Goal: Task Accomplishment & Management: Use online tool/utility

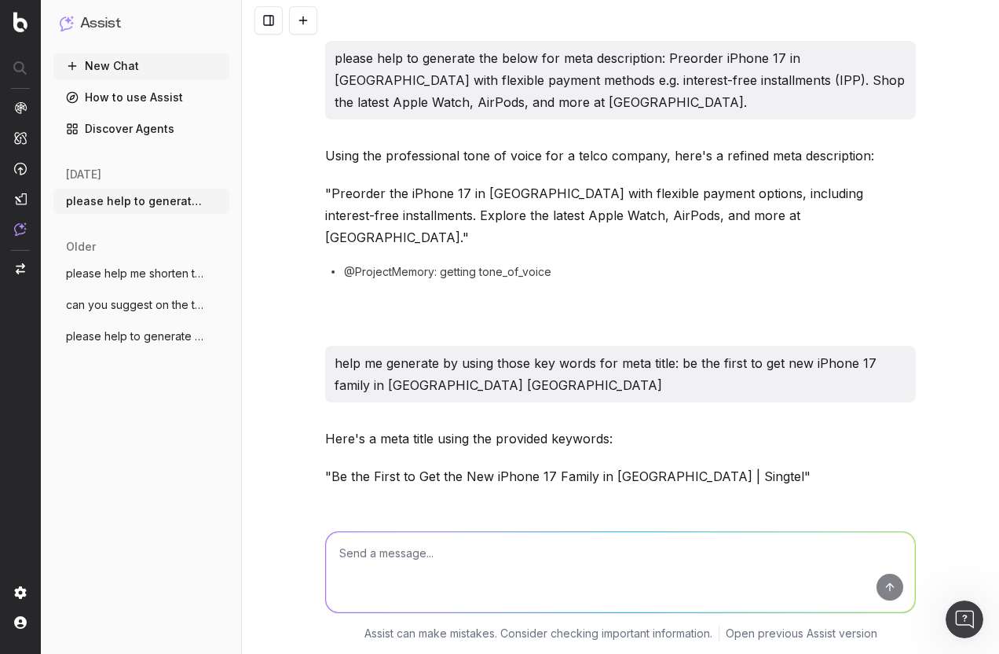
scroll to position [2313, 0]
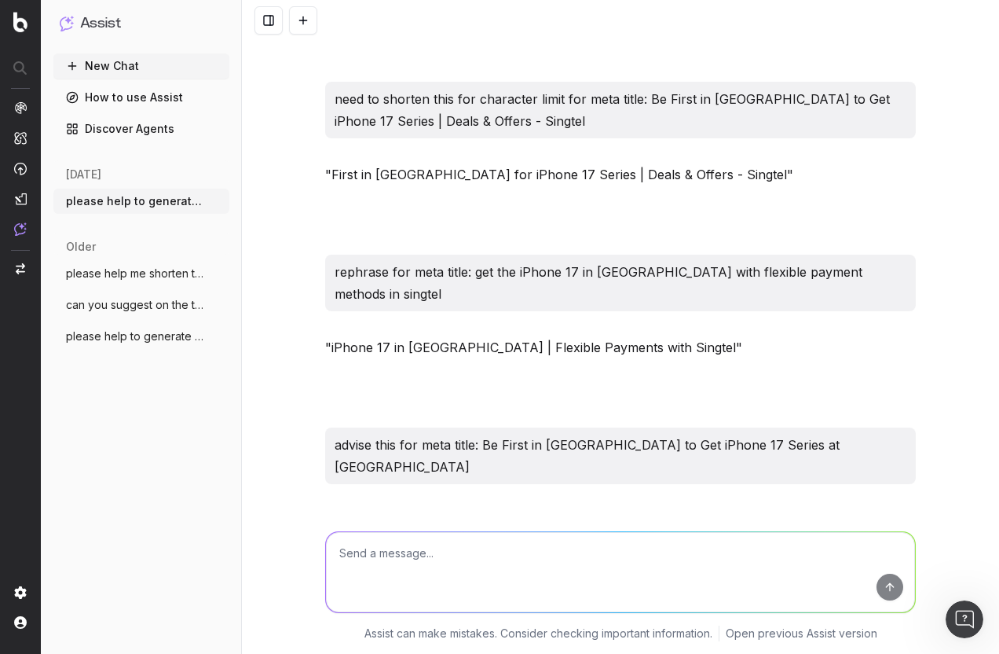
click at [405, 571] on textarea at bounding box center [620, 572] width 589 height 80
click at [22, 26] on img at bounding box center [20, 22] width 14 height 20
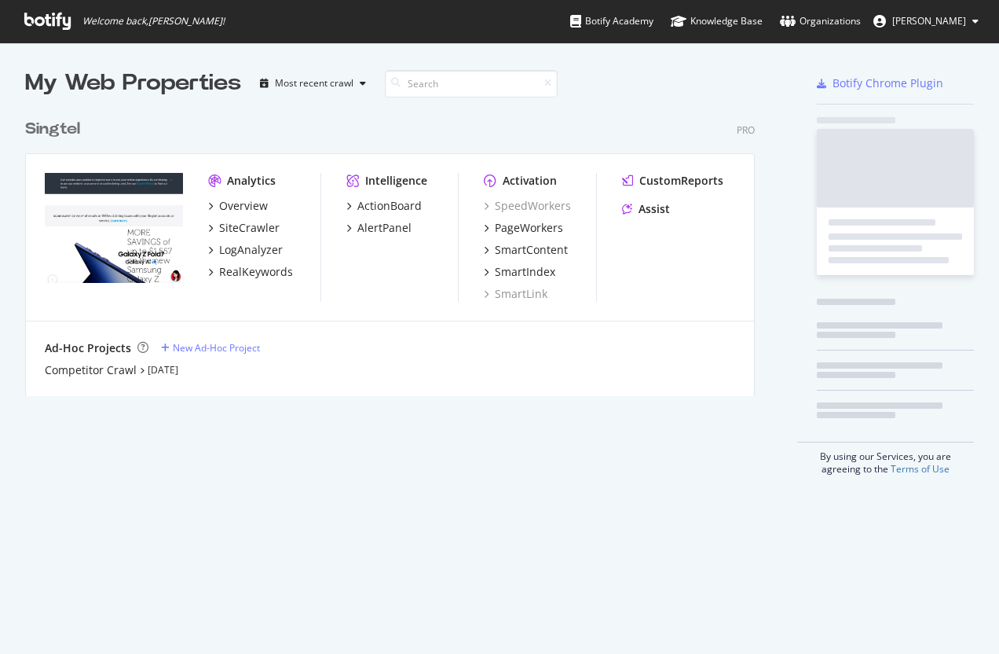
scroll to position [285, 731]
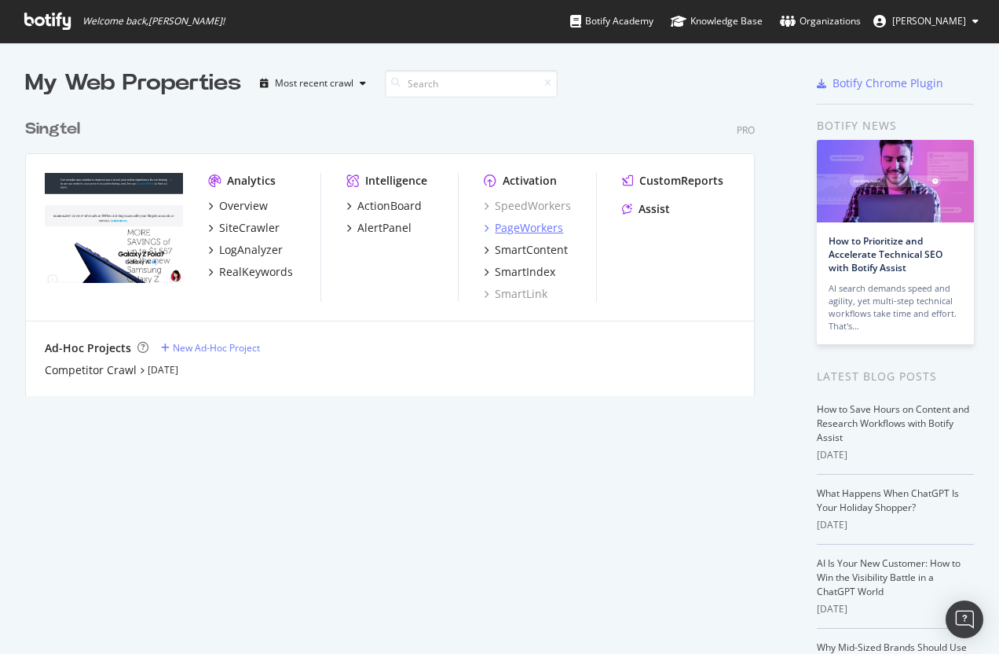
click at [525, 233] on div "PageWorkers" at bounding box center [529, 228] width 68 height 16
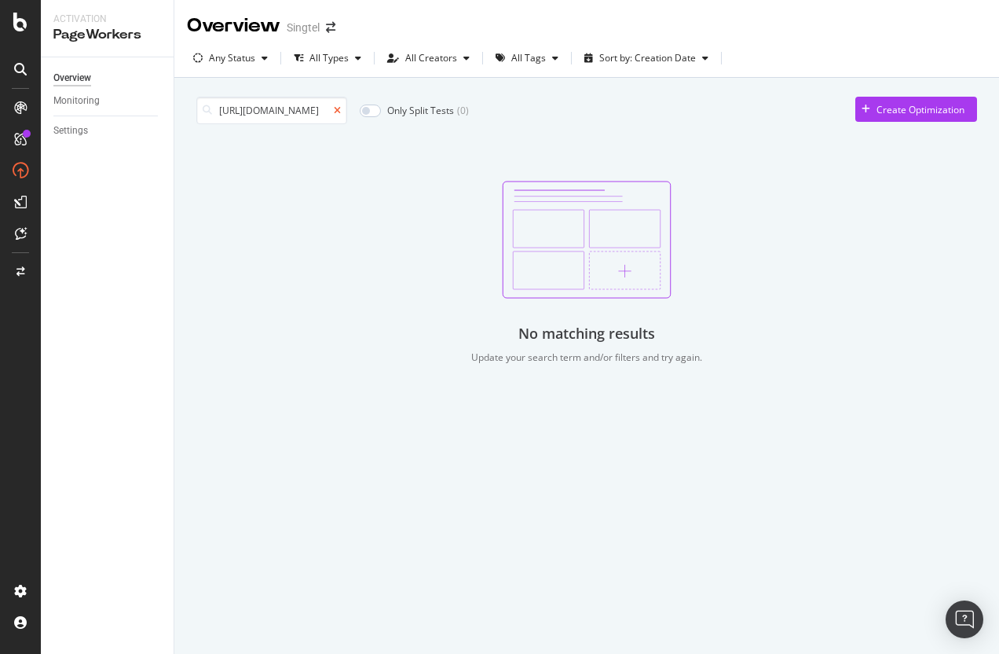
click at [337, 109] on icon at bounding box center [337, 110] width 7 height 9
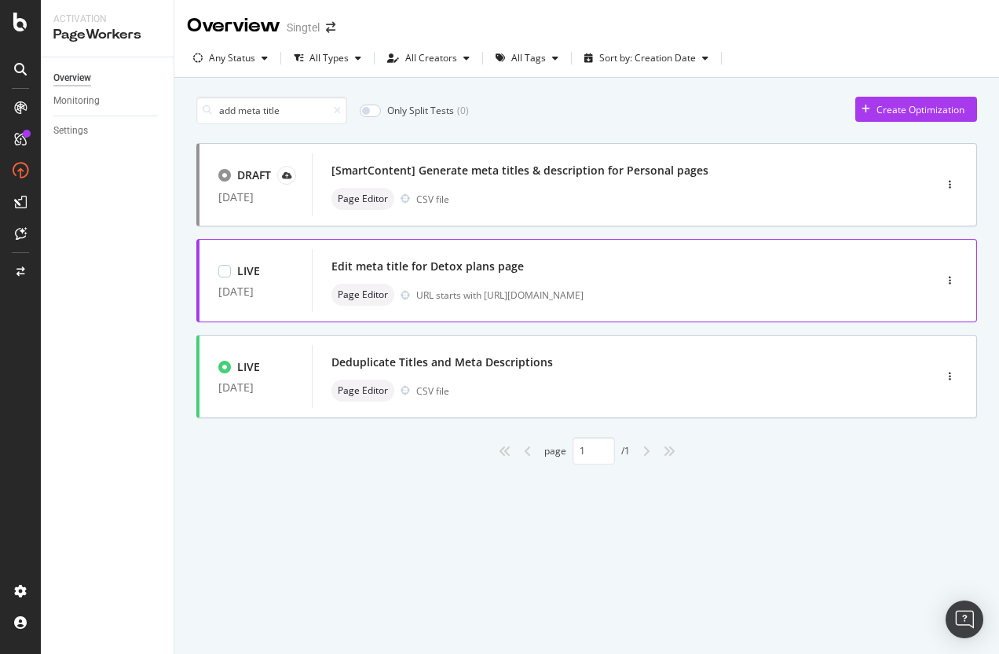
click at [579, 282] on div "Edit meta title for Detox plans page Page Editor URL starts with https://shop.s…" at bounding box center [600, 280] width 536 height 50
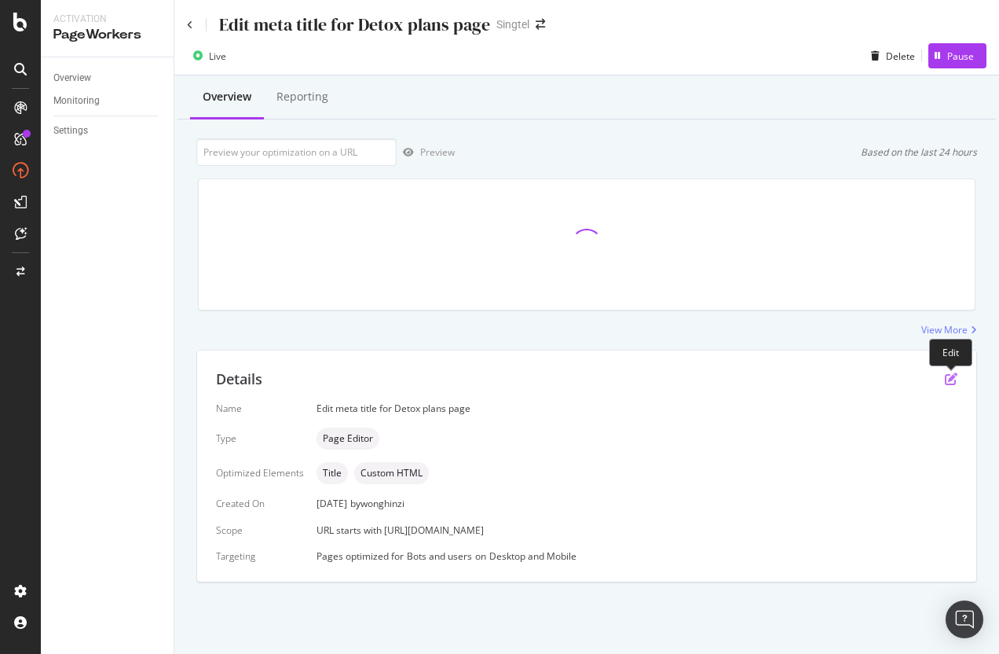
click at [952, 377] on icon "pen-to-square" at bounding box center [951, 378] width 13 height 13
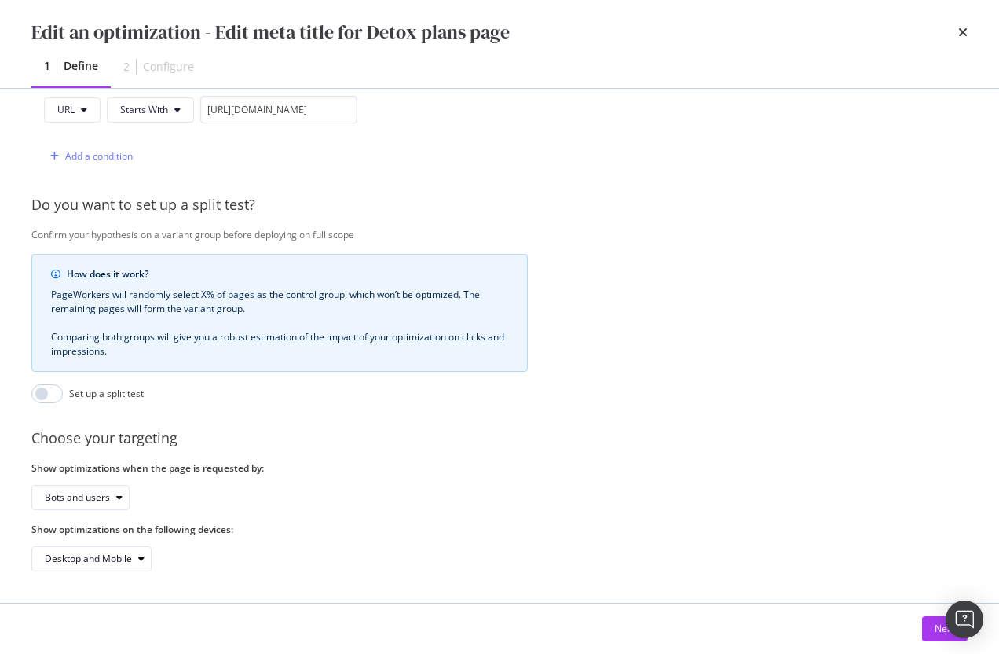
scroll to position [435, 0]
click at [935, 632] on div "Next" at bounding box center [945, 627] width 20 height 13
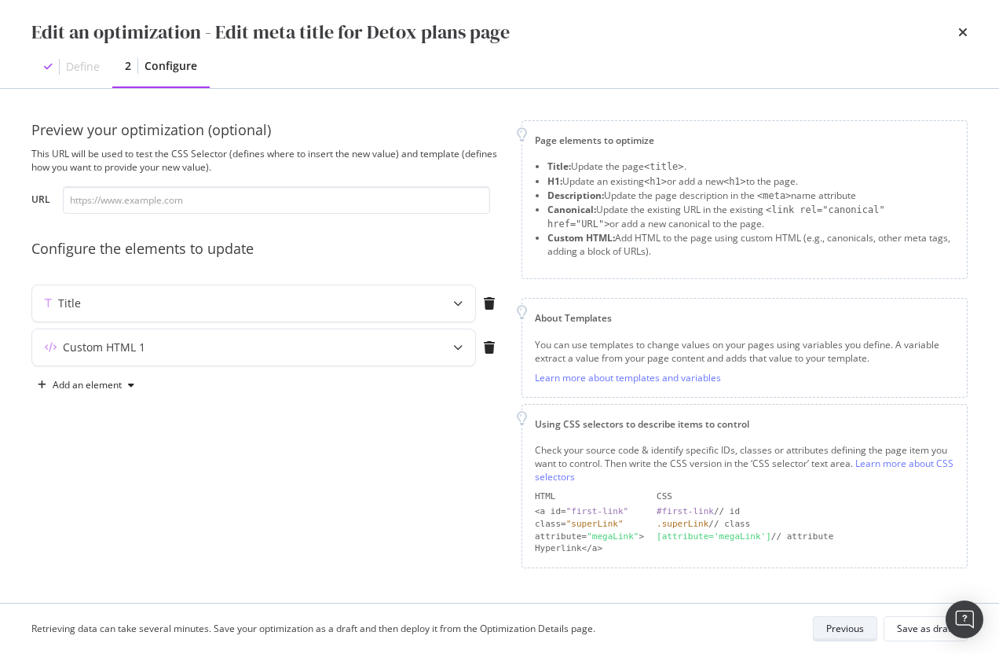
scroll to position [0, 0]
click at [397, 346] on div "Custom HTML 1" at bounding box center [222, 347] width 381 height 16
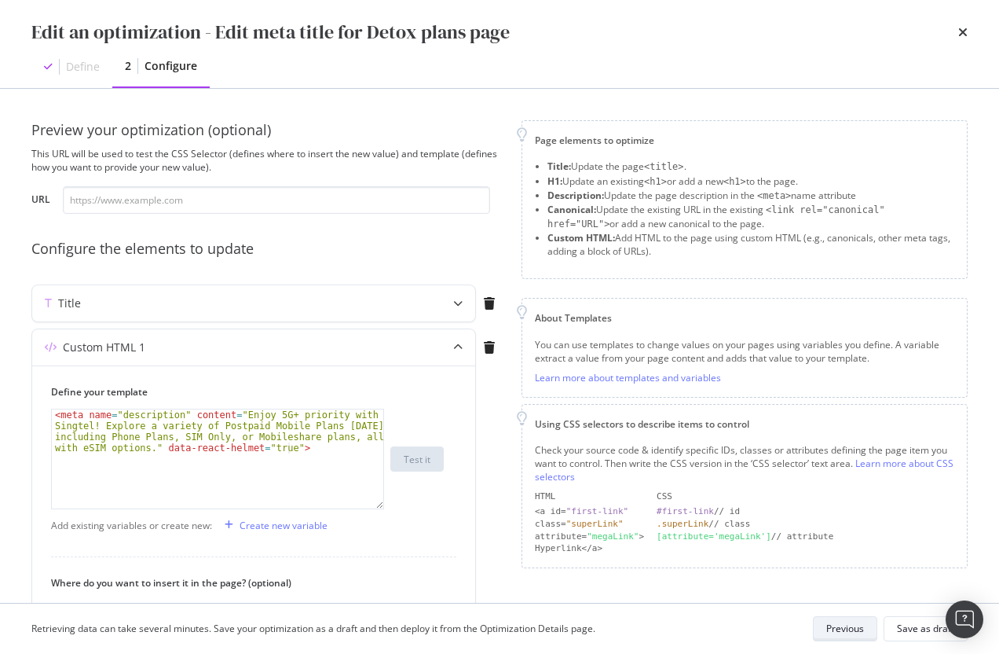
click at [848, 626] on div "Previous" at bounding box center [845, 627] width 38 height 13
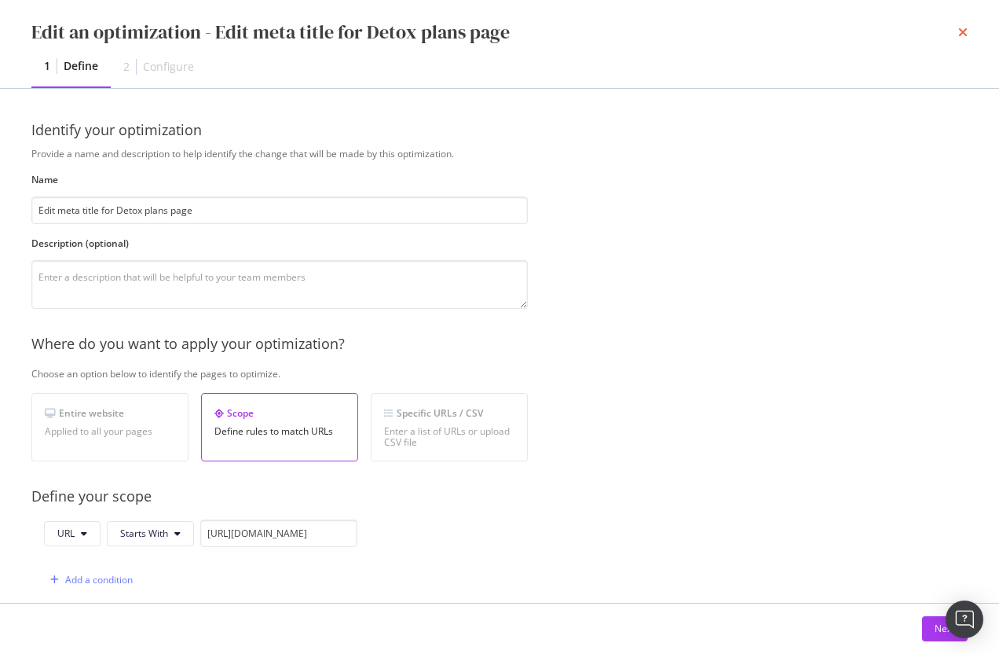
click at [962, 30] on icon "times" at bounding box center [962, 32] width 9 height 13
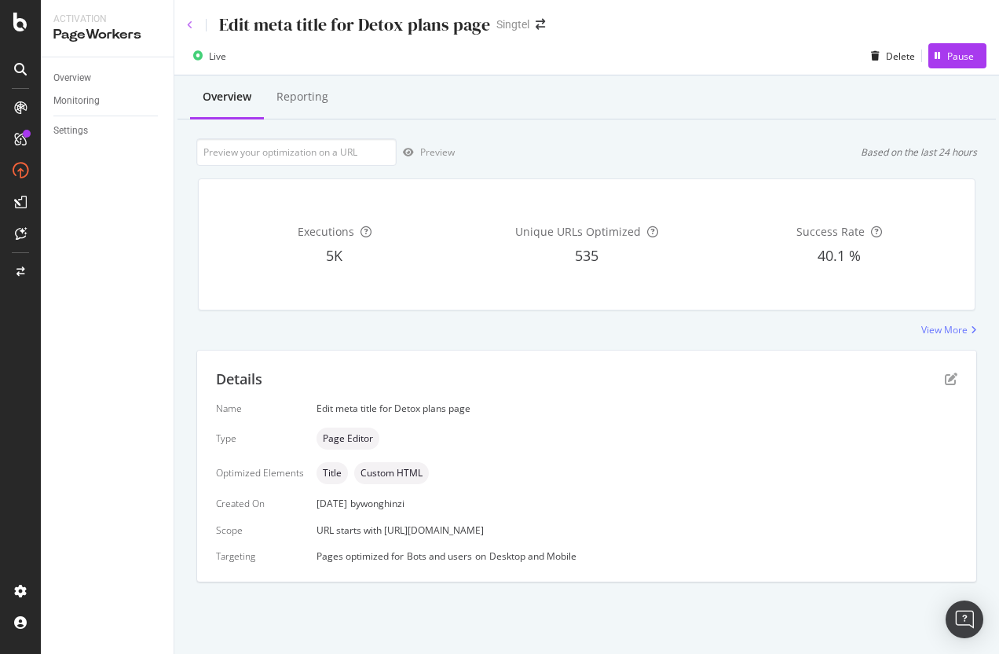
click at [187, 26] on icon at bounding box center [190, 24] width 6 height 9
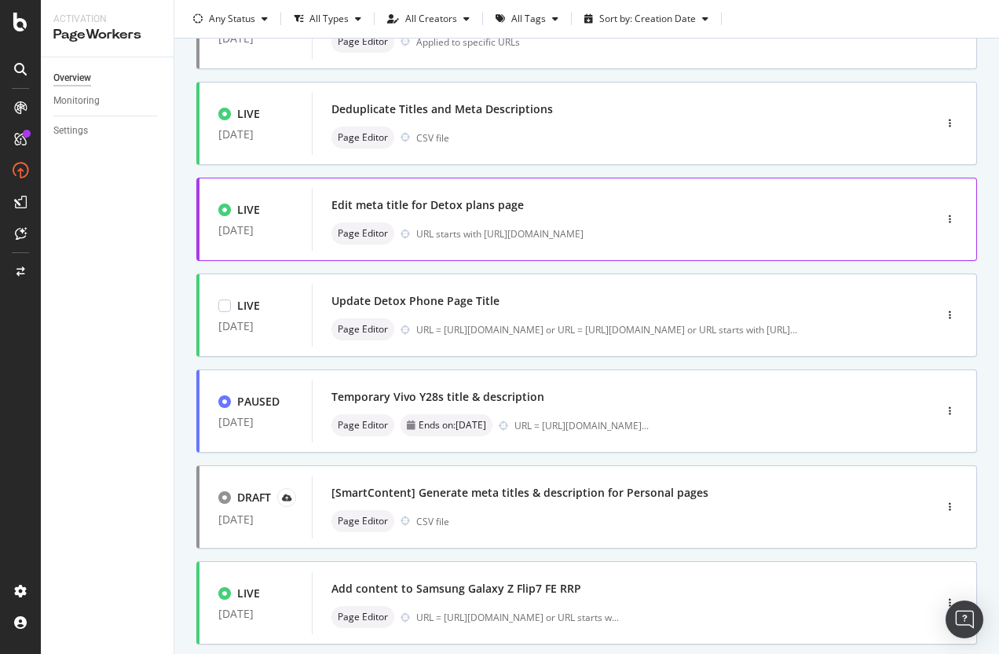
scroll to position [236, 0]
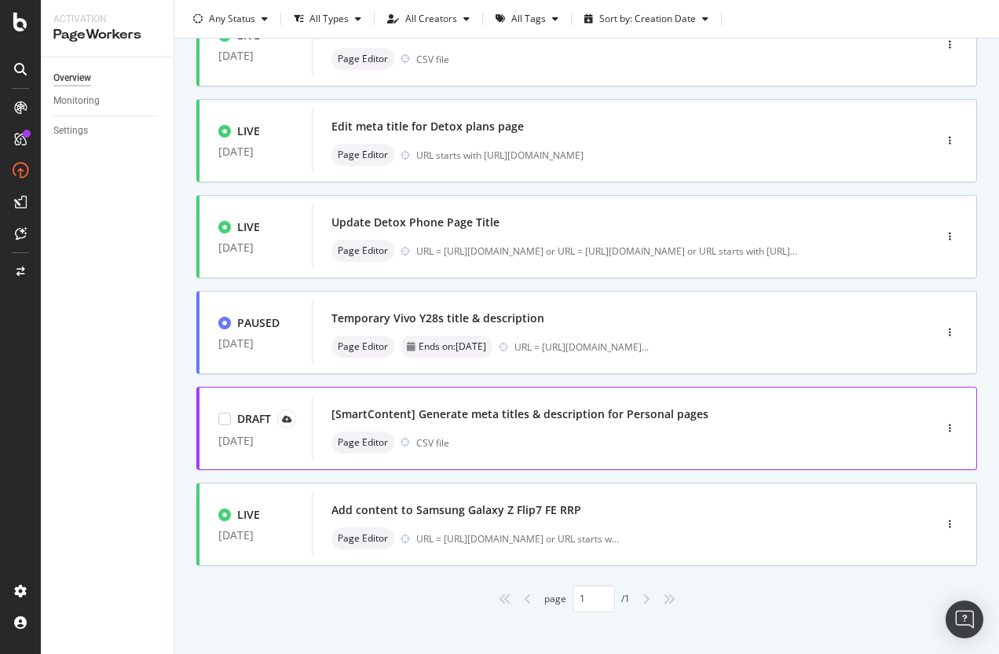
click at [595, 432] on div "Page Editor CSV file" at bounding box center [600, 442] width 536 height 22
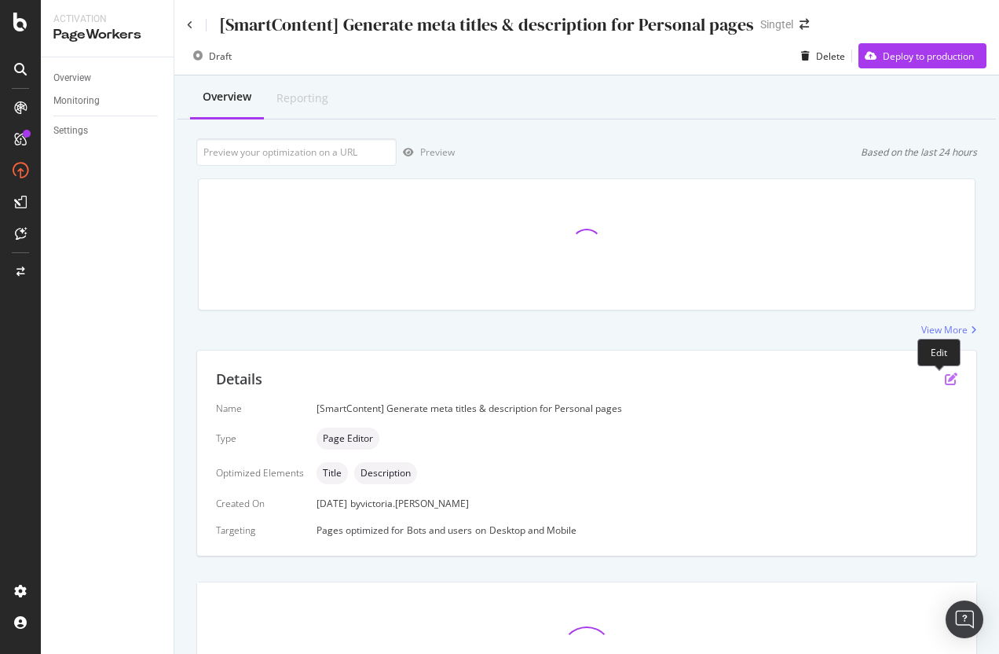
click at [945, 378] on icon "pen-to-square" at bounding box center [951, 378] width 13 height 13
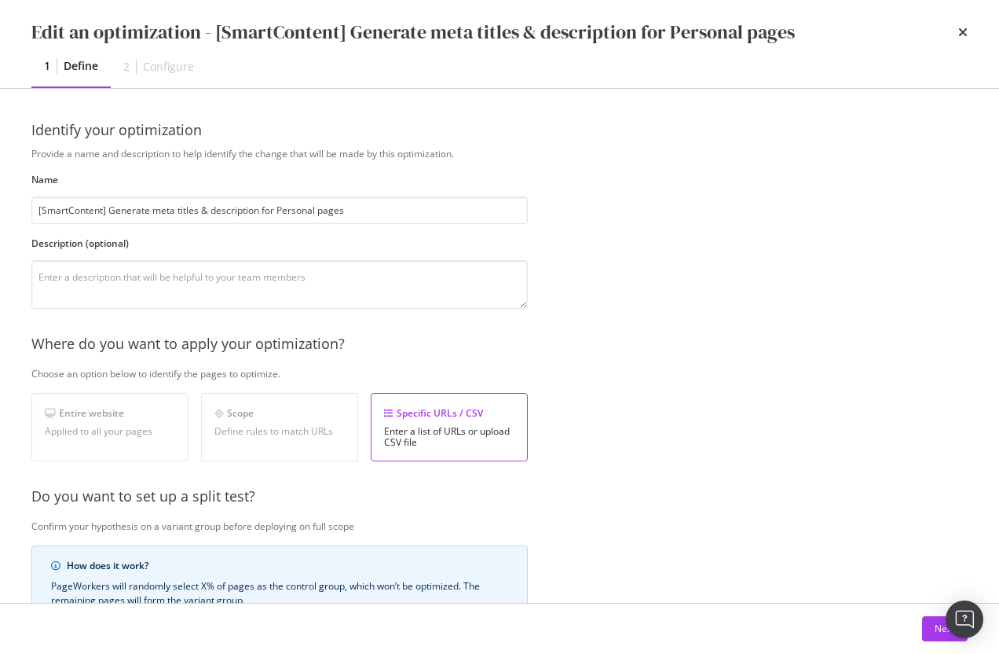
scroll to position [303, 0]
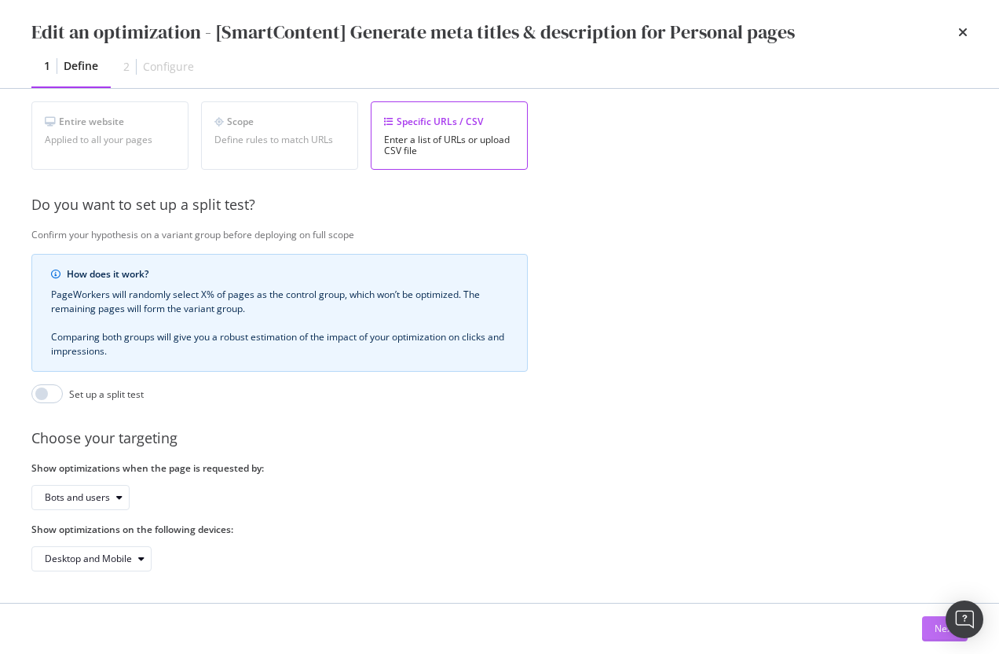
click at [940, 634] on div "Next" at bounding box center [945, 627] width 20 height 13
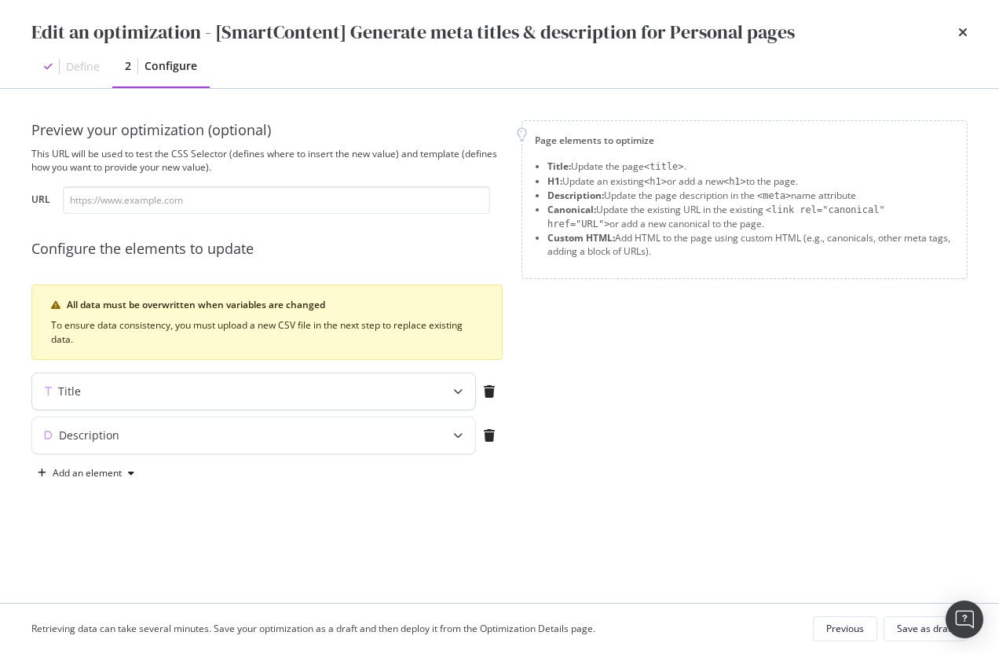
click at [454, 391] on icon "modal" at bounding box center [457, 390] width 9 height 9
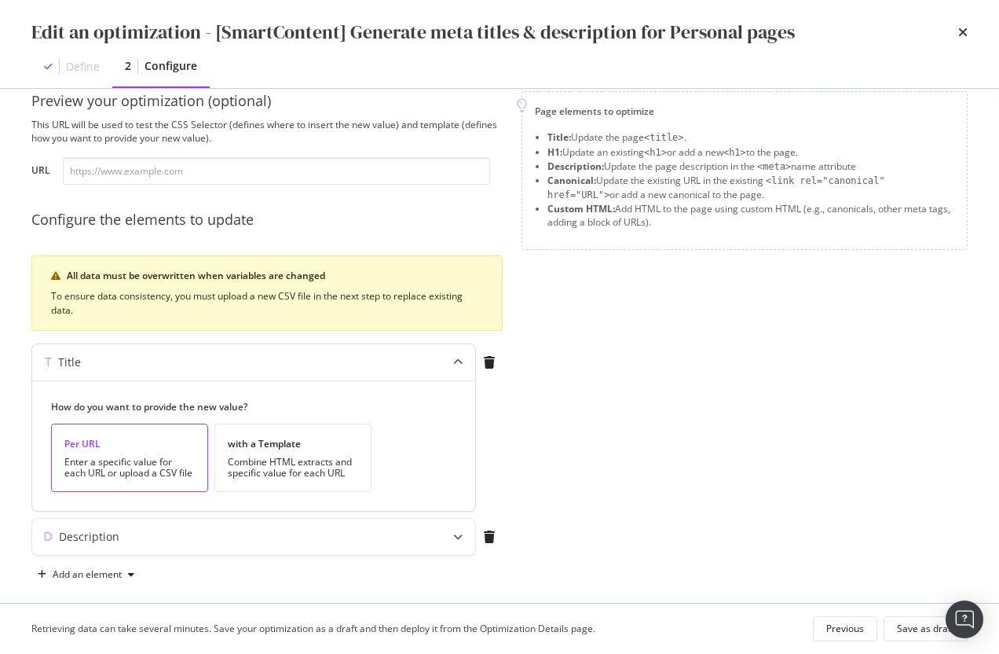
scroll to position [45, 0]
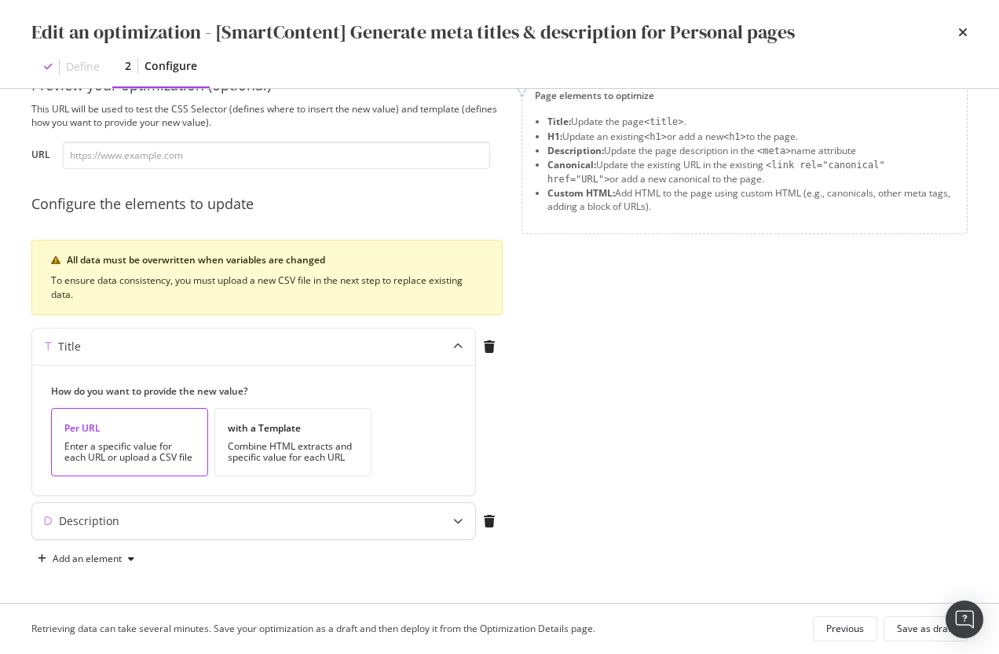
click at [445, 516] on div "modal" at bounding box center [458, 521] width 35 height 36
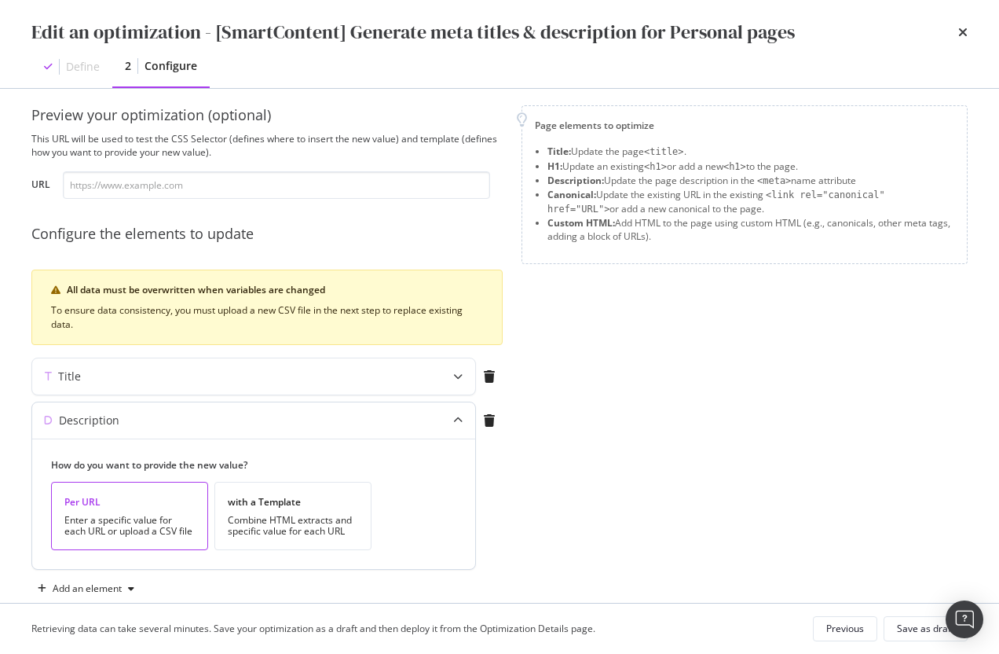
scroll to position [0, 0]
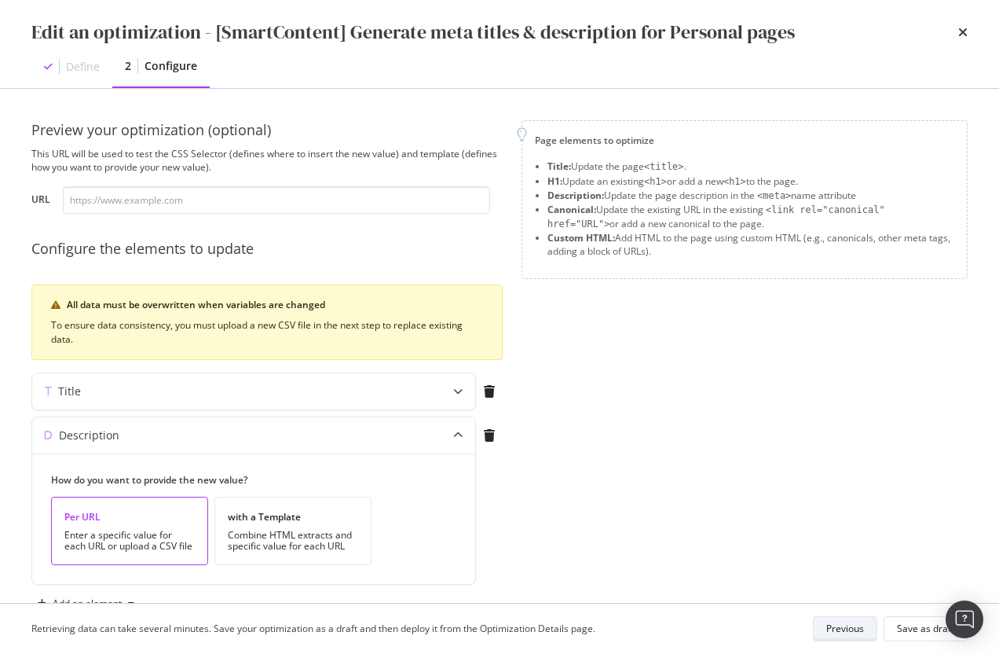
click at [853, 624] on div "Previous" at bounding box center [845, 627] width 38 height 13
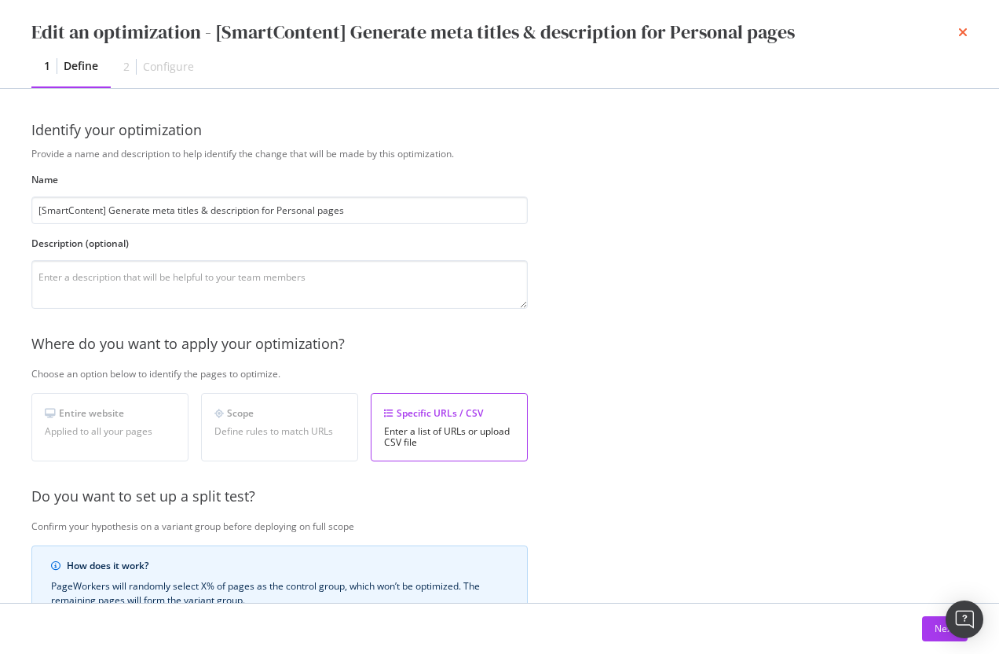
click at [966, 29] on icon "times" at bounding box center [962, 32] width 9 height 13
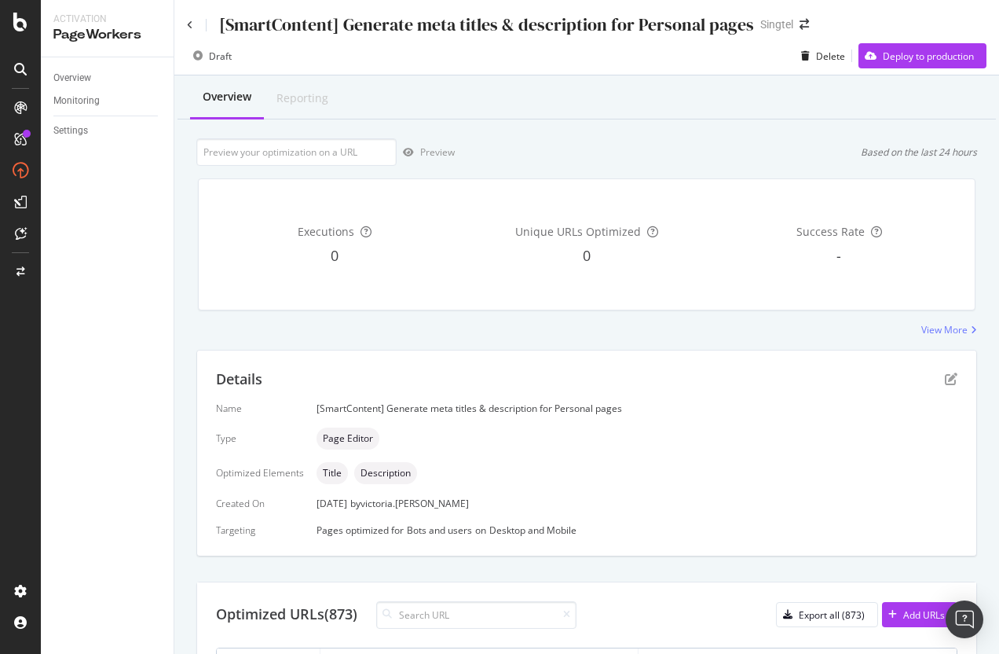
click at [185, 24] on div "[SmartContent] Generate meta titles & description for Personal pages Singtel" at bounding box center [586, 18] width 825 height 37
click at [191, 25] on icon at bounding box center [190, 24] width 6 height 9
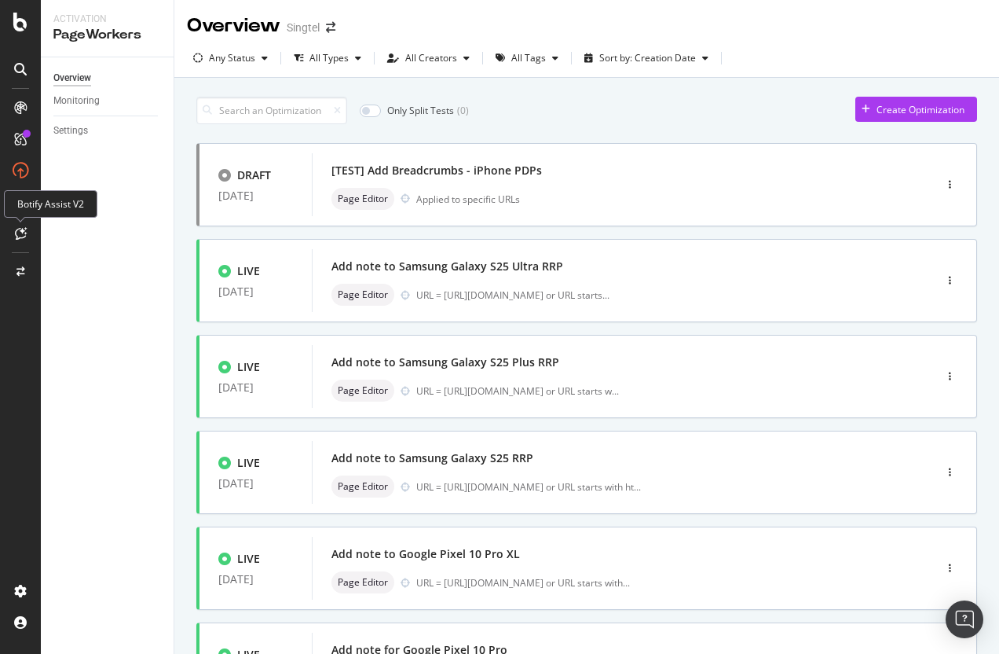
click at [24, 236] on icon at bounding box center [21, 233] width 12 height 13
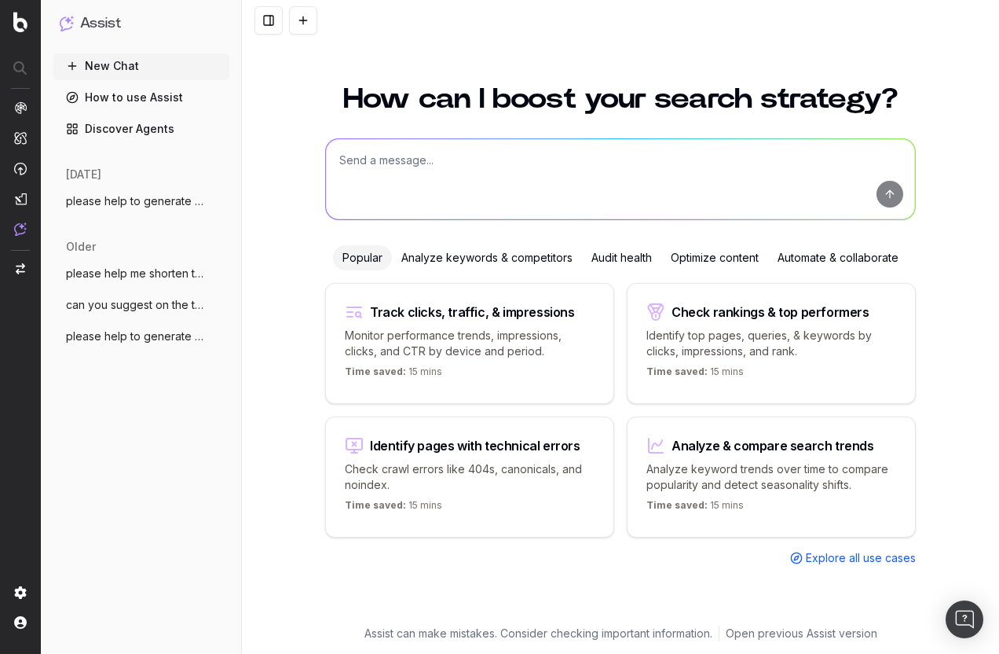
click at [379, 174] on textarea at bounding box center [620, 179] width 589 height 80
click at [482, 165] on textarea "rephrase this meta title:" at bounding box center [620, 179] width 589 height 80
click at [508, 167] on textarea "rephrase this meta title:" at bounding box center [620, 179] width 589 height 80
paste textarea "Get the latest iPhone 16 & more devices with plans - Singtel"
drag, startPoint x: 577, startPoint y: 160, endPoint x: 585, endPoint y: 160, distance: 8.6
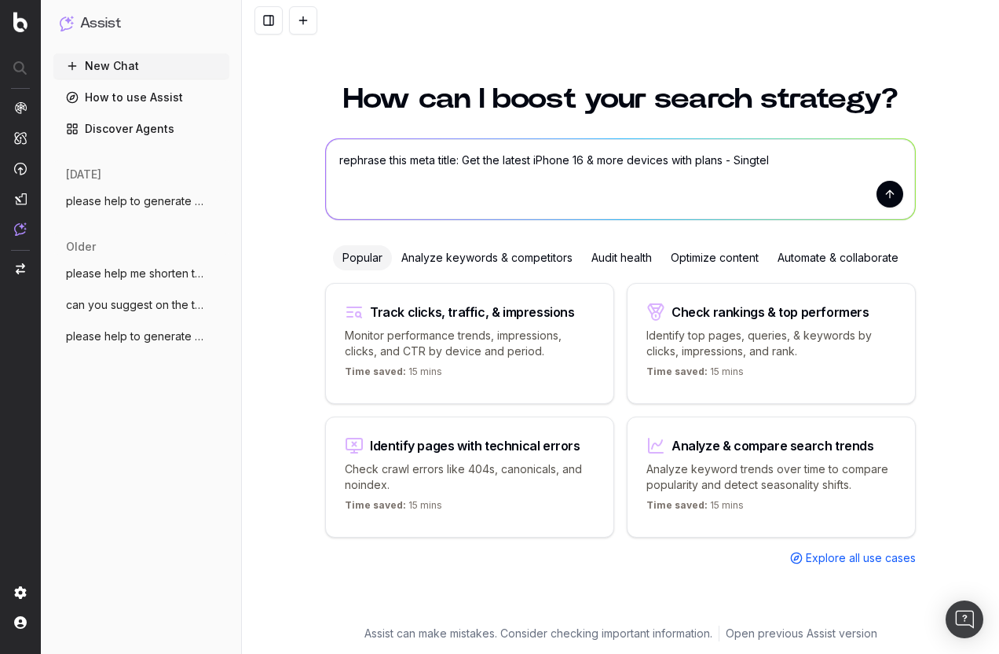
click at [585, 160] on textarea "rephrase this meta title: Get the latest iPhone 16 & more devices with plans - …" at bounding box center [620, 179] width 589 height 80
drag, startPoint x: 727, startPoint y: 159, endPoint x: 735, endPoint y: 162, distance: 9.0
click at [735, 162] on textarea "rephrase this meta title: Get the latest iPhone 17 & more devices with plans - …" at bounding box center [620, 179] width 589 height 80
type textarea "rephrase this meta title: Get the latest iPhone 17 & more devices with plans in…"
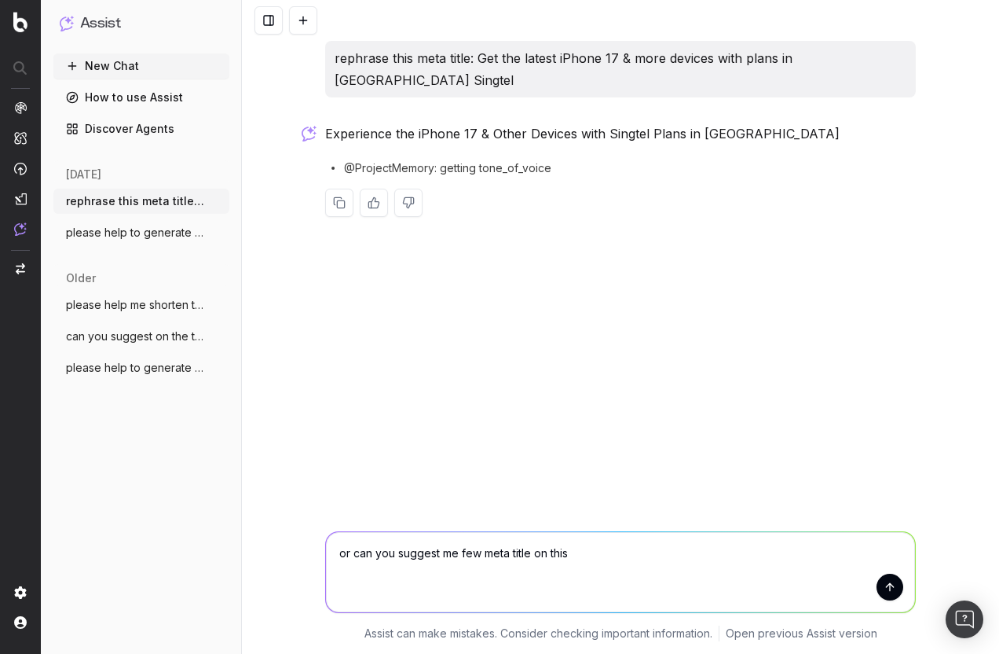
type textarea "or can you suggest me few meta title on this?"
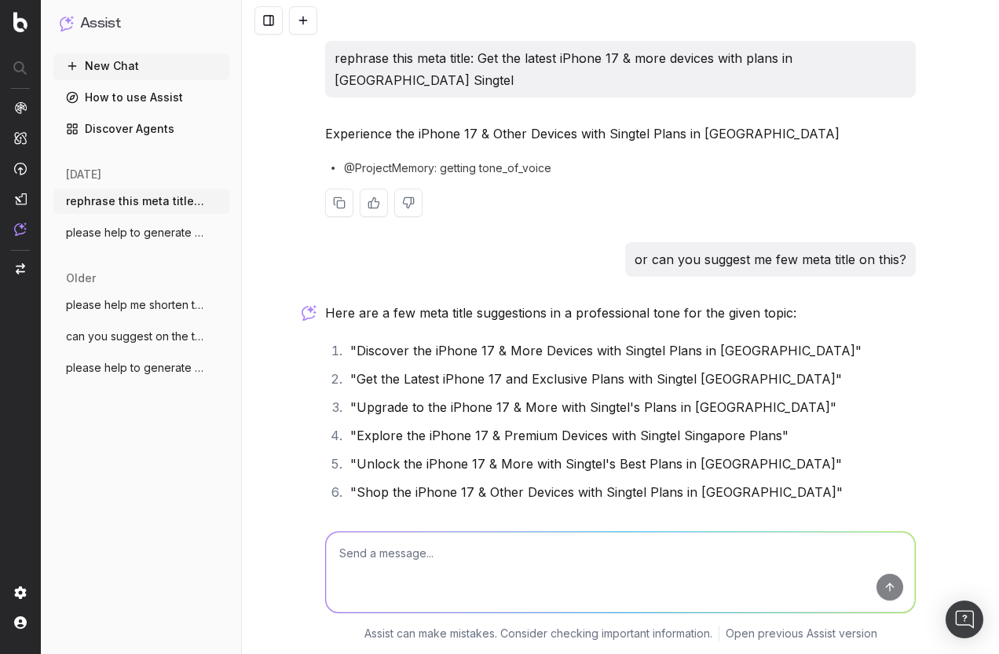
scroll to position [132, 0]
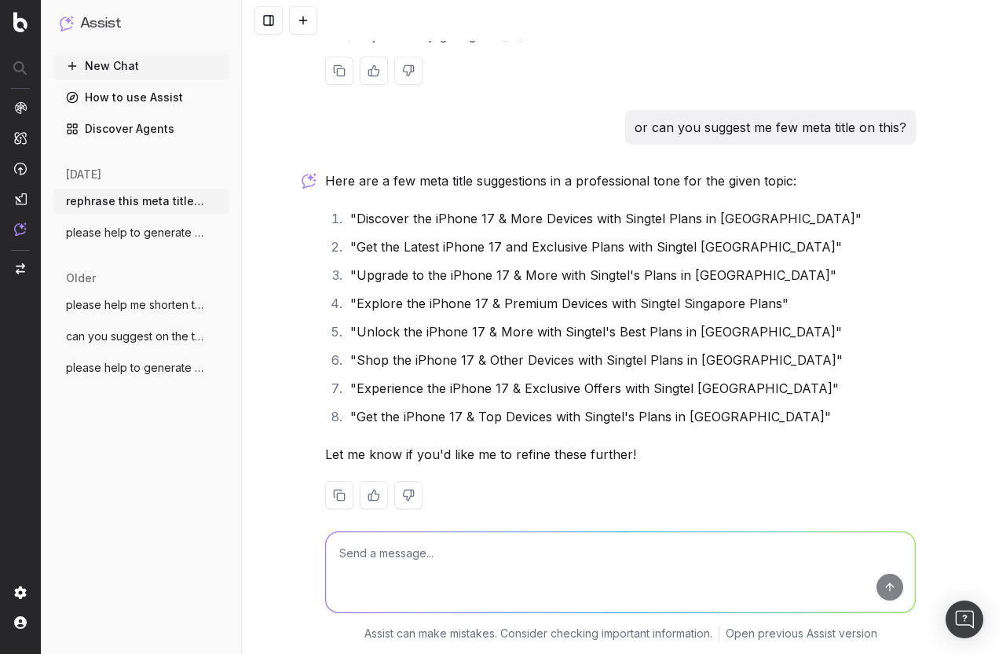
click at [621, 565] on textarea at bounding box center [620, 572] width 589 height 80
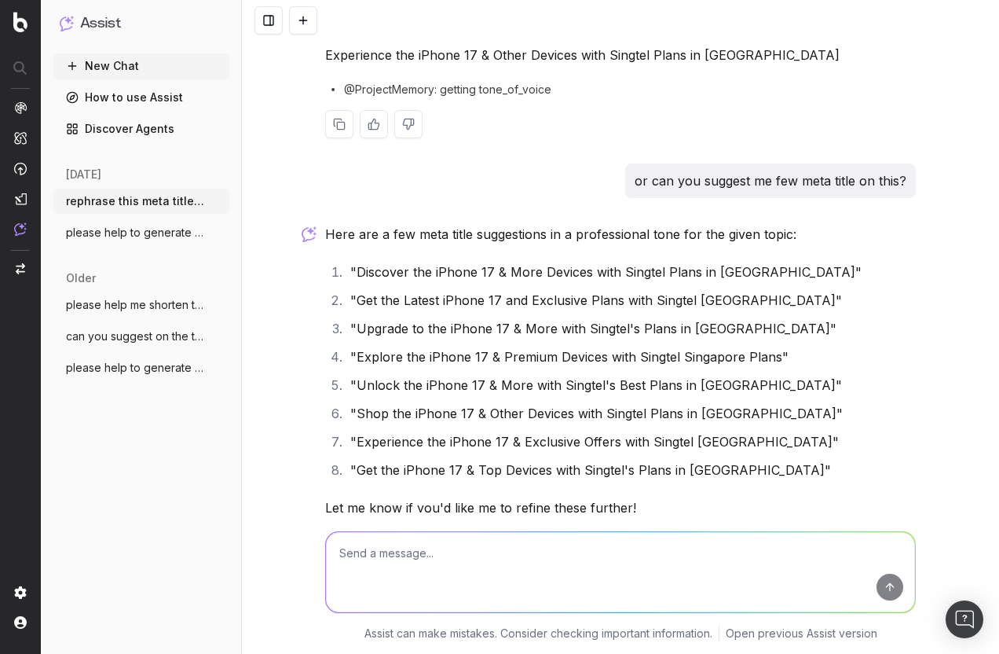
scroll to position [0, 0]
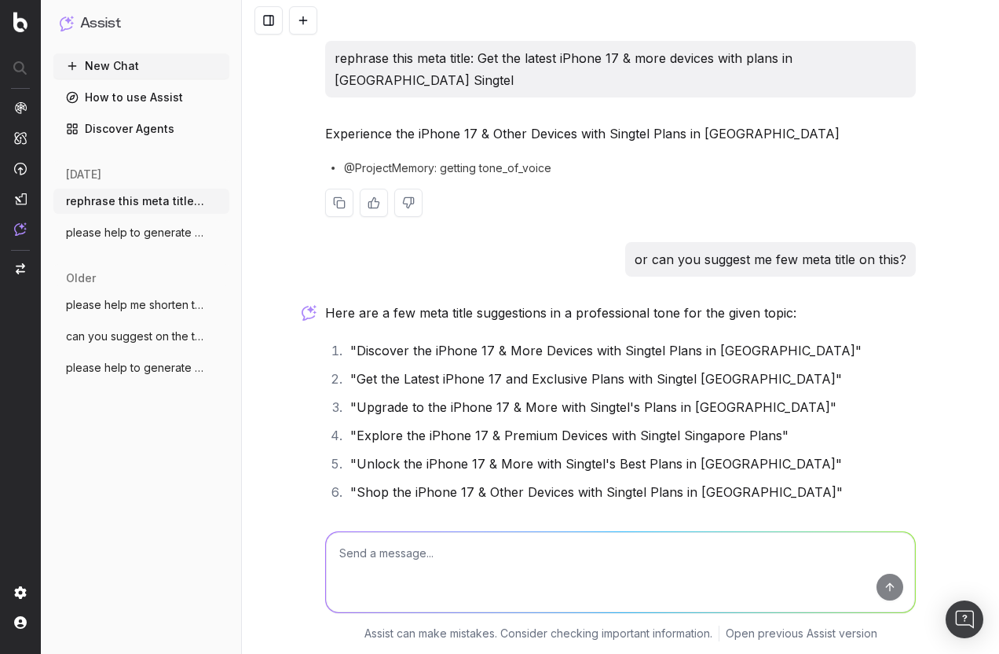
click at [448, 562] on textarea at bounding box center [620, 572] width 589 height 80
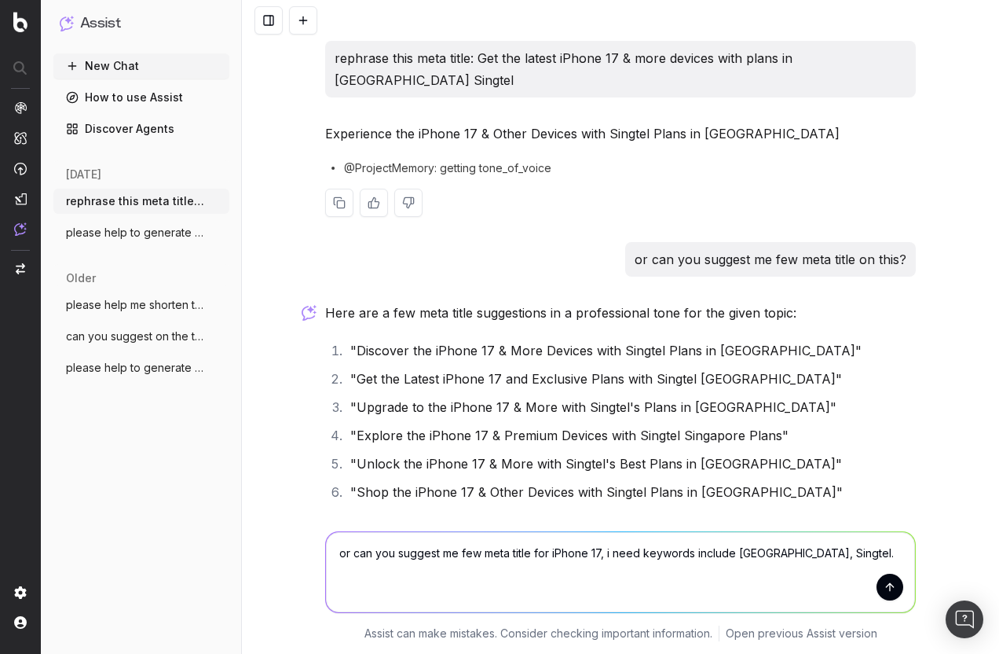
type textarea "or can you suggest me few meta title for iPhone 17, i need keywords include Sin…"
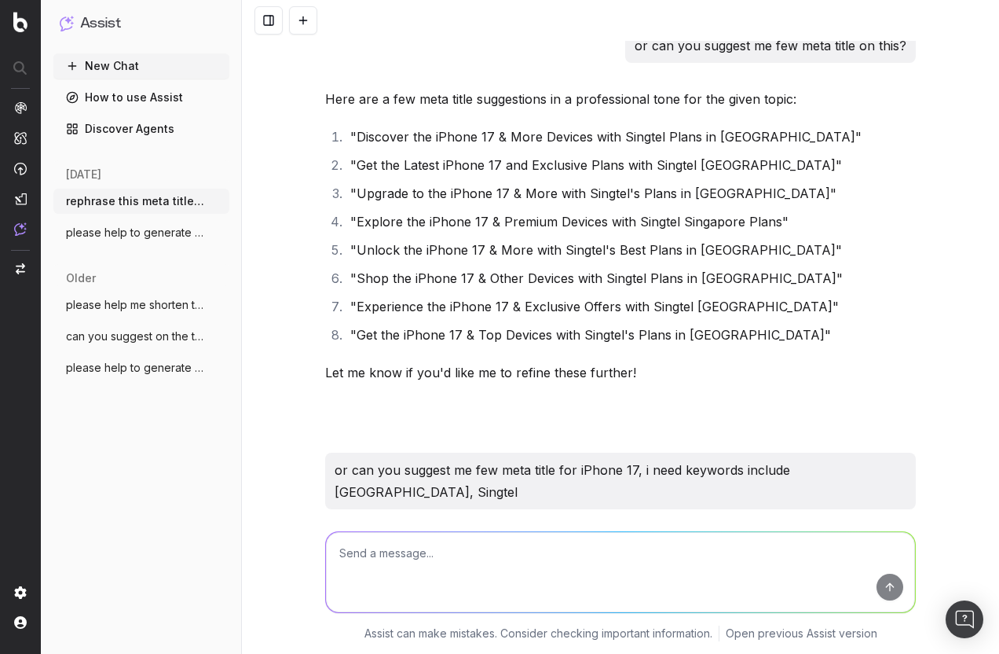
scroll to position [635, 0]
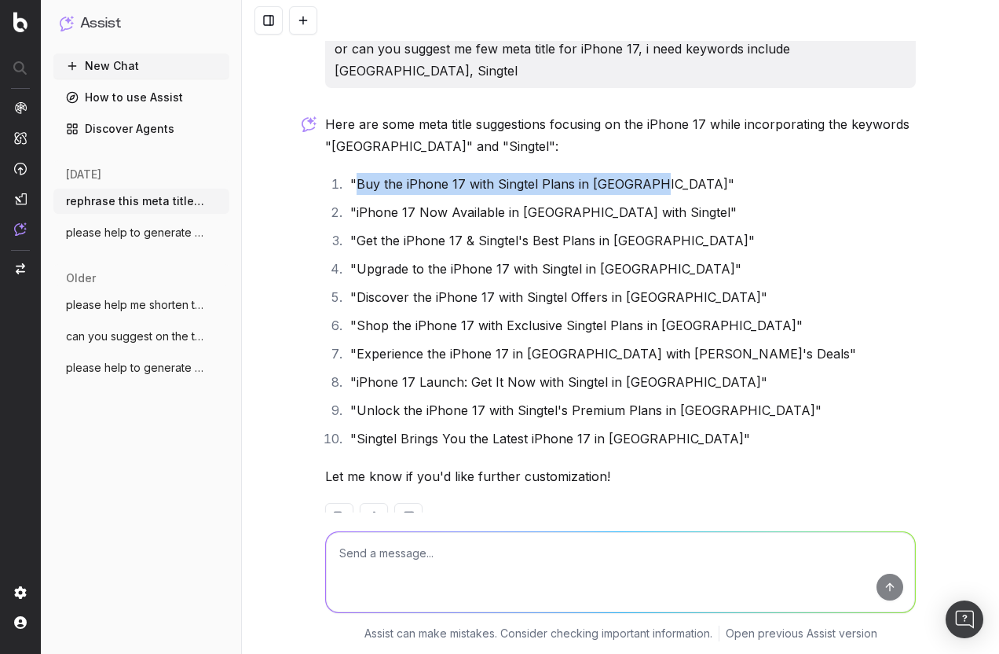
drag, startPoint x: 352, startPoint y: 140, endPoint x: 641, endPoint y: 145, distance: 289.1
click at [641, 173] on li ""Buy the iPhone 17 with Singtel Plans in Singapore"" at bounding box center [631, 184] width 570 height 22
copy li "Buy the iPhone 17 with Singtel Plans in Singapore"
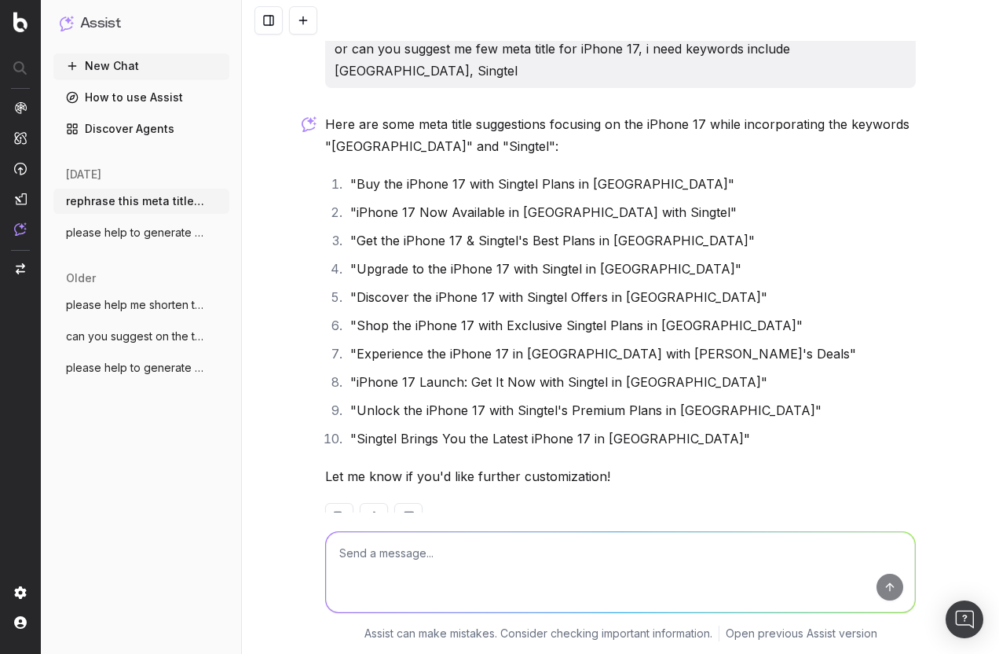
click at [386, 555] on textarea at bounding box center [620, 572] width 589 height 80
paste textarea "Buy the iPhone 17 with Singtel Best Plans in Singapore"
click at [328, 555] on textarea "Buy the iPhone 17 with Singtel Best Plans in Singapore" at bounding box center [620, 572] width 589 height 80
type textarea "help me improvise this - Buy the iPhone 17 with Singtel Best Plans in Singapore"
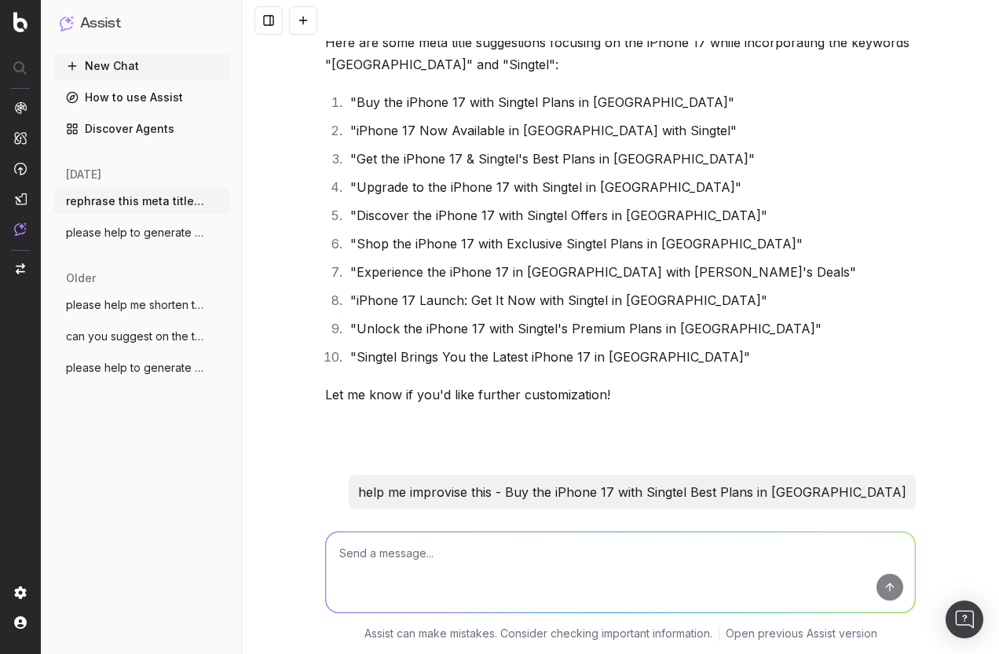
scroll to position [861, 0]
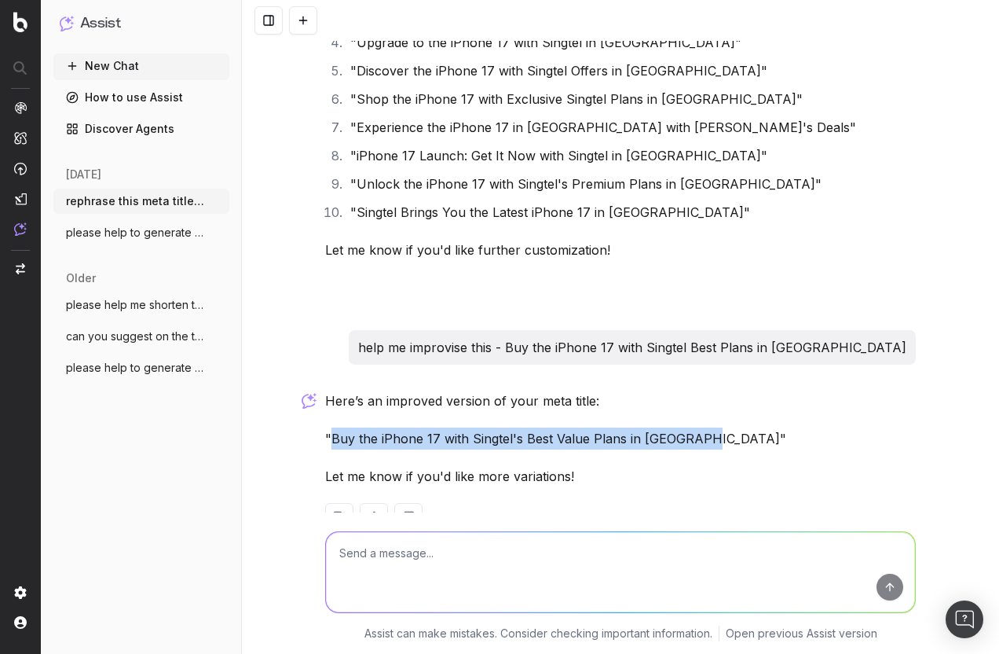
drag, startPoint x: 328, startPoint y: 397, endPoint x: 691, endPoint y: 394, distance: 362.9
click at [691, 427] on p ""Buy the iPhone 17 with Singtel's Best Value Plans in Singapore"" at bounding box center [620, 438] width 591 height 22
copy p "Buy the iPhone 17 with Singtel's Best Value Plans in Singapore"
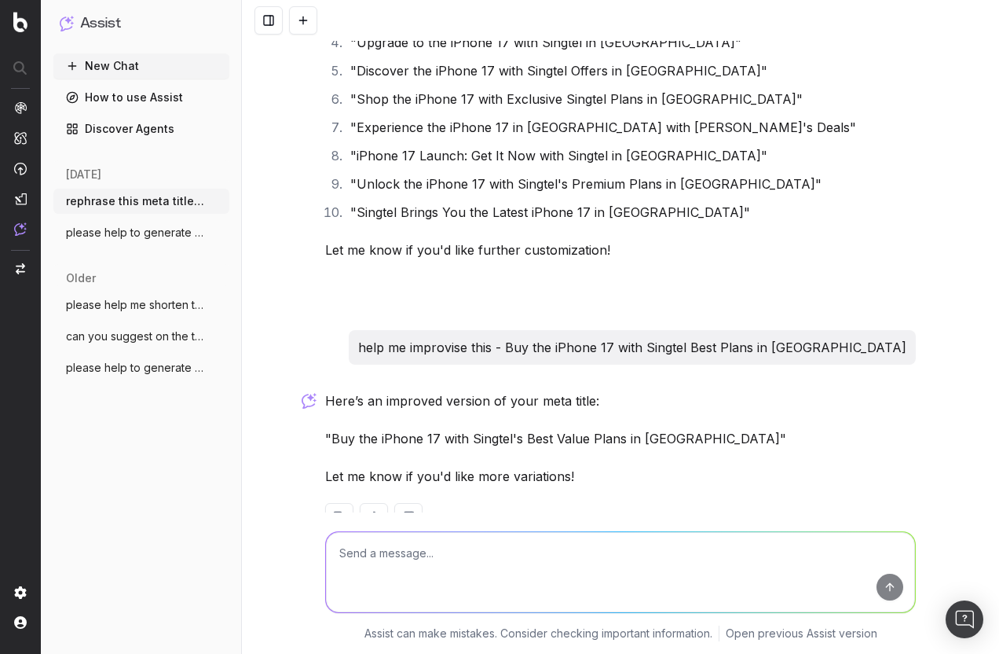
click at [478, 568] on textarea at bounding box center [620, 572] width 589 height 80
type textarea "now help me generate meta title with keywords, singapore singtel instalments ip…"
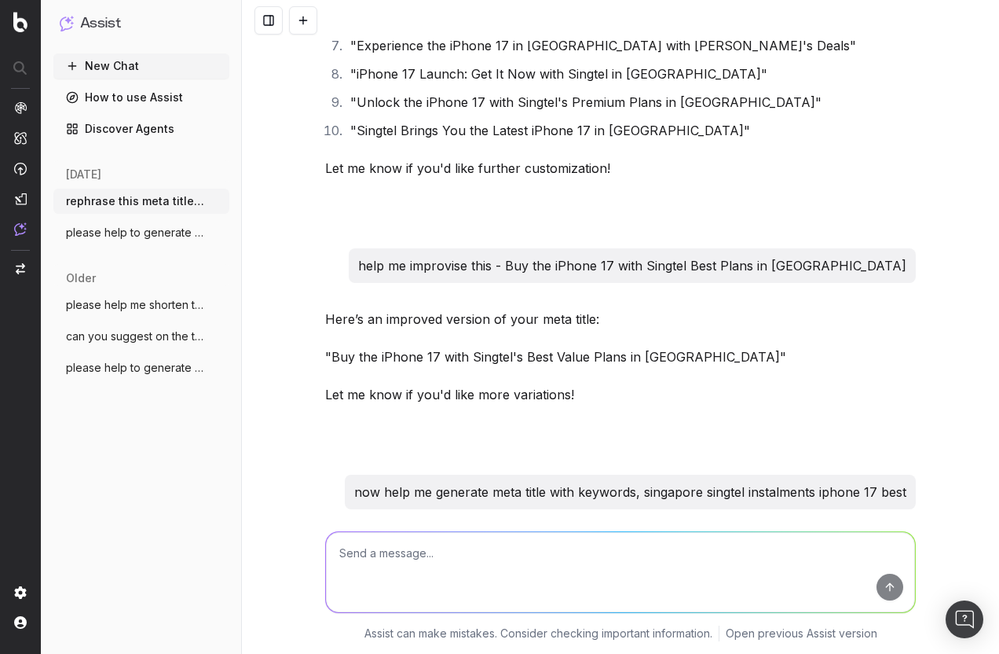
scroll to position [1307, 0]
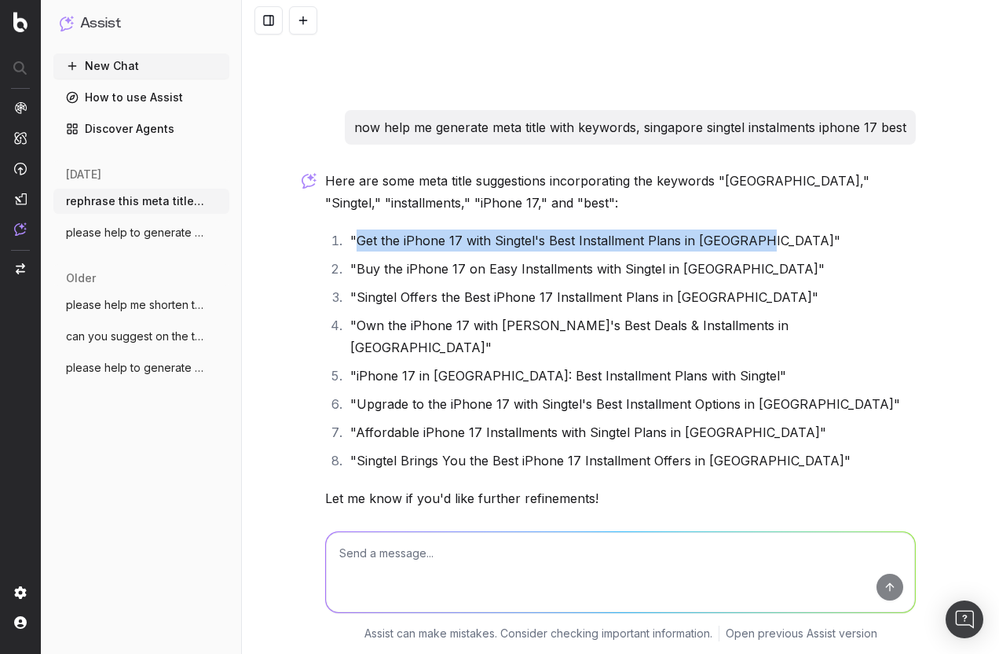
drag, startPoint x: 351, startPoint y: 197, endPoint x: 745, endPoint y: 203, distance: 393.6
click at [745, 229] on li ""Get the iPhone 17 with Singtel's Best Installment Plans in Singapore"" at bounding box center [631, 240] width 570 height 22
copy li "Get the iPhone 17 with Singtel's Best Installment Plans in Singapore"
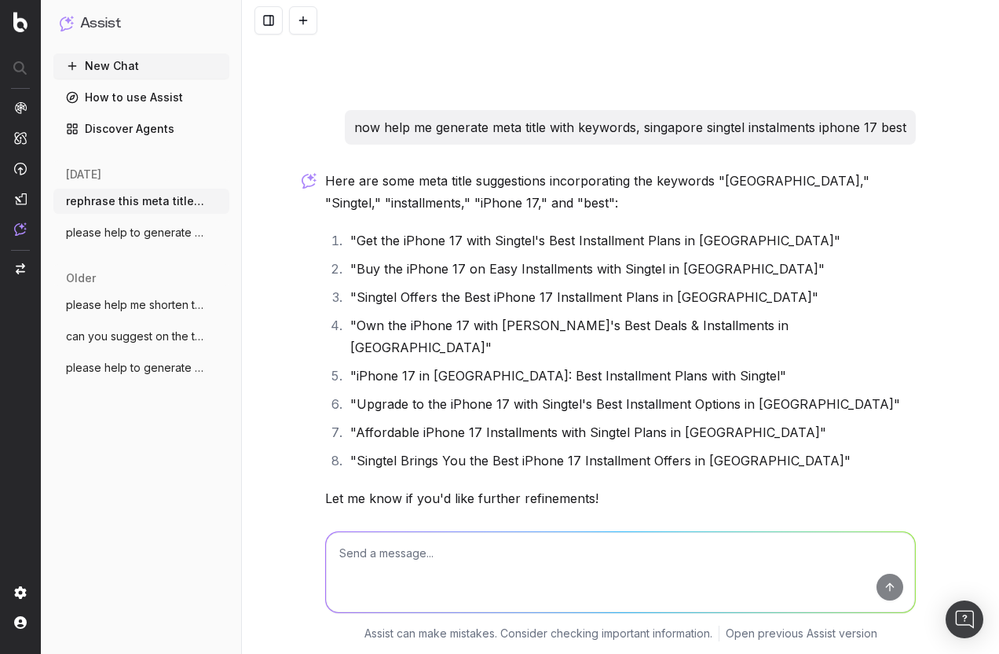
click at [541, 572] on textarea at bounding box center [620, 572] width 589 height 80
paste textarea "Get the iPhone 17 with Singtel's Best Installment Plans in Singapore"
type textarea "rephrase this: Get the iPhone 17 with Singtel's Best Installment Plans in Singa…"
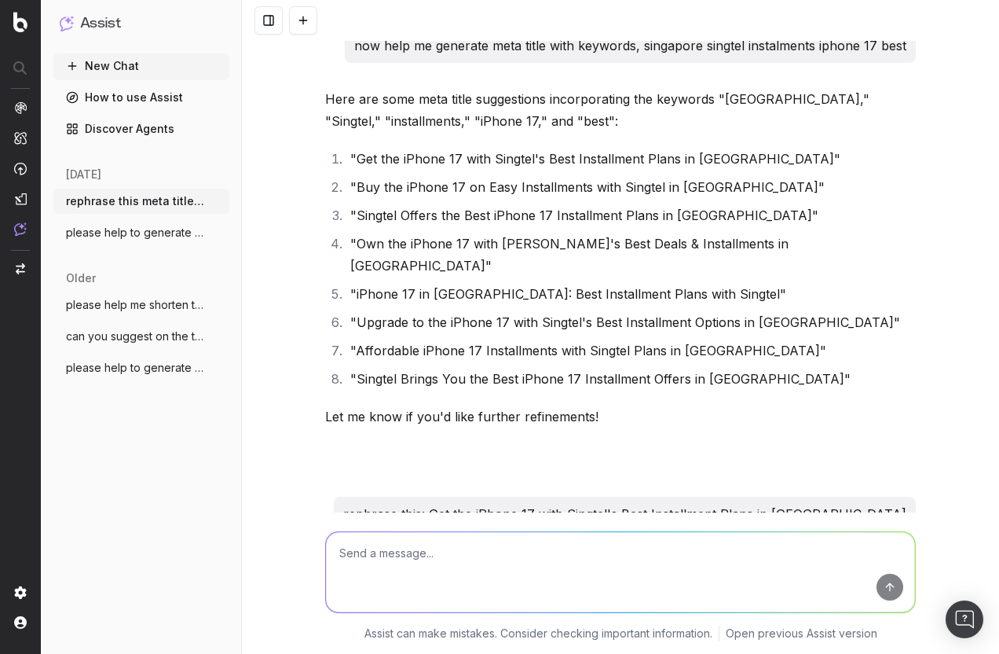
scroll to position [1458, 0]
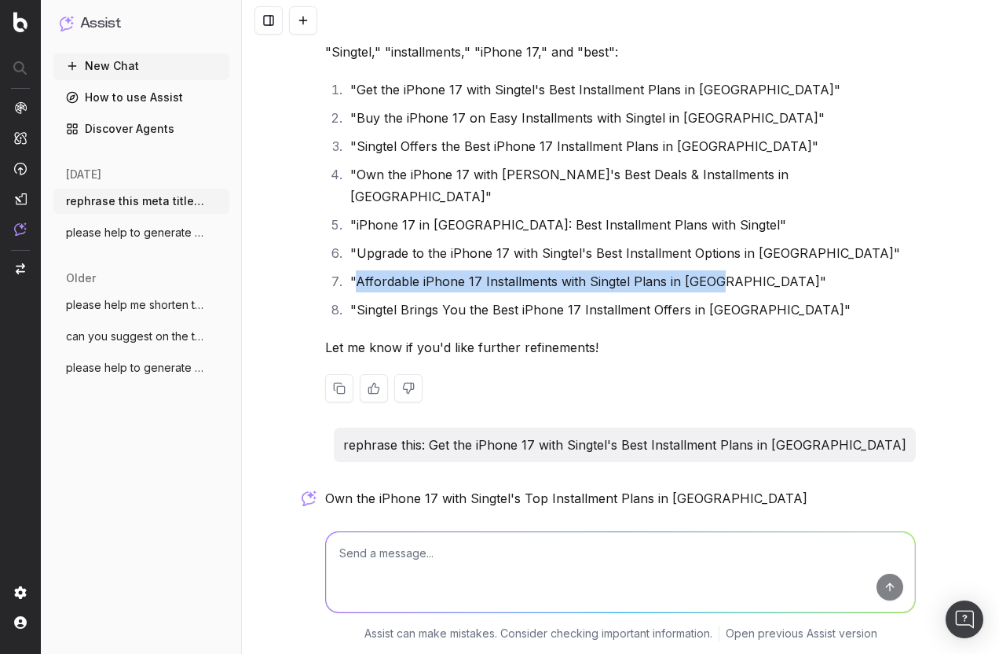
drag, startPoint x: 350, startPoint y: 218, endPoint x: 708, endPoint y: 216, distance: 357.4
click at [708, 270] on li ""Affordable iPhone 17 Installments with Singtel Plans in Singapore"" at bounding box center [631, 281] width 570 height 22
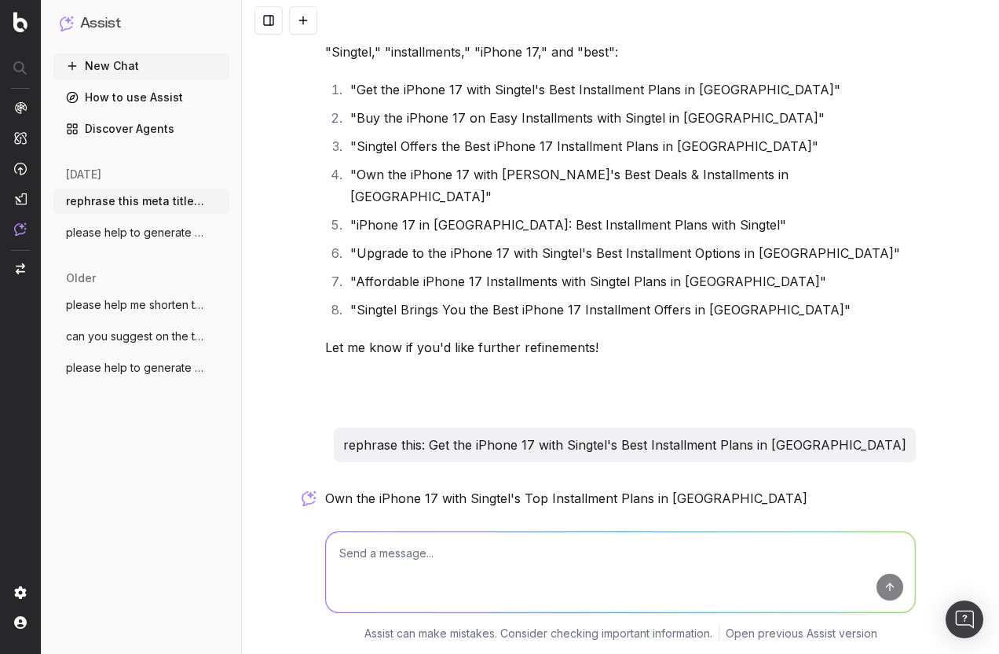
click at [489, 525] on div at bounding box center [620, 539] width 591 height 28
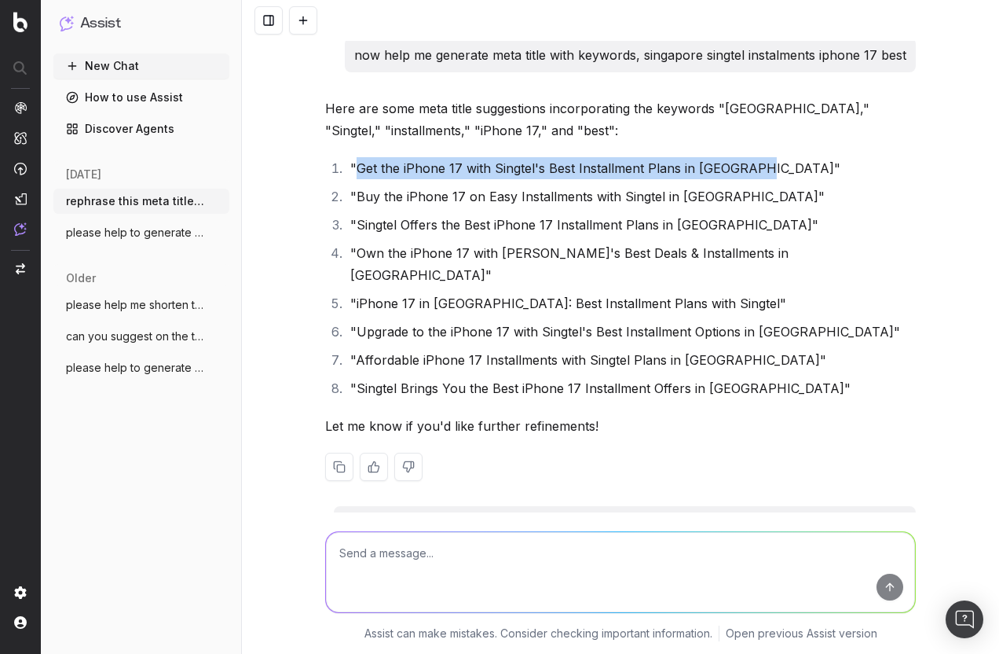
drag, startPoint x: 354, startPoint y: 123, endPoint x: 748, endPoint y: 124, distance: 393.6
click at [748, 157] on li ""Get the iPhone 17 with Singtel's Best Installment Plans in Singapore"" at bounding box center [631, 168] width 570 height 22
copy li "Get the iPhone 17 with Singtel's Best Installment Plans in Singapore"
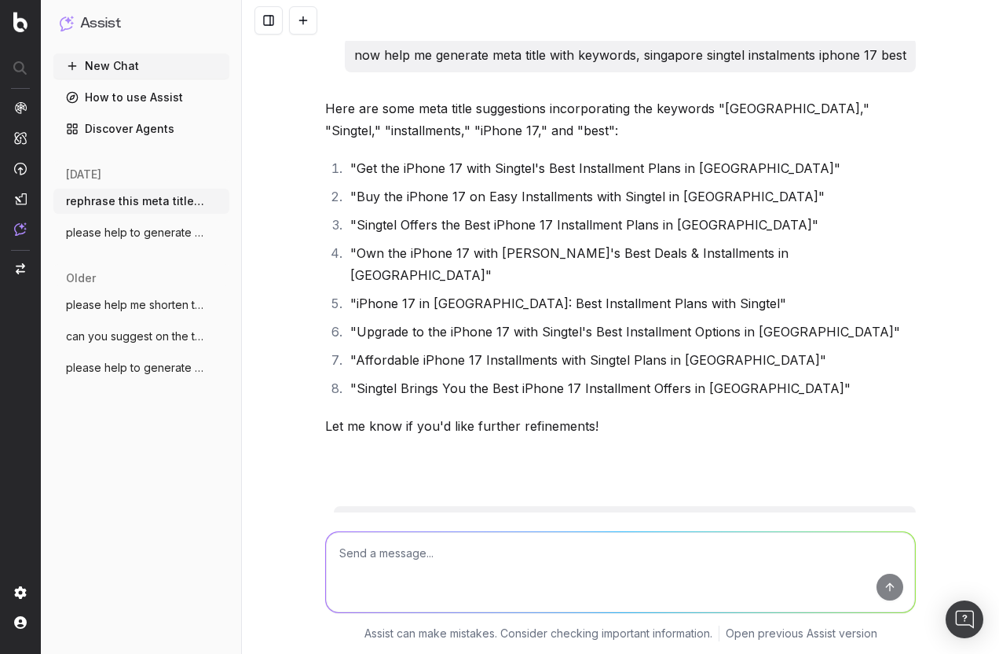
click at [379, 556] on textarea at bounding box center [620, 572] width 589 height 80
paste textarea "Get the iPhone 17 with Singtel's Best Installment Plans in Singapore"
type textarea "need to shorten this to fulfil meta title characters limits - Get the iPhone 17…"
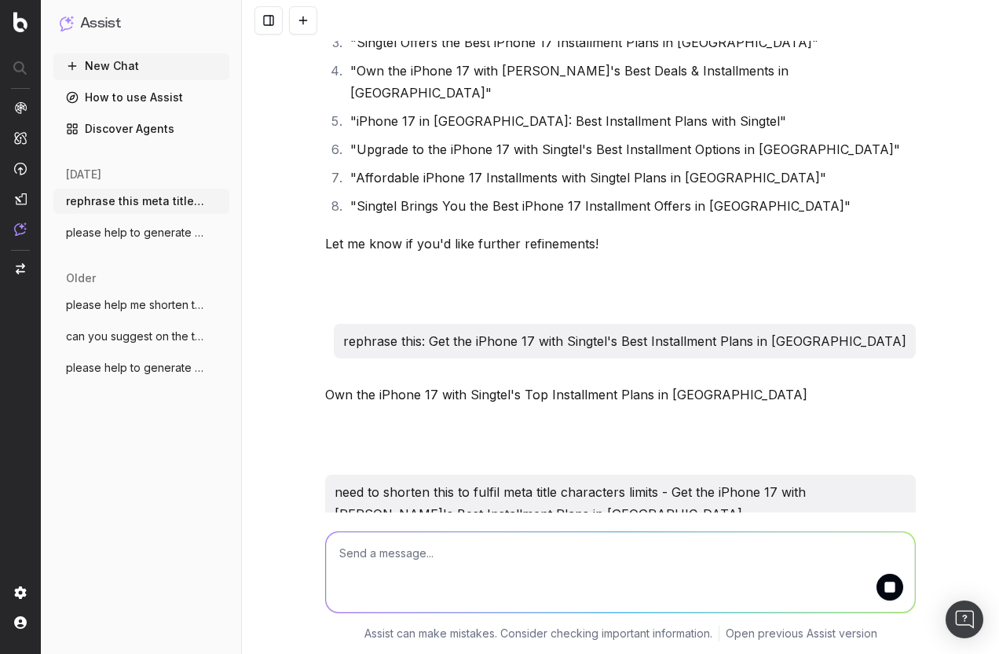
scroll to position [1631, 0]
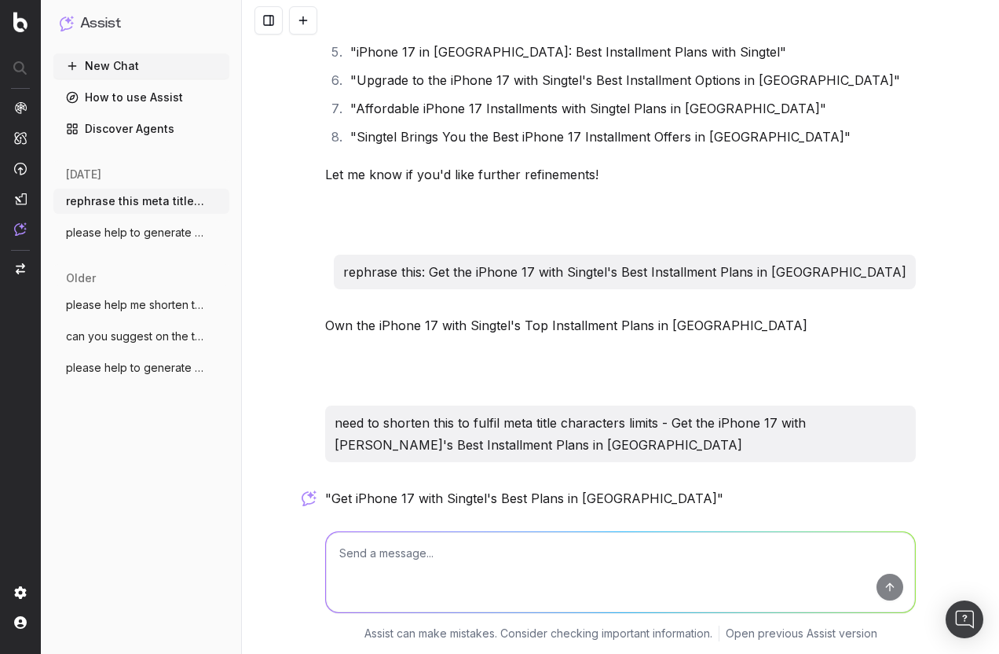
click at [493, 544] on textarea at bounding box center [620, 572] width 589 height 80
type textarea "b"
type textarea "need the keyword of instalment plans"
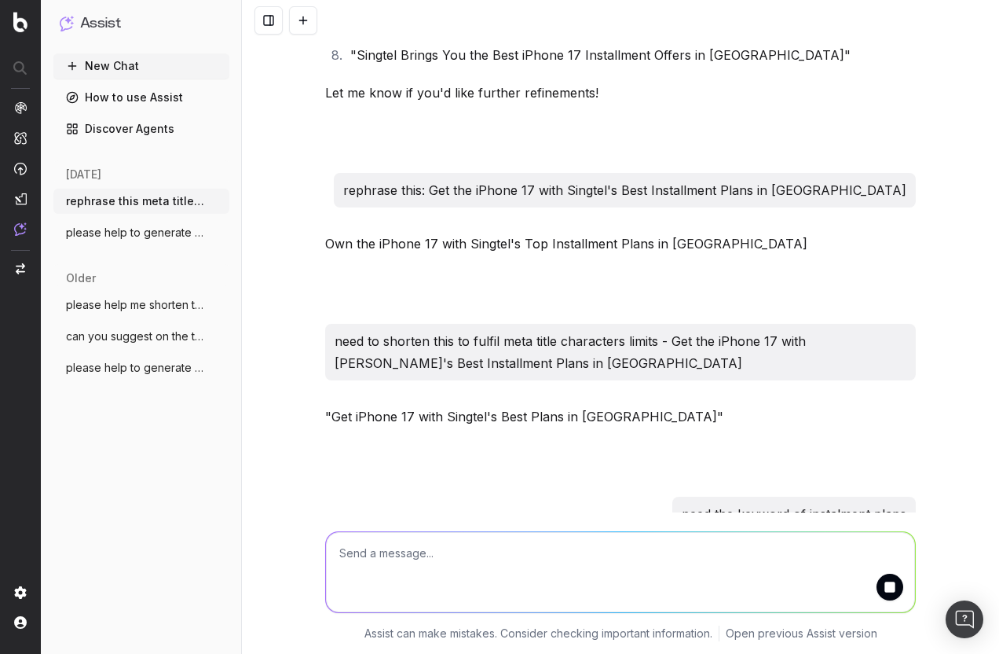
scroll to position [1782, 0]
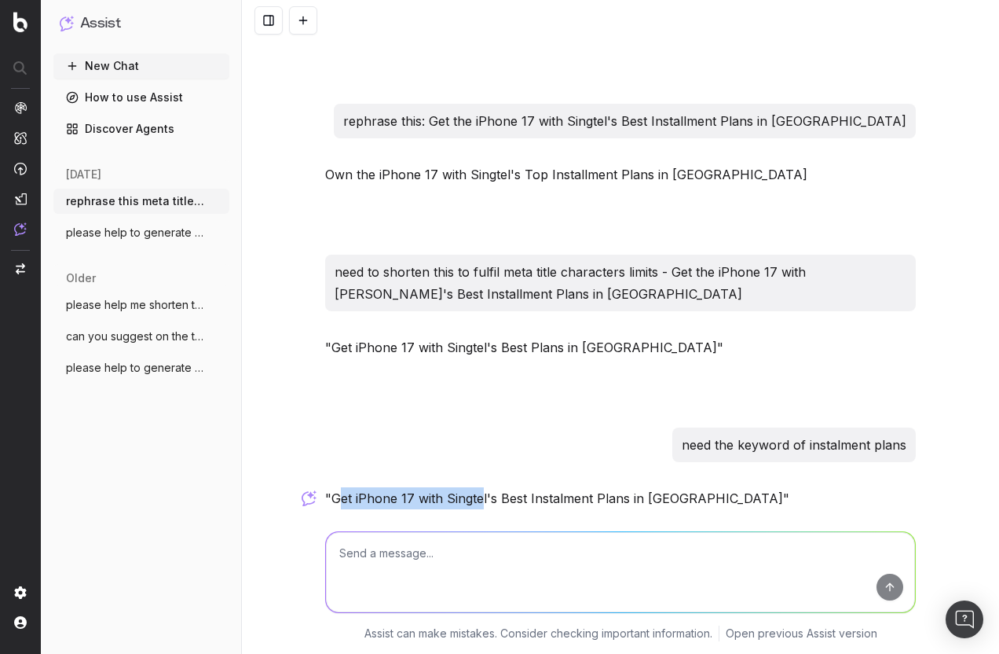
drag, startPoint x: 330, startPoint y: 434, endPoint x: 474, endPoint y: 421, distance: 145.1
click at [474, 487] on p ""Get iPhone 17 with Singtel's Best Instalment Plans in Singapore"" at bounding box center [620, 498] width 591 height 22
click at [386, 487] on p ""Get iPhone 17 with Singtel's Best Instalment Plans in Singapore"" at bounding box center [620, 498] width 591 height 22
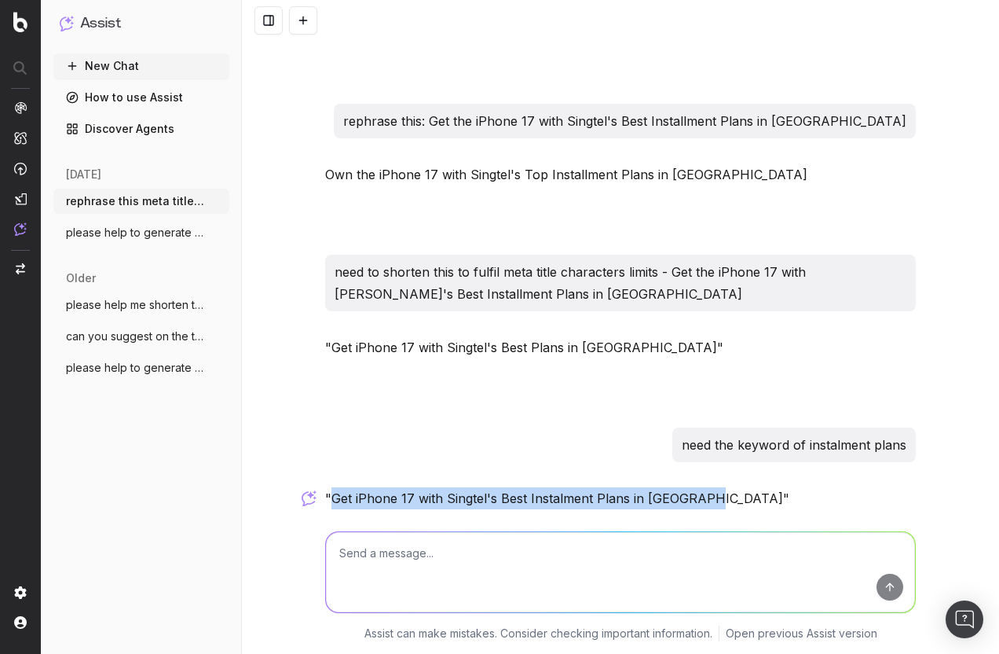
drag, startPoint x: 327, startPoint y: 430, endPoint x: 695, endPoint y: 422, distance: 368.5
click at [695, 487] on p ""Get iPhone 17 with Singtel's Best Instalment Plans in Singapore"" at bounding box center [620, 498] width 591 height 22
copy p "Get iPhone 17 with Singtel's Best Instalment Plans in Singapore"
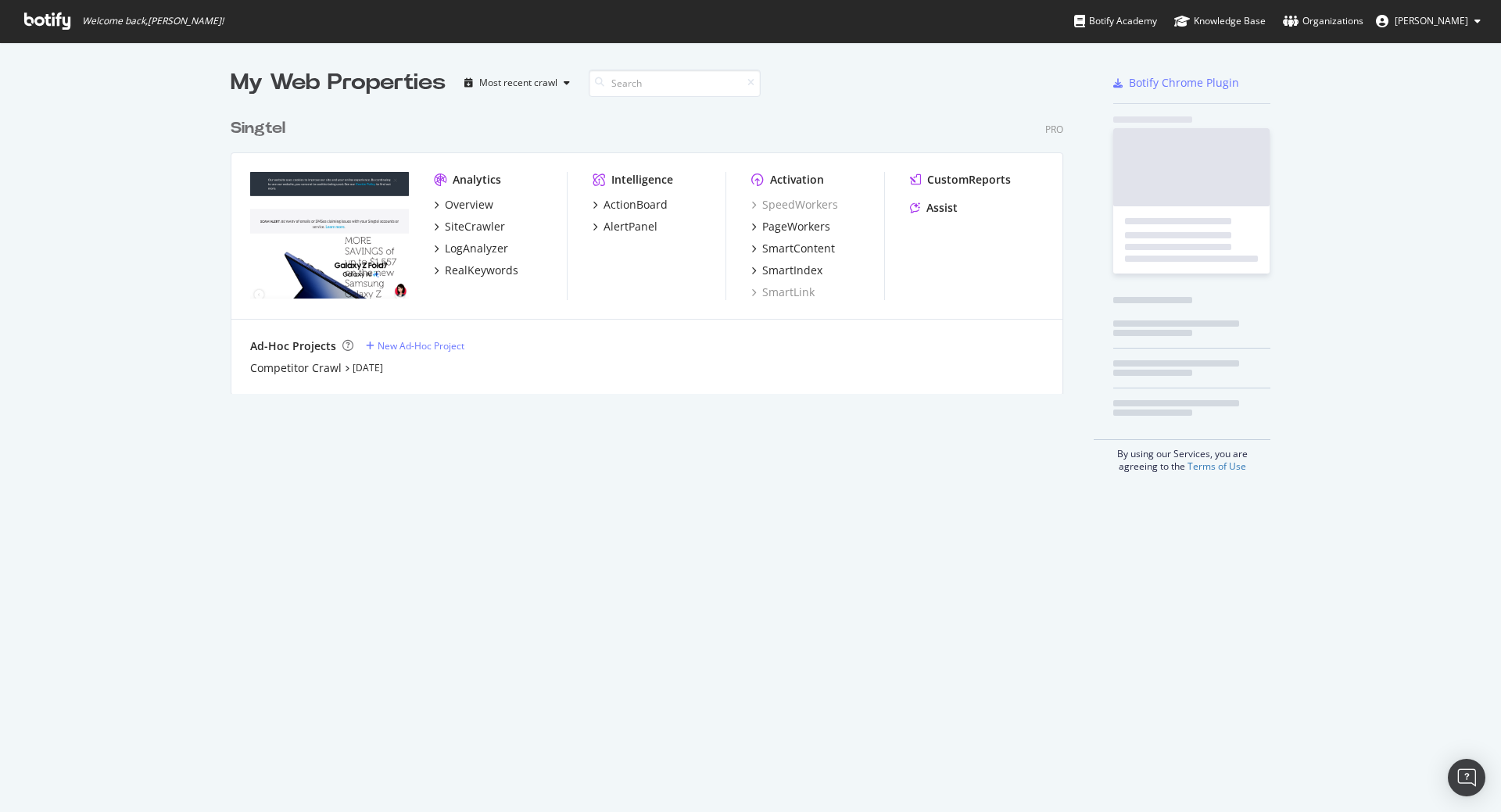
scroll to position [284, 833]
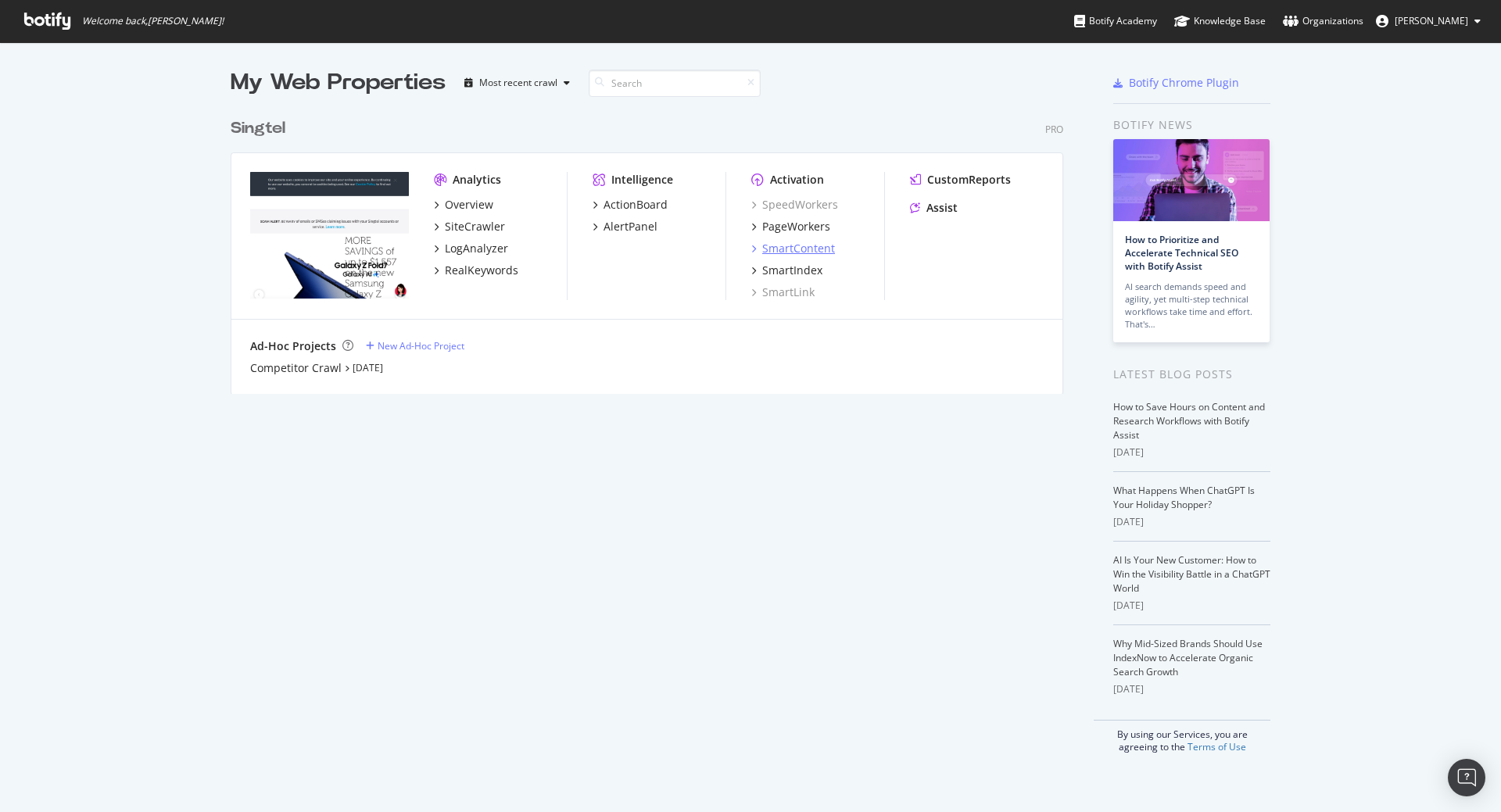
click at [806, 250] on div "SmartContent" at bounding box center [798, 249] width 73 height 16
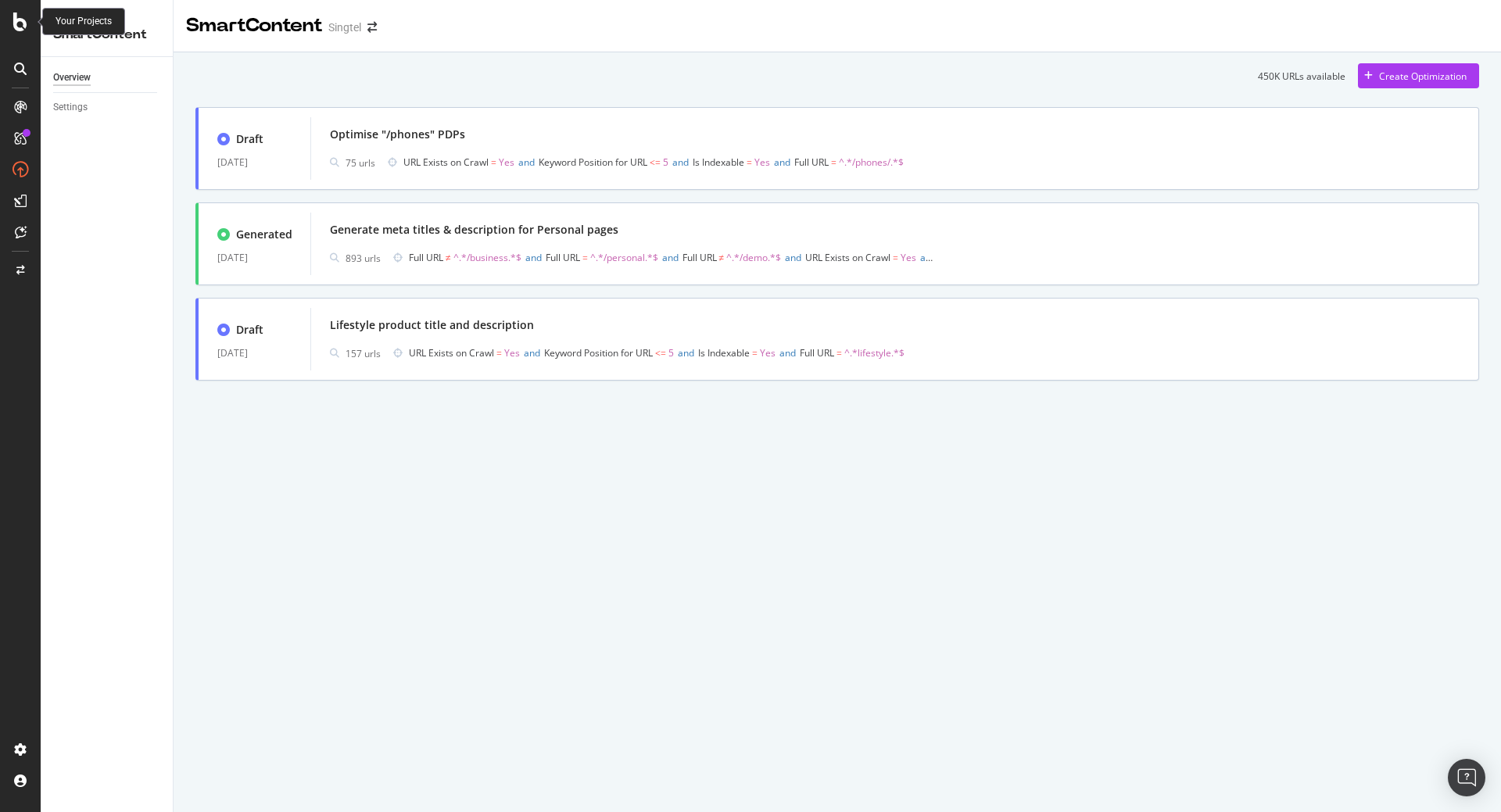
click at [12, 19] on div at bounding box center [21, 22] width 38 height 19
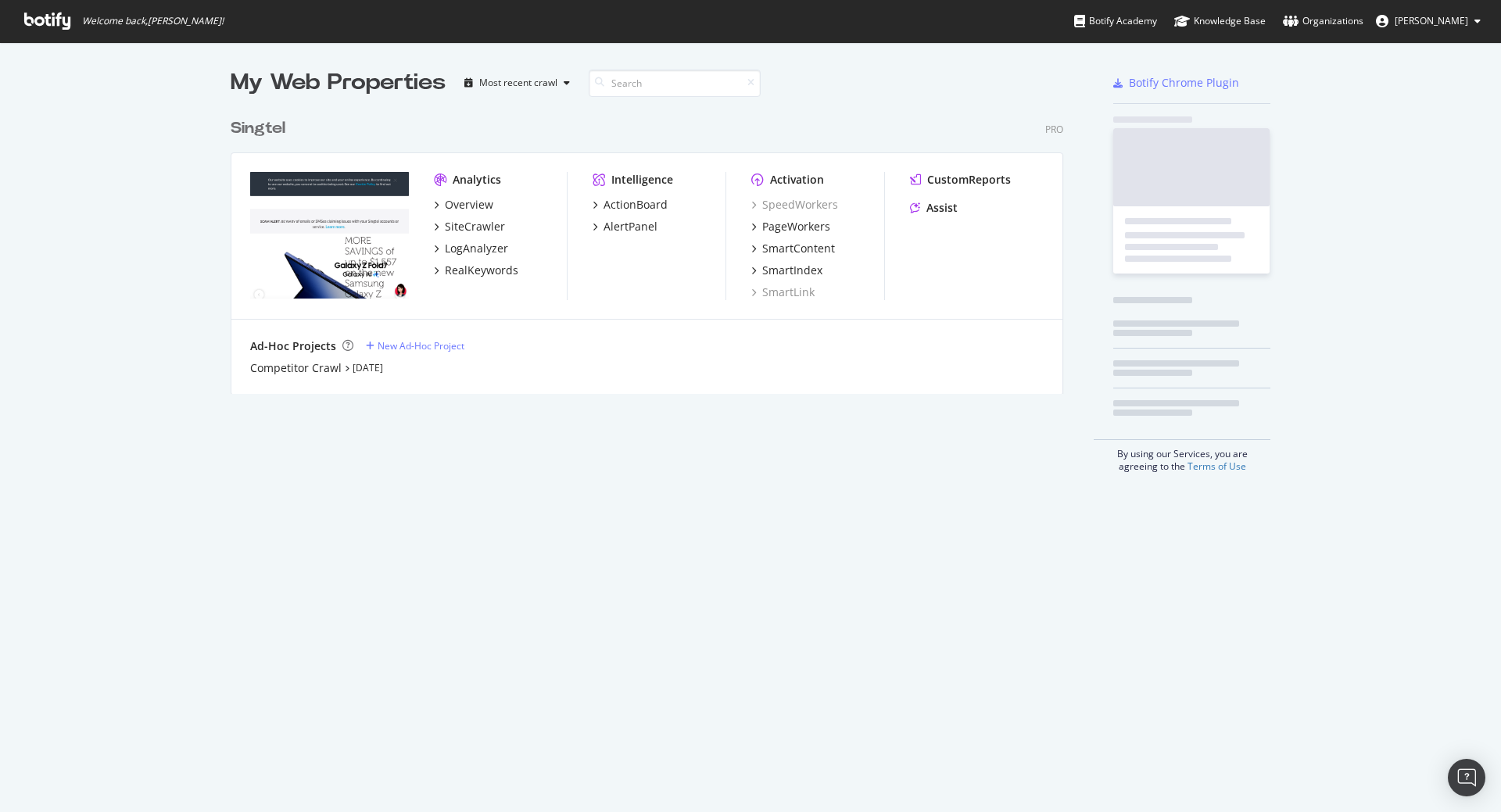
scroll to position [800, 1478]
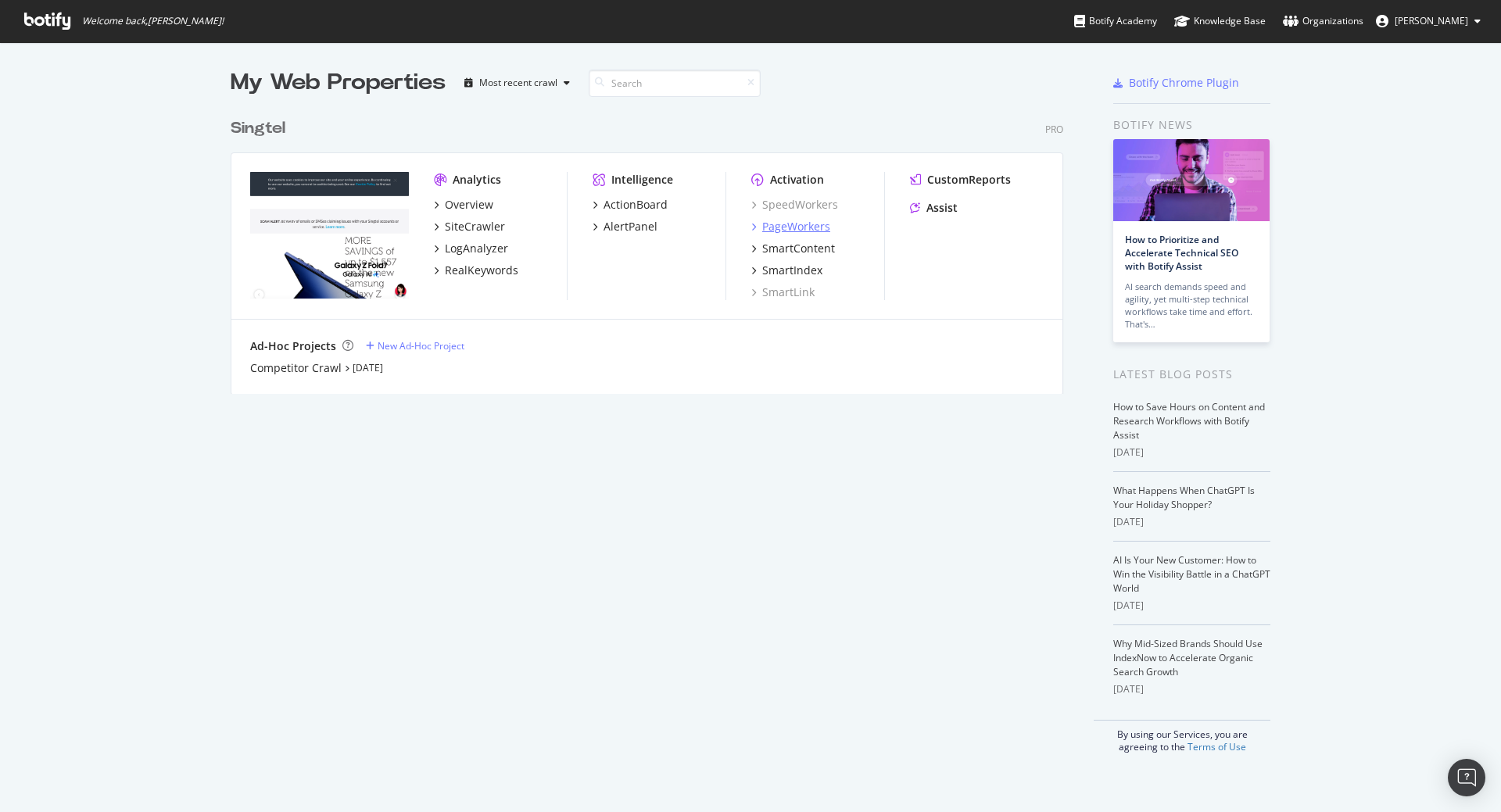
click at [789, 225] on div "PageWorkers" at bounding box center [796, 227] width 68 height 16
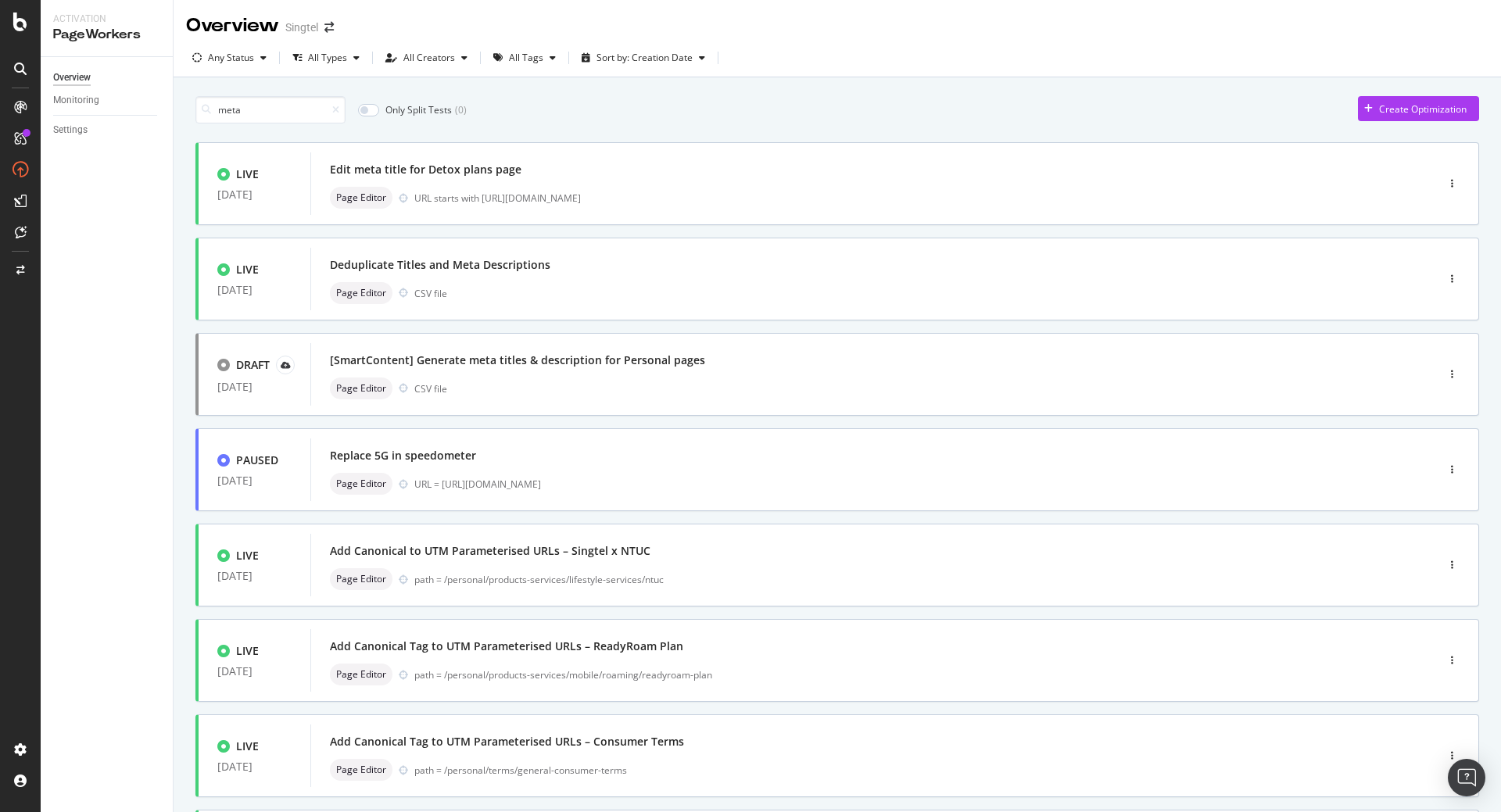
click at [542, 99] on div "meta Only Split Tests ( 0 ) Create Optimization" at bounding box center [837, 109] width 1284 height 27
click at [341, 111] on input "meta" at bounding box center [270, 109] width 150 height 27
click at [339, 111] on icon at bounding box center [335, 109] width 7 height 9
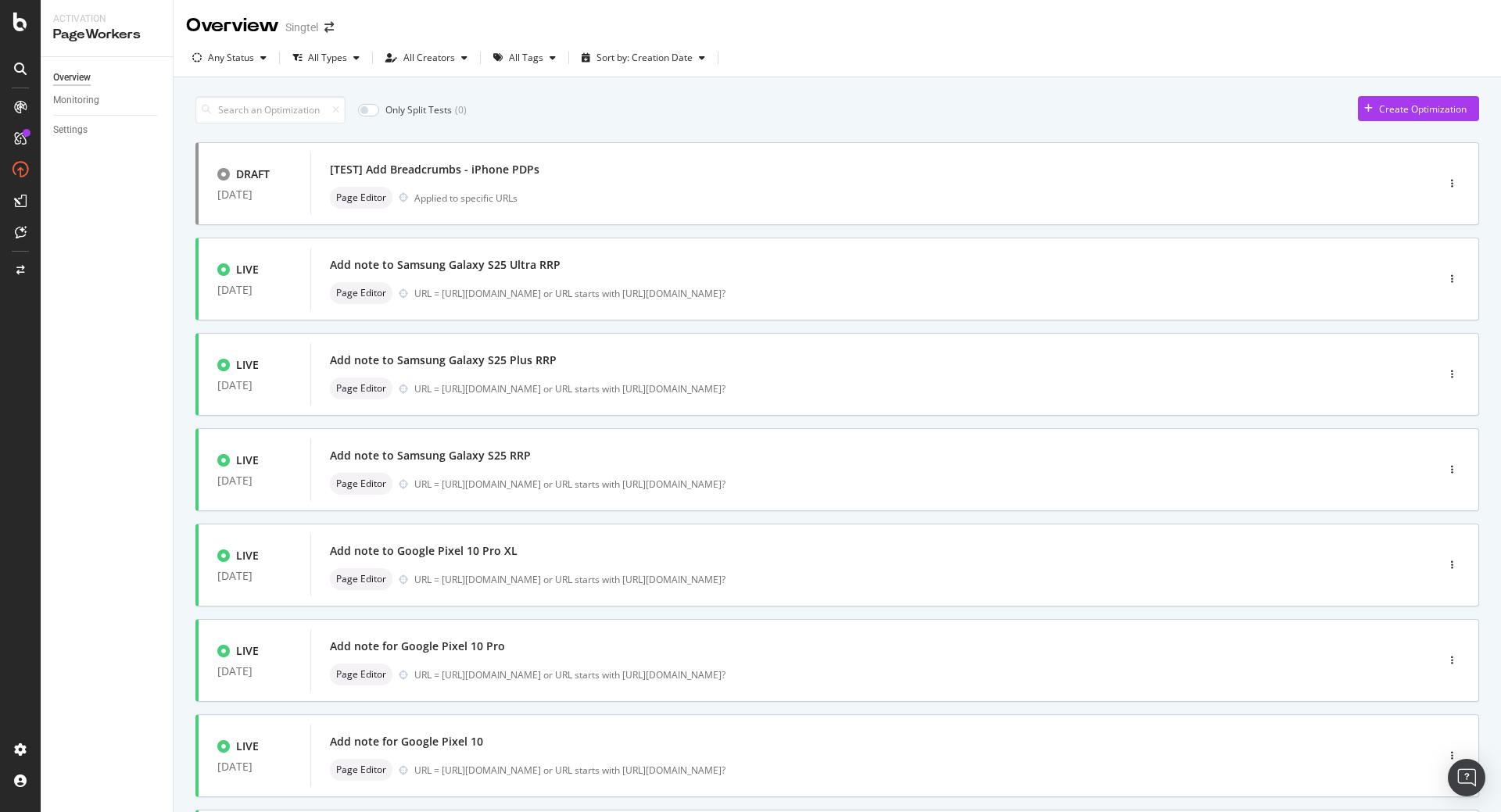
click at [593, 128] on div "Only Split Tests ( 0 ) Create Optimization DRAFT 05 Sep. 2025 [TEST] Add Breadc…" at bounding box center [837, 609] width 1284 height 1041
click at [17, 230] on icon at bounding box center [21, 232] width 12 height 13
click at [1461, 783] on img "Open Intercom Messenger" at bounding box center [1466, 777] width 20 height 20
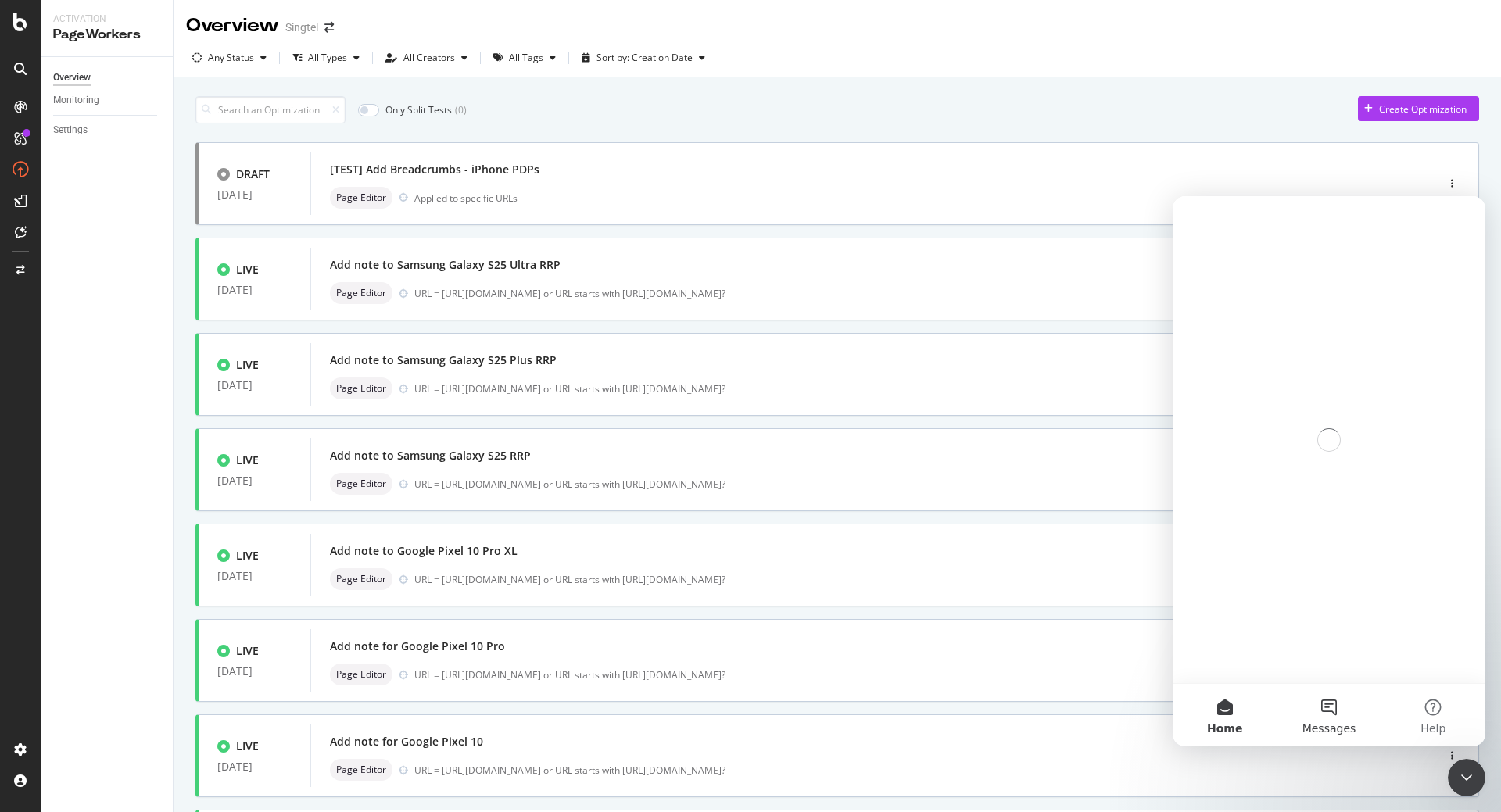
click at [1337, 718] on button "Messages" at bounding box center [1329, 714] width 104 height 63
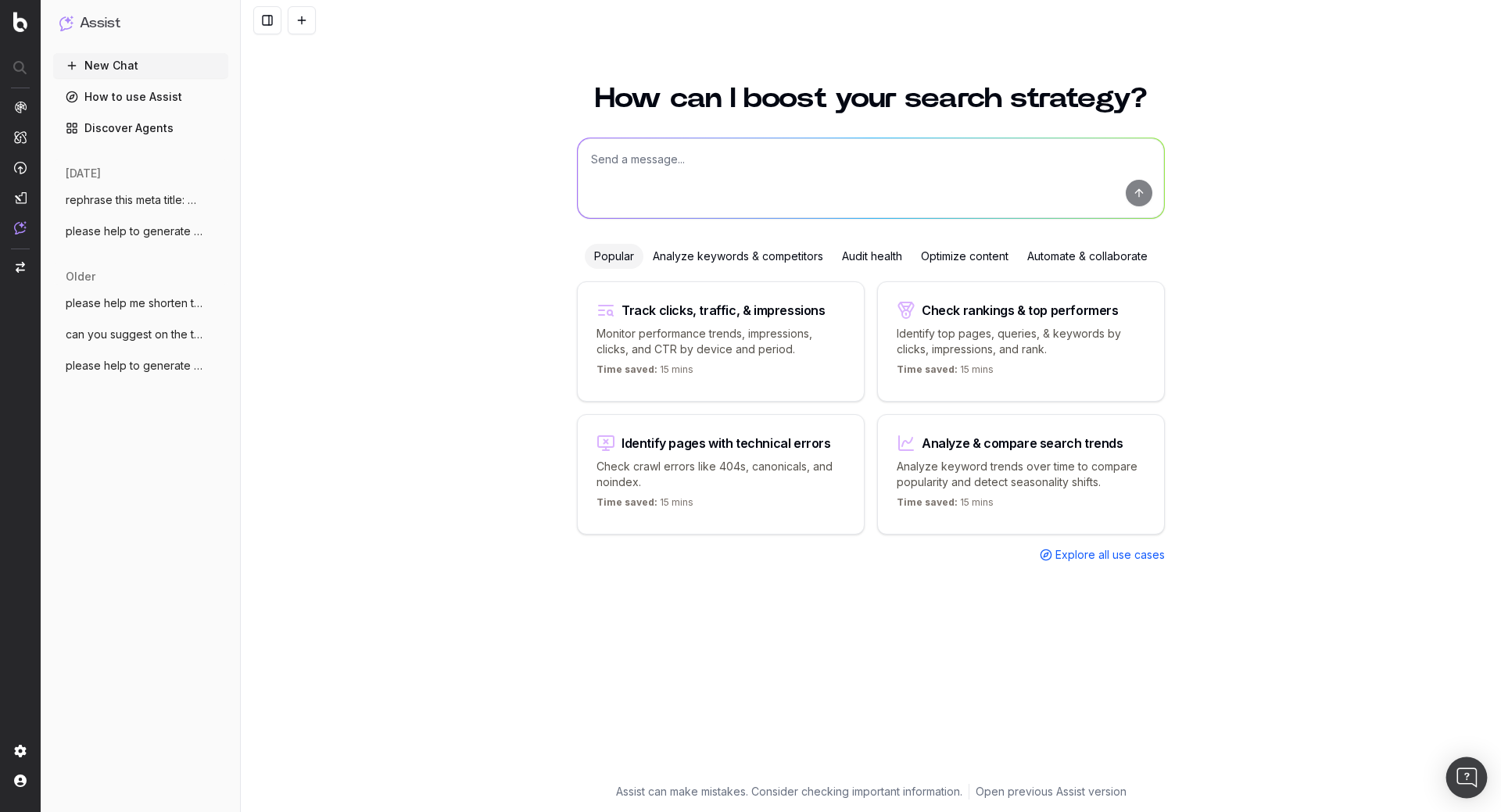
click at [1467, 782] on img "Open Intercom Messenger" at bounding box center [1466, 777] width 20 height 20
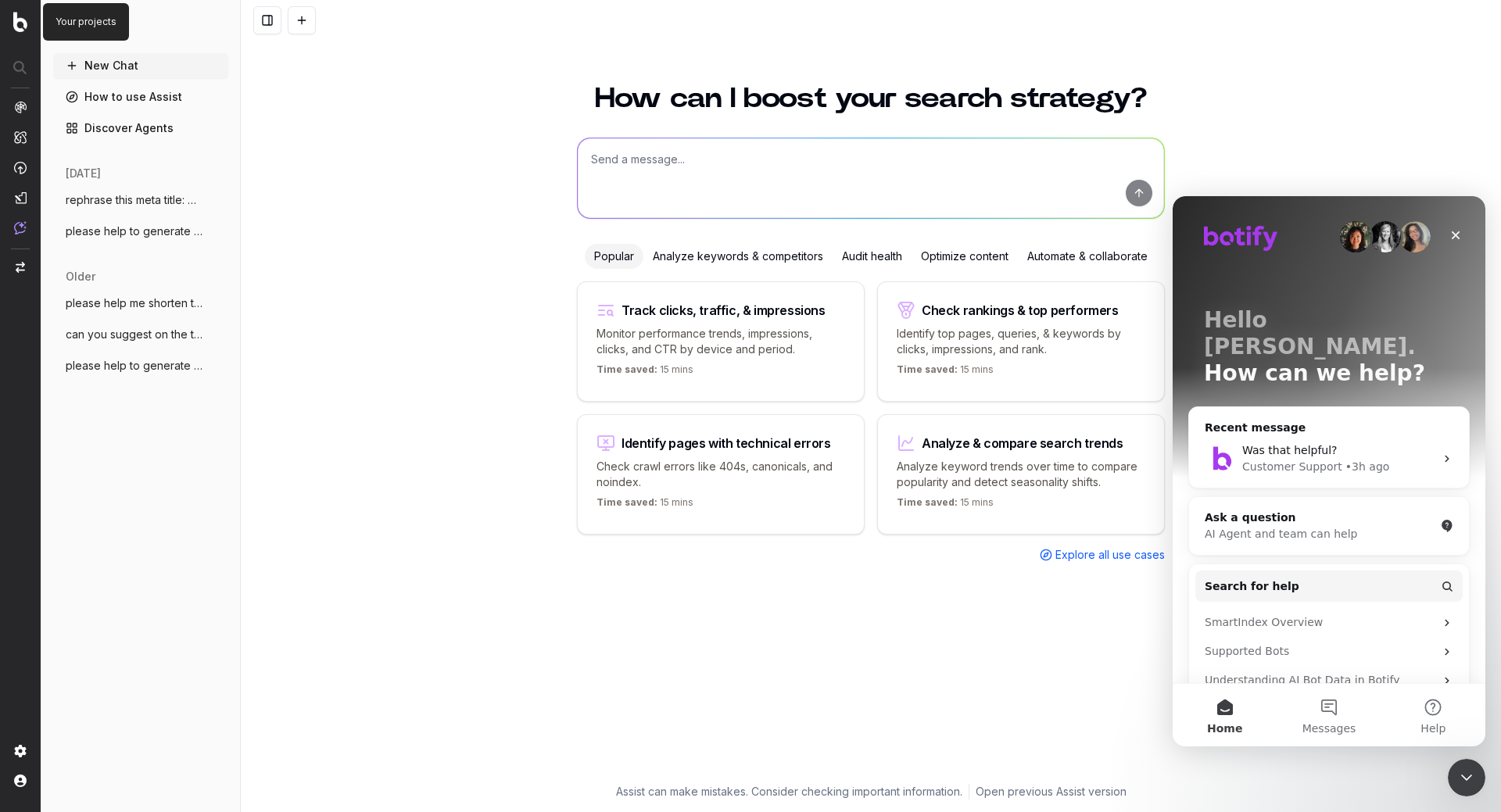
click at [24, 26] on img at bounding box center [20, 22] width 14 height 20
click at [1283, 526] on div "AI Agent and team can help" at bounding box center [1320, 534] width 230 height 16
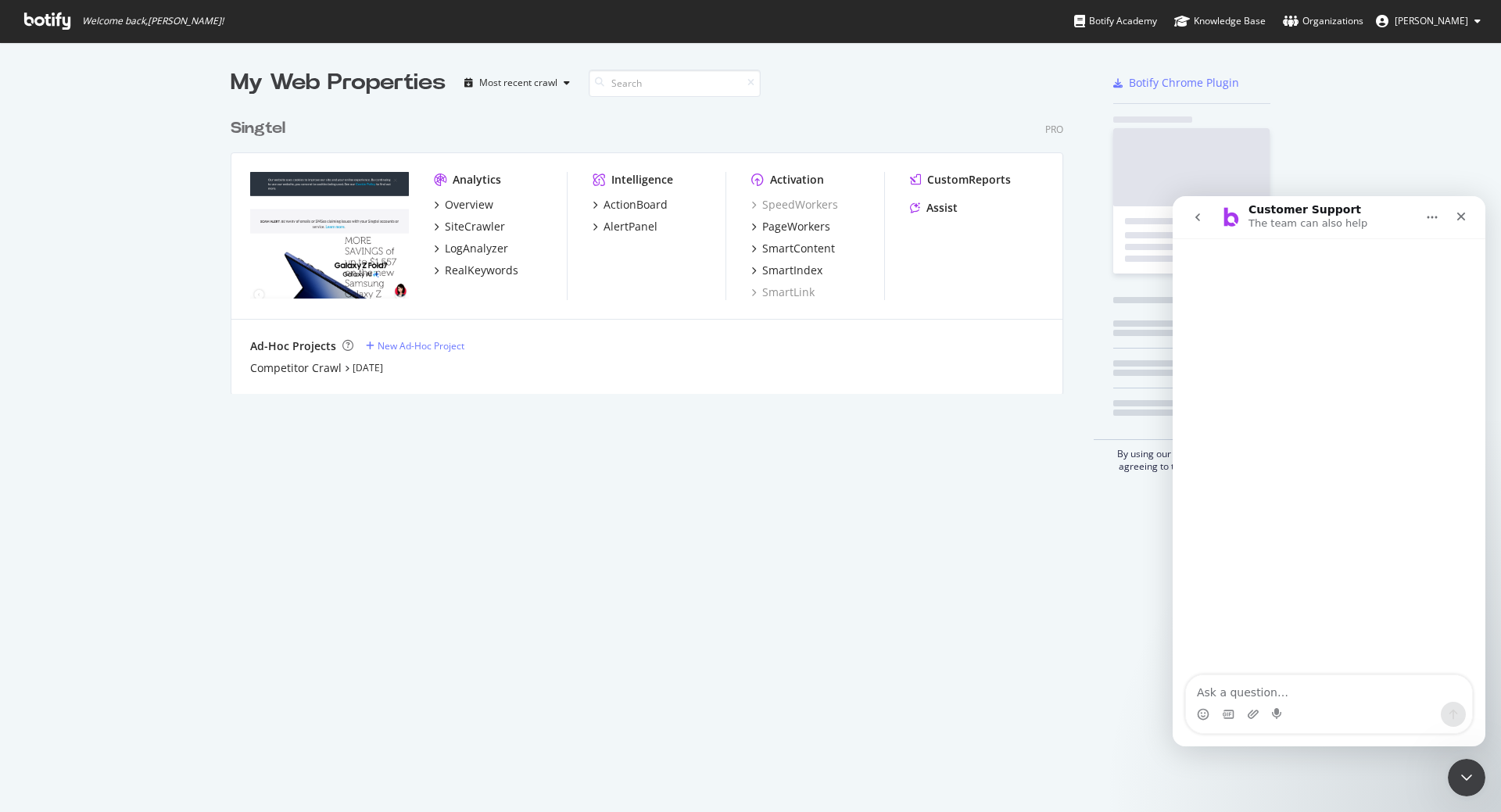
scroll to position [284, 833]
click at [1263, 691] on textarea "Ask a question…" at bounding box center [1330, 689] width 287 height 27
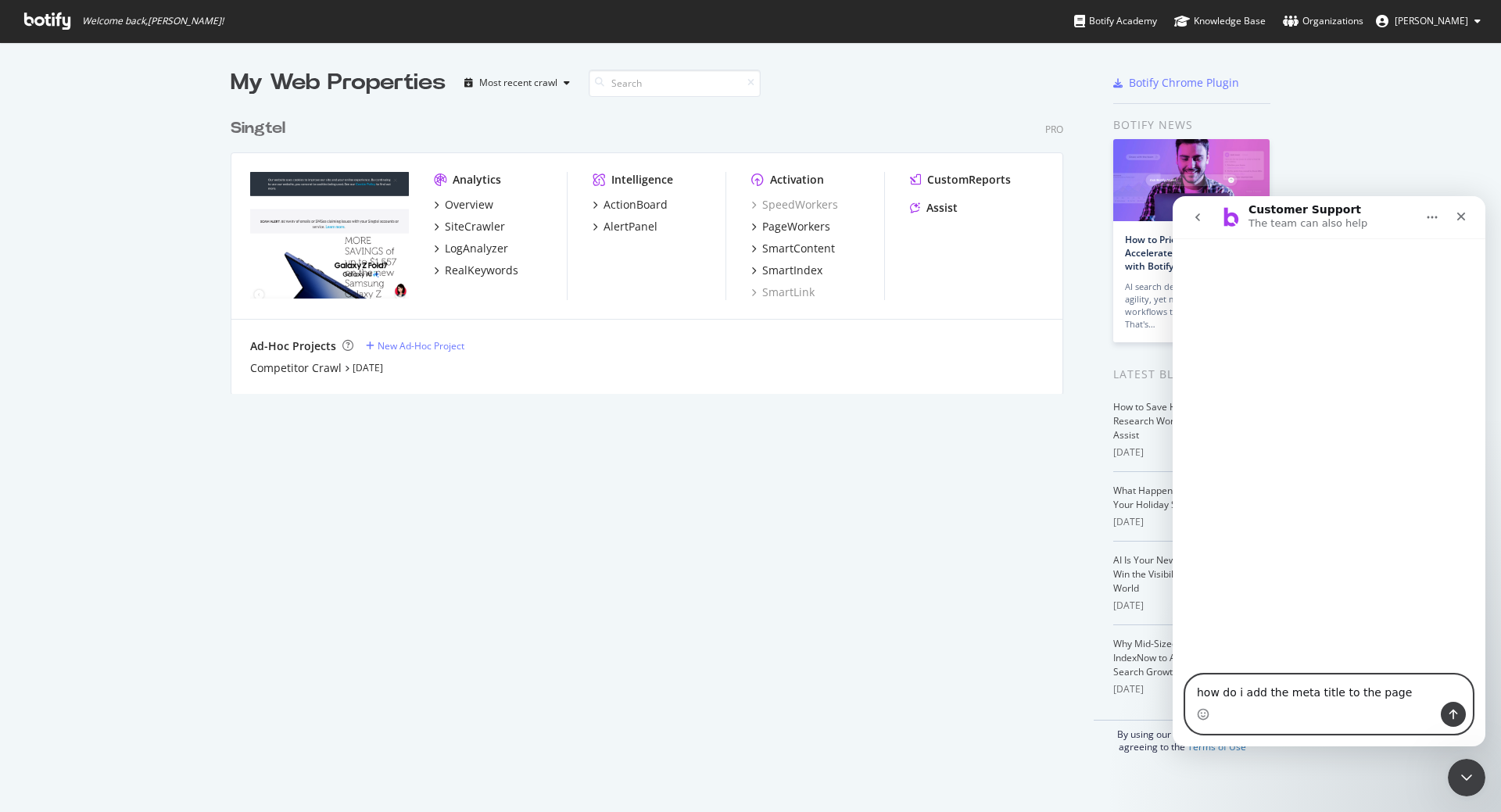
type textarea "how do i add the meta title to the page?"
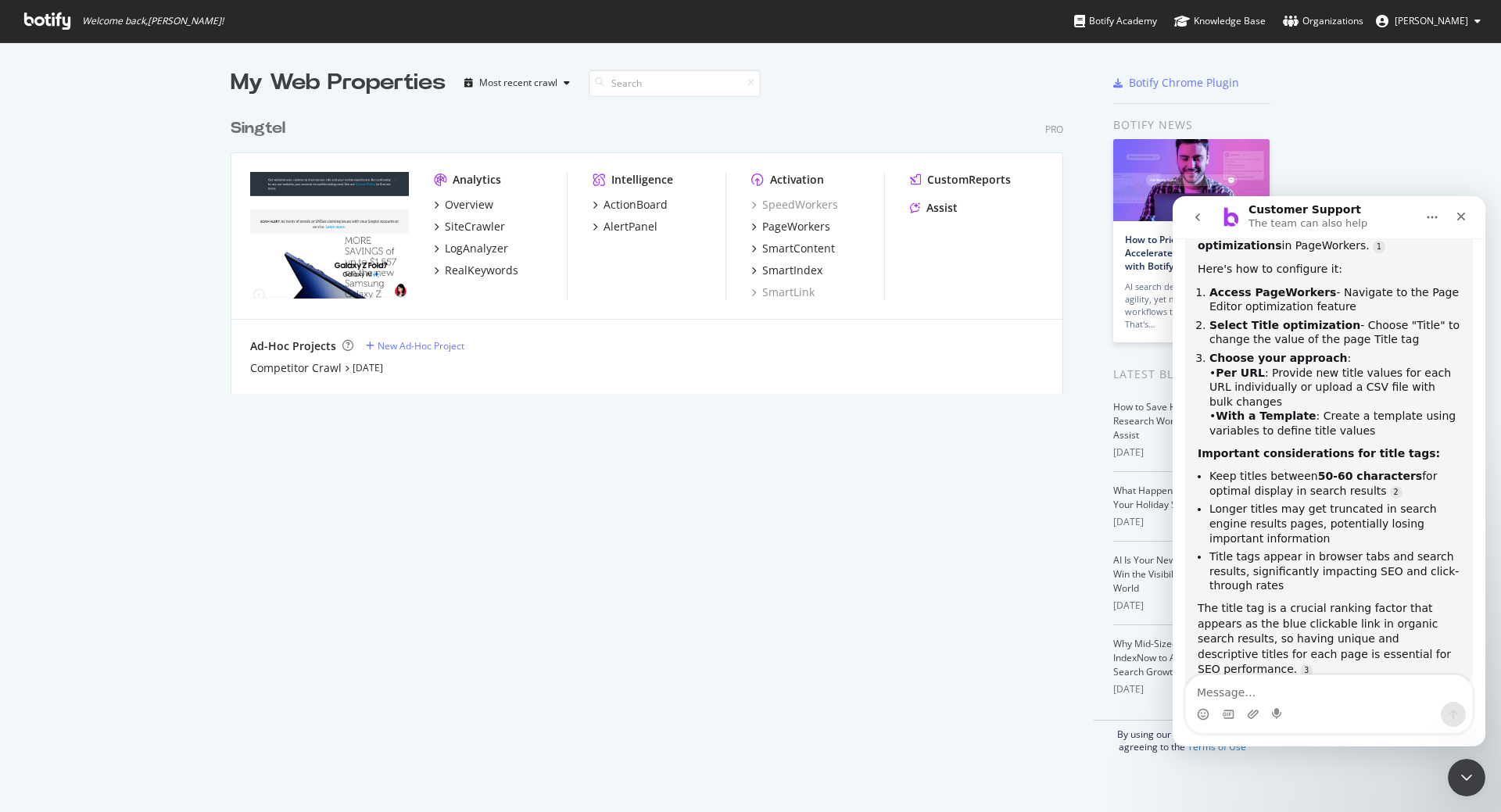
scroll to position [299, 0]
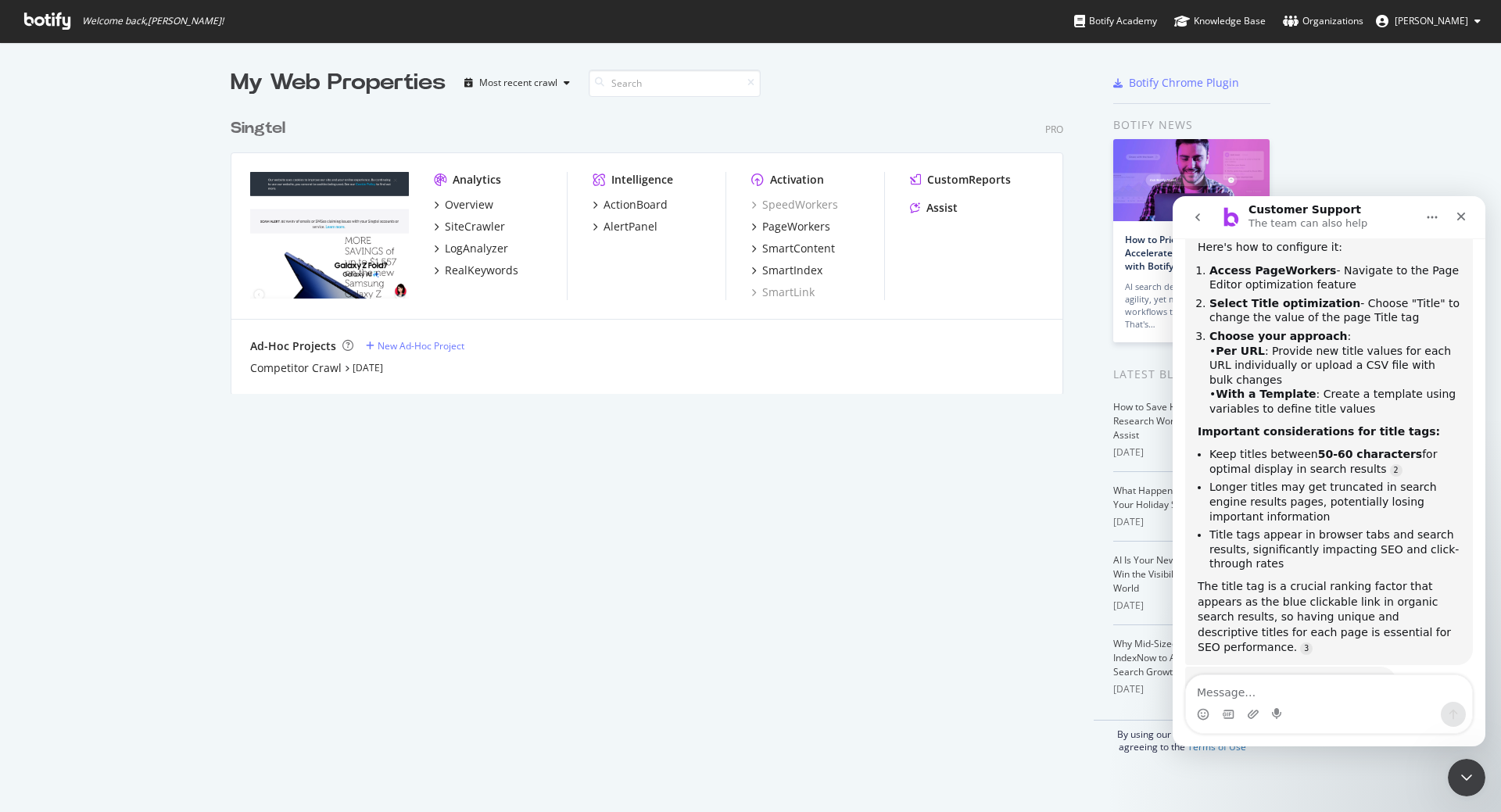
drag, startPoint x: 1198, startPoint y: 624, endPoint x: 1373, endPoint y: 629, distance: 175.1
click at [1373, 667] on div "Is that what you were looking for? Customer Support • Just now" at bounding box center [1291, 684] width 211 height 35
click at [1405, 667] on div "Is that what you were looking for? Customer Support • Just now" at bounding box center [1329, 701] width 288 height 69
click at [767, 224] on div "PageWorkers" at bounding box center [796, 227] width 68 height 16
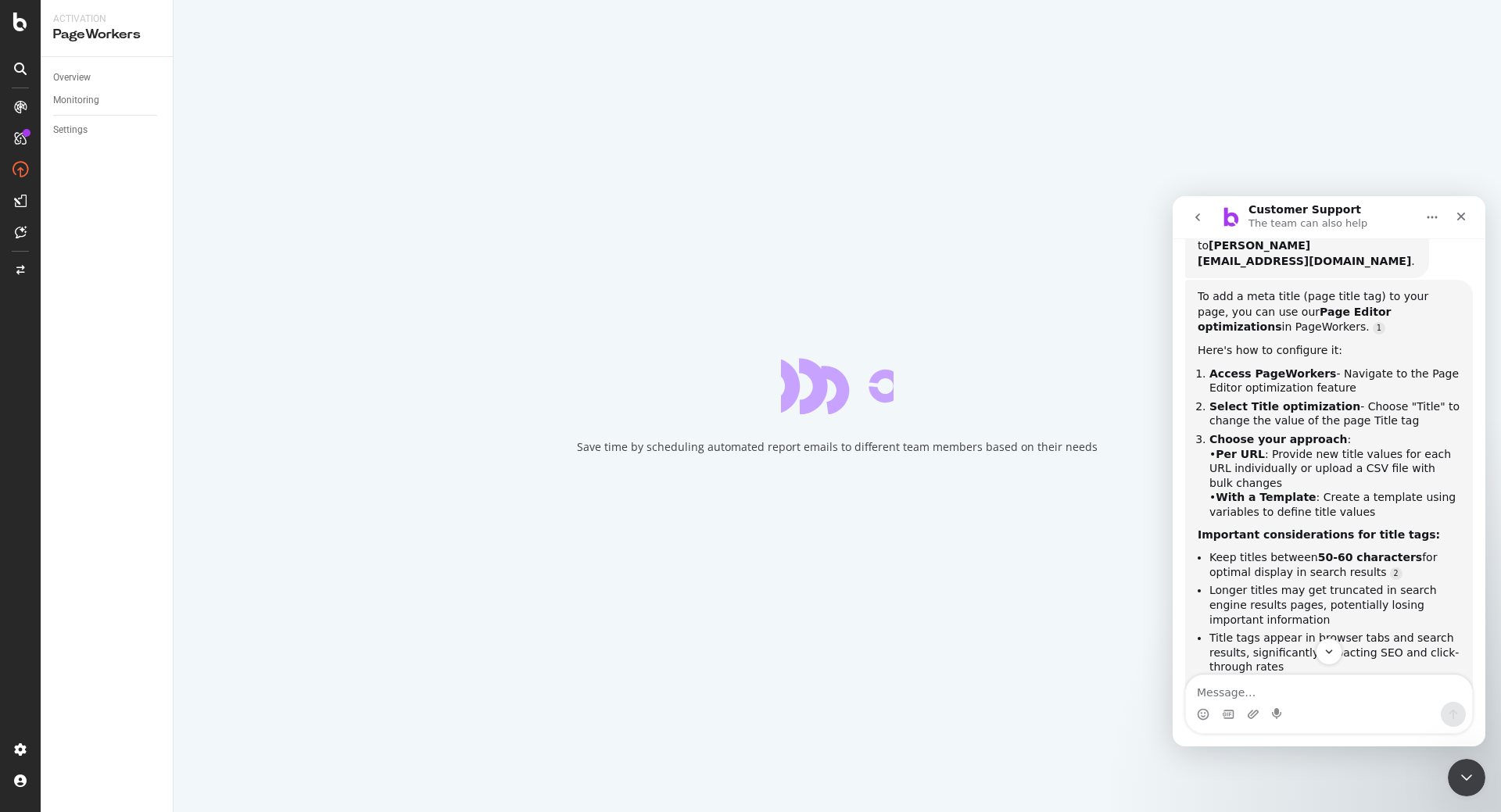
scroll to position [221, 0]
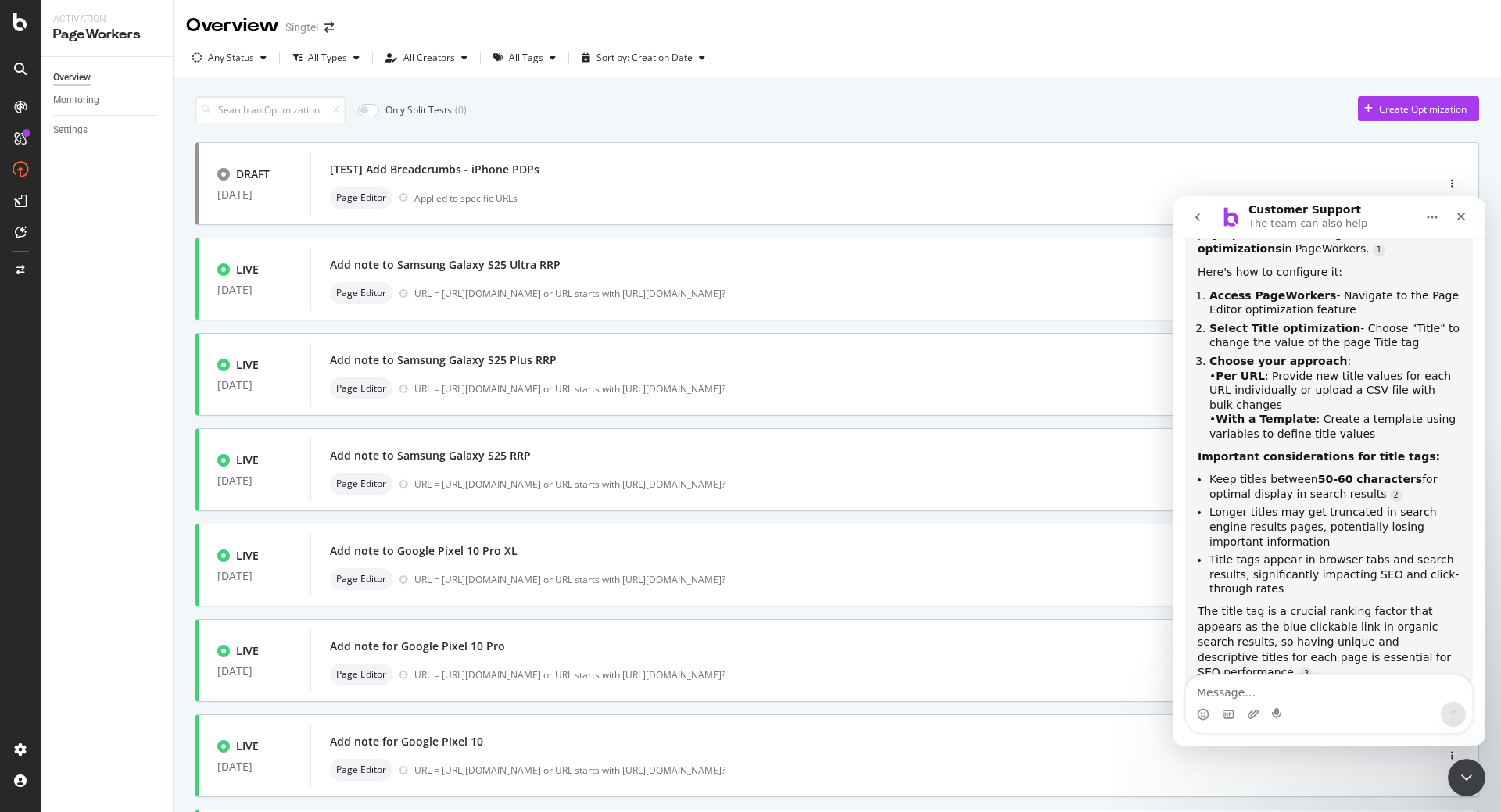
scroll to position [299, 0]
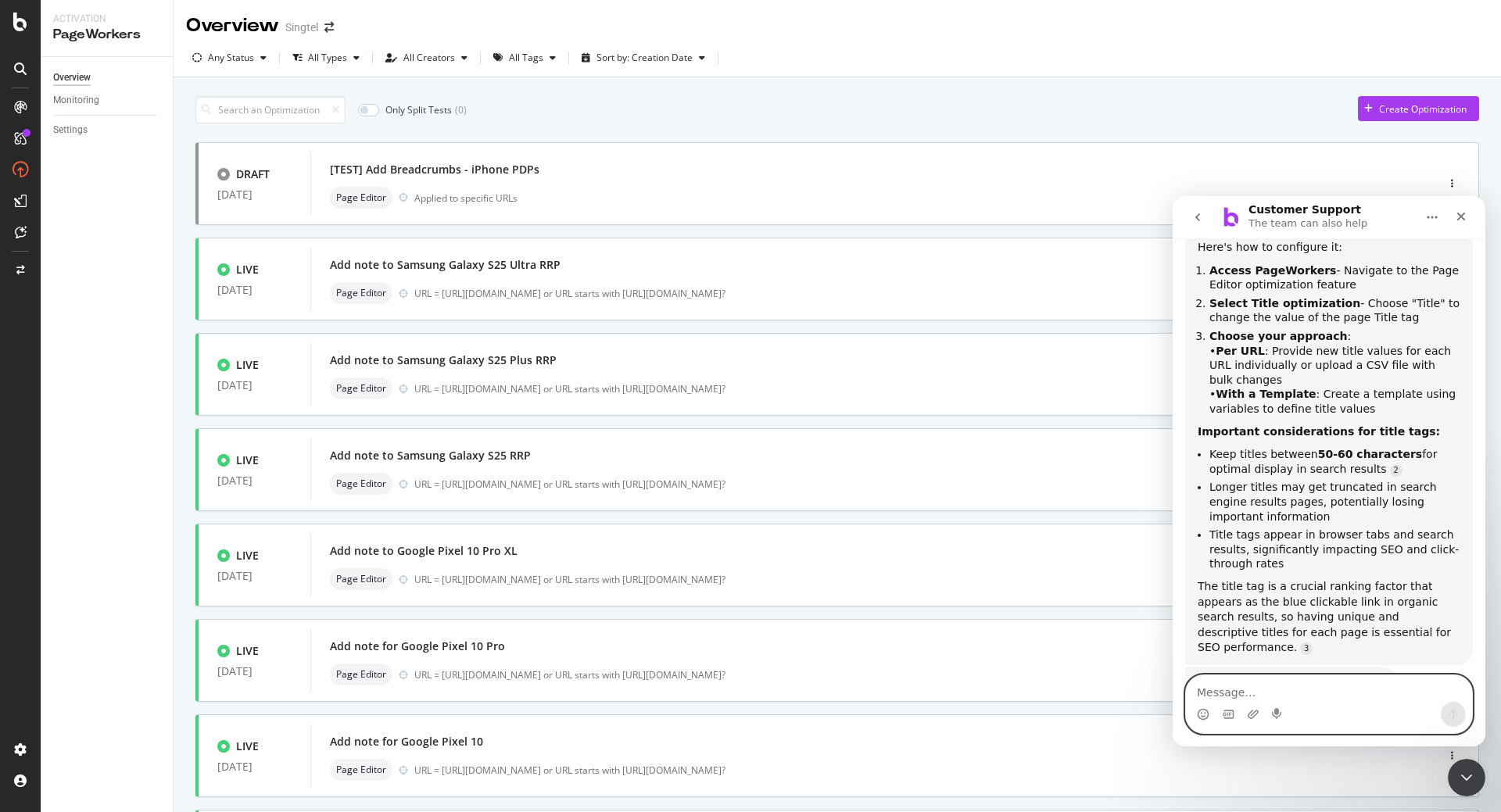
click at [1333, 699] on textarea "Message…" at bounding box center [1330, 689] width 287 height 27
type textarea "that's very helpful! thanks alot"
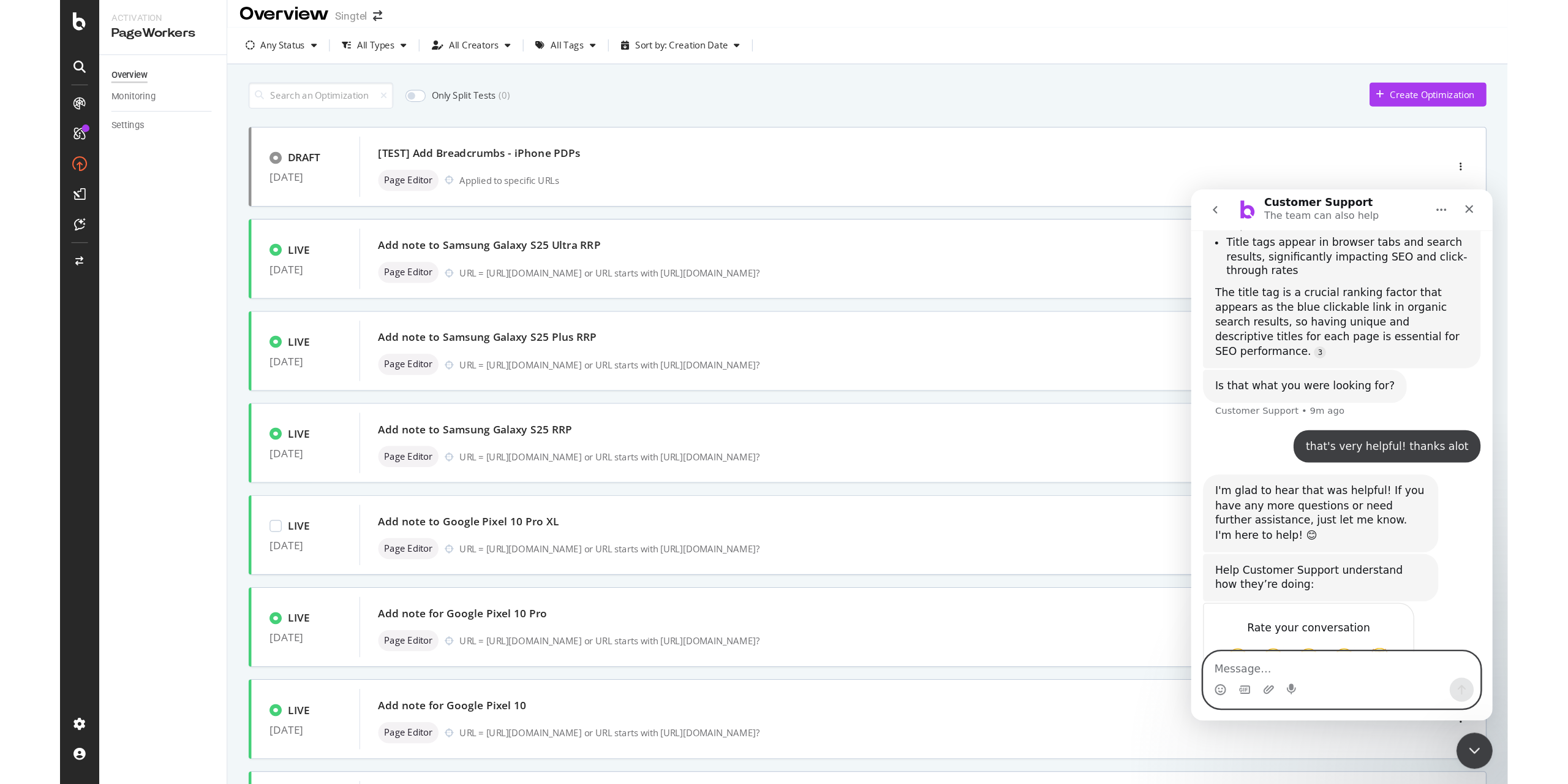
scroll to position [0, 0]
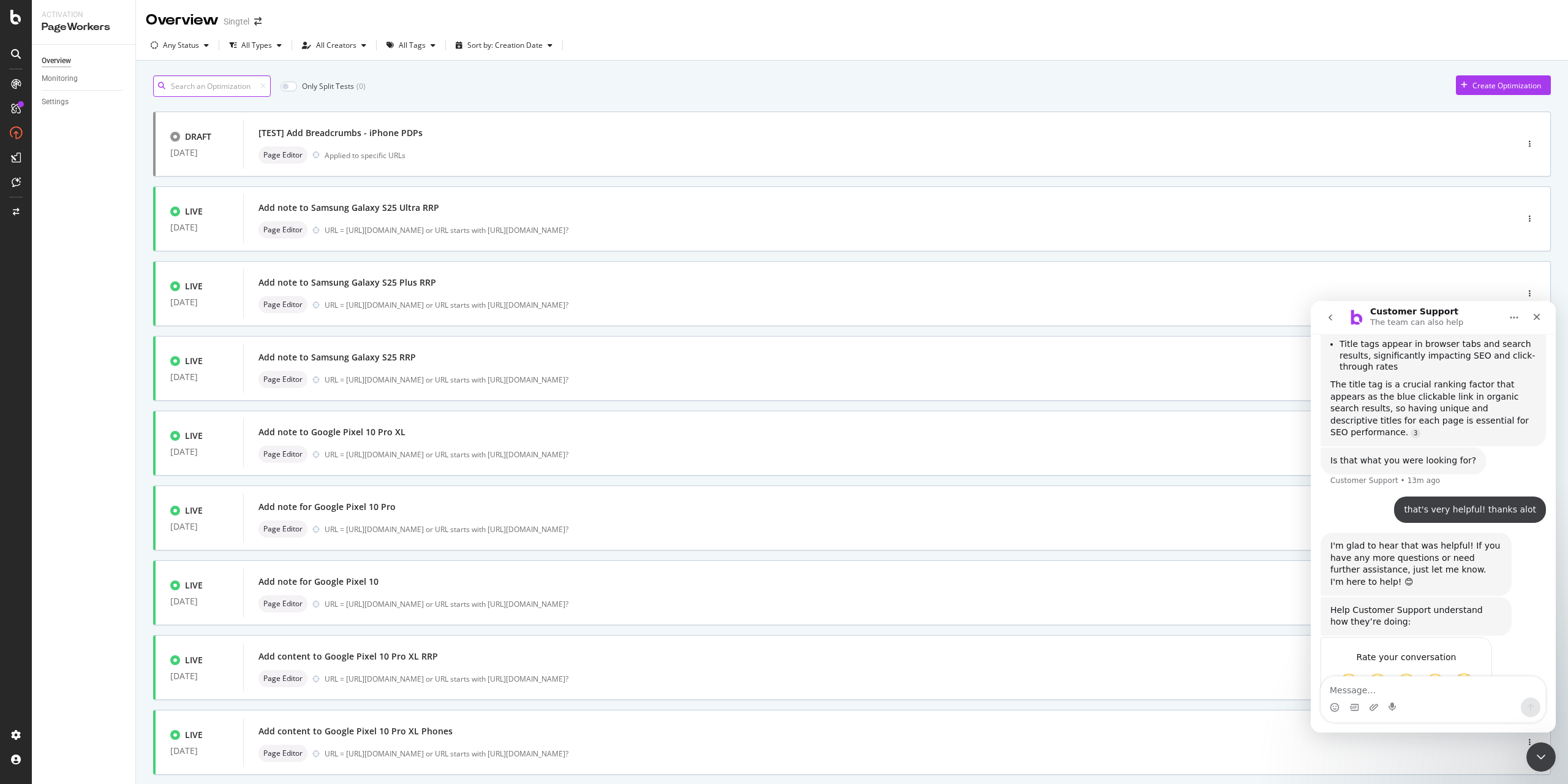
click at [224, 87] on input at bounding box center [211, 86] width 118 height 21
click at [231, 90] on input "google pixel" at bounding box center [211, 86] width 118 height 21
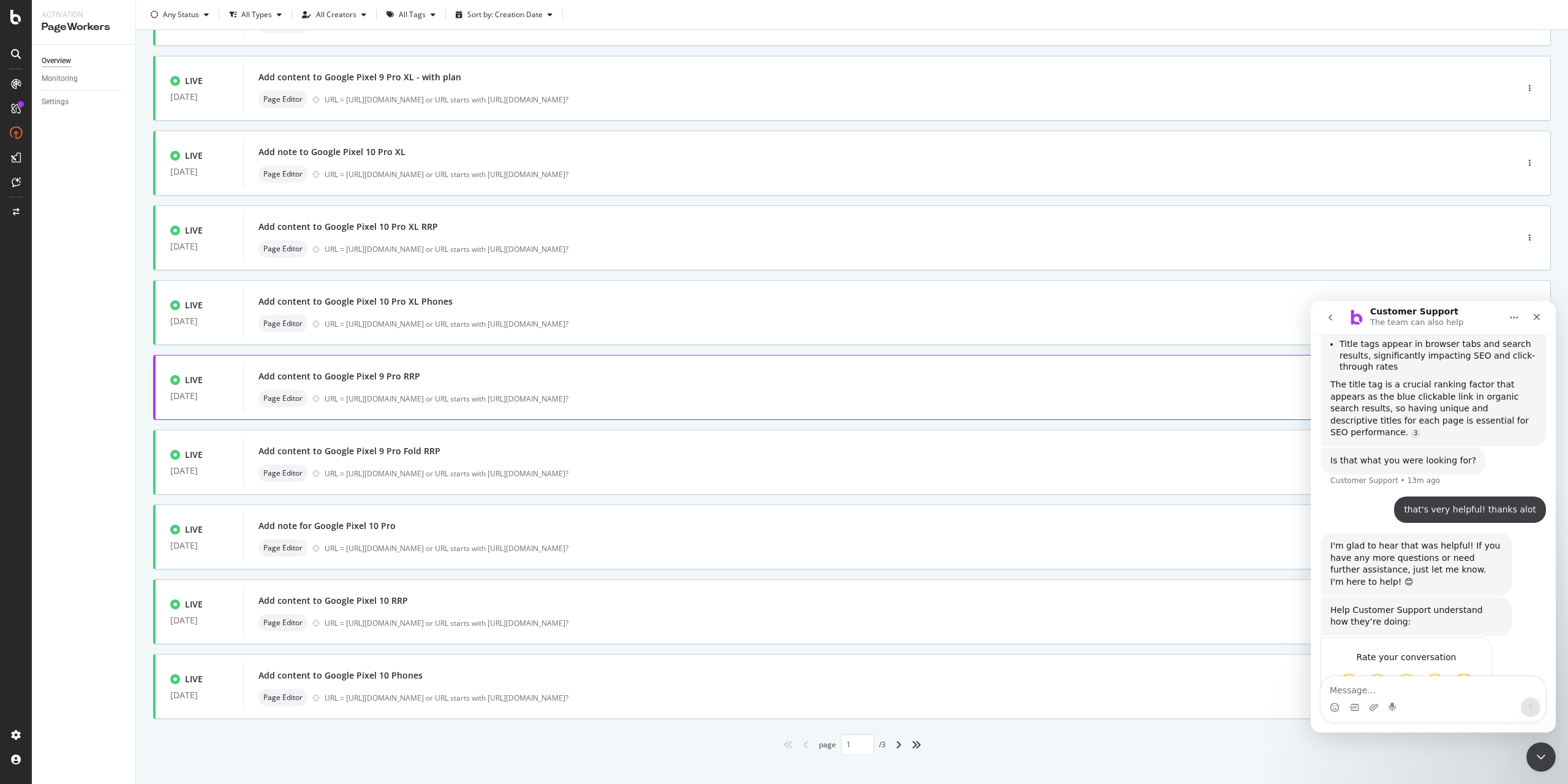
scroll to position [144, 0]
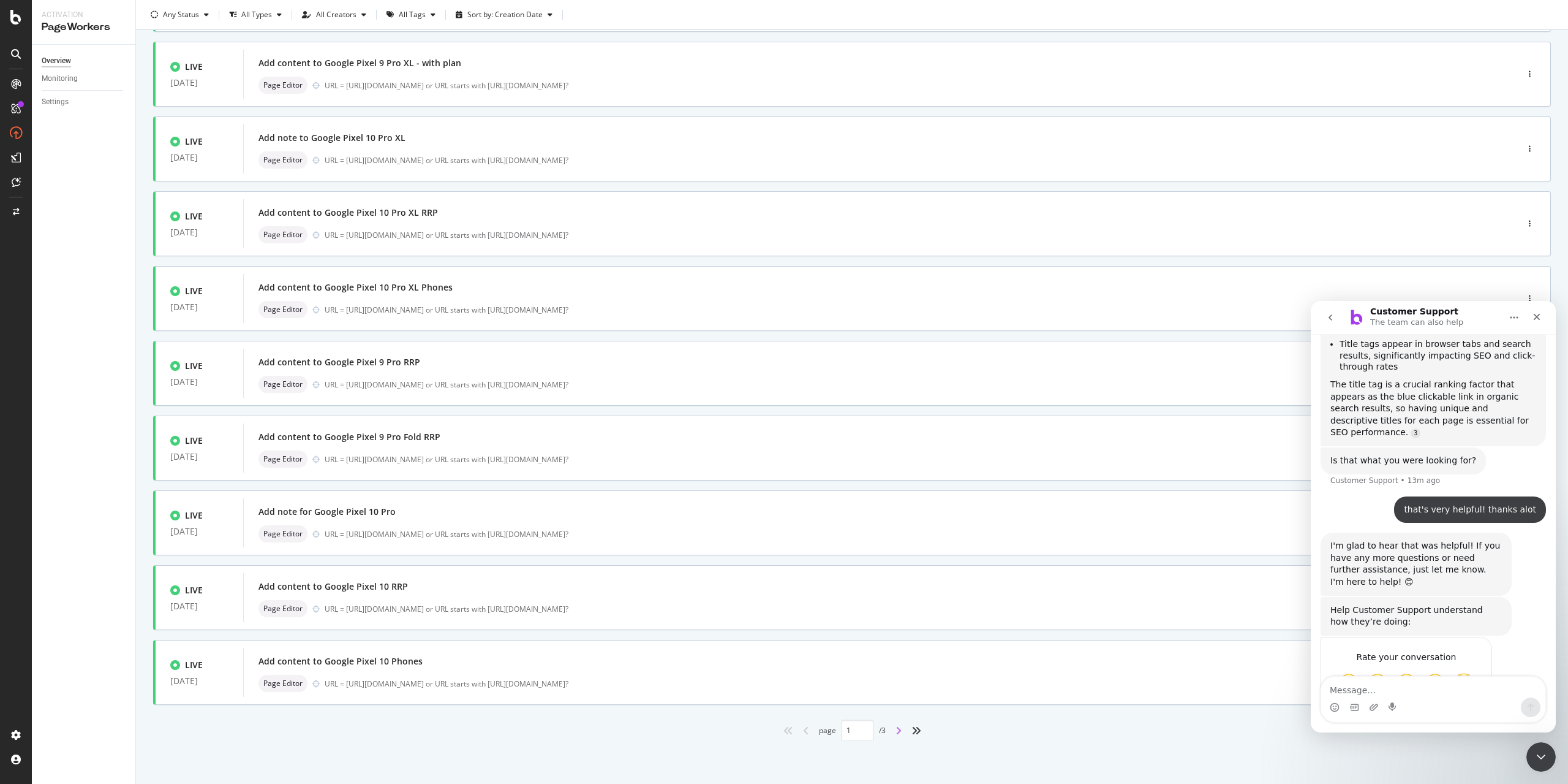
click at [895, 636] on icon "angle-right" at bounding box center [898, 730] width 6 height 10
click at [898, 636] on div "angle-right" at bounding box center [898, 730] width 16 height 20
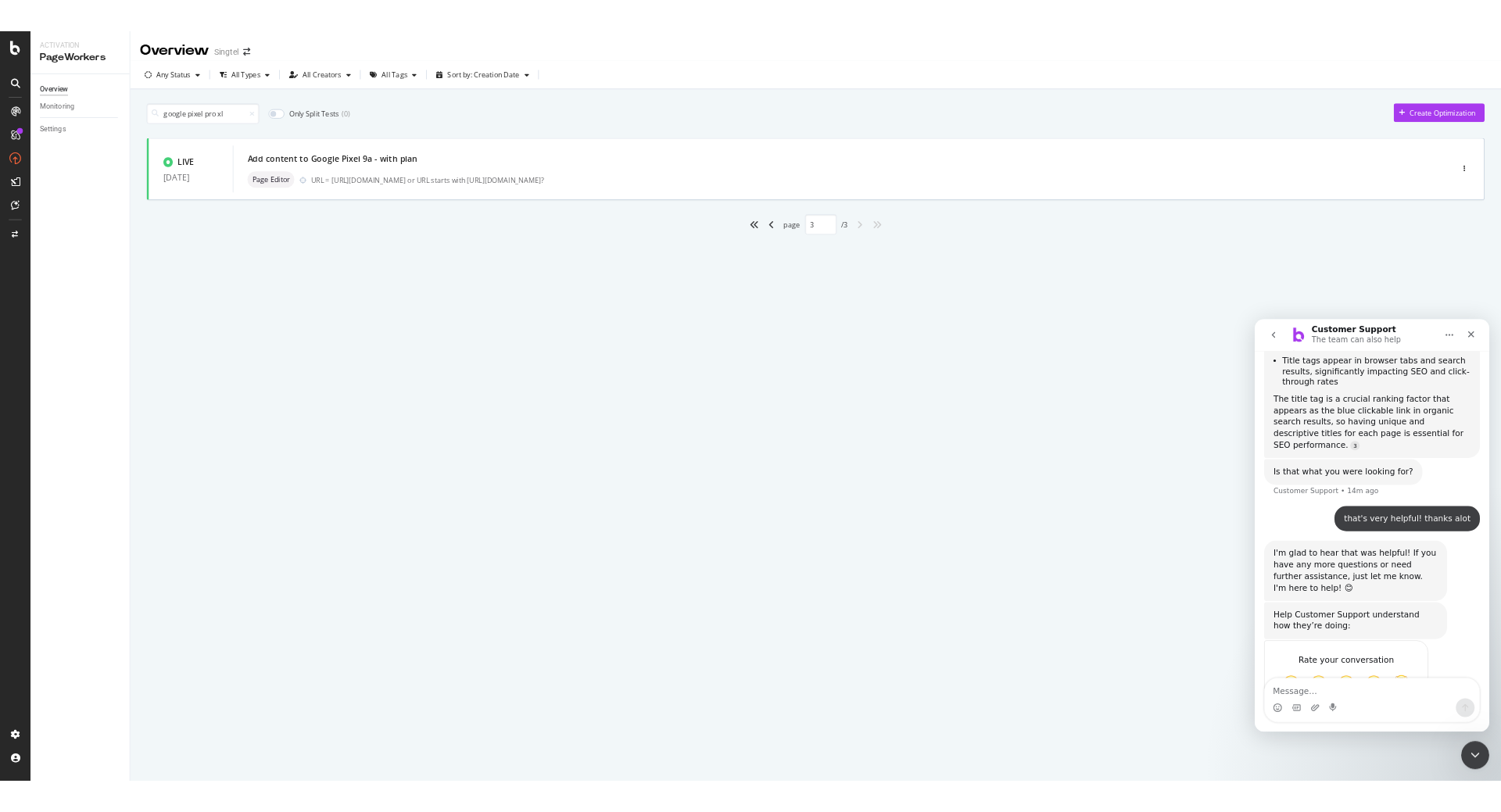
scroll to position [0, 0]
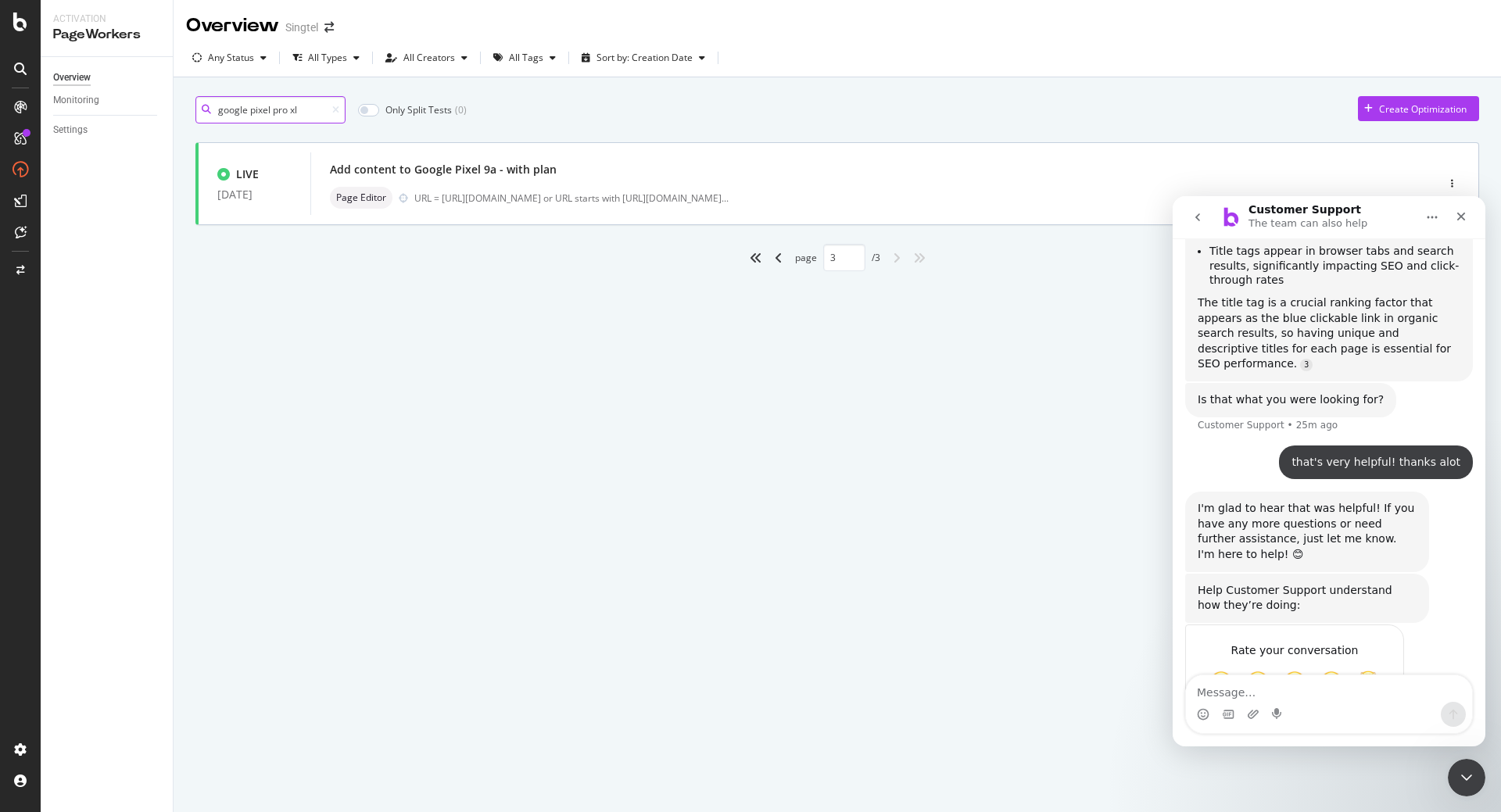
drag, startPoint x: 308, startPoint y: 107, endPoint x: 135, endPoint y: 110, distance: 173.0
click at [135, 110] on div "Activation PageWorkers Overview Monitoring Settings Overview Singtel Any Status…" at bounding box center [770, 406] width 1460 height 812
type input "1"
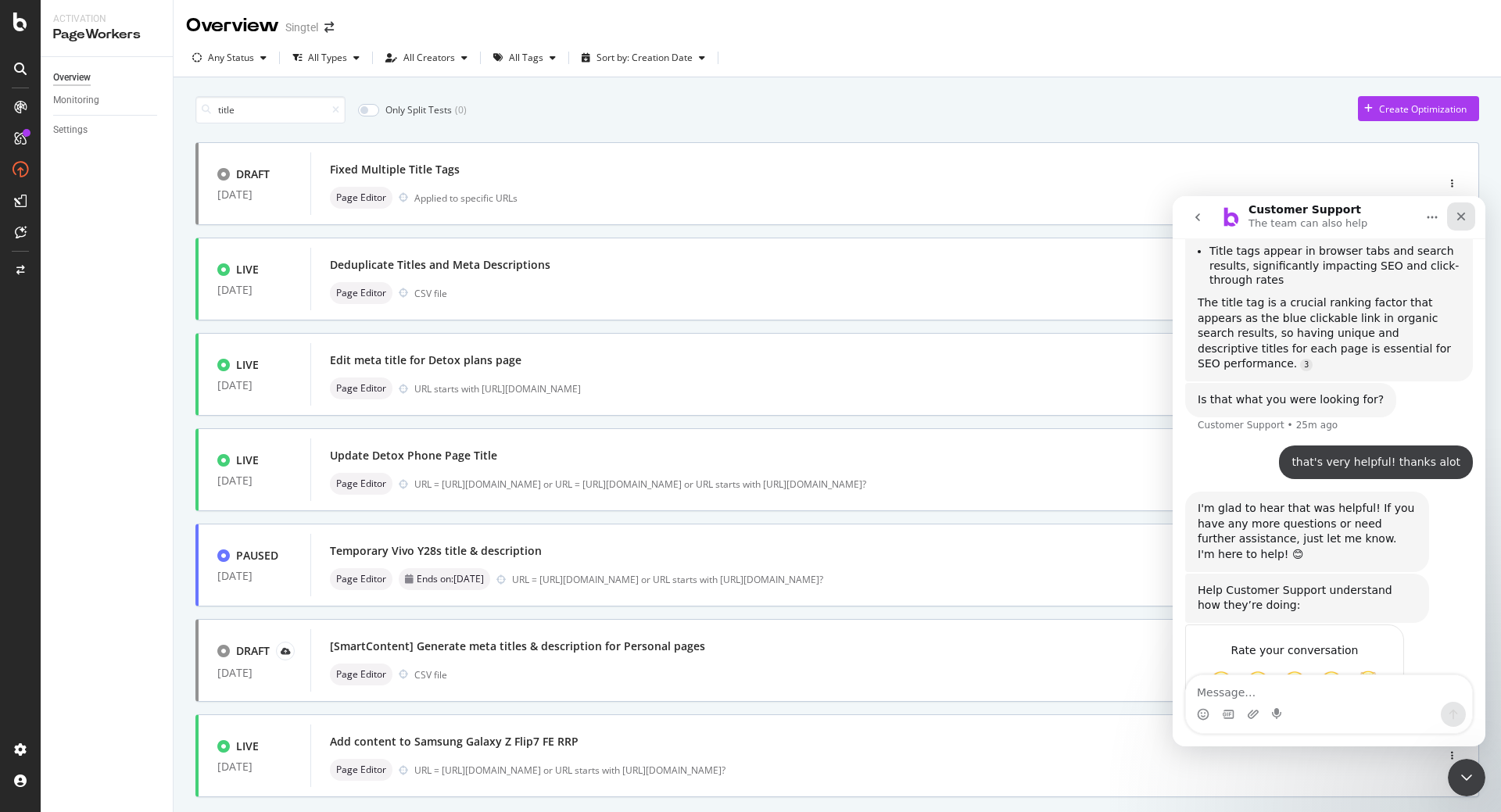
click at [1463, 216] on icon "Close" at bounding box center [1461, 217] width 9 height 9
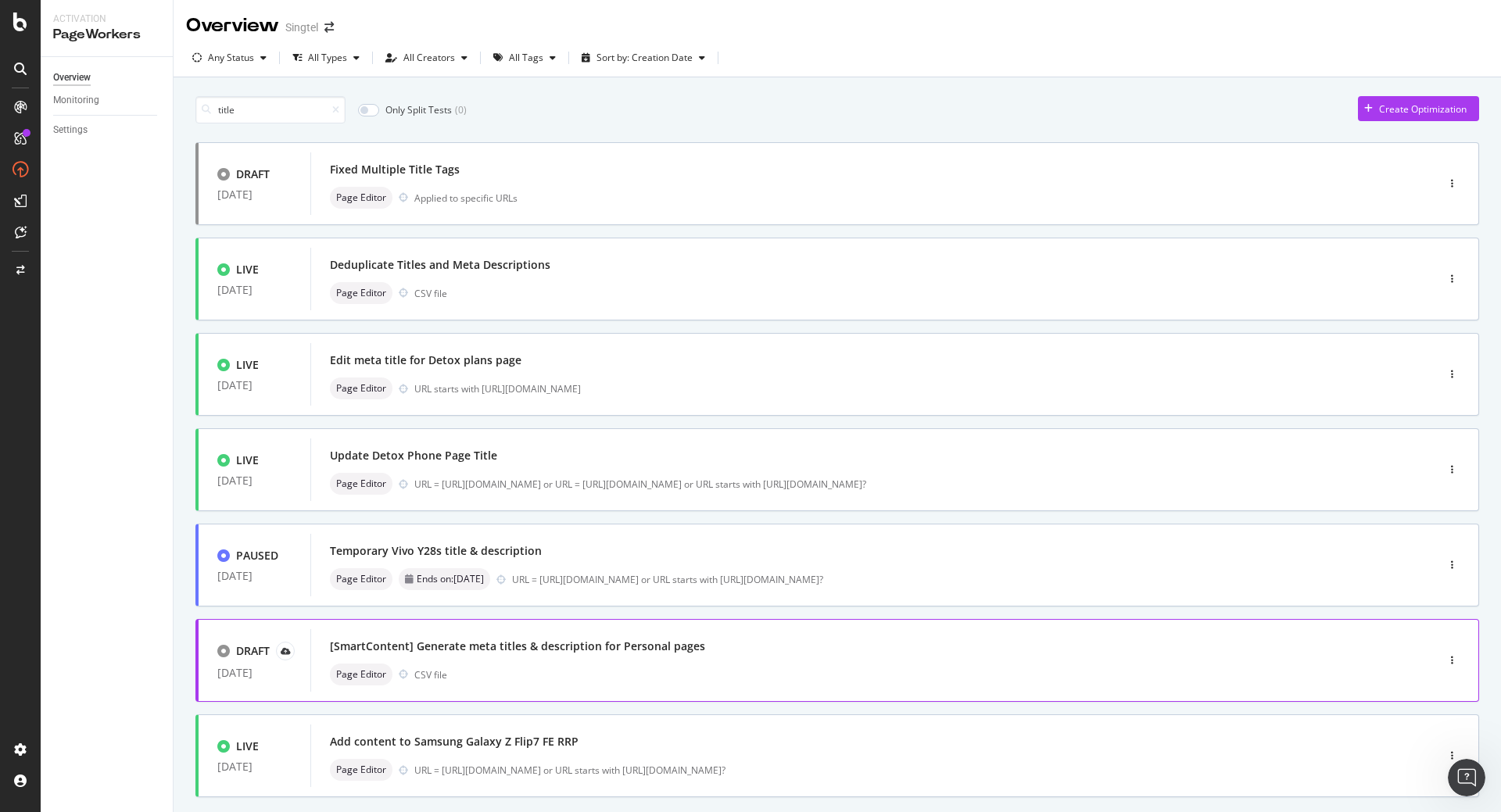
scroll to position [567, 0]
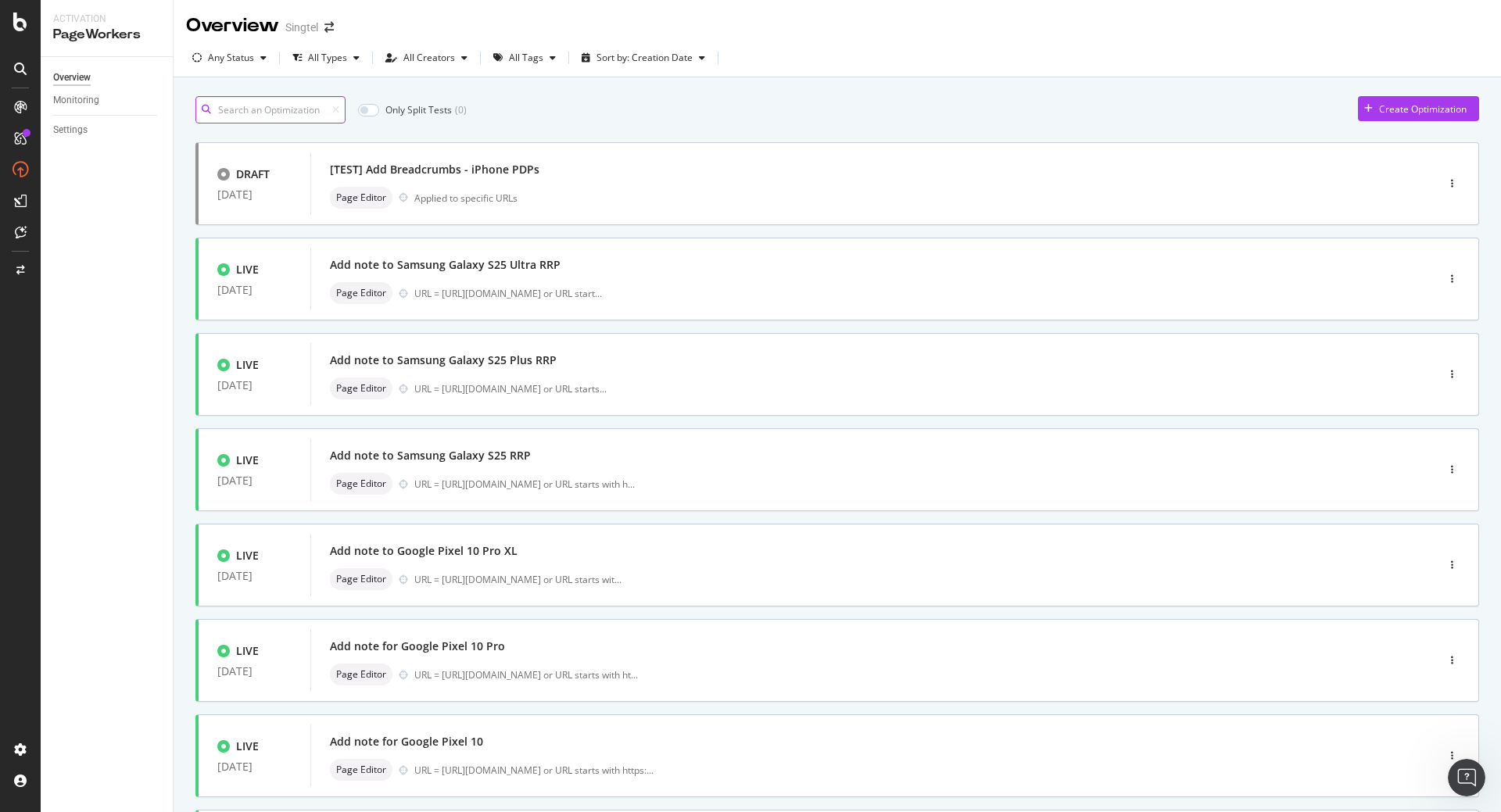
click at [257, 116] on input at bounding box center [270, 109] width 150 height 27
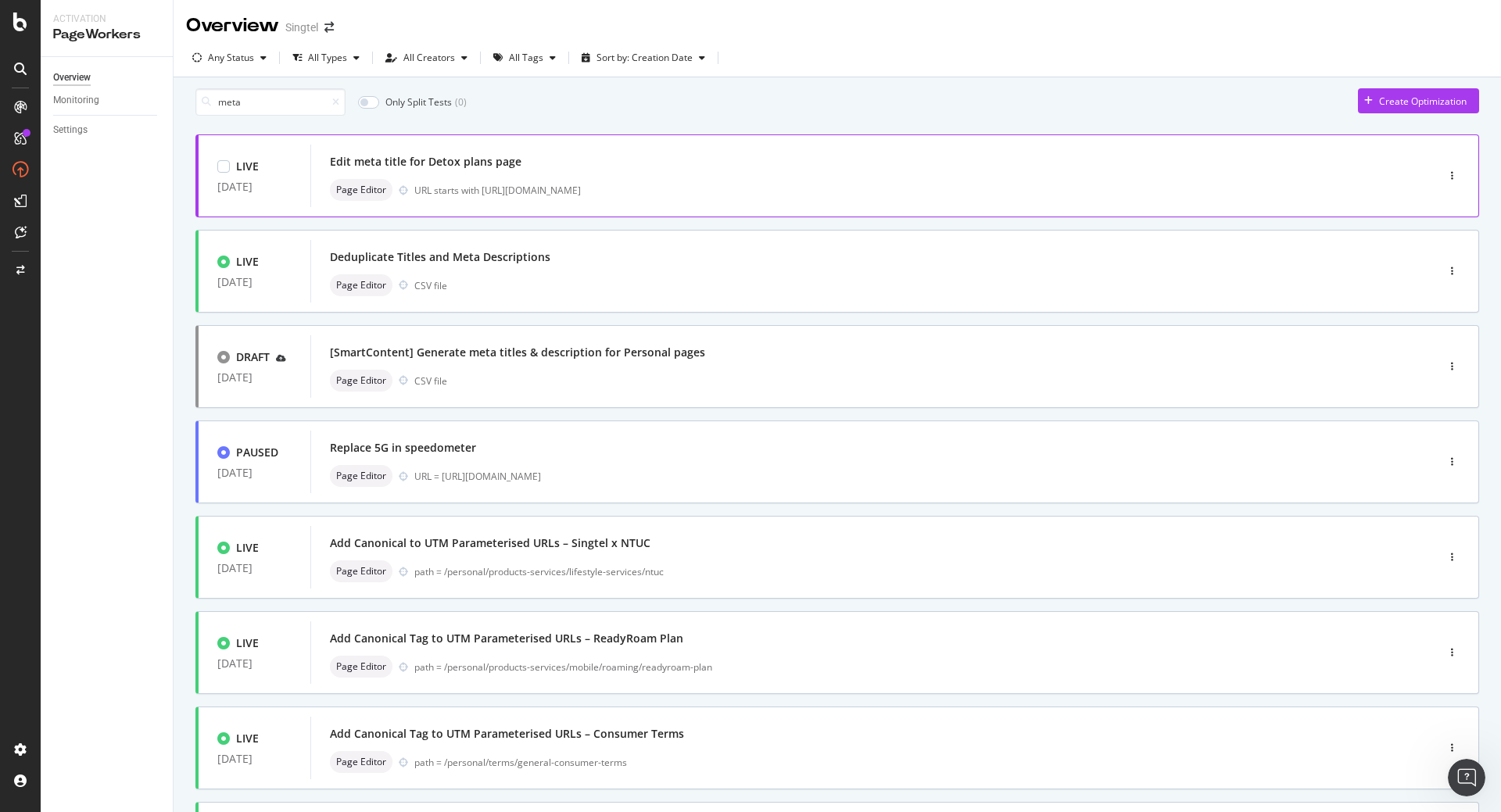
click at [532, 173] on div "Edit meta title for Detox plans page" at bounding box center [850, 162] width 1040 height 22
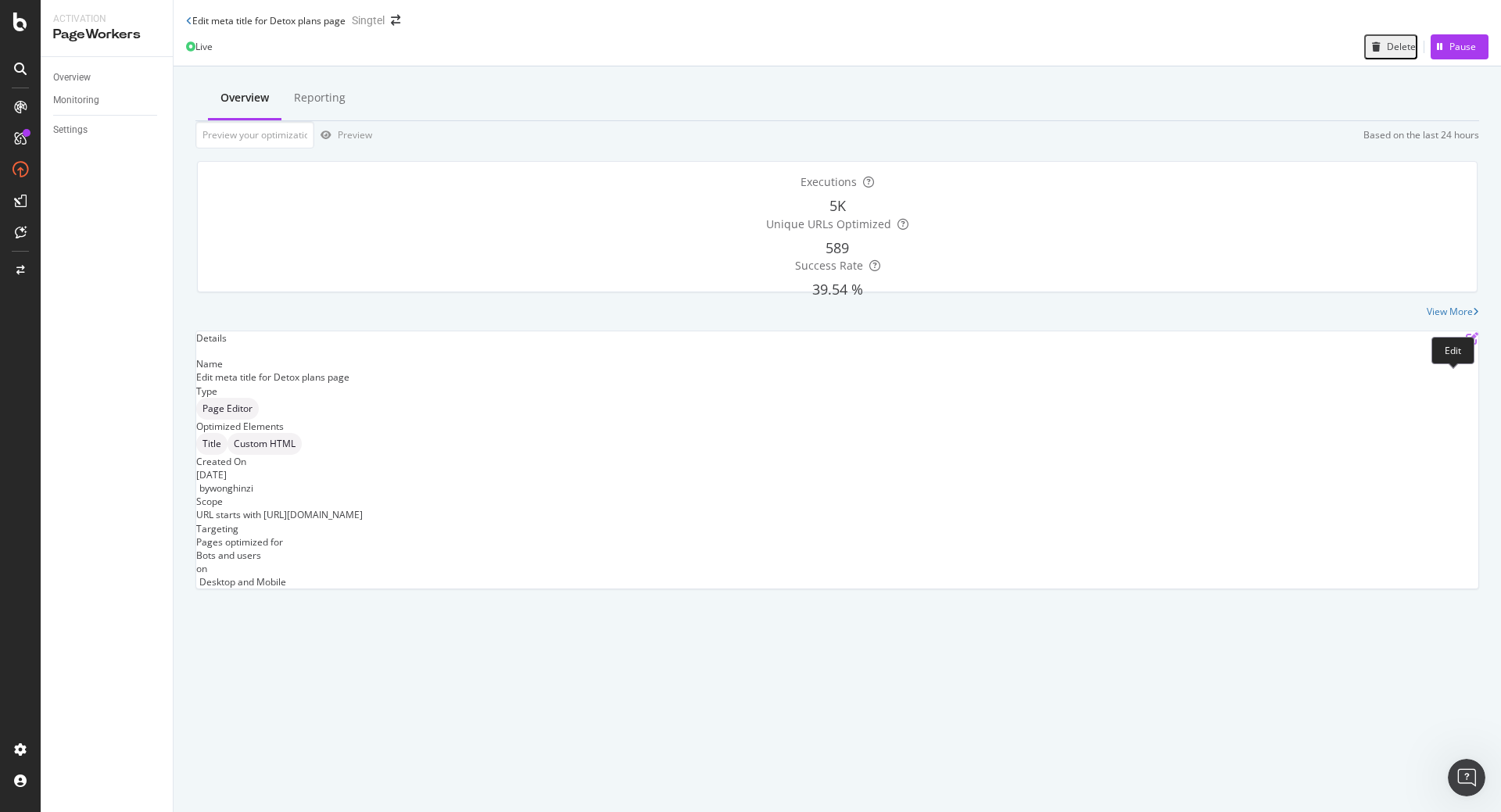
click at [1466, 344] on icon "pen-to-square" at bounding box center [1472, 338] width 13 height 13
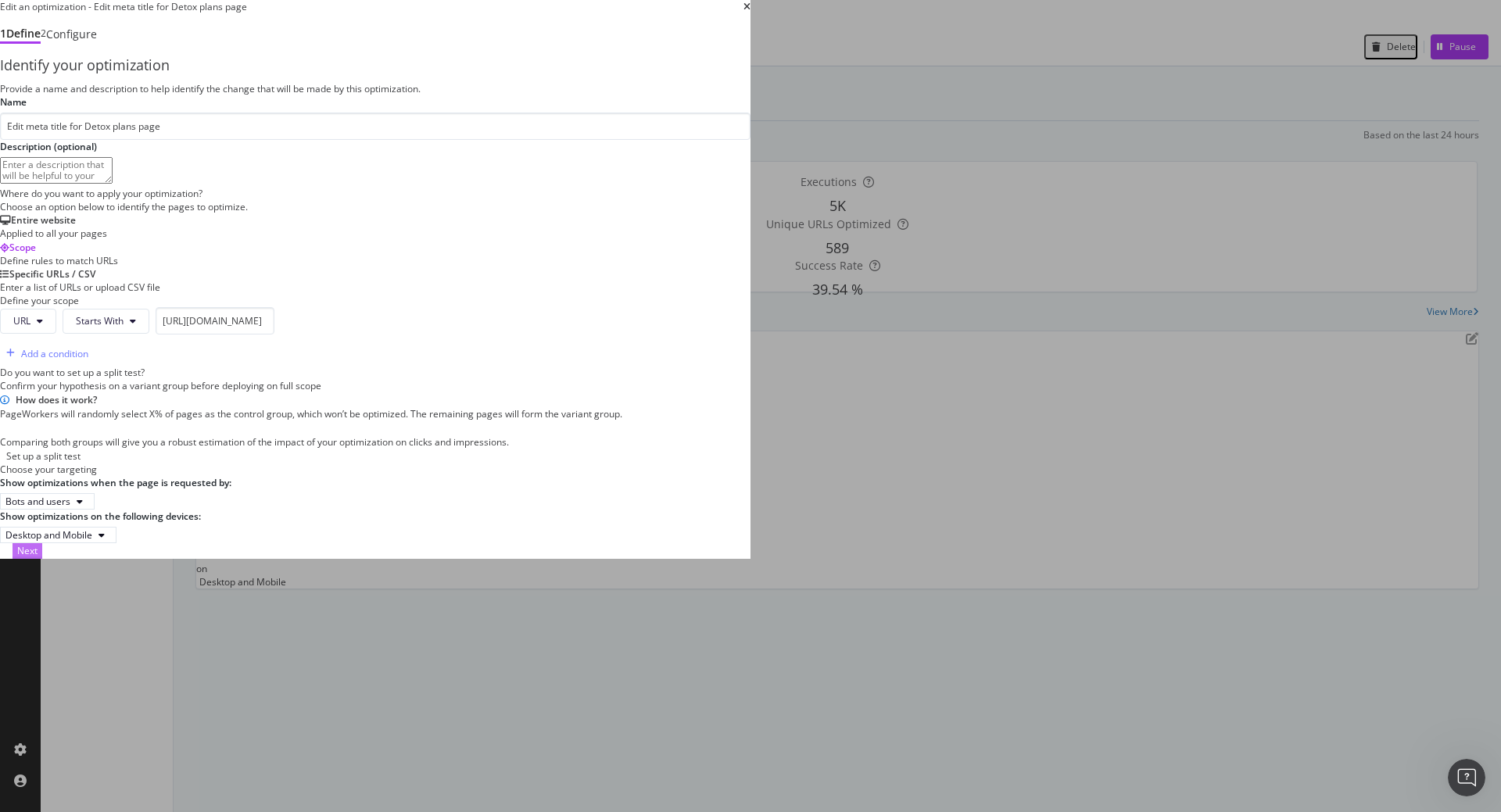
click at [38, 557] on div "Next" at bounding box center [27, 550] width 20 height 13
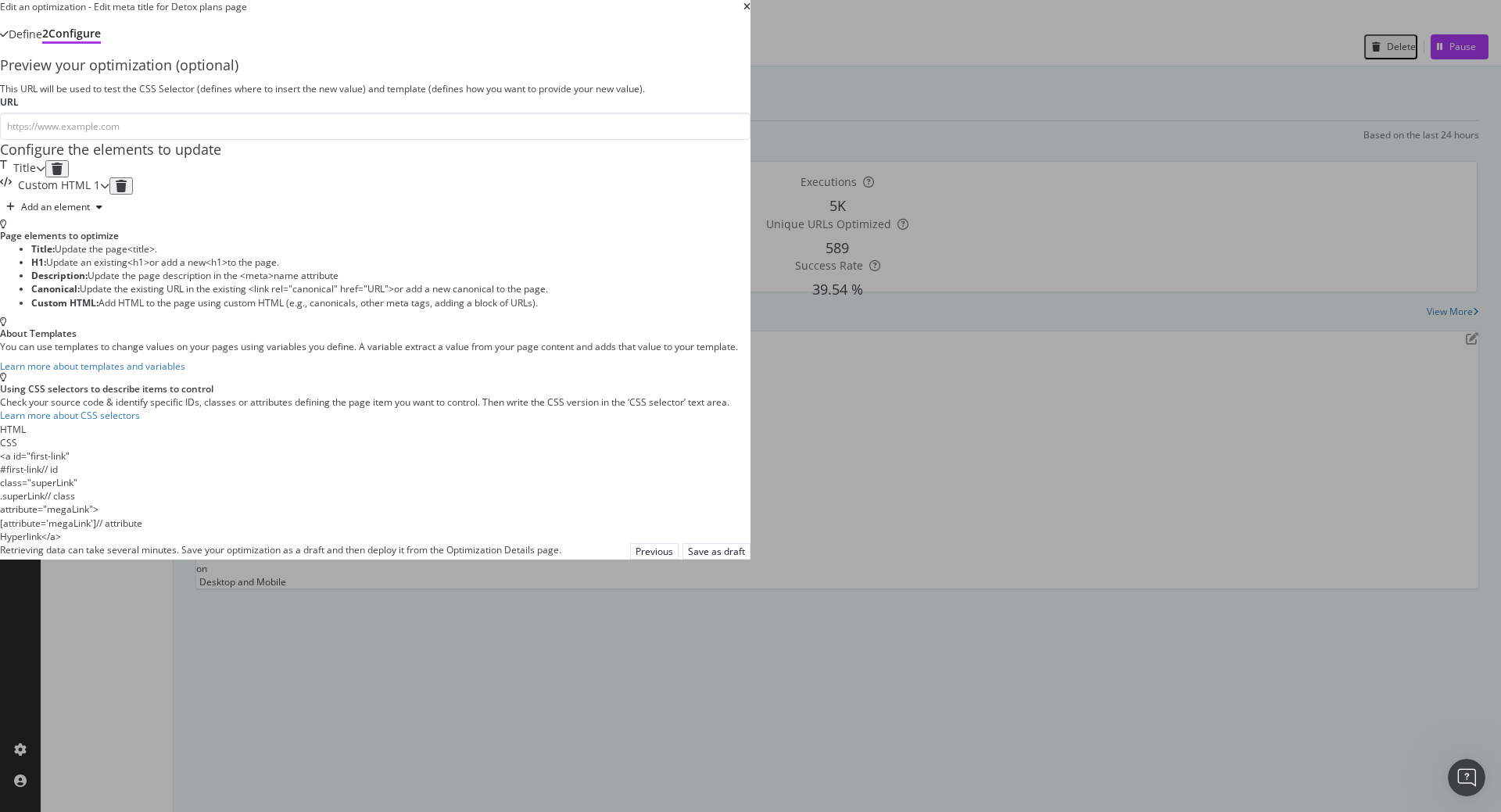
click at [101, 195] on div "Custom HTML 1" at bounding box center [50, 185] width 101 height 17
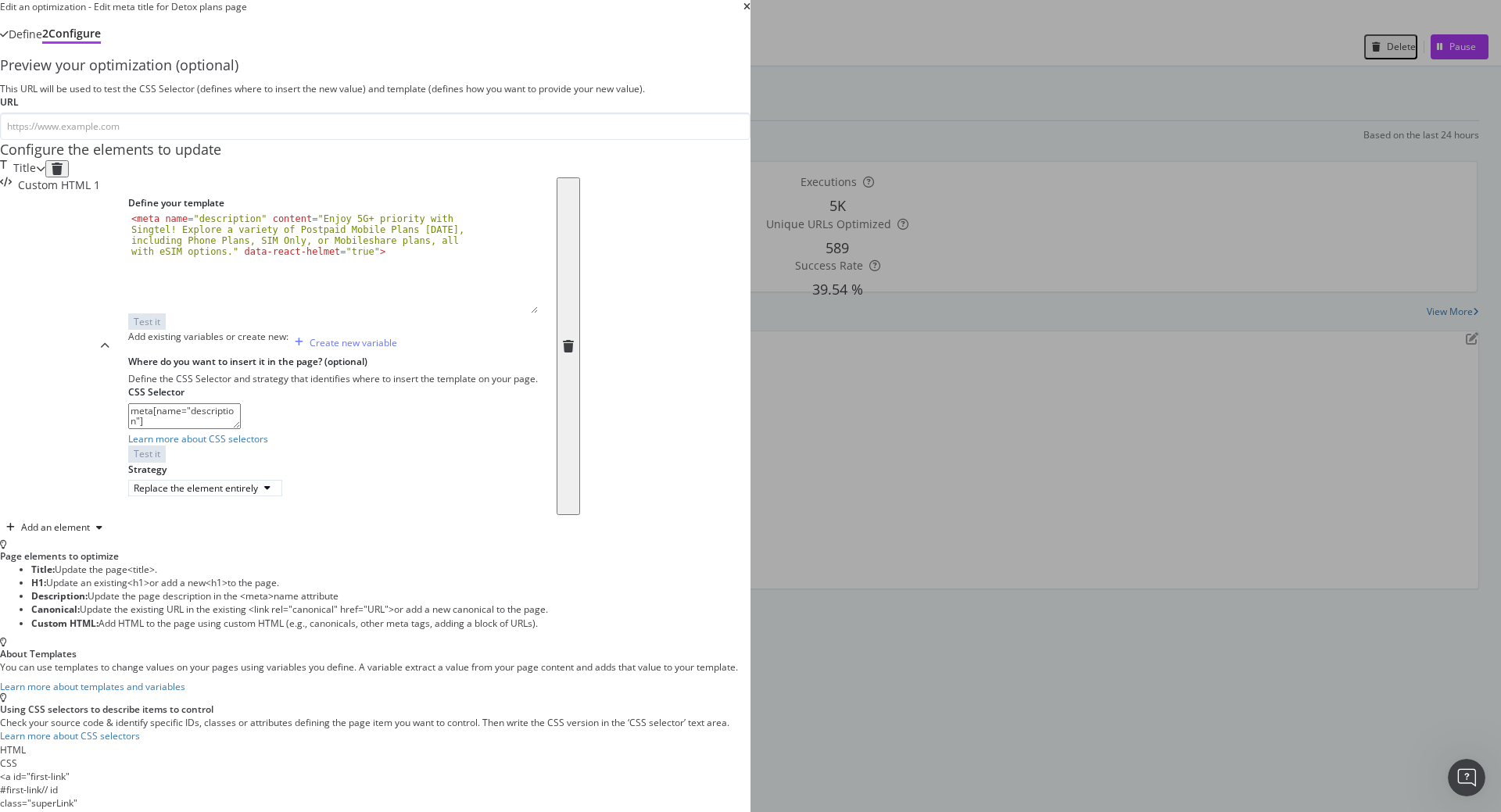
click at [46, 177] on div "Title" at bounding box center [23, 168] width 46 height 17
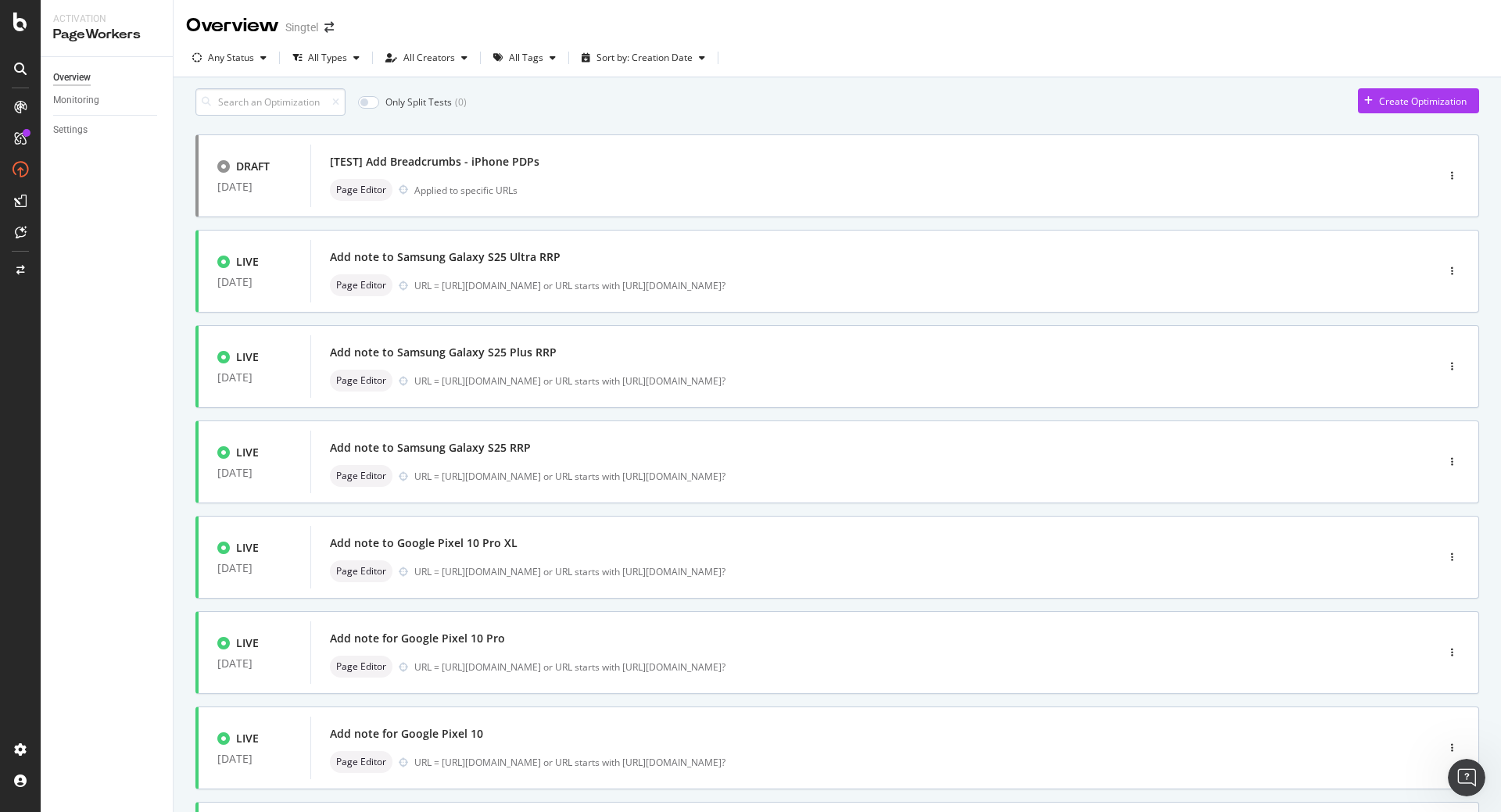
click at [265, 112] on input at bounding box center [270, 102] width 150 height 27
click at [1467, 778] on icon "Open Intercom Messenger" at bounding box center [1465, 776] width 26 height 26
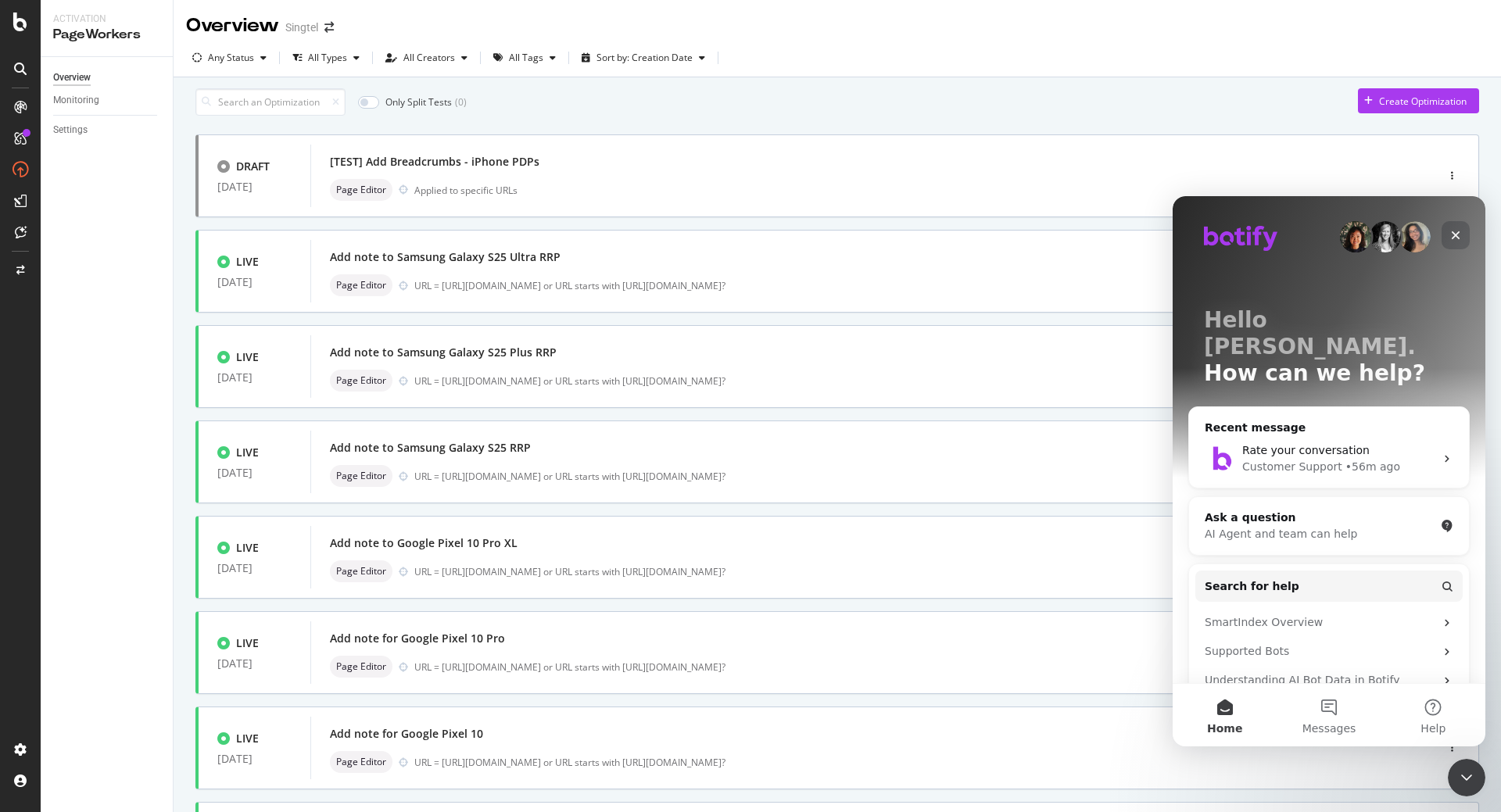
click at [1457, 233] on icon "Close" at bounding box center [1456, 236] width 9 height 9
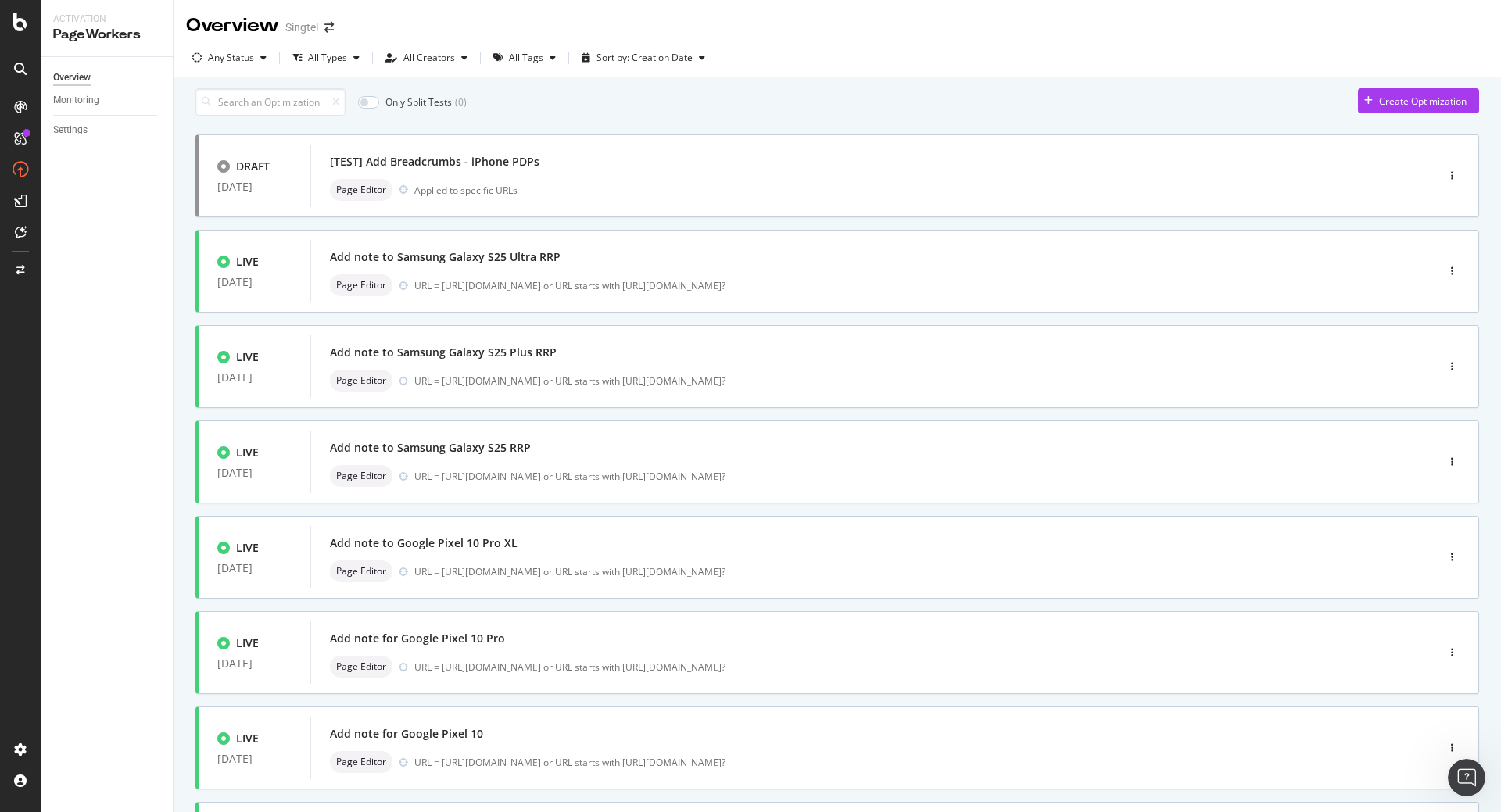
click at [80, 144] on div "Overview Monitoring Settings" at bounding box center [107, 434] width 132 height 755
click at [79, 137] on div "Settings" at bounding box center [70, 130] width 35 height 16
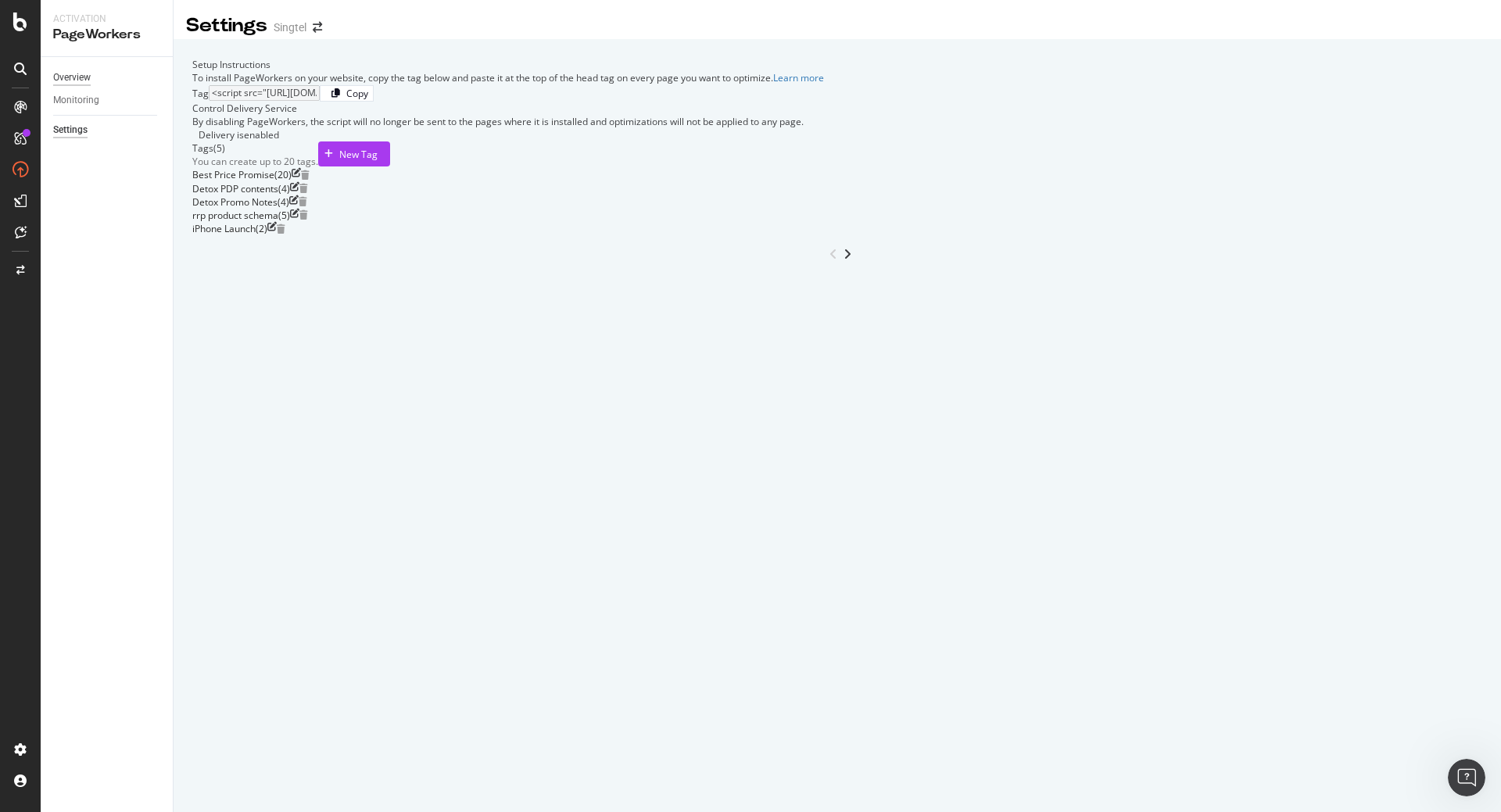
click at [85, 81] on div "Overview" at bounding box center [72, 78] width 38 height 16
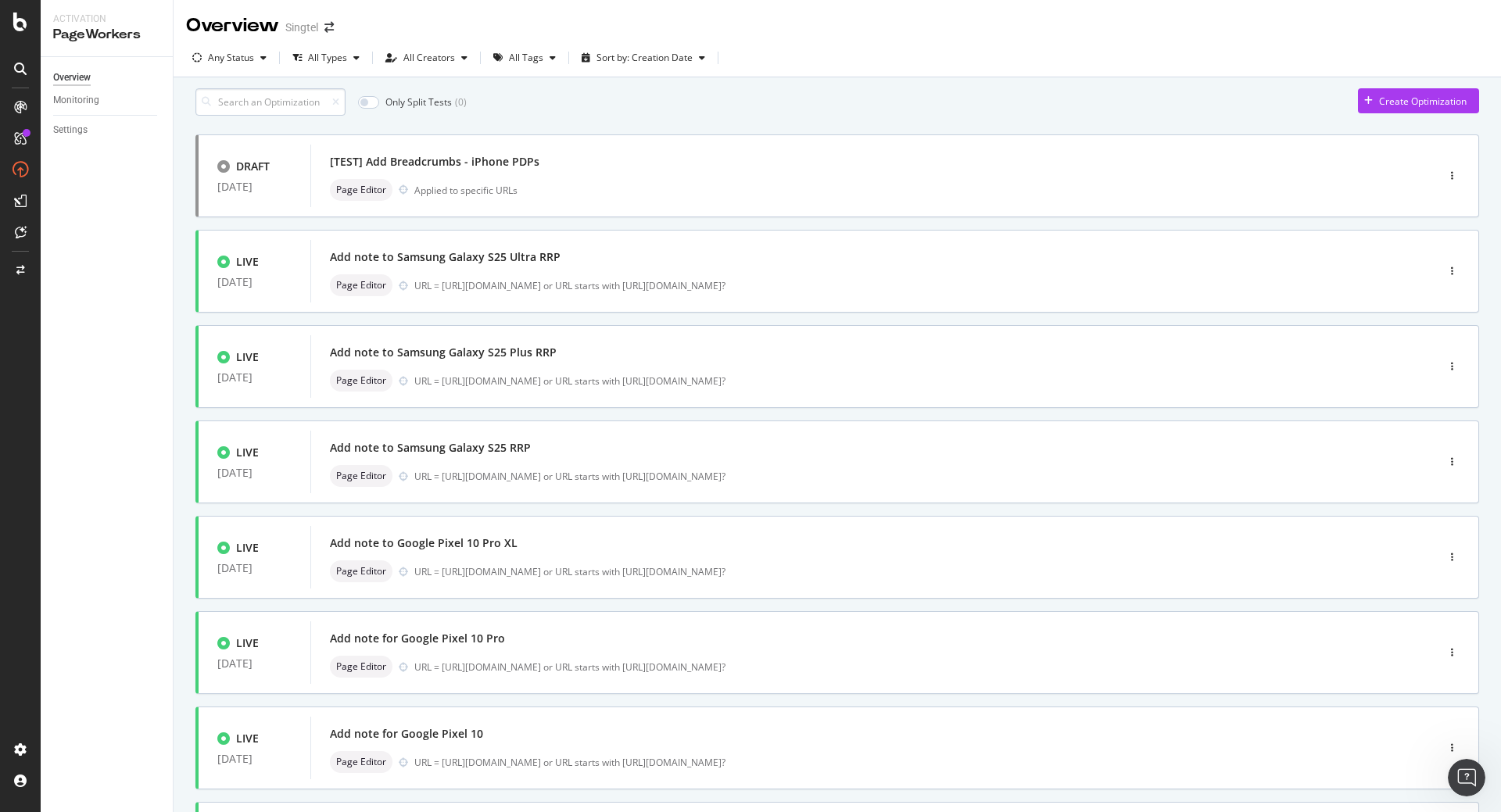
click at [273, 115] on input at bounding box center [270, 102] width 150 height 27
click at [340, 59] on div "All Types" at bounding box center [327, 57] width 39 height 9
click at [299, 120] on div at bounding box center [305, 116] width 13 height 13
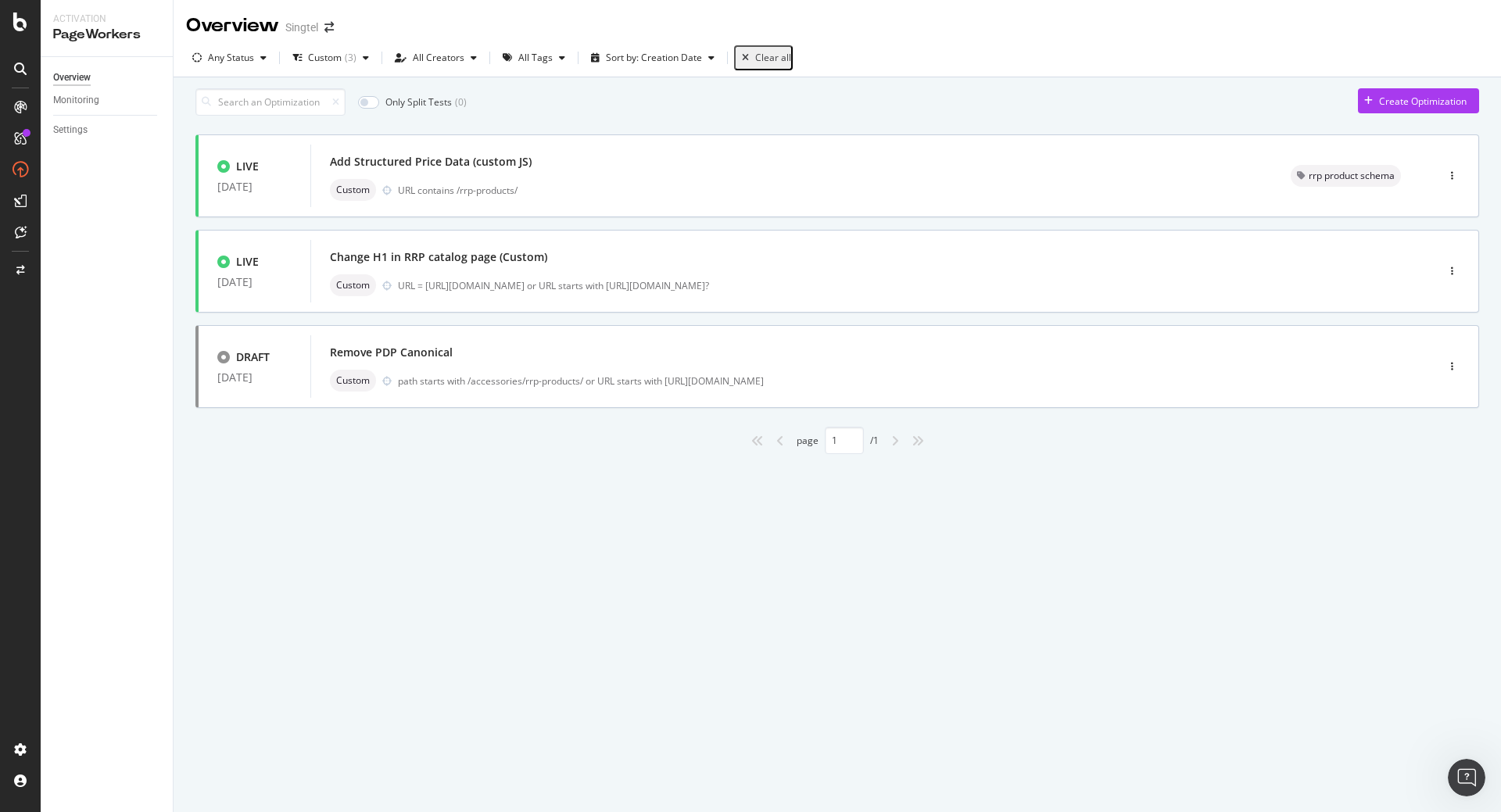
click at [240, 549] on div "Overview Singtel Any Status Custom ( 3 ) All Creators All Tags Sort by: Creatio…" at bounding box center [837, 406] width 1328 height 812
click at [509, 279] on div "Change H1 in RRP catalog page (Custom) Custom URL = [URL][DOMAIN_NAME] or URL s…" at bounding box center [850, 271] width 1040 height 50
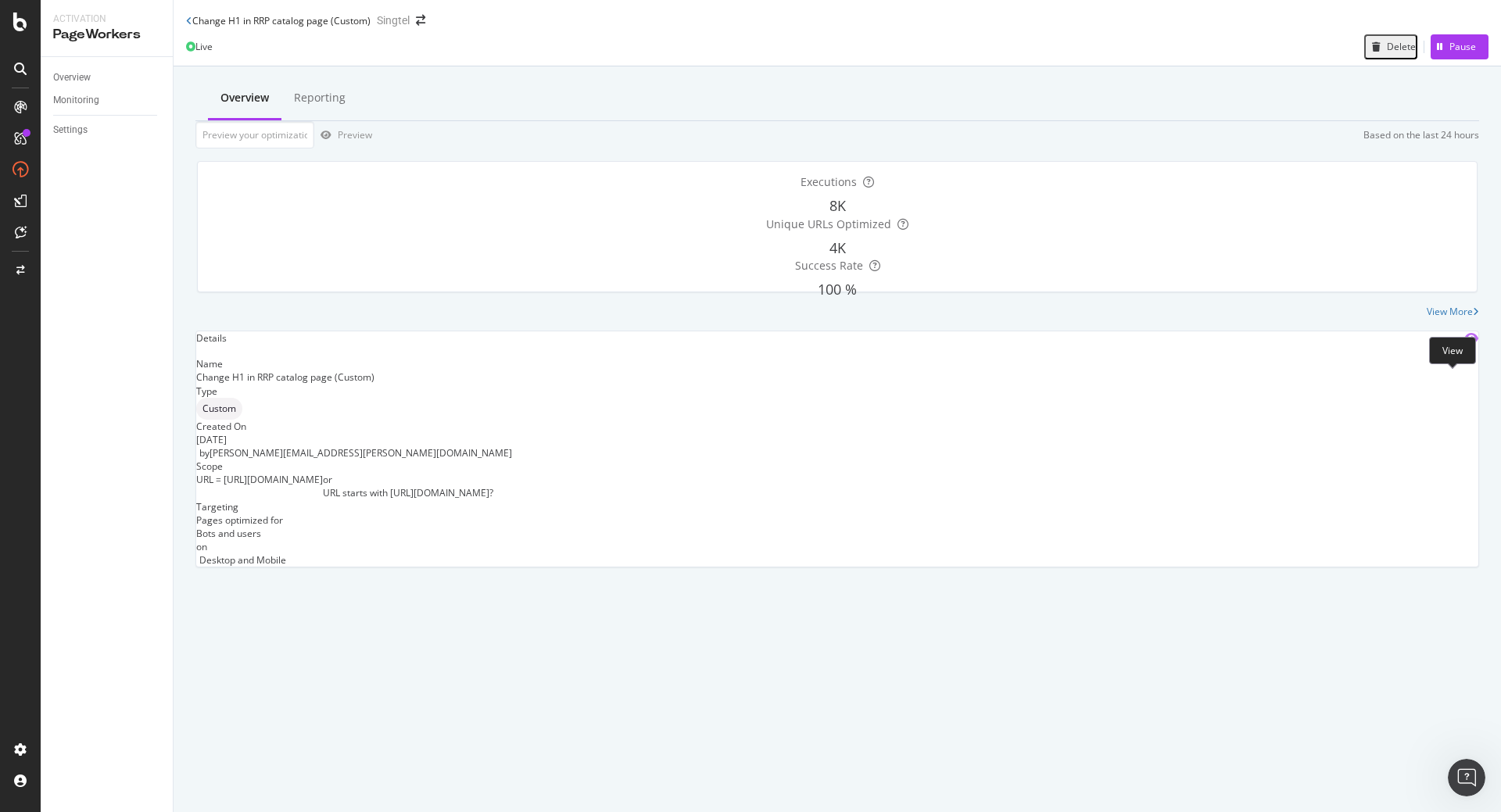
click at [1464, 344] on icon "eye" at bounding box center [1471, 338] width 14 height 13
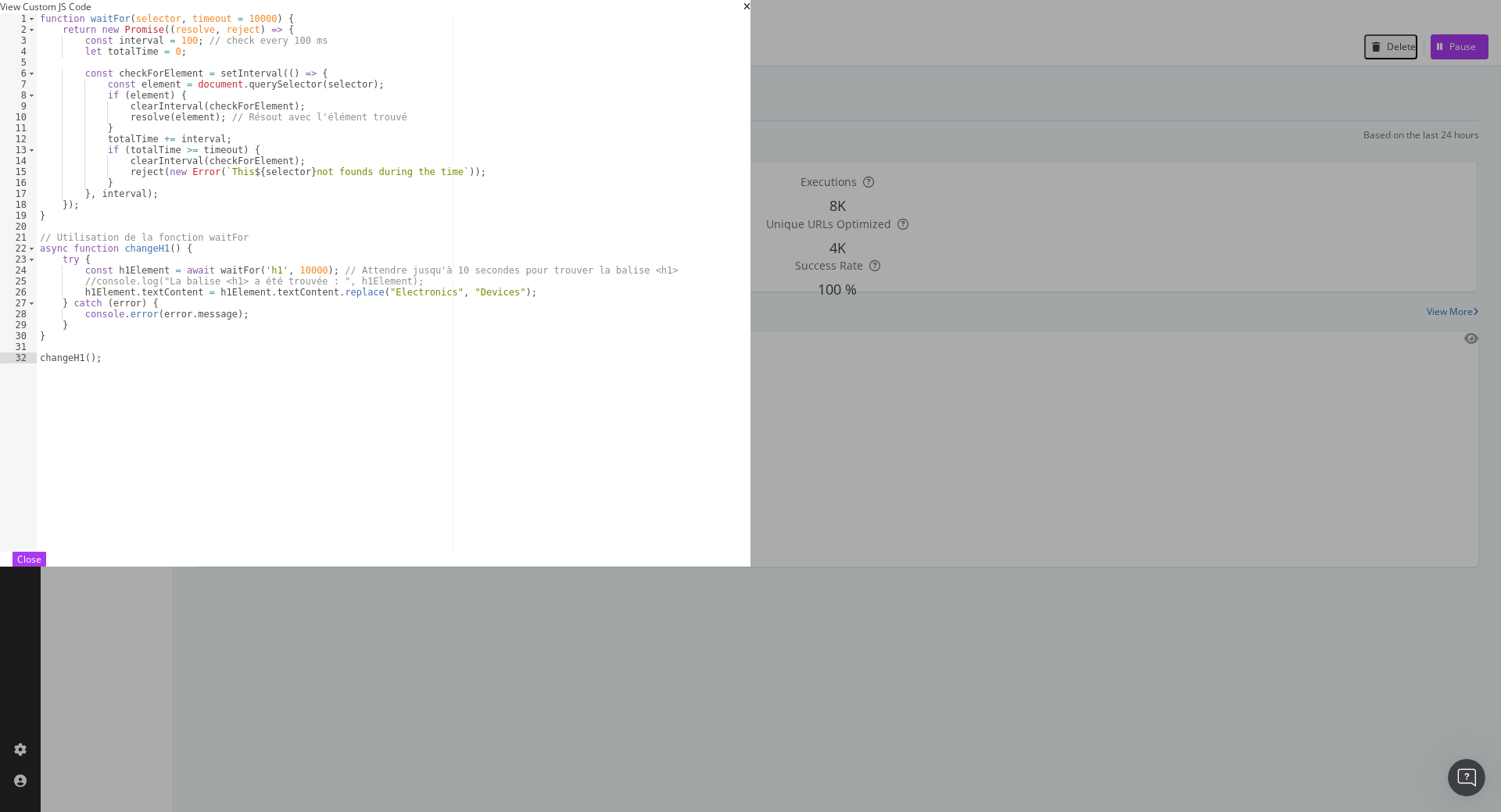
click at [750, 12] on icon "times" at bounding box center [747, 6] width 7 height 9
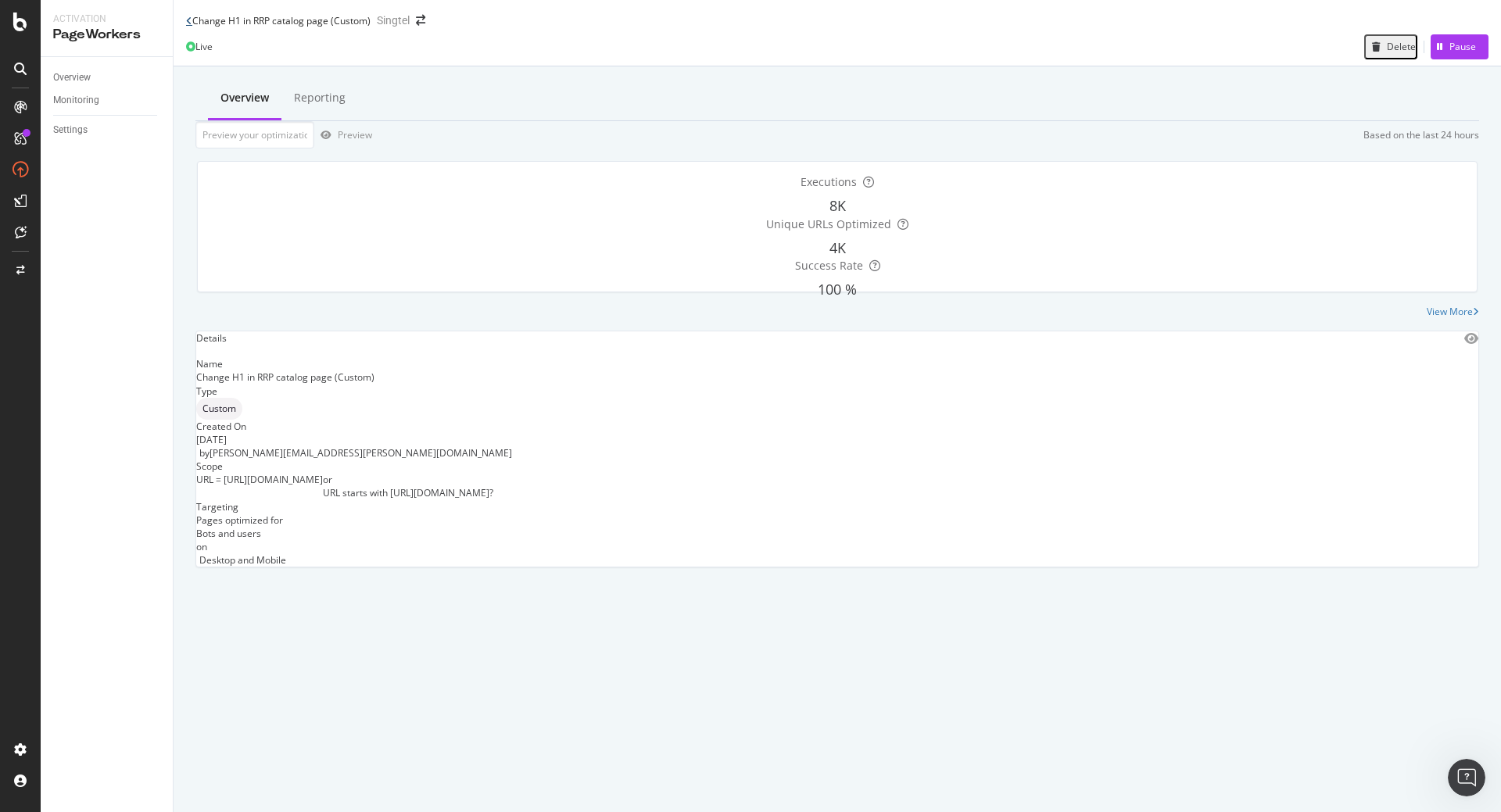
click at [188, 26] on icon at bounding box center [189, 20] width 6 height 9
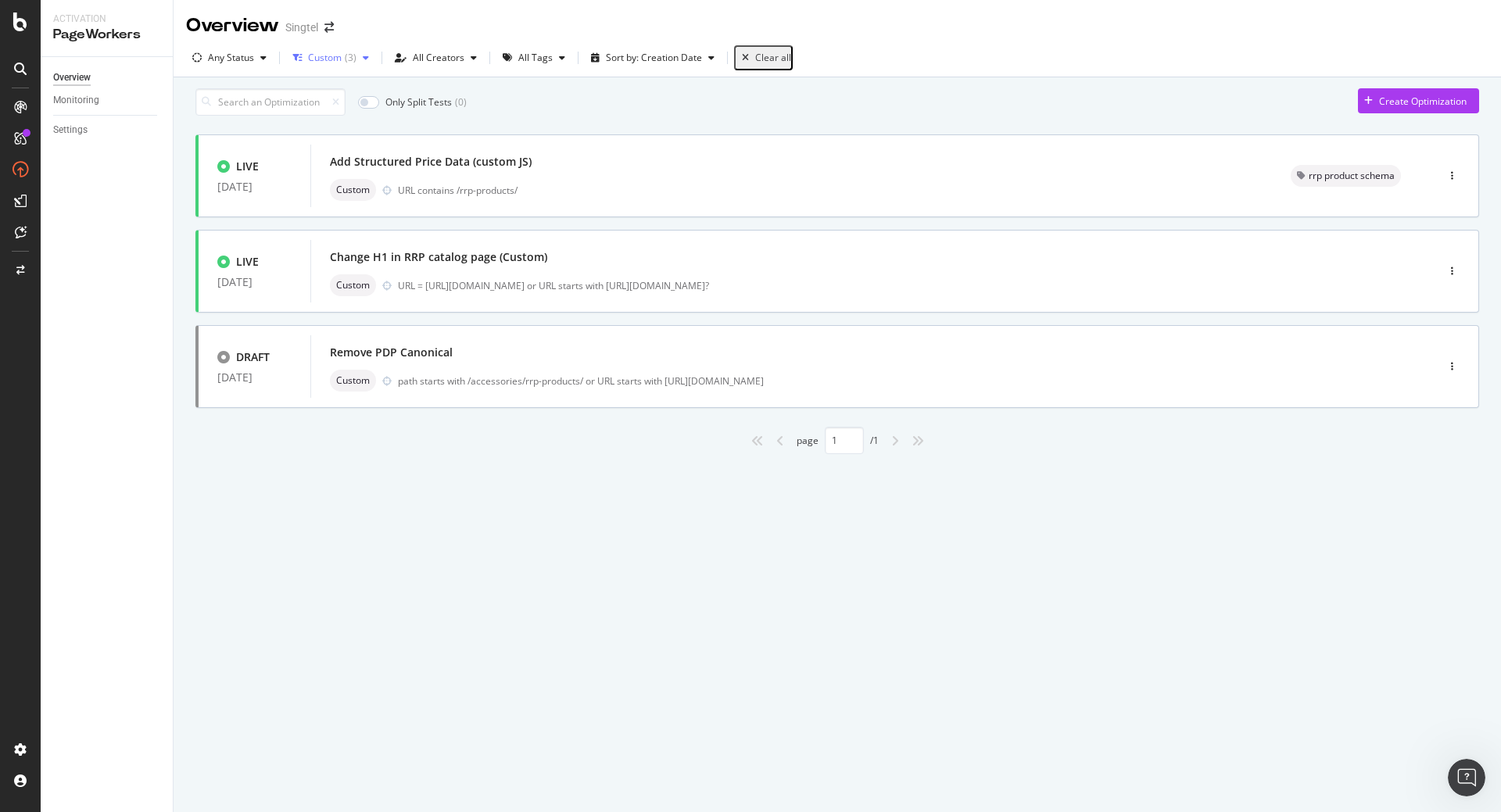
click at [348, 53] on div "( 3 )" at bounding box center [350, 57] width 12 height 9
click at [340, 115] on div "Custom" at bounding box center [335, 115] width 36 height 13
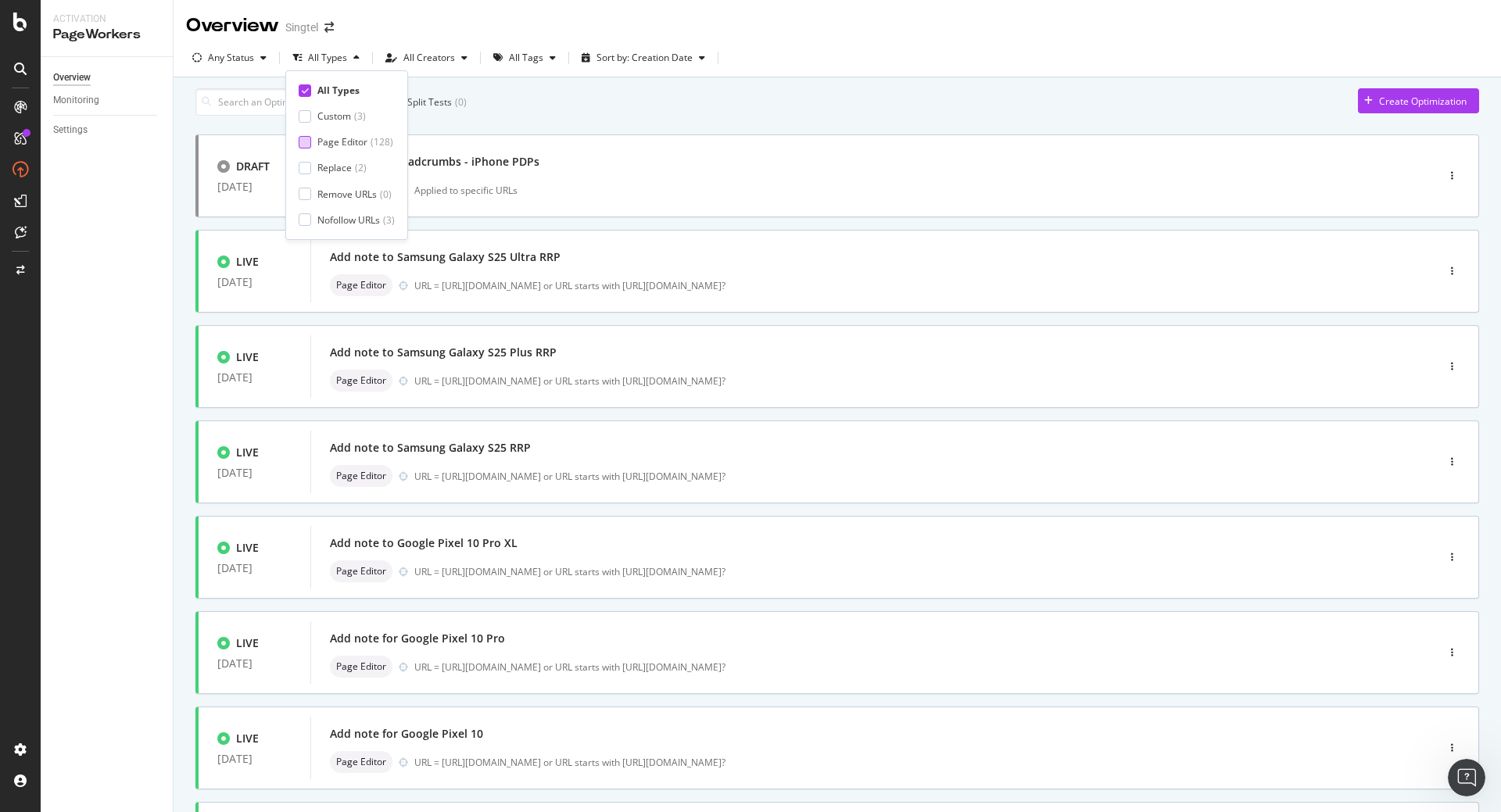
click at [349, 136] on div "Page Editor" at bounding box center [342, 141] width 50 height 13
click at [349, 136] on div "Page Editor" at bounding box center [343, 141] width 53 height 13
click at [348, 165] on div "Replace" at bounding box center [334, 167] width 35 height 13
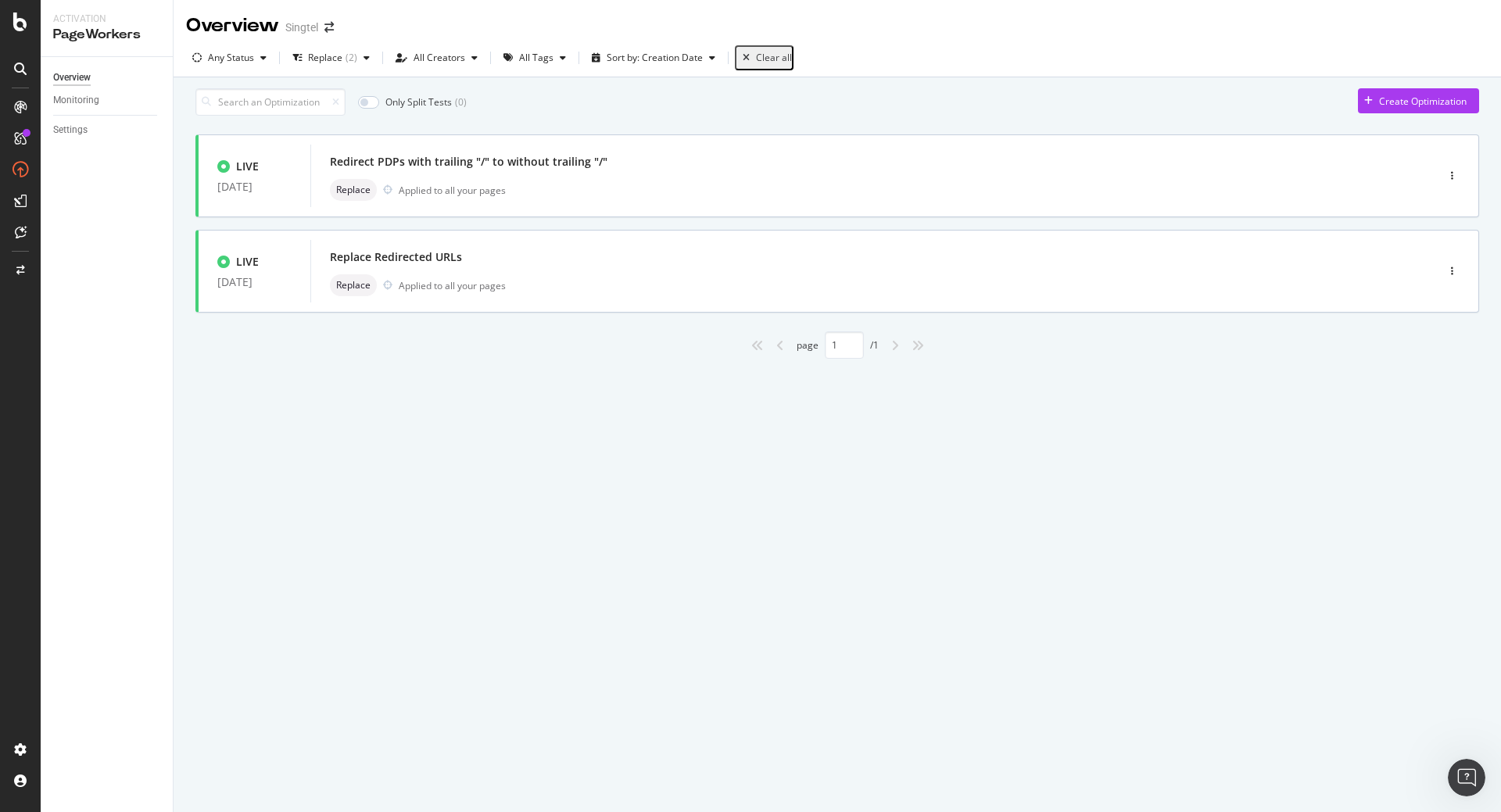
click at [452, 359] on div "page 1 / 1" at bounding box center [837, 344] width 1284 height 27
click at [351, 60] on div "( 2 )" at bounding box center [351, 57] width 12 height 9
click at [345, 170] on div "Replace" at bounding box center [335, 167] width 37 height 13
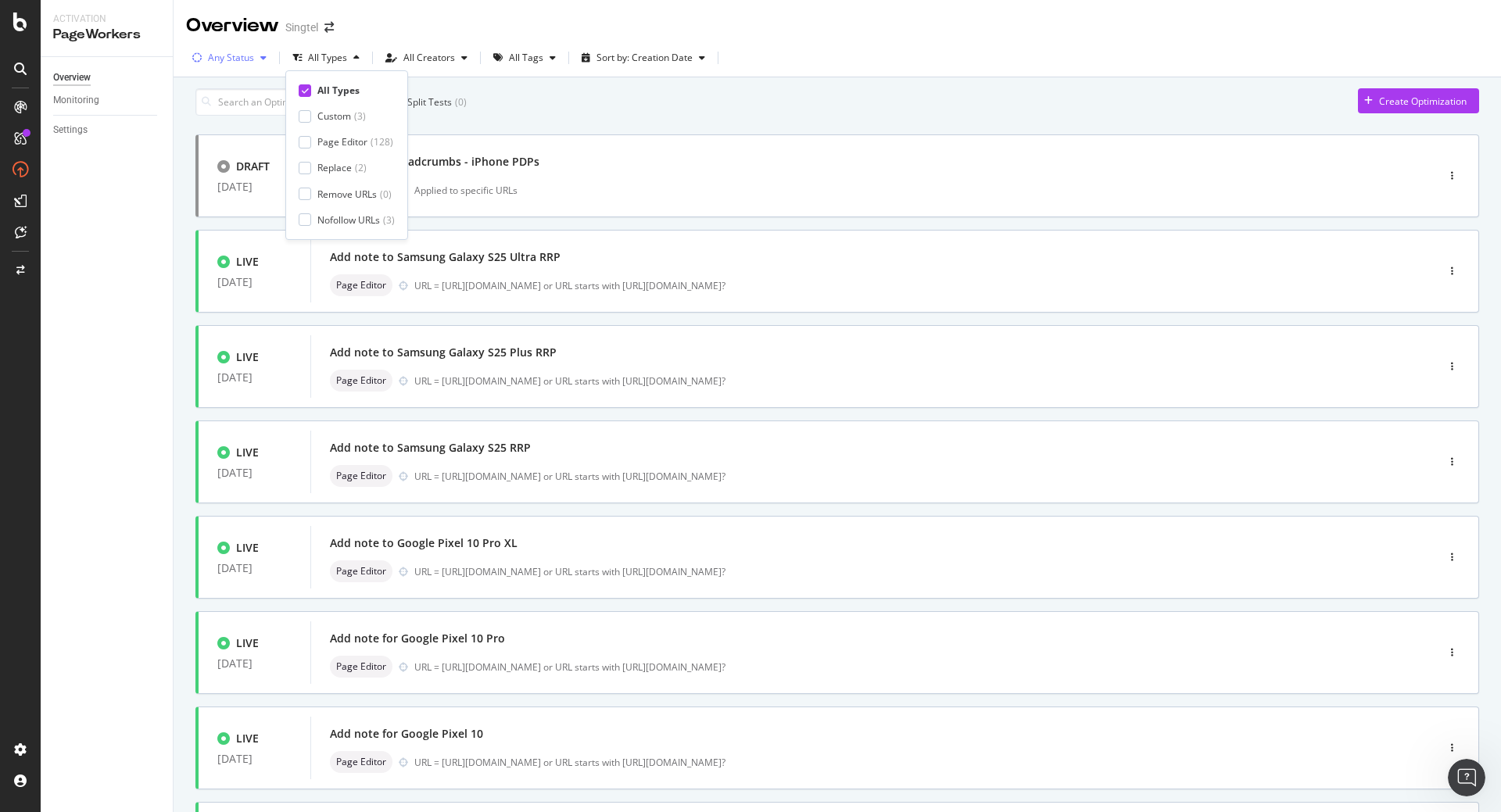
click at [239, 60] on div "Any Status" at bounding box center [231, 57] width 46 height 9
click at [541, 99] on div "Only Split Tests ( 0 ) Create Optimization" at bounding box center [837, 102] width 1284 height 27
click at [544, 64] on div "All Tags" at bounding box center [524, 58] width 75 height 24
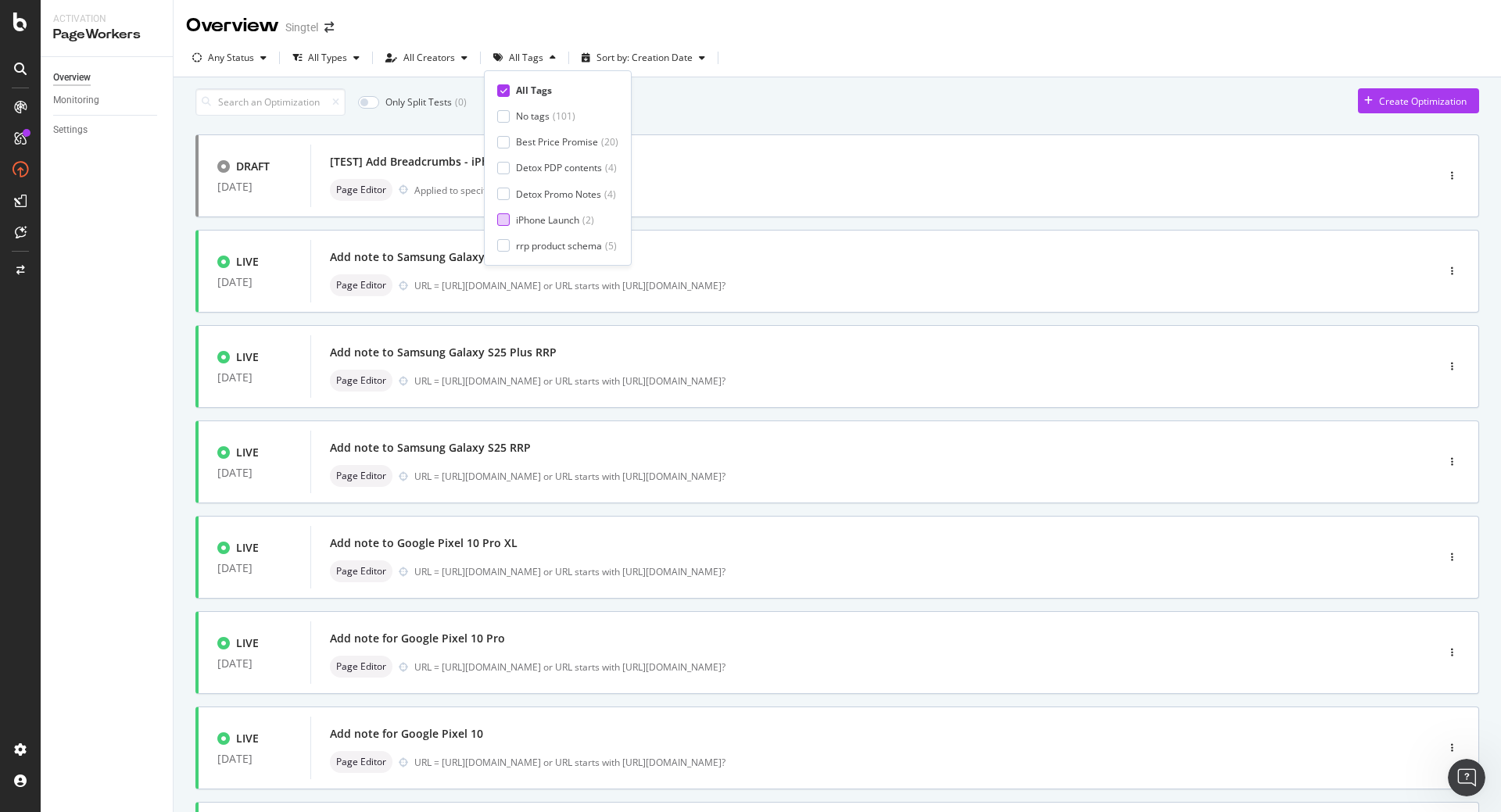
click at [545, 220] on div "iPhone Launch" at bounding box center [547, 219] width 64 height 13
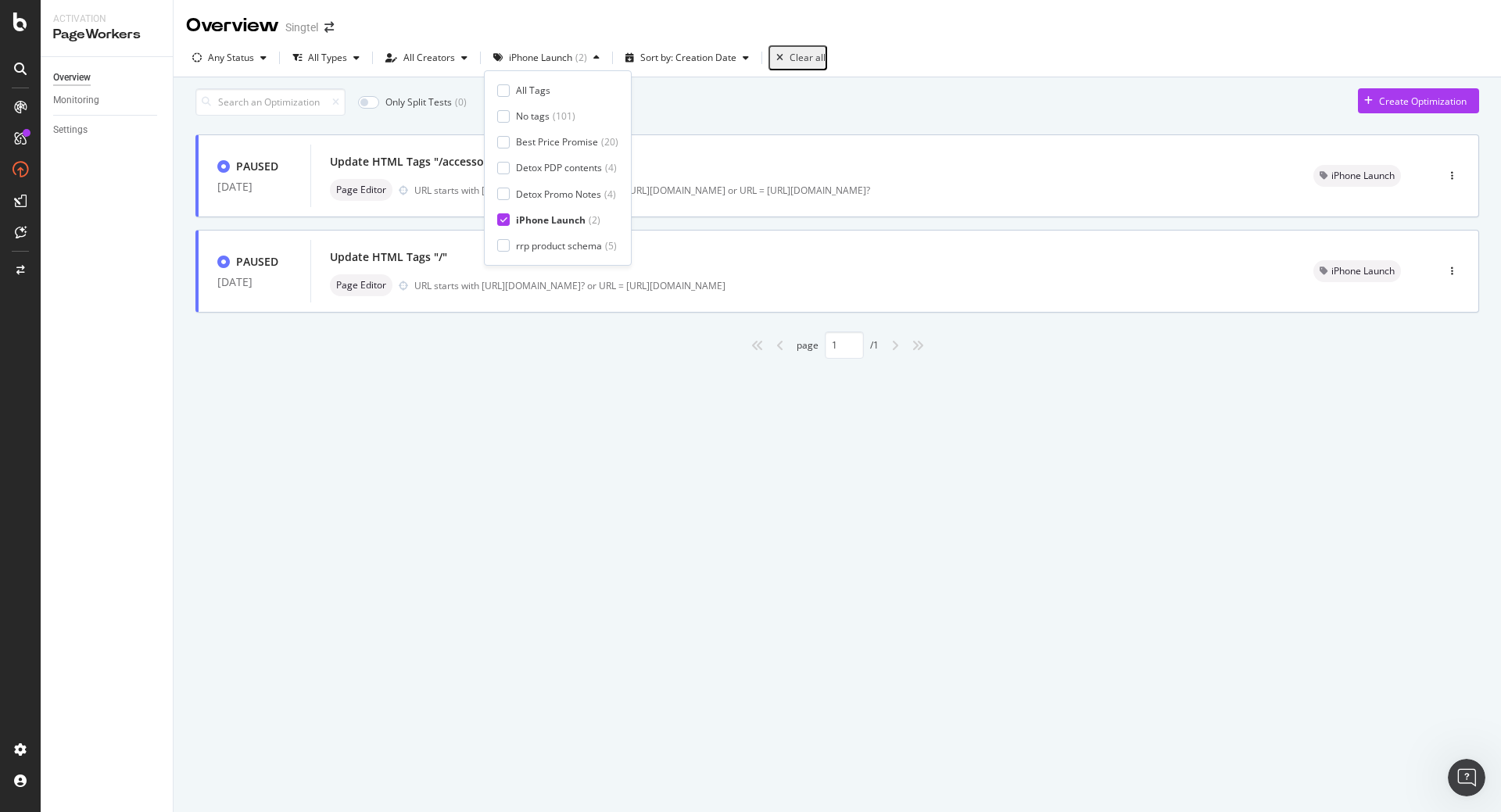
click at [521, 406] on div "Only Split Tests ( 0 ) Create Optimization PAUSED [DATE] Update HTML Tags "/acc…" at bounding box center [837, 246] width 1328 height 336
click at [798, 278] on div "Update HTML Tags "/" Page Editor URL starts with [URL][DOMAIN_NAME]? or URL = […" at bounding box center [803, 271] width 947 height 50
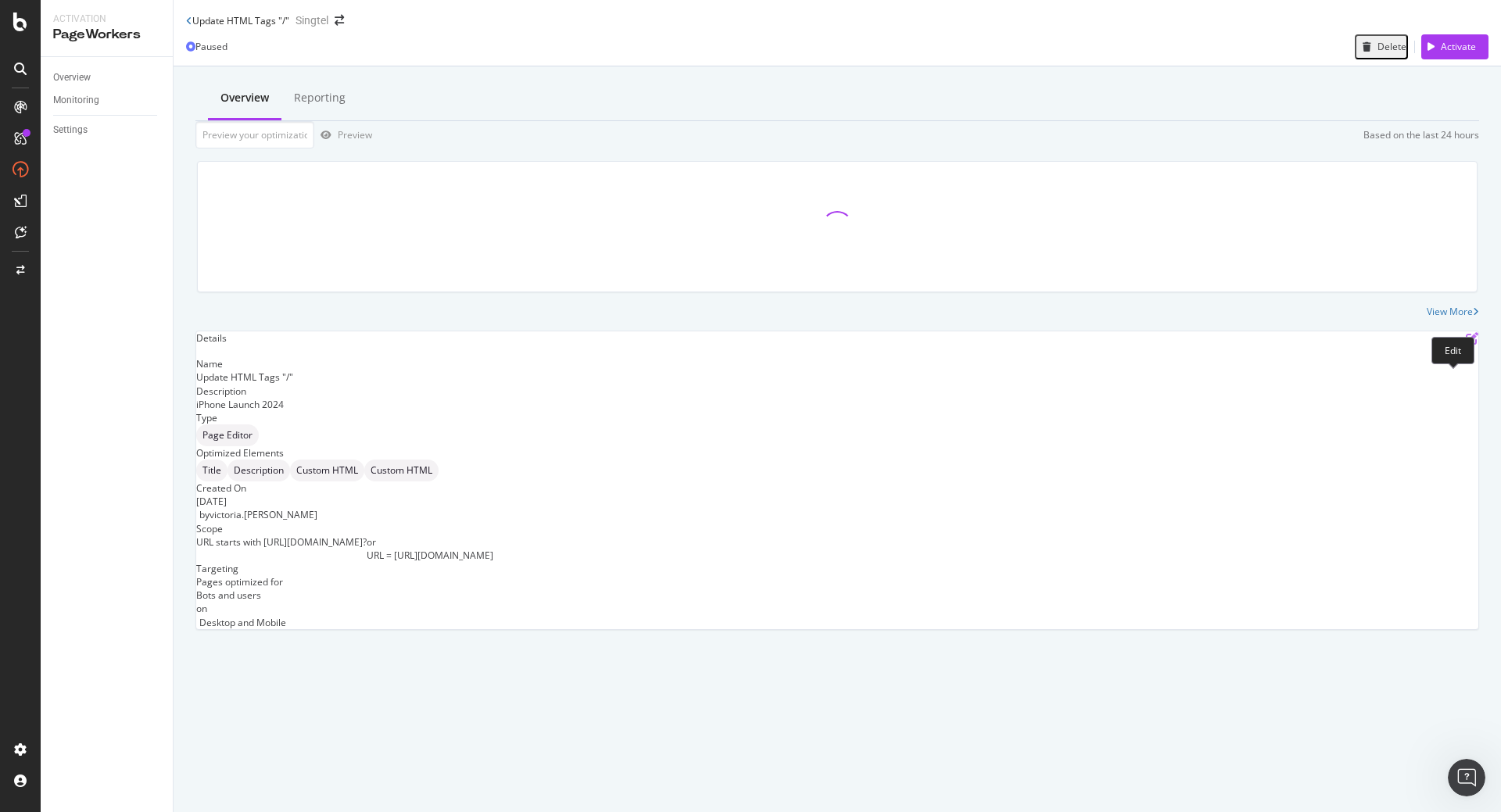
click at [1466, 344] on icon "pen-to-square" at bounding box center [1472, 338] width 13 height 13
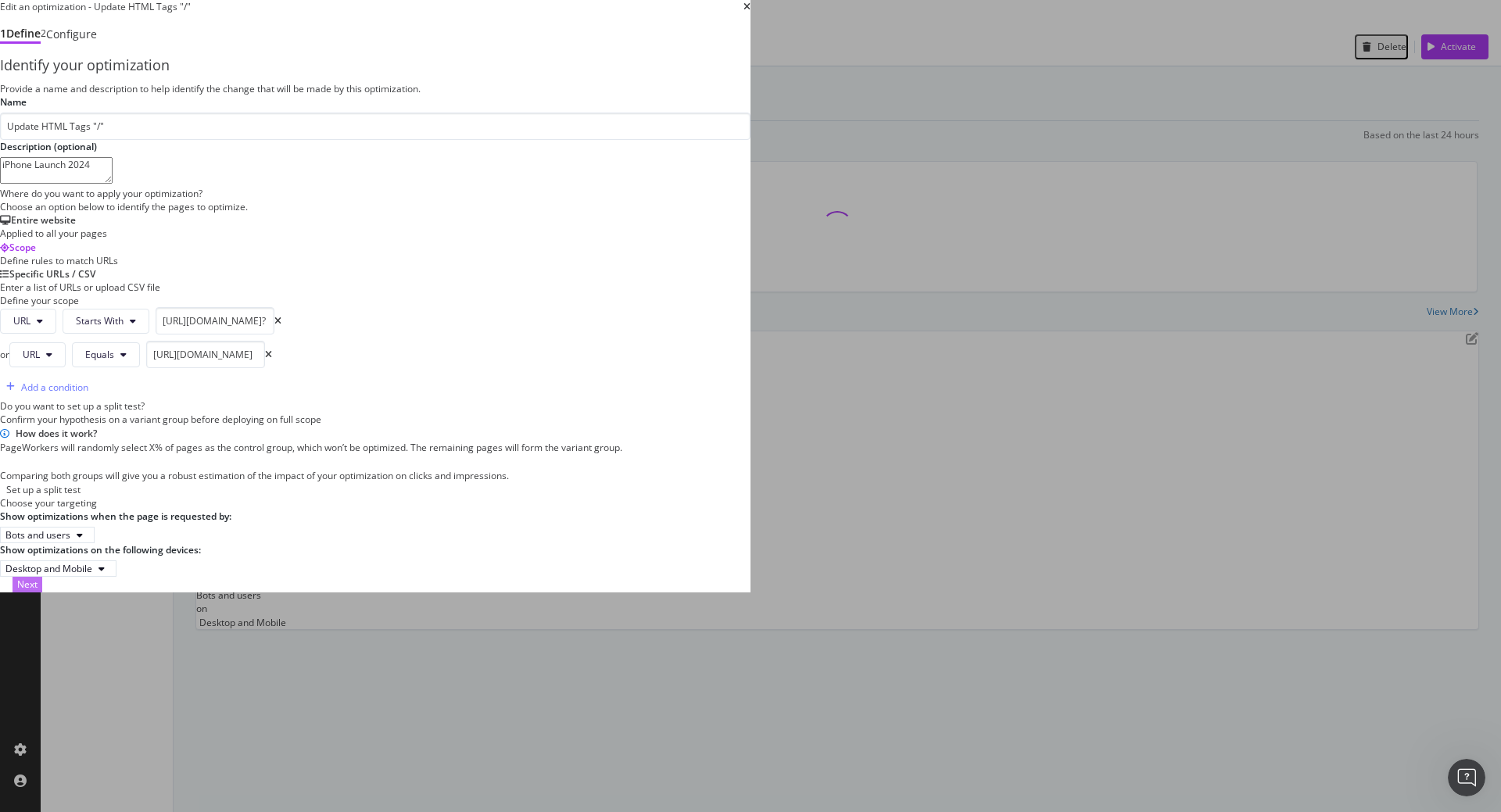
click at [38, 591] on div "Next" at bounding box center [27, 584] width 20 height 13
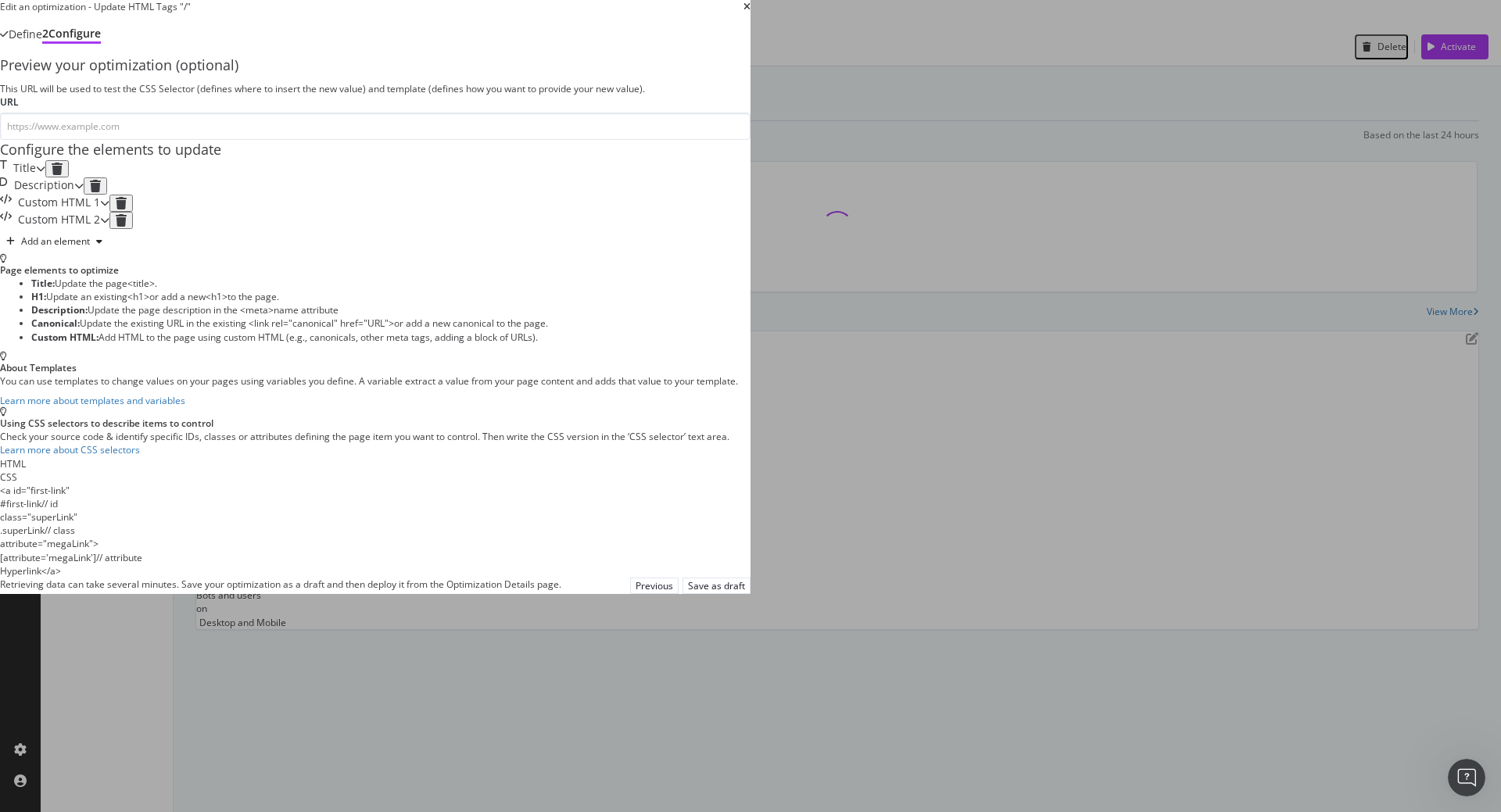
click at [36, 177] on div "Title" at bounding box center [18, 168] width 36 height 17
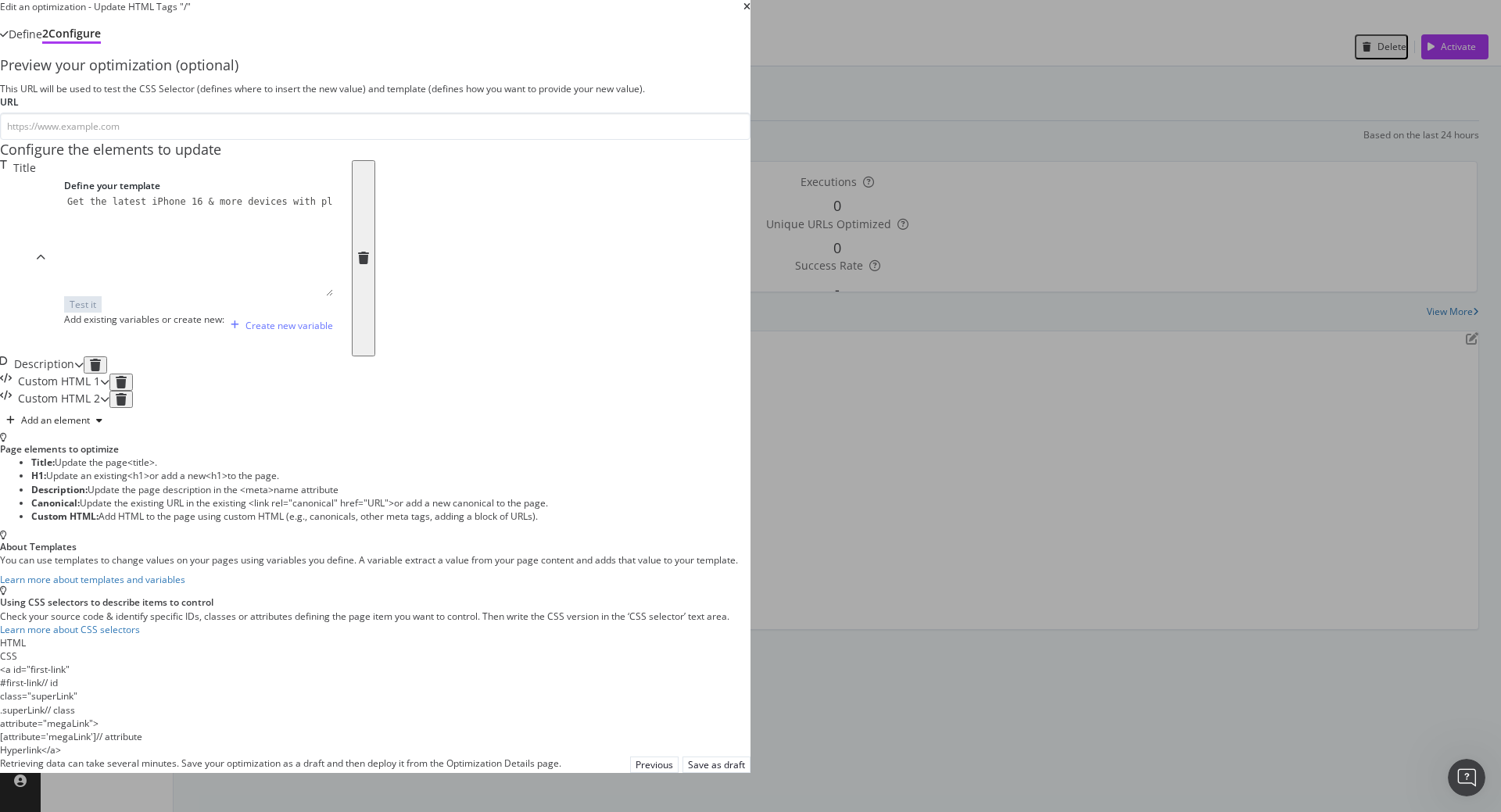
click at [75, 373] on div "Description" at bounding box center [37, 364] width 75 height 17
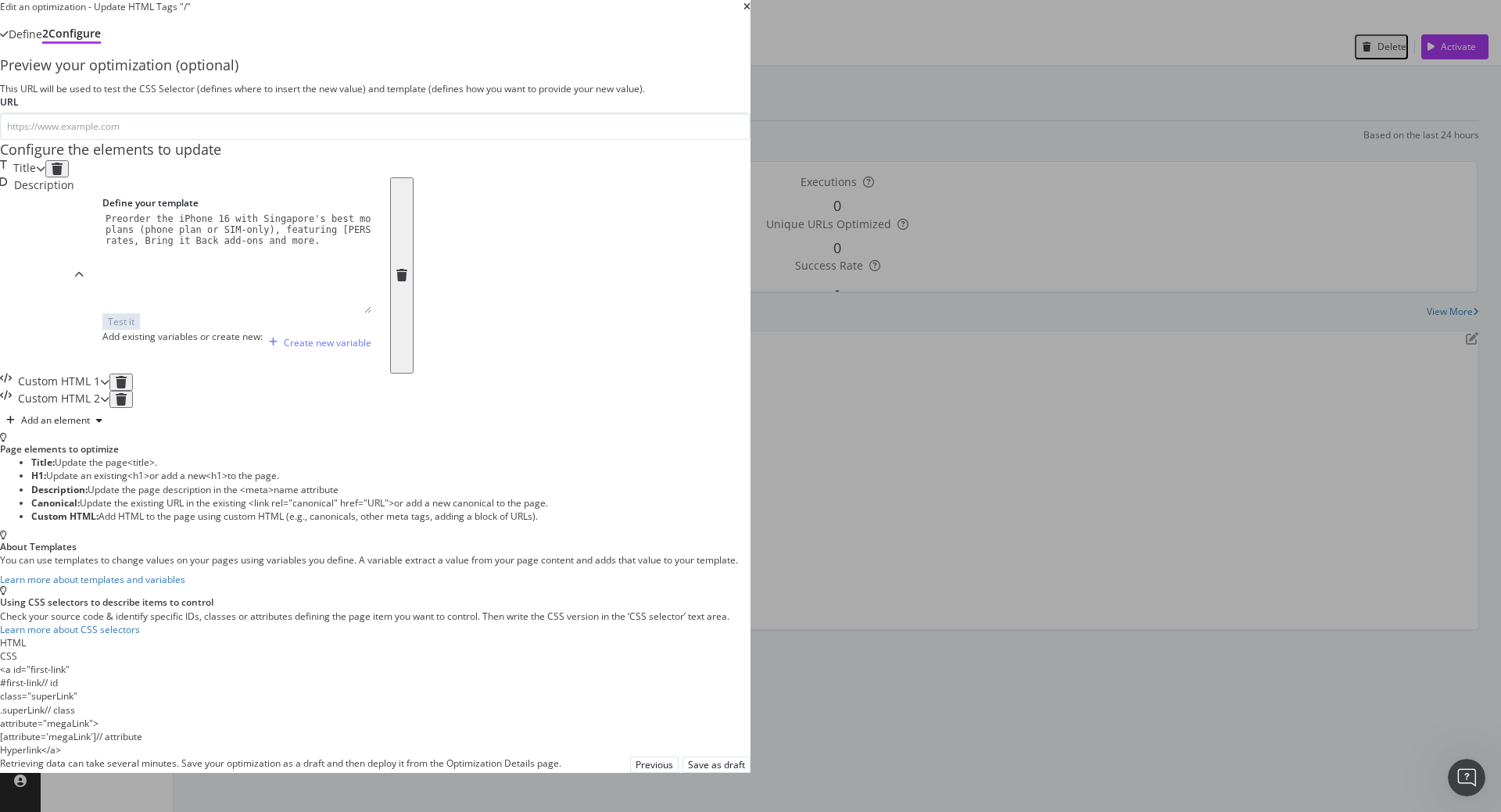
click at [36, 177] on div "Title" at bounding box center [18, 168] width 36 height 17
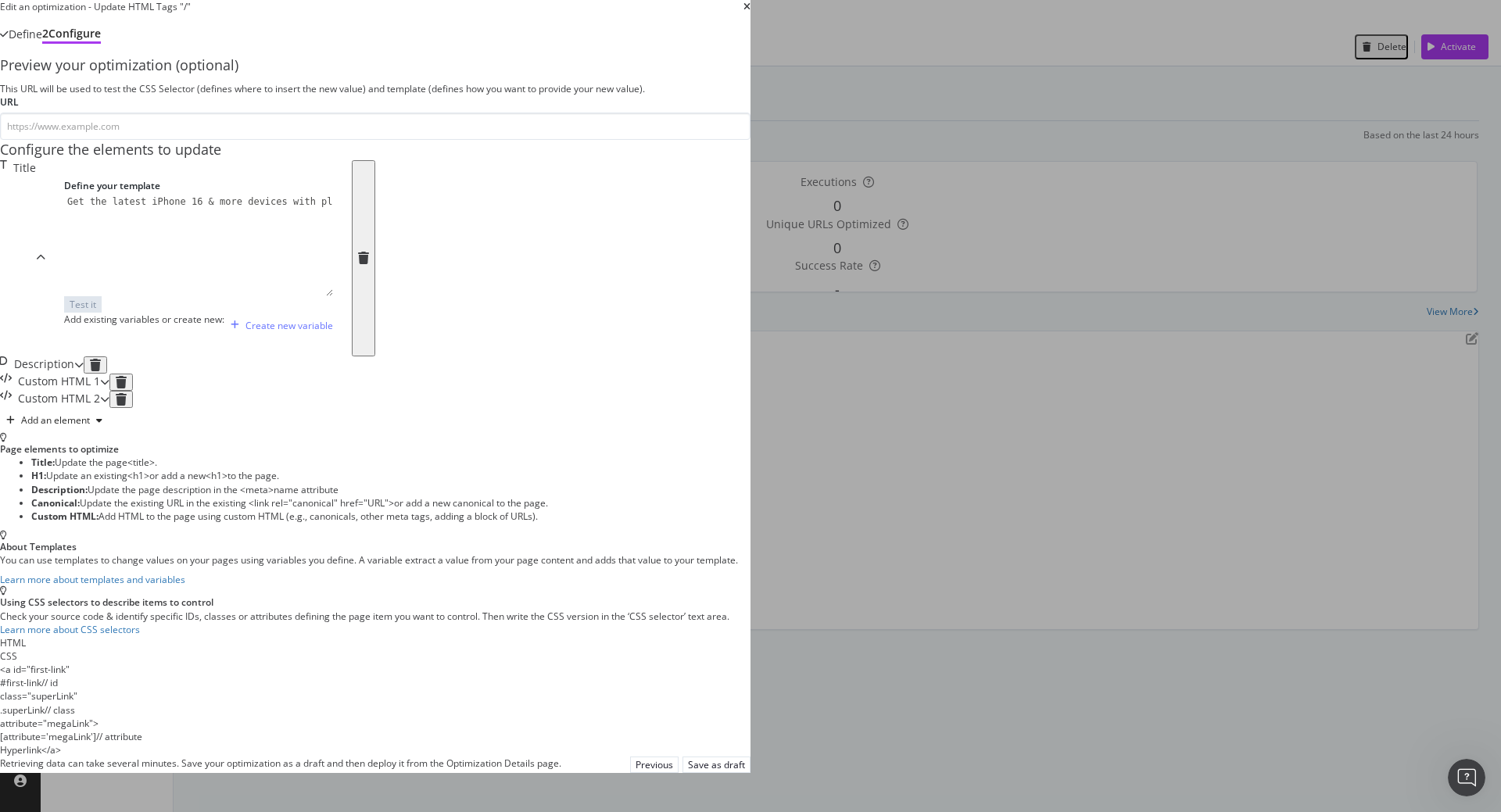
click at [101, 391] on div "Custom HTML 1" at bounding box center [50, 381] width 101 height 17
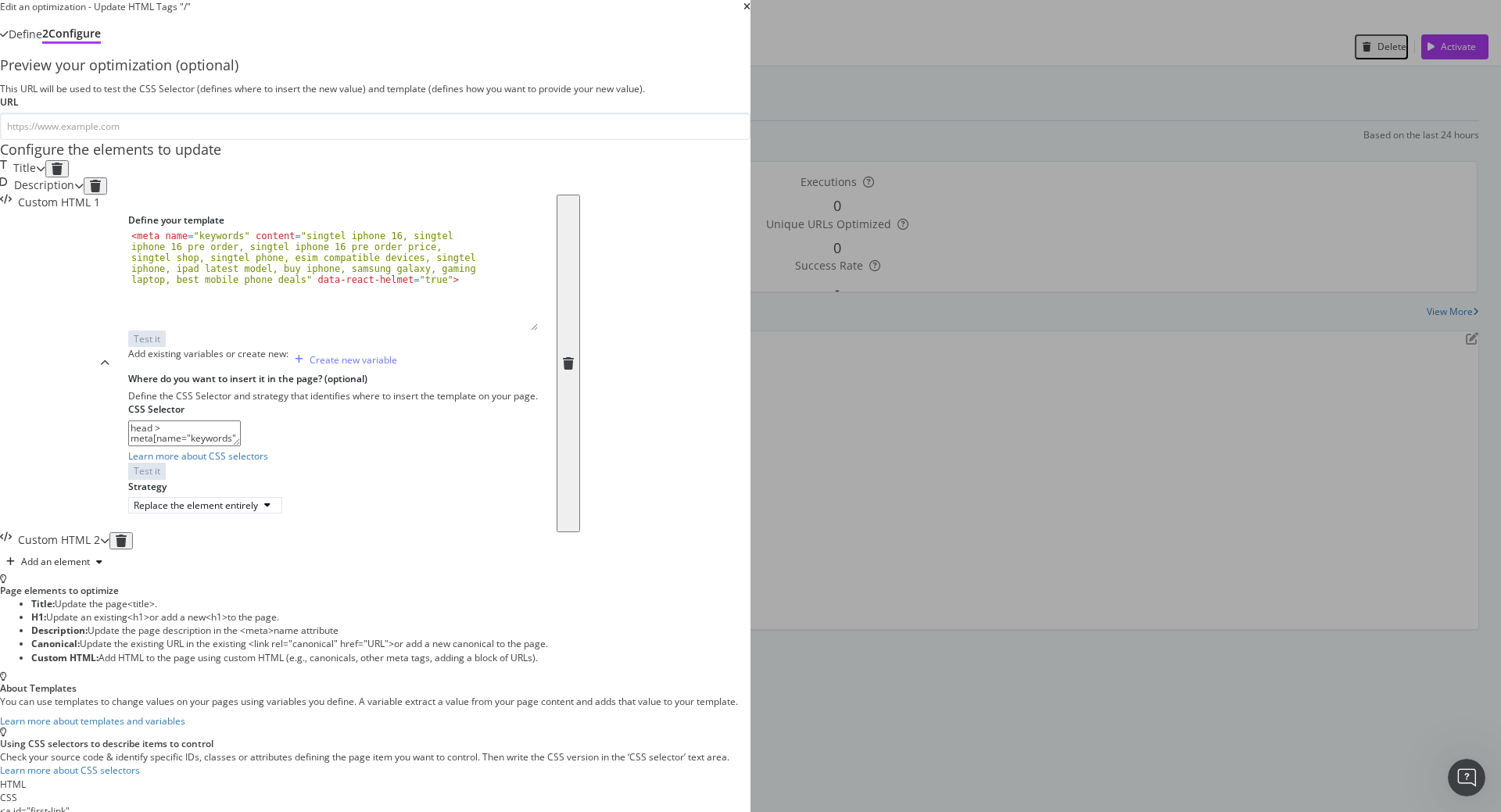
click at [36, 177] on div "Title" at bounding box center [18, 168] width 36 height 17
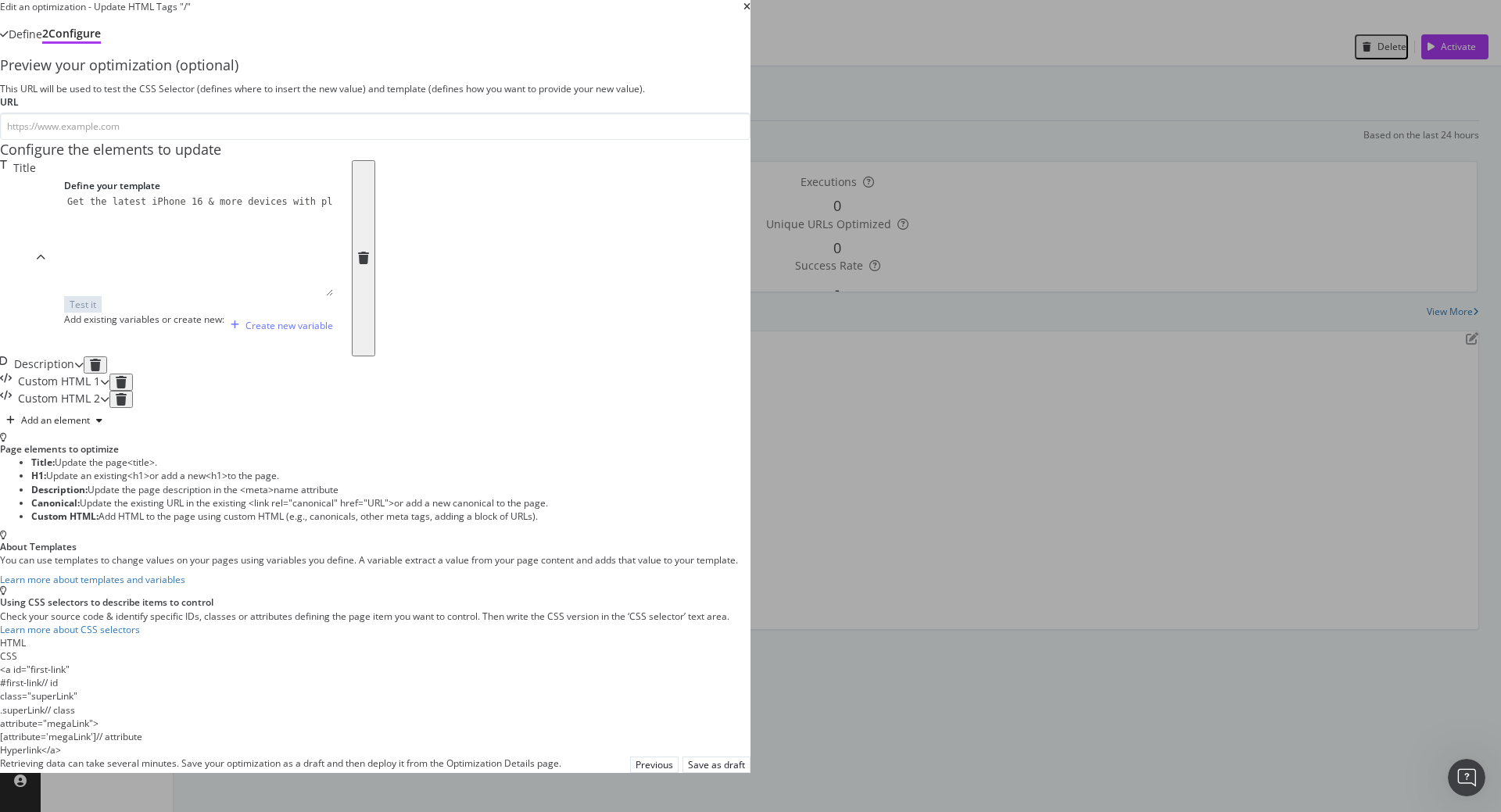
click at [750, 12] on icon "times" at bounding box center [747, 6] width 7 height 9
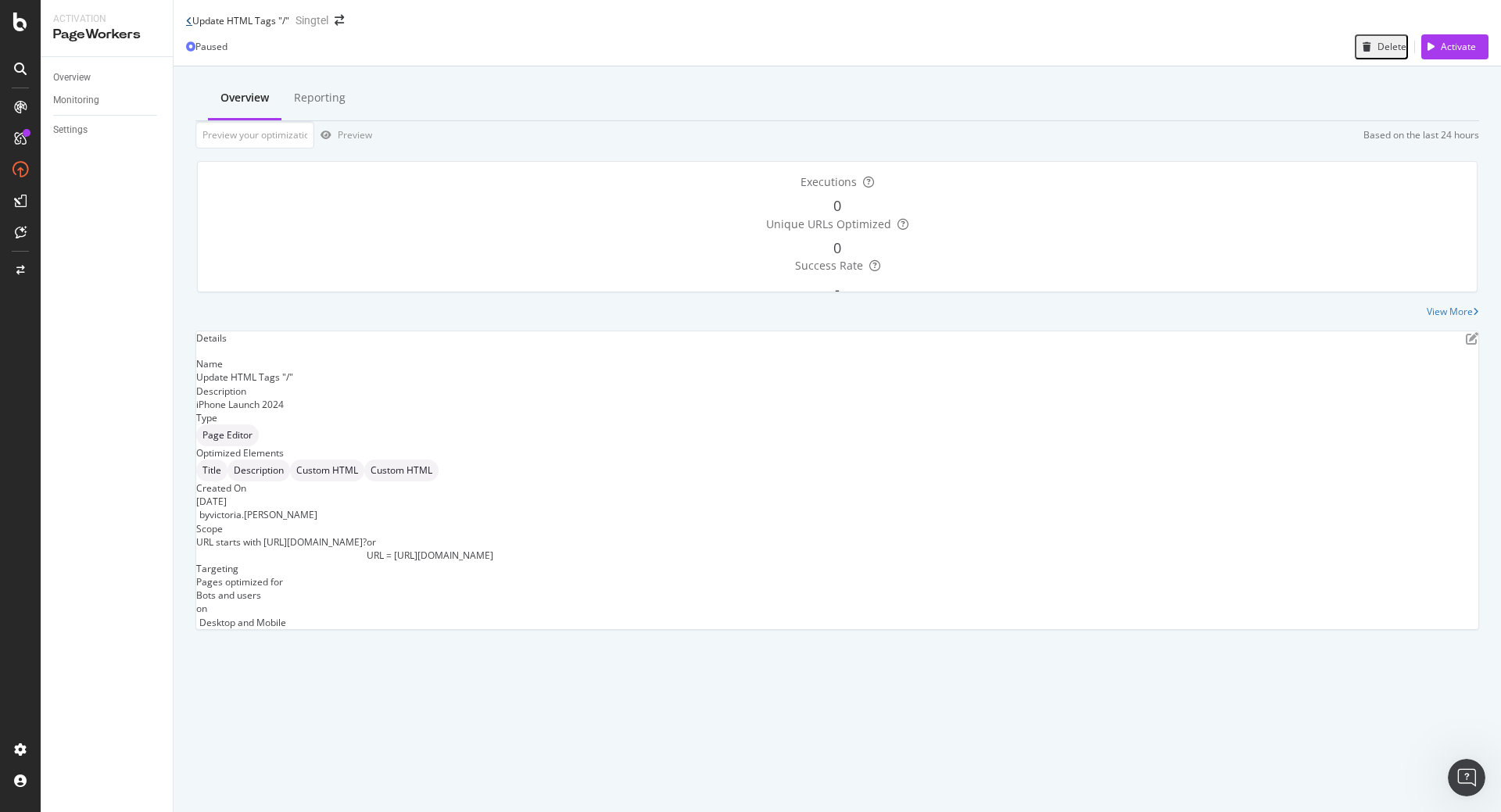
click at [191, 26] on icon at bounding box center [189, 20] width 6 height 9
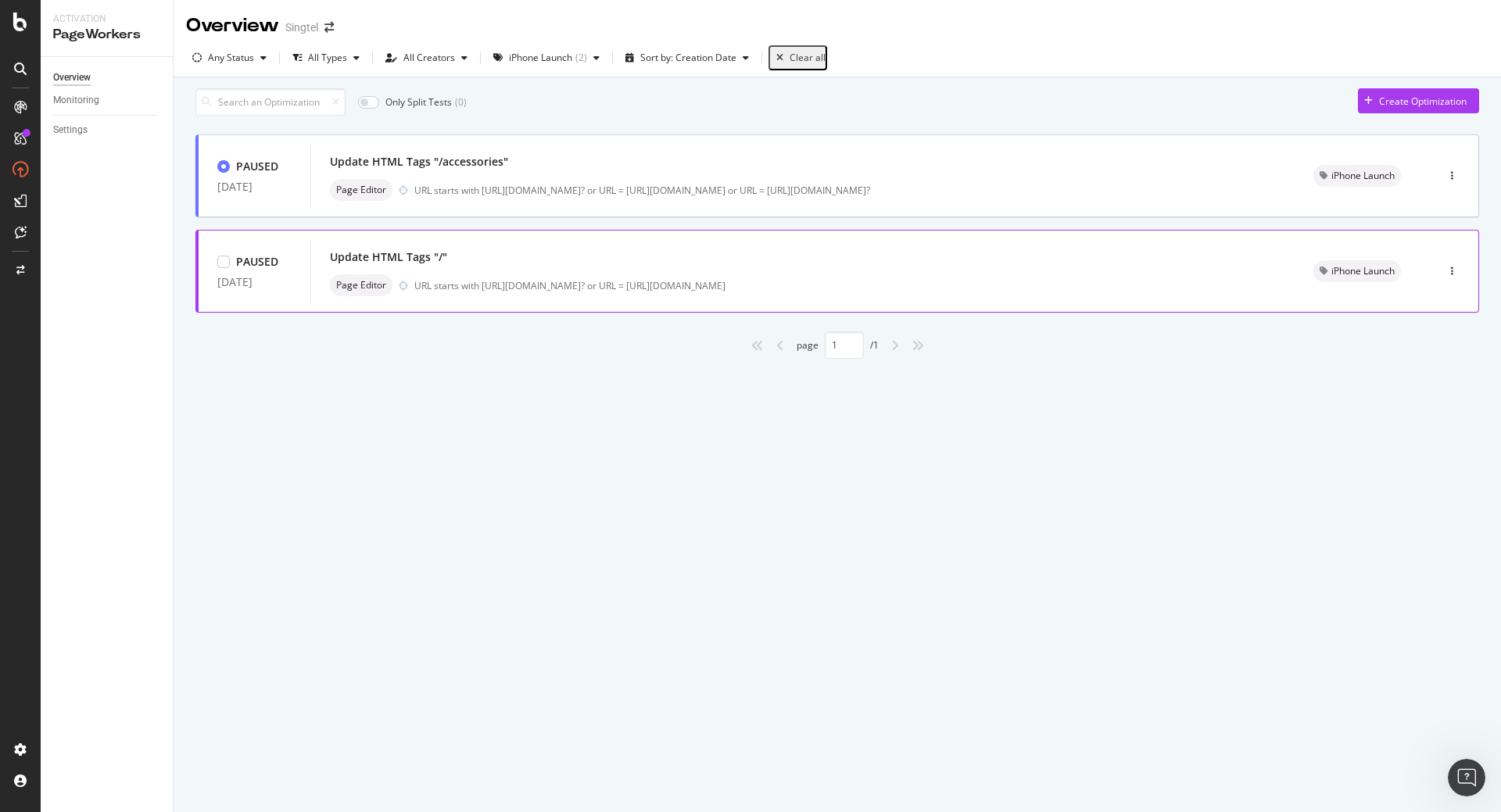
click at [695, 268] on div "Update HTML Tags "/"" at bounding box center [803, 257] width 947 height 22
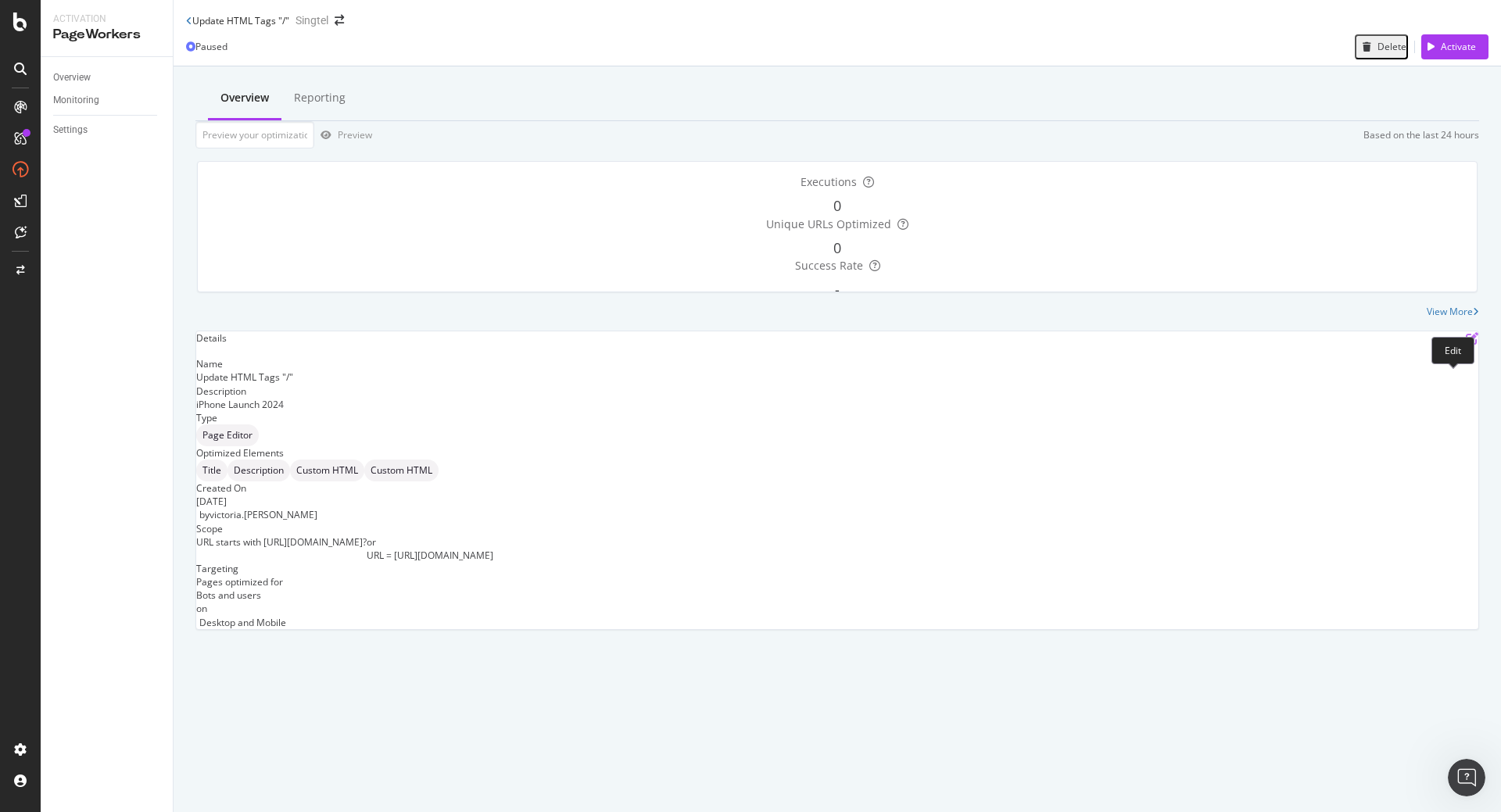
click at [1466, 344] on icon "pen-to-square" at bounding box center [1472, 338] width 13 height 13
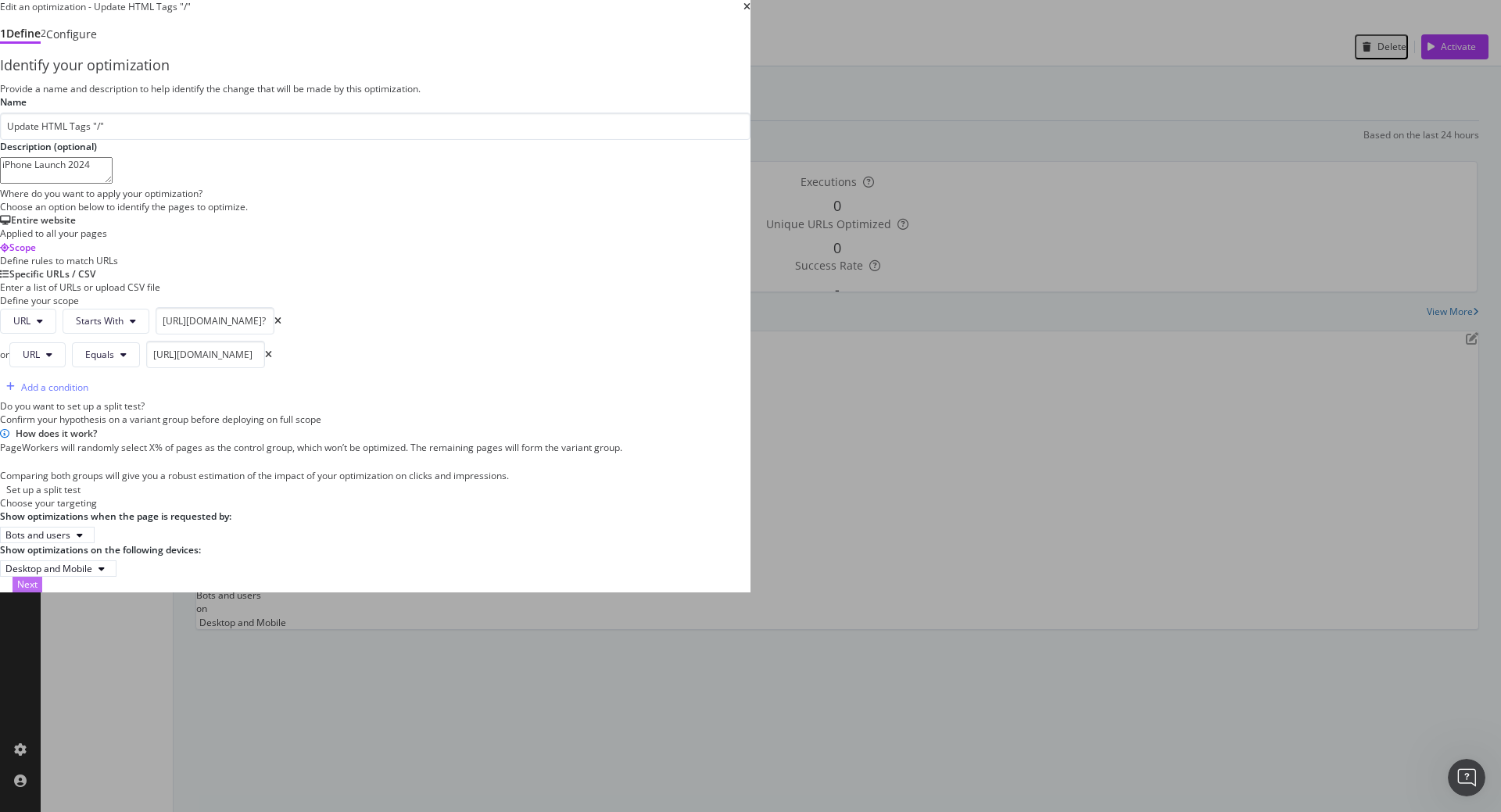
click at [38, 591] on div "Next" at bounding box center [27, 584] width 20 height 13
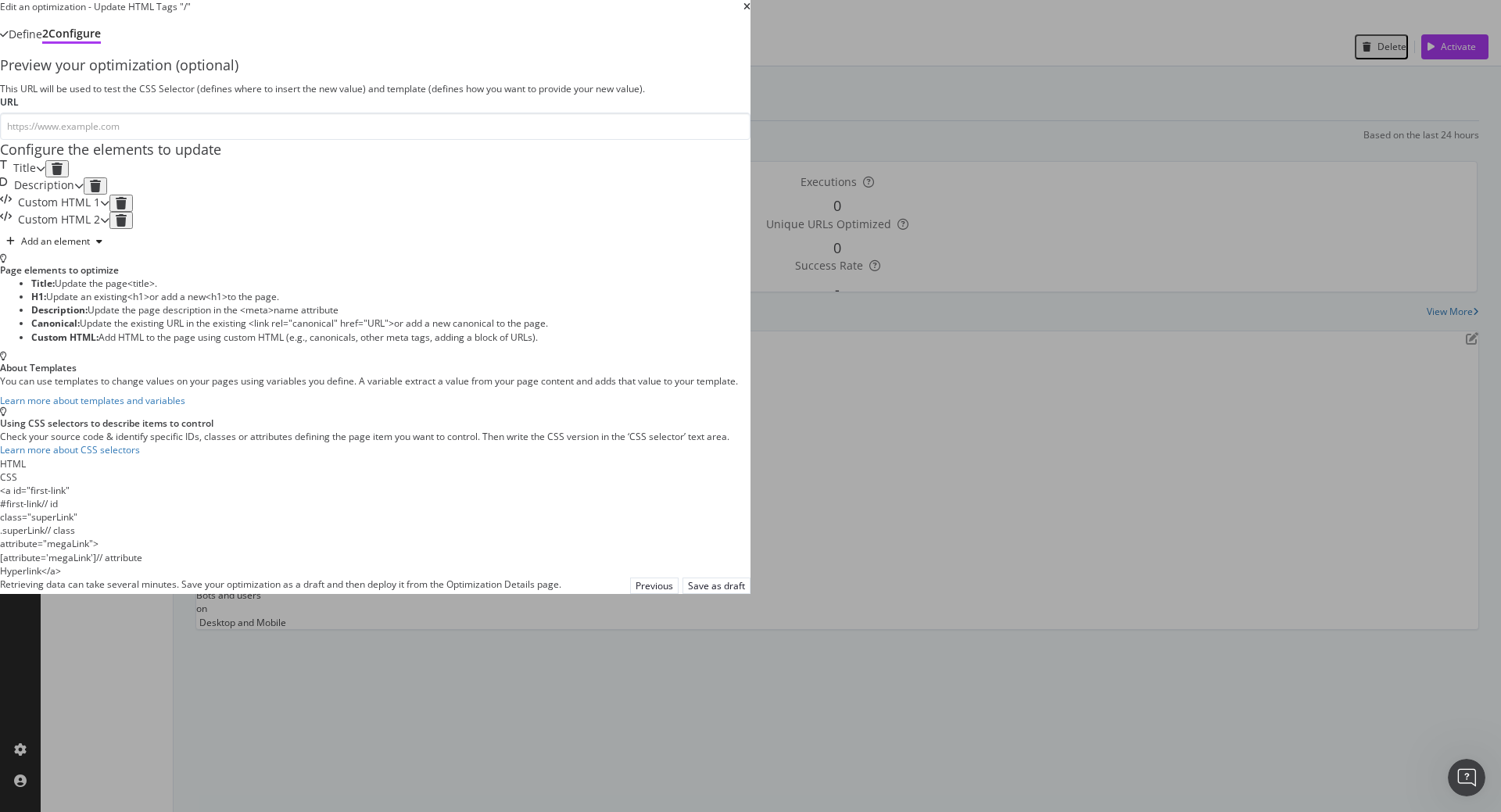
click at [36, 177] on div "Title" at bounding box center [18, 168] width 36 height 17
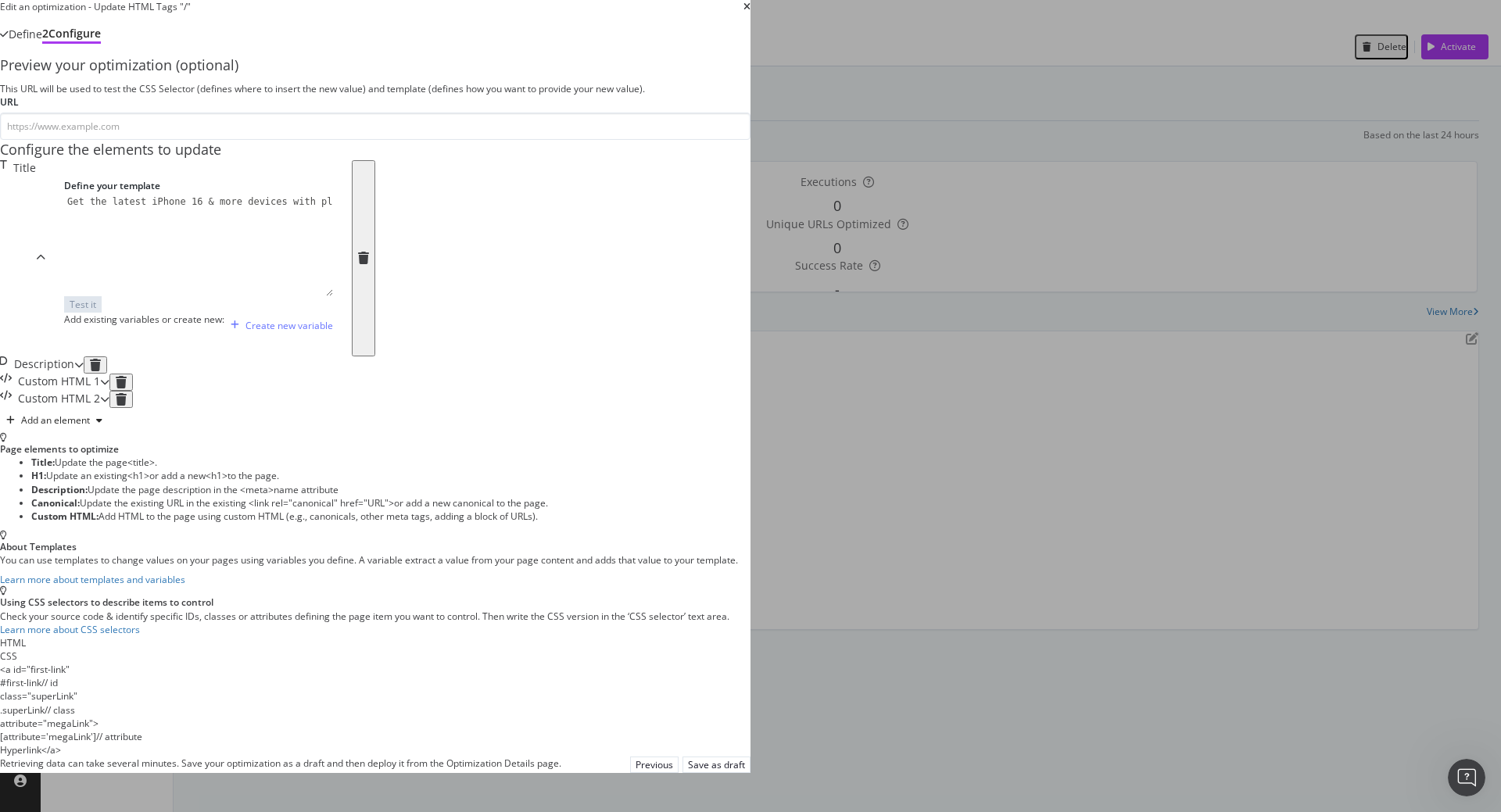
click at [36, 302] on div "Title" at bounding box center [18, 258] width 36 height 196
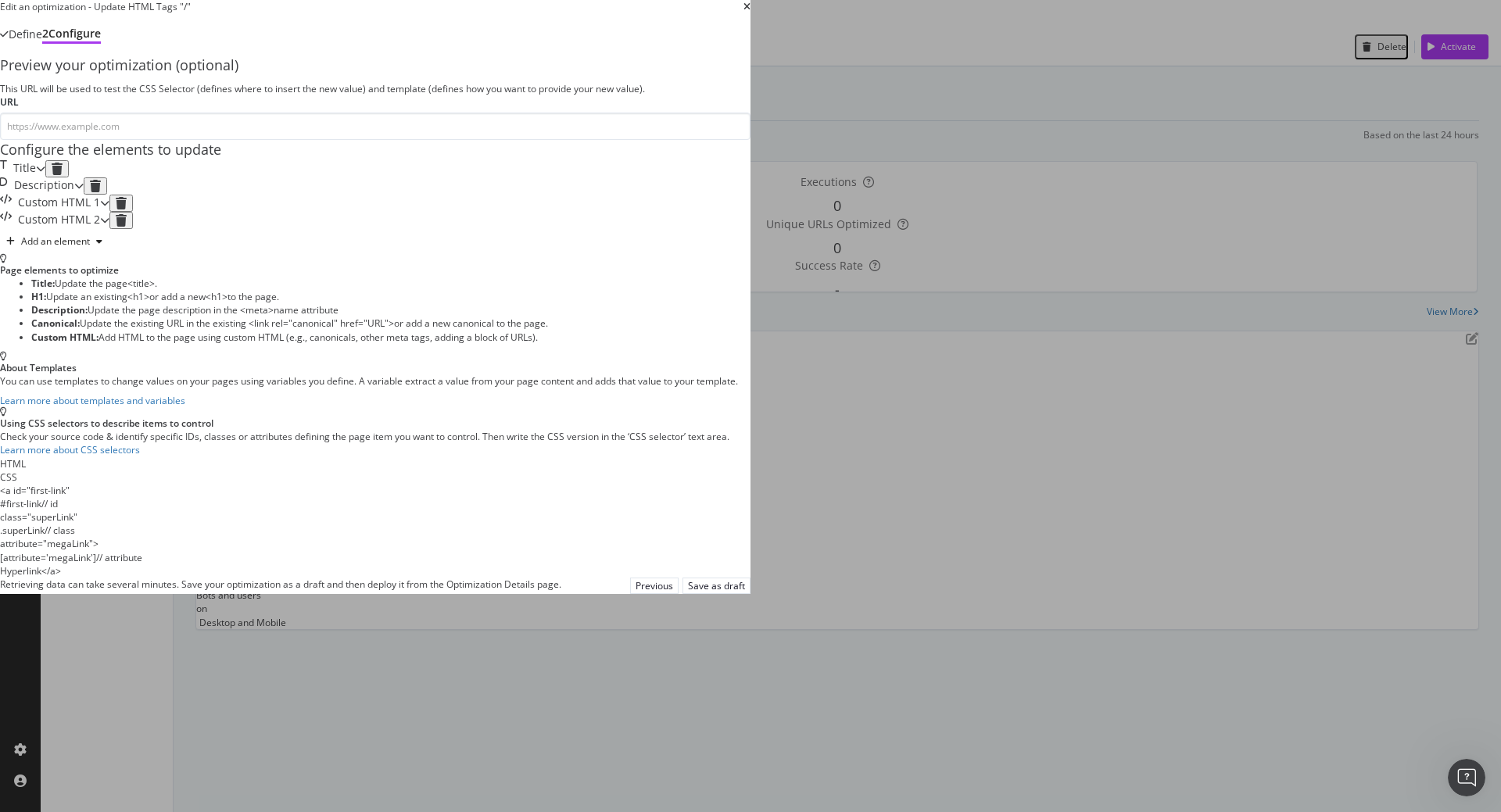
click at [750, 12] on icon "times" at bounding box center [747, 6] width 7 height 9
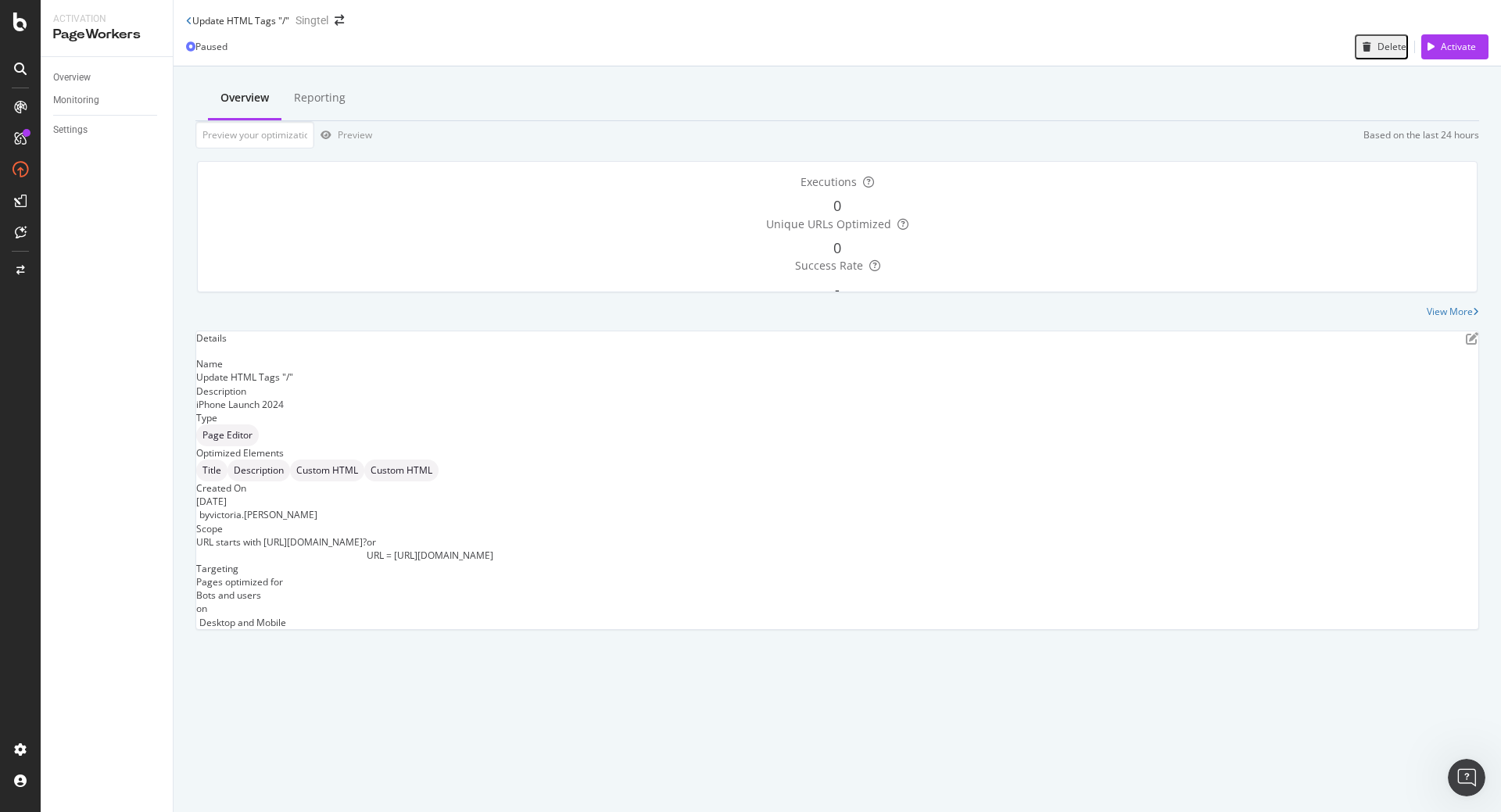
click at [1215, 28] on div "Update HTML Tags "/" Singtel" at bounding box center [837, 14] width 1328 height 28
click at [1466, 344] on icon "pen-to-square" at bounding box center [1472, 338] width 13 height 13
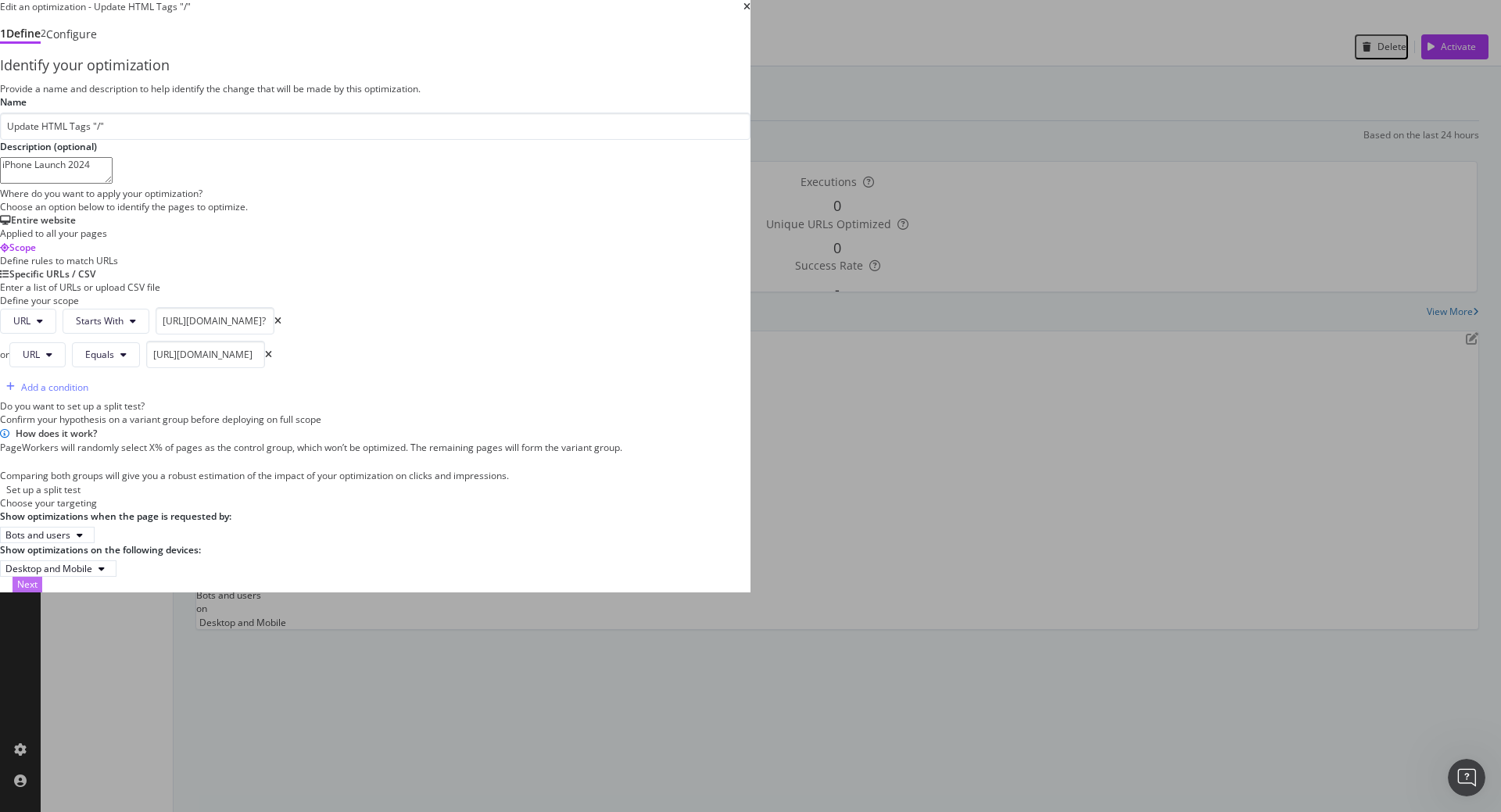
click at [38, 591] on div "Next" at bounding box center [27, 584] width 20 height 13
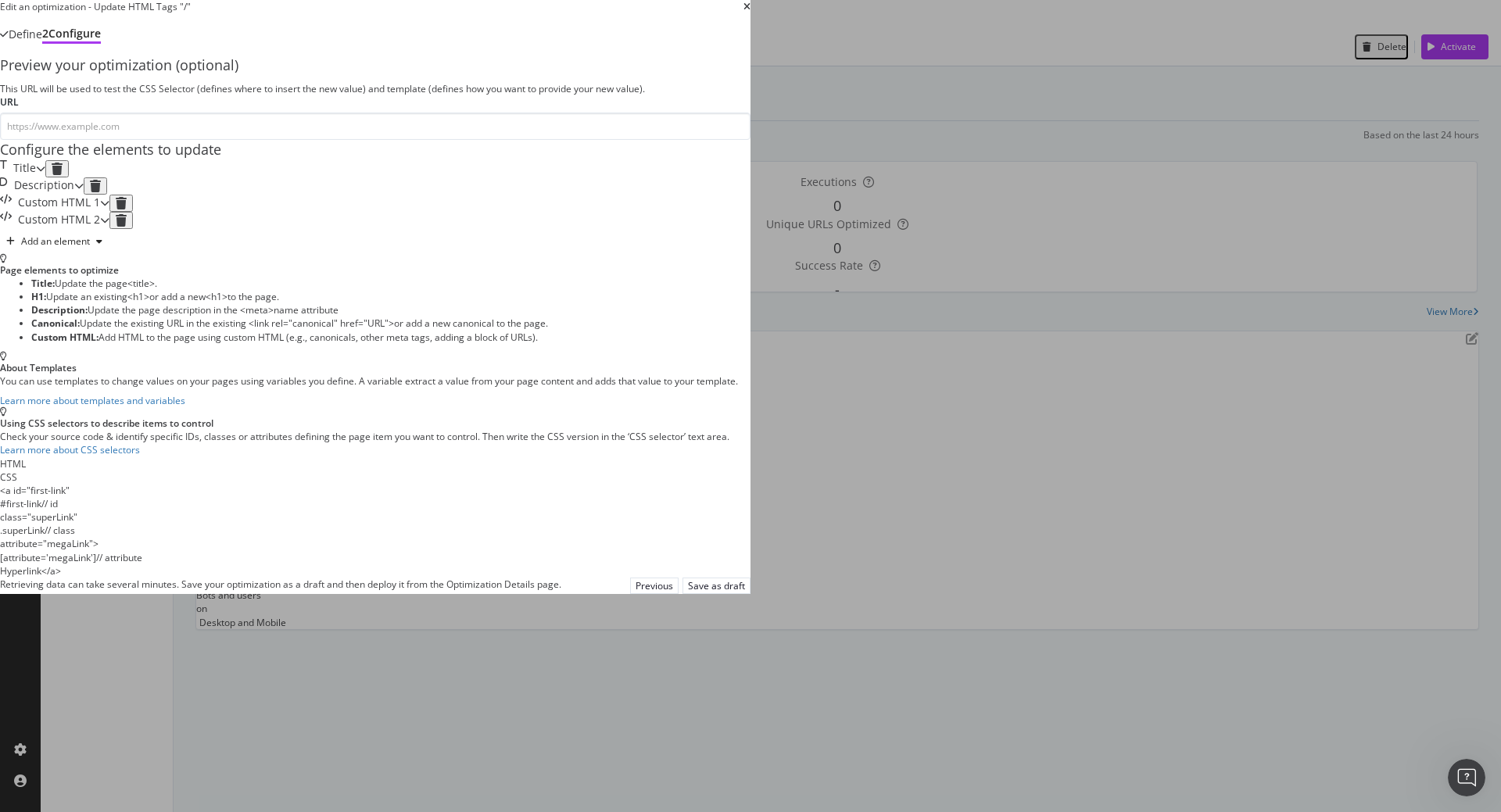
click at [750, 12] on icon "times" at bounding box center [747, 6] width 7 height 9
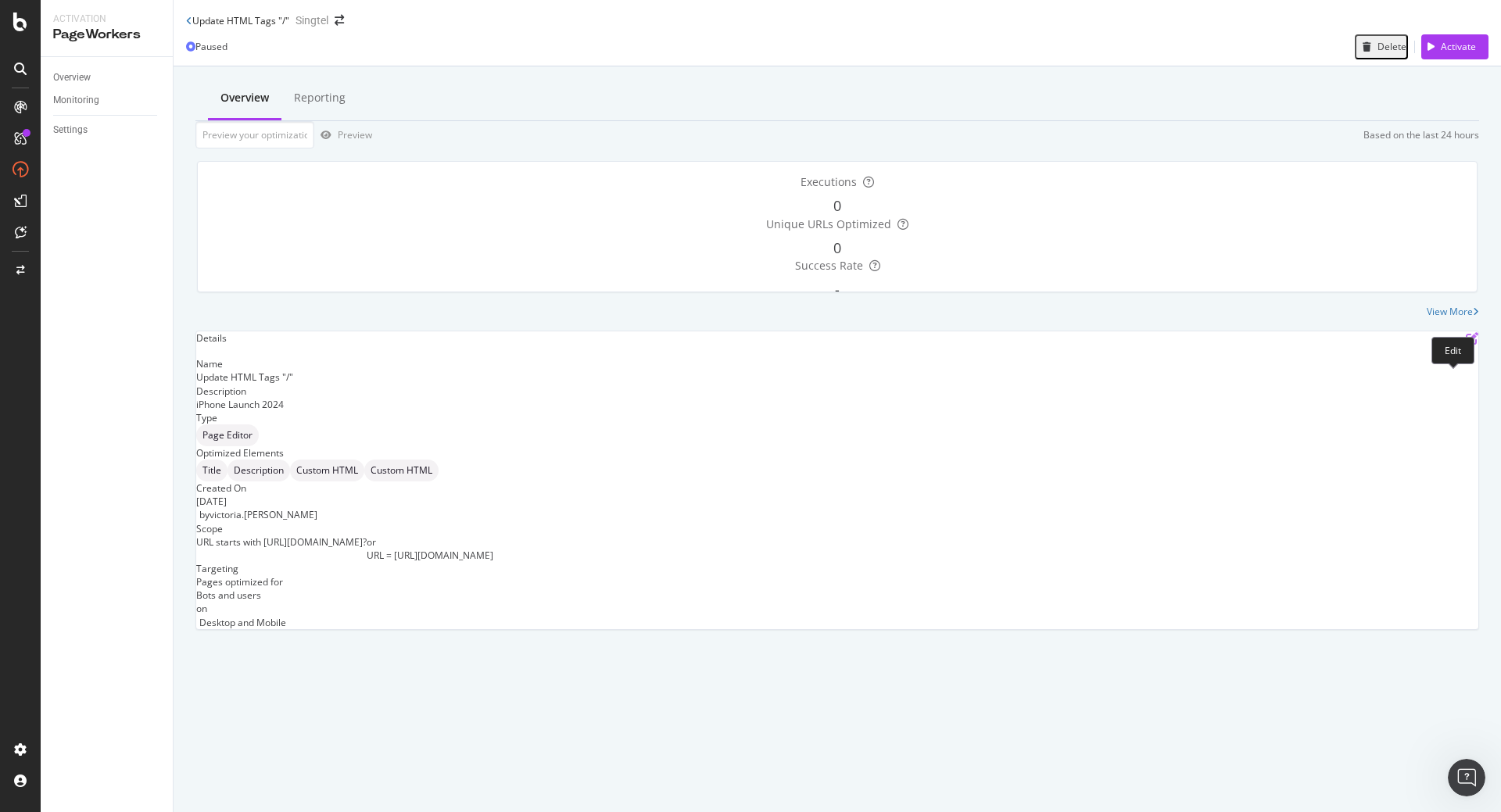
click at [1466, 344] on icon "pen-to-square" at bounding box center [1472, 338] width 13 height 13
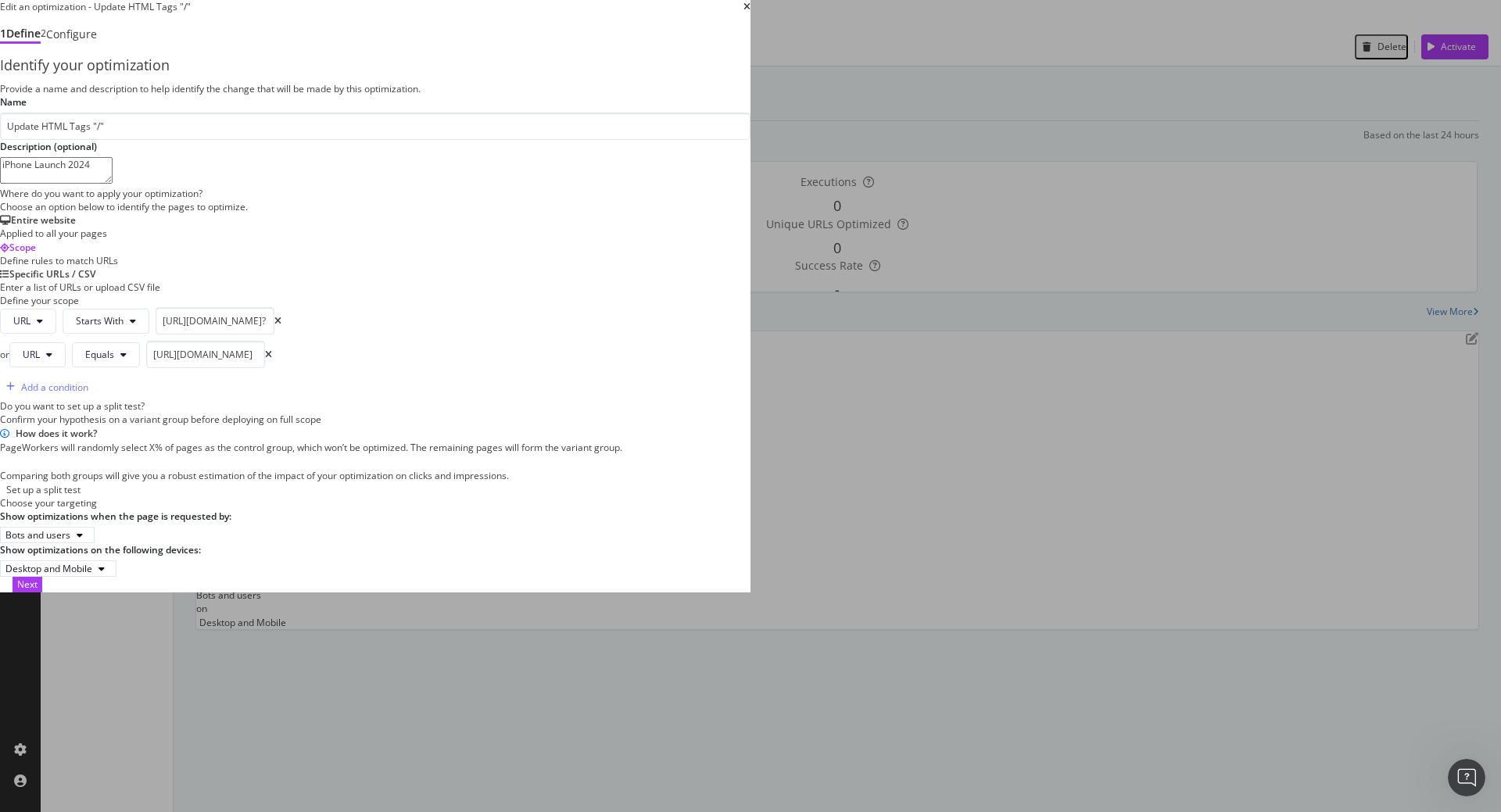
click at [750, 592] on div "Next" at bounding box center [375, 584] width 750 height 15
click at [38, 591] on div "Next" at bounding box center [27, 584] width 20 height 13
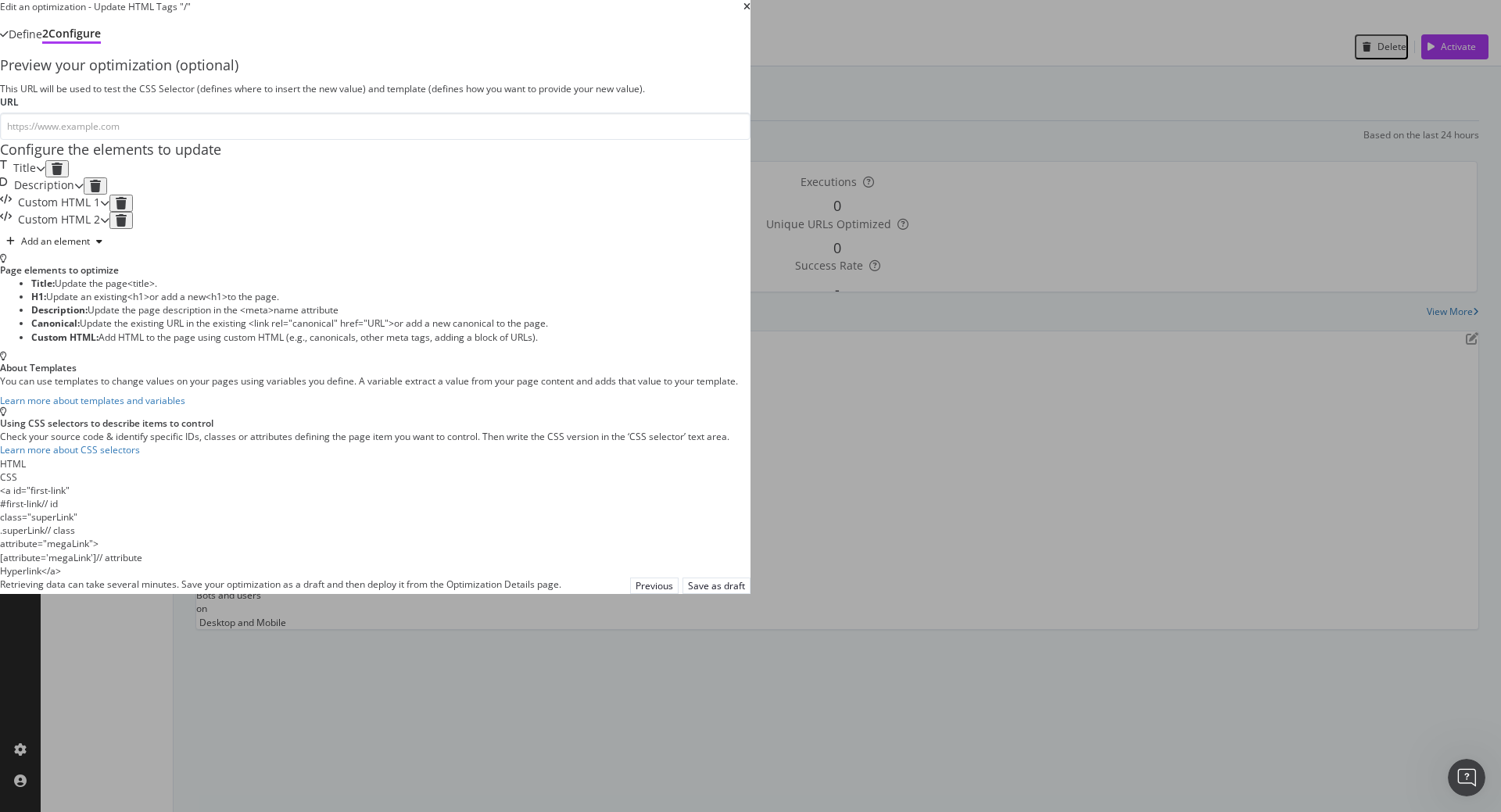
click at [75, 195] on div "Description" at bounding box center [37, 185] width 75 height 17
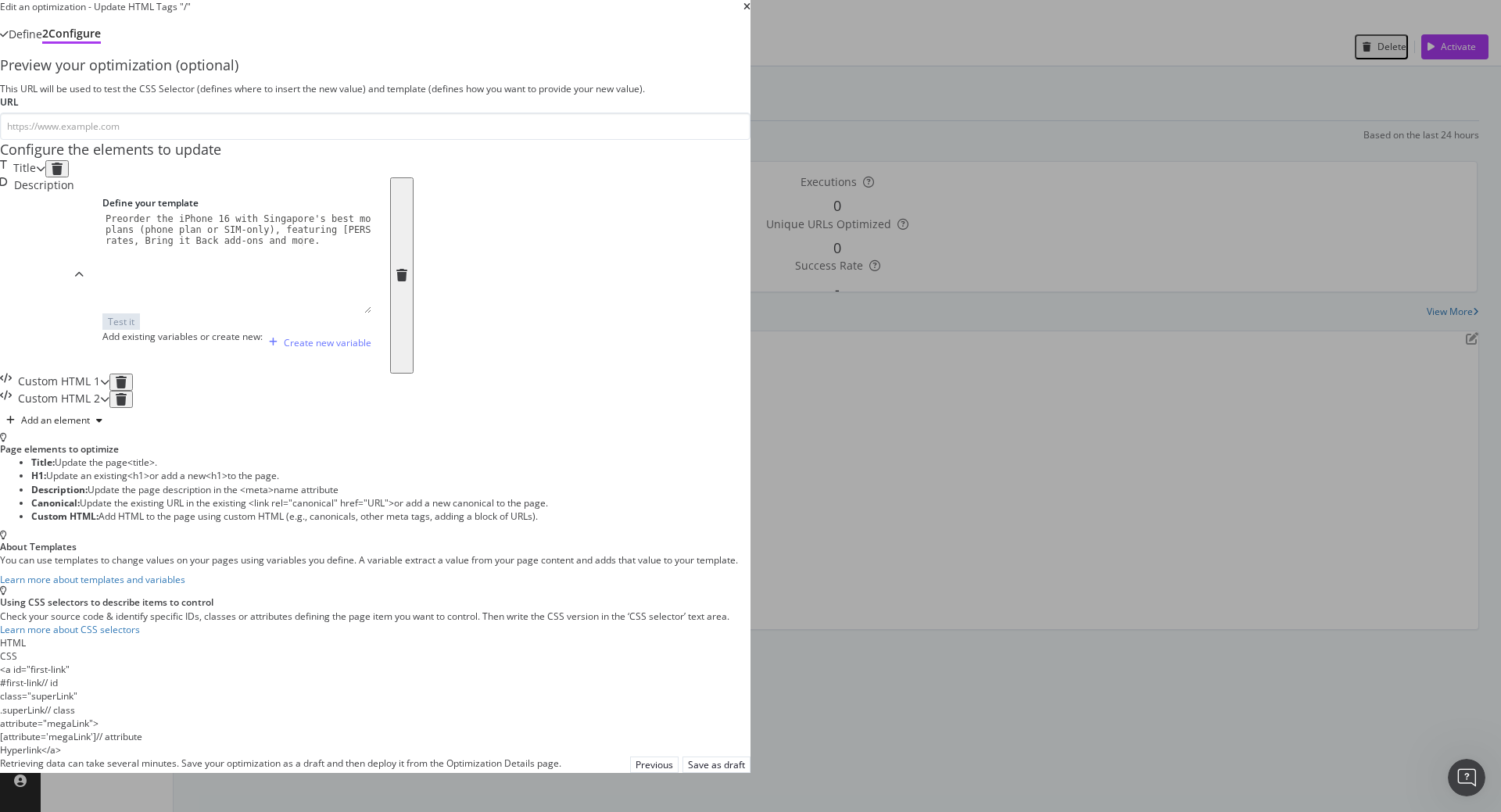
click at [75, 344] on div "Description" at bounding box center [37, 275] width 75 height 196
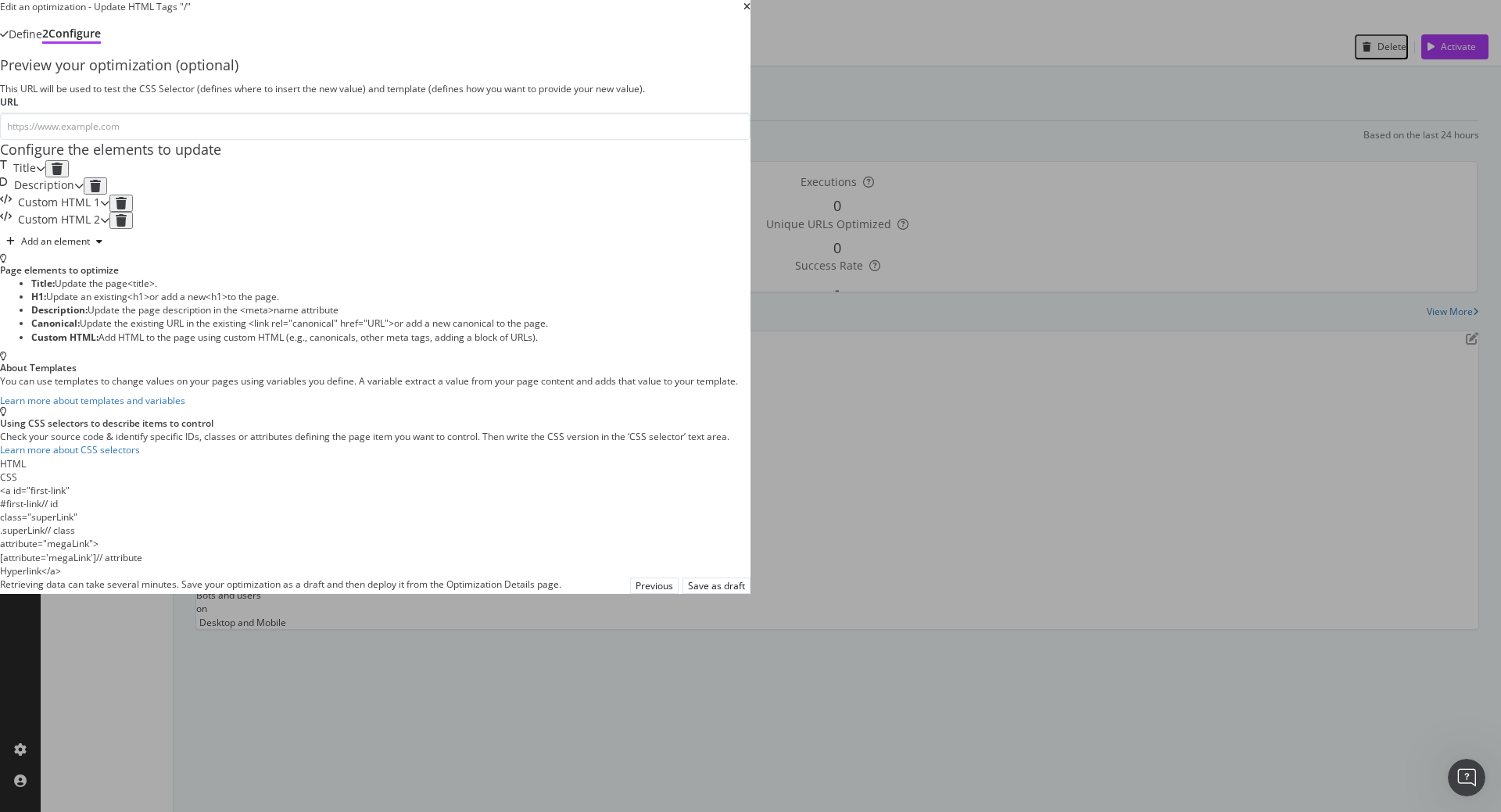
click at [101, 212] on div "Custom HTML 1" at bounding box center [50, 203] width 101 height 17
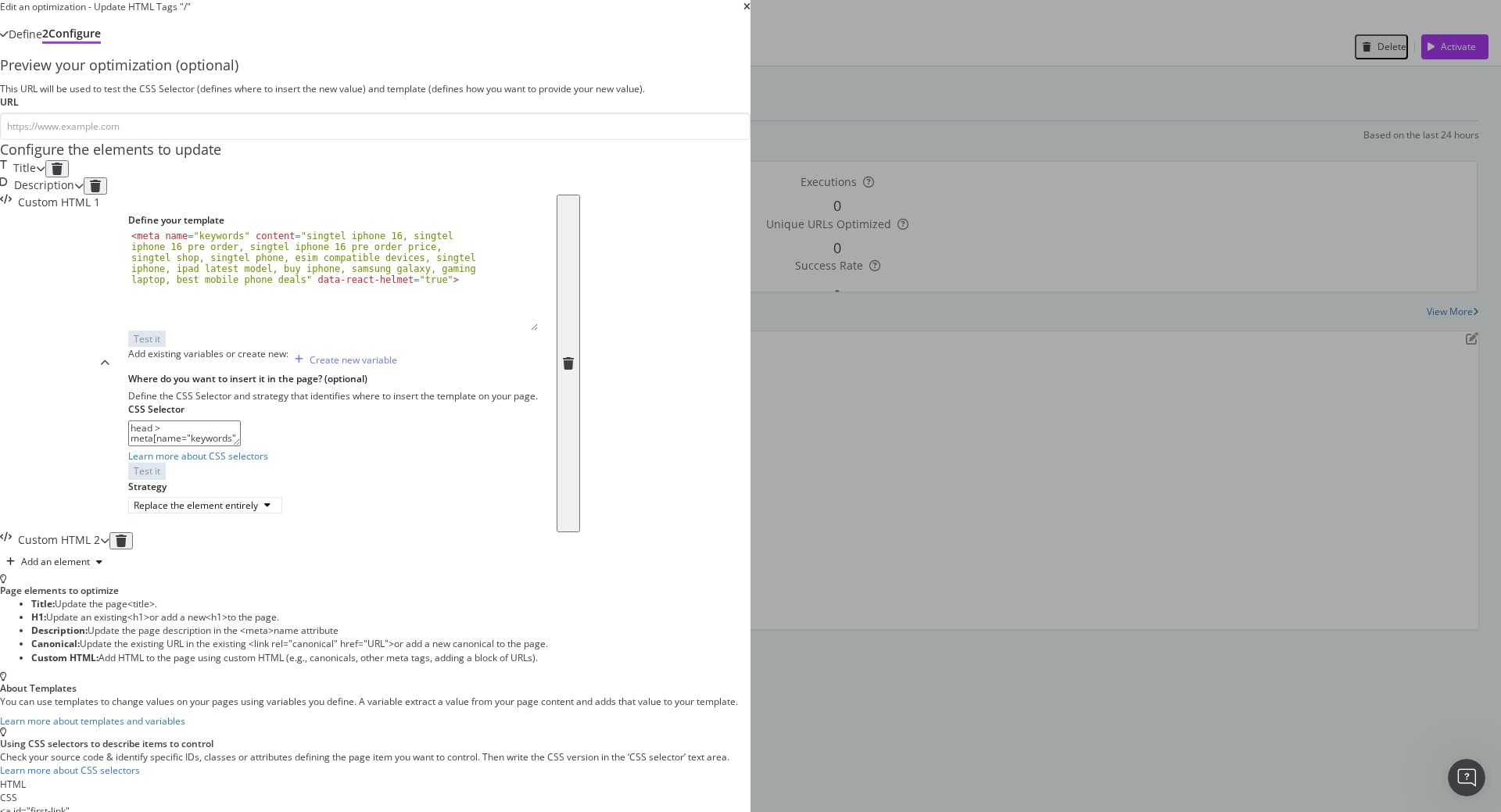
click at [101, 393] on div "Custom HTML 1" at bounding box center [50, 363] width 101 height 337
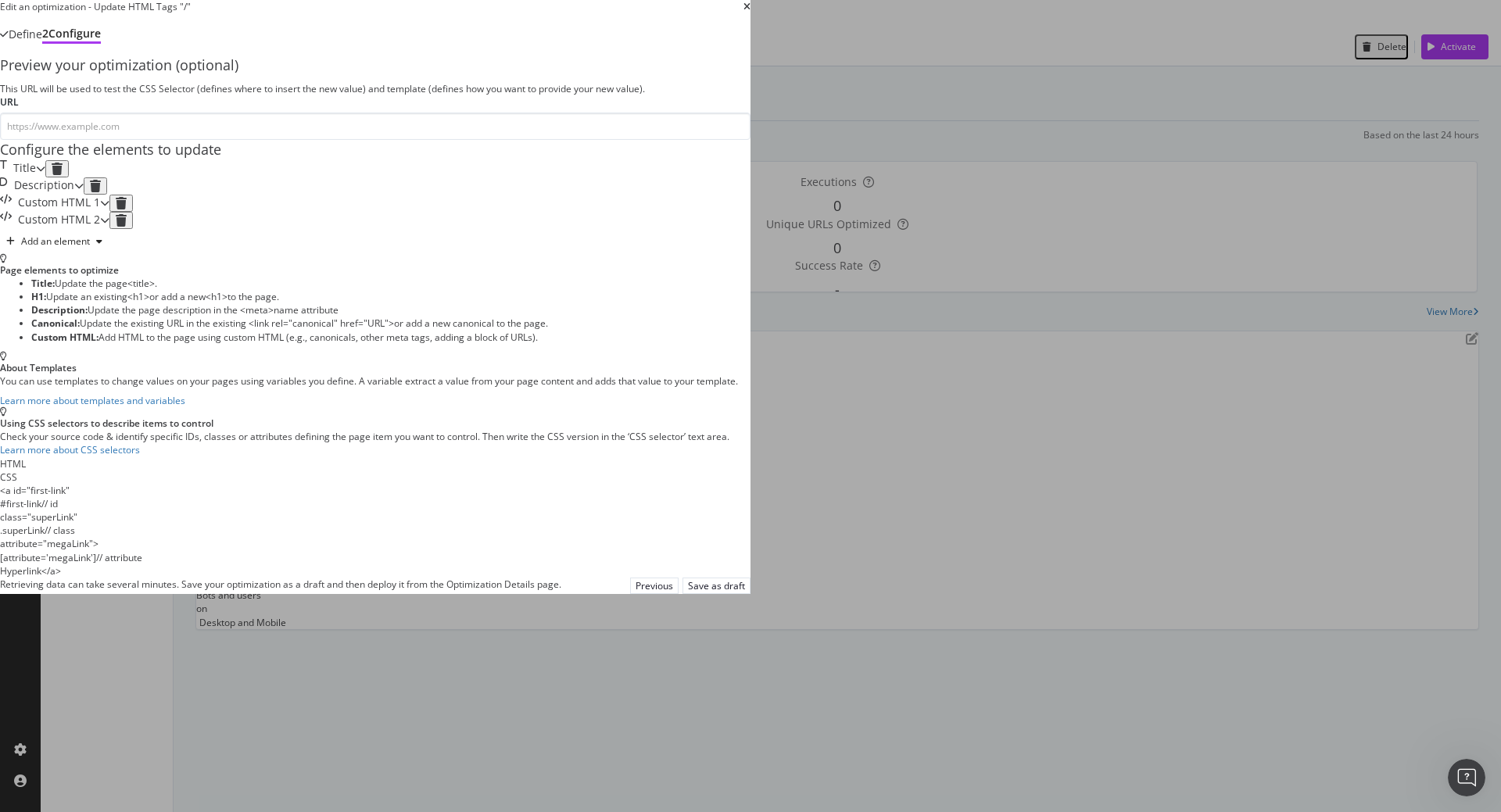
click at [101, 229] on div "Custom HTML 2" at bounding box center [50, 220] width 101 height 17
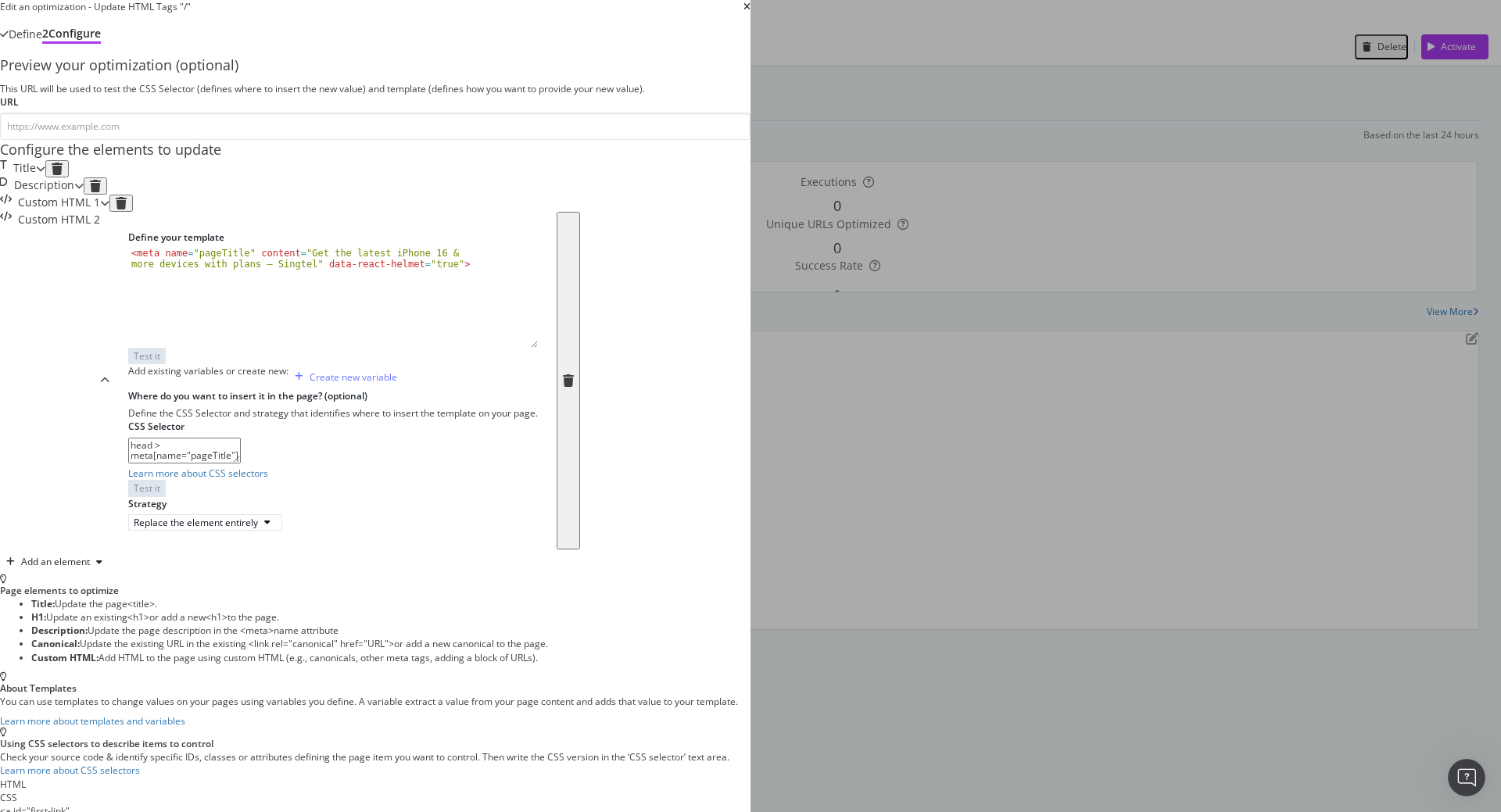
click at [101, 429] on div "Custom HTML 2" at bounding box center [50, 380] width 101 height 337
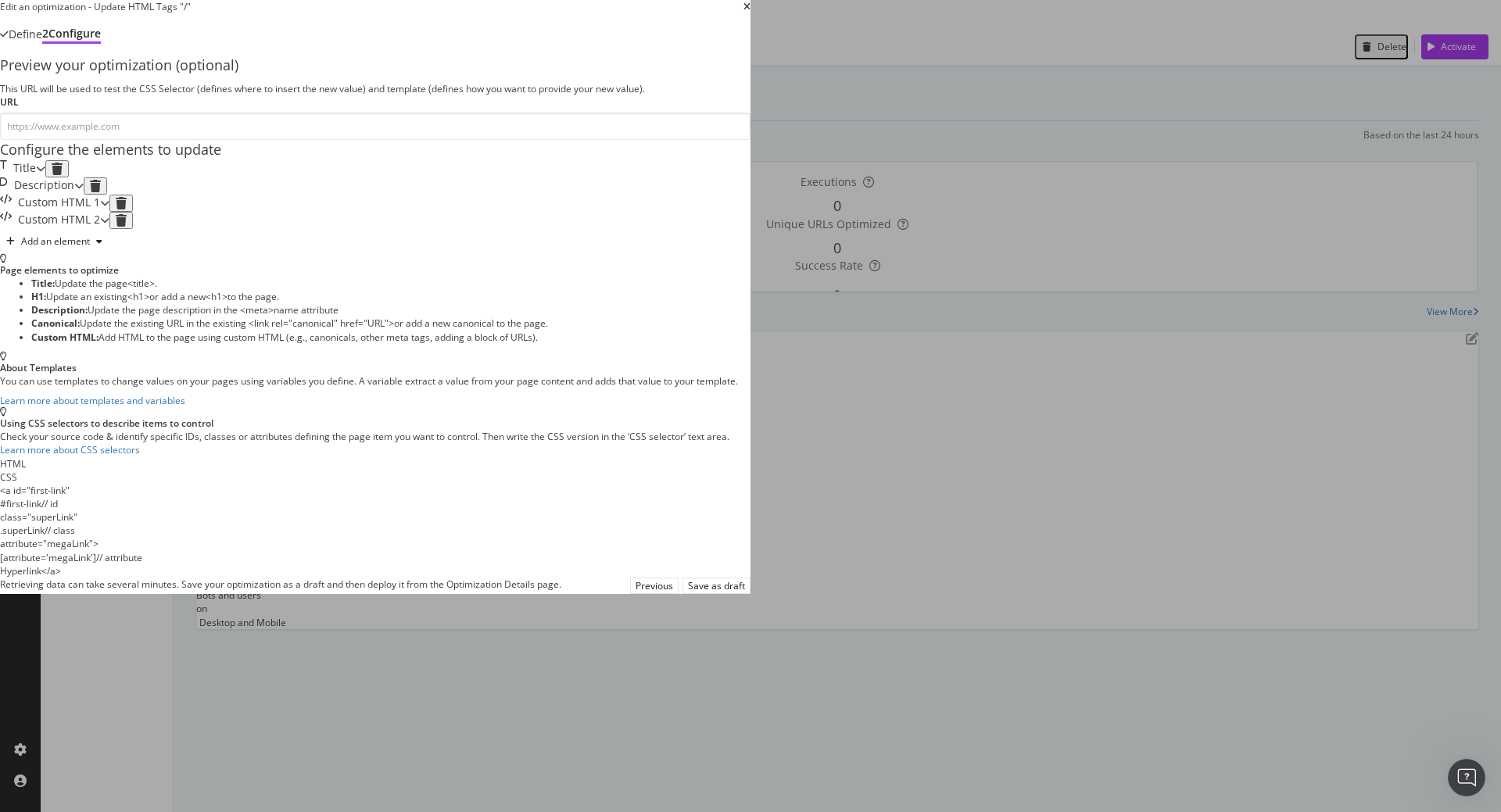
click at [36, 177] on div "Title" at bounding box center [18, 168] width 36 height 17
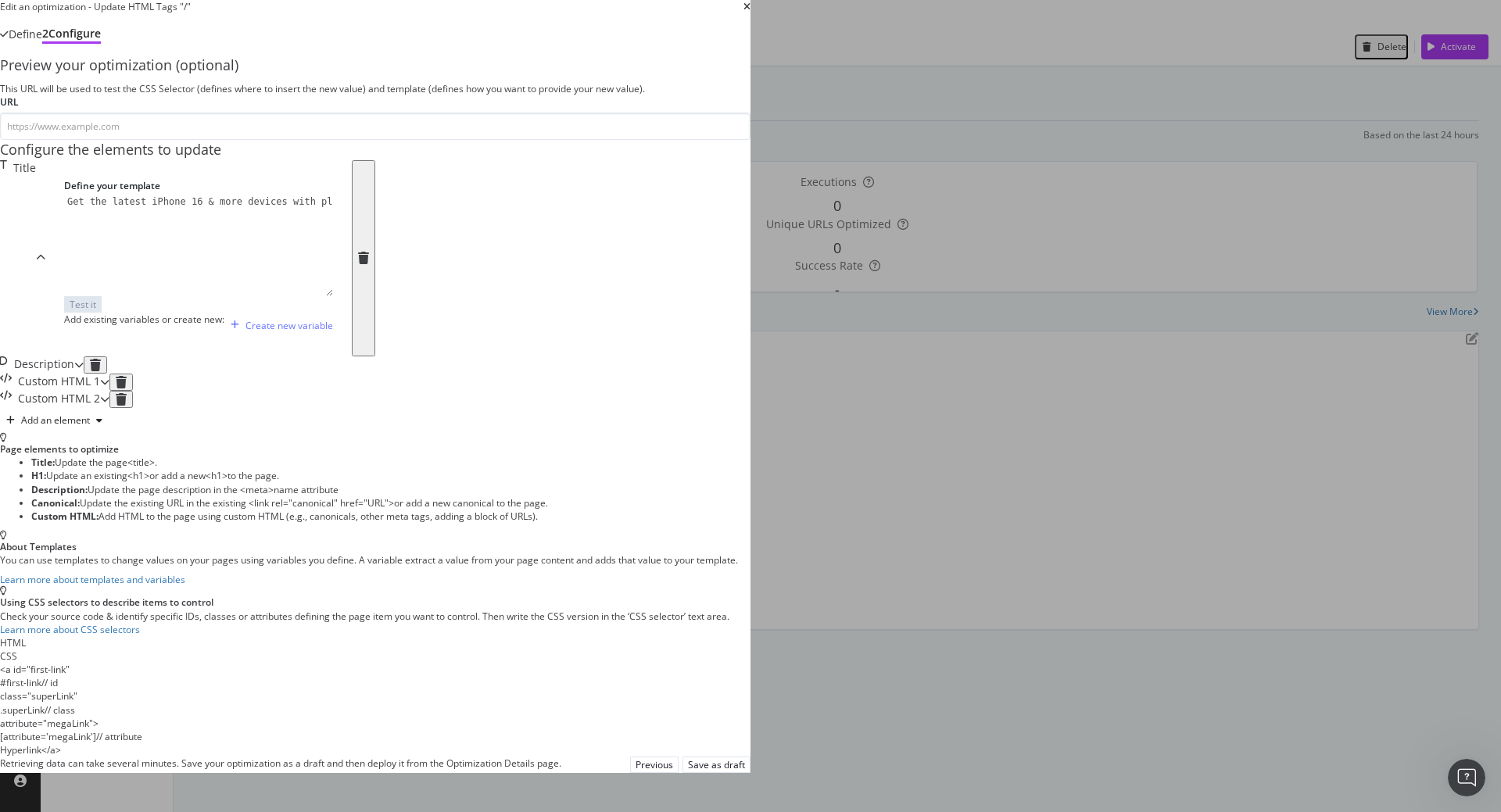
click at [101, 391] on div "Custom HTML 1" at bounding box center [59, 381] width 82 height 17
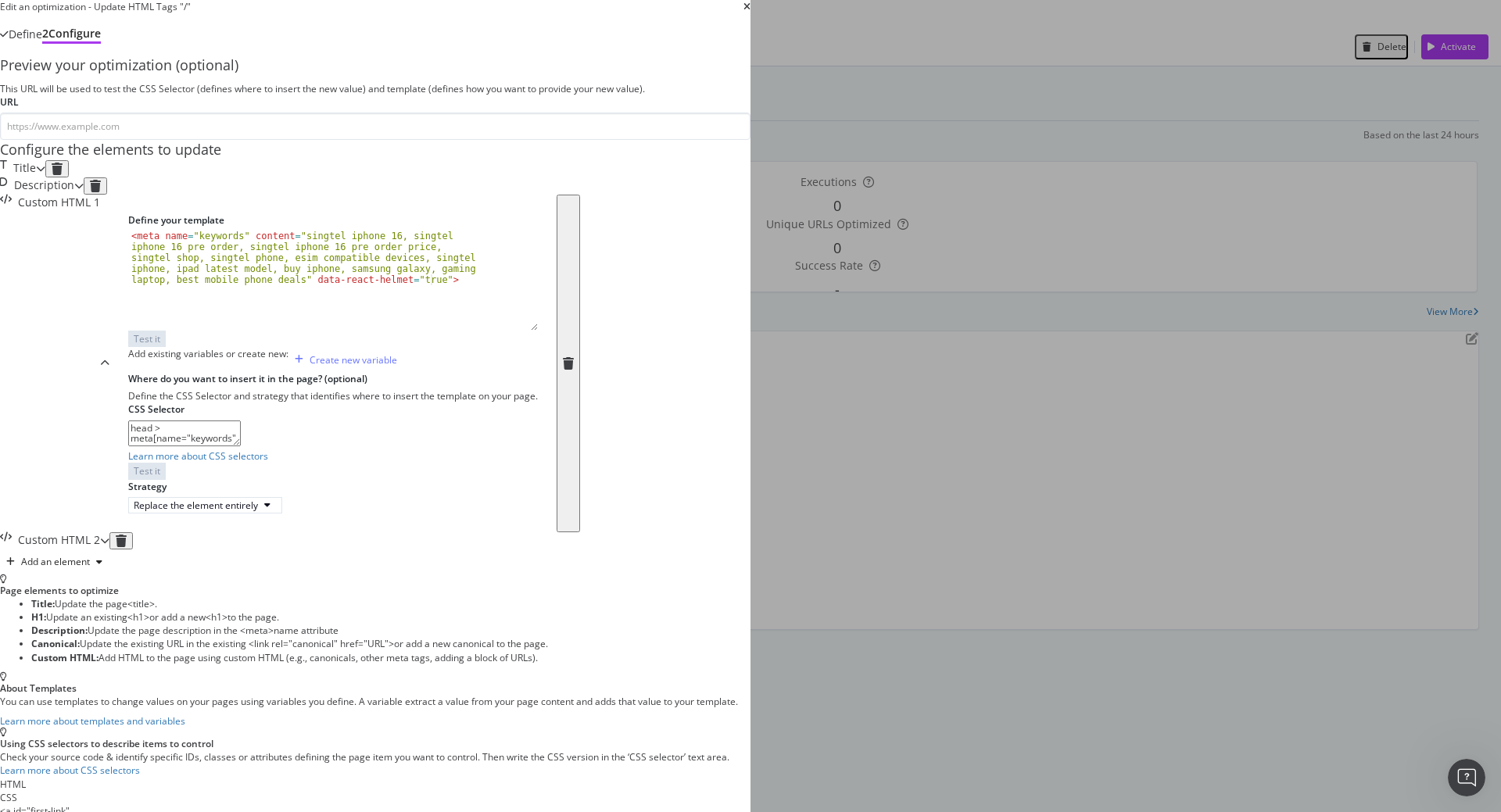
click at [101, 388] on div "Custom HTML 1" at bounding box center [59, 363] width 82 height 337
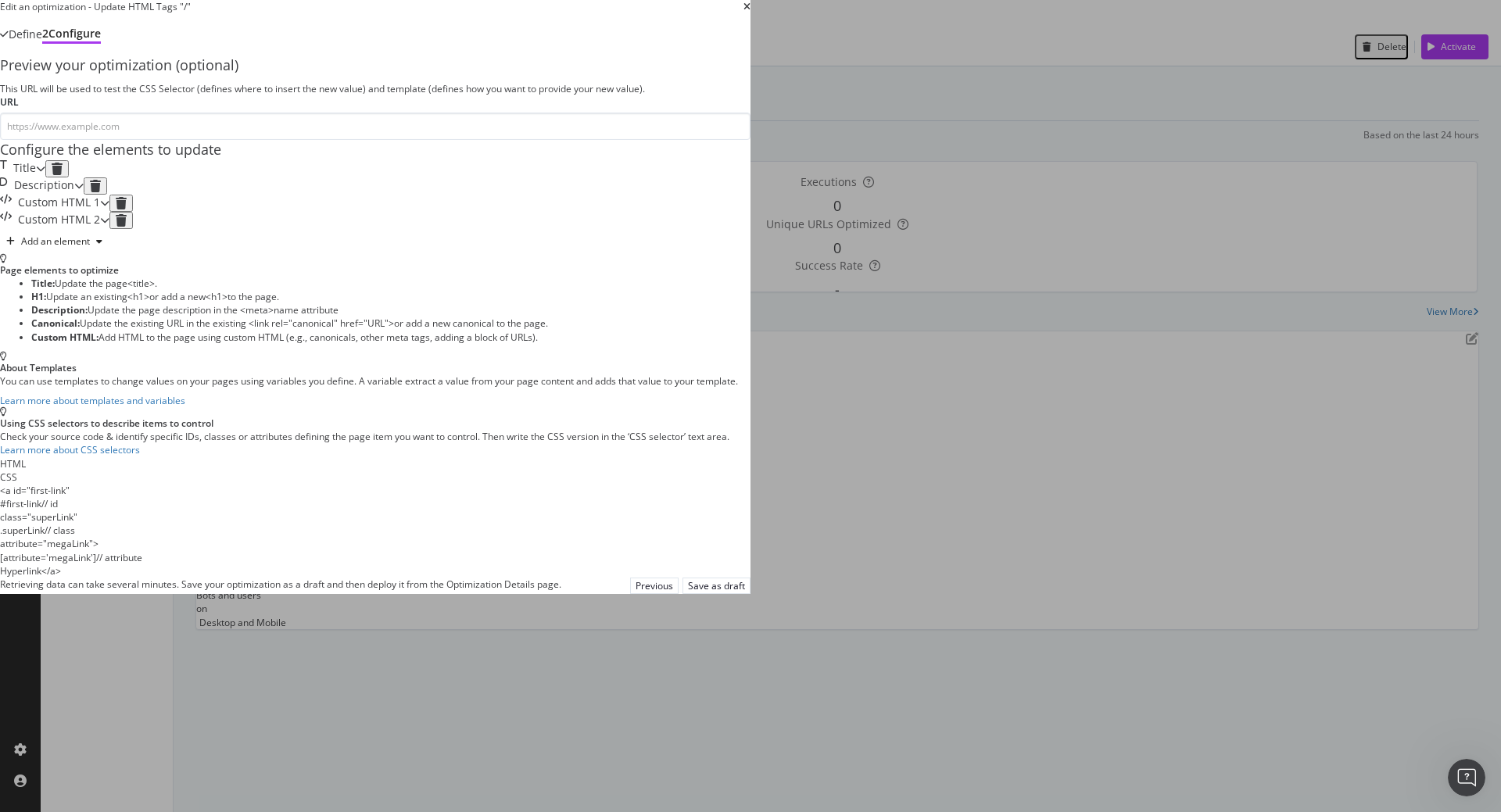
click at [381, 254] on div "Preview your optimization (optional) This URL will be used to test the CSS Sele…" at bounding box center [375, 155] width 750 height 199
click at [36, 177] on div "Title" at bounding box center [18, 168] width 36 height 17
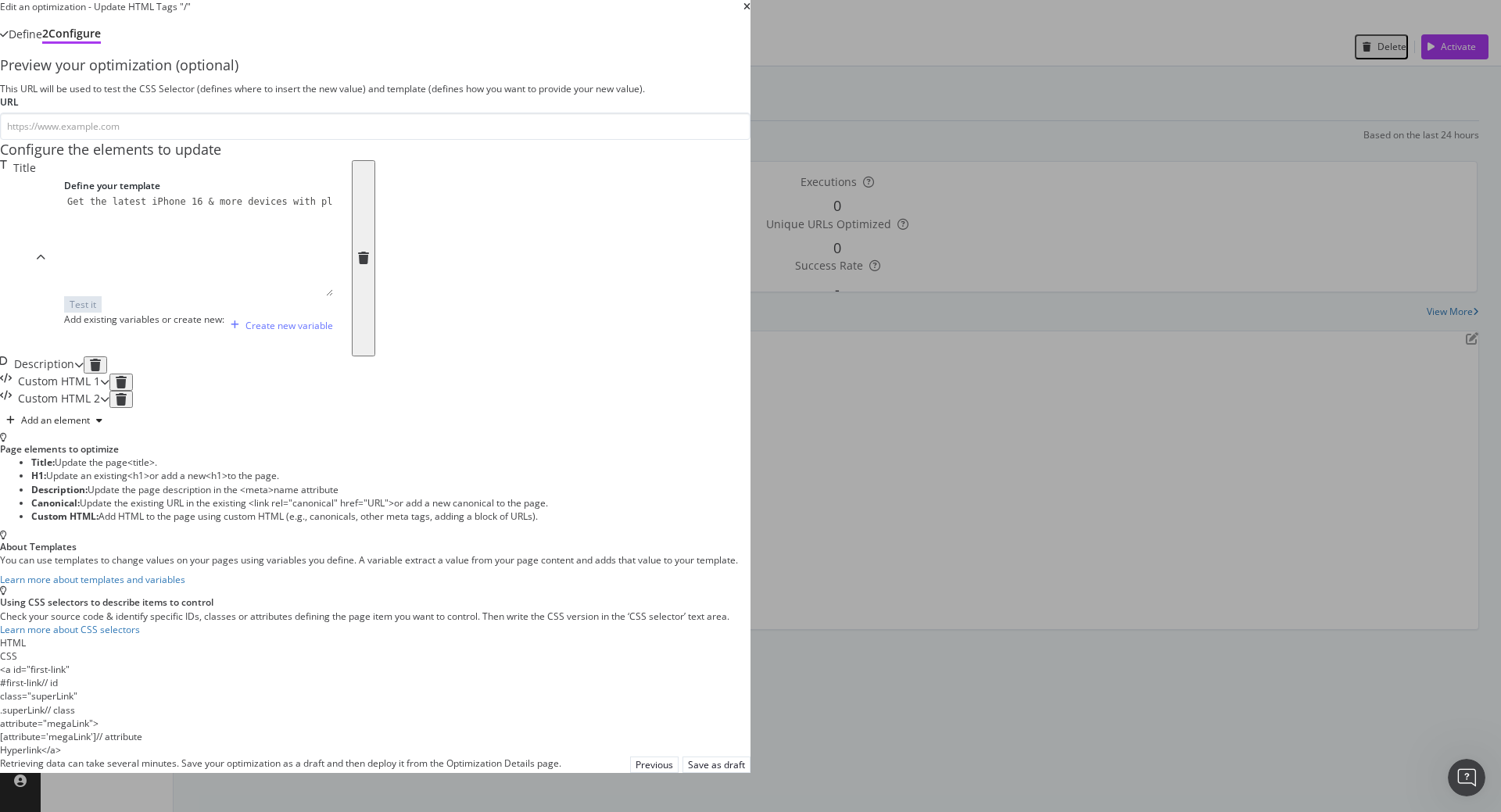
click at [36, 301] on div "Title" at bounding box center [18, 258] width 36 height 196
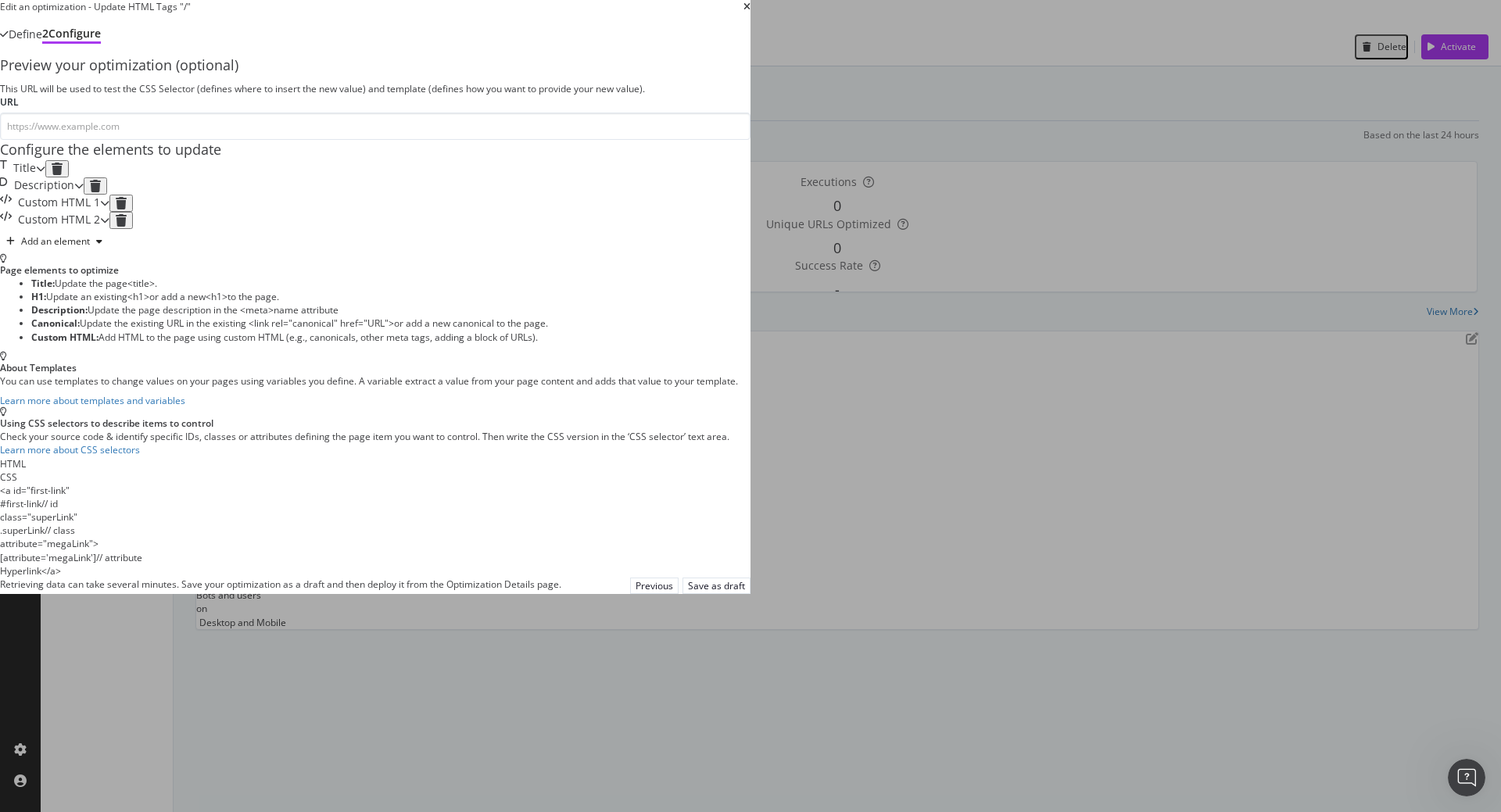
click at [36, 177] on div "Title" at bounding box center [24, 168] width 23 height 17
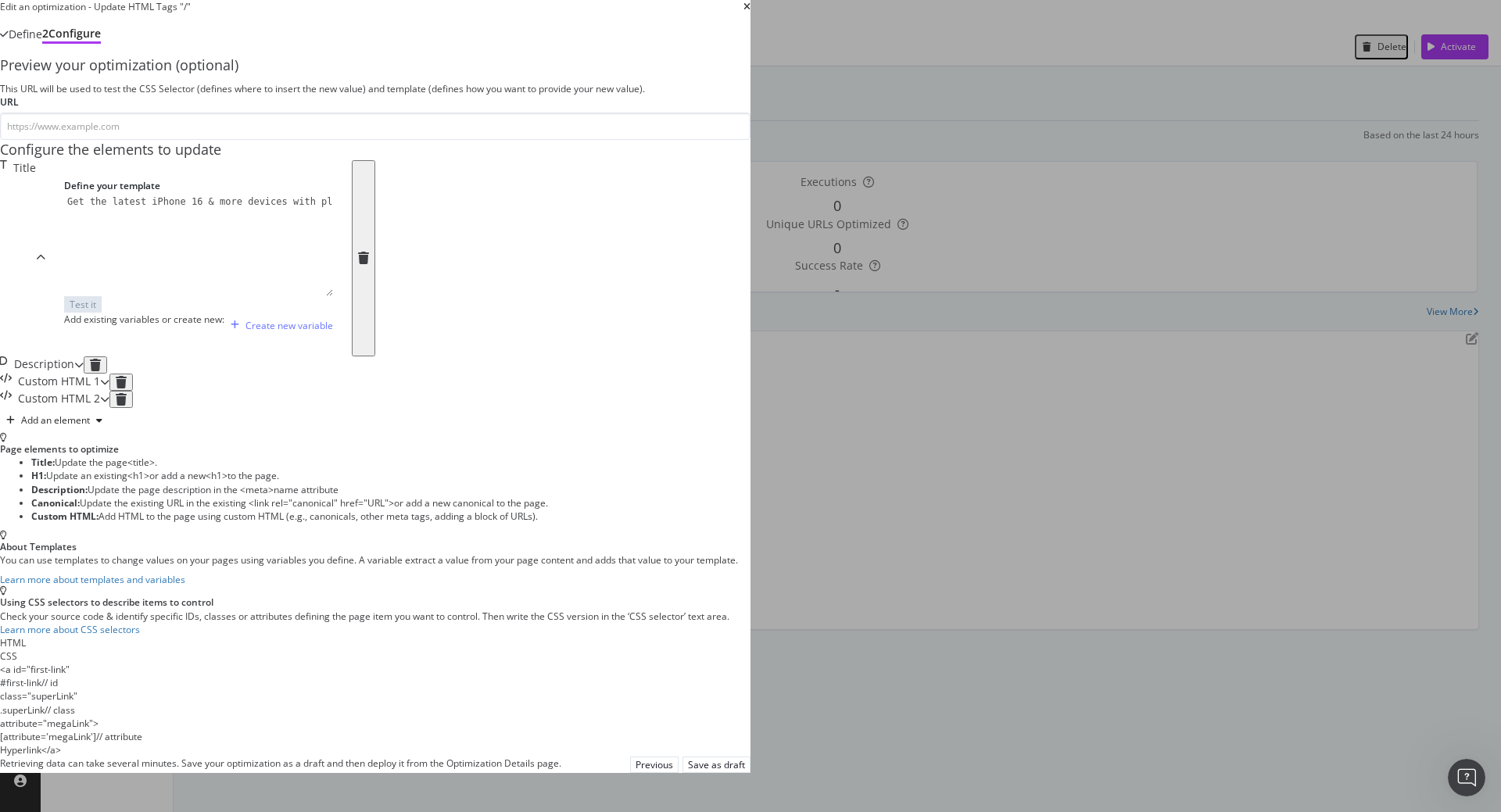
click at [750, 12] on icon "times" at bounding box center [747, 6] width 7 height 9
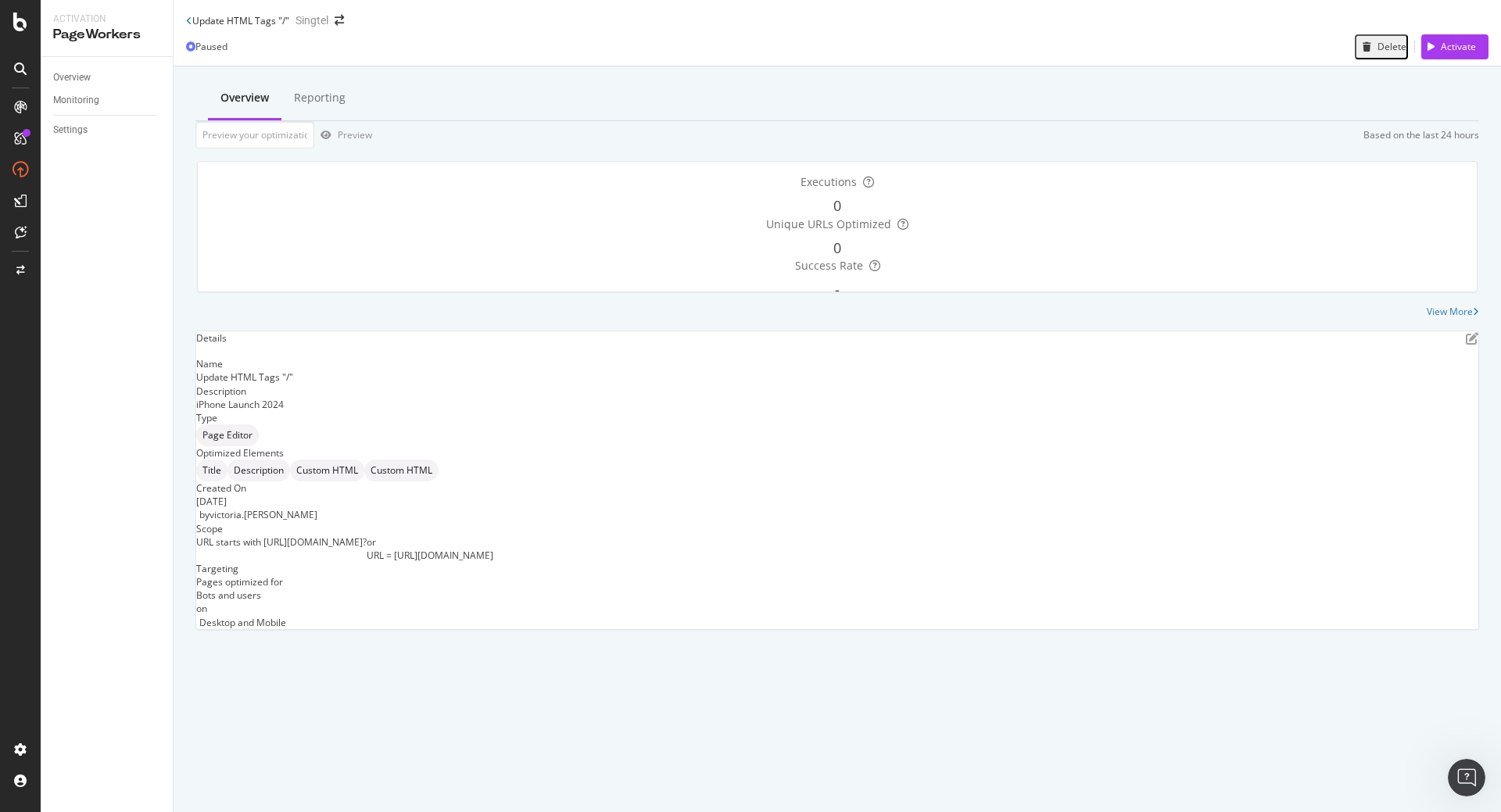
click at [185, 28] on div "Update HTML Tags "/" Singtel" at bounding box center [837, 14] width 1328 height 28
click at [189, 24] on icon at bounding box center [189, 20] width 6 height 9
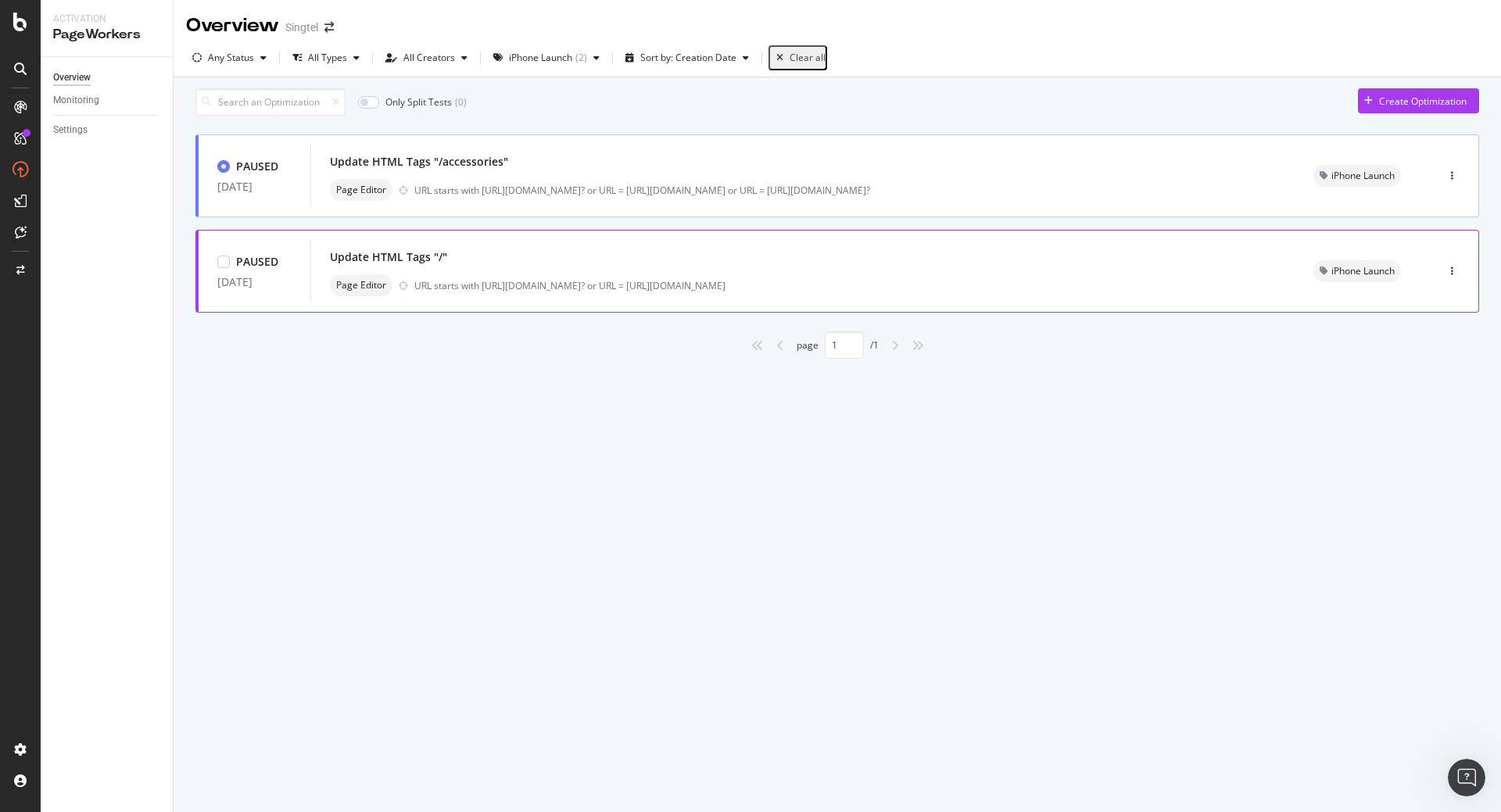
click at [553, 303] on div "Update HTML Tags "/" Page Editor URL starts with [URL][DOMAIN_NAME]? or URL = […" at bounding box center [802, 271] width 984 height 63
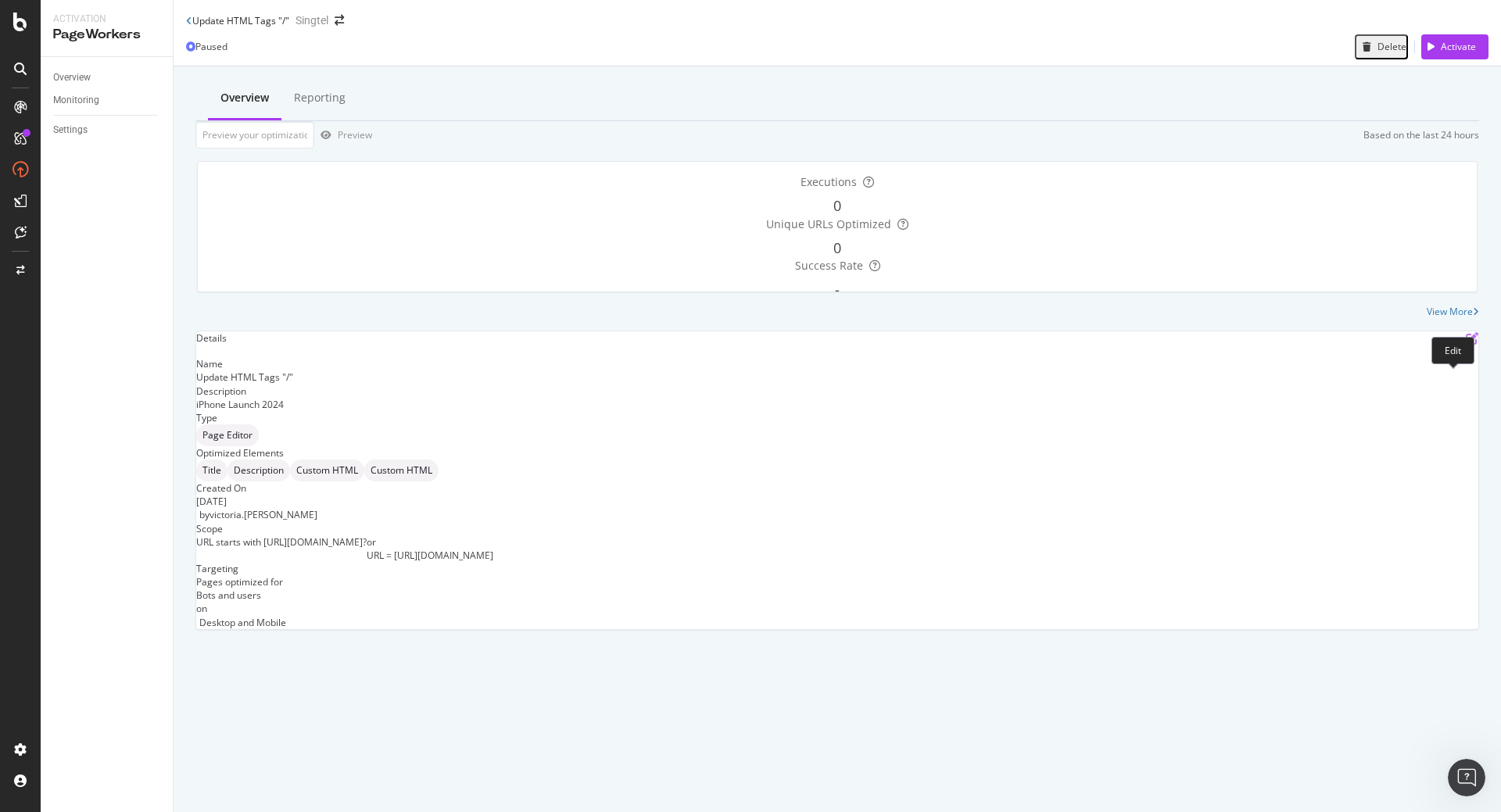
click at [1466, 344] on icon "pen-to-square" at bounding box center [1472, 338] width 13 height 13
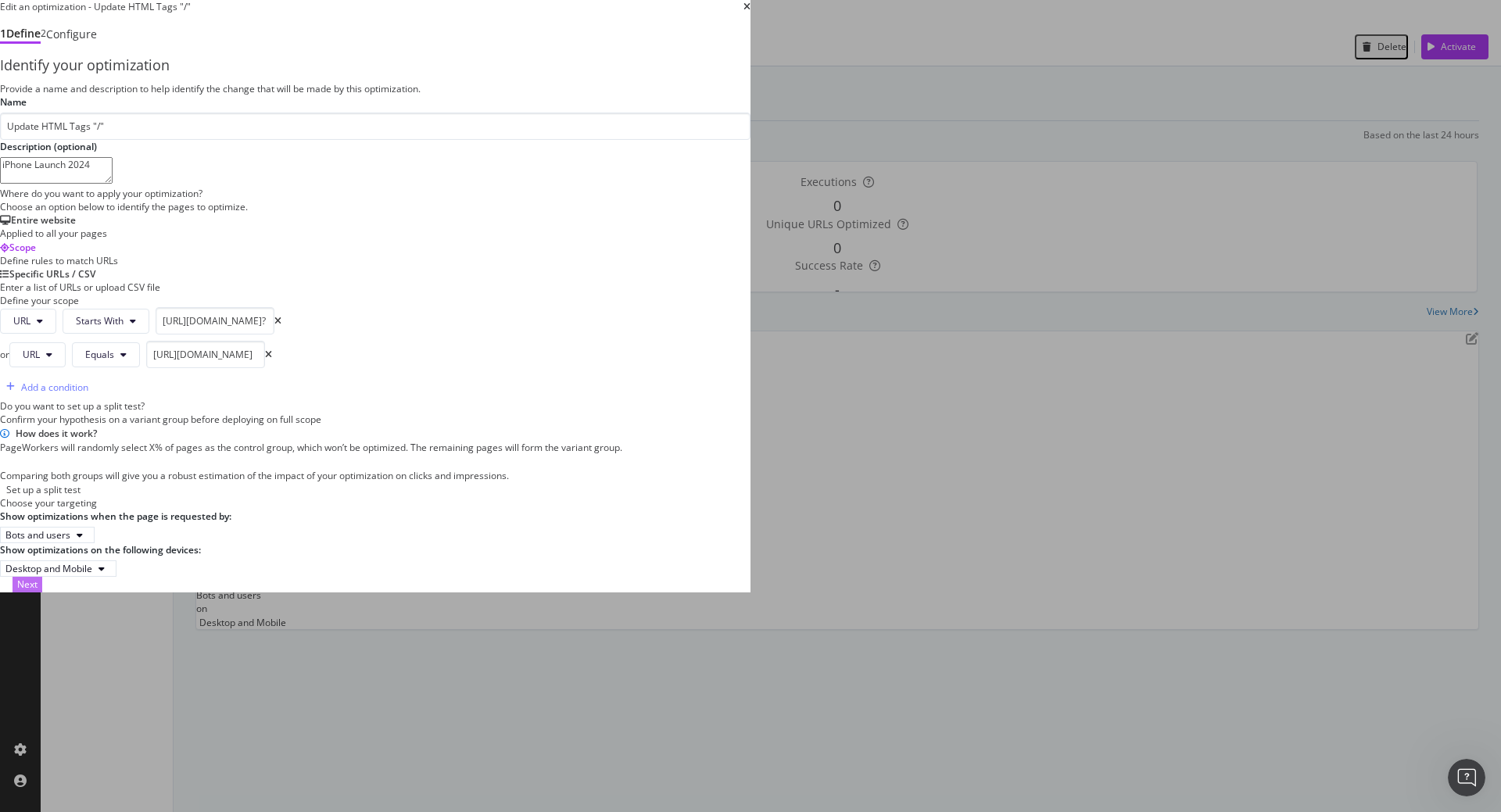
click at [38, 591] on div "Next" at bounding box center [27, 584] width 20 height 13
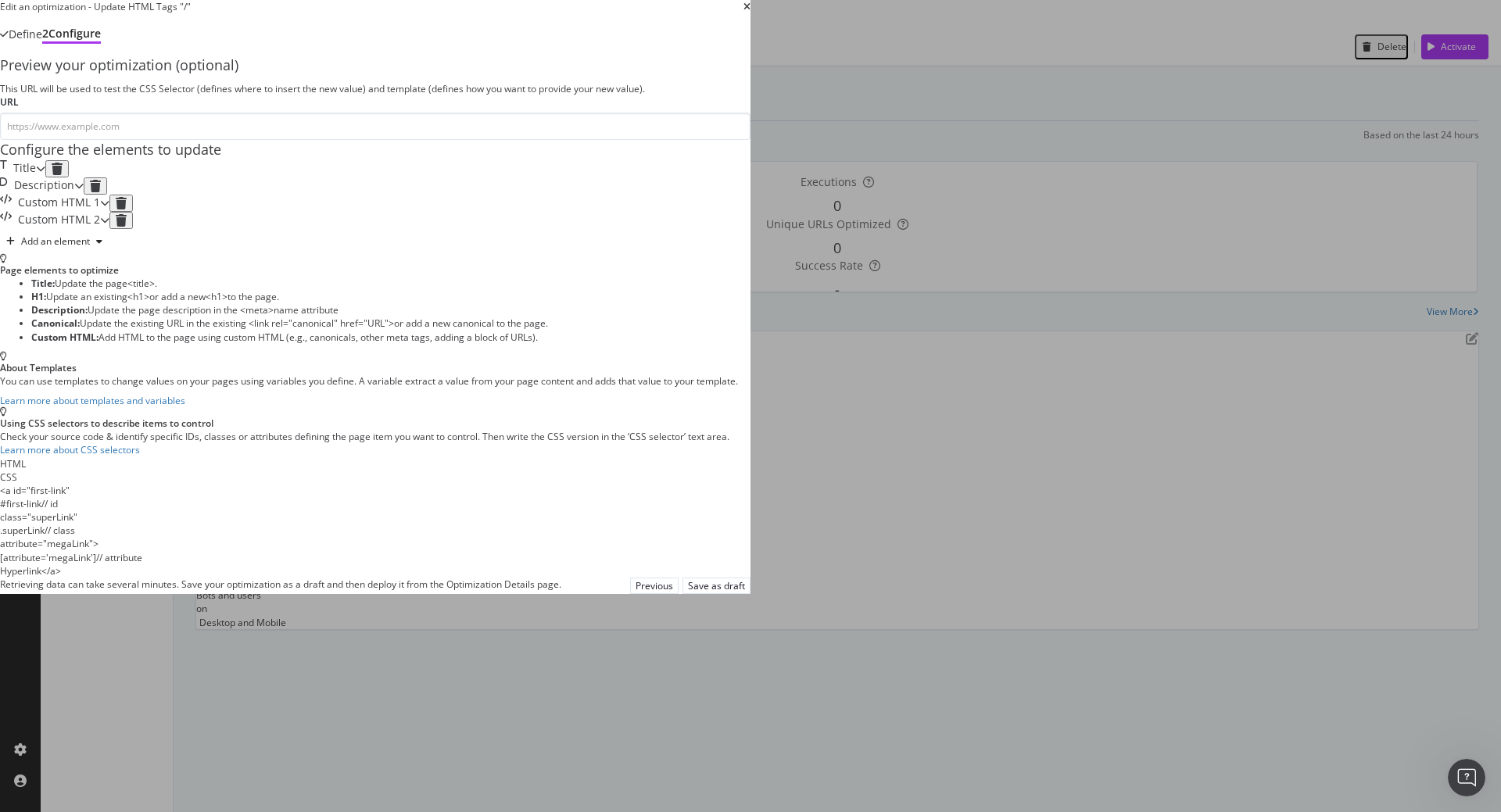
click at [36, 177] on div "Title" at bounding box center [18, 168] width 36 height 17
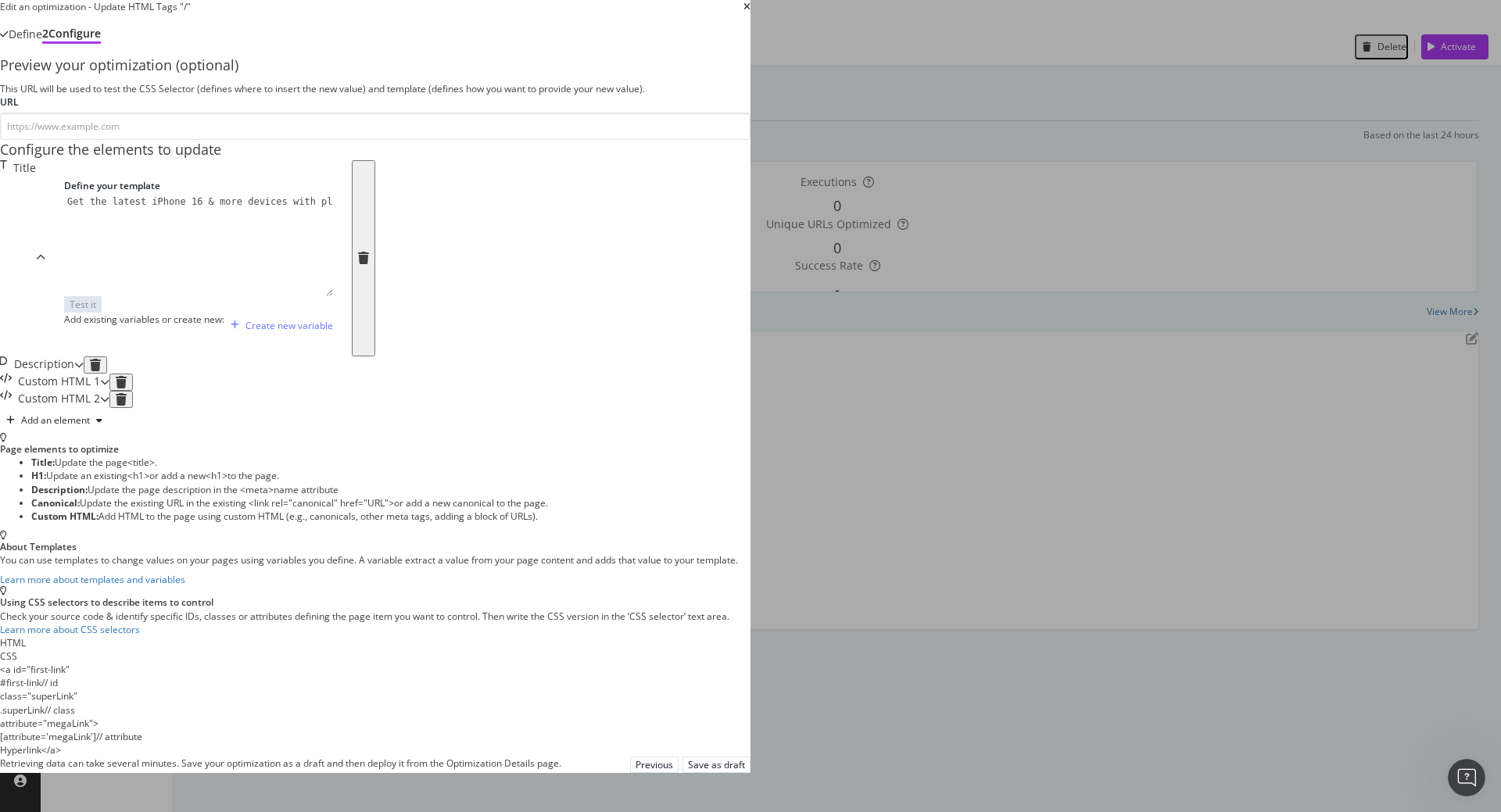
click at [208, 568] on div "Edit an optimization - Update HTML Tags "/" Define 2 Configure Preview your opt…" at bounding box center [375, 386] width 750 height 773
click at [750, 12] on icon "times" at bounding box center [747, 6] width 7 height 9
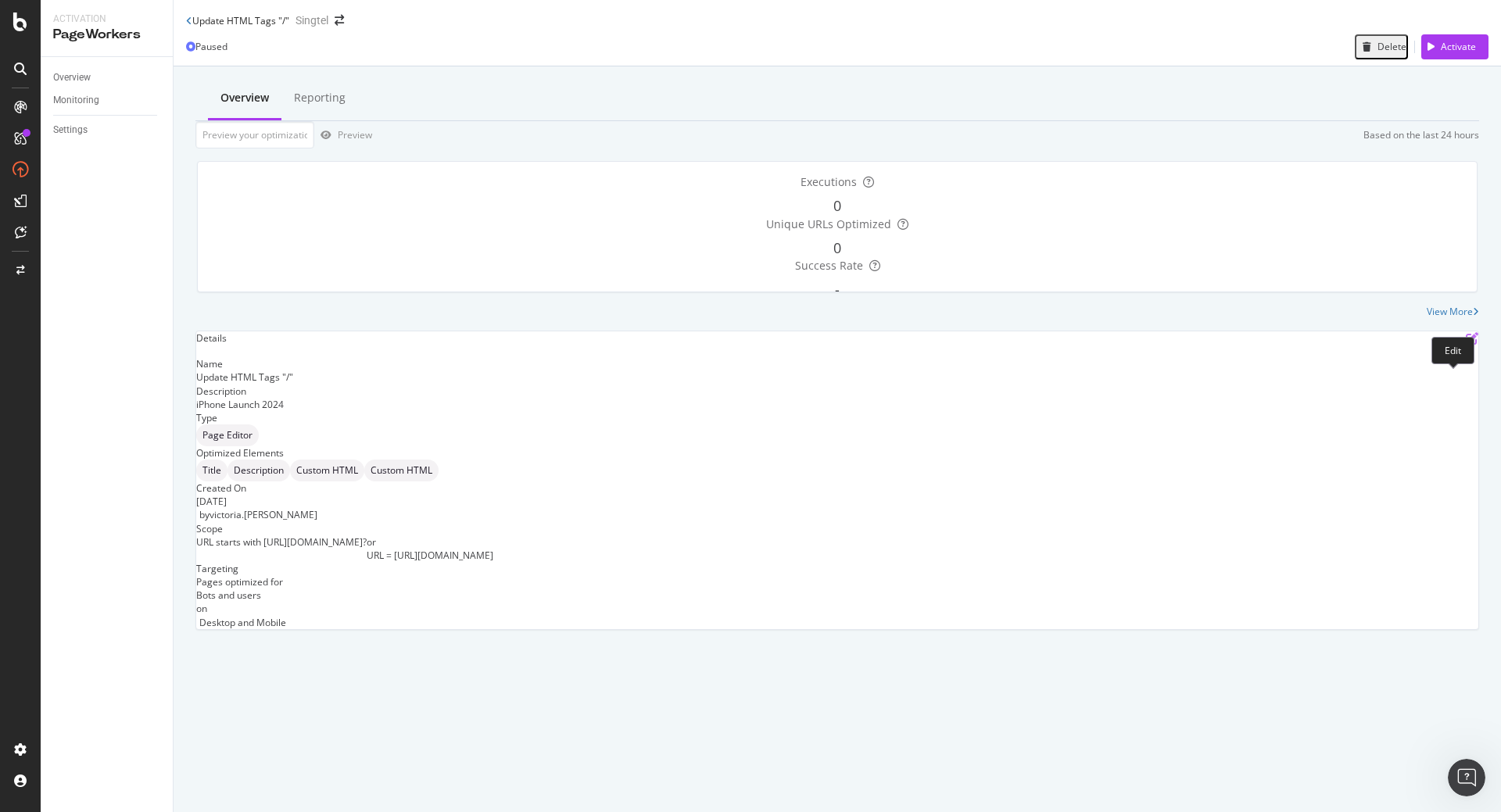
click at [1466, 344] on icon "pen-to-square" at bounding box center [1472, 338] width 13 height 13
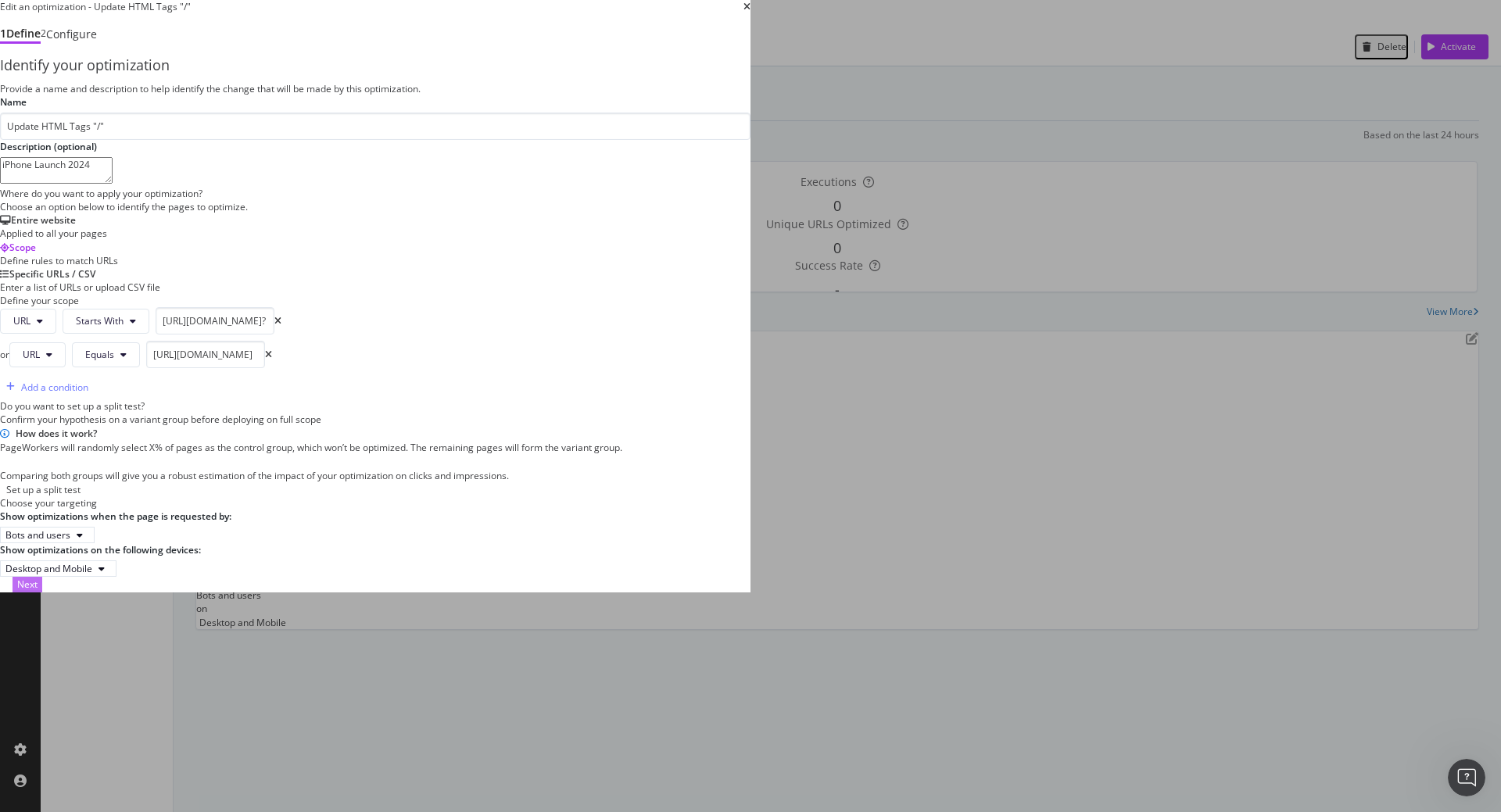
click at [38, 591] on div "Next" at bounding box center [27, 584] width 20 height 13
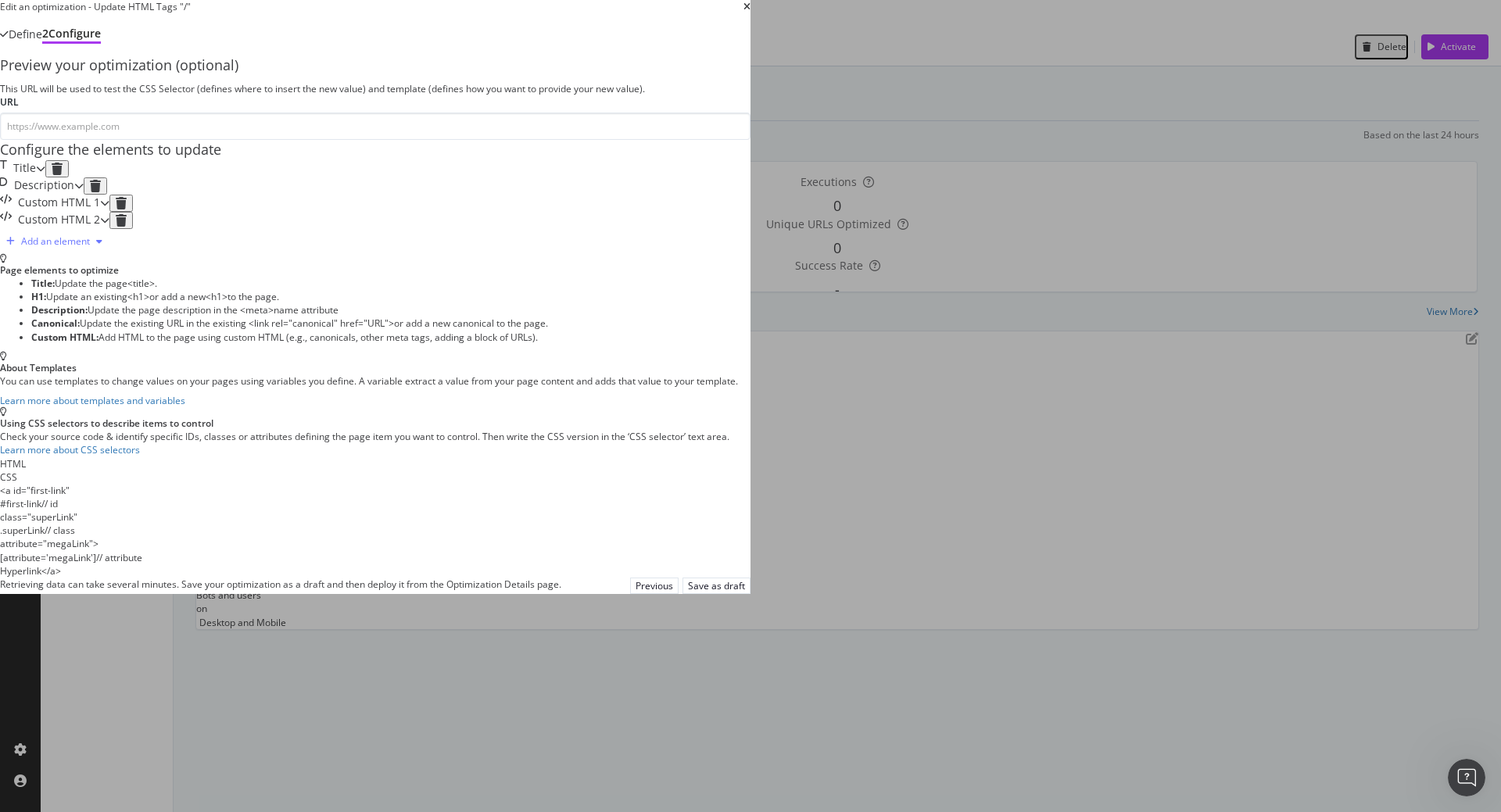
click at [108, 246] on div "modal" at bounding box center [99, 241] width 19 height 9
click at [520, 254] on div "Preview your optimization (optional) This URL will be used to test the CSS Sele…" at bounding box center [375, 155] width 750 height 199
click at [36, 177] on div "Title" at bounding box center [18, 168] width 36 height 17
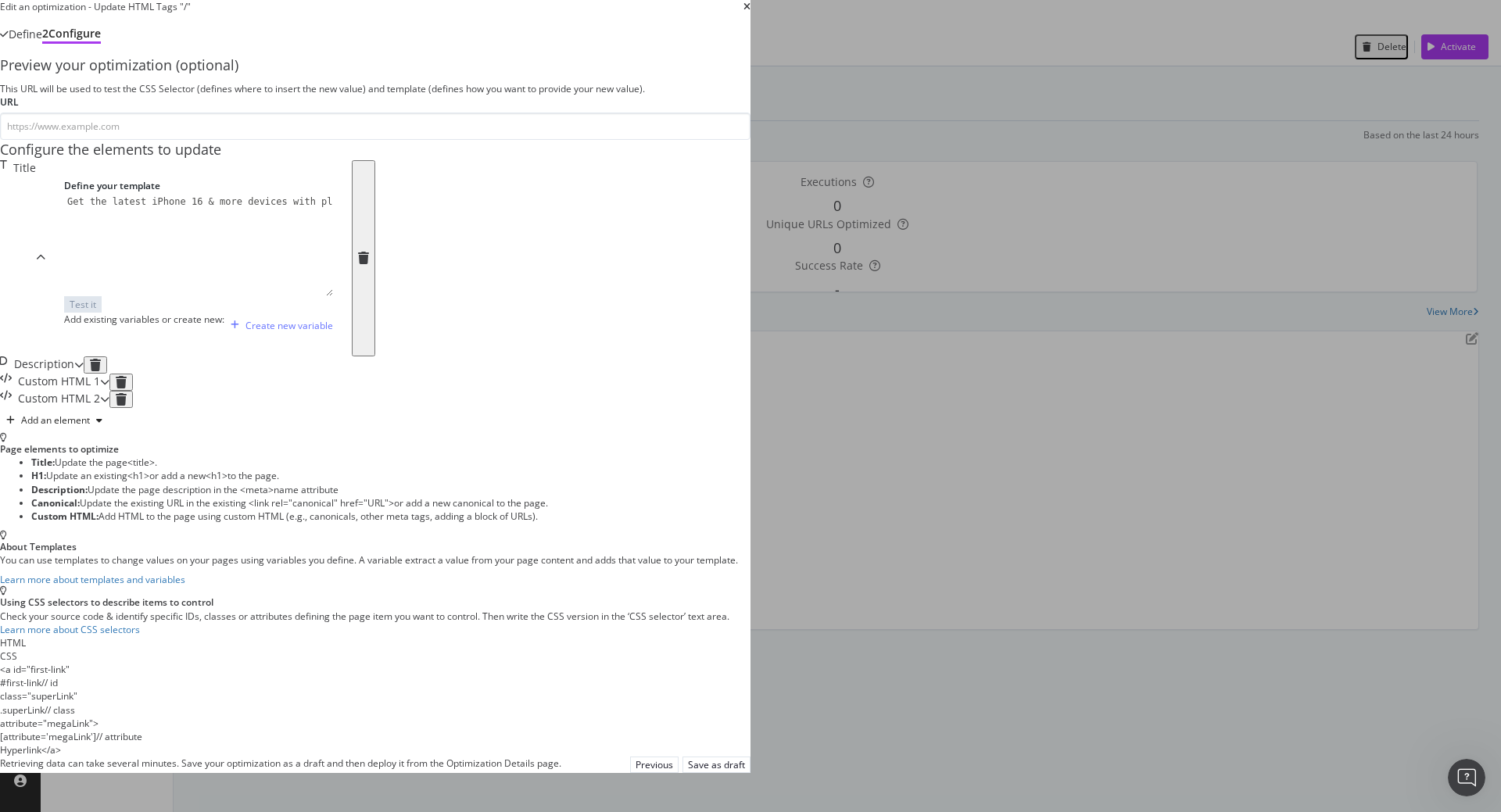
click at [75, 373] on div "Description" at bounding box center [37, 364] width 75 height 17
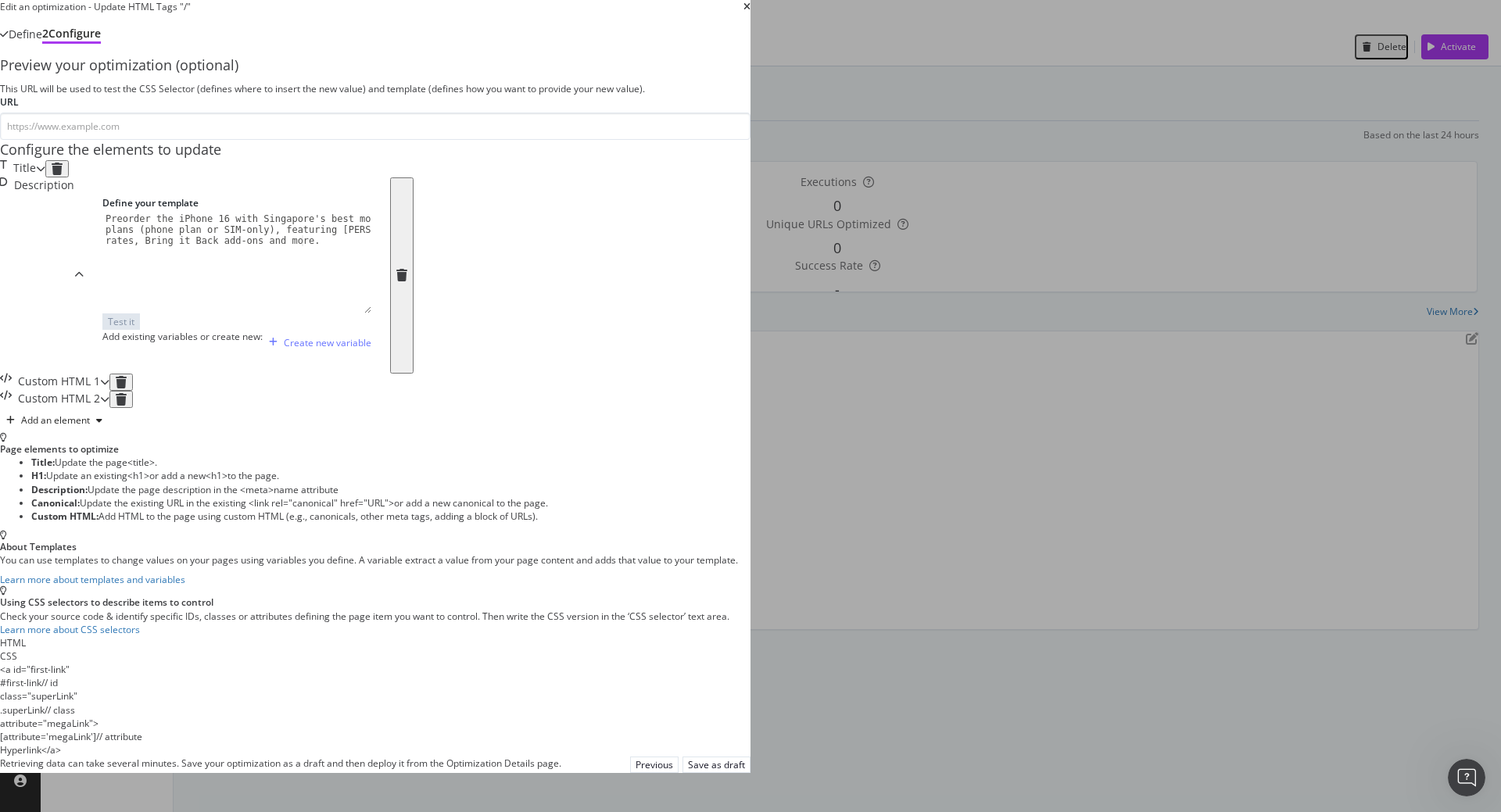
click at [101, 391] on div "Custom HTML 1" at bounding box center [50, 381] width 101 height 17
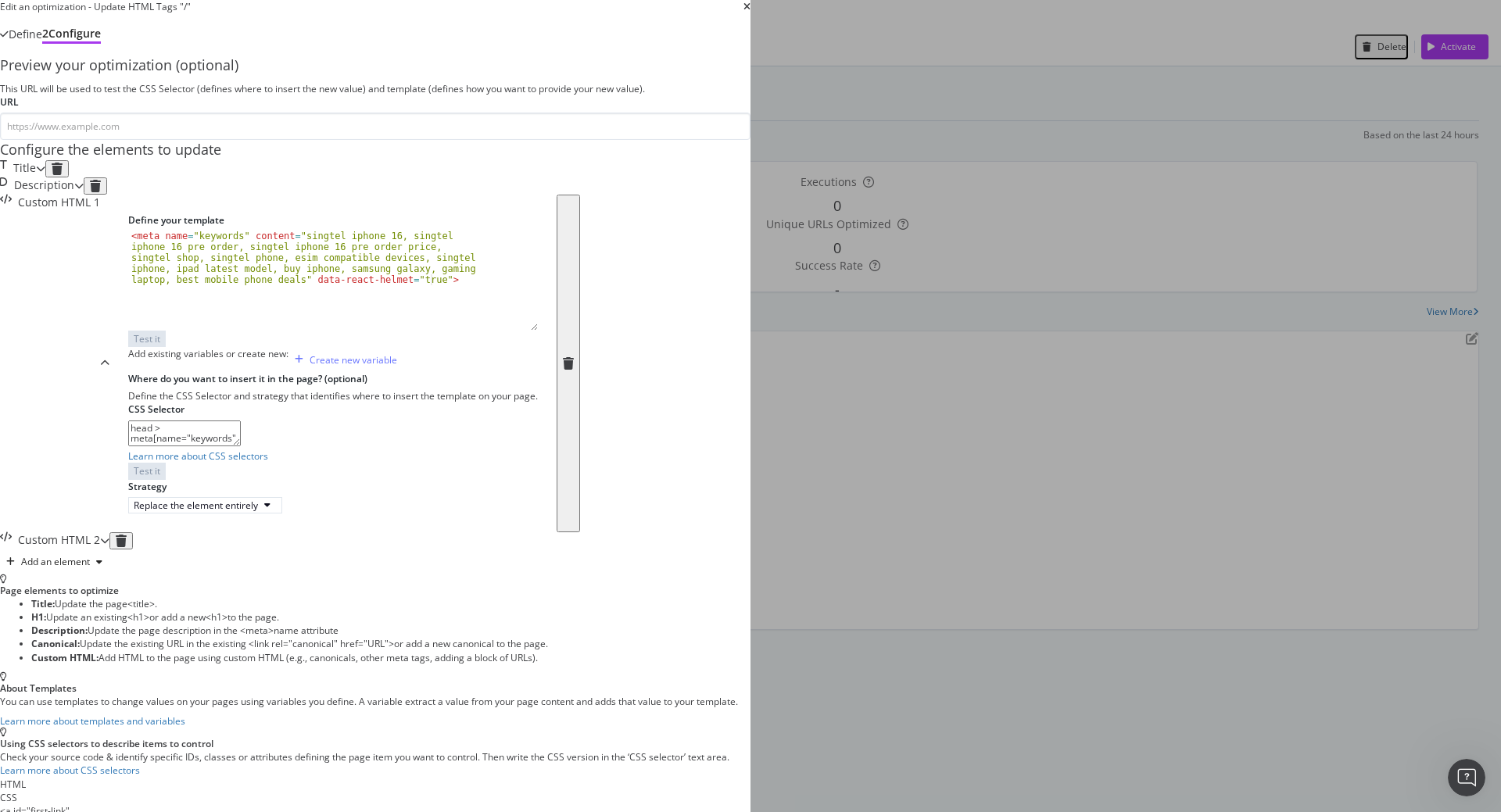
click at [101, 384] on div "Custom HTML 1" at bounding box center [50, 363] width 101 height 337
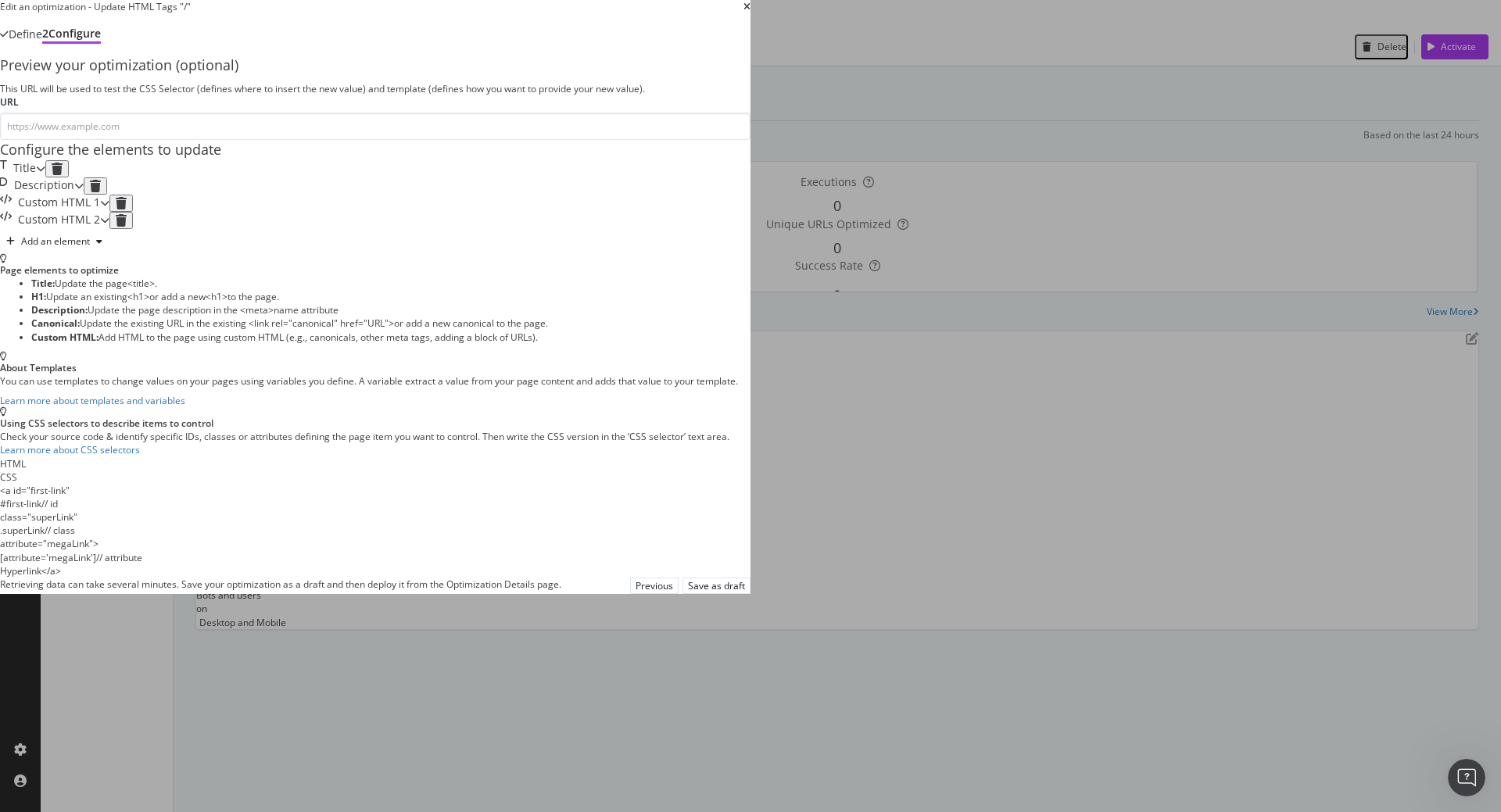
click at [101, 229] on div "Custom HTML 2" at bounding box center [50, 220] width 101 height 17
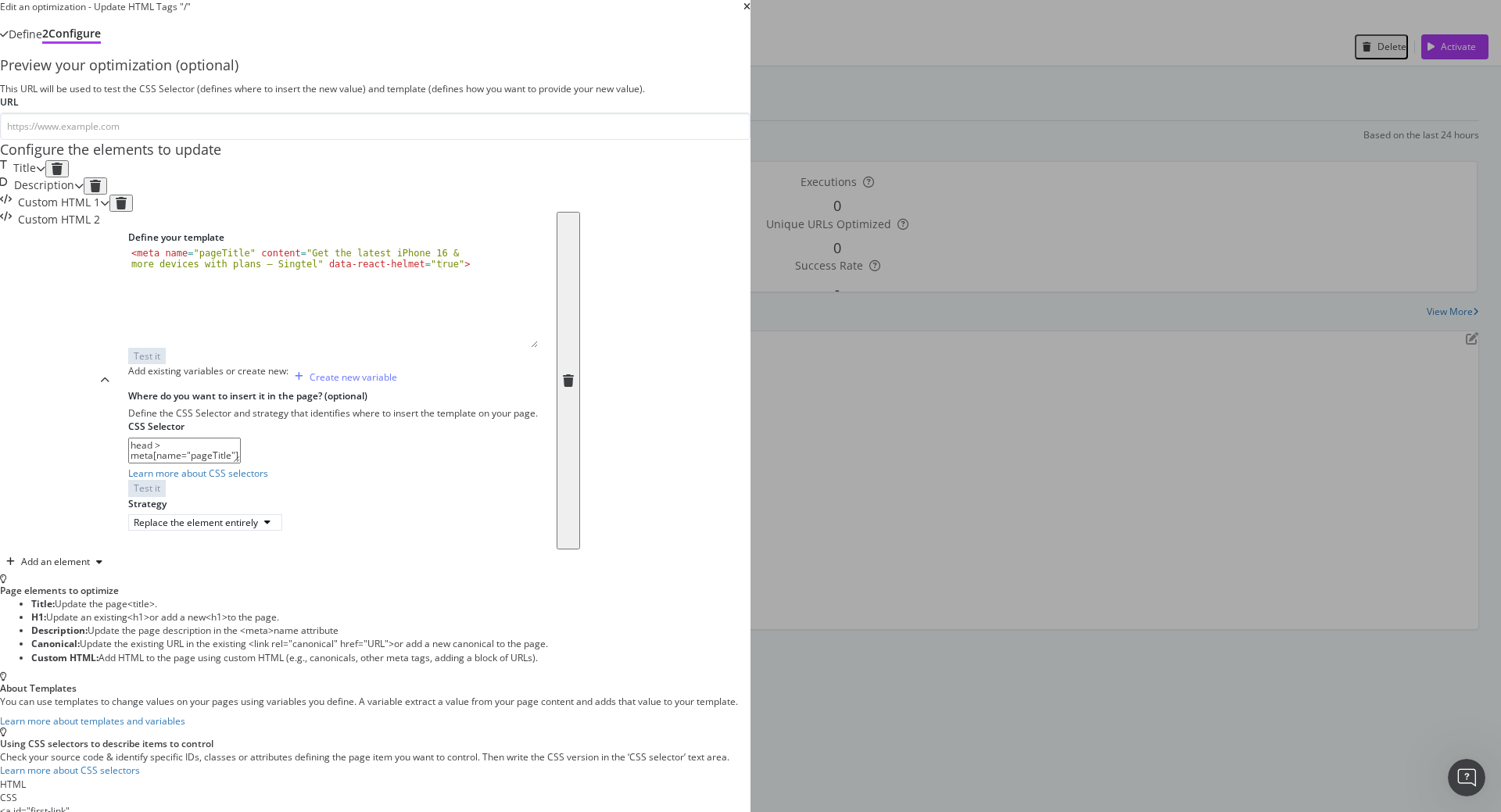
click at [750, 644] on div "Page elements to optimize Title: Update the page <title> . H1: Update an existi…" at bounding box center [375, 735] width 750 height 323
click at [109, 436] on div "modal" at bounding box center [105, 380] width 9 height 337
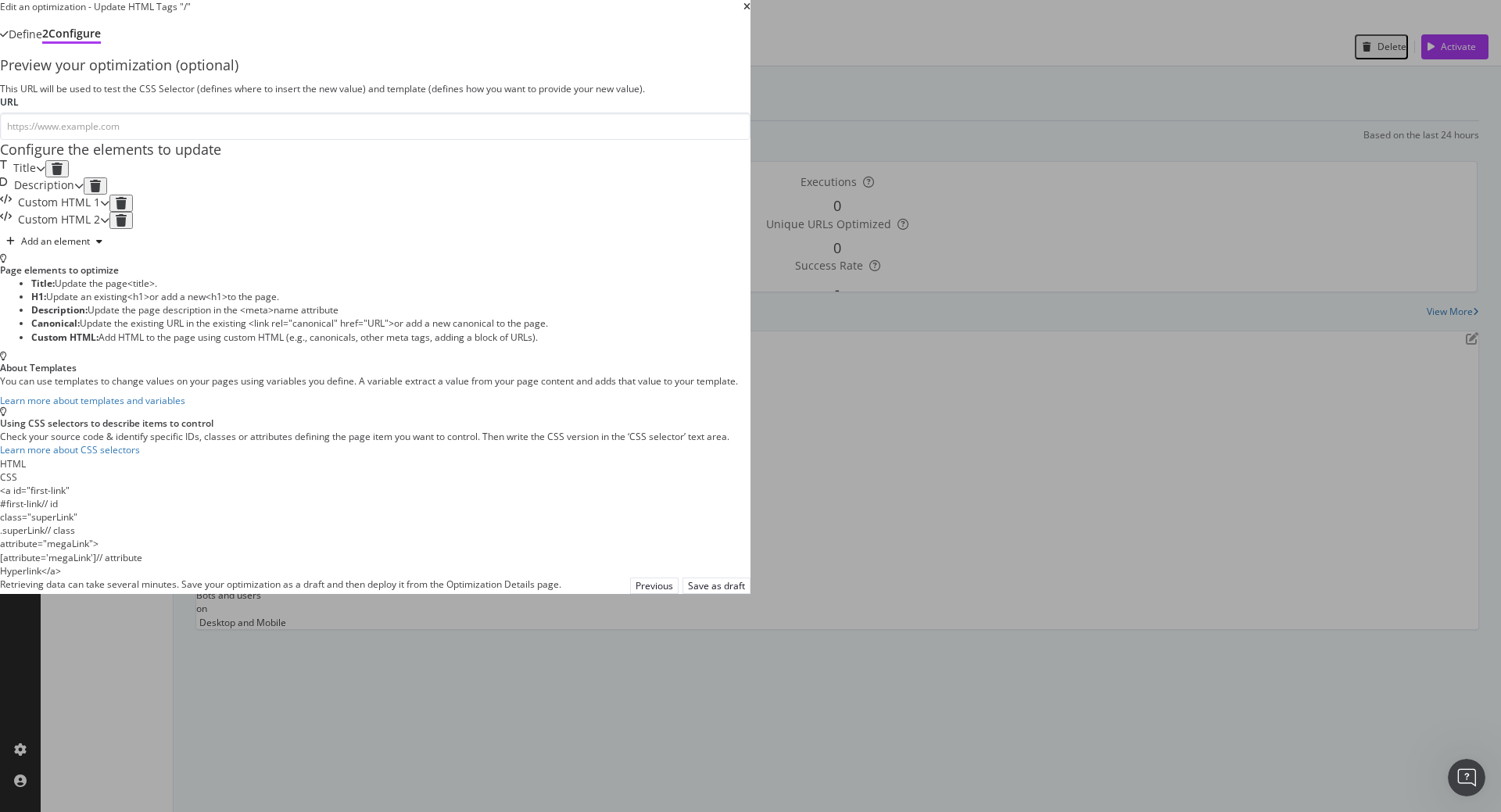
click at [46, 173] on icon "modal" at bounding box center [40, 168] width 9 height 9
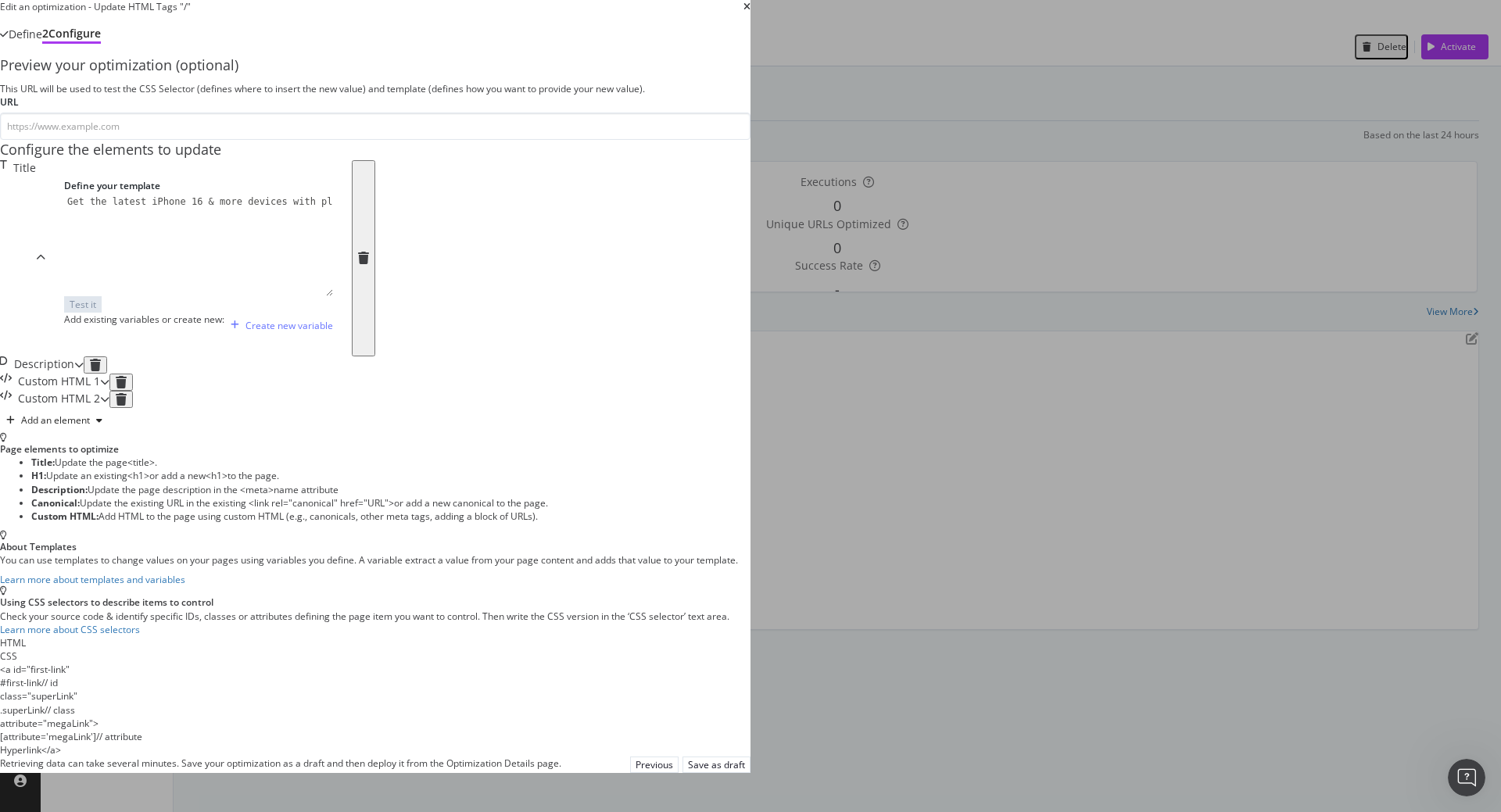
click at [46, 263] on icon "modal" at bounding box center [40, 258] width 9 height 9
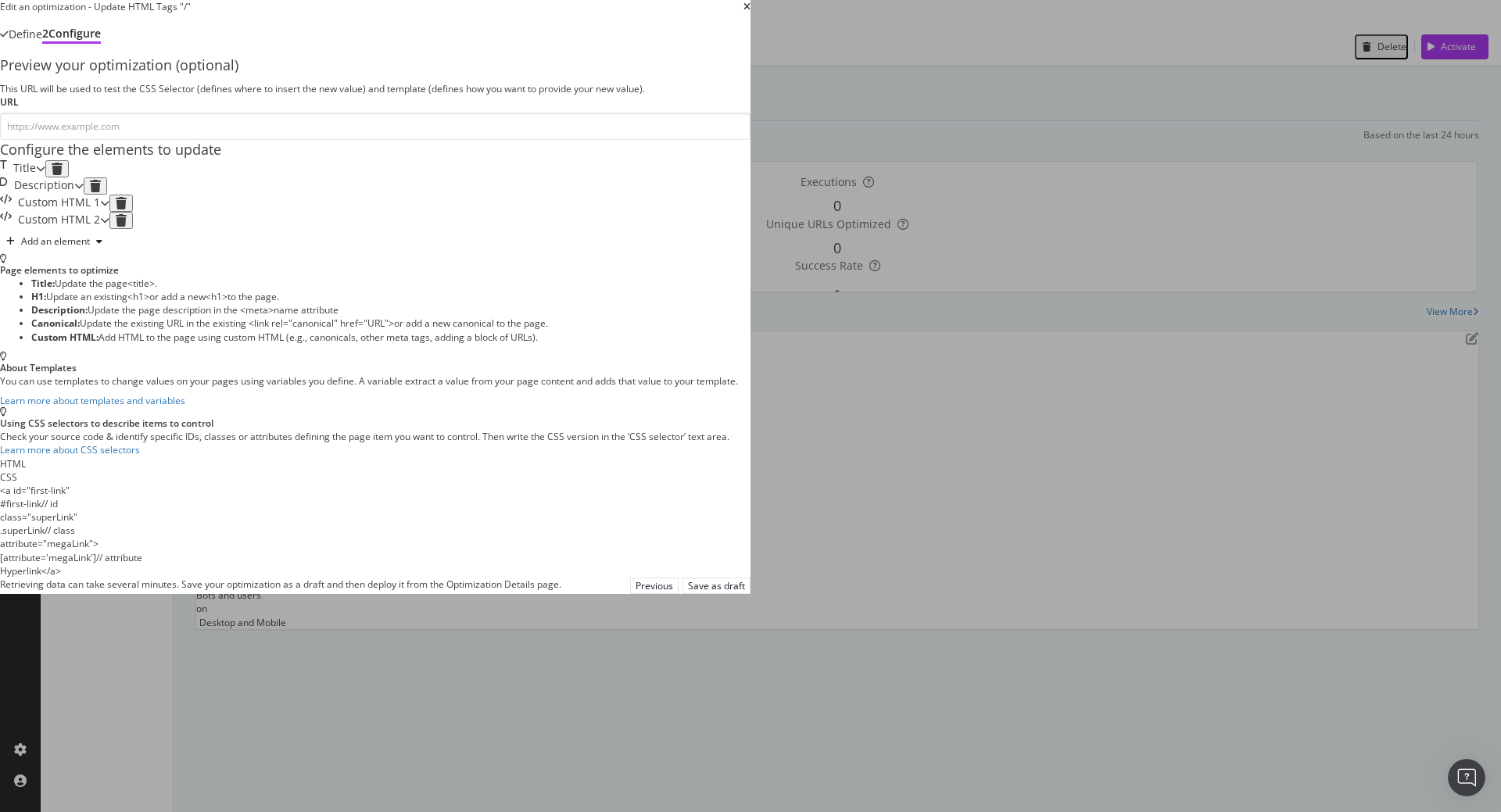
click at [750, 578] on div "Preview your optimization (optional) This URL will be used to test the CSS Sele…" at bounding box center [375, 316] width 750 height 522
click at [750, 12] on icon "times" at bounding box center [747, 6] width 7 height 9
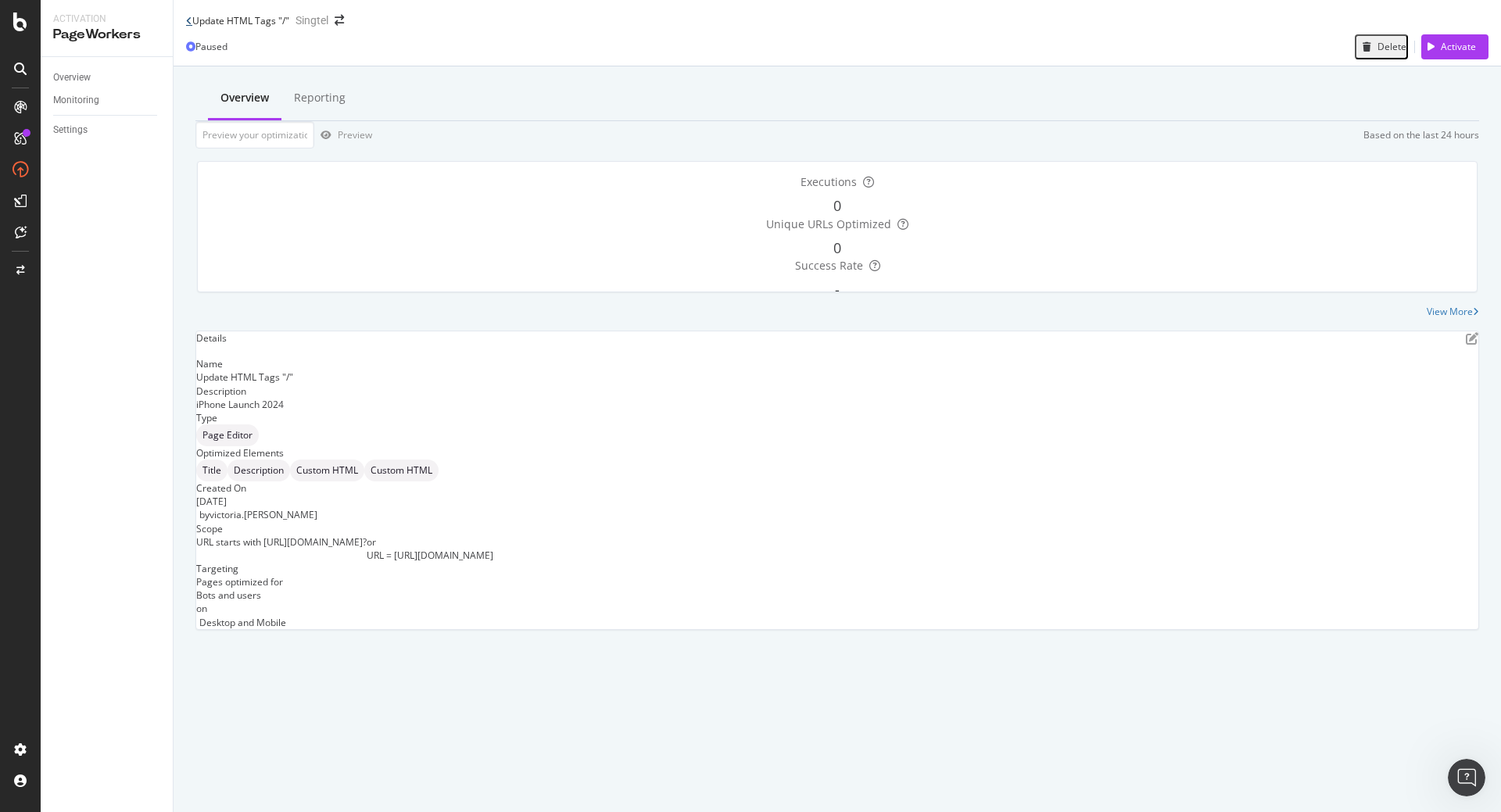
click at [186, 24] on icon at bounding box center [189, 20] width 6 height 9
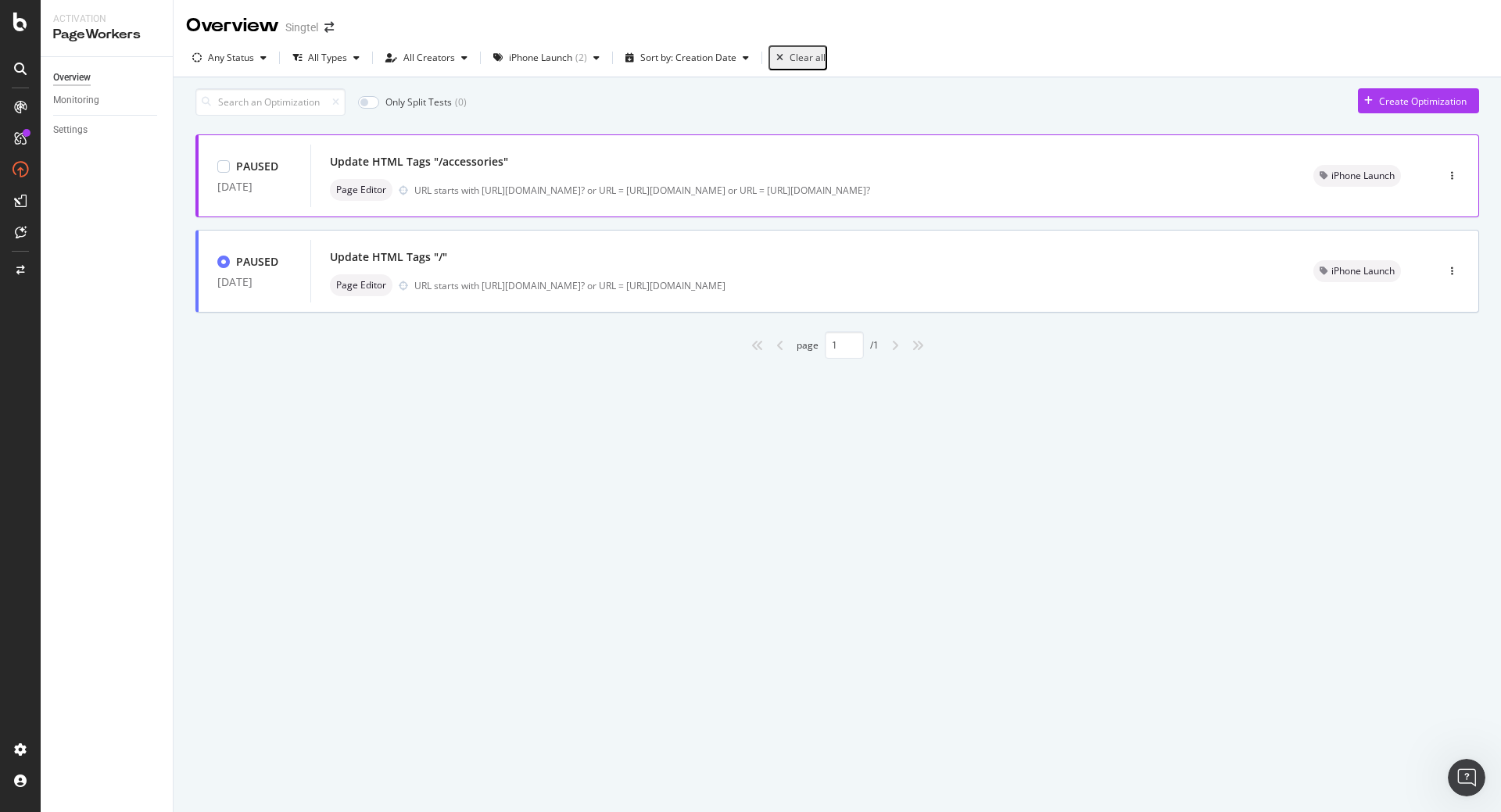
click at [848, 169] on div "Update HTML Tags "/accessories"" at bounding box center [803, 162] width 947 height 22
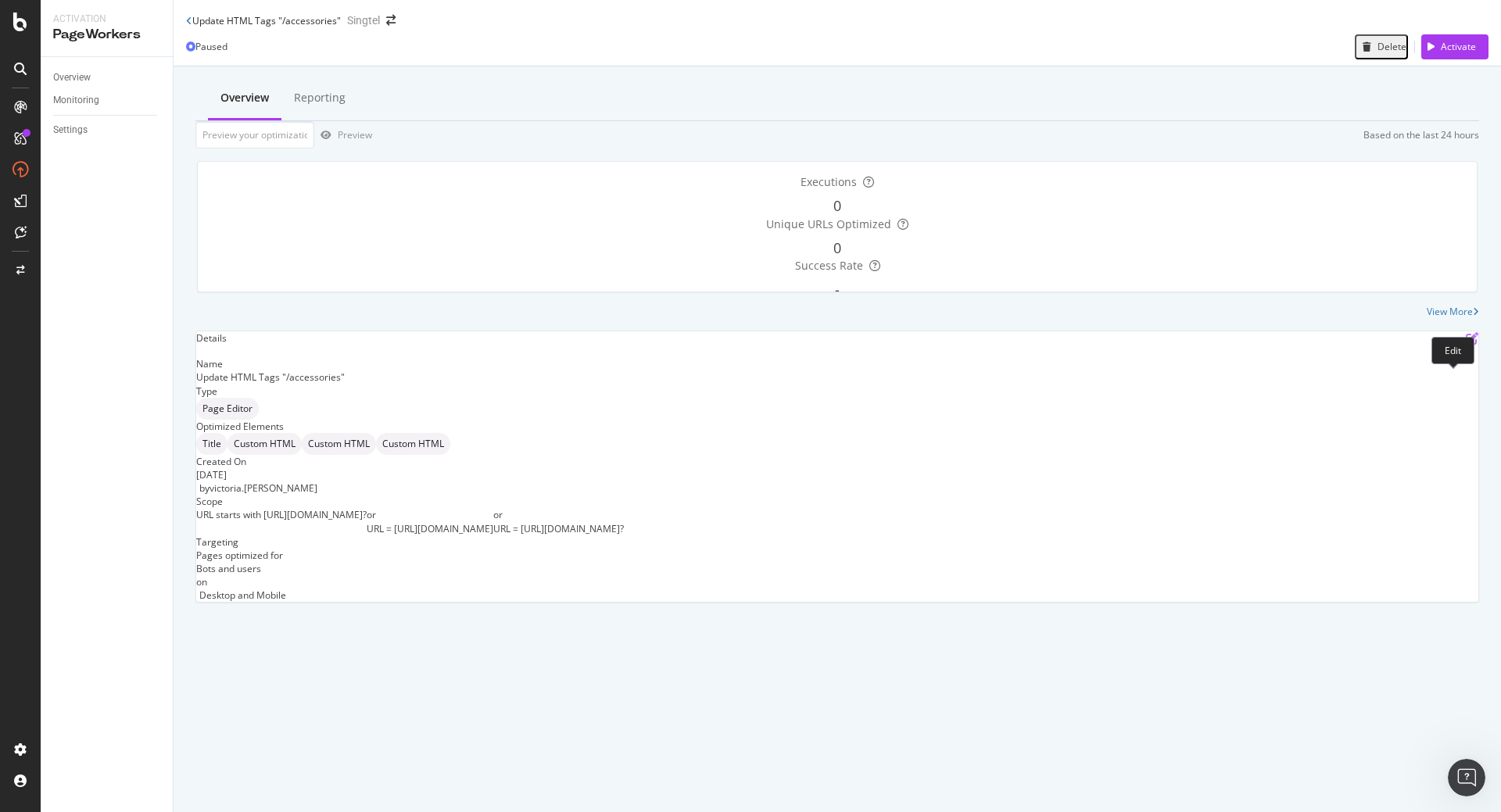
click at [1466, 344] on icon "pen-to-square" at bounding box center [1472, 338] width 13 height 13
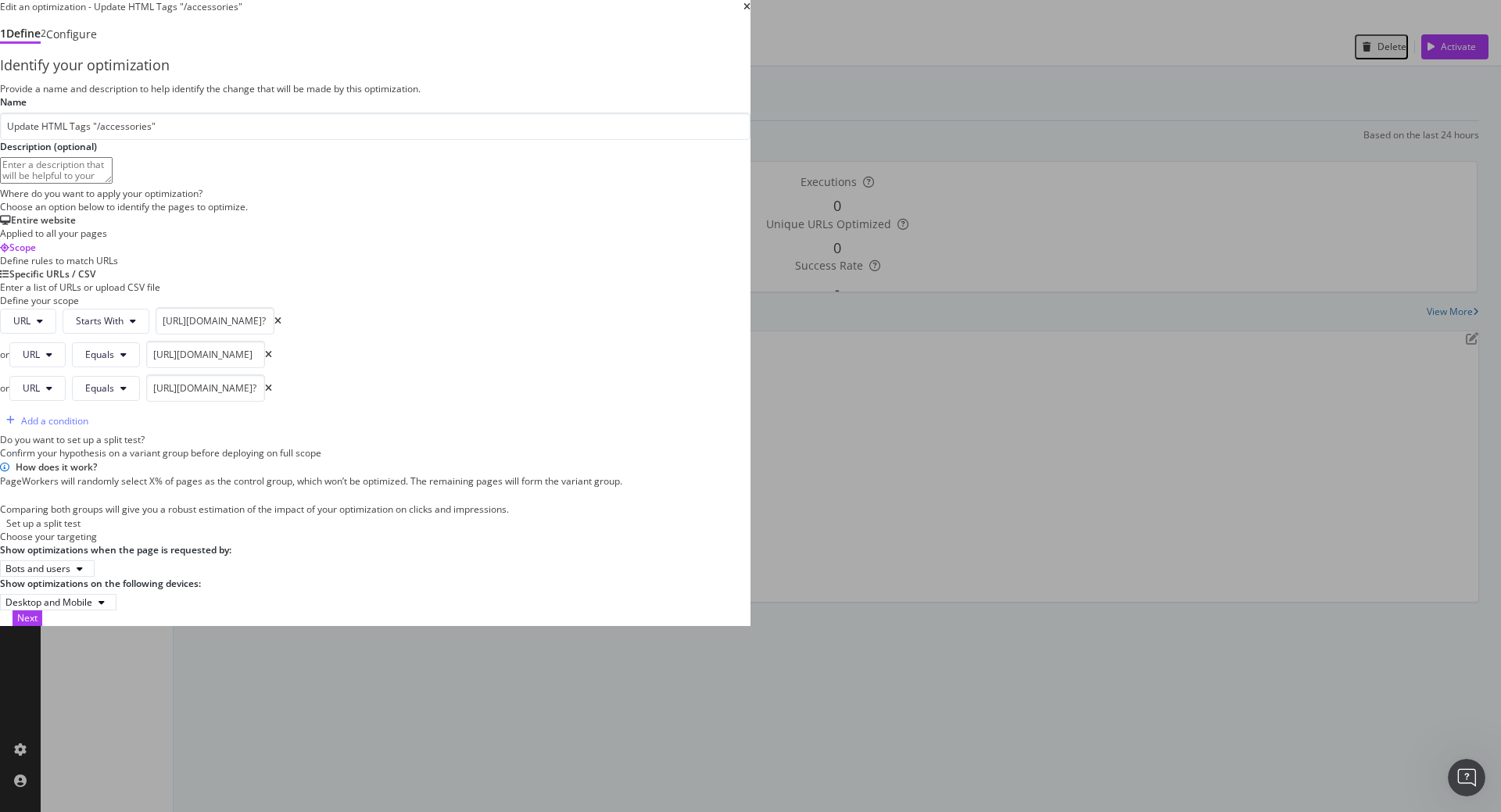
click at [750, 12] on icon "times" at bounding box center [747, 6] width 7 height 9
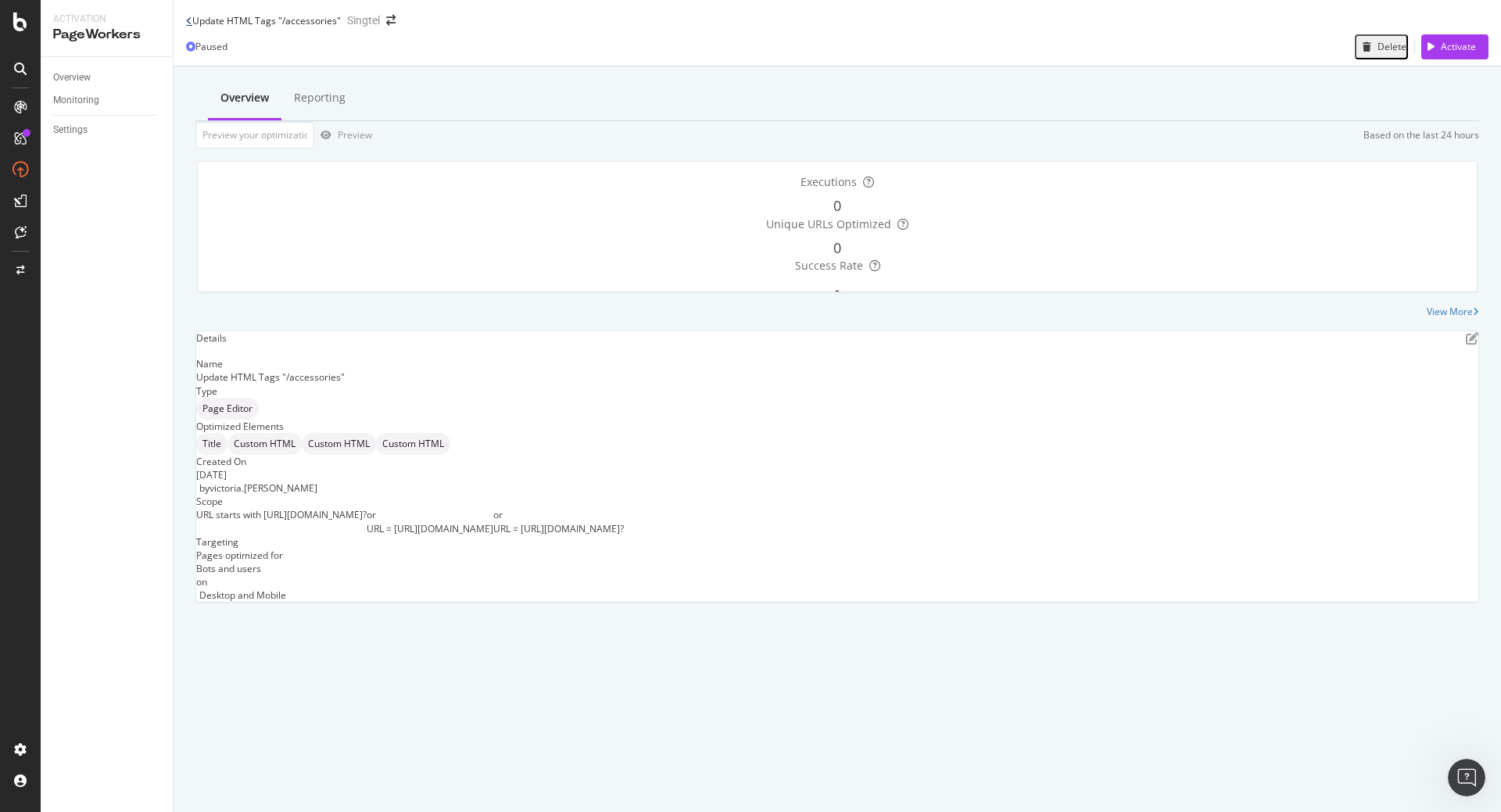
click at [188, 25] on icon at bounding box center [189, 20] width 6 height 9
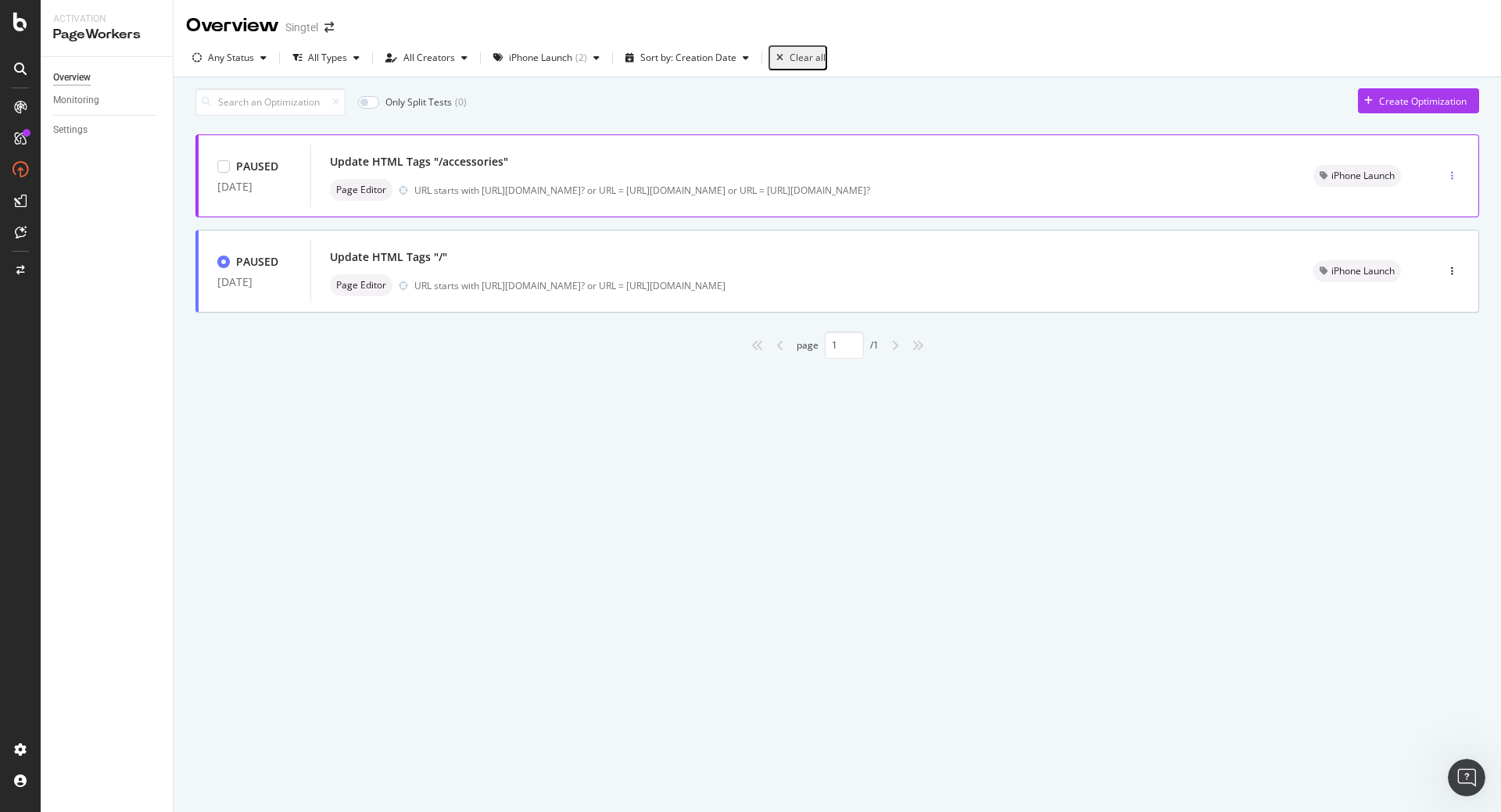
click at [1456, 180] on div "button" at bounding box center [1452, 175] width 15 height 9
click at [1388, 179] on span "iPhone Launch" at bounding box center [1364, 175] width 64 height 9
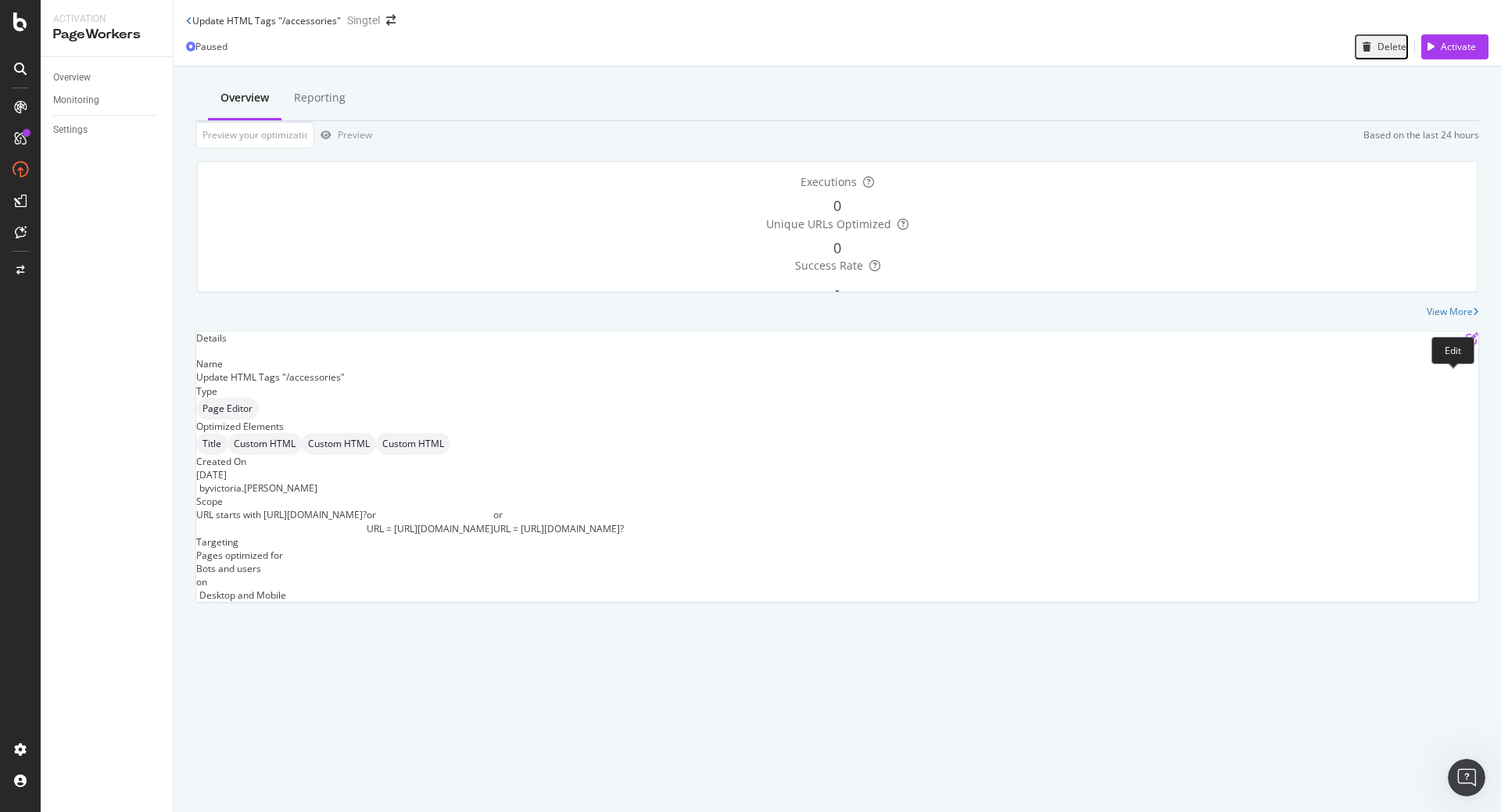
click at [1466, 344] on icon "pen-to-square" at bounding box center [1472, 338] width 13 height 13
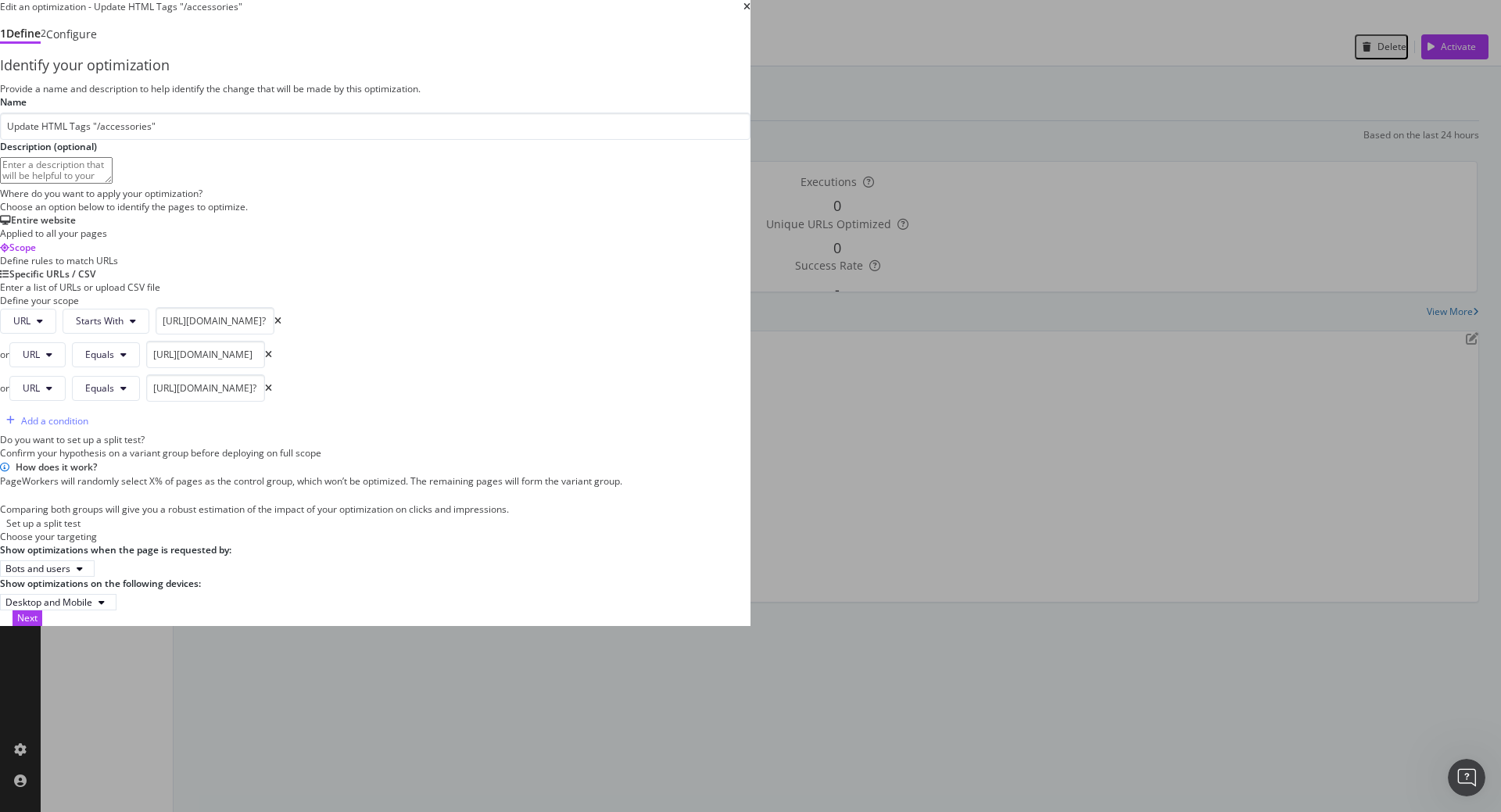
scroll to position [363, 0]
click at [38, 625] on div "Next" at bounding box center [27, 617] width 20 height 13
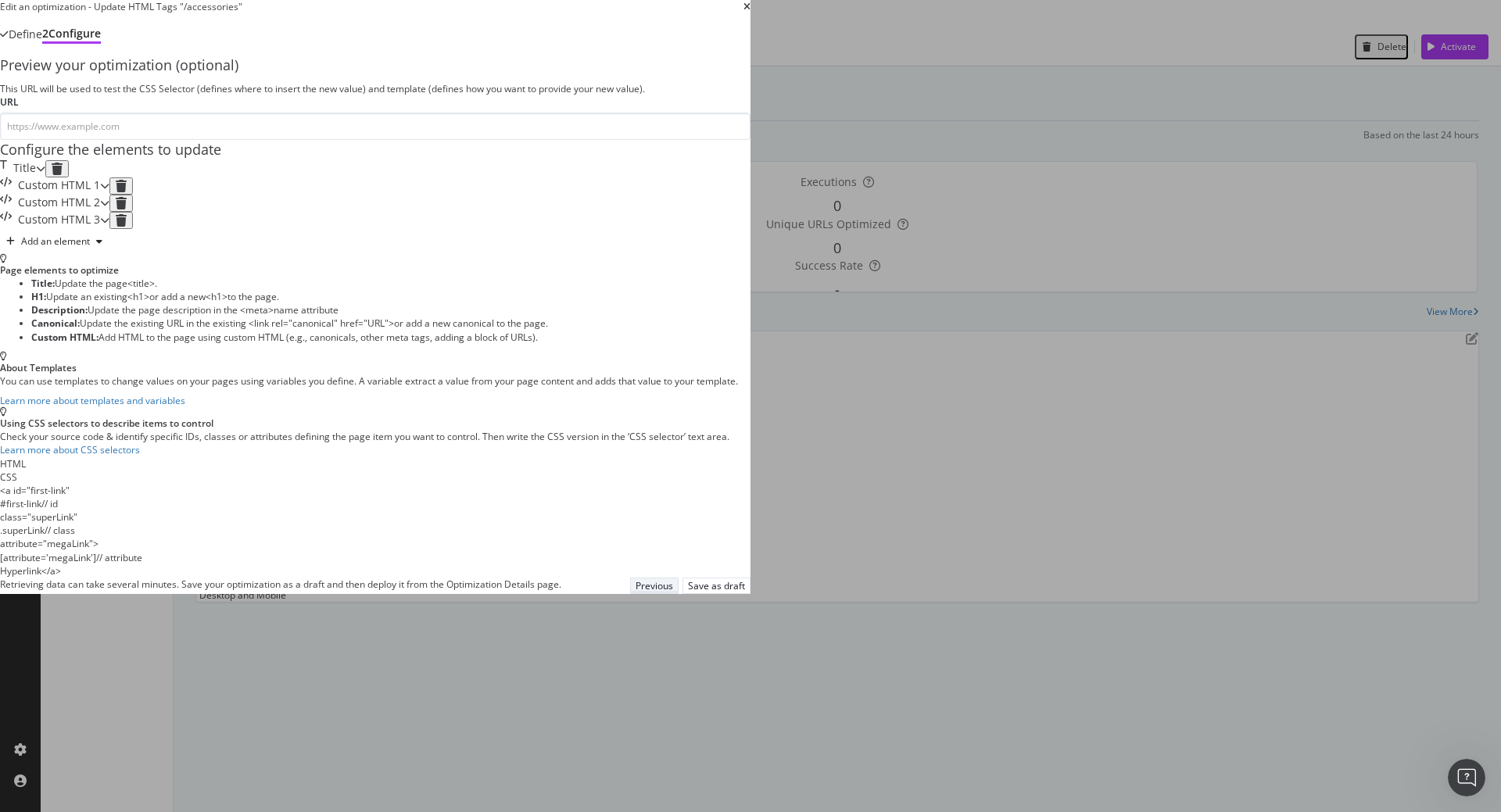
scroll to position [0, 0]
click at [750, 578] on div "Preview your optimization (optional) This URL will be used to test the CSS Sele…" at bounding box center [375, 316] width 750 height 522
click at [750, 12] on icon "times" at bounding box center [747, 6] width 7 height 9
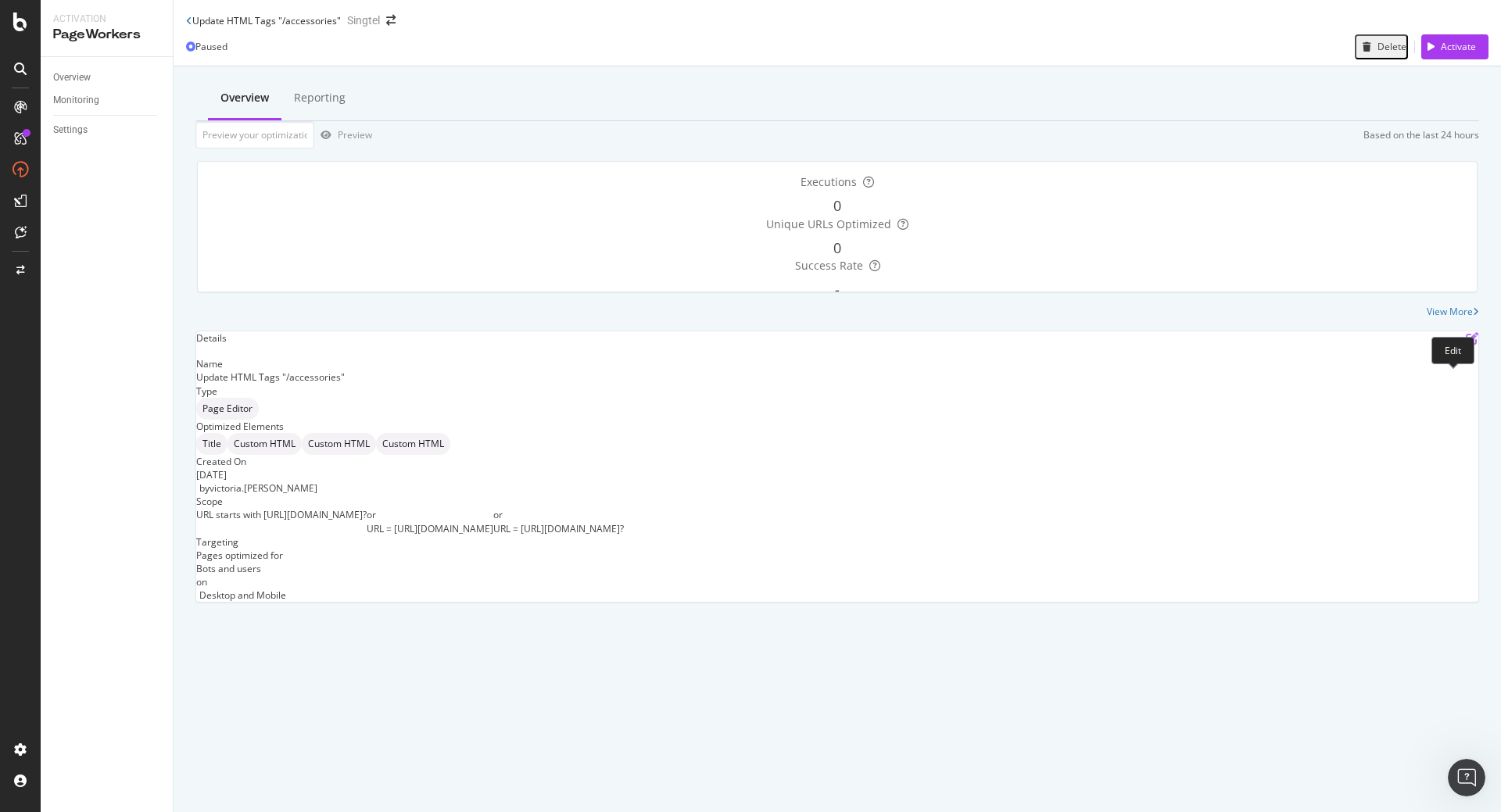
click at [1466, 344] on icon "pen-to-square" at bounding box center [1472, 338] width 13 height 13
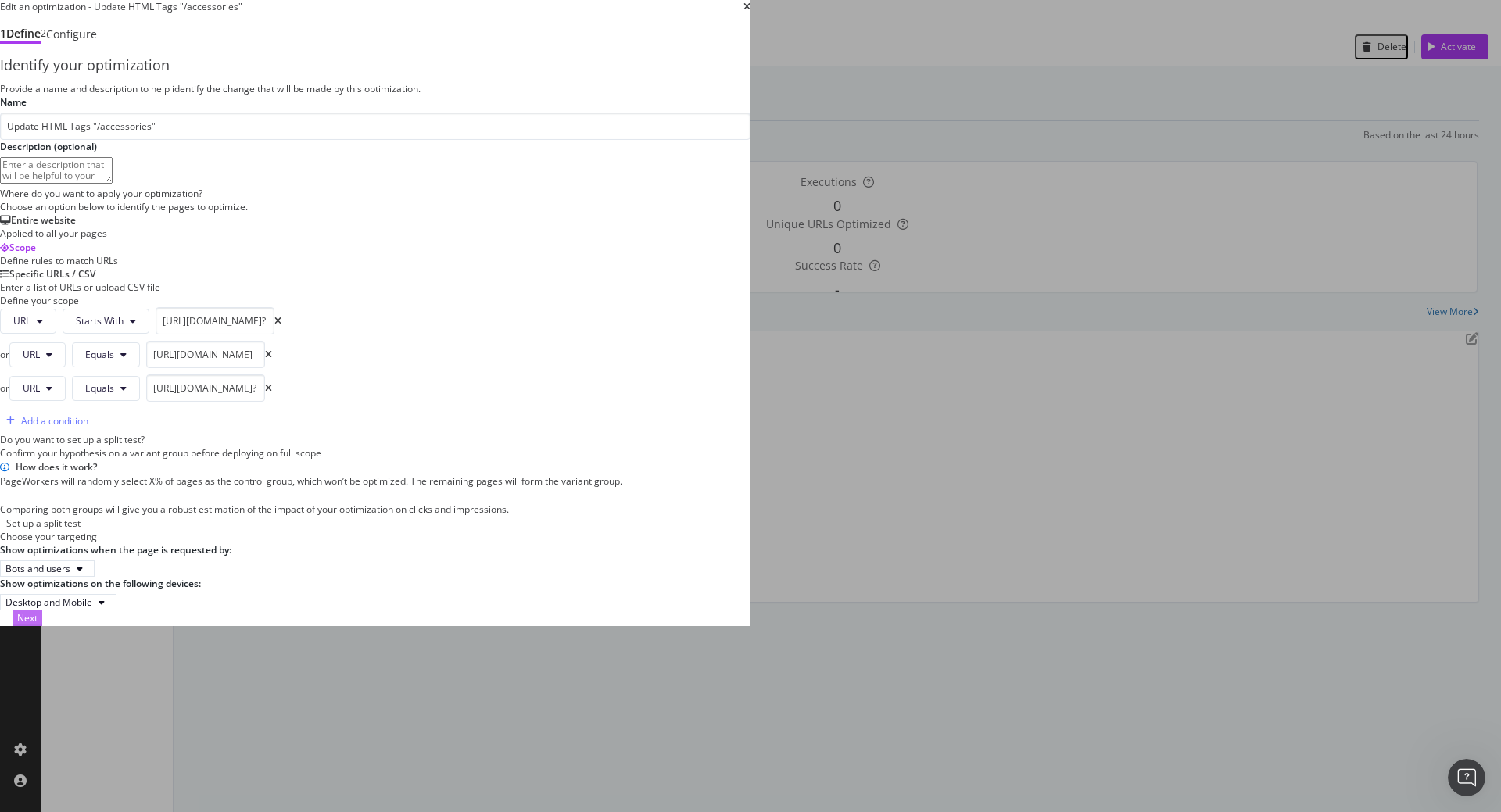
click at [38, 625] on div "Next" at bounding box center [27, 617] width 20 height 13
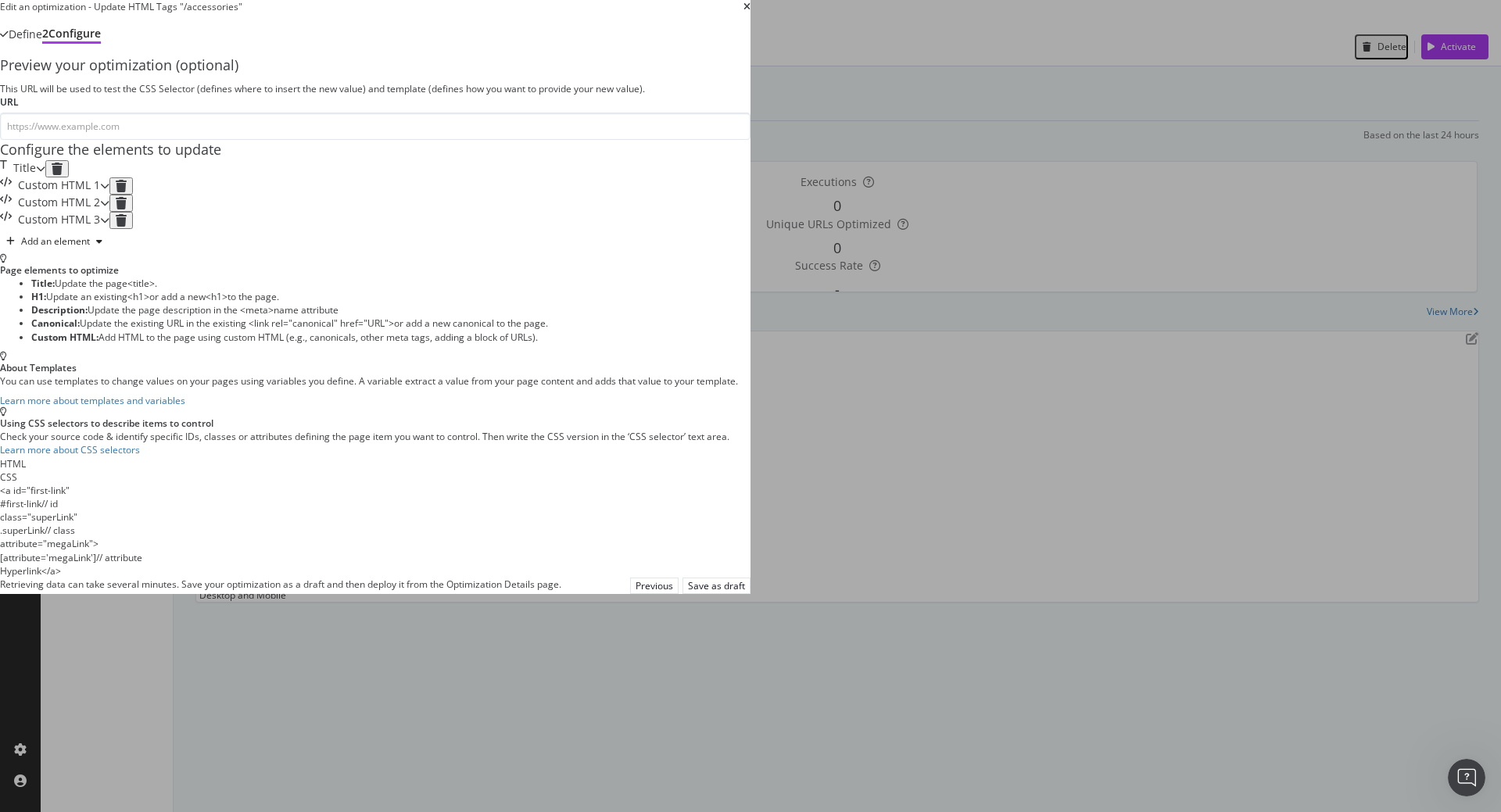
click at [36, 177] on div "Title" at bounding box center [18, 168] width 36 height 17
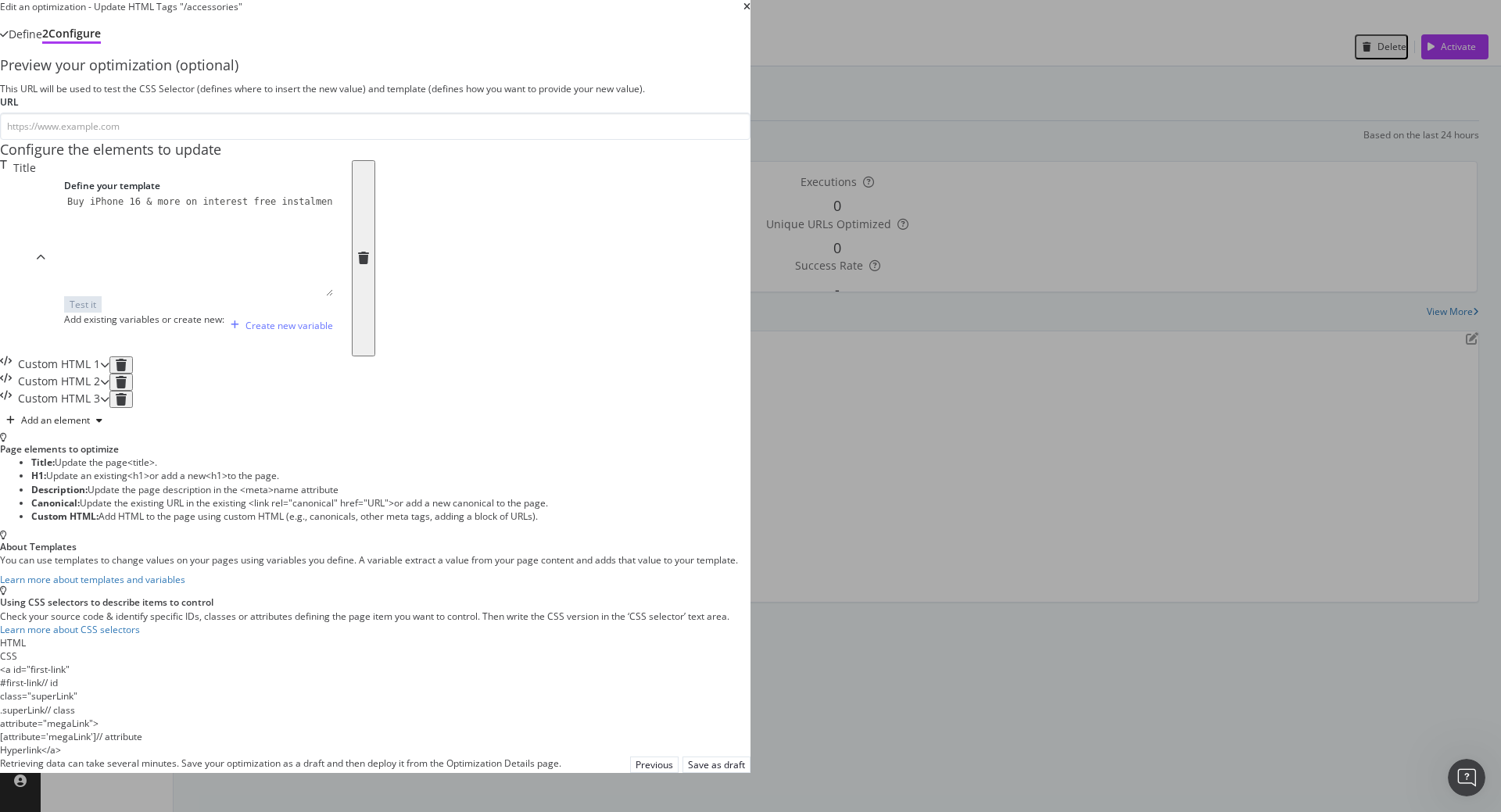
click at [101, 408] on div "Custom HTML 3" at bounding box center [50, 399] width 101 height 17
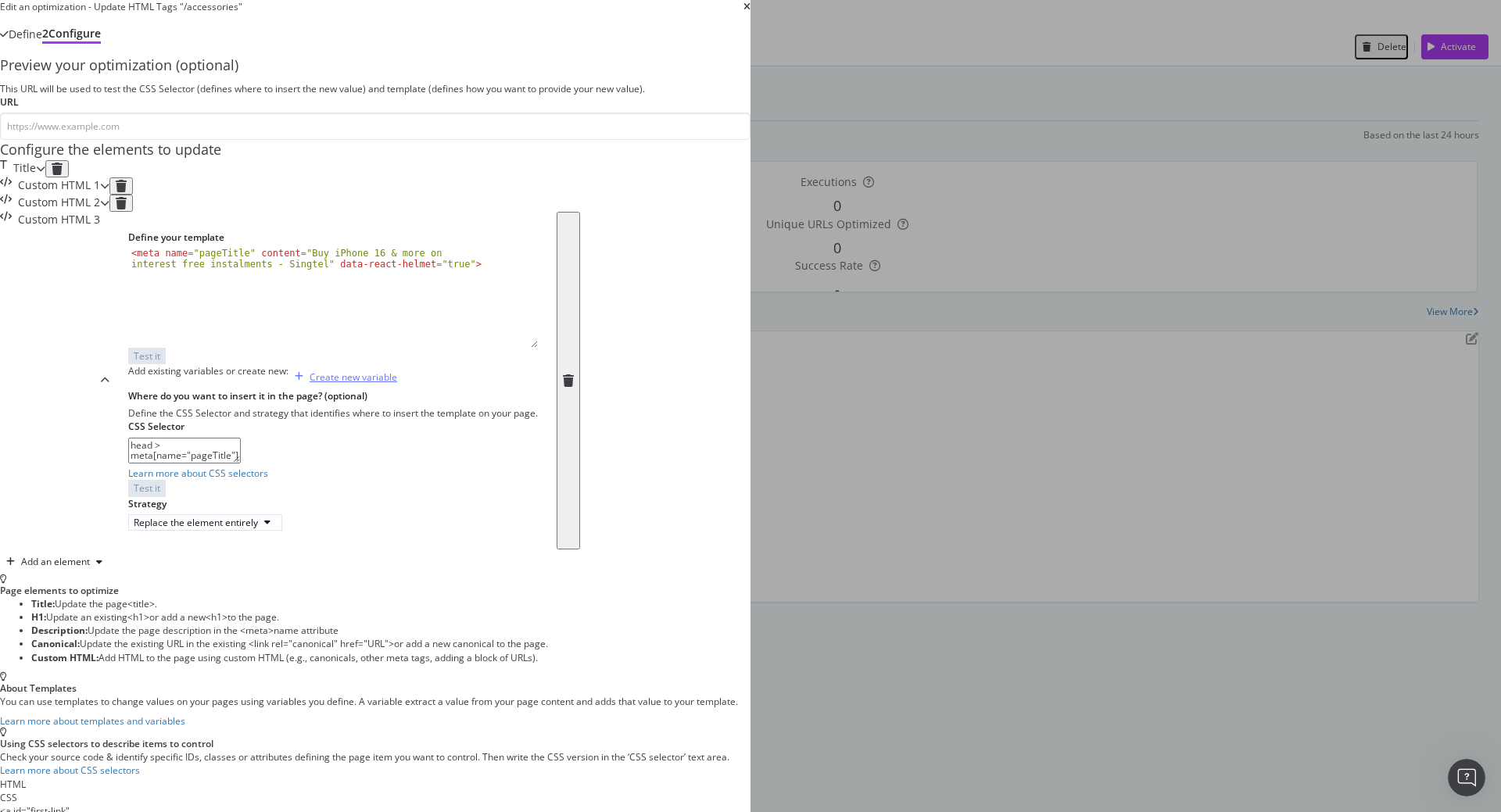
scroll to position [41, 0]
click at [46, 177] on div "Title" at bounding box center [23, 168] width 46 height 17
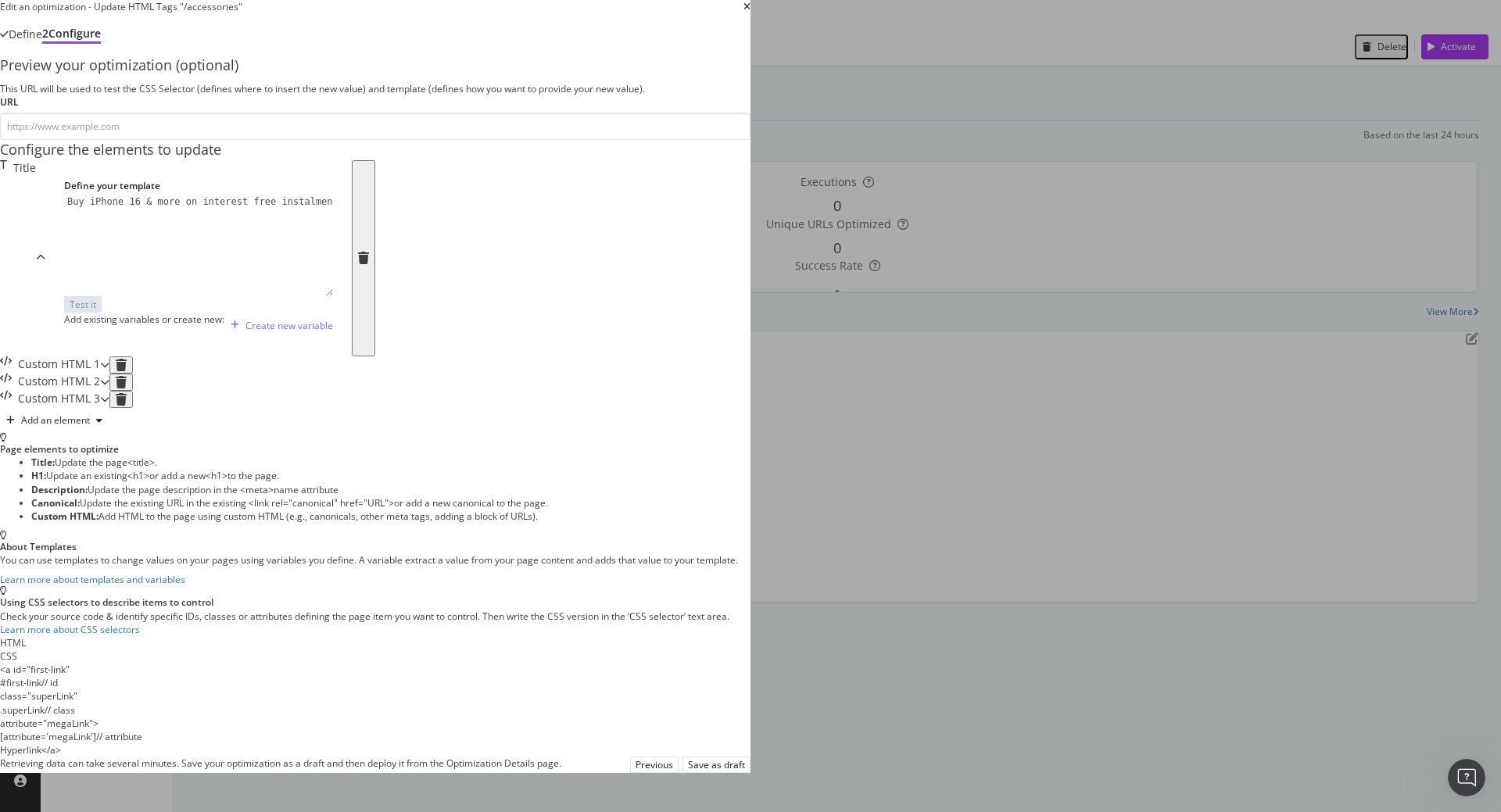
scroll to position [0, 0]
click at [36, 300] on div "Title" at bounding box center [18, 258] width 36 height 196
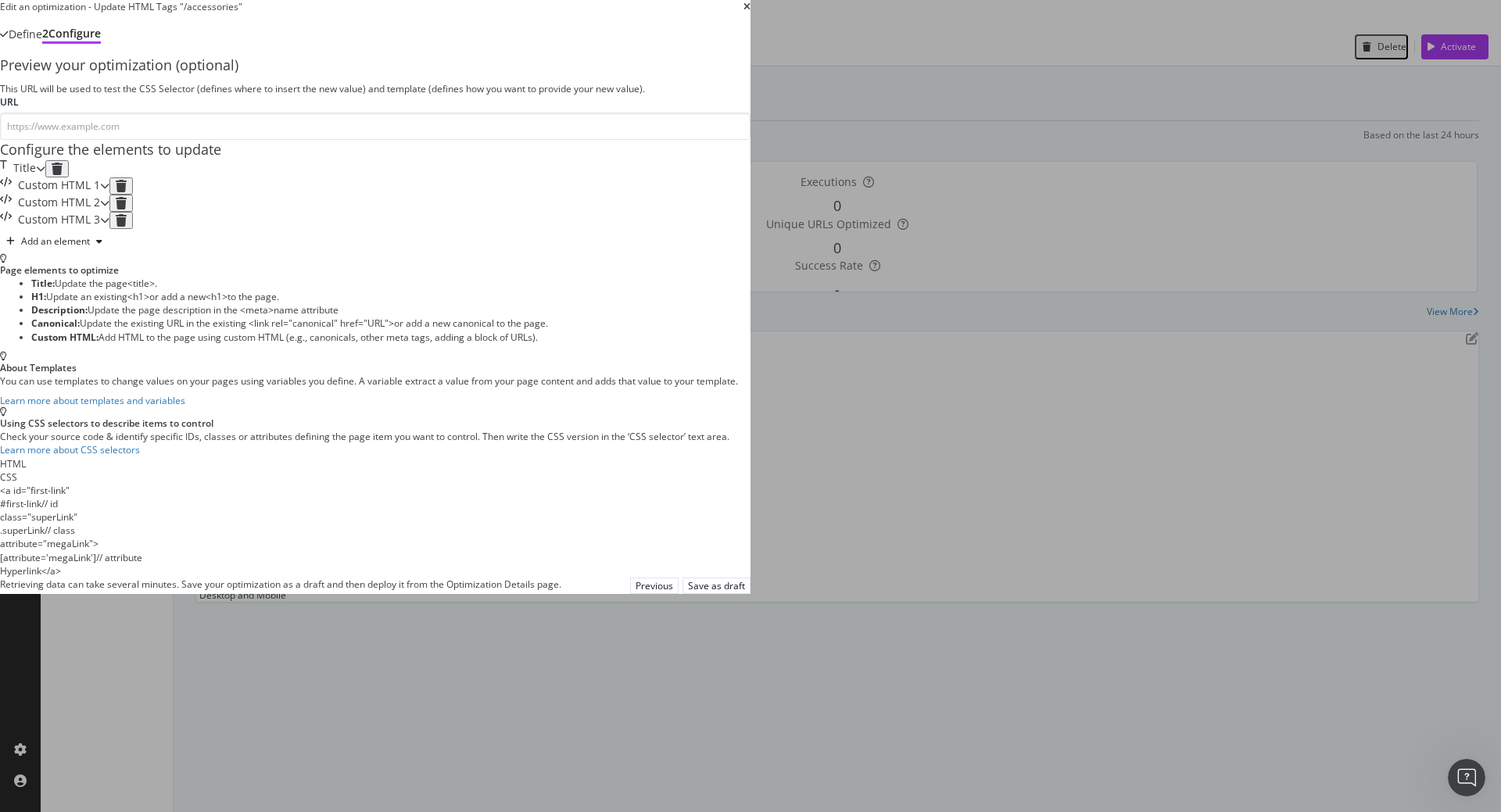
click at [101, 195] on div "Custom HTML 1" at bounding box center [50, 185] width 101 height 17
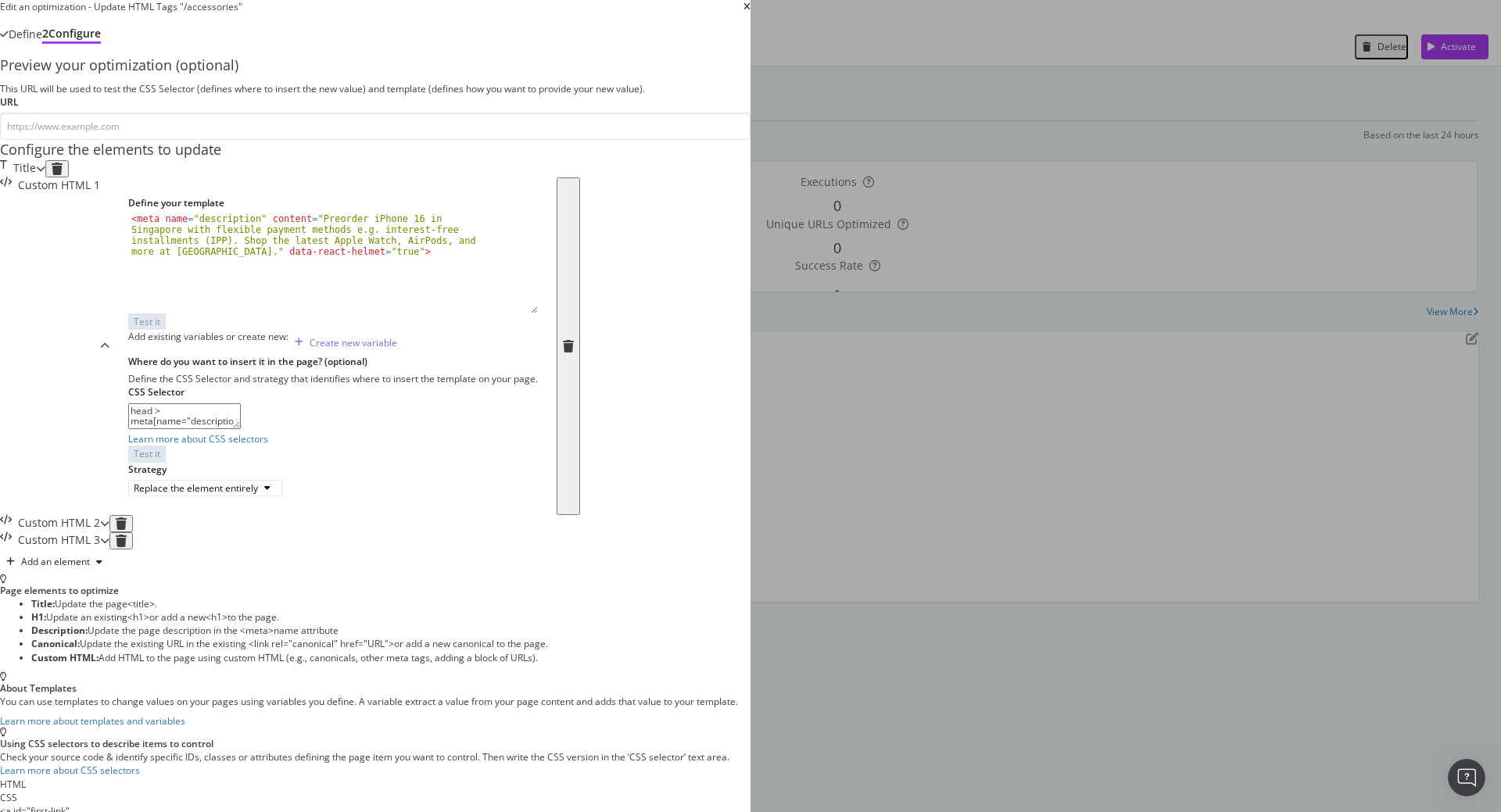
click at [101, 352] on div "Custom HTML 1" at bounding box center [50, 345] width 101 height 337
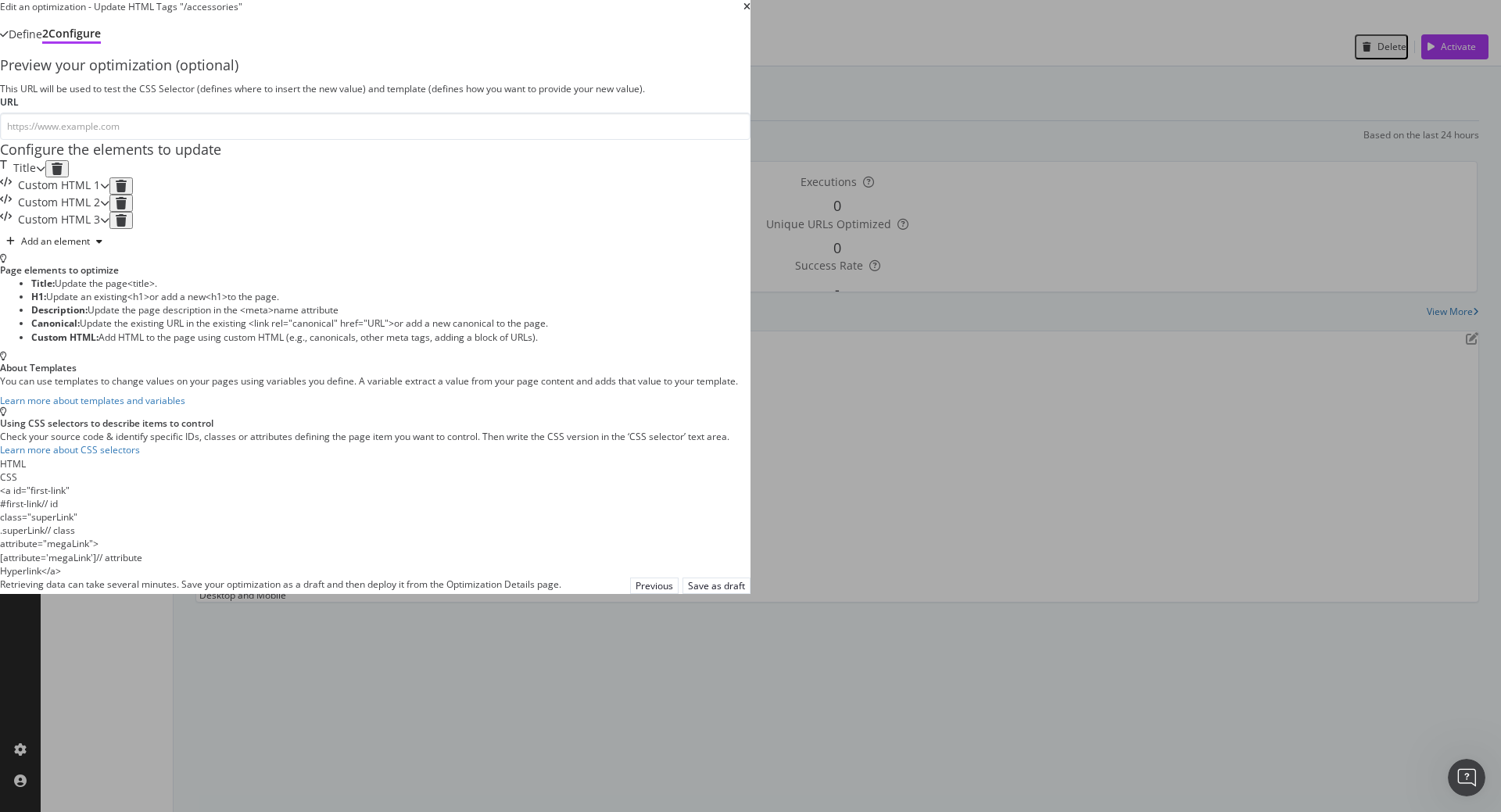
click at [101, 212] on div "Custom HTML 2" at bounding box center [50, 203] width 101 height 17
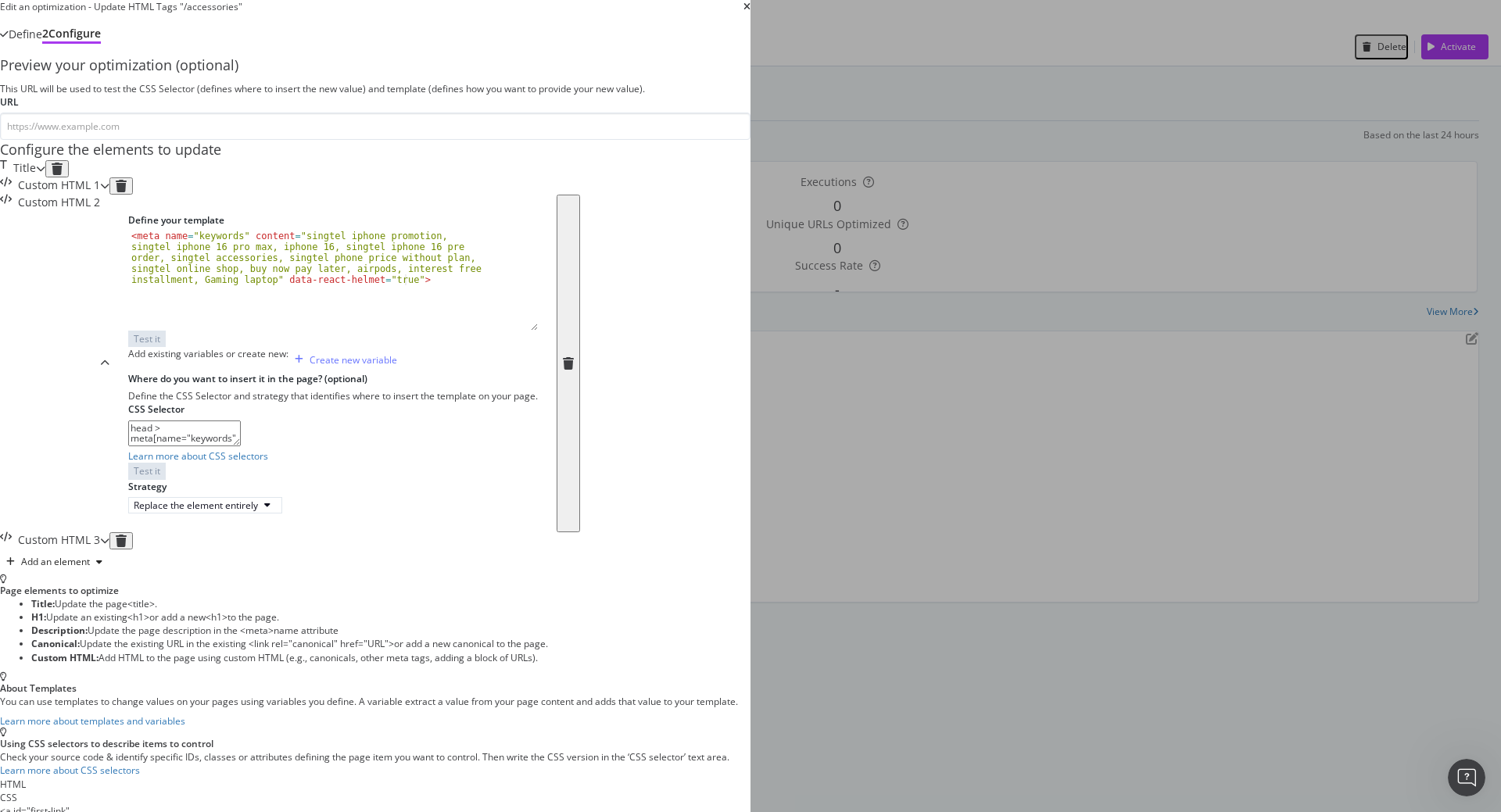
click at [101, 391] on div "Custom HTML 2" at bounding box center [50, 363] width 101 height 337
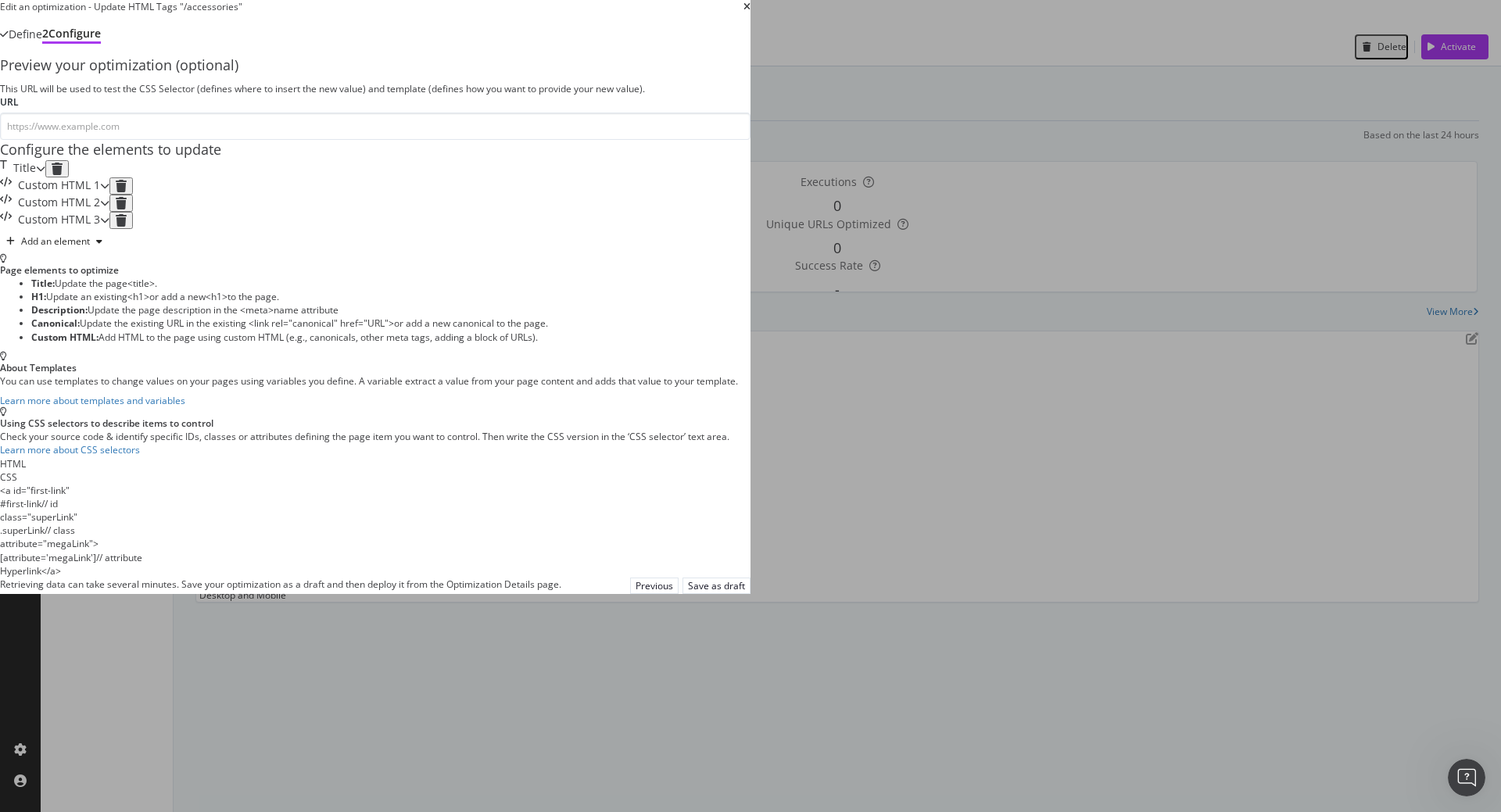
click at [101, 229] on div "Custom HTML 3" at bounding box center [50, 220] width 101 height 17
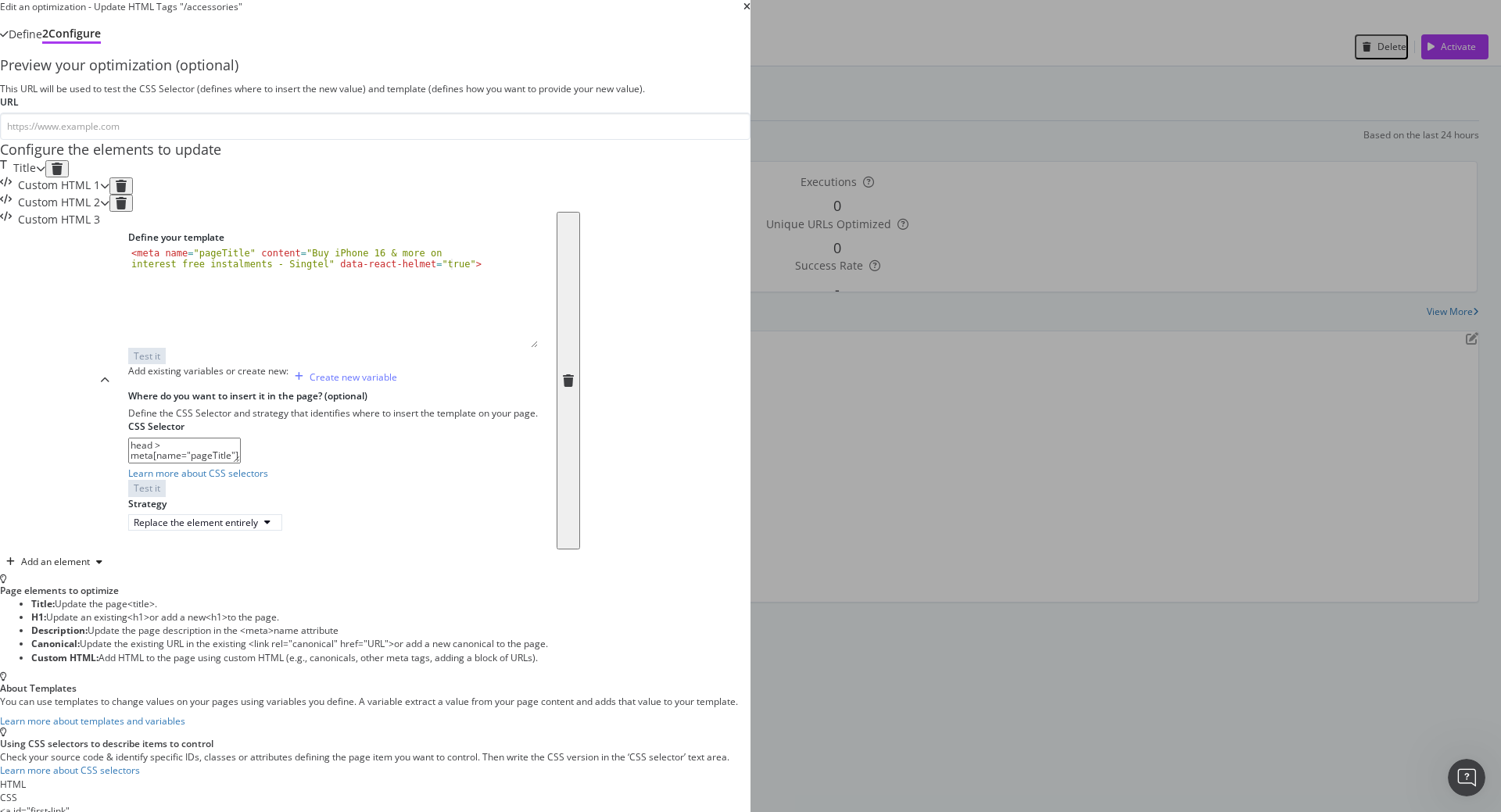
scroll to position [79, 0]
click at [243, 526] on div "Edit an optimization - Update HTML Tags "/accessories" Define 2 Configure Previ…" at bounding box center [375, 457] width 750 height 914
click at [36, 160] on div "Title" at bounding box center [18, 168] width 36 height 17
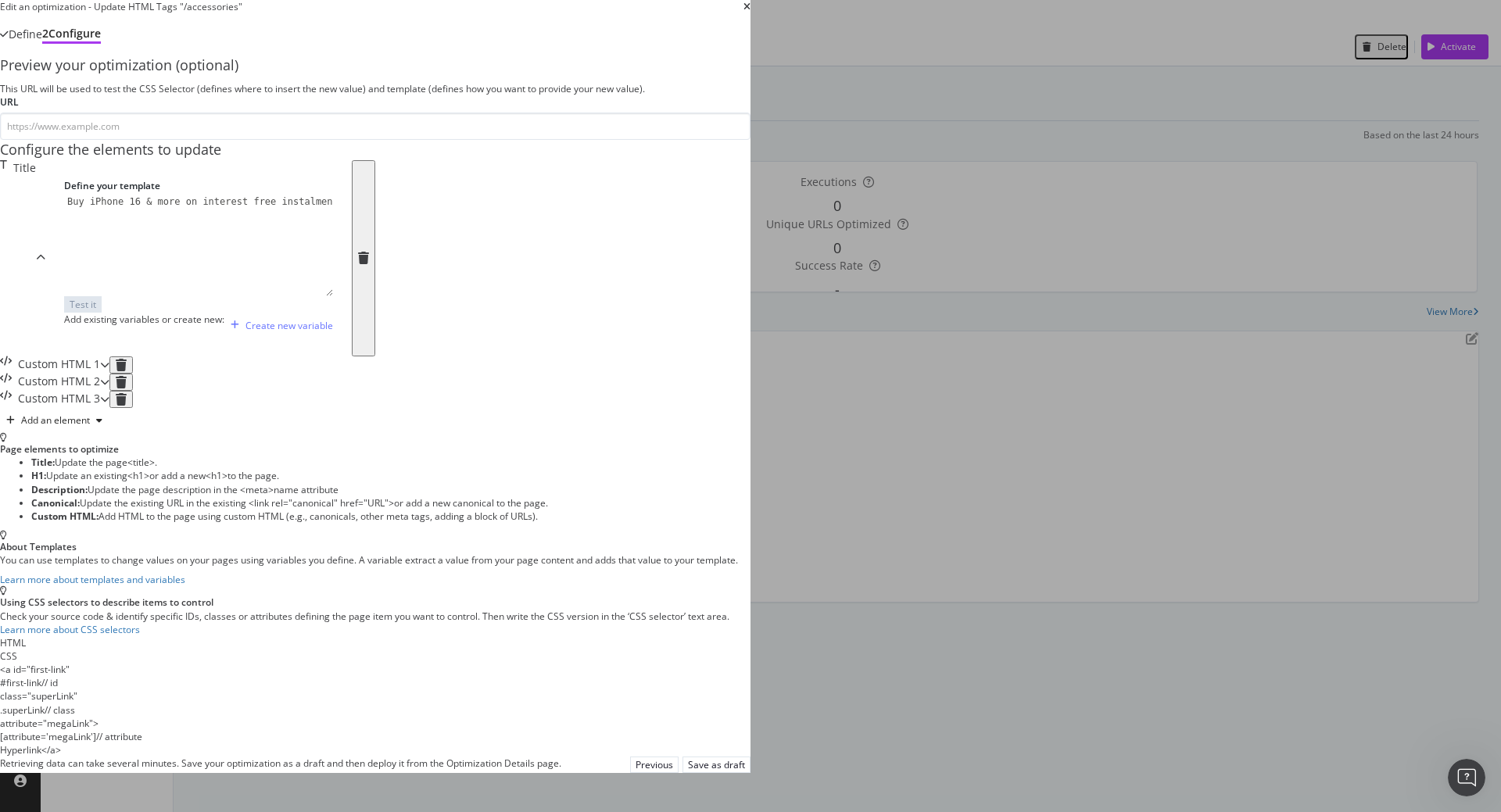
scroll to position [0, 0]
click at [36, 302] on div "Title" at bounding box center [18, 258] width 36 height 196
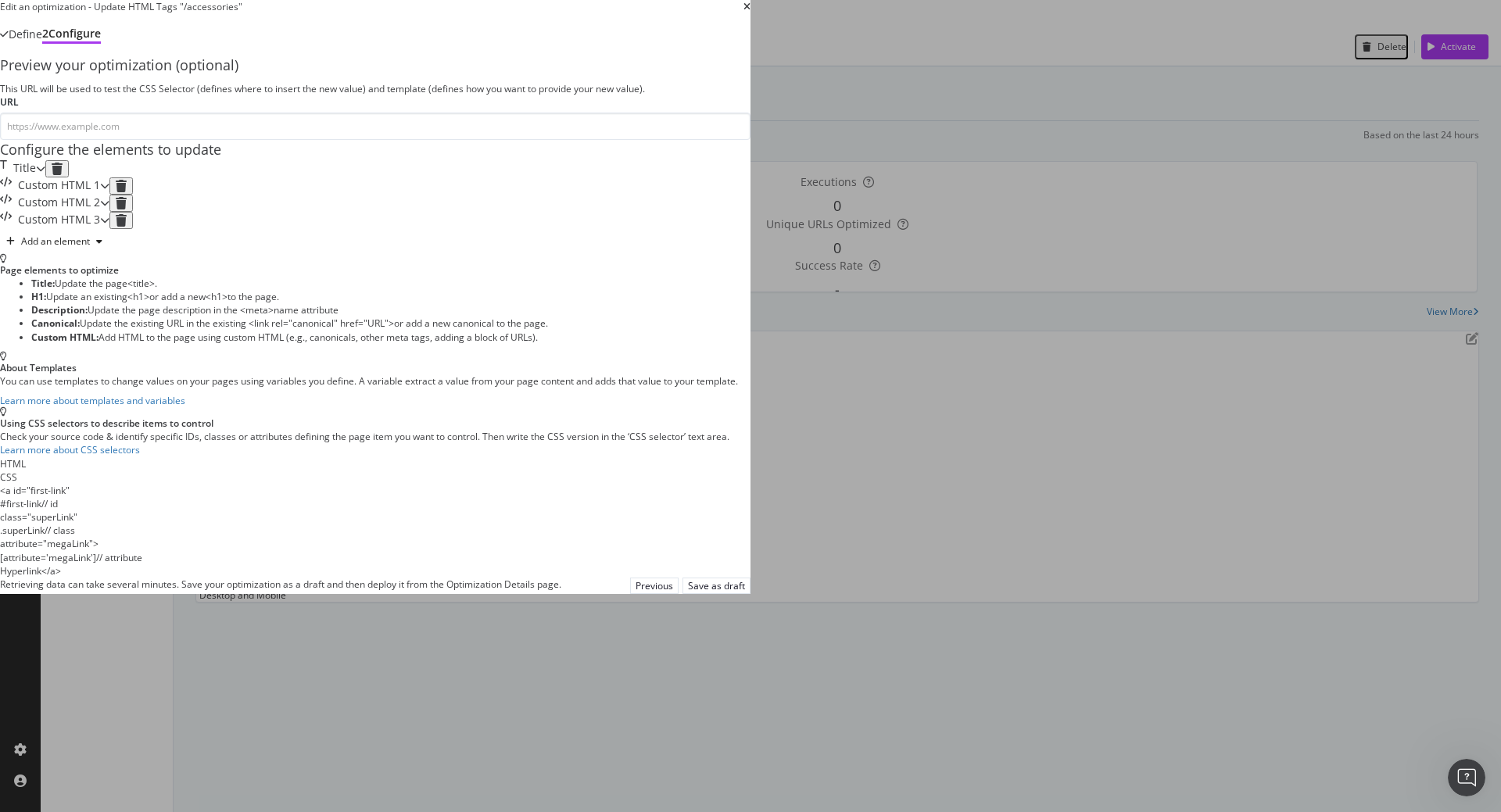
click at [109, 229] on div "Custom HTML 3" at bounding box center [55, 220] width 109 height 17
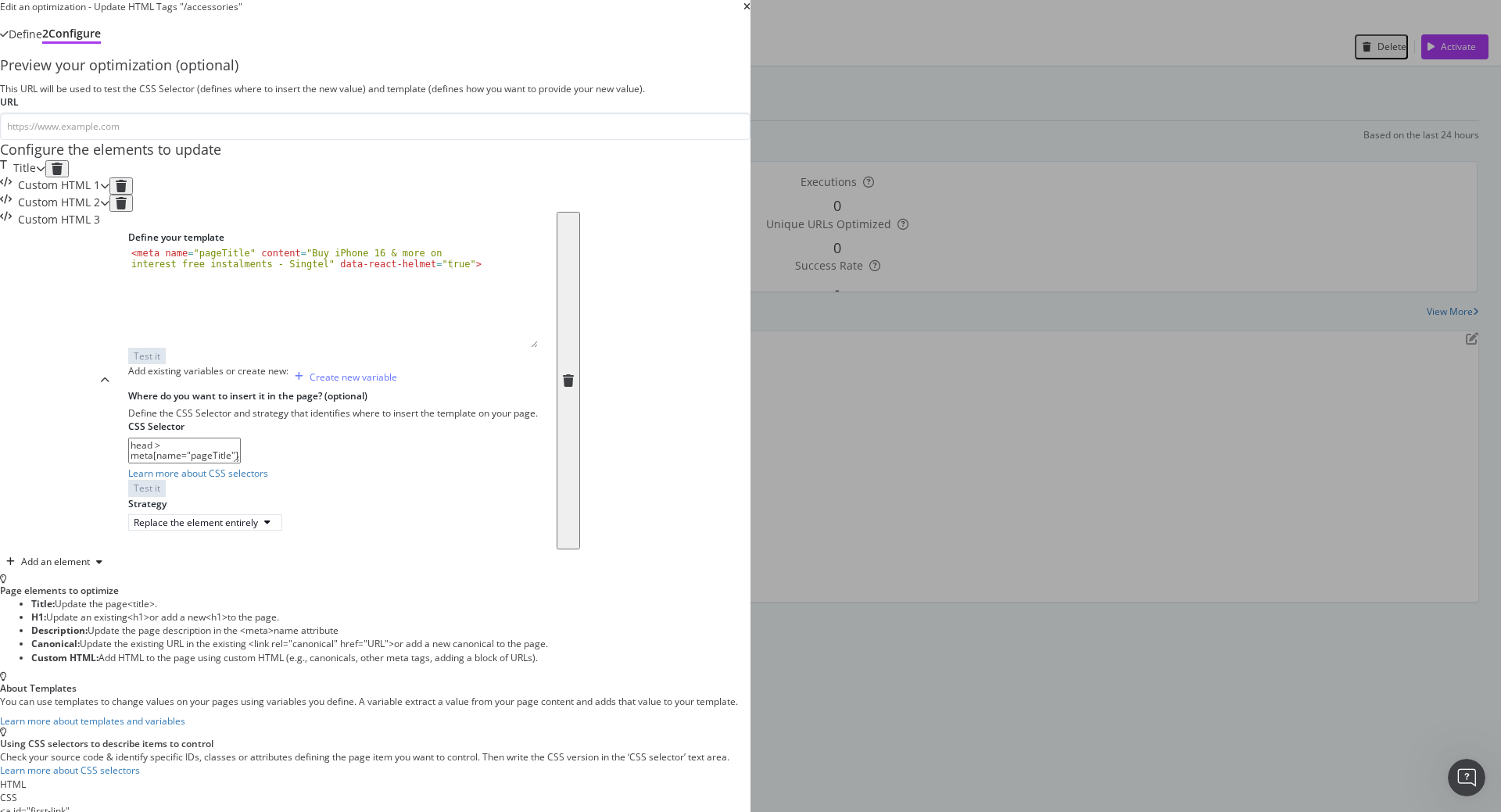
scroll to position [156, 0]
click at [750, 12] on icon "times" at bounding box center [747, 6] width 7 height 9
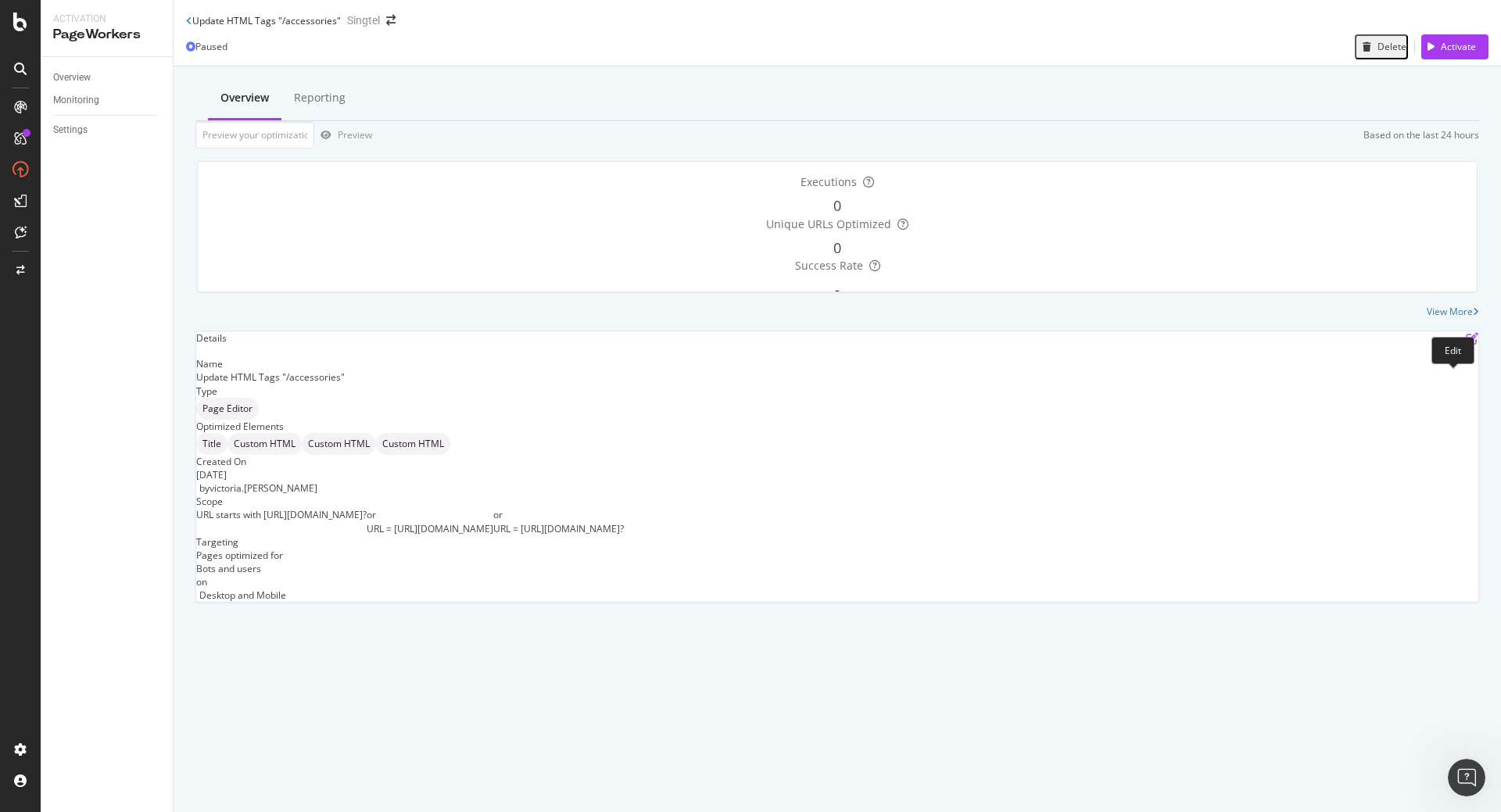
click at [1466, 344] on icon "pen-to-square" at bounding box center [1472, 338] width 13 height 13
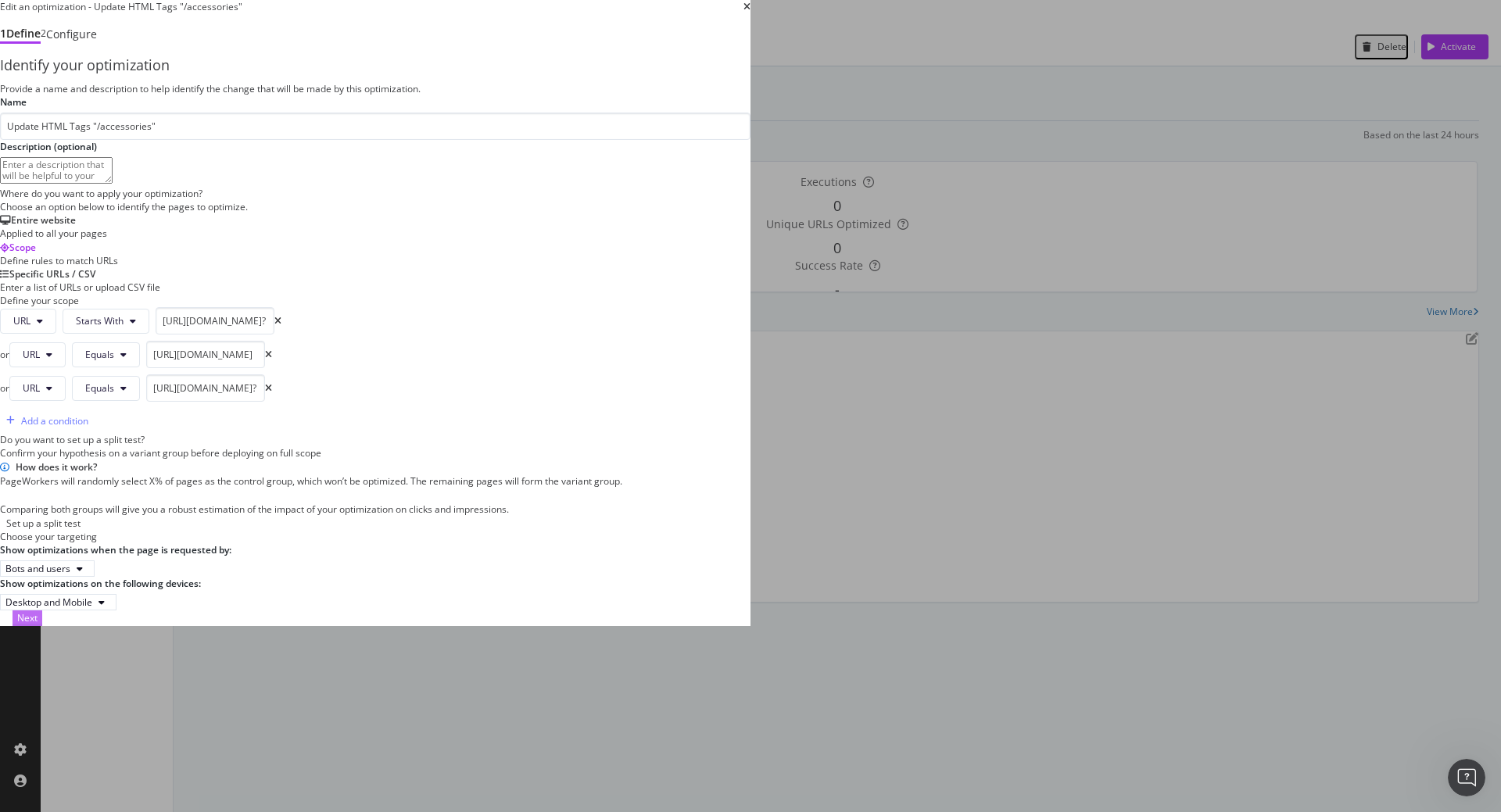
click at [38, 625] on div "Next" at bounding box center [27, 617] width 20 height 13
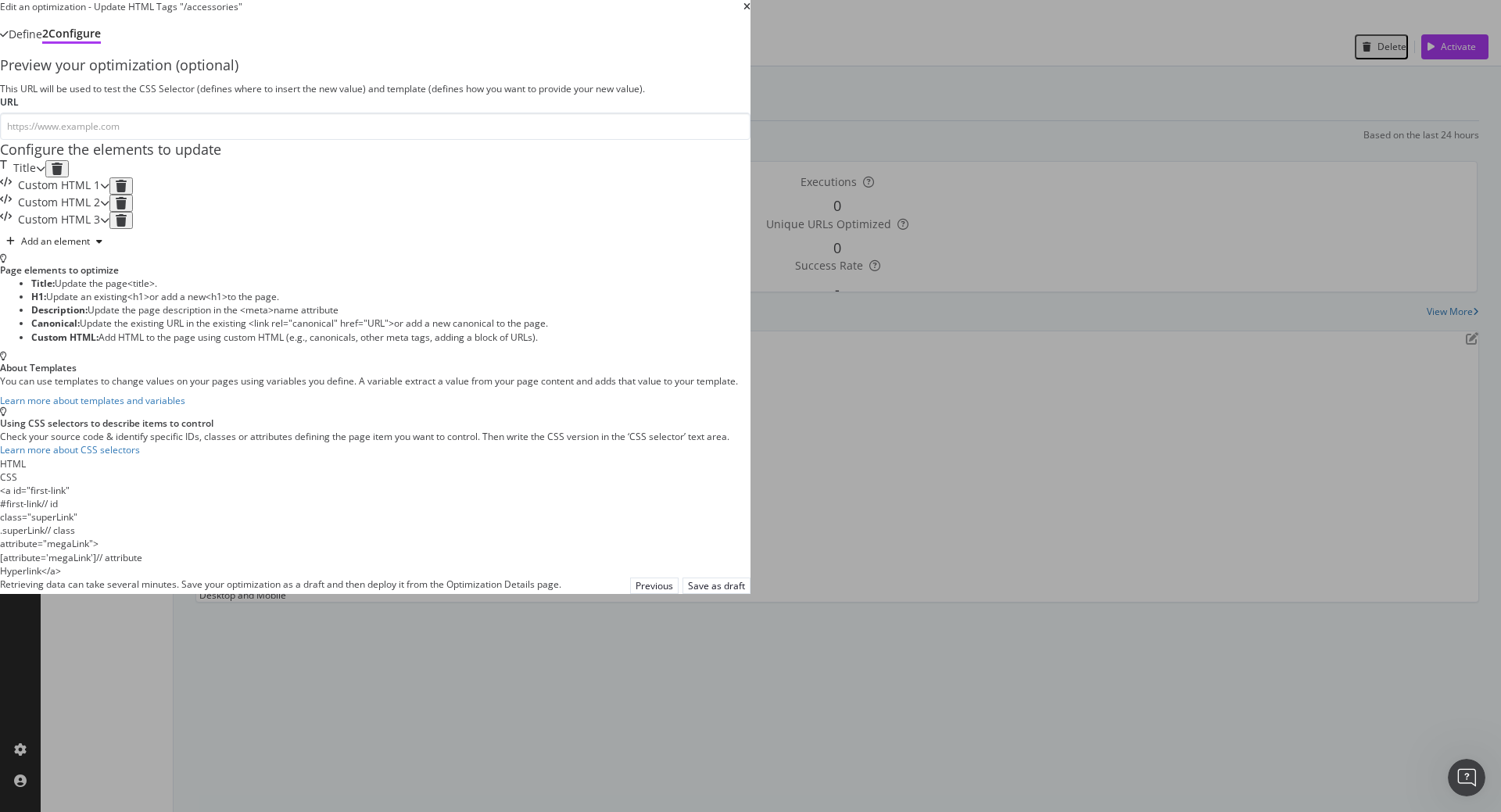
click at [101, 229] on div "Custom HTML 3" at bounding box center [50, 220] width 101 height 17
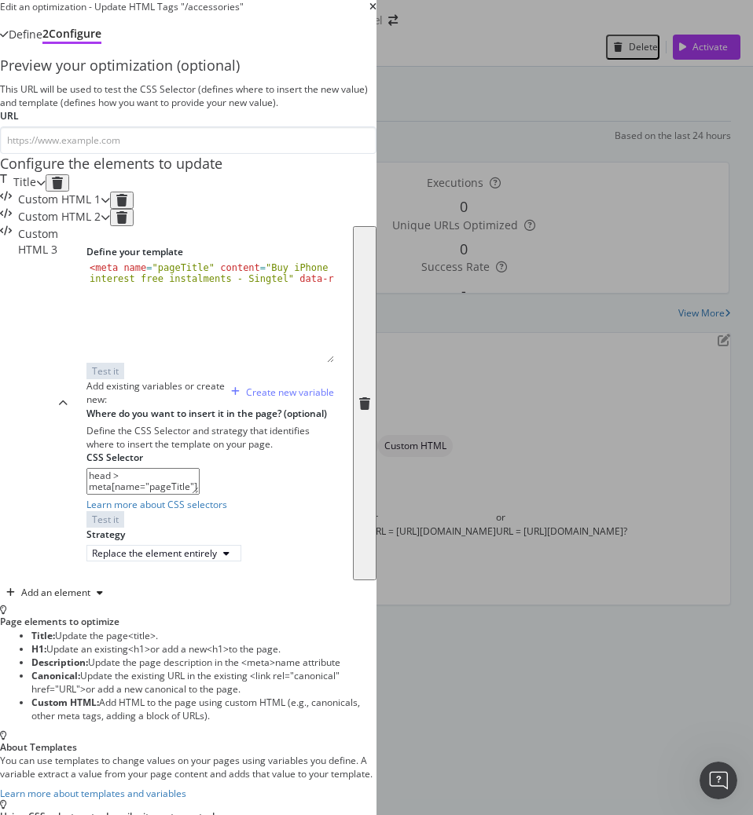
click at [376, 56] on div "Define 2 Configure" at bounding box center [188, 34] width 376 height 42
click at [376, 174] on div "Configure the elements to update" at bounding box center [188, 164] width 376 height 20
click at [36, 192] on div "Title" at bounding box center [18, 182] width 36 height 17
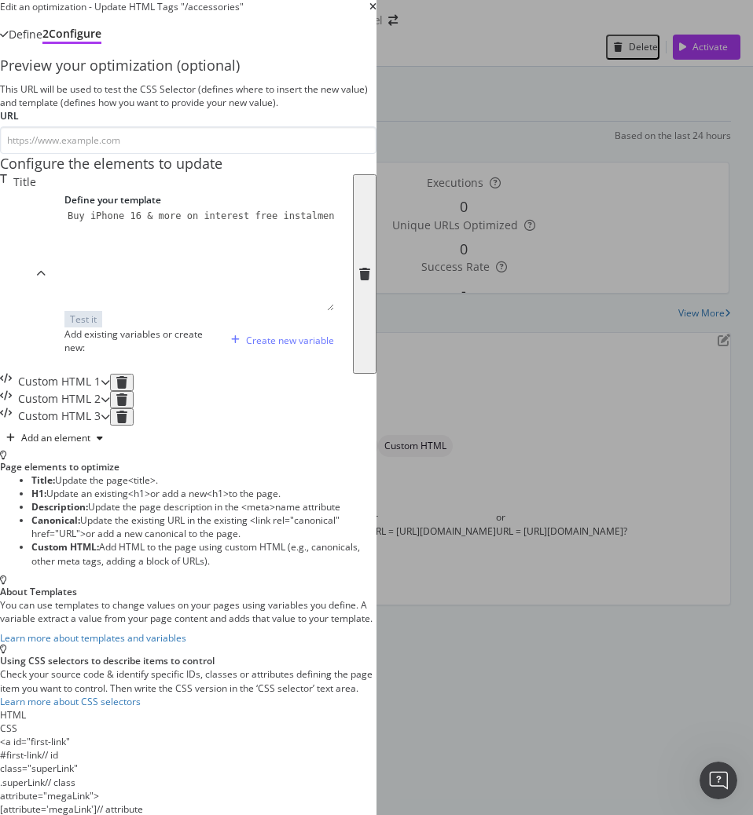
click at [304, 450] on div "Preview your optimization (optional) This URL will be used to test the CSS Sele…" at bounding box center [188, 253] width 376 height 394
click at [287, 450] on div "Preview your optimization (optional) This URL will be used to test the CSS Sele…" at bounding box center [188, 253] width 376 height 394
click at [376, 52] on div "Define 2 Configure" at bounding box center [188, 34] width 376 height 42
click at [15, 527] on div "Preview your optimization (optional) This URL will be used to test the CSS Sele…" at bounding box center [188, 443] width 376 height 774
click at [376, 502] on div "Preview your optimization (optional) This URL will be used to test the CSS Sele…" at bounding box center [188, 443] width 376 height 774
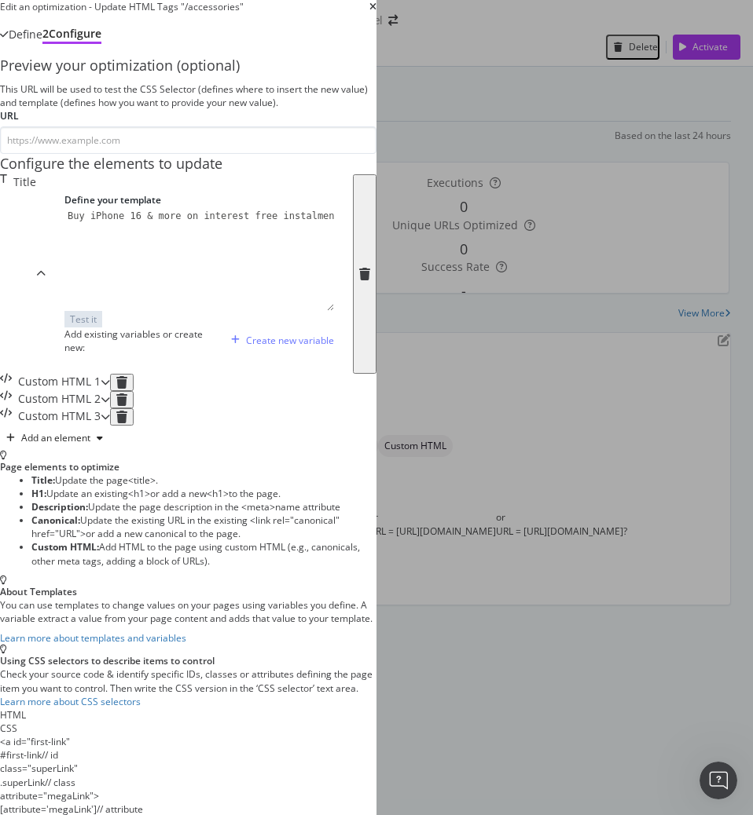
click at [376, 491] on div "Preview your optimization (optional) This URL will be used to test the CSS Sele…" at bounding box center [188, 443] width 376 height 774
click at [376, 13] on div "Edit an optimization - Update HTML Tags "/accessories"" at bounding box center [188, 6] width 376 height 13
click at [376, 12] on icon "times" at bounding box center [372, 6] width 7 height 9
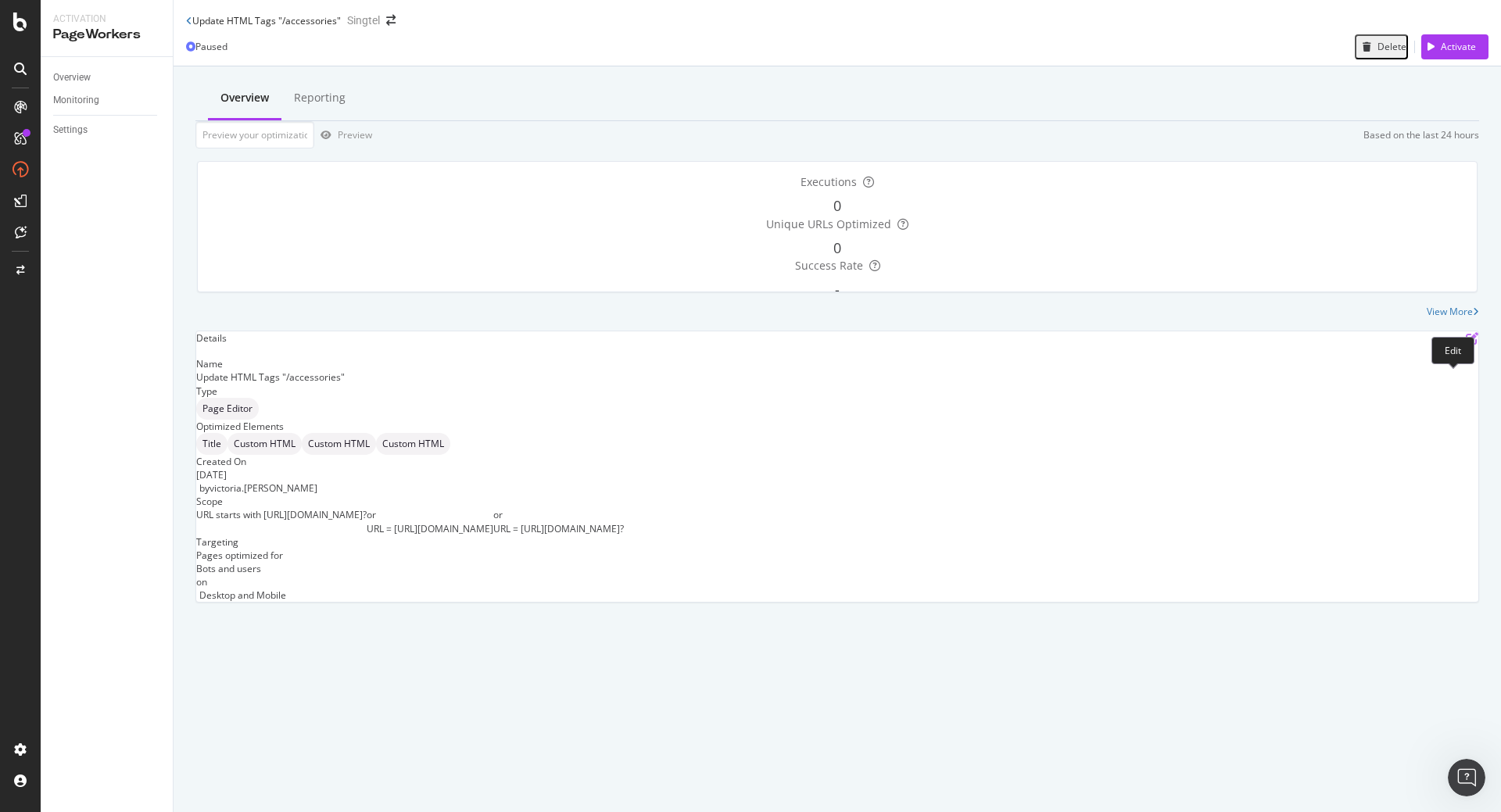
click at [1466, 344] on icon "pen-to-square" at bounding box center [1472, 338] width 13 height 13
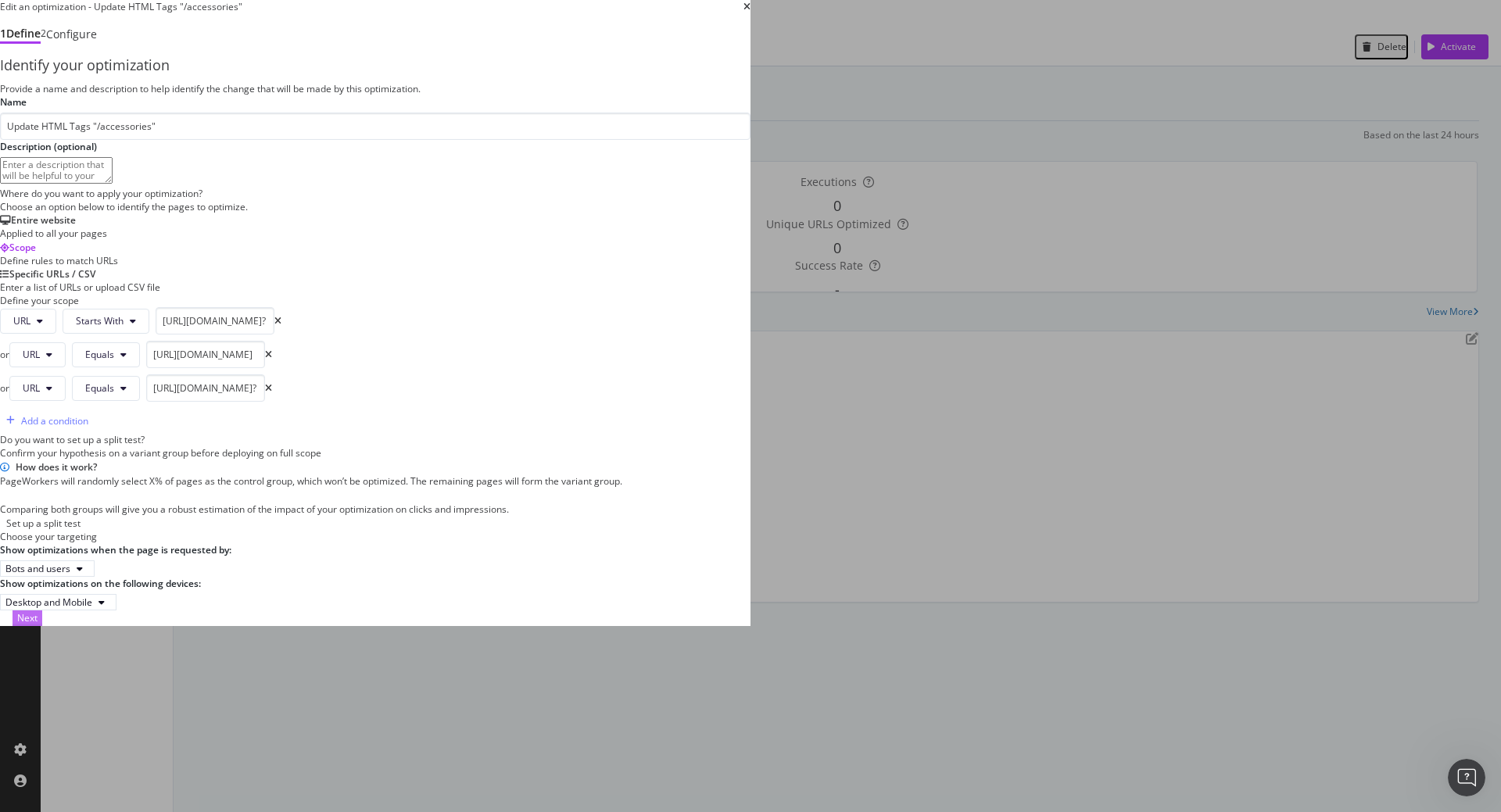
click at [42, 625] on button "Next" at bounding box center [28, 618] width 30 height 15
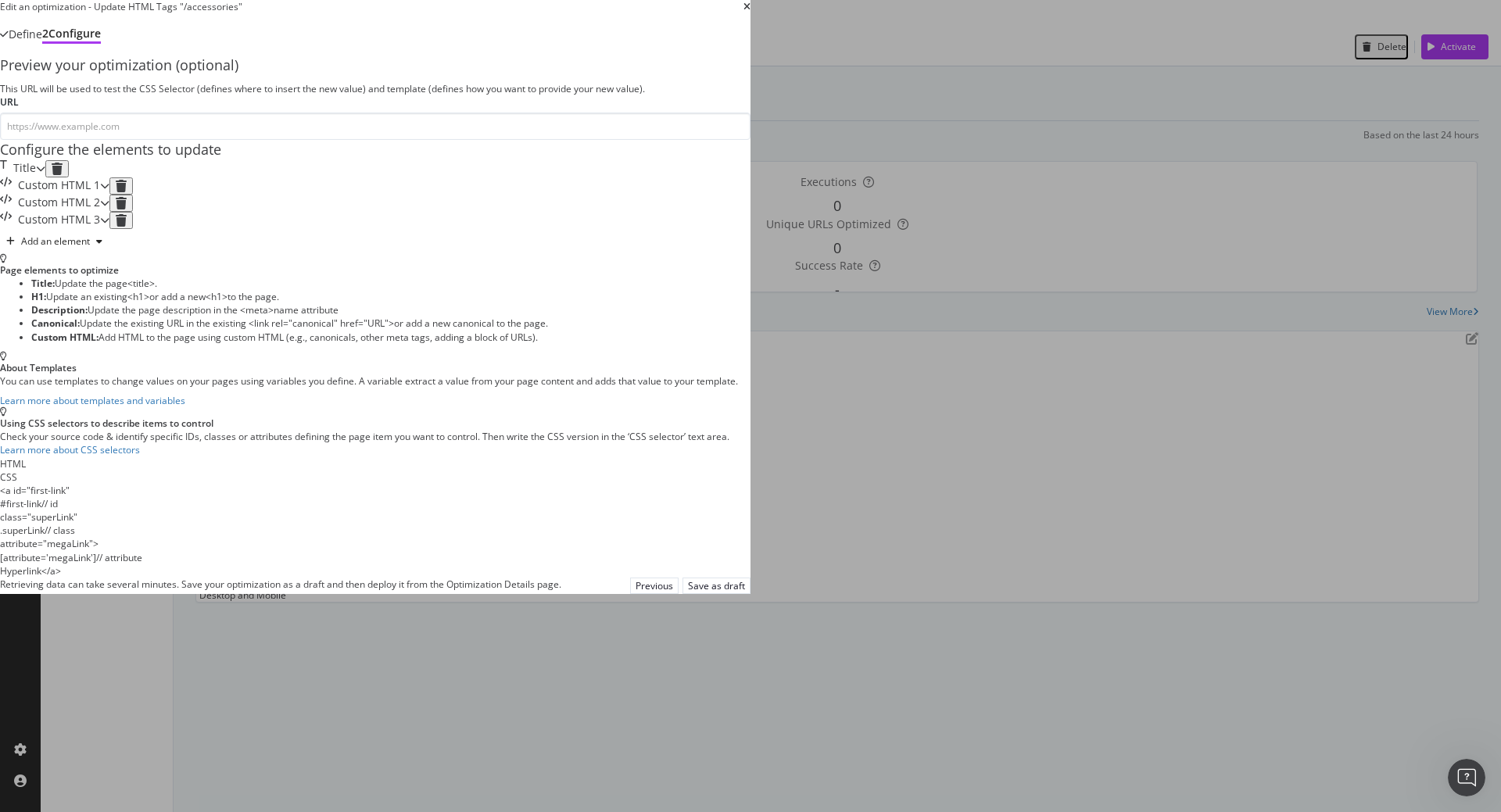
click at [46, 177] on div "Title" at bounding box center [23, 168] width 46 height 17
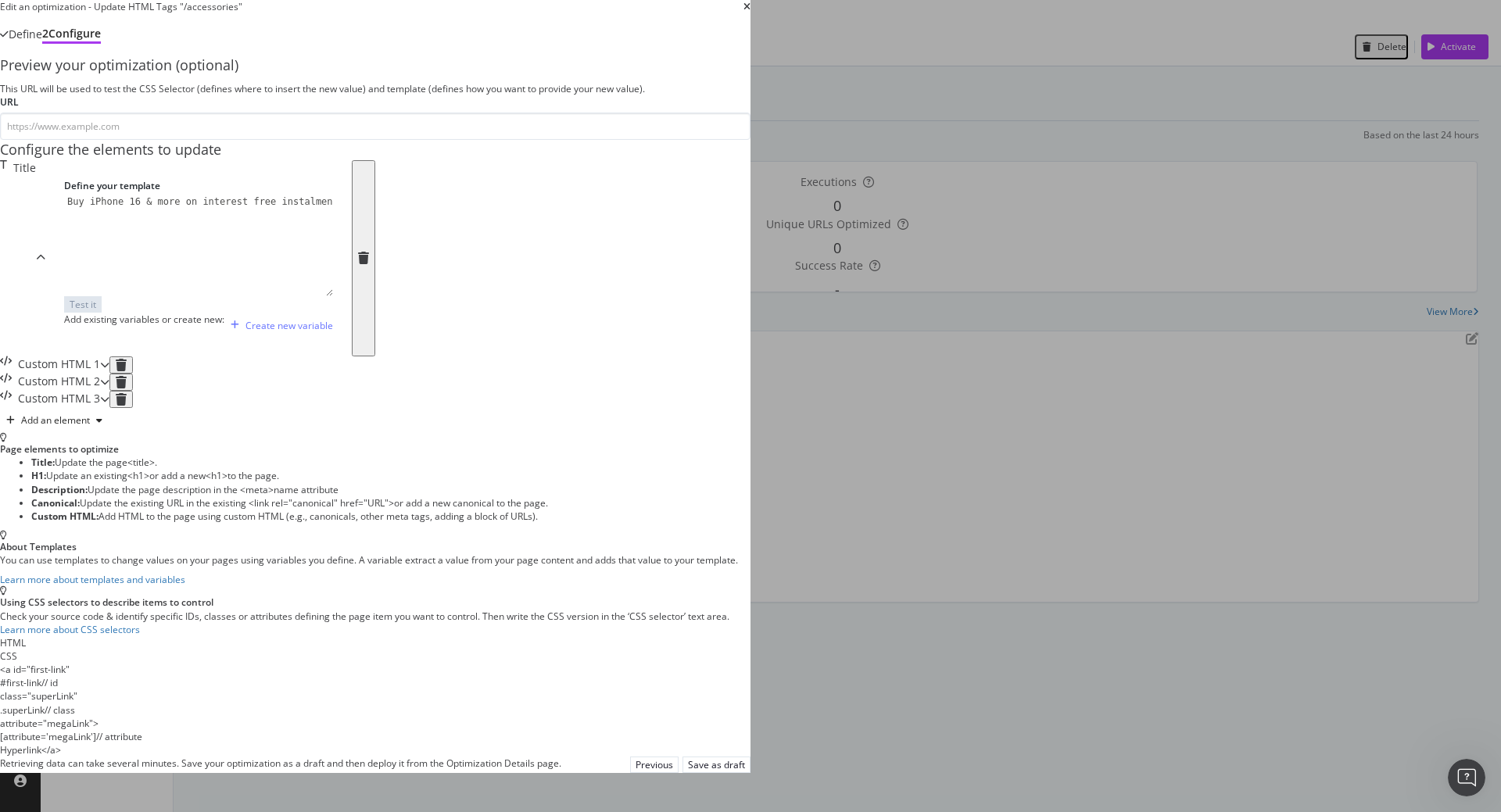
type textarea "Buy iPhone 16 & more on interest free instalments - Singtel"
drag, startPoint x: 304, startPoint y: 366, endPoint x: 625, endPoint y: 375, distance: 321.1
click at [394, 316] on div "Buy iPhone 16 & more on interest free instalments - Singtel" at bounding box center [229, 256] width 330 height 120
click at [101, 408] on div "Custom HTML 3" at bounding box center [59, 399] width 82 height 17
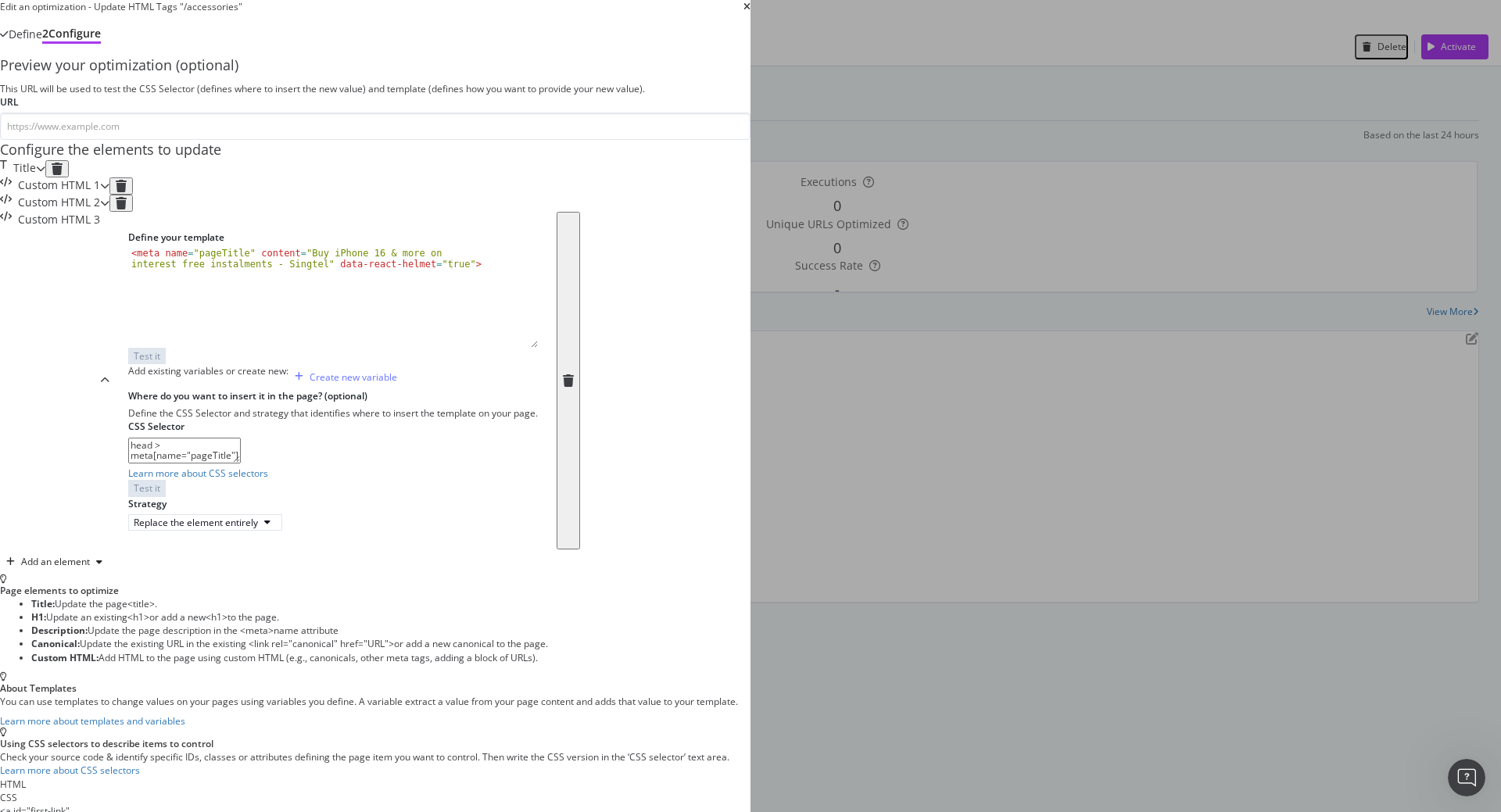
type textarea "<meta name="pageTitle" content="Buy iPhone 16 & more on interest free instalmen…"
drag, startPoint x: 628, startPoint y: 509, endPoint x: 283, endPoint y: 496, distance: 345.2
click at [283, 496] on div "Define your template <meta name="pageTitle" content="Buy iPhone 16 & more on in…" at bounding box center [332, 380] width 447 height 337
click at [276, 509] on div "Preview your optimization (optional) This URL will be used to test the CSS Sele…" at bounding box center [375, 477] width 750 height 843
drag, startPoint x: 470, startPoint y: 608, endPoint x: 284, endPoint y: 606, distance: 186.0
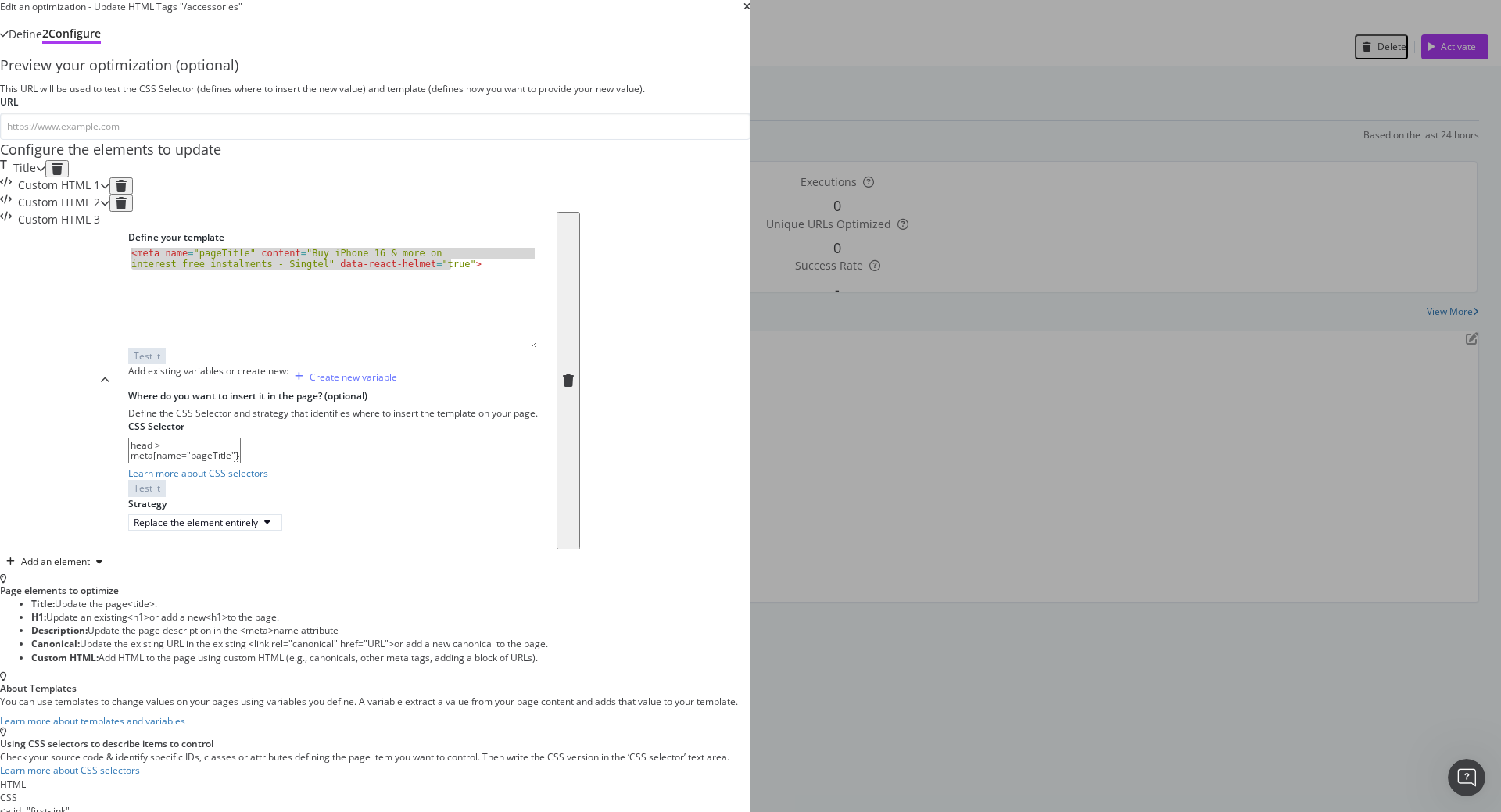
click at [284, 549] on div "Define your template <meta name="pageTitle" content="Buy iPhone 16 & more on in…" at bounding box center [332, 380] width 447 height 337
click at [299, 549] on div "Define your template <meta name="pageTitle" content="Buy iPhone 16 & more on in…" at bounding box center [332, 380] width 447 height 337
click at [241, 465] on textarea "head > meta[name="pageTitle"]" at bounding box center [184, 451] width 112 height 27
click at [750, 12] on icon "times" at bounding box center [747, 6] width 7 height 9
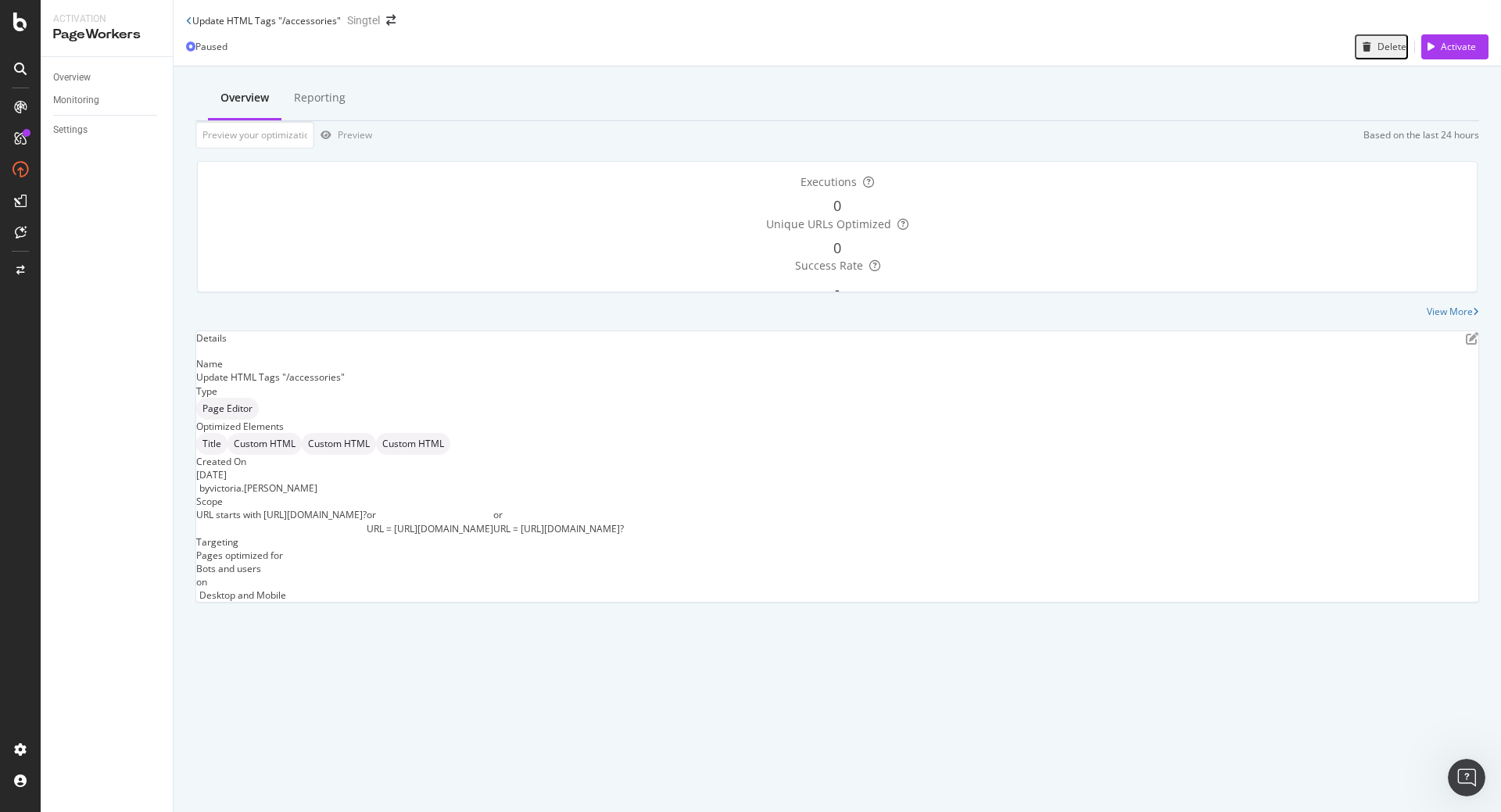
drag, startPoint x: 368, startPoint y: 549, endPoint x: 540, endPoint y: 548, distance: 172.0
click at [494, 534] on div "or URL = [URL][DOMAIN_NAME]" at bounding box center [429, 521] width 126 height 27
click at [1455, 344] on div "Details" at bounding box center [837, 337] width 1282 height 13
click at [1466, 344] on icon "pen-to-square" at bounding box center [1472, 338] width 13 height 13
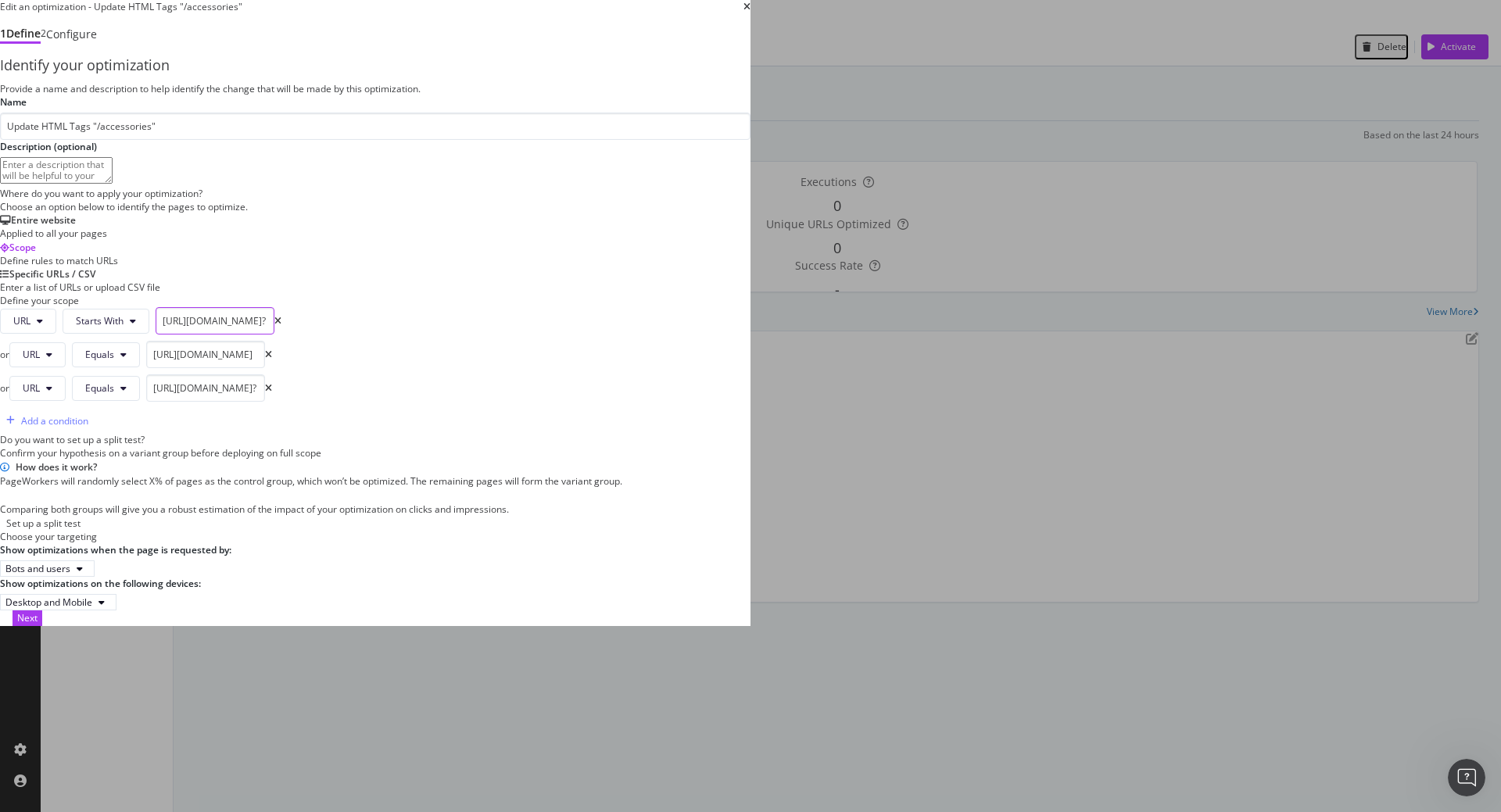
scroll to position [0, 21]
drag, startPoint x: 457, startPoint y: 531, endPoint x: 695, endPoint y: 523, distance: 238.1
click at [695, 433] on div "URL Starts With https://shop.singtel.com/accessories? or URL Equals https://sho…" at bounding box center [375, 370] width 750 height 125
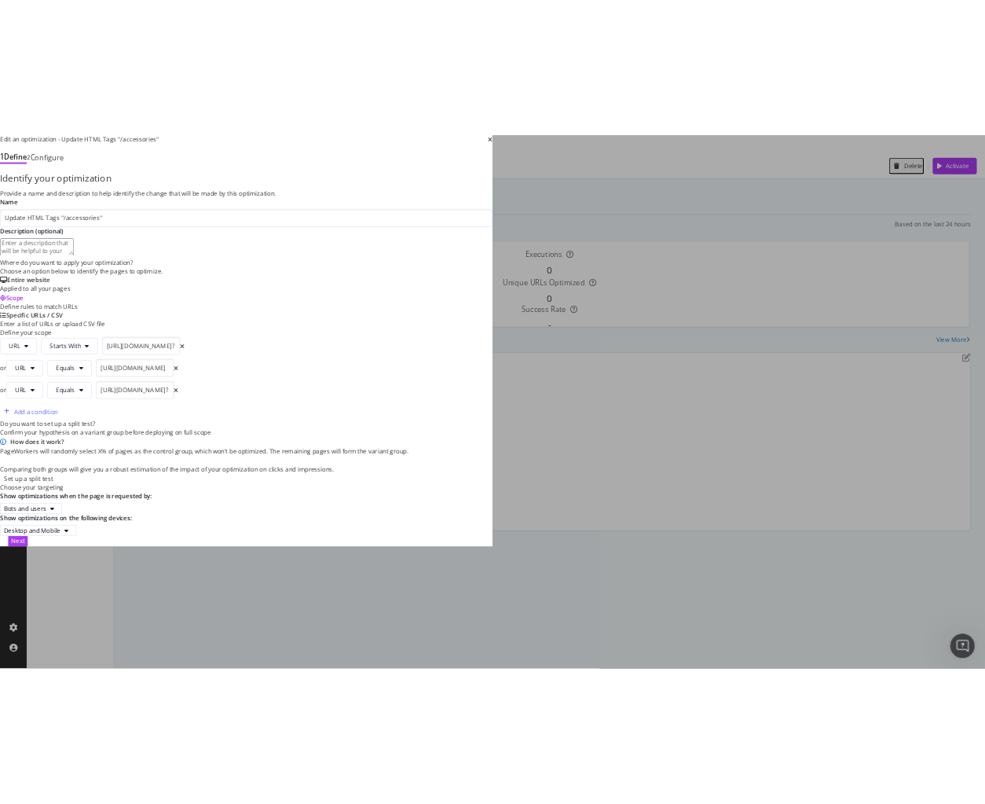
scroll to position [0, 0]
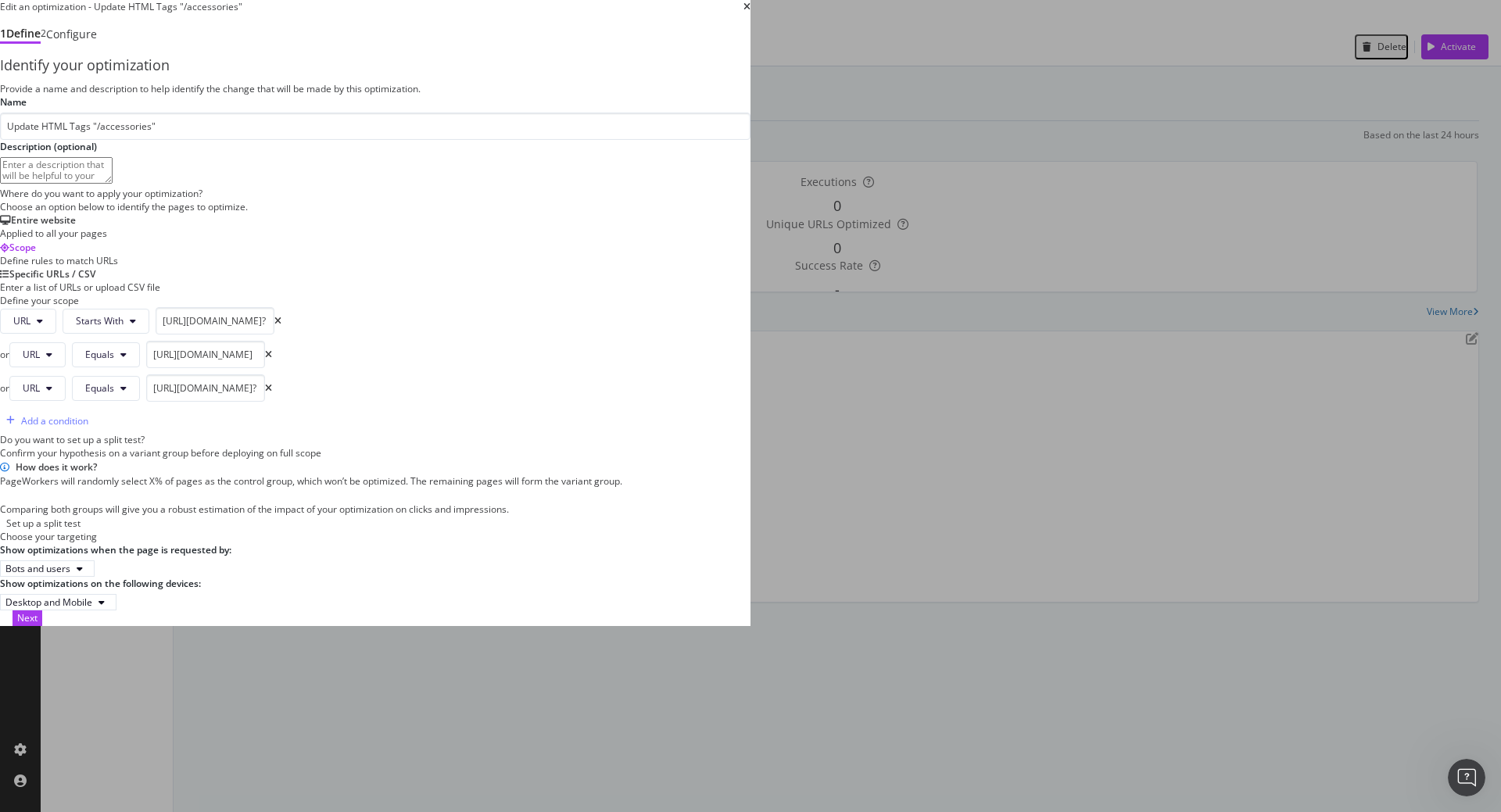
click at [750, 12] on icon "times" at bounding box center [747, 6] width 7 height 9
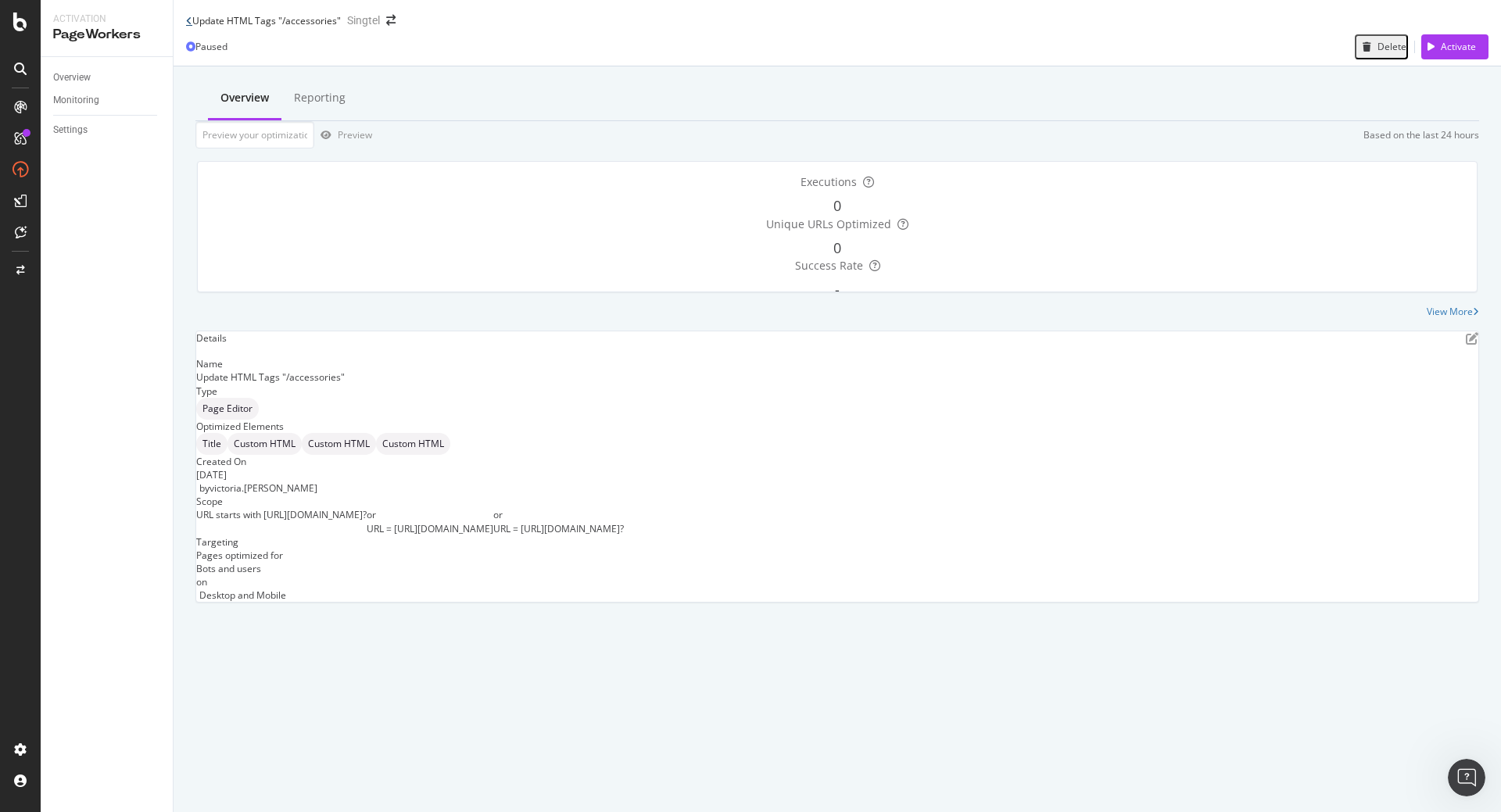
click at [188, 26] on icon at bounding box center [189, 20] width 6 height 9
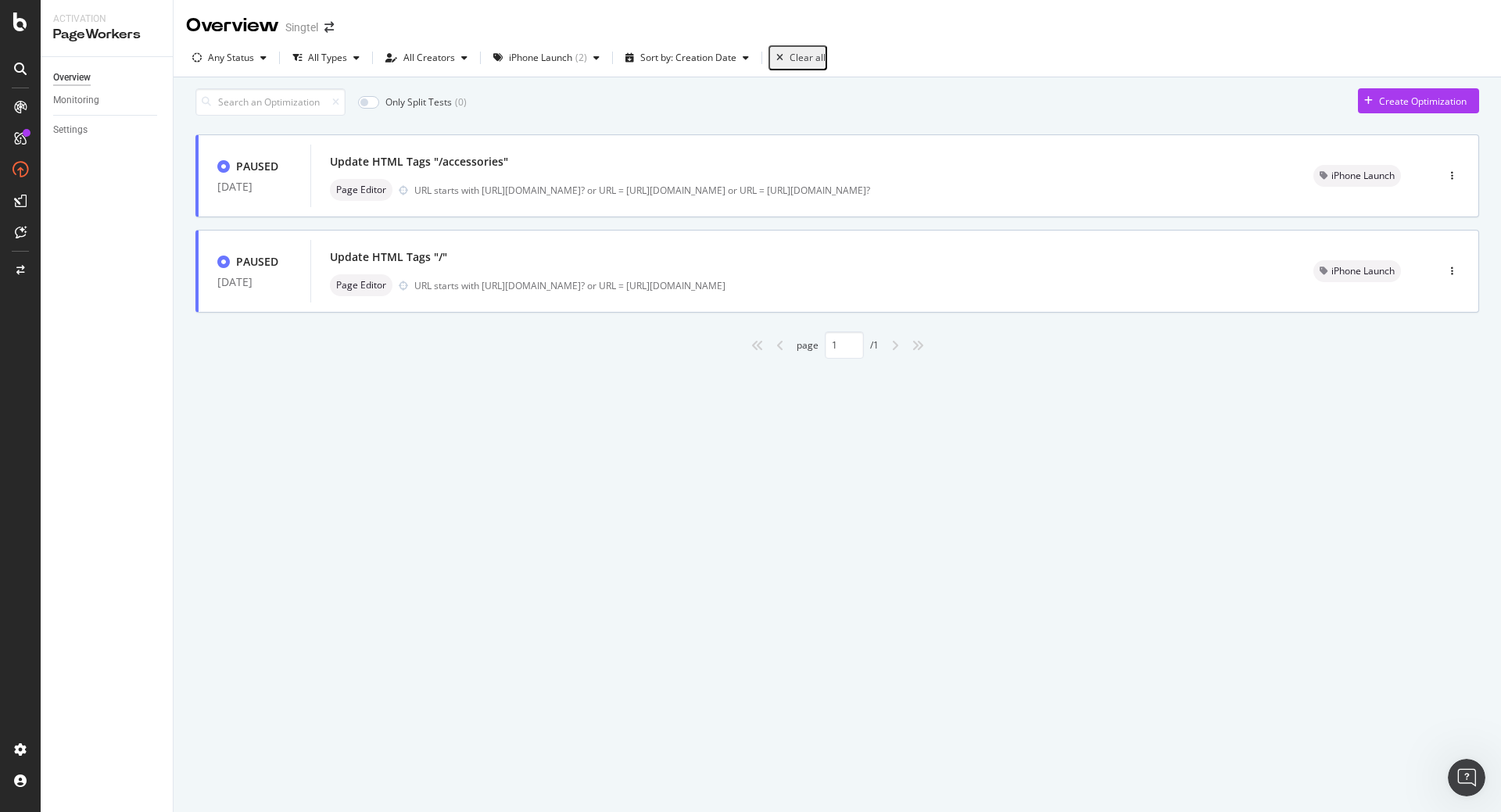
click at [803, 562] on div "Overview Singtel Any Status All Types All Creators iPhone Launch ( 2 ) Sort by:…" at bounding box center [837, 406] width 1328 height 812
click at [840, 517] on div "Overview Singtel Any Status All Types All Creators iPhone Launch ( 2 ) Sort by:…" at bounding box center [837, 406] width 1328 height 812
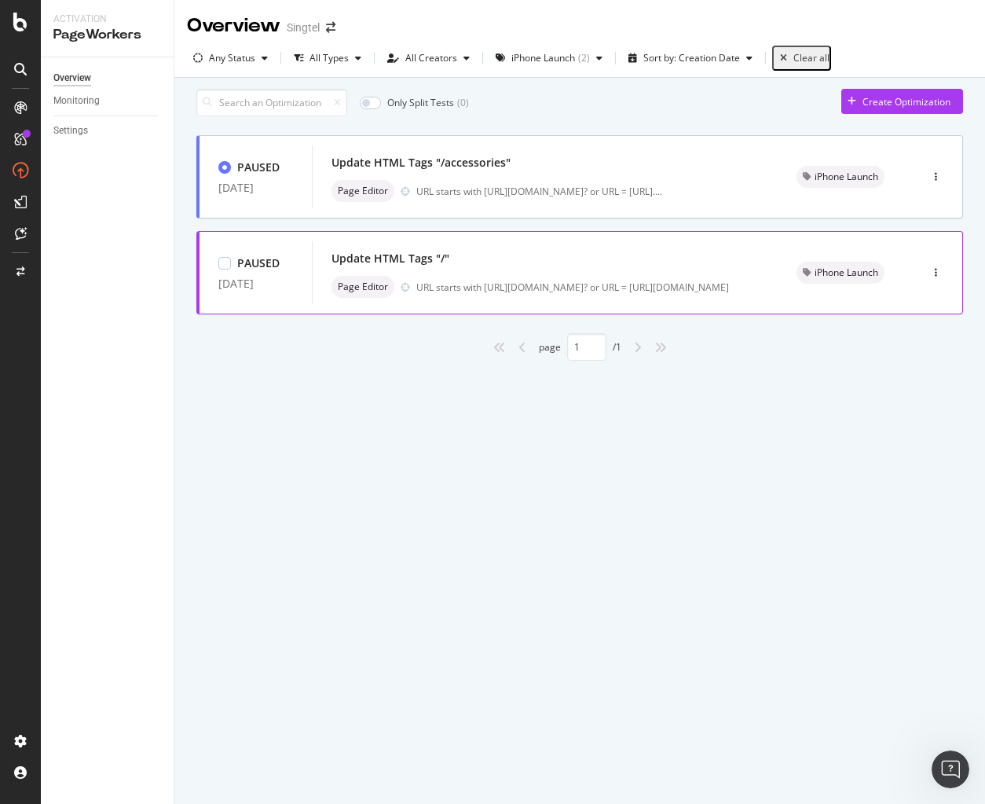
click at [545, 284] on div "Page Editor URL starts with https://shop.singtel.com/? or URL = https://shop.si…" at bounding box center [545, 287] width 427 height 22
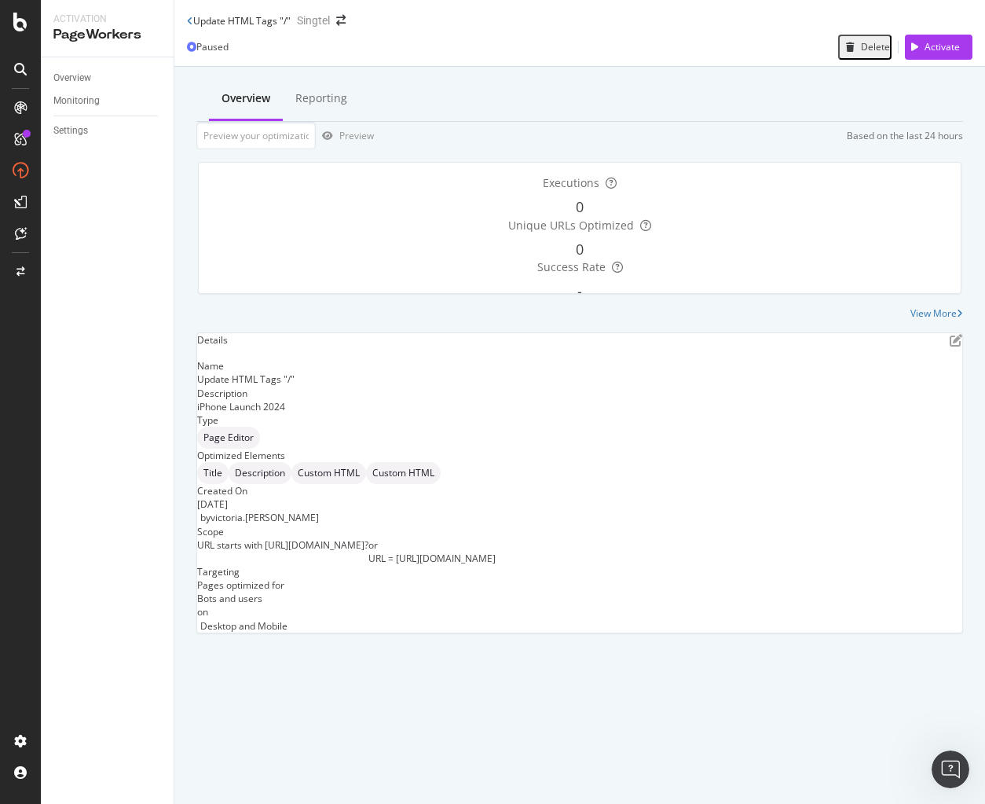
click at [702, 482] on div "Name Update HTML Tags "/" Description iPhone Launch 2024 Type Page Editor Optim…" at bounding box center [579, 495] width 765 height 273
click at [950, 346] on icon "pen-to-square" at bounding box center [956, 340] width 13 height 13
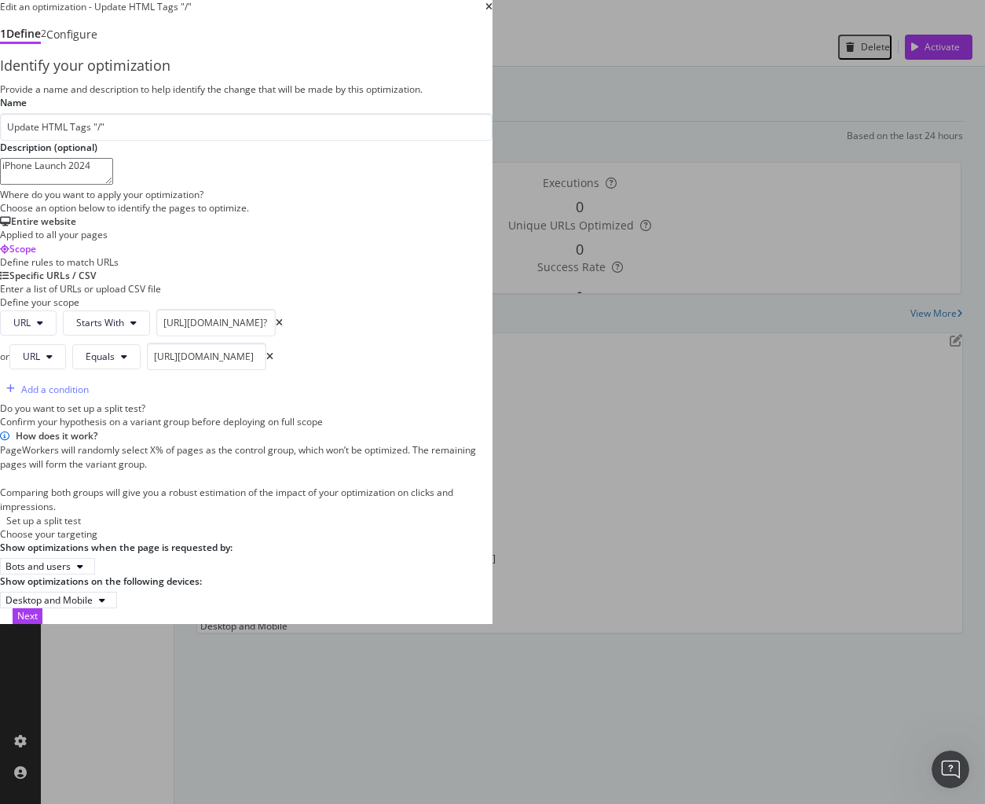
drag, startPoint x: 166, startPoint y: 282, endPoint x: 5, endPoint y: 279, distance: 160.3
click at [5, 279] on div "Identify your optimization Provide a name and description to help identify the …" at bounding box center [246, 332] width 493 height 552
drag, startPoint x: 346, startPoint y: 533, endPoint x: 115, endPoint y: 533, distance: 231.7
click at [115, 336] on div "URL Starts With https://shop.singtel.com/?" at bounding box center [246, 322] width 493 height 27
drag, startPoint x: 342, startPoint y: 581, endPoint x: 142, endPoint y: 575, distance: 199.6
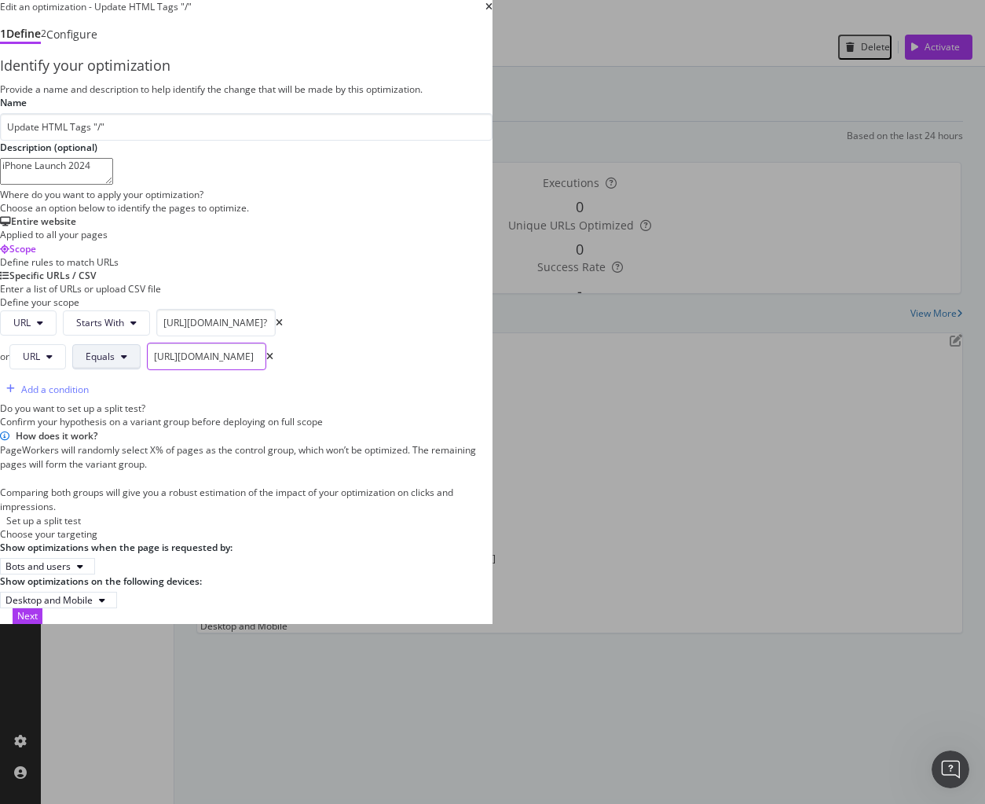
click at [142, 370] on div "or URL Equals https://shop.singtel.com/" at bounding box center [246, 356] width 493 height 27
click at [38, 622] on div "Next" at bounding box center [27, 615] width 20 height 13
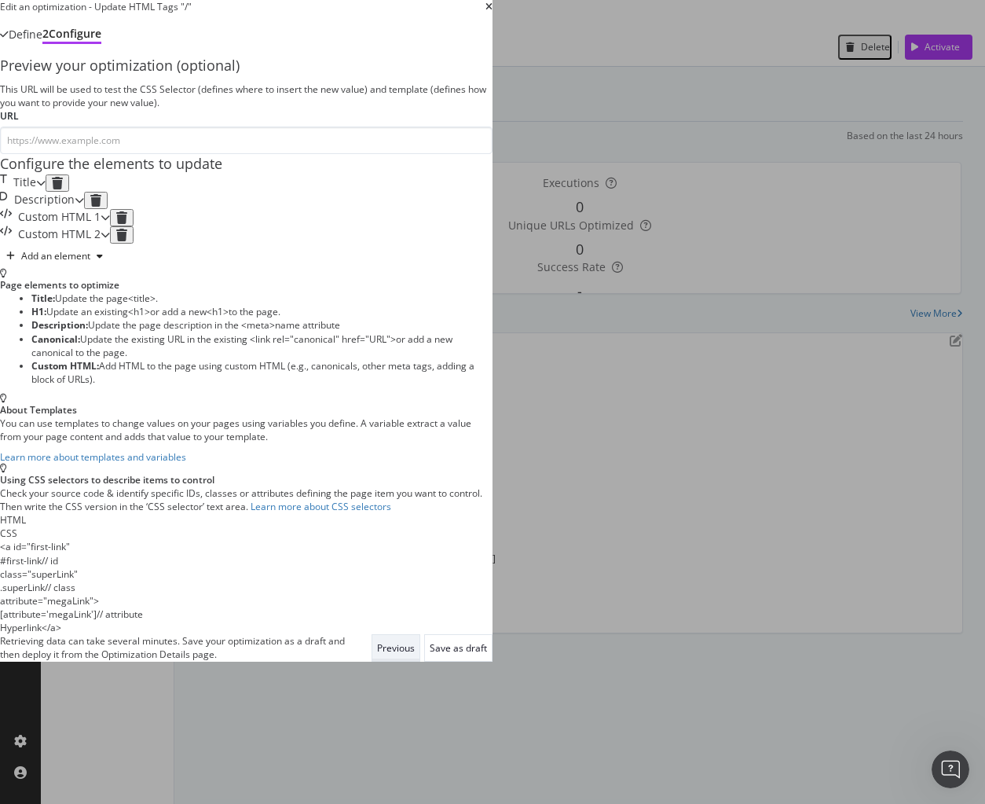
scroll to position [0, 0]
click at [36, 192] on div "Title" at bounding box center [18, 182] width 36 height 17
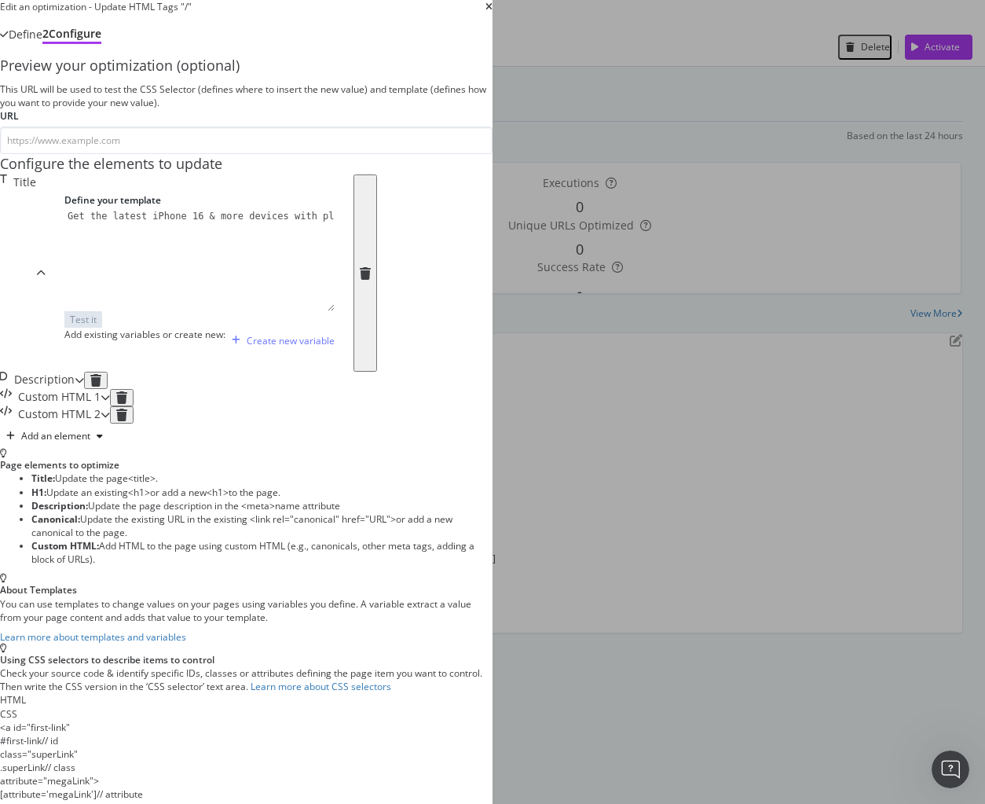
click at [101, 423] on div "Custom HTML 2" at bounding box center [50, 414] width 101 height 17
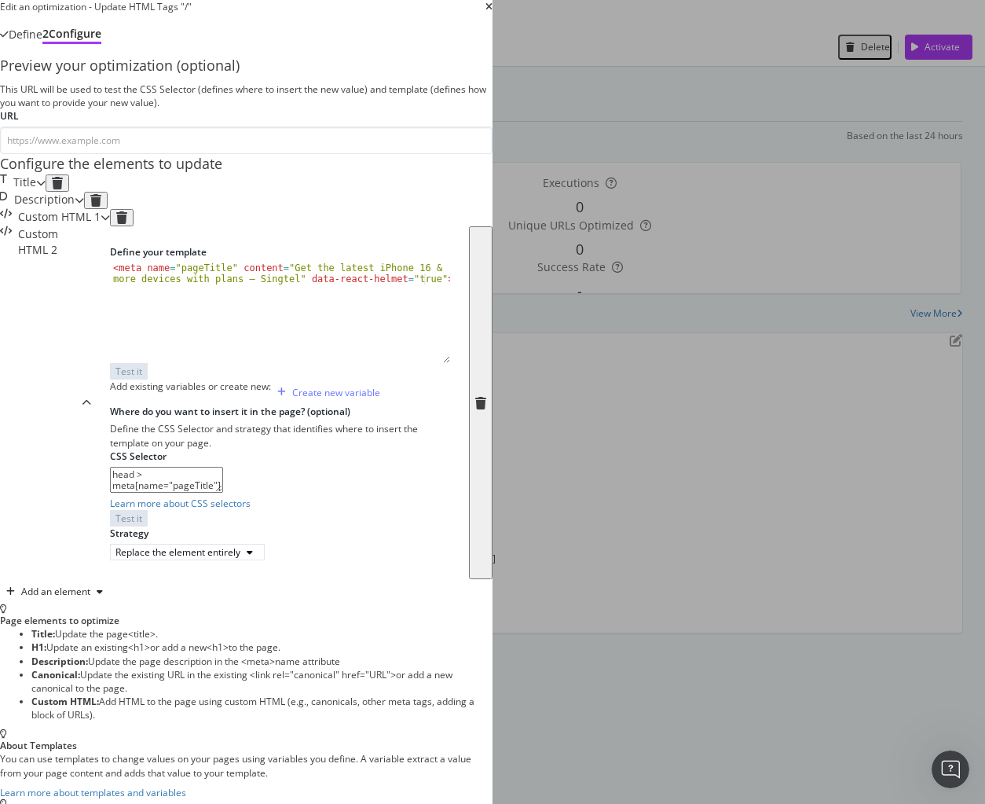
scroll to position [211, 0]
type textarea "<meta name="pageTitle" content="Get the latest iPhone 16 & more devices with pl…"
drag, startPoint x: 373, startPoint y: 304, endPoint x: -1, endPoint y: 282, distance: 374.6
click at [0, 282] on html "Activation PageWorkers Overview Monitoring Settings Update HTML Tags "/" Singte…" at bounding box center [492, 402] width 985 height 804
click at [408, 398] on div "Add existing variables or create new: Create new variable" at bounding box center [280, 391] width 340 height 25
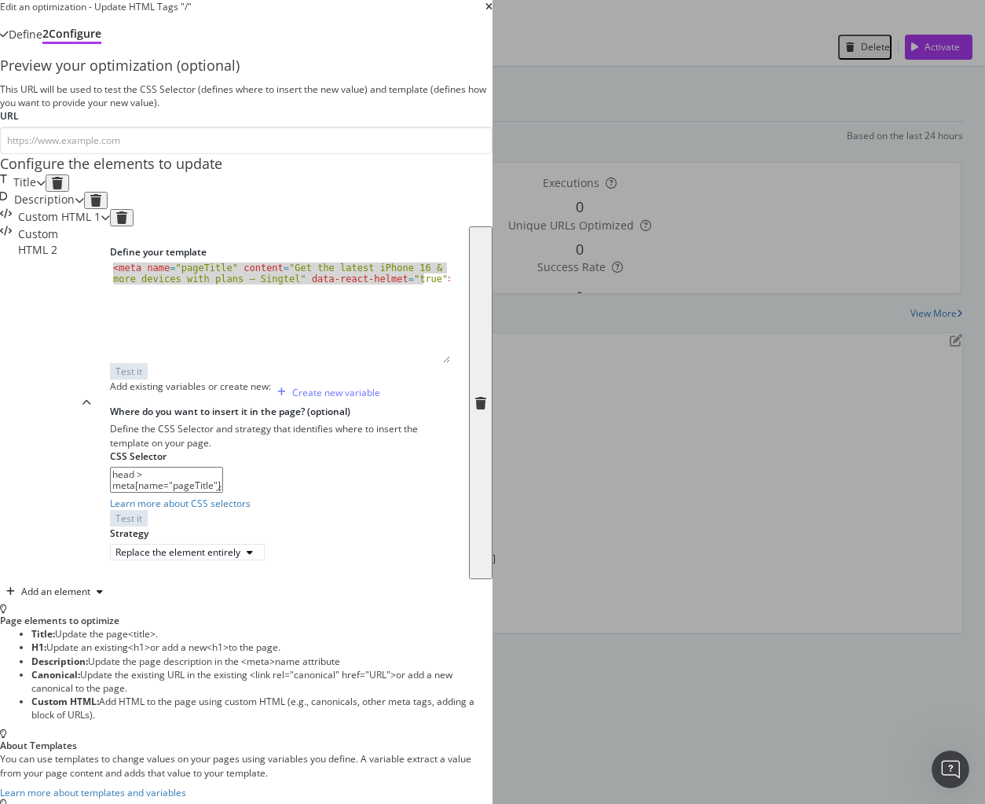
drag, startPoint x: 254, startPoint y: 554, endPoint x: -83, endPoint y: 533, distance: 337.6
click at [0, 533] on html "Activation PageWorkers Overview Monitoring Settings Update HTML Tags "/" Singte…" at bounding box center [492, 402] width 985 height 804
click at [413, 526] on div "head > meta[name="pageTitle"] Learn more about CSS selectors Test it" at bounding box center [280, 497] width 340 height 60
click at [341, 332] on div "< meta name = "pageTitle" content = "Get the latest iPhone 16 & more devices wi…" at bounding box center [280, 312] width 340 height 101
click at [493, 13] on div "Edit an optimization - Update HTML Tags "/"" at bounding box center [246, 6] width 493 height 13
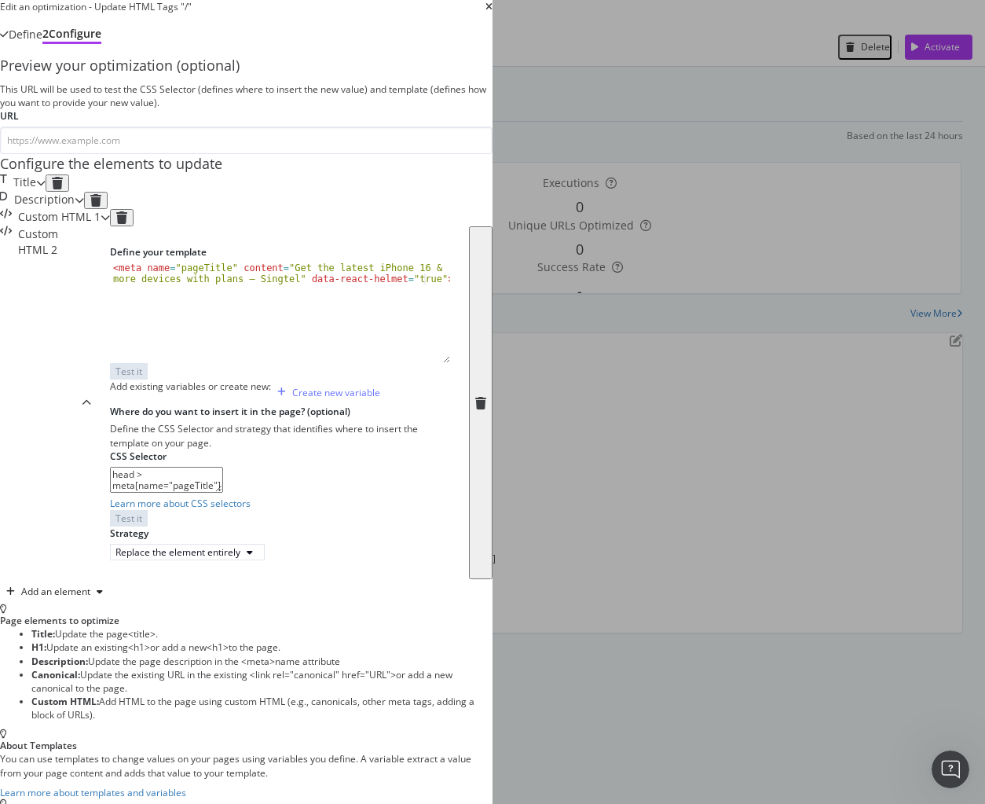
click at [493, 12] on icon "times" at bounding box center [488, 6] width 7 height 9
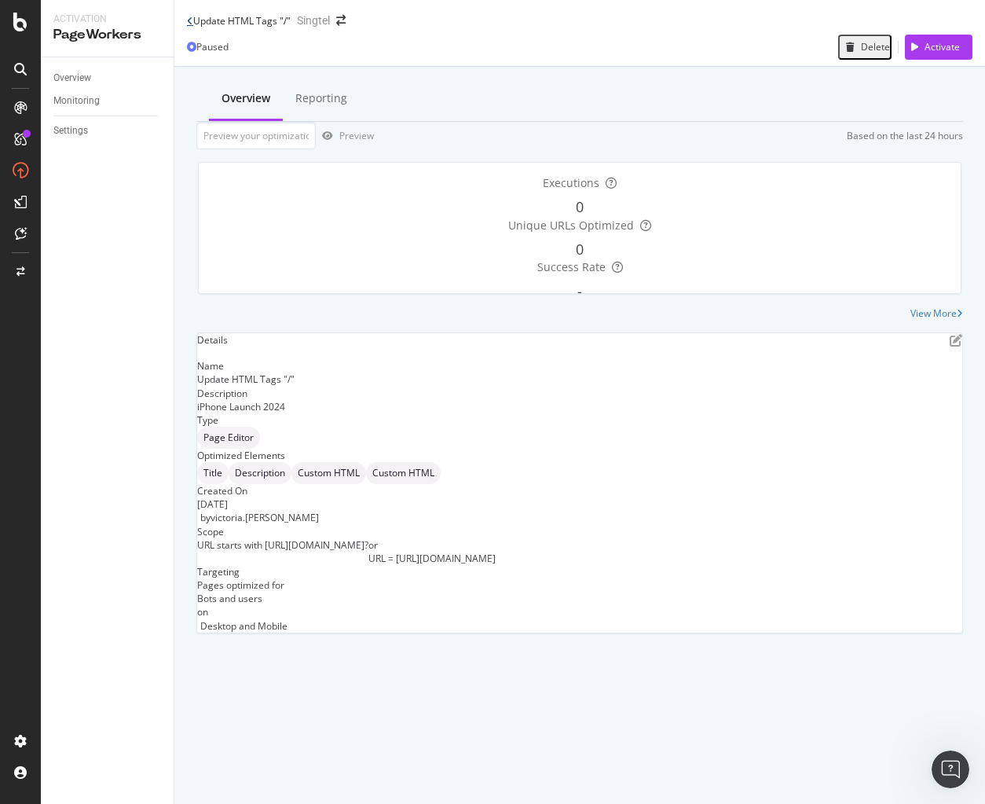
click at [187, 26] on icon at bounding box center [190, 20] width 6 height 9
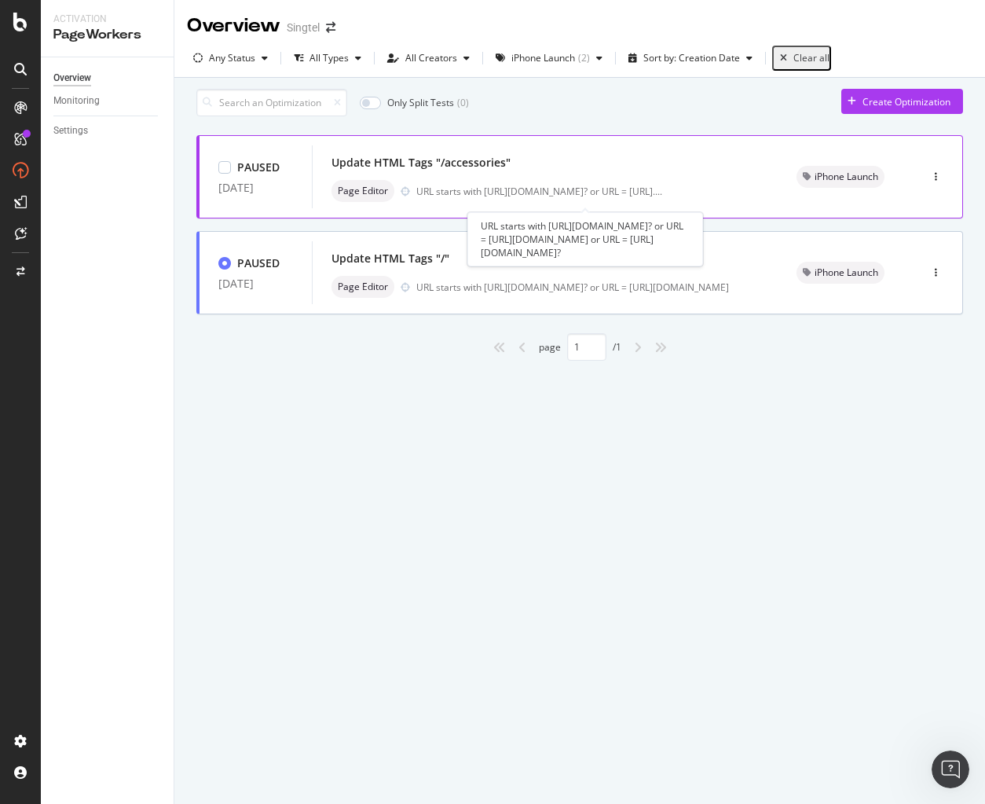
click at [662, 197] on div "URL starts with https://shop.singtel.com/accessories? or URL = https://shop. ..." at bounding box center [539, 191] width 246 height 13
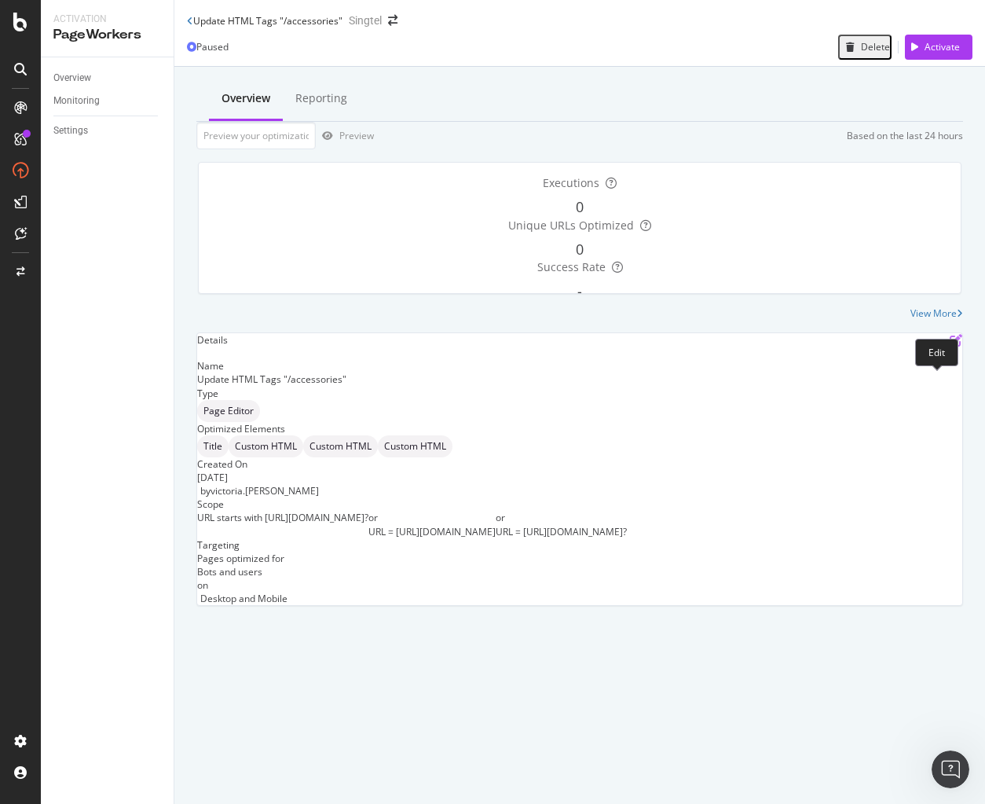
click at [950, 346] on icon "pen-to-square" at bounding box center [956, 340] width 13 height 13
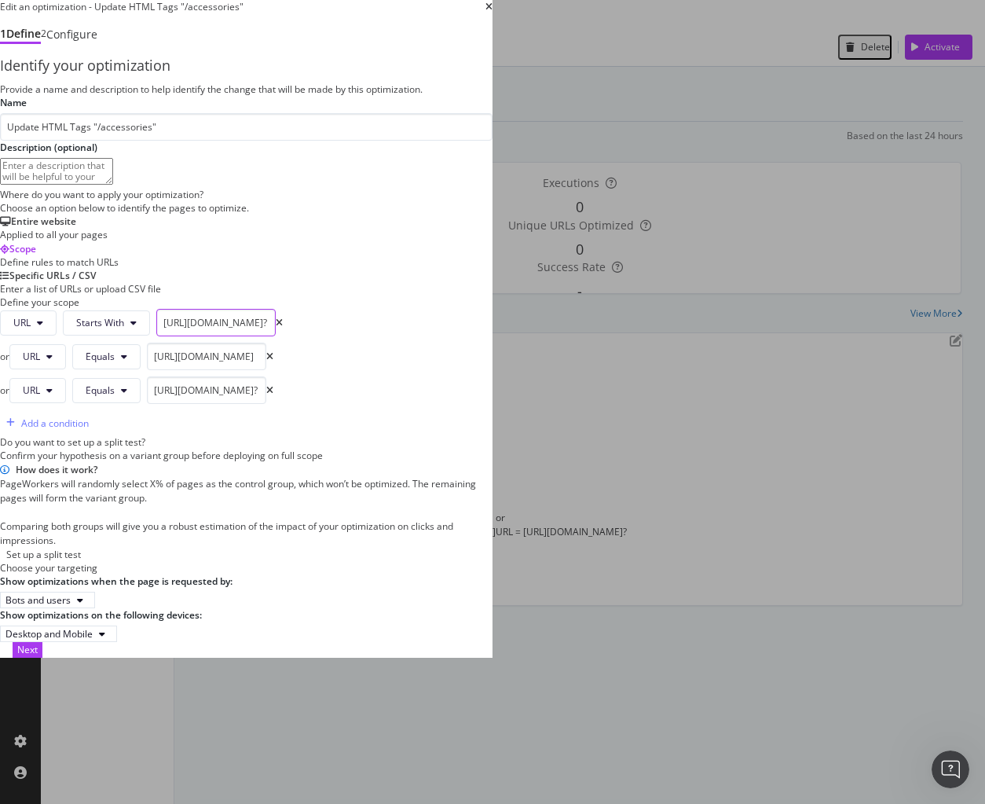
scroll to position [0, 21]
drag, startPoint x: 207, startPoint y: 536, endPoint x: 456, endPoint y: 536, distance: 249.8
click at [456, 435] on div "URL Starts With https://shop.singtel.com/accessories? or URL Equals https://sho…" at bounding box center [246, 372] width 493 height 126
drag, startPoint x: 209, startPoint y: 580, endPoint x: 513, endPoint y: 577, distance: 304.0
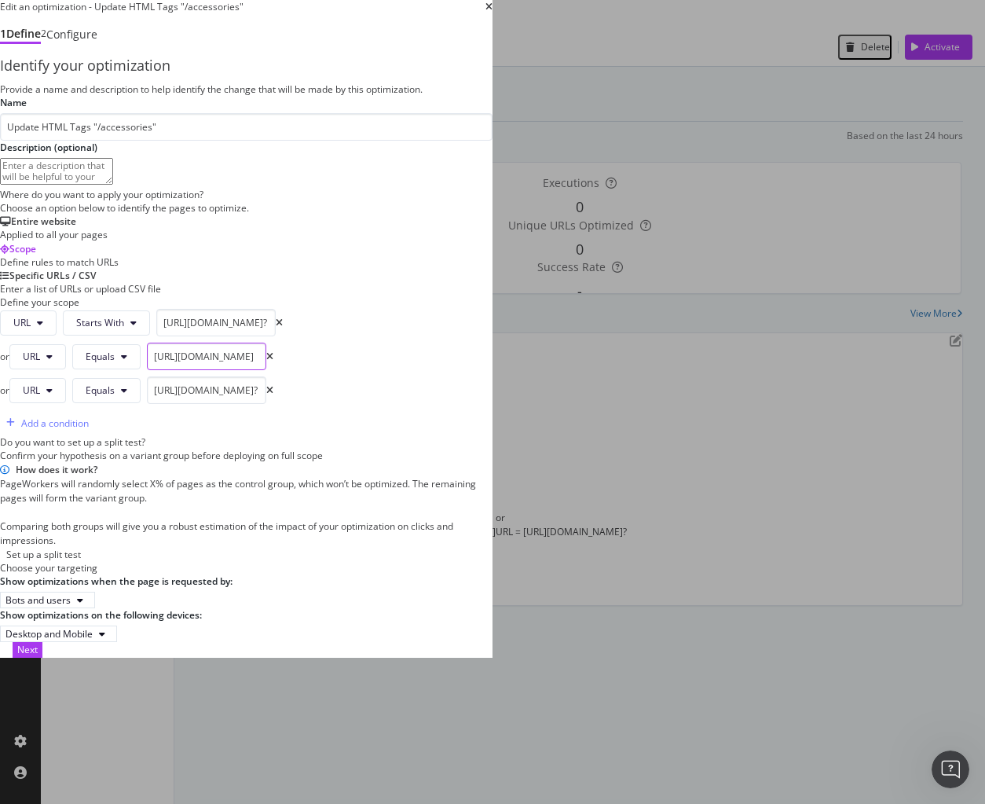
click at [493, 435] on div "URL Starts With https://shop.singtel.com/accessories? or URL Equals https://sho…" at bounding box center [246, 372] width 493 height 126
drag, startPoint x: 275, startPoint y: 624, endPoint x: 436, endPoint y: 625, distance: 161.0
click at [436, 435] on div "URL Starts With https://shop.singtel.com/accessories? or URL Equals https://sho…" at bounding box center [246, 372] width 493 height 126
click at [493, 435] on div "URL Starts With https://shop.singtel.com/accessories? or URL Equals https://sho…" at bounding box center [246, 372] width 493 height 126
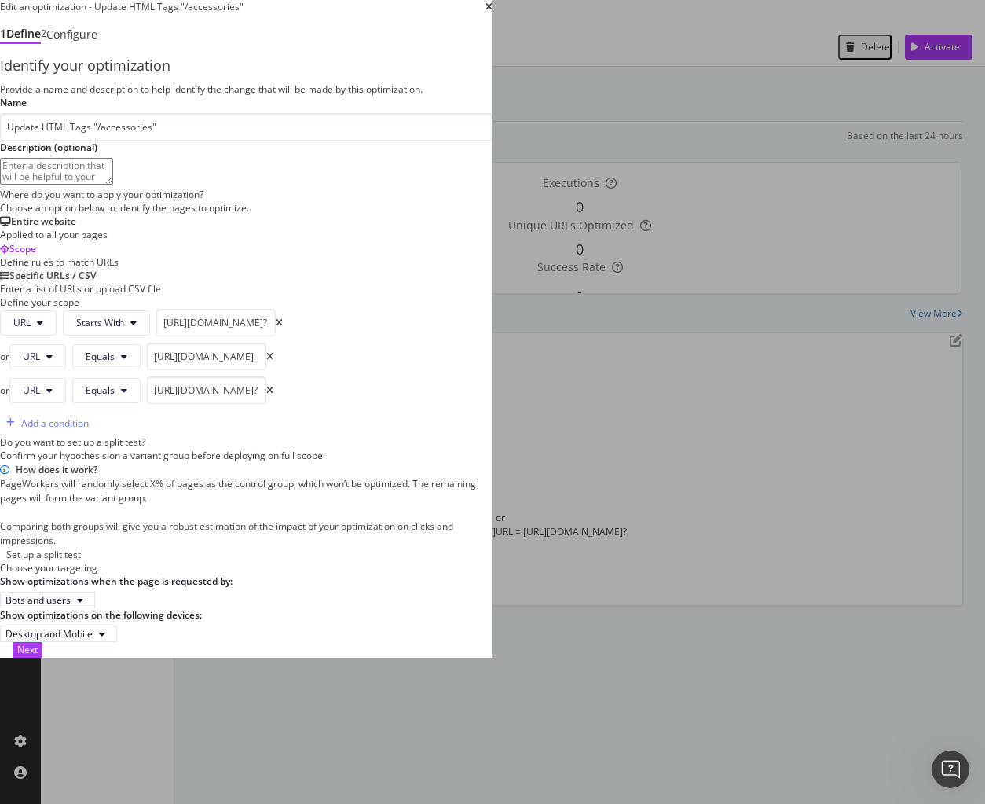
scroll to position [0, 0]
click at [493, 621] on div "Provide a name and description to help identify the change that will be made by…" at bounding box center [246, 362] width 493 height 560
click at [42, 657] on button "Next" at bounding box center [28, 649] width 30 height 15
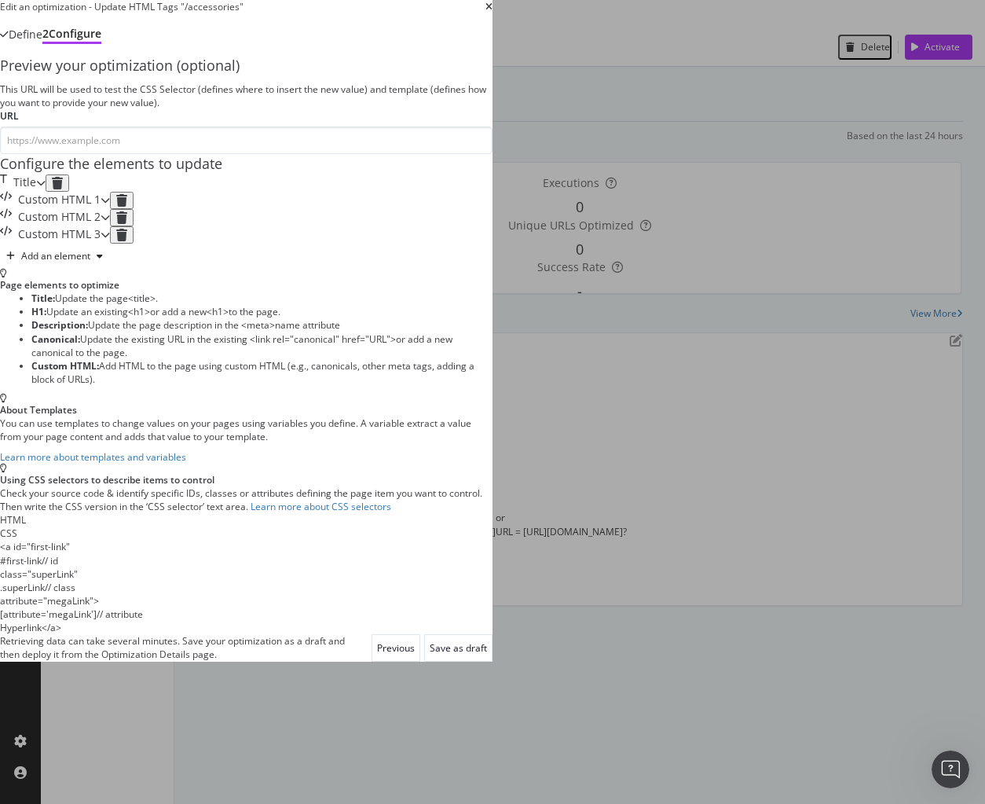
click at [36, 192] on div "Title" at bounding box center [18, 182] width 36 height 17
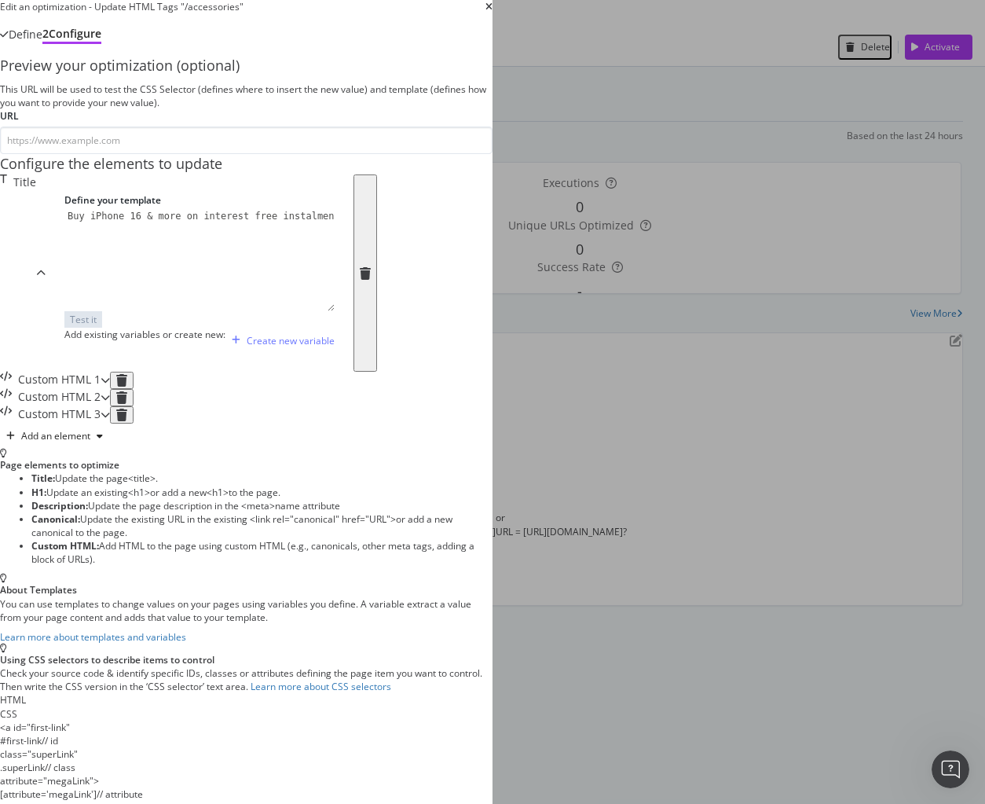
click at [101, 423] on div "Custom HTML 3" at bounding box center [50, 414] width 101 height 17
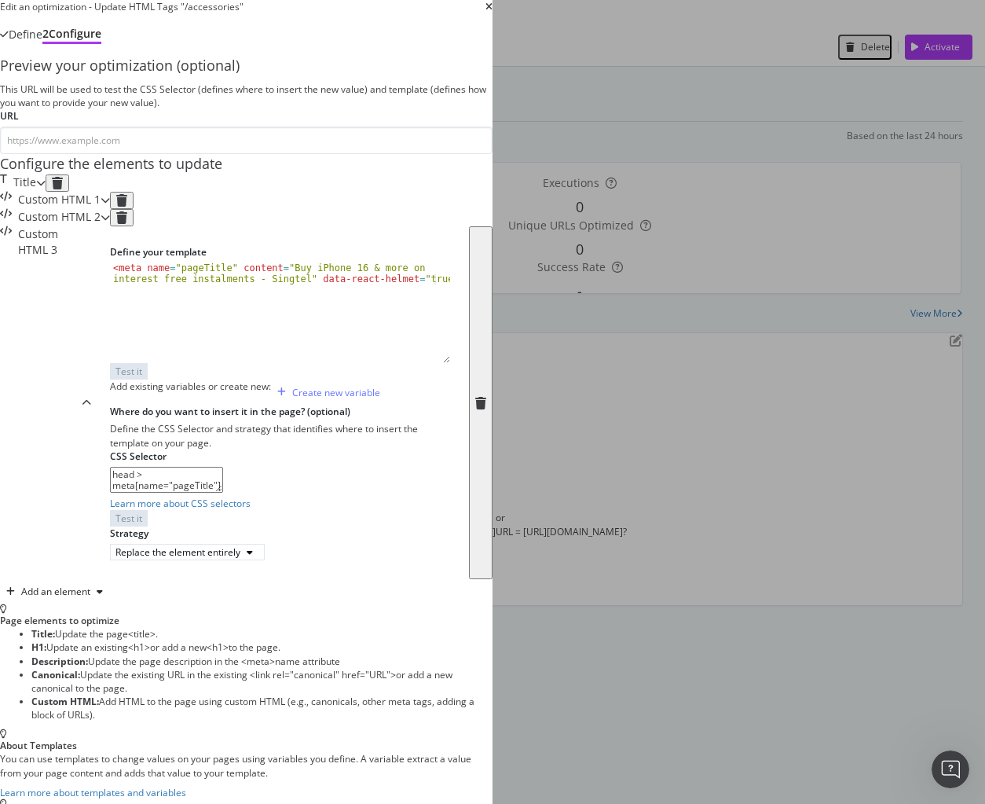
scroll to position [157, 0]
type textarea "<meta name="pageTitle" content="Buy iPhone 16 & more on interest free instalmen…"
drag, startPoint x: 53, startPoint y: 346, endPoint x: 387, endPoint y: 368, distance: 334.6
click at [387, 368] on div "<meta name="pageTitle" content="Buy iPhone 16 & more on interest free instalmen…" at bounding box center [280, 320] width 340 height 117
drag, startPoint x: 275, startPoint y: 610, endPoint x: -71, endPoint y: 613, distance: 346.4
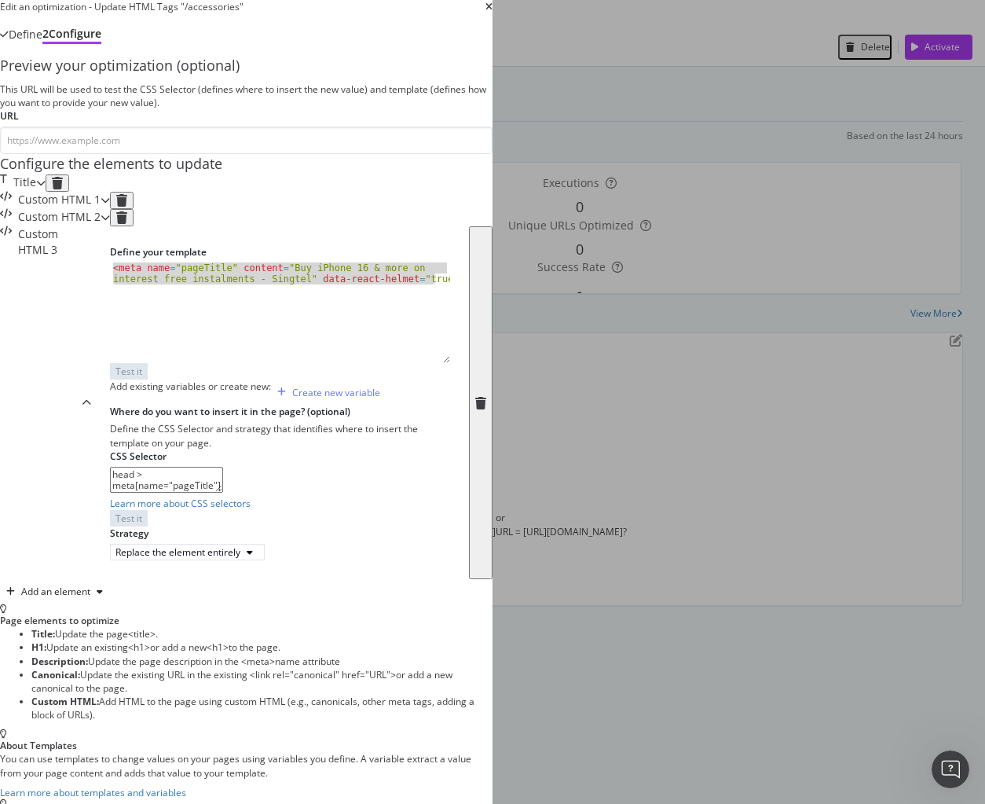
click at [0, 613] on html "Activation PageWorkers Overview Monitoring Settings Update HTML Tags "/accessor…" at bounding box center [492, 402] width 985 height 804
click at [101, 226] on div "Custom HTML 2" at bounding box center [50, 217] width 101 height 17
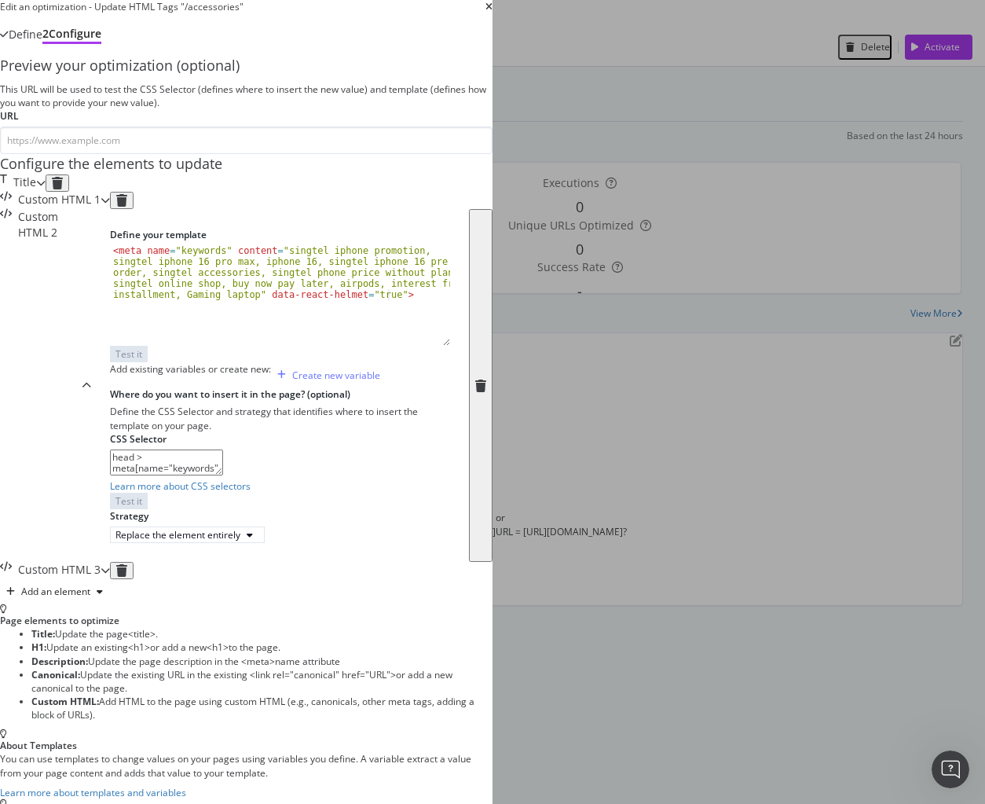
click at [101, 194] on div "Custom HTML 1" at bounding box center [50, 200] width 101 height 17
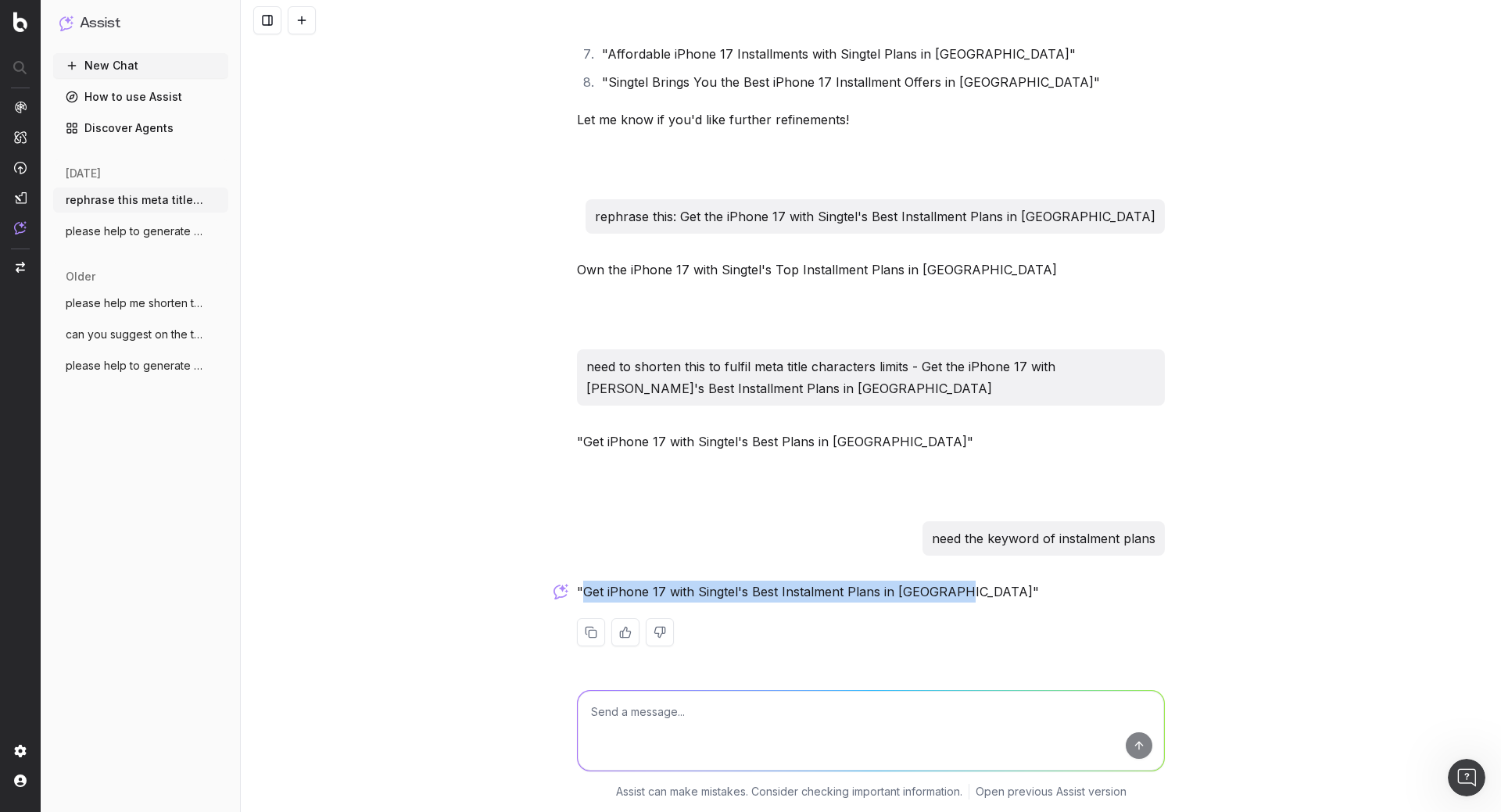
scroll to position [1611, 0]
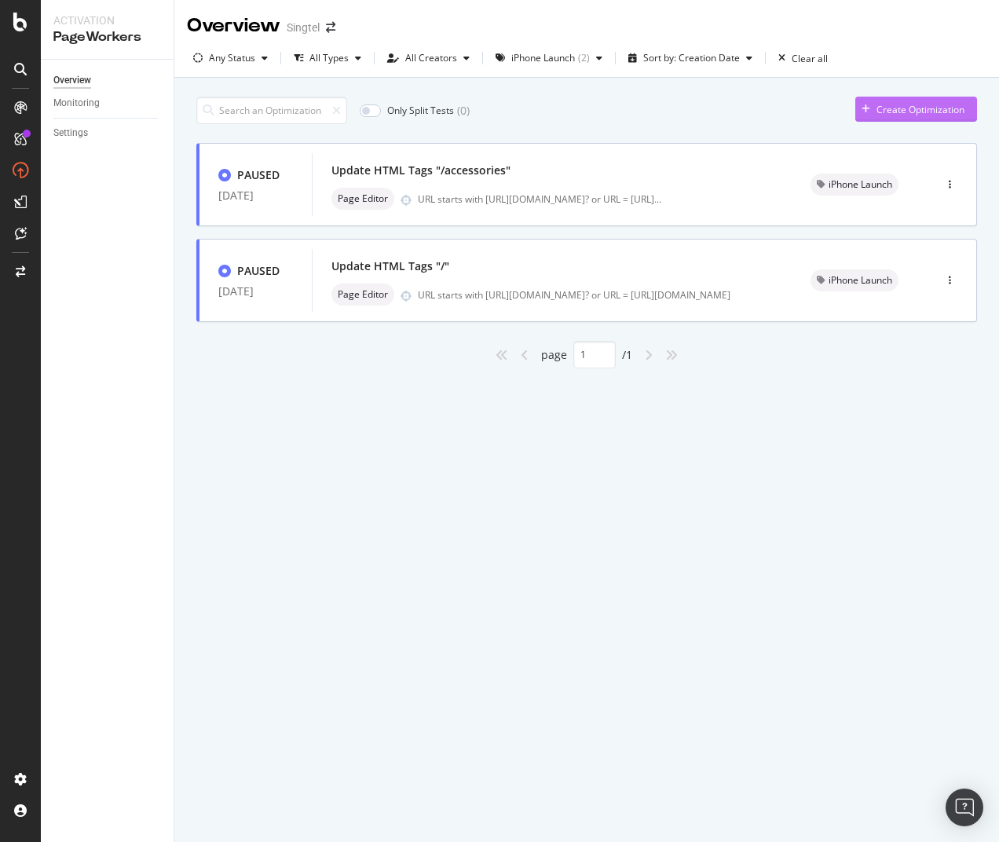
click at [899, 108] on div "Create Optimization" at bounding box center [921, 109] width 88 height 13
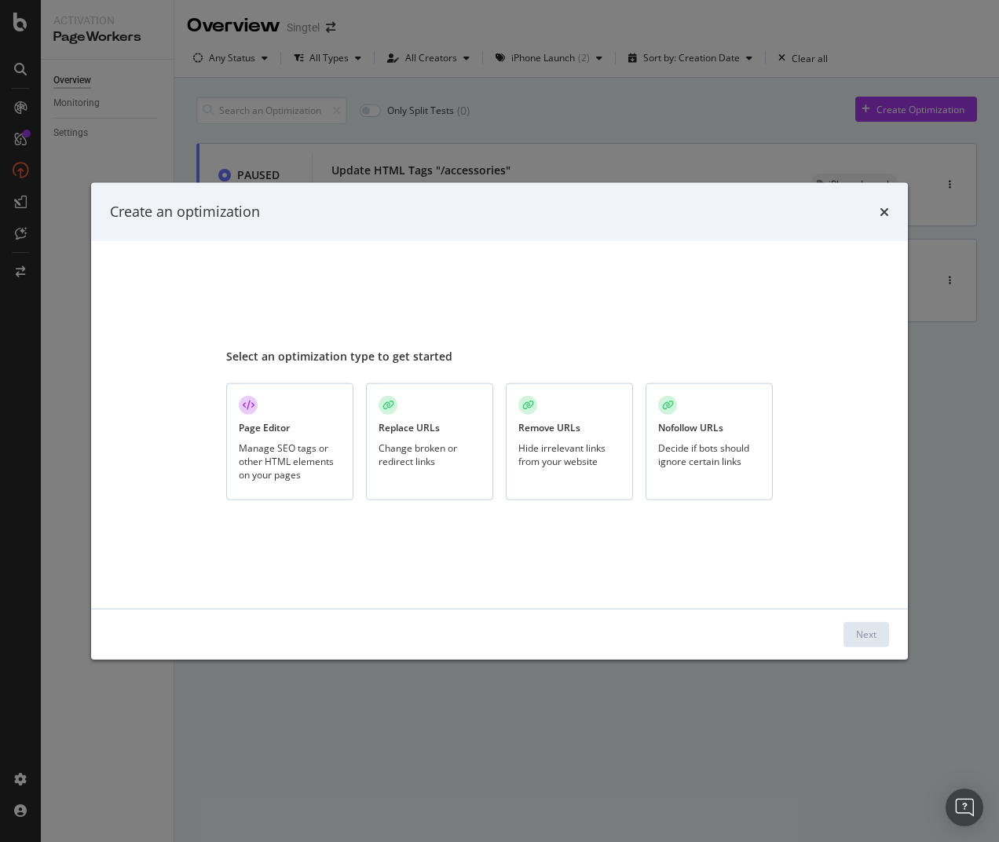
click at [273, 439] on div "Page Editor Manage SEO tags or other HTML elements on your pages" at bounding box center [289, 441] width 127 height 117
click at [871, 632] on div "Next" at bounding box center [866, 634] width 20 height 13
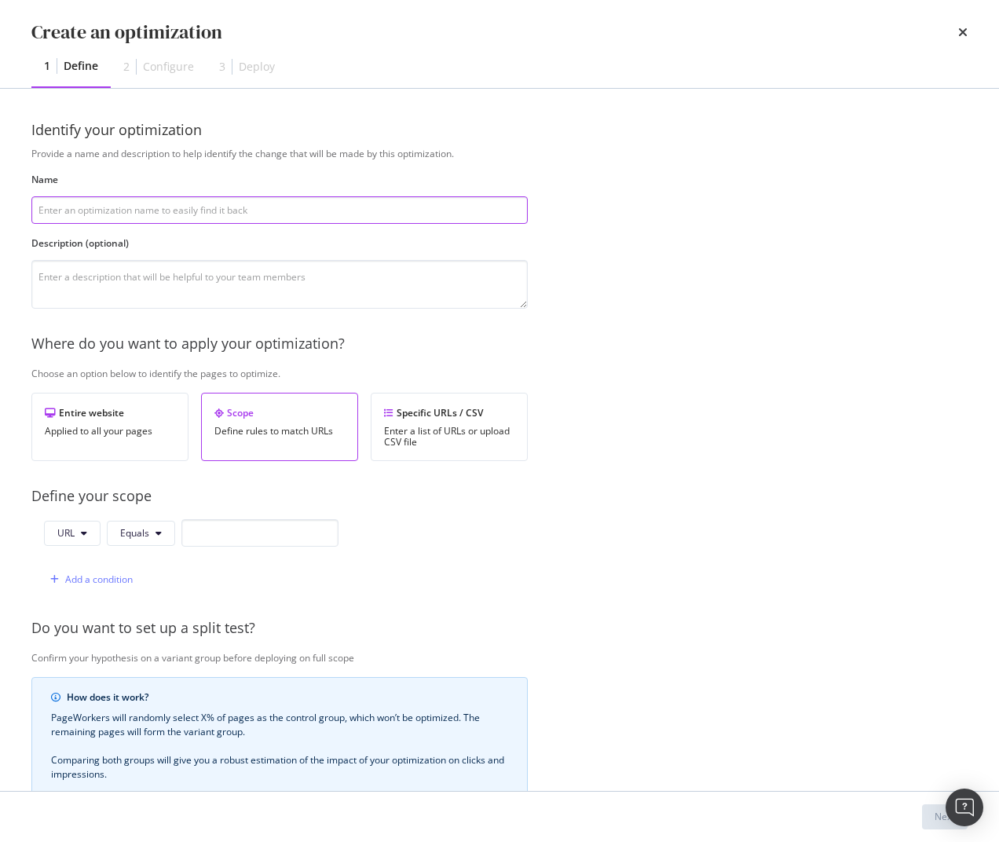
click at [188, 211] on input "modal" at bounding box center [279, 209] width 496 height 27
type input "Add meta title for iPhone 17 Launch"
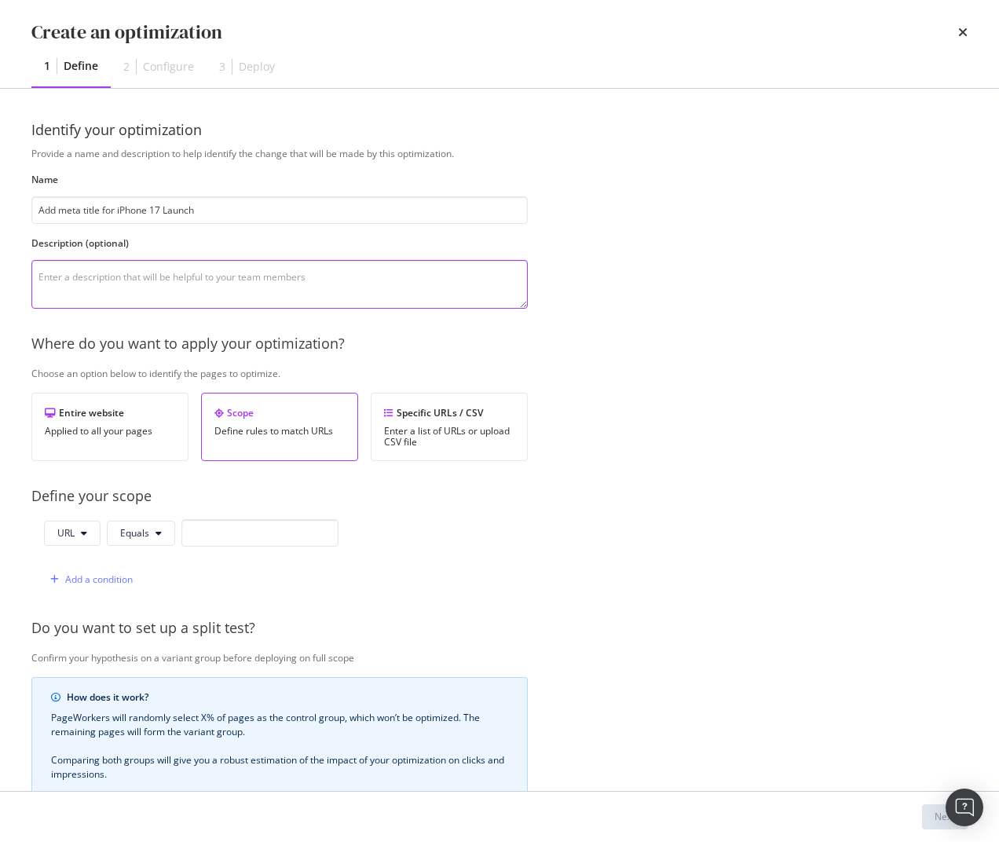
click at [185, 282] on textarea "modal" at bounding box center [279, 284] width 496 height 49
paste textarea "iPhone Launch 2024"
click at [68, 277] on textarea "iPhone Launch 2024" at bounding box center [279, 284] width 496 height 49
drag, startPoint x: 134, startPoint y: 280, endPoint x: 148, endPoint y: 280, distance: 13.4
click at [148, 280] on textarea "iPhone 17 Launch 2024" at bounding box center [279, 284] width 496 height 49
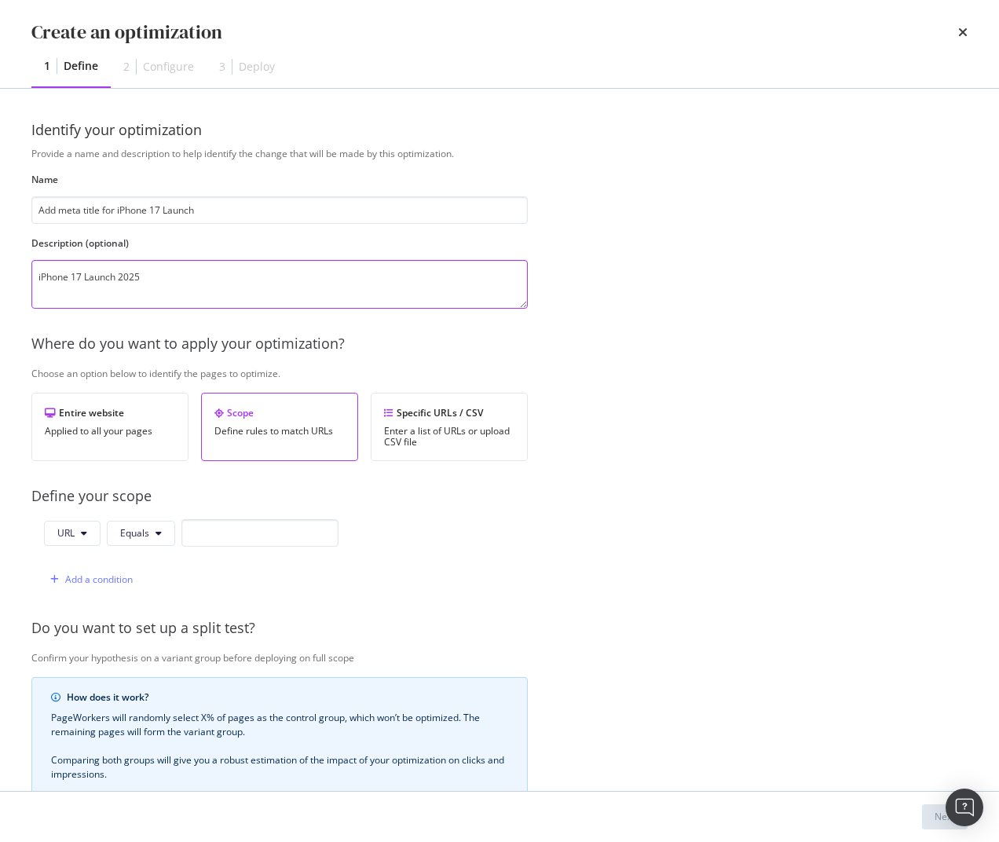
type textarea "iPhone 17 Launch 2025"
click at [273, 527] on input "modal" at bounding box center [259, 532] width 157 height 27
paste input "[URL][DOMAIN_NAME]?"
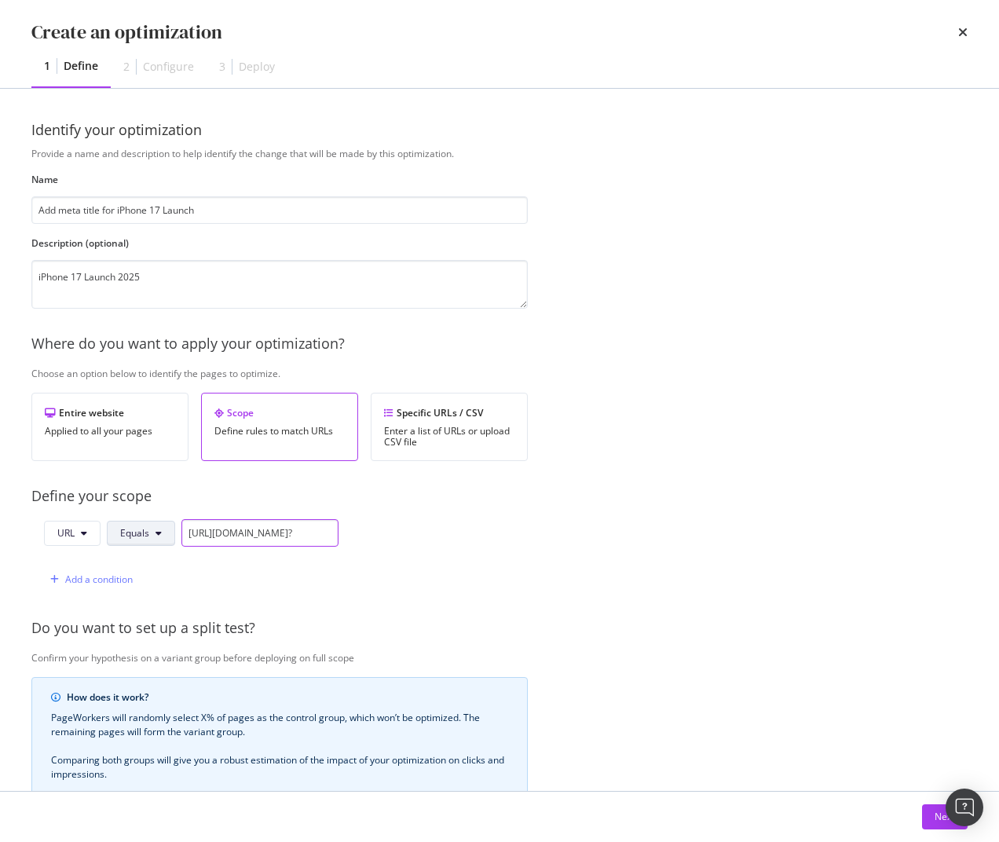
type input "[URL][DOMAIN_NAME]?"
click at [154, 539] on button "Equals" at bounding box center [141, 533] width 68 height 25
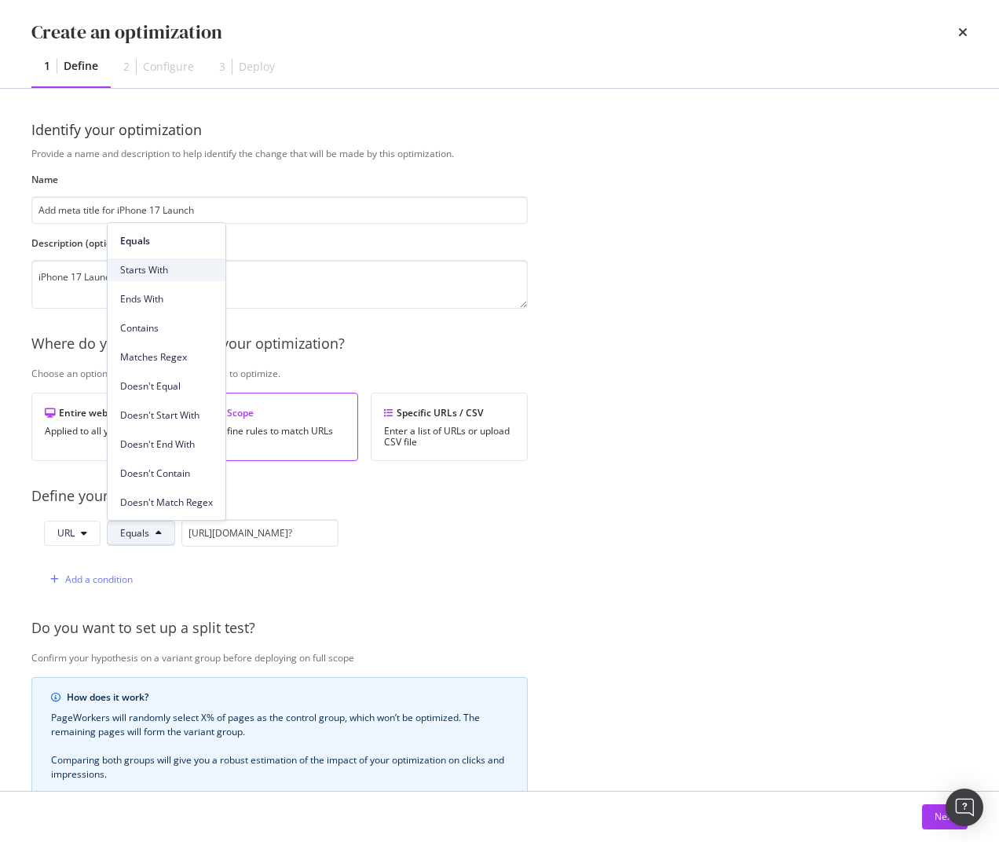
click at [156, 269] on span "Starts With" at bounding box center [166, 270] width 93 height 14
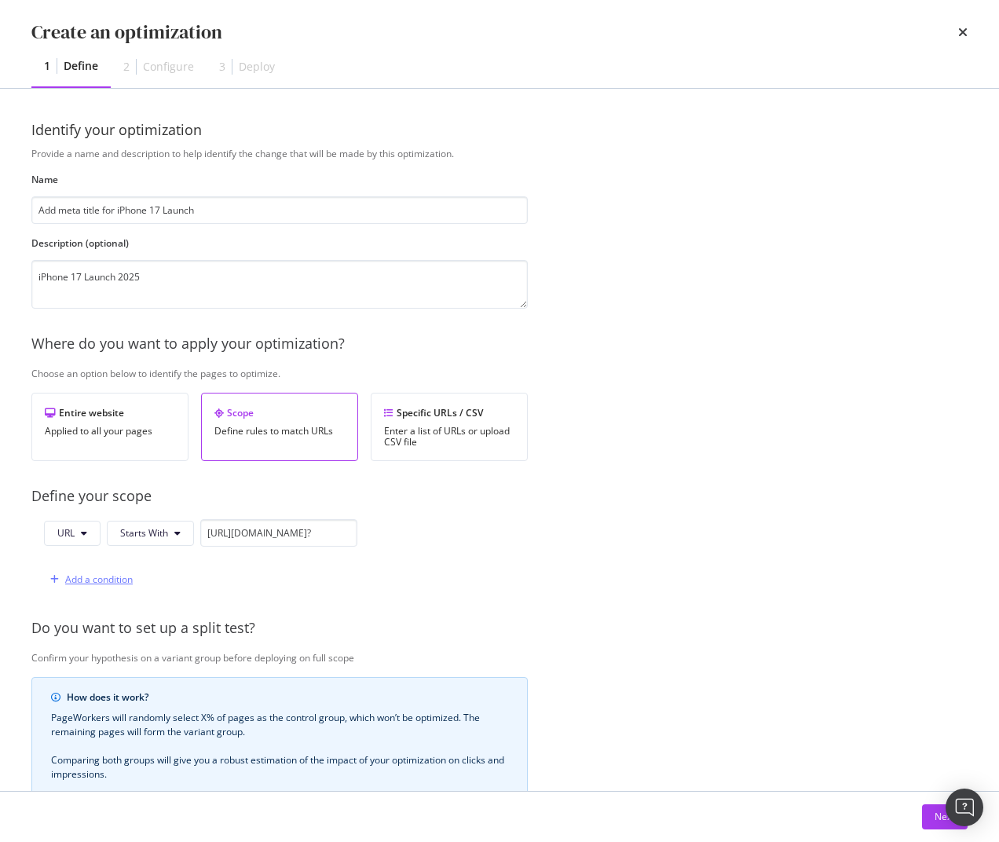
click at [67, 580] on div "Add a condition" at bounding box center [99, 579] width 68 height 13
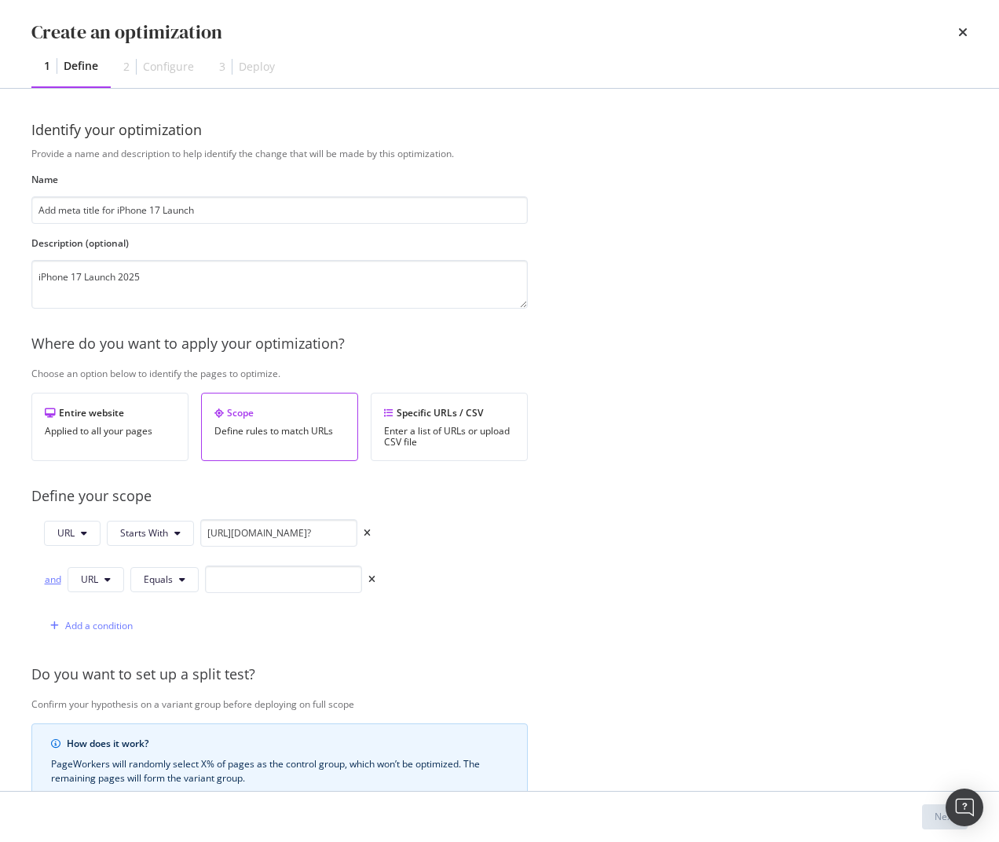
click at [54, 583] on div "and" at bounding box center [52, 579] width 17 height 13
click at [270, 575] on input "modal" at bounding box center [283, 579] width 157 height 27
paste input "[URL][DOMAIN_NAME]"
type input "[URL][DOMAIN_NAME]"
click at [749, 563] on div "Provide a name and description to help identify the change that will be made by…" at bounding box center [499, 594] width 936 height 894
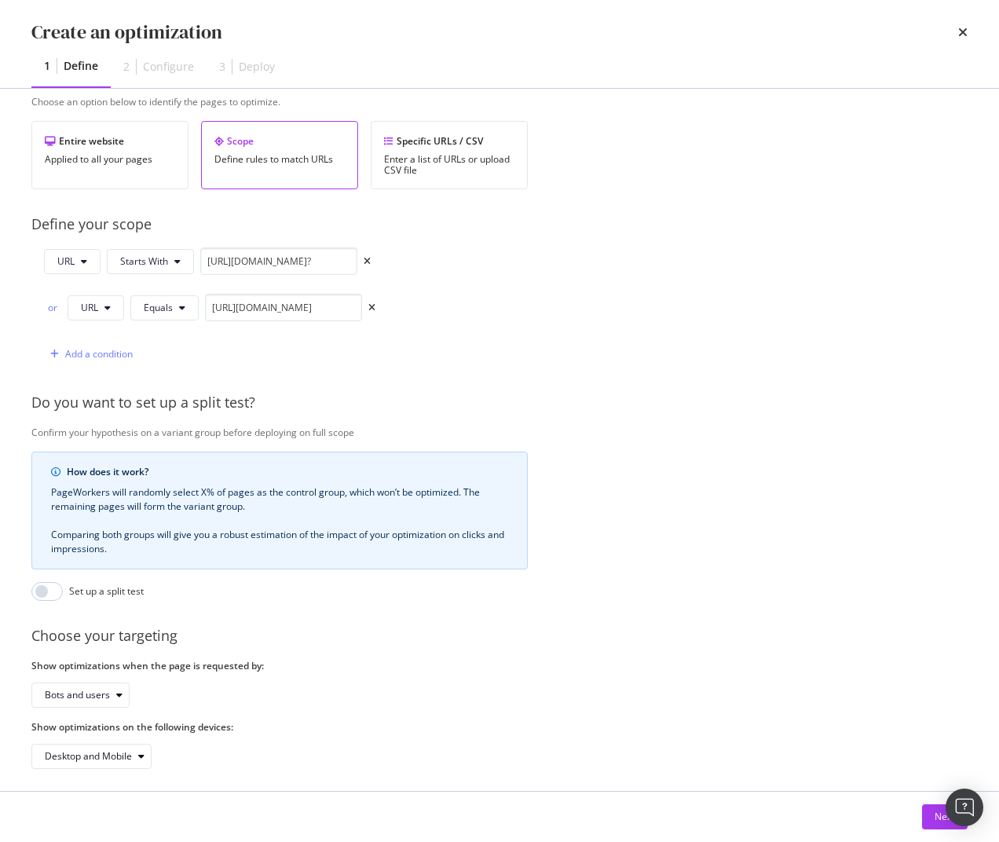
scroll to position [293, 0]
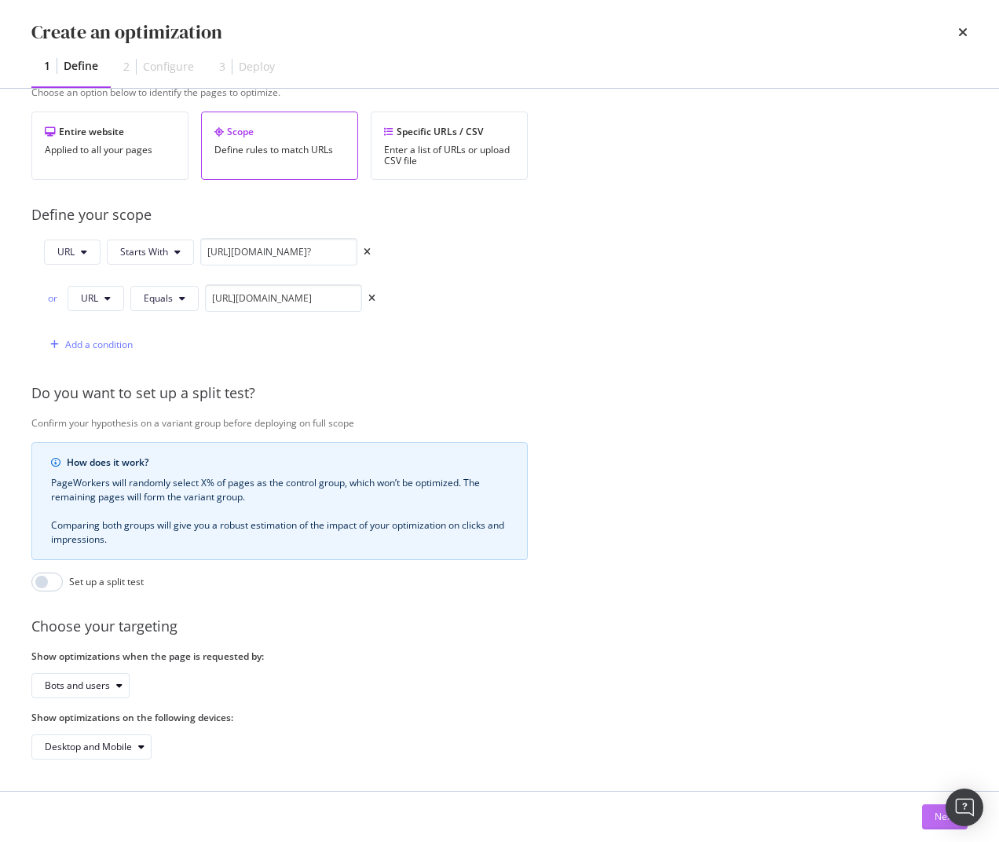
click at [940, 812] on div "Next" at bounding box center [945, 816] width 20 height 13
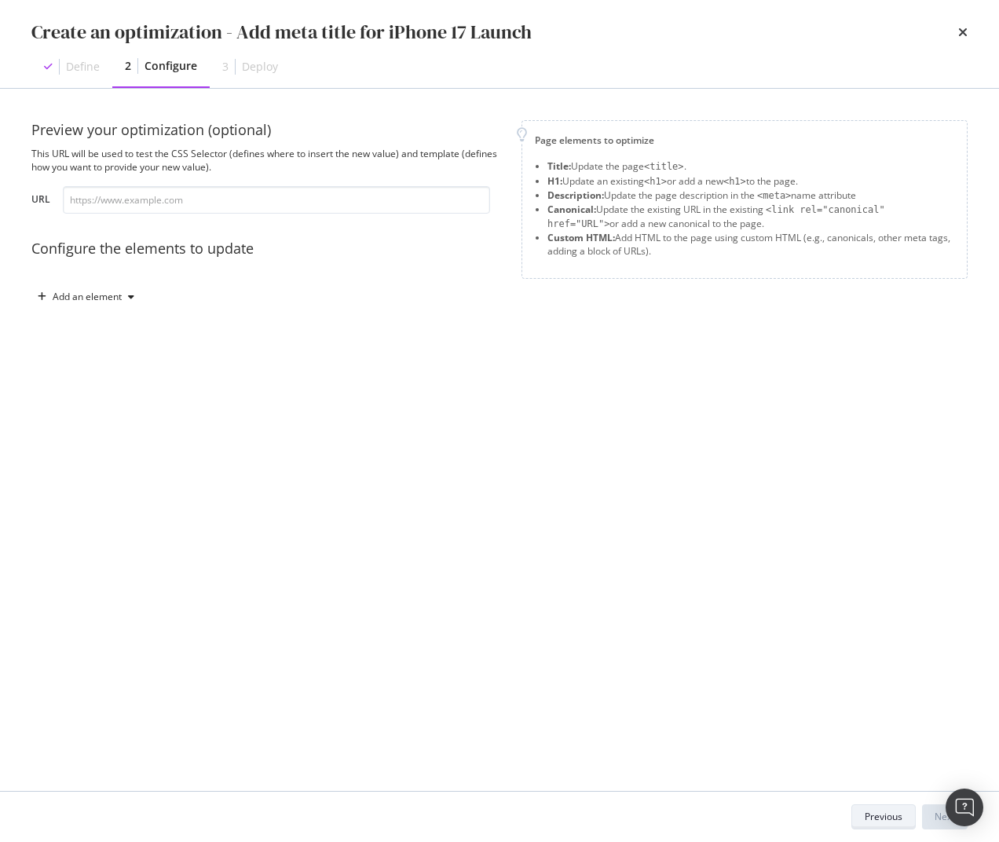
scroll to position [0, 0]
click at [101, 301] on div "Add an element" at bounding box center [87, 296] width 69 height 9
click at [105, 332] on div "Title" at bounding box center [95, 327] width 106 height 20
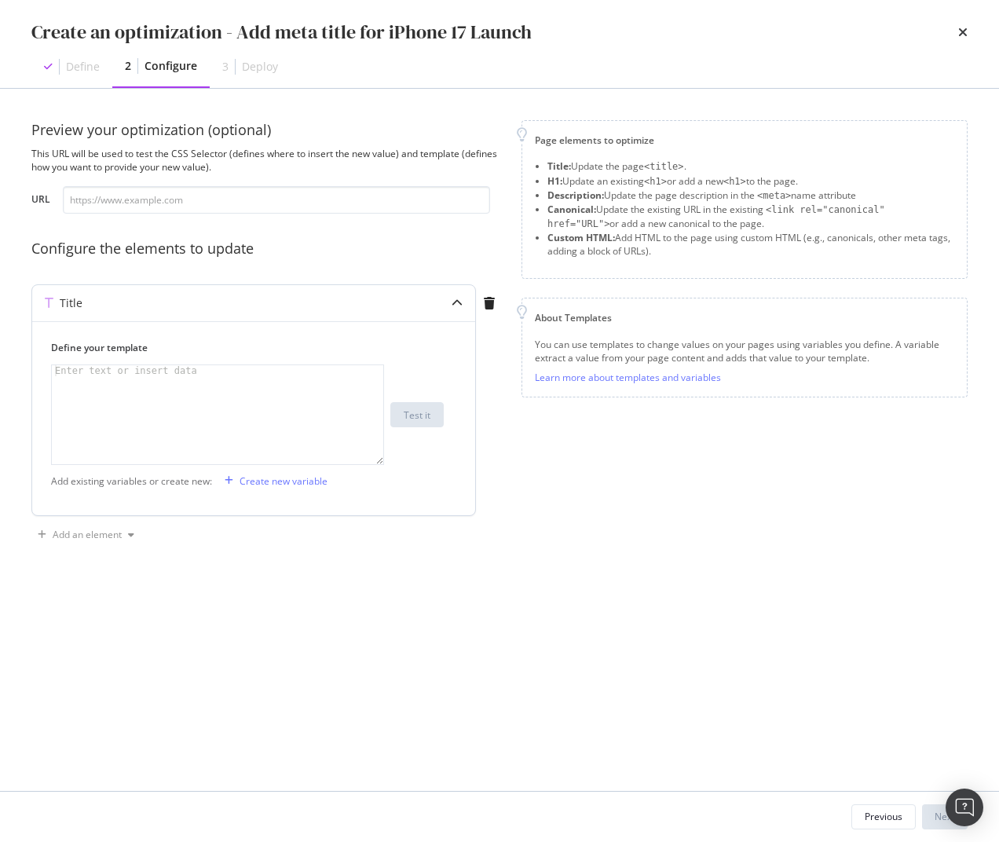
click at [176, 410] on div "modal" at bounding box center [218, 425] width 332 height 121
paste textarea "Be First in [GEOGRAPHIC_DATA] to Preorder iPhone 17 Series | Singtel"
type textarea "Be First in [GEOGRAPHIC_DATA] to Preorder iPhone 17 Series | Singtel"
click at [48, 530] on div "modal" at bounding box center [41, 534] width 21 height 9
click at [123, 639] on div "Custom HTML" at bounding box center [104, 642] width 62 height 13
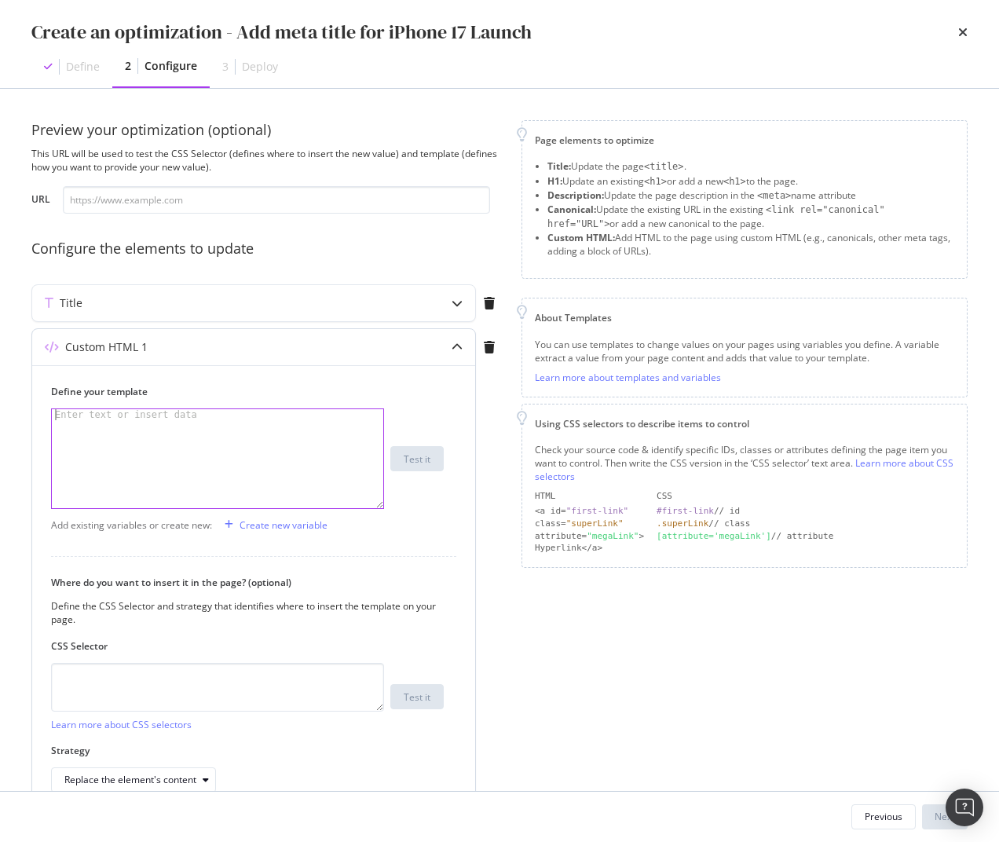
click at [120, 450] on div "modal" at bounding box center [218, 469] width 332 height 121
click at [266, 417] on div "modal" at bounding box center [218, 469] width 332 height 121
paste textarea "<meta name="pageTitle" content="Get the latest iPhone 16 & more devices with pl…"
drag, startPoint x: 222, startPoint y: 415, endPoint x: 226, endPoint y: 424, distance: 10.5
click at [226, 424] on div "< meta name = "pageTitle" content = "Get the latest iPhone 16 & more devices wi…" at bounding box center [218, 480] width 332 height 143
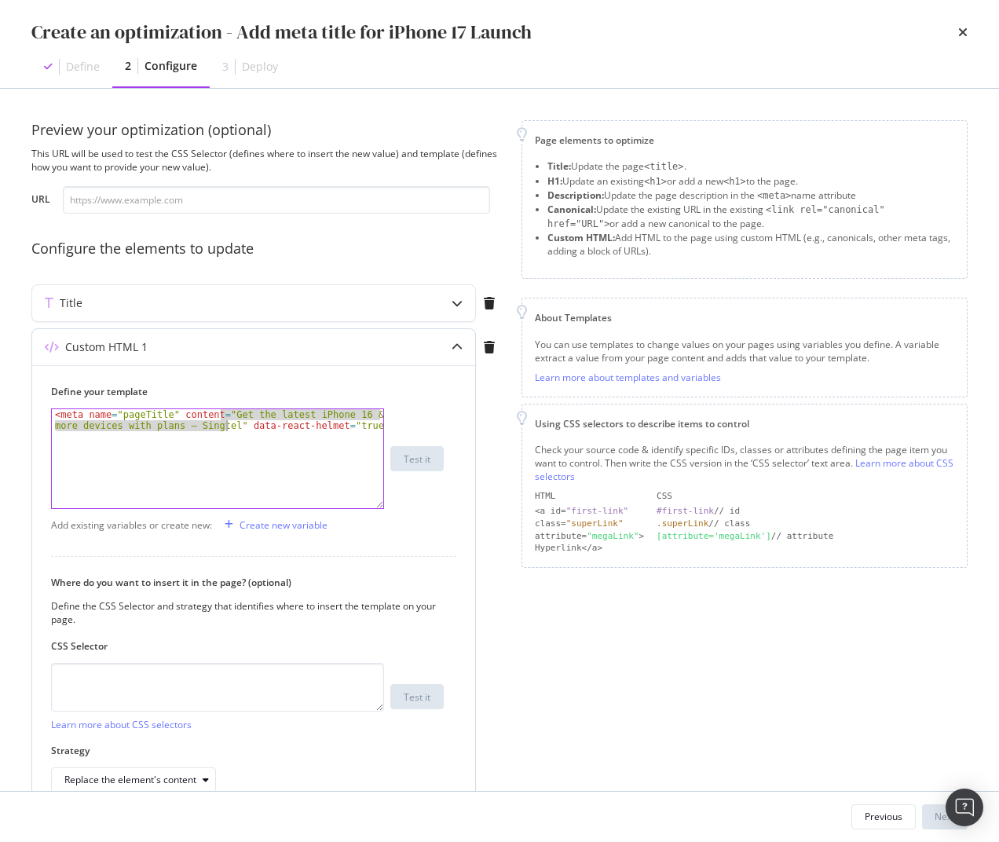
paste textarea "Be First in [GEOGRAPHIC_DATA] to Preorder iPhone 17 Series |"
type textarea "<meta name="pageTitle" content="Be First in [GEOGRAPHIC_DATA] to Preorder iPhon…"
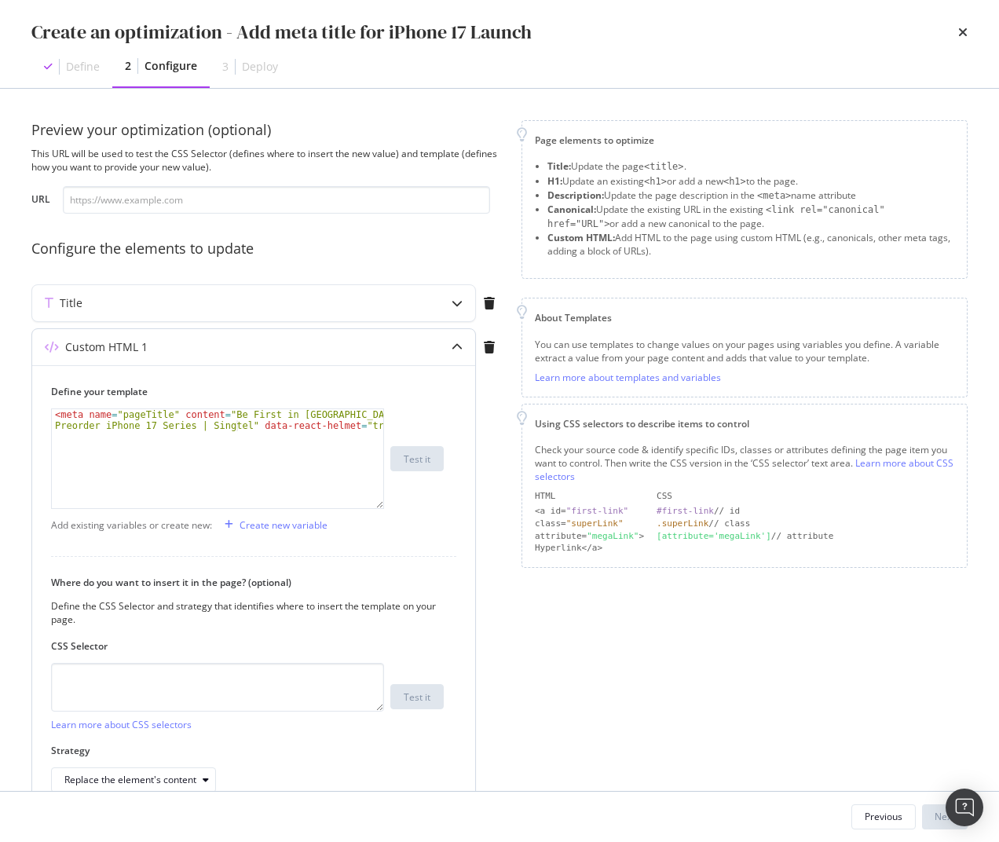
click at [262, 460] on div "< meta name = "pageTitle" content = "Be First in [GEOGRAPHIC_DATA] to Preorder …" at bounding box center [218, 480] width 332 height 143
click at [284, 696] on textarea "modal" at bounding box center [217, 687] width 333 height 49
paste textarea "head > meta[name="pageTitle"]"
type textarea "head > meta[name="pageTitle"]"
click at [269, 763] on div "Strategy Replace the element's content" at bounding box center [247, 768] width 393 height 49
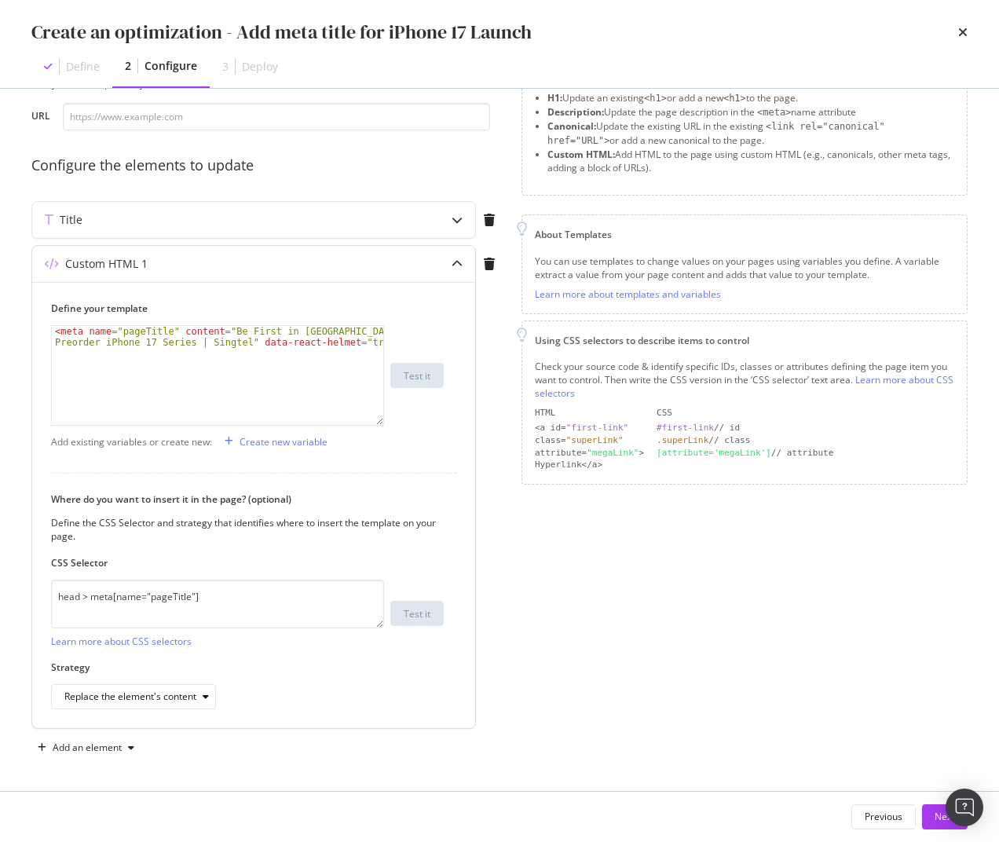
scroll to position [84, 0]
click at [174, 699] on div "Replace the element's content" at bounding box center [130, 695] width 132 height 9
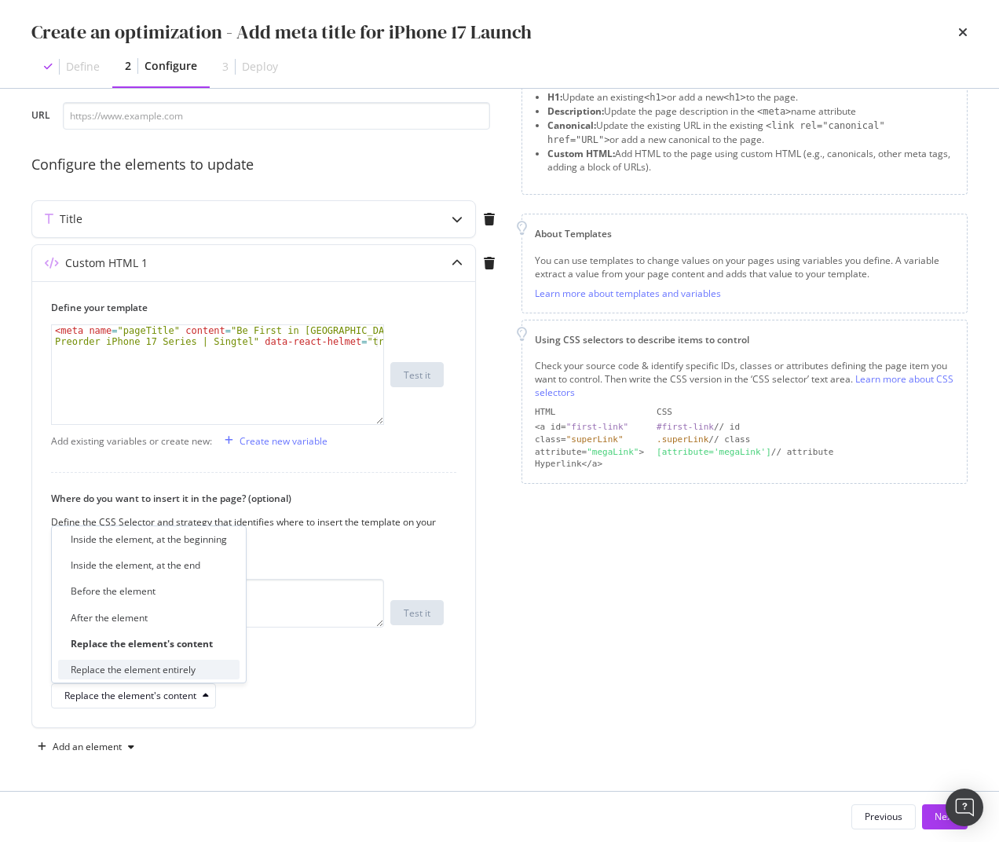
click at [160, 672] on div "Replace the element entirely" at bounding box center [133, 669] width 125 height 13
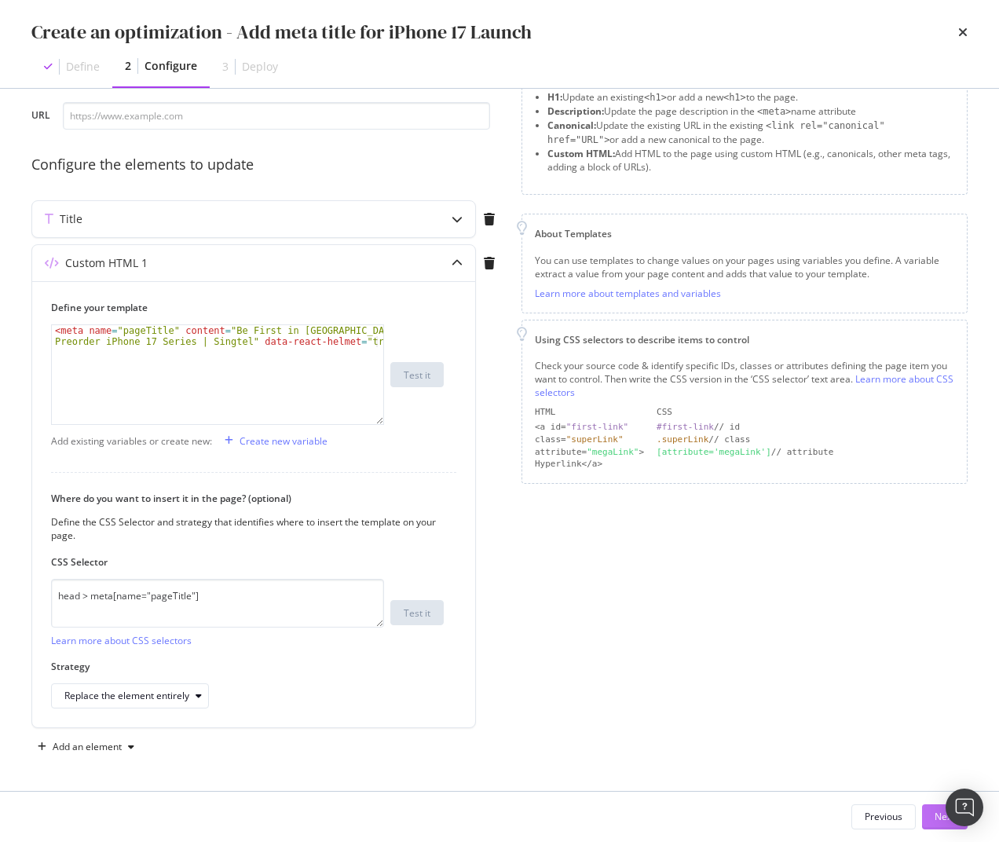
click at [936, 815] on div "Next" at bounding box center [945, 816] width 20 height 13
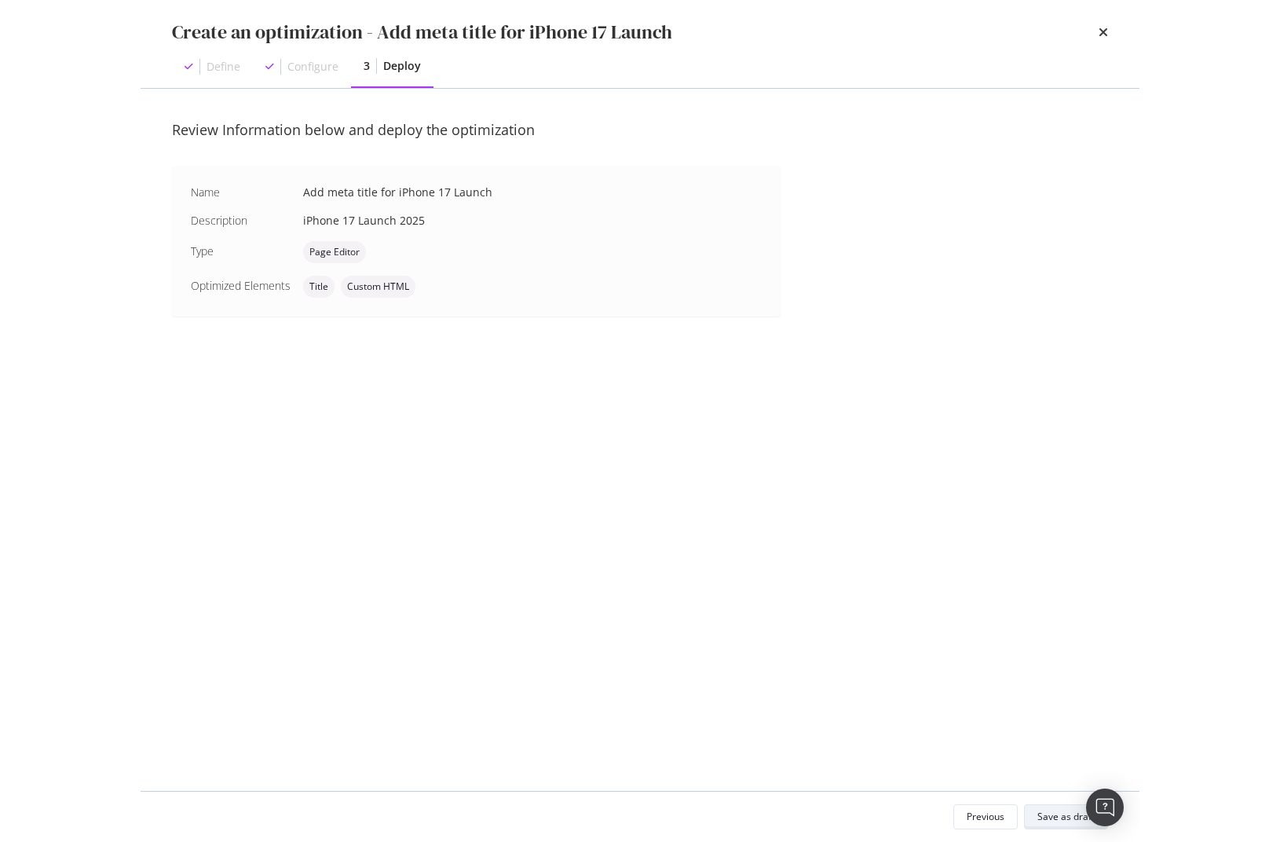
scroll to position [0, 0]
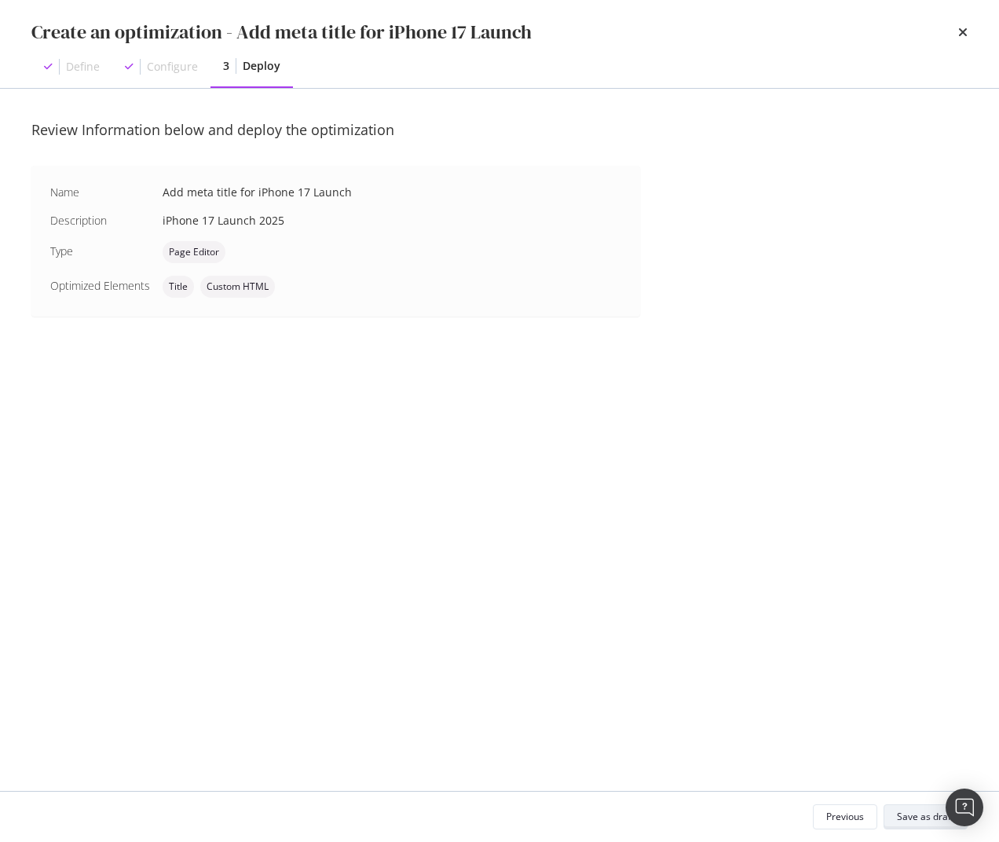
click at [911, 815] on div "Save as draft" at bounding box center [925, 816] width 57 height 13
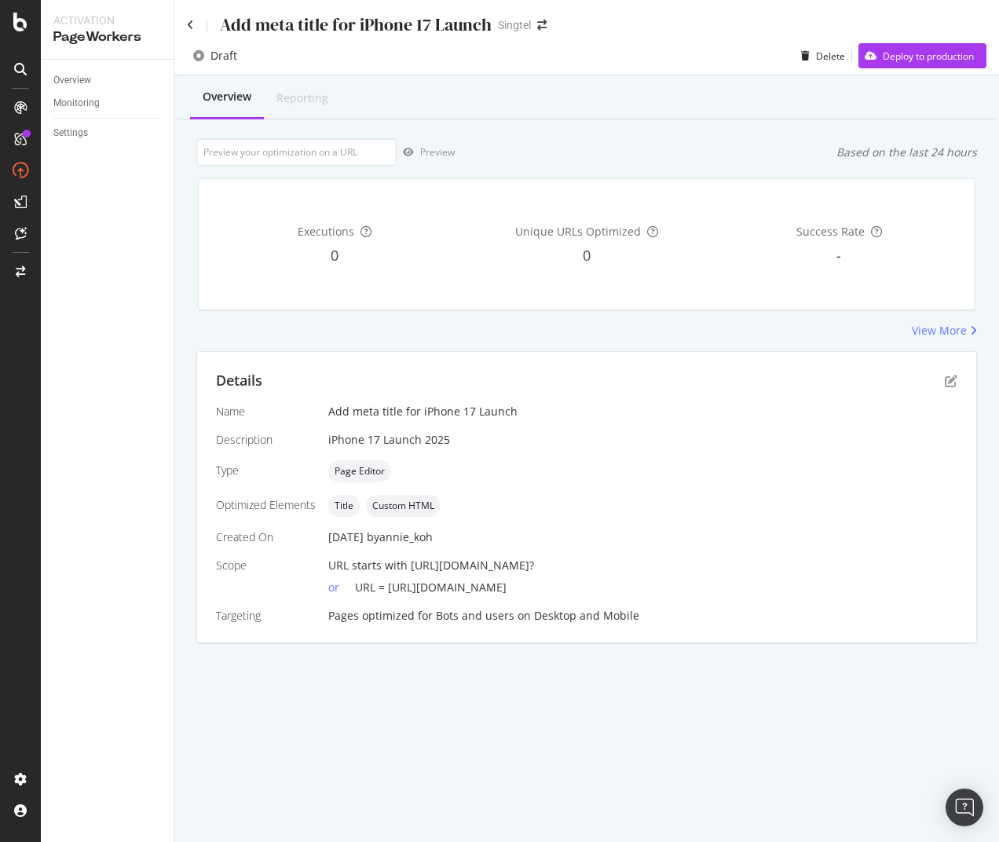
drag, startPoint x: 390, startPoint y: 590, endPoint x: 516, endPoint y: 593, distance: 126.5
click at [516, 593] on div "or URL = [URL][DOMAIN_NAME]" at bounding box center [642, 584] width 629 height 22
copy span "[URL][DOMAIN_NAME]"
click at [280, 151] on input "url" at bounding box center [296, 151] width 200 height 27
paste input "[URL][DOMAIN_NAME]"
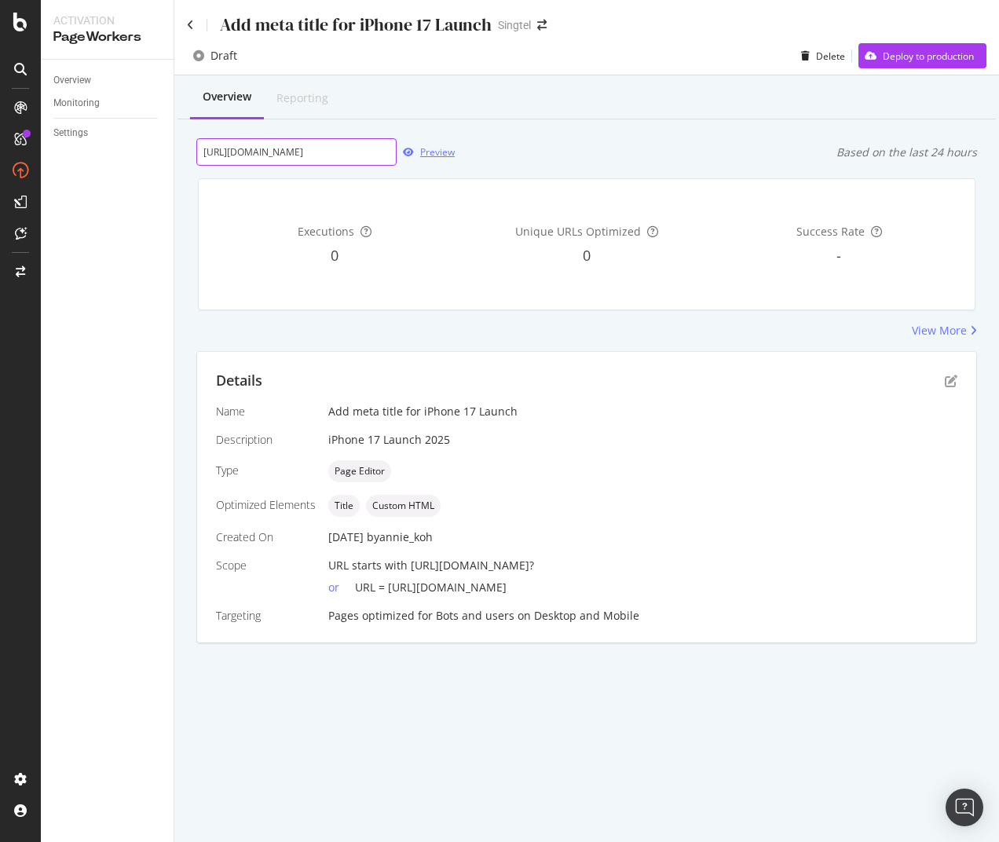
type input "[URL][DOMAIN_NAME]"
click at [438, 157] on div "Preview" at bounding box center [437, 151] width 35 height 13
drag, startPoint x: 866, startPoint y: 60, endPoint x: 545, endPoint y: 124, distance: 326.8
click at [545, 124] on div "Overview Reporting [URL][DOMAIN_NAME] Preview Based on the last 24 hours Execut…" at bounding box center [586, 386] width 825 height 623
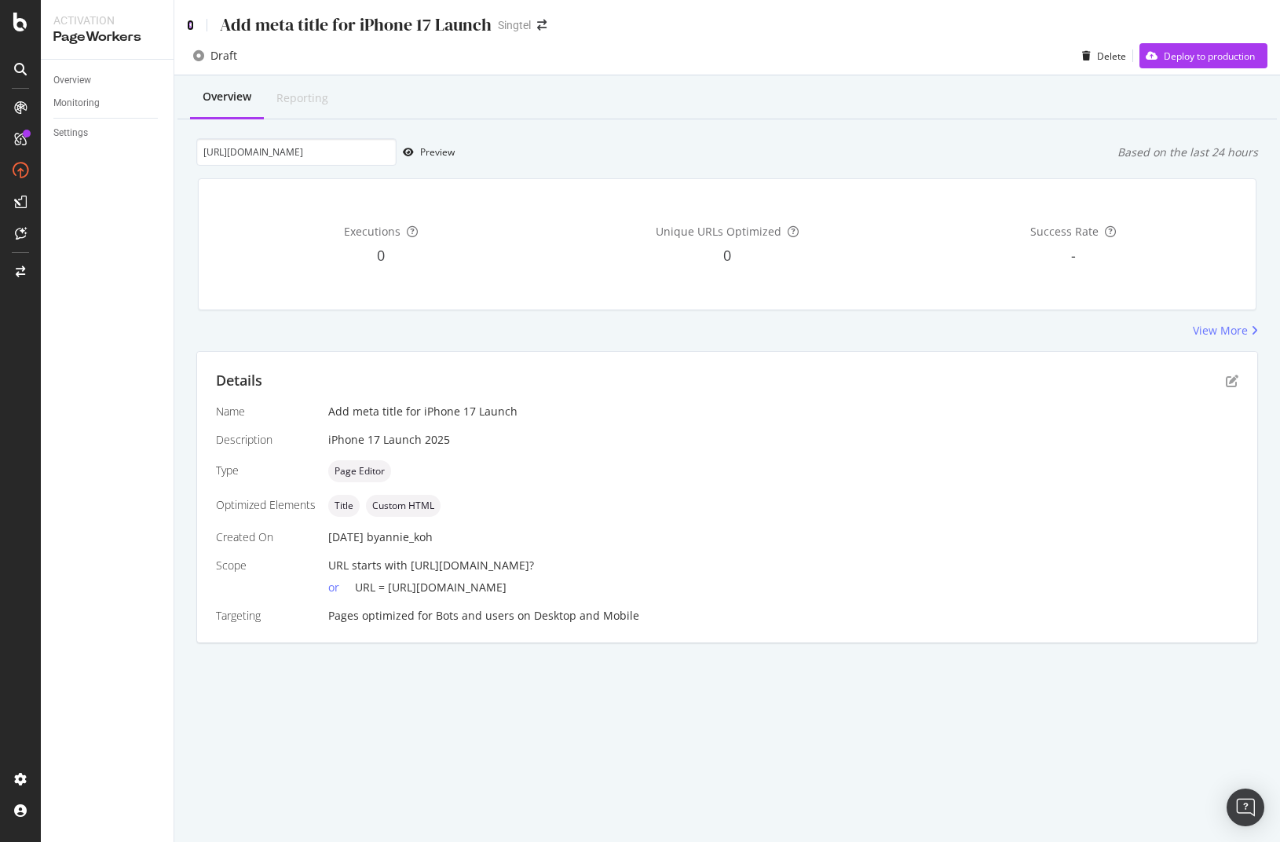
click at [189, 29] on icon at bounding box center [190, 25] width 7 height 11
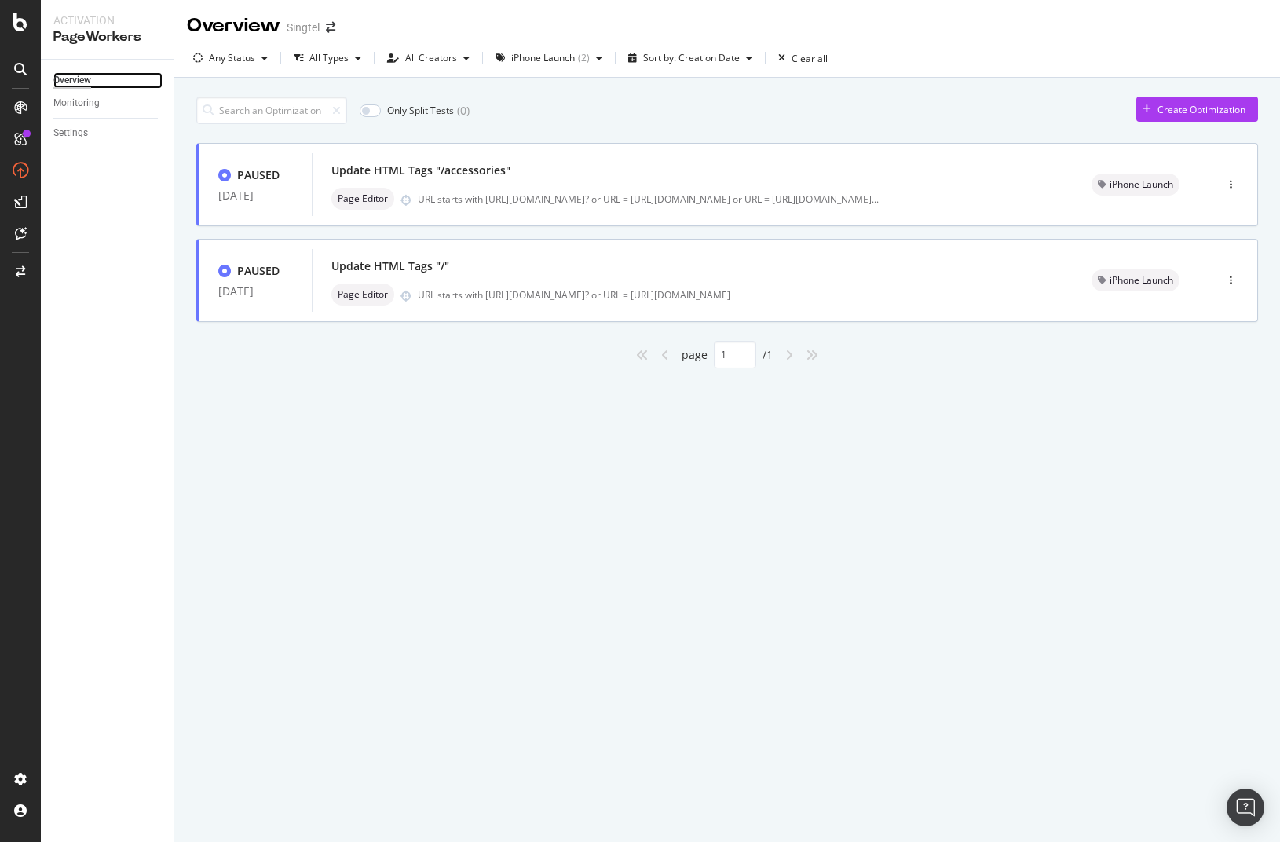
click at [86, 79] on div "Overview" at bounding box center [72, 80] width 38 height 16
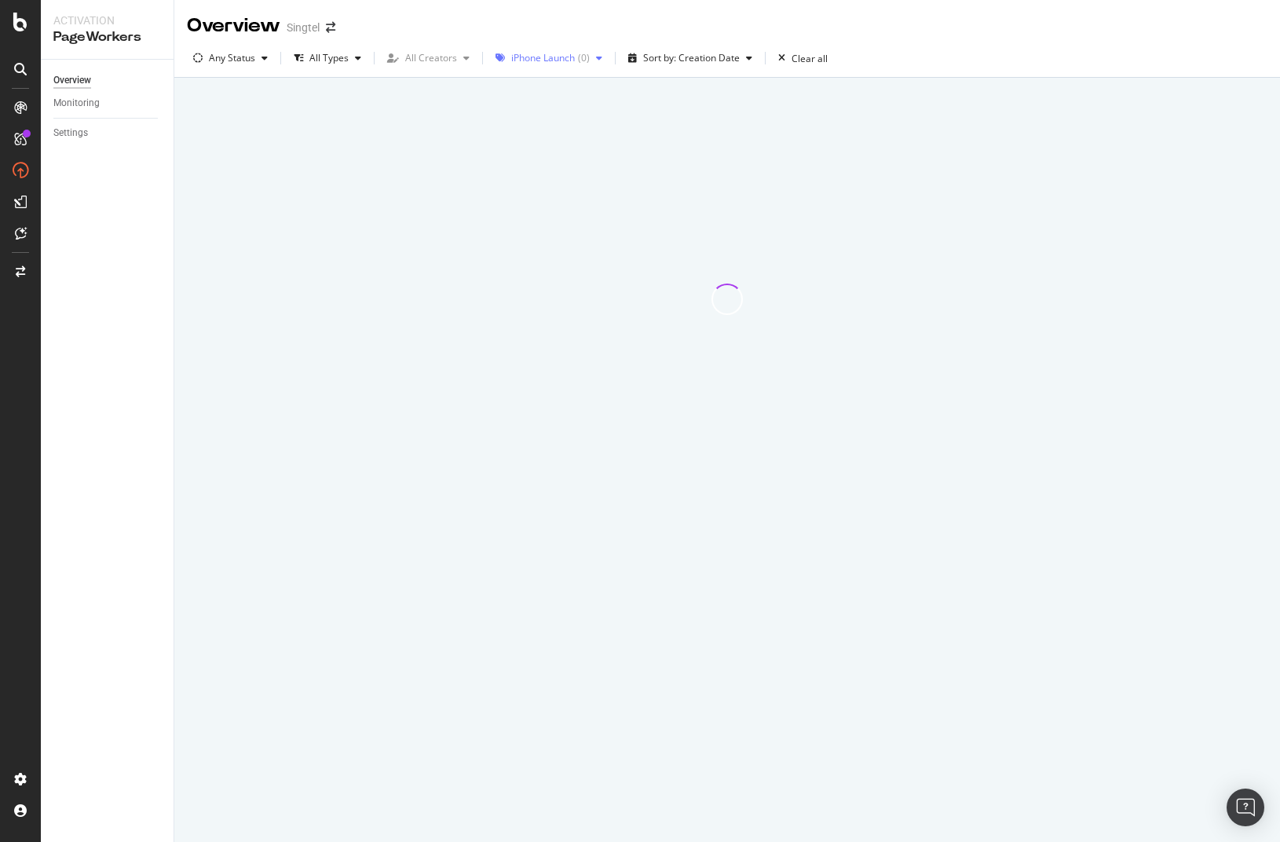
click at [598, 60] on icon "button" at bounding box center [599, 57] width 6 height 9
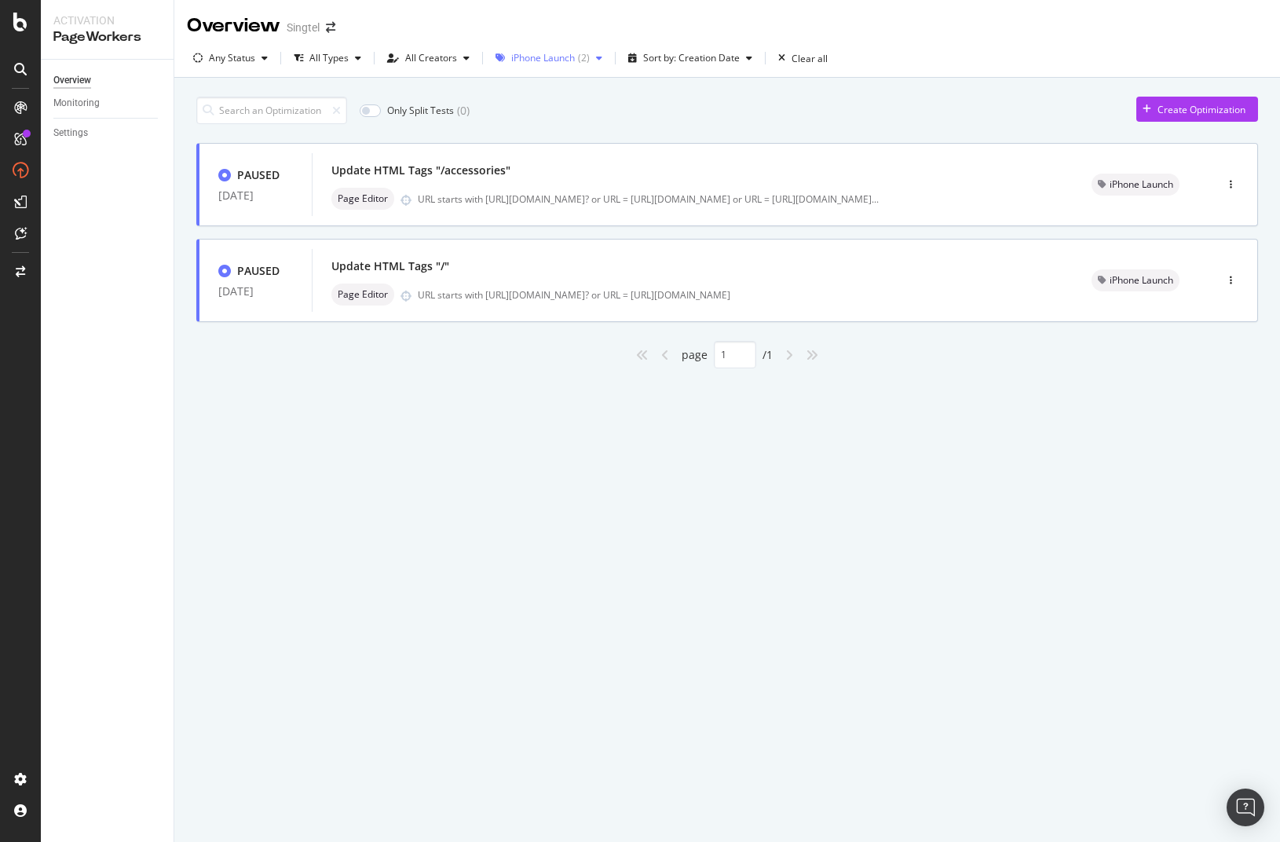
click at [551, 57] on div "iPhone Launch" at bounding box center [543, 57] width 64 height 9
click at [507, 223] on icon at bounding box center [506, 221] width 7 height 8
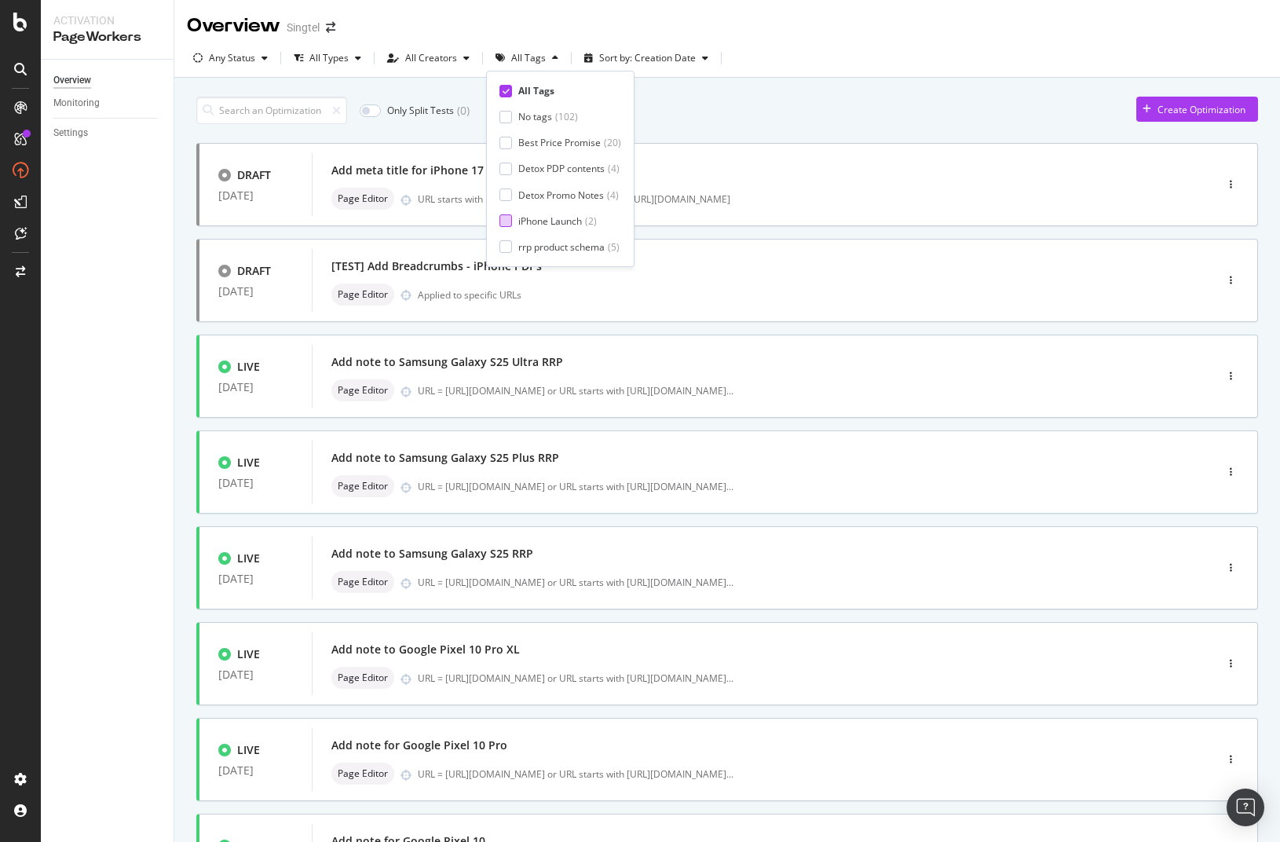
click at [507, 223] on div at bounding box center [506, 220] width 13 height 13
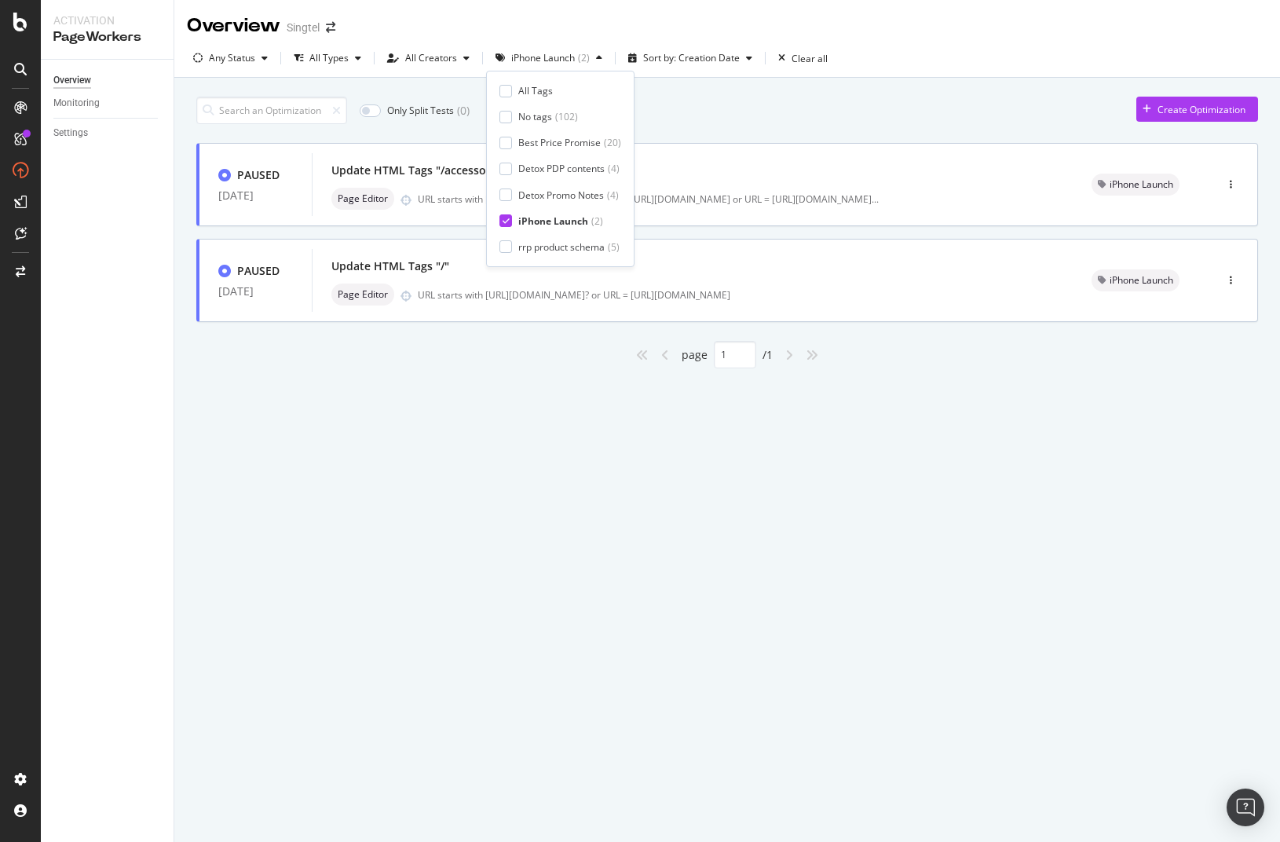
click at [507, 223] on icon at bounding box center [506, 221] width 7 height 8
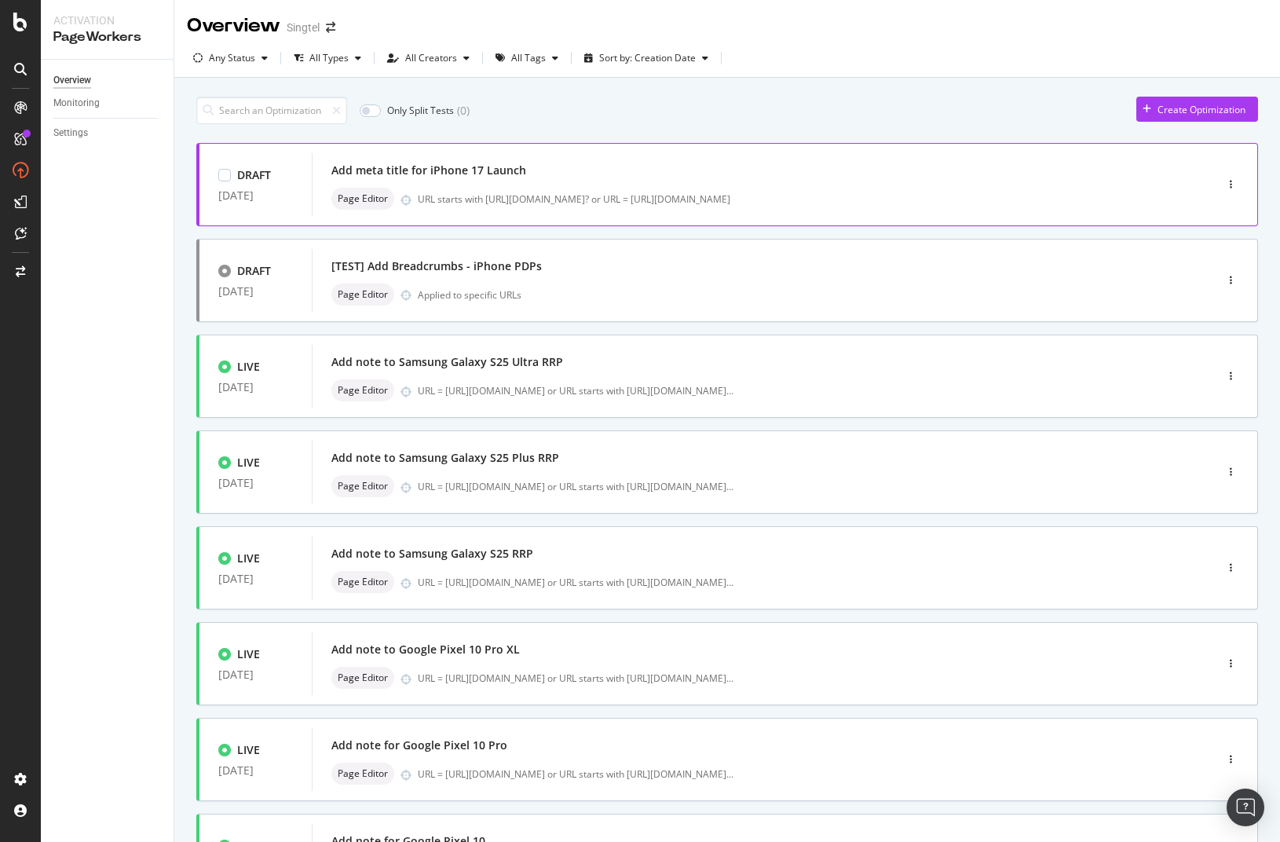
click at [888, 176] on div "Add meta title for iPhone 17 Launch" at bounding box center [740, 170] width 817 height 22
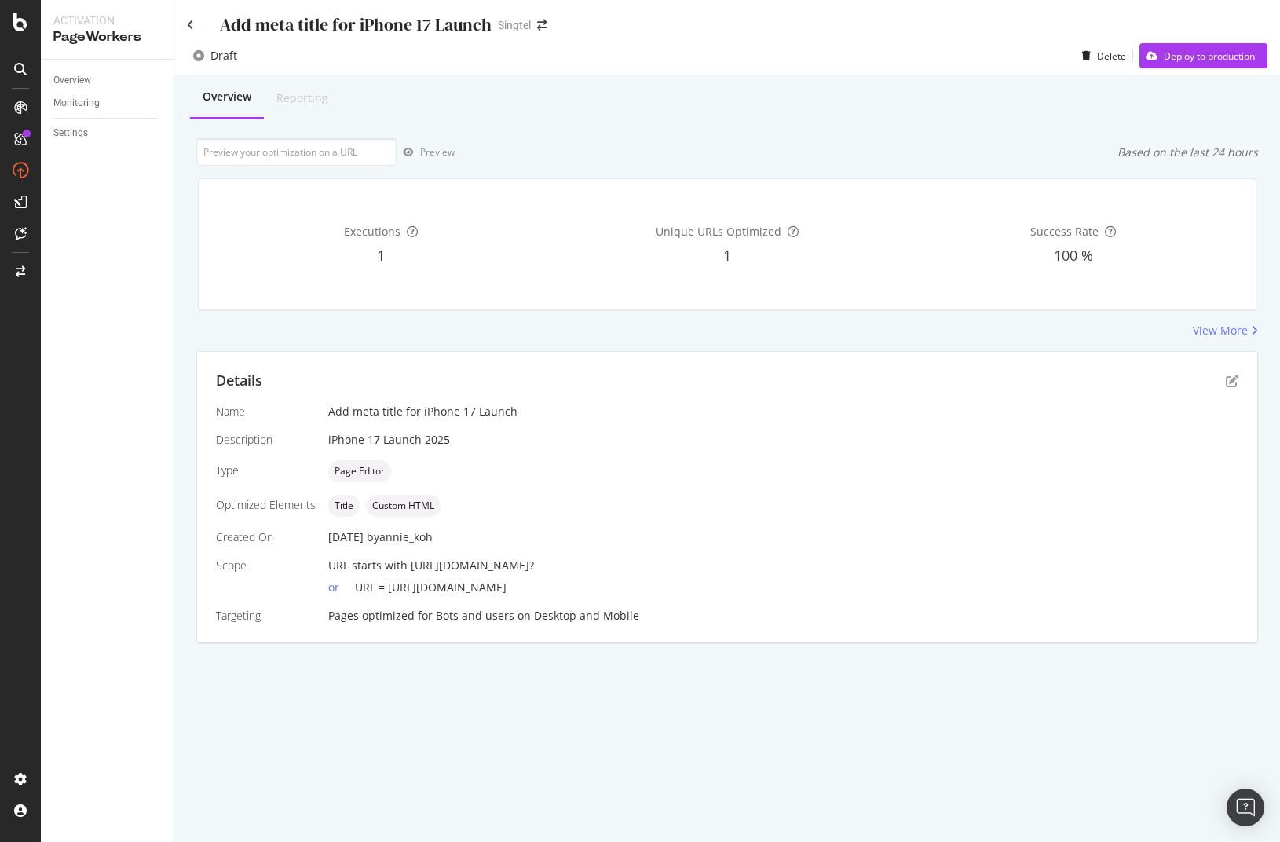
click at [451, 29] on div "Add meta title for iPhone 17 Launch" at bounding box center [356, 25] width 272 height 24
click at [1236, 386] on icon "pen-to-square" at bounding box center [1232, 381] width 13 height 13
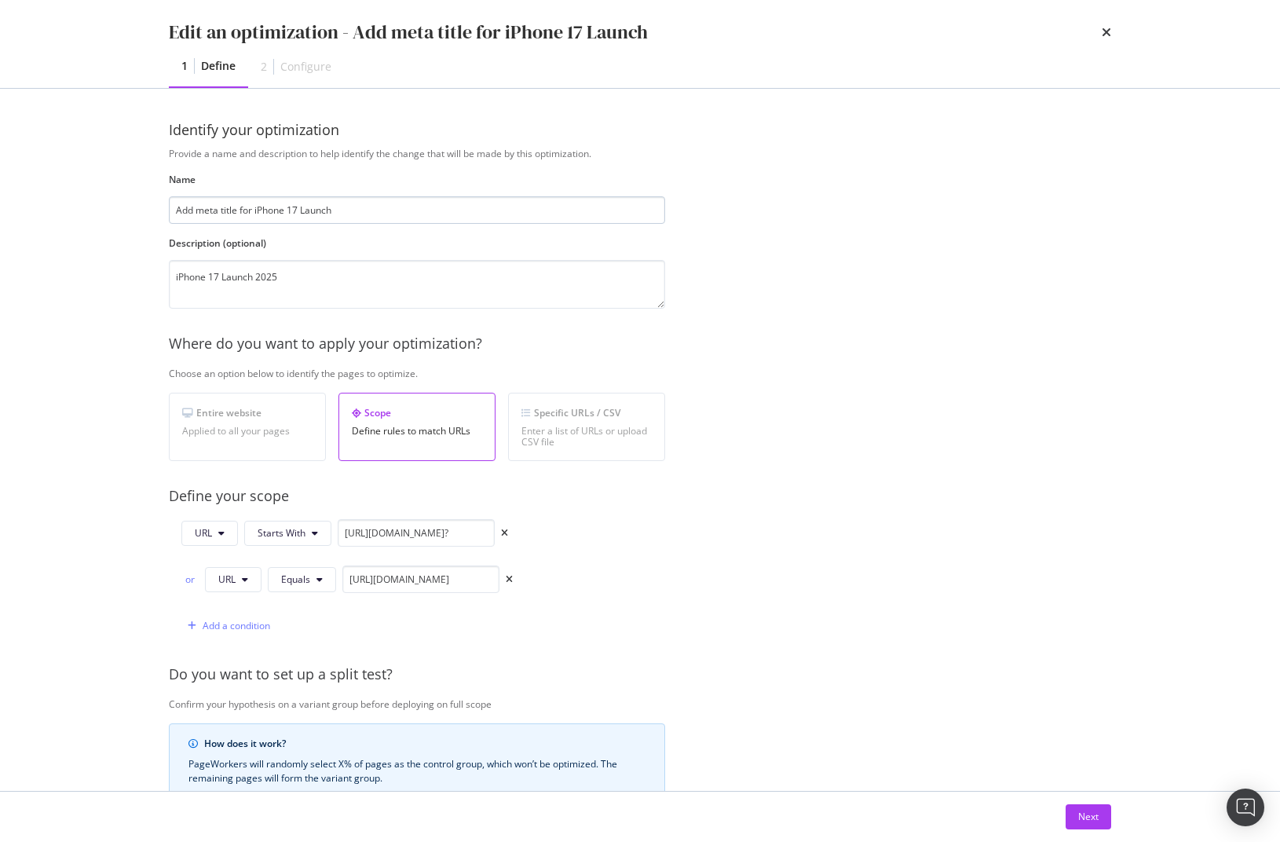
drag, startPoint x: 239, startPoint y: 212, endPoint x: 258, endPoint y: 213, distance: 19.7
click at [258, 213] on input "Add meta title for iPhone 17 Launch" at bounding box center [417, 209] width 496 height 27
click at [334, 206] on input "Add meta title iPhone 17 Launch" at bounding box center [417, 209] width 496 height 27
type input "Add meta title iPhone 17 Launch - home page"
click at [1083, 822] on div "Next" at bounding box center [1089, 816] width 20 height 13
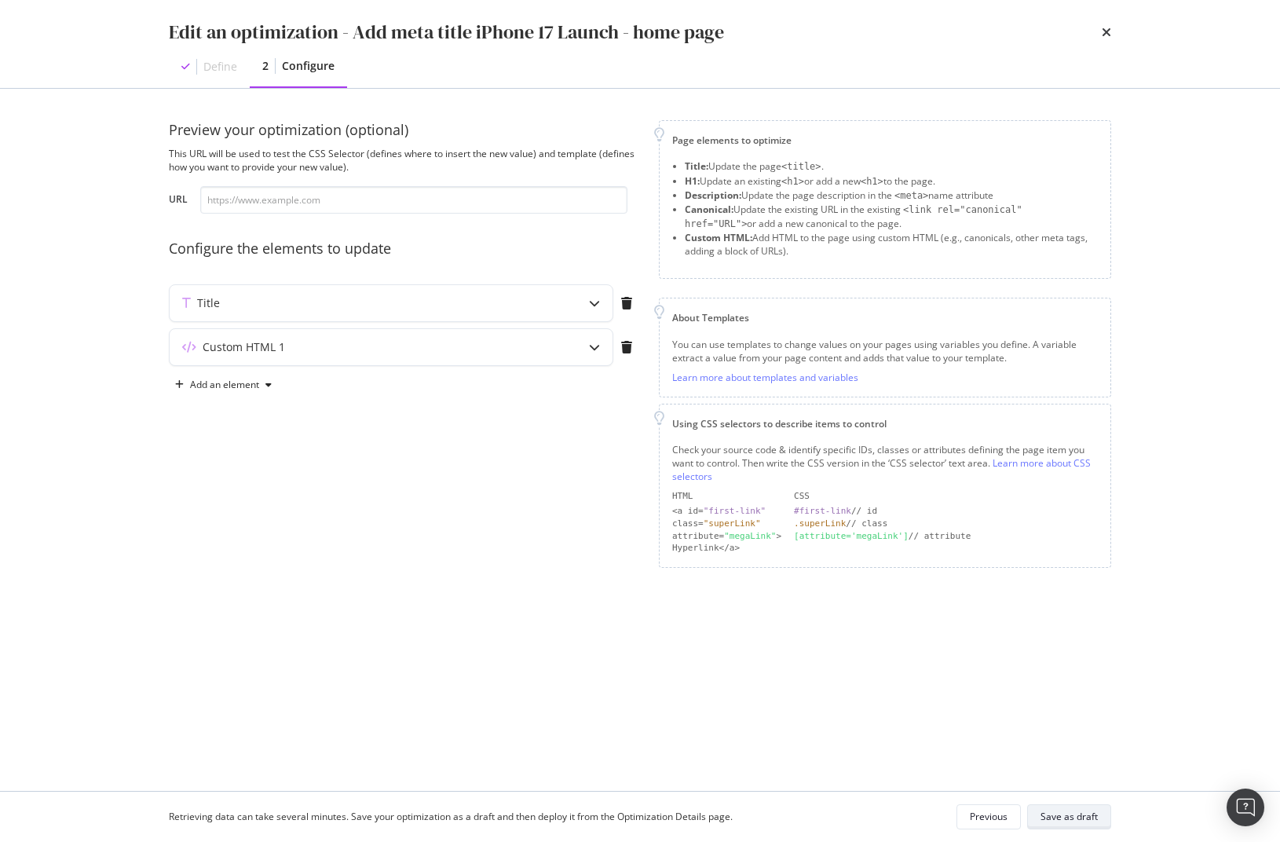
click at [1071, 811] on div "Save as draft" at bounding box center [1069, 816] width 57 height 13
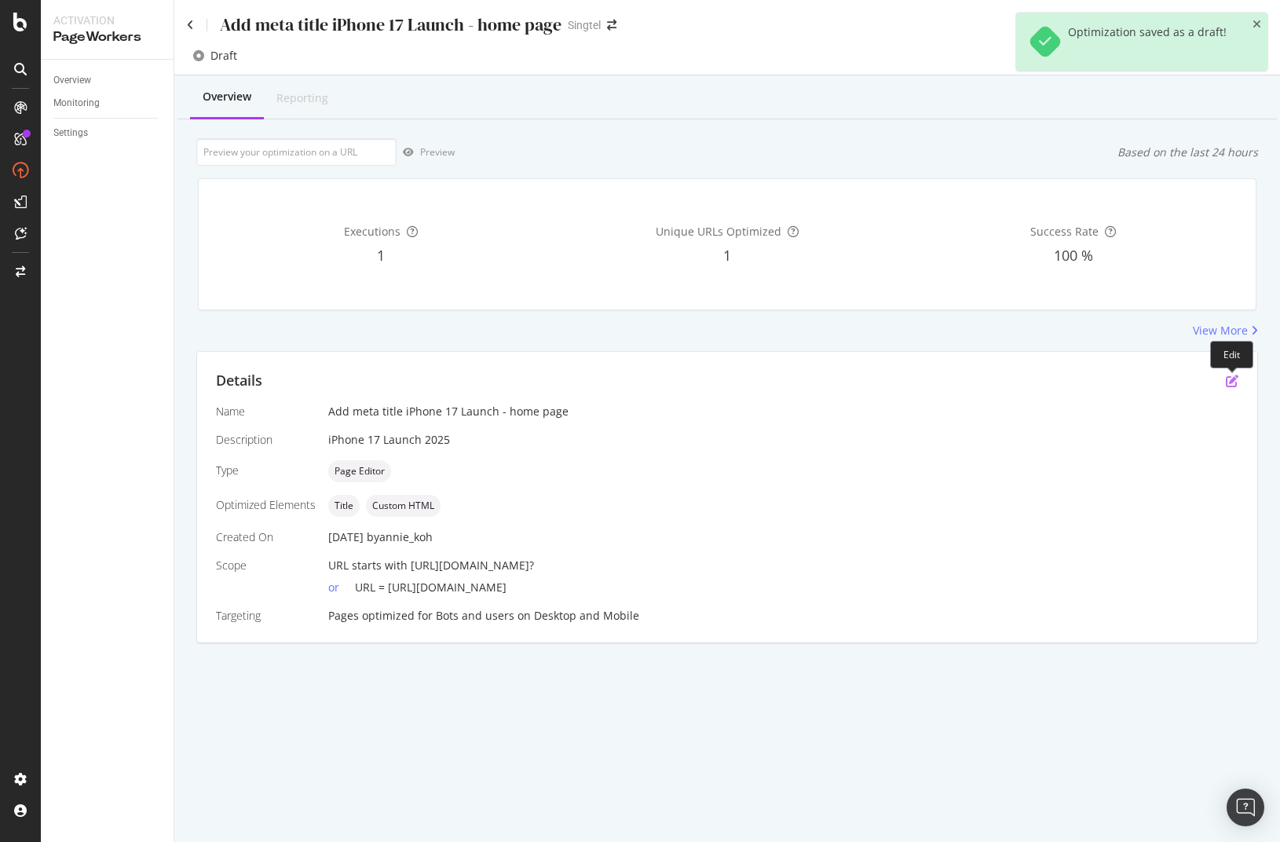
click at [1236, 377] on icon "pen-to-square" at bounding box center [1232, 381] width 13 height 13
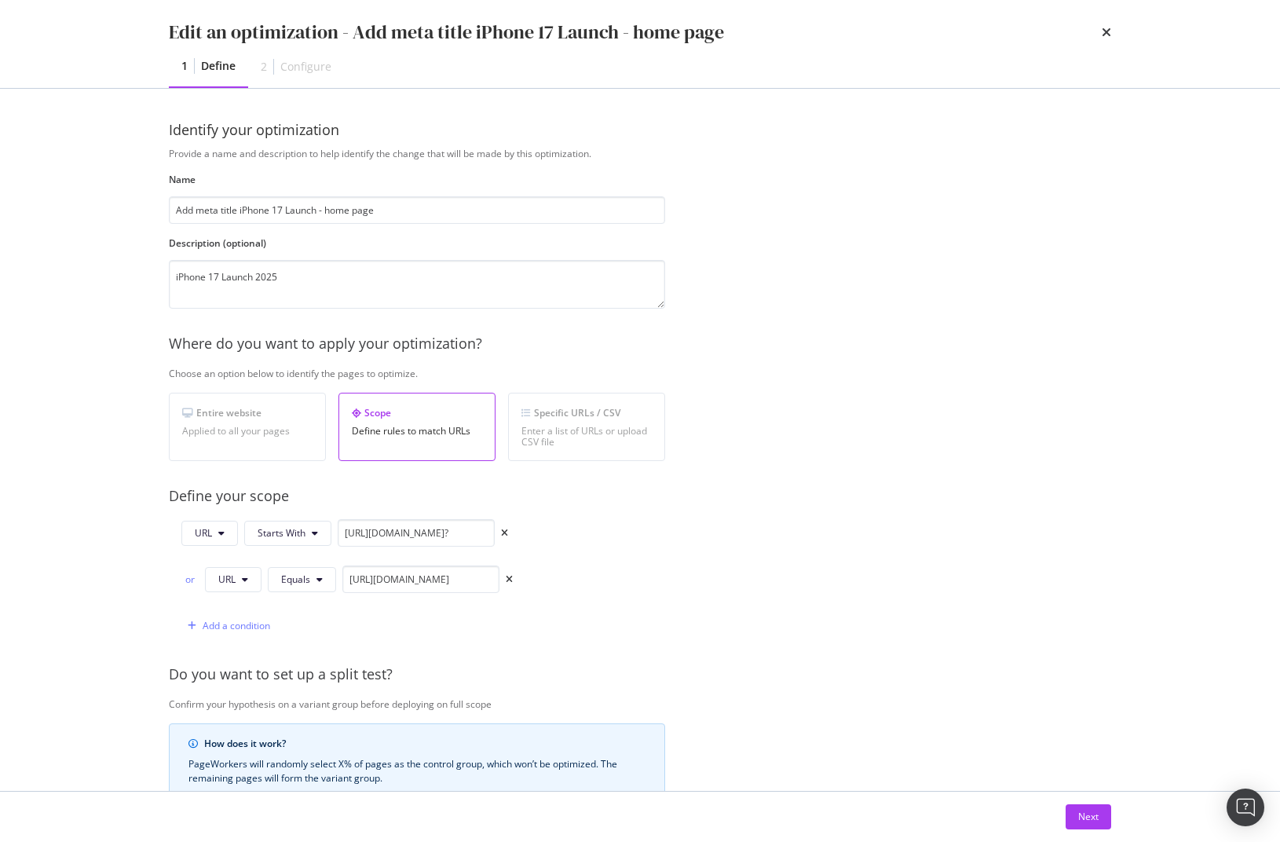
click at [1112, 31] on div "Edit an optimization - Add meta title iPhone 17 Launch - home page 1 Define 2 C…" at bounding box center [640, 44] width 1006 height 88
click at [1106, 31] on icon "times" at bounding box center [1106, 32] width 9 height 13
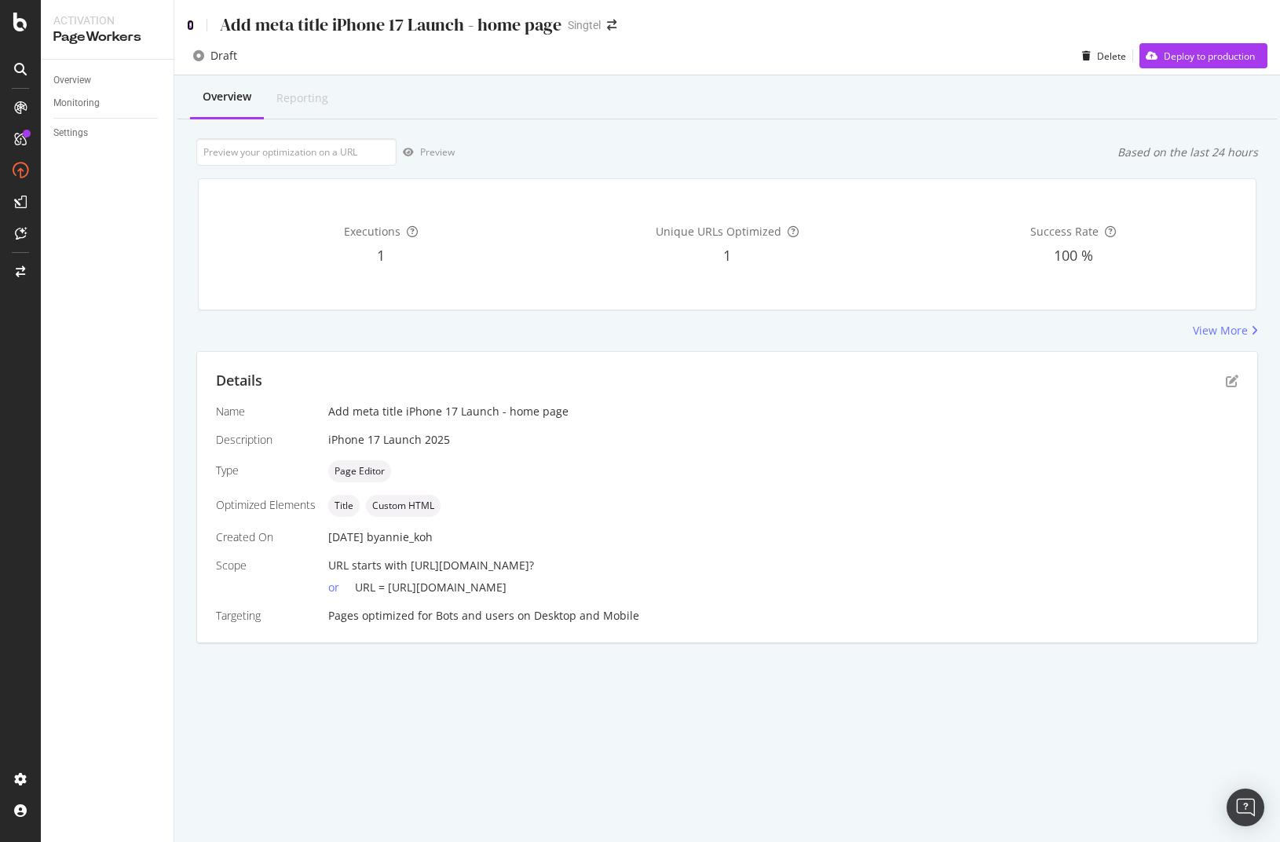
click at [189, 28] on icon at bounding box center [190, 25] width 7 height 11
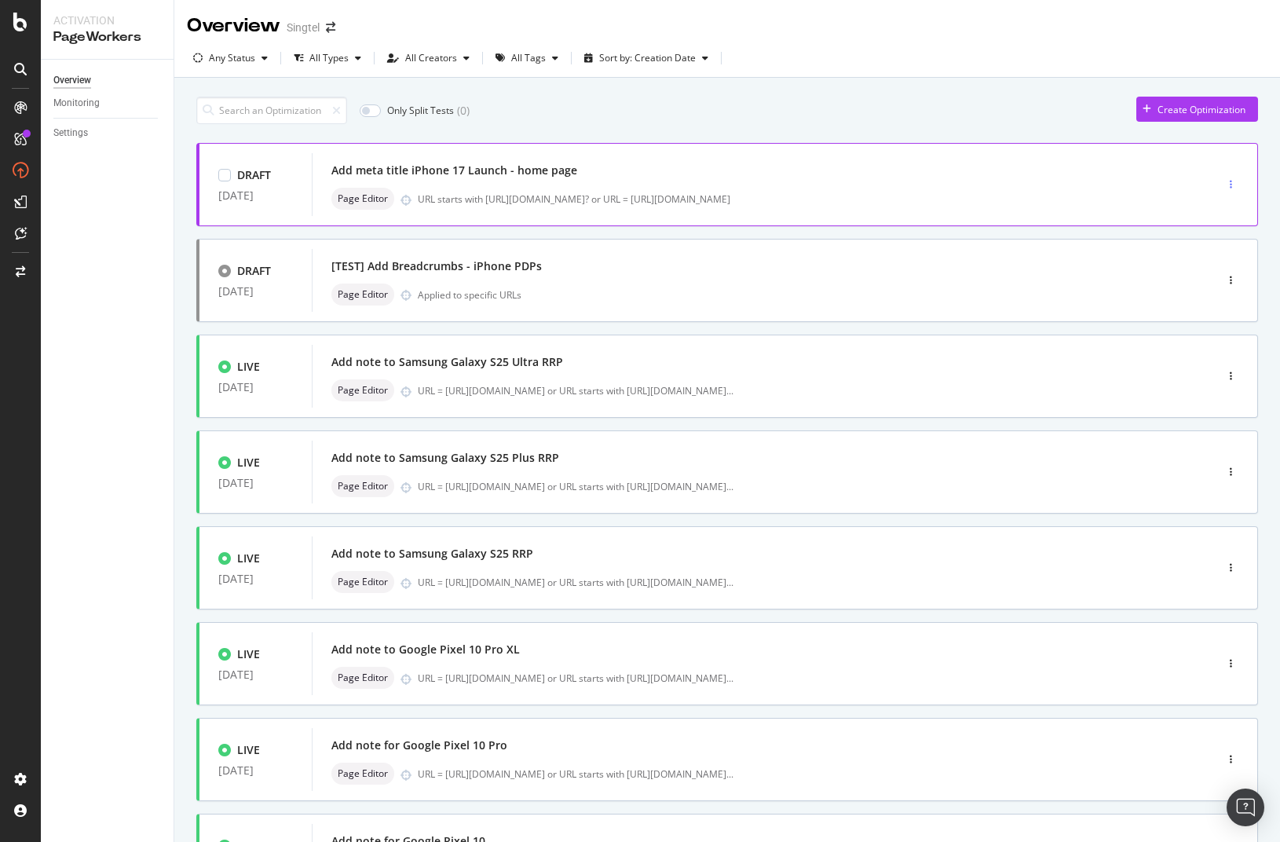
click at [1230, 183] on icon "button" at bounding box center [1231, 184] width 2 height 9
click at [1199, 240] on div "Tags" at bounding box center [1198, 239] width 21 height 13
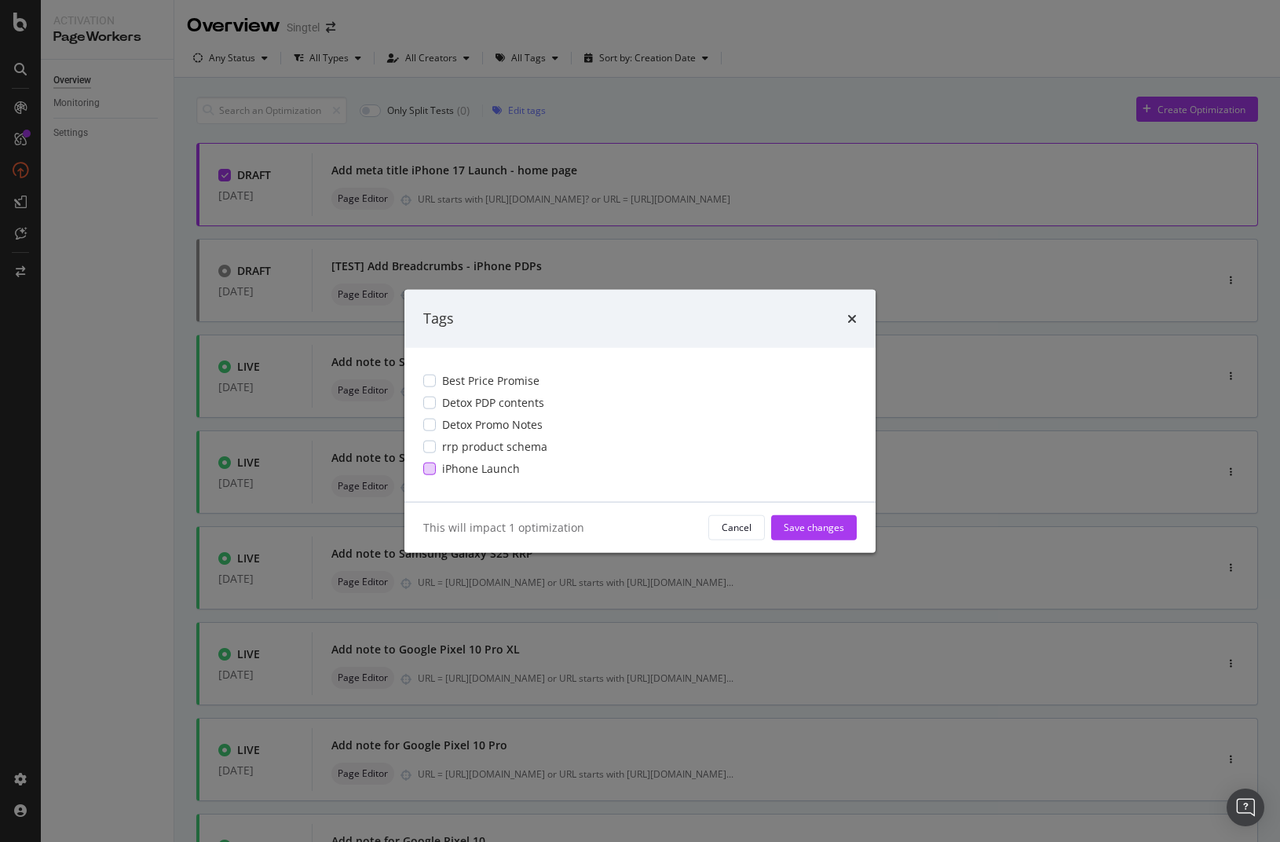
click at [432, 468] on div "modal" at bounding box center [429, 468] width 13 height 13
click at [434, 469] on div "modal" at bounding box center [429, 468] width 13 height 13
click at [482, 531] on div "This will impact 1 optimization" at bounding box center [559, 527] width 273 height 16
click at [851, 320] on icon "times" at bounding box center [852, 318] width 9 height 13
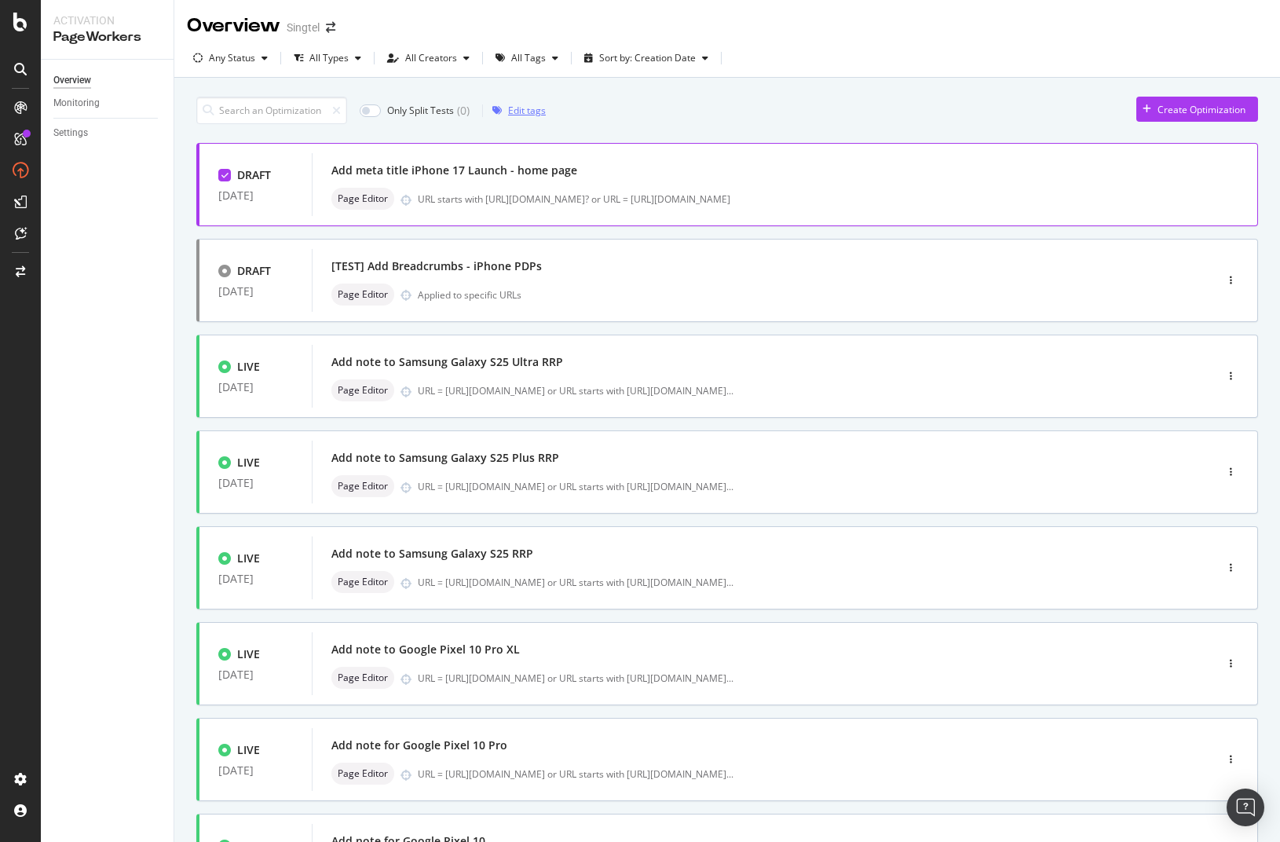
click at [514, 107] on div "Edit tags" at bounding box center [527, 110] width 38 height 13
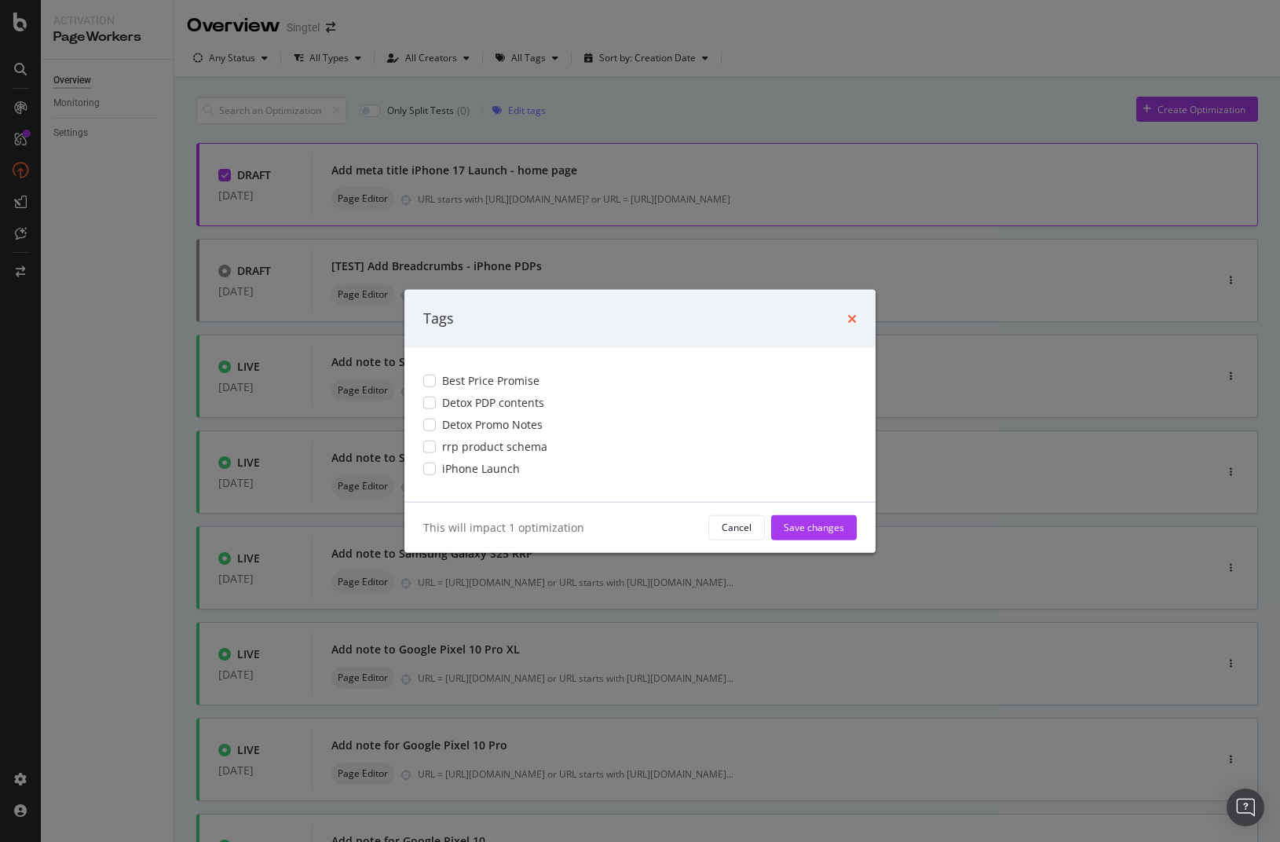
click at [850, 317] on icon "times" at bounding box center [852, 318] width 9 height 13
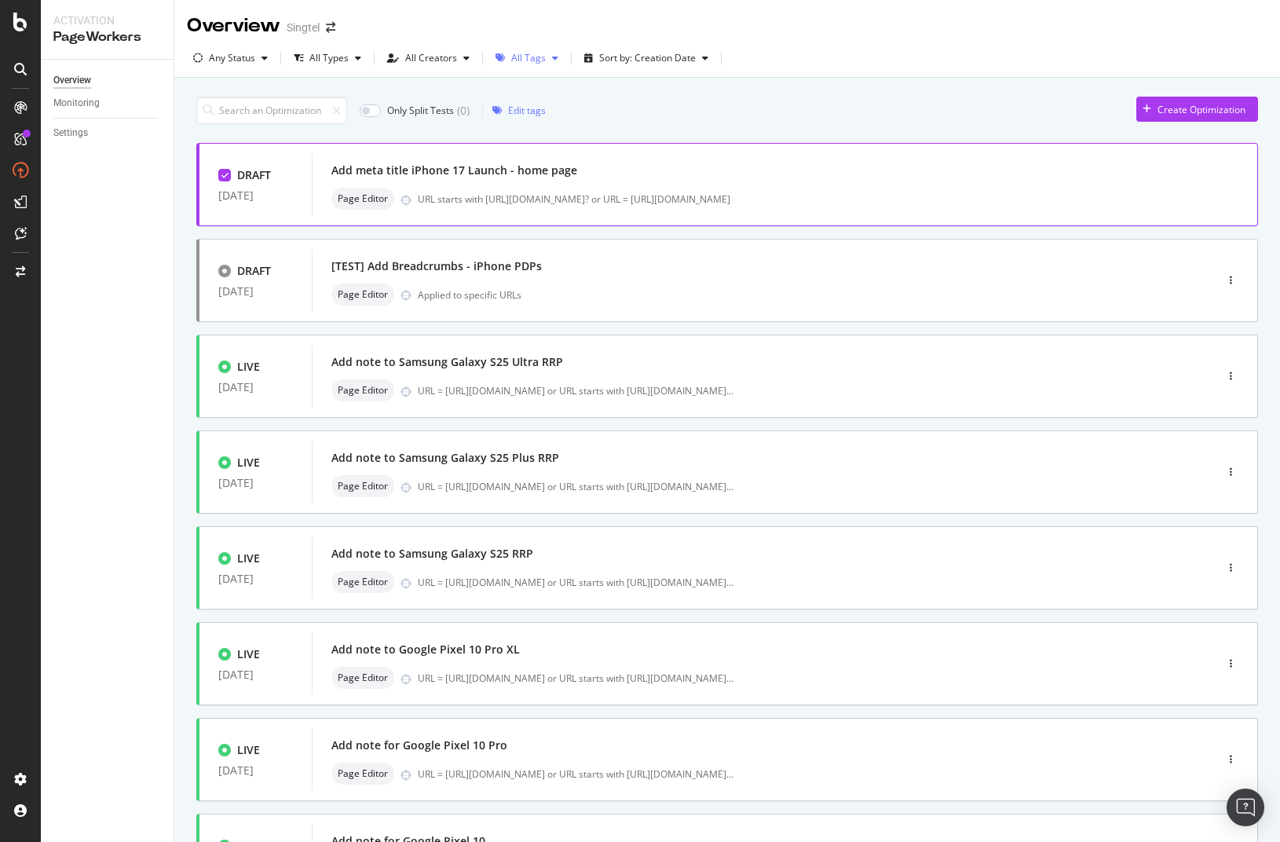
click at [552, 60] on icon "button" at bounding box center [555, 57] width 6 height 9
click at [1215, 174] on div "DRAFT [DATE] Add meta title iPhone 17 Launch - home page Page Editor URL starts…" at bounding box center [729, 184] width 1058 height 63
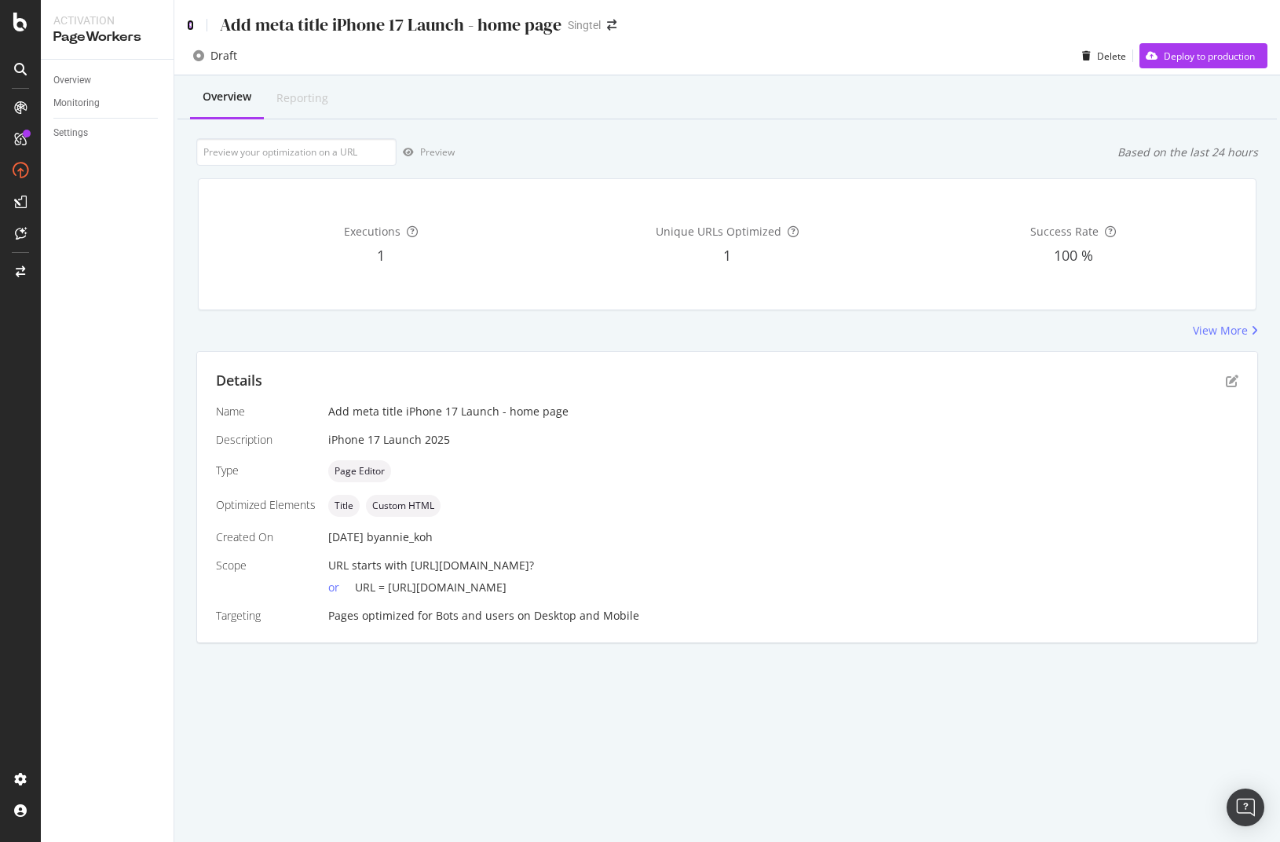
click at [189, 30] on icon at bounding box center [190, 25] width 7 height 11
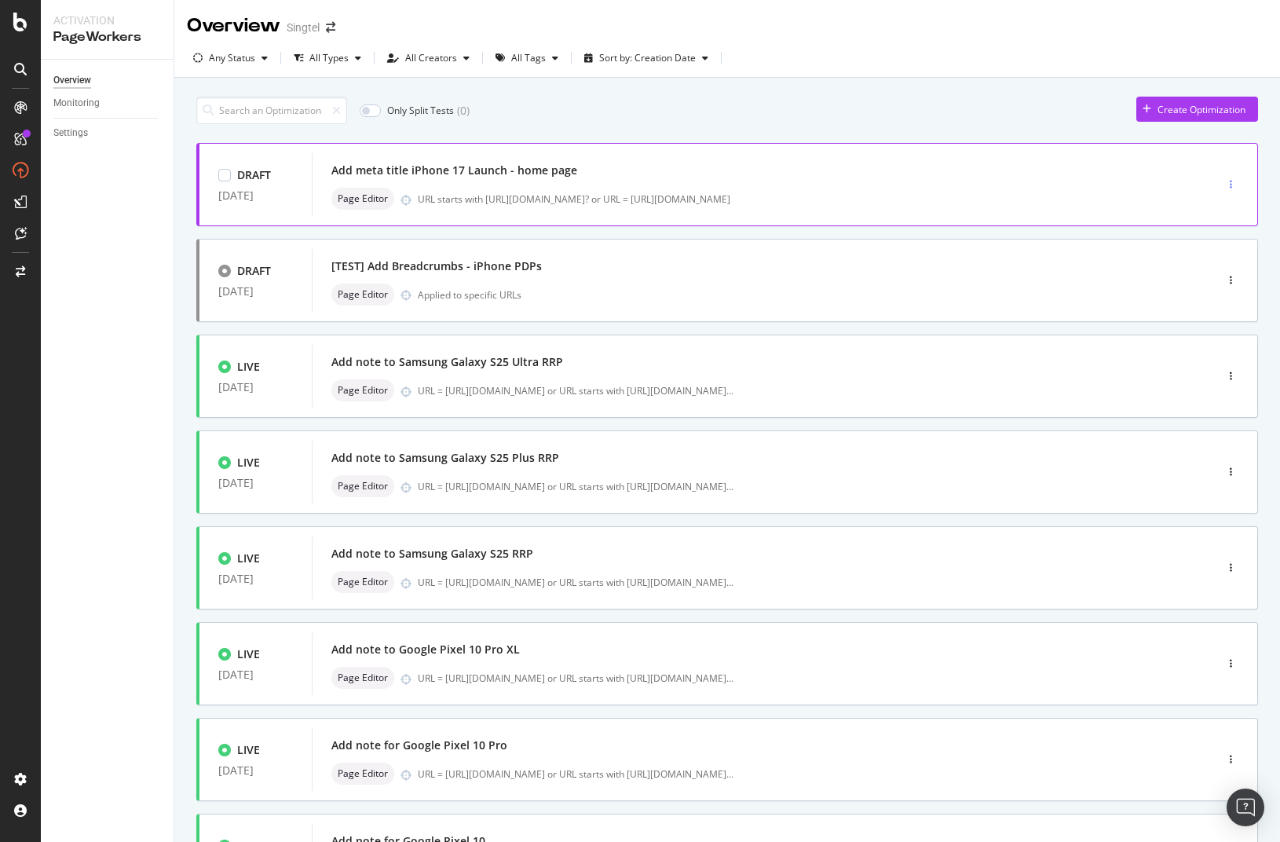
click at [1224, 185] on div "button" at bounding box center [1231, 184] width 15 height 9
click at [1202, 239] on div "Tags" at bounding box center [1198, 239] width 21 height 13
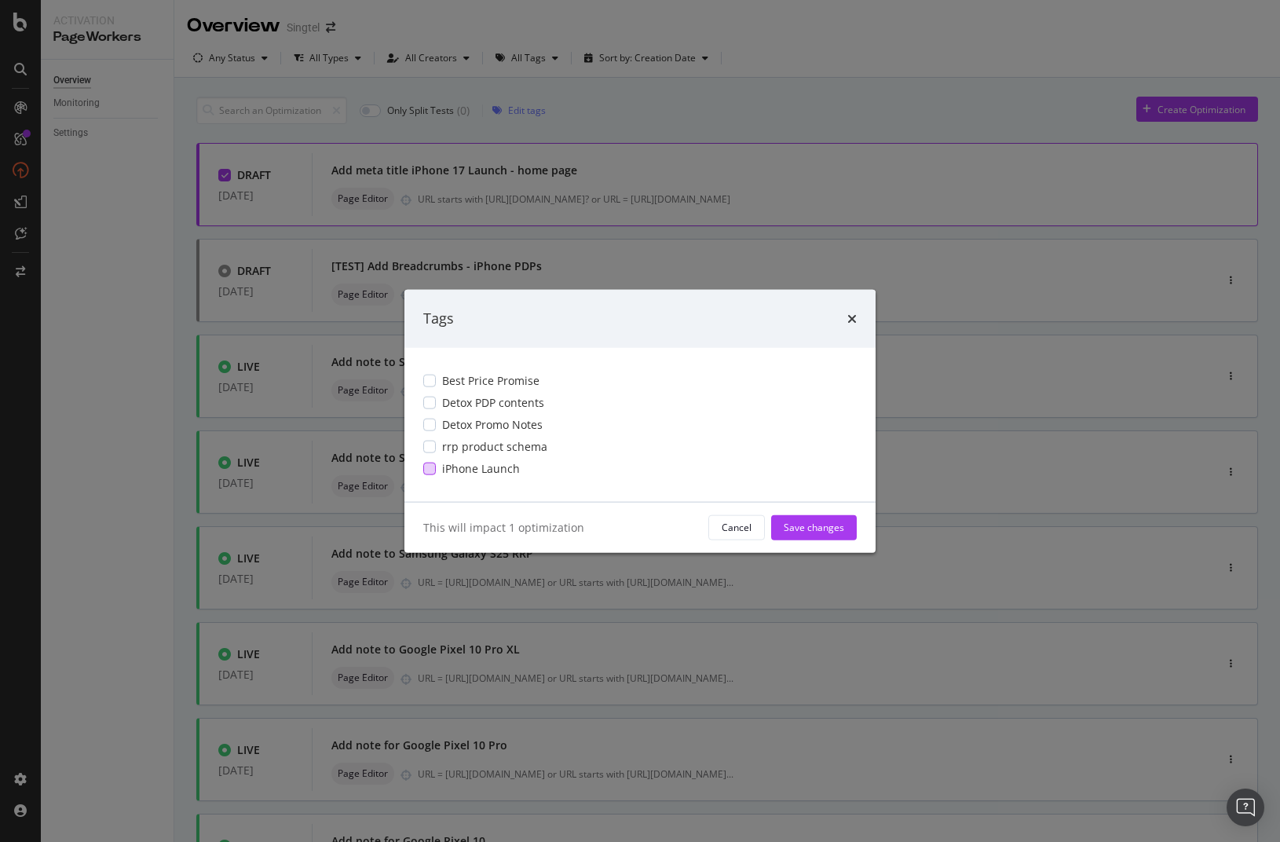
click at [485, 467] on span "iPhone Launch" at bounding box center [481, 468] width 78 height 16
click at [814, 528] on div "Save changes" at bounding box center [814, 527] width 60 height 13
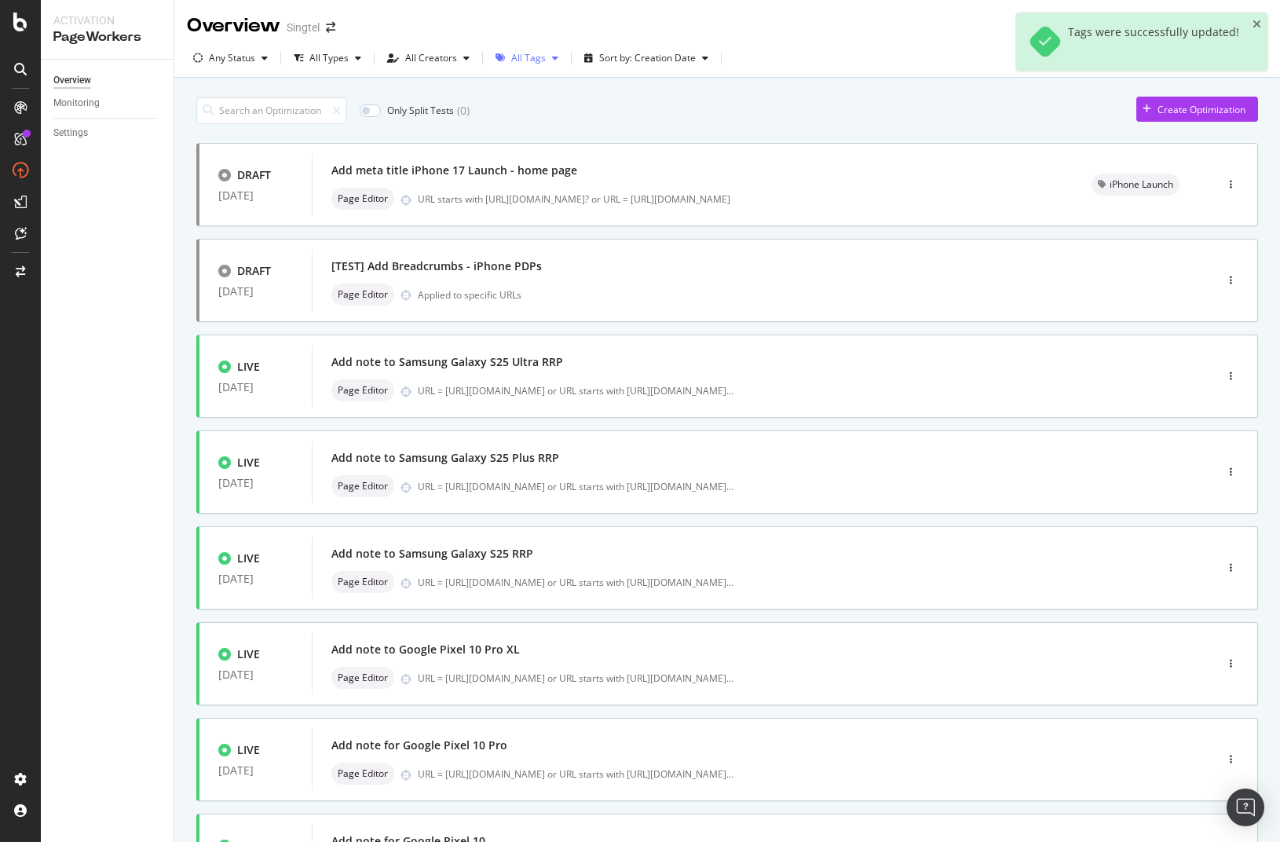
click at [546, 54] on div "button" at bounding box center [555, 57] width 19 height 9
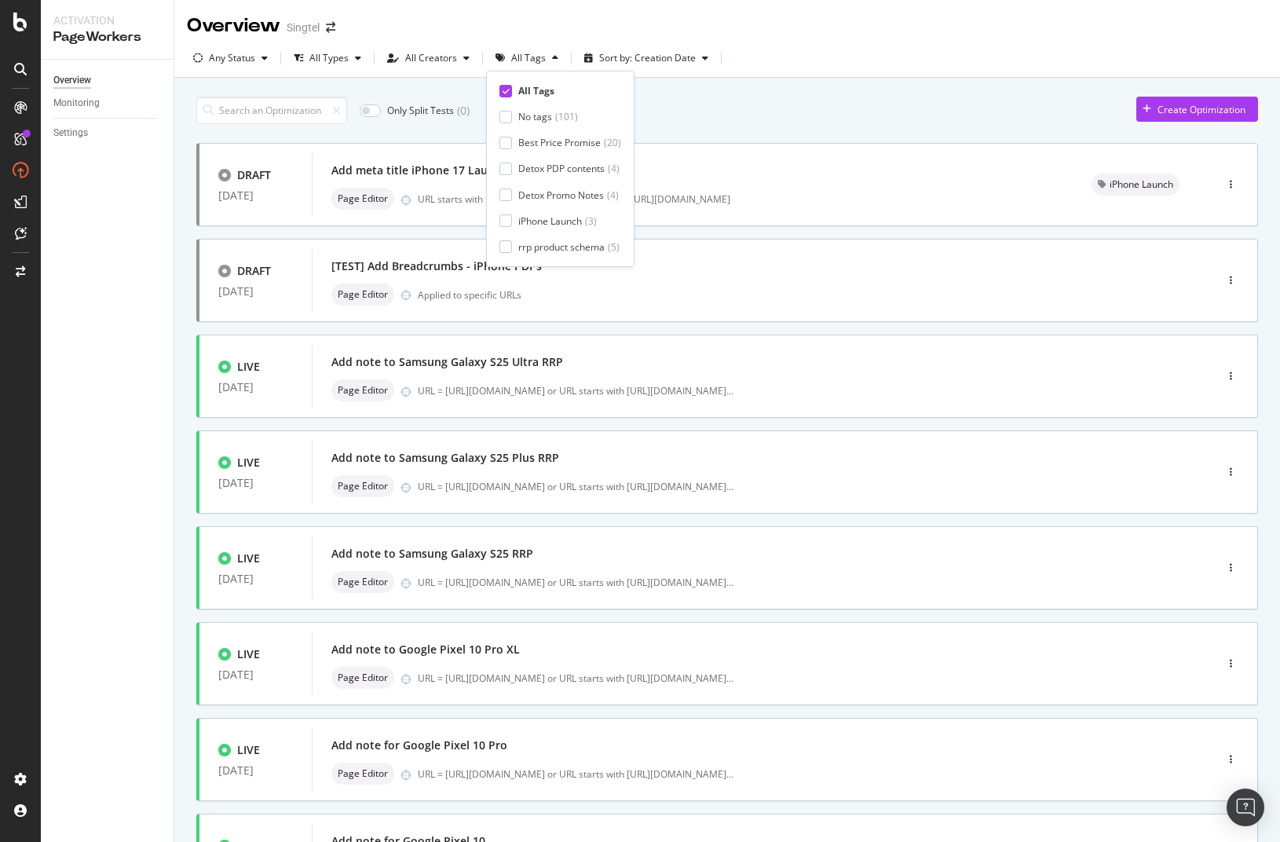
click at [803, 79] on div "Only Split Tests ( 0 ) Create Optimization DRAFT [DATE] Add meta title iPhone 1…" at bounding box center [727, 634] width 1106 height 1112
click at [257, 110] on input at bounding box center [271, 110] width 151 height 27
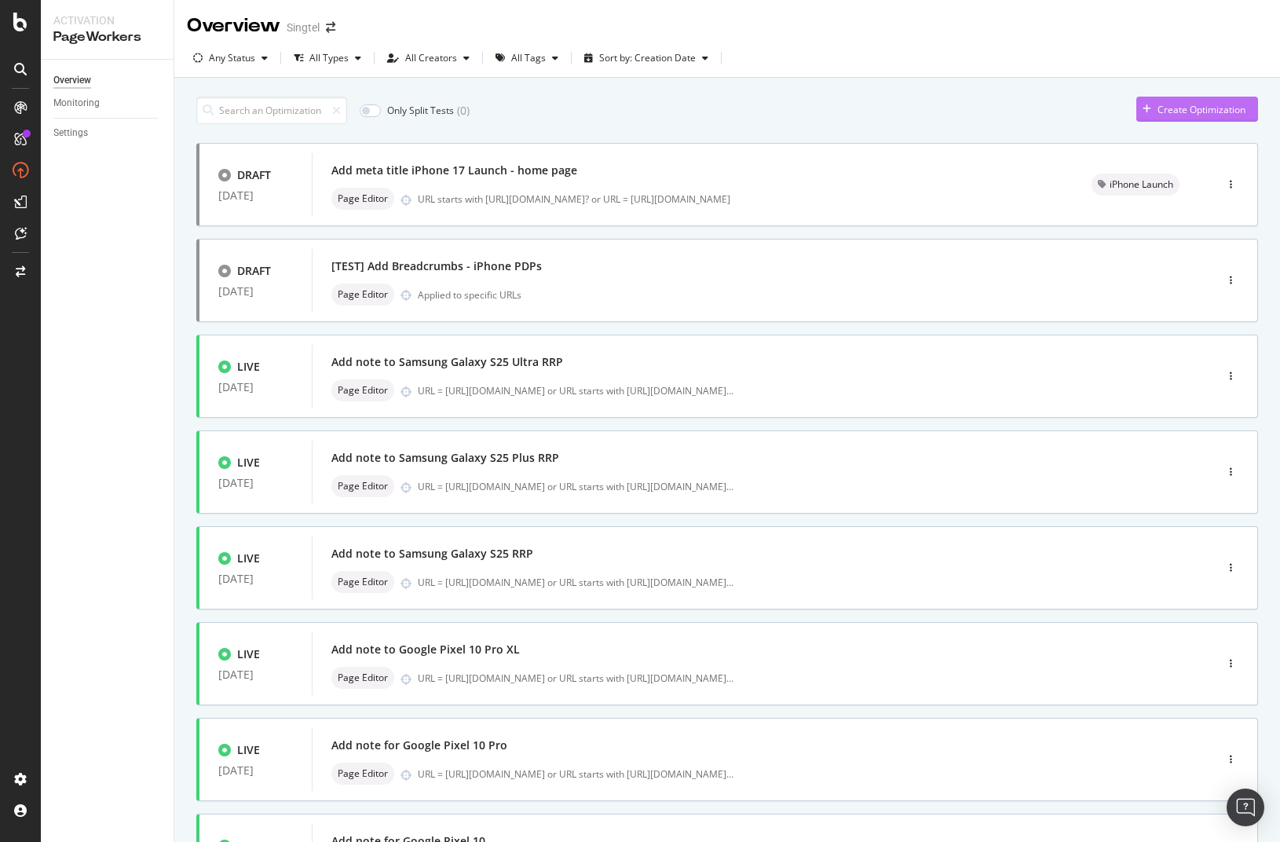
click at [1139, 100] on div "Create Optimization" at bounding box center [1191, 109] width 109 height 24
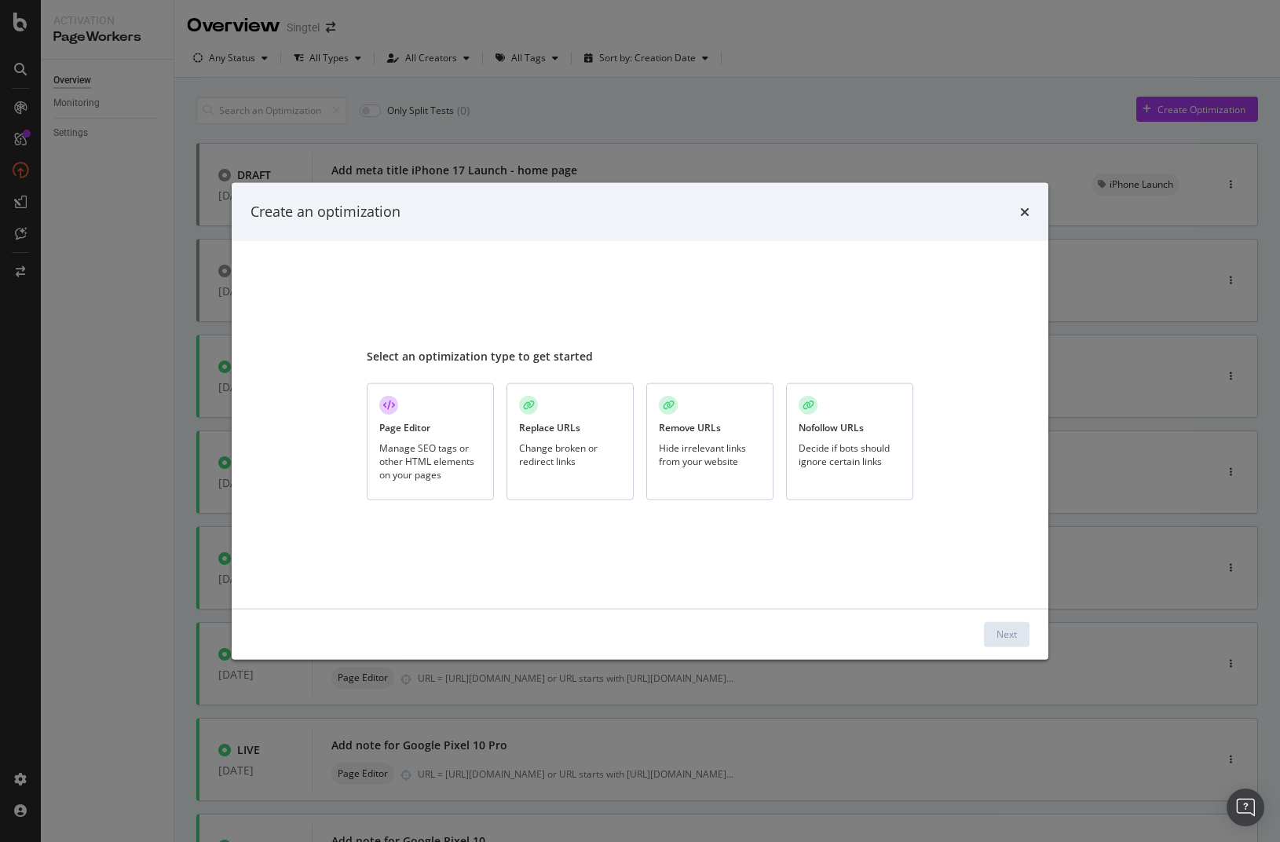
click at [451, 419] on div "Page Editor Manage SEO tags or other HTML elements on your pages" at bounding box center [430, 441] width 127 height 117
click at [1003, 639] on div "Next" at bounding box center [1007, 634] width 20 height 13
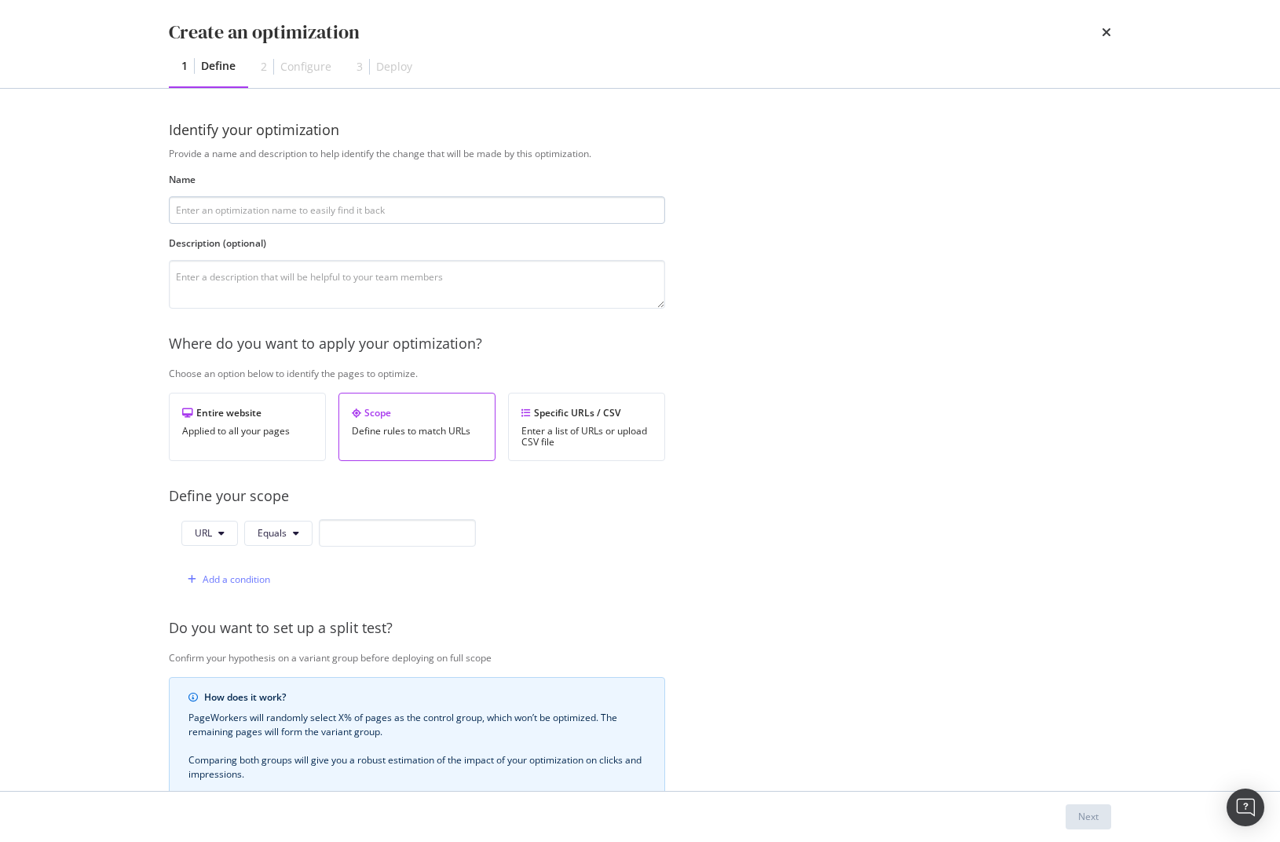
type input "a"
type input "Add meta title iPhone 17 - RRP page"
click at [360, 516] on div "Provide a name and description to help identify the change that will be made by…" at bounding box center [640, 571] width 943 height 848
click at [362, 523] on input "modal" at bounding box center [397, 532] width 157 height 27
paste input "[URL][DOMAIN_NAME]?"
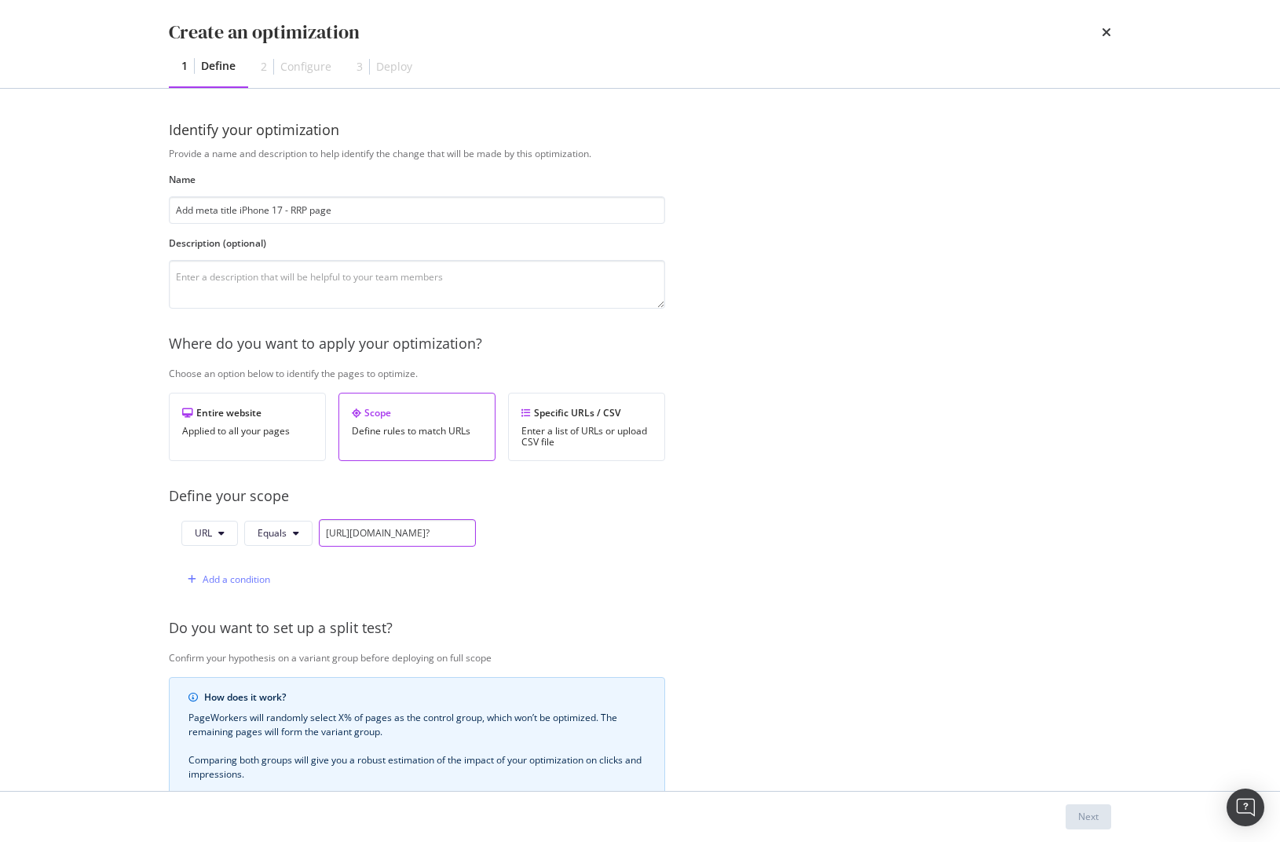
scroll to position [0, 21]
type input "[URL][DOMAIN_NAME]?"
click at [284, 537] on span "Equals" at bounding box center [272, 532] width 29 height 13
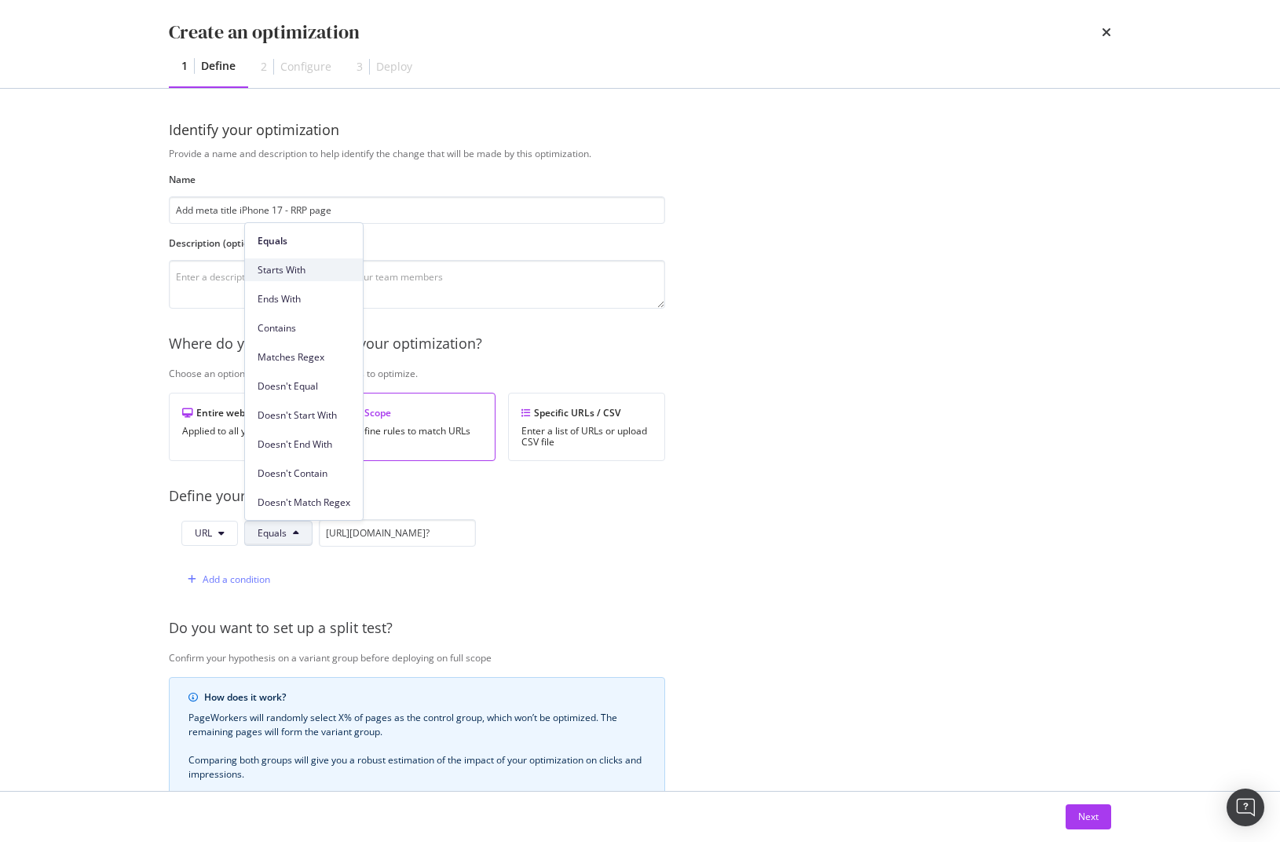
click at [276, 274] on span "Starts With" at bounding box center [304, 270] width 93 height 14
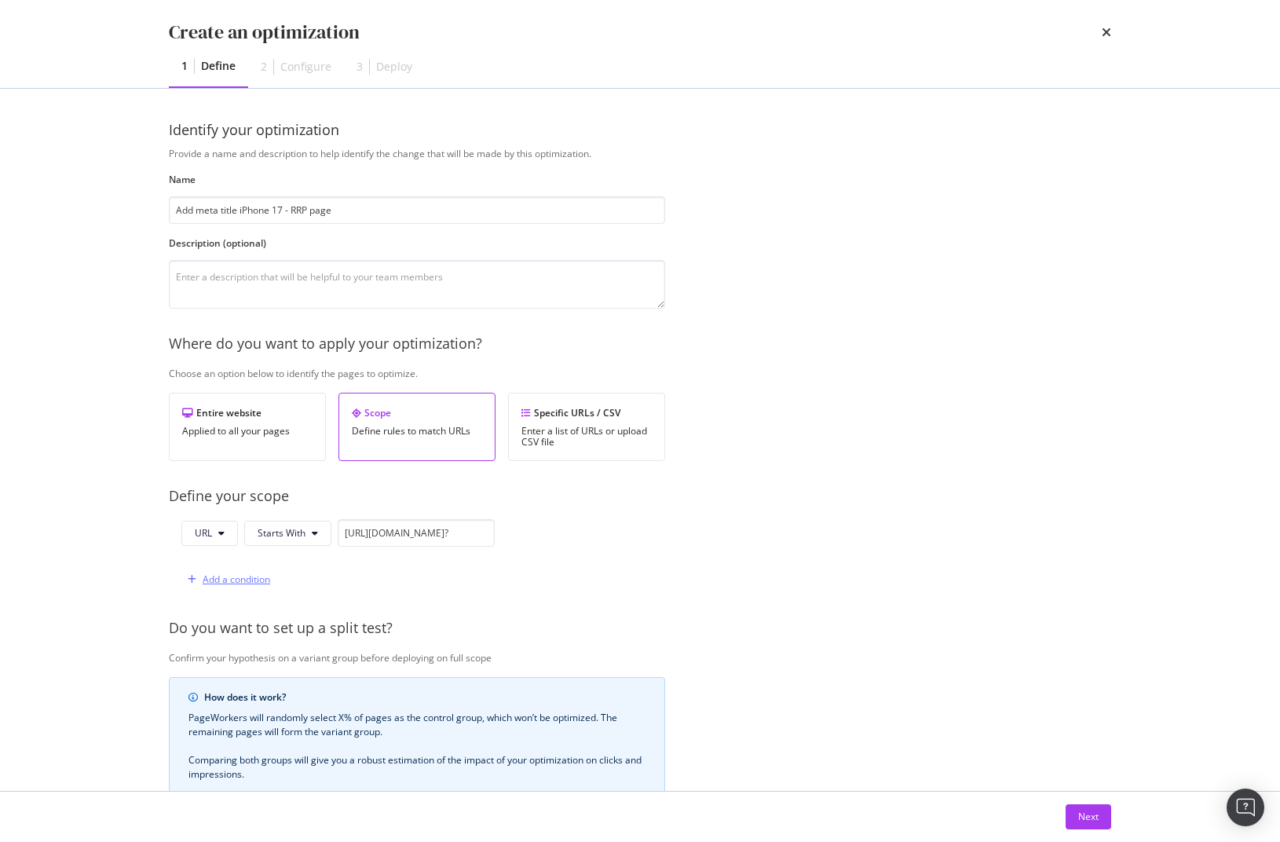
click at [212, 579] on div "Add a condition" at bounding box center [237, 579] width 68 height 13
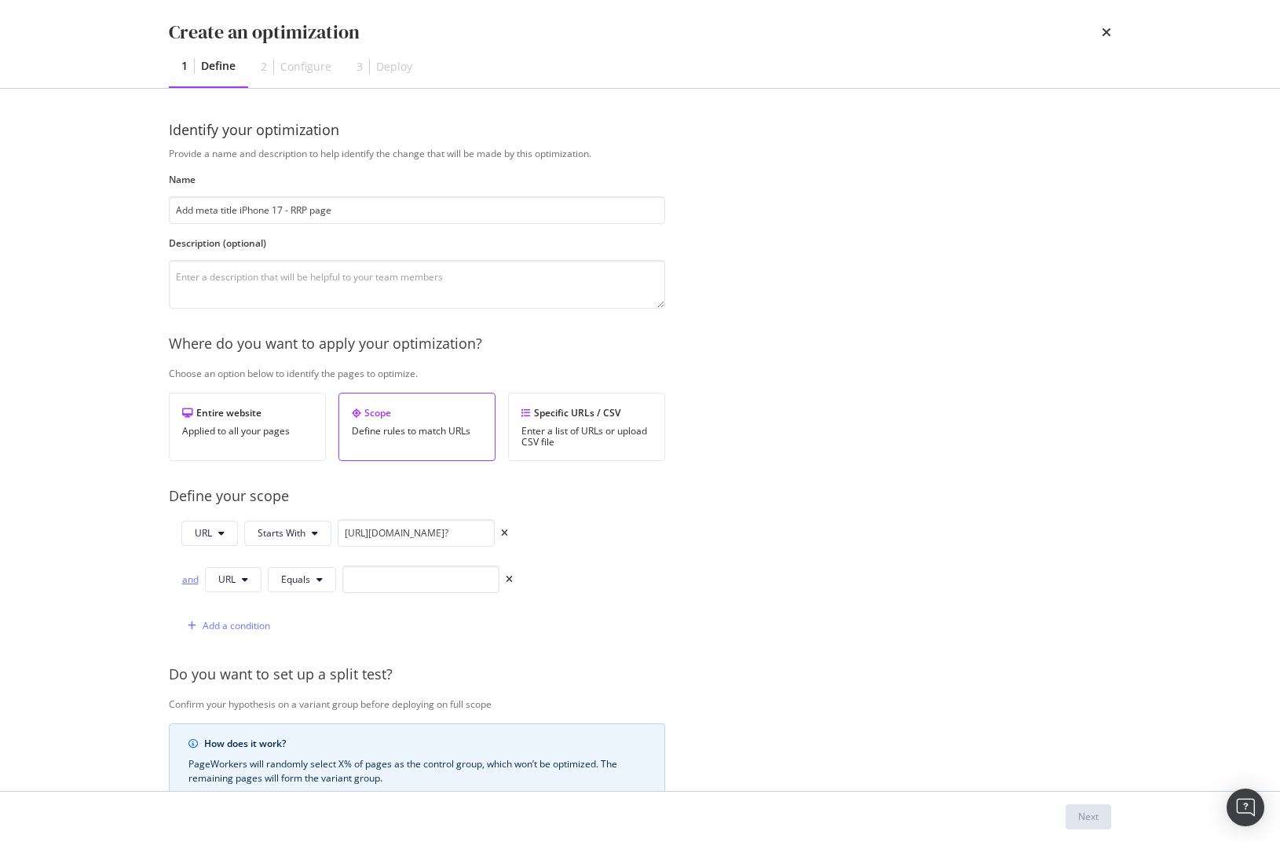
click at [190, 581] on div "and" at bounding box center [189, 579] width 17 height 13
click at [412, 566] on input "modal" at bounding box center [421, 579] width 157 height 27
paste input "[URL][DOMAIN_NAME]"
type input "[URL][DOMAIN_NAME]"
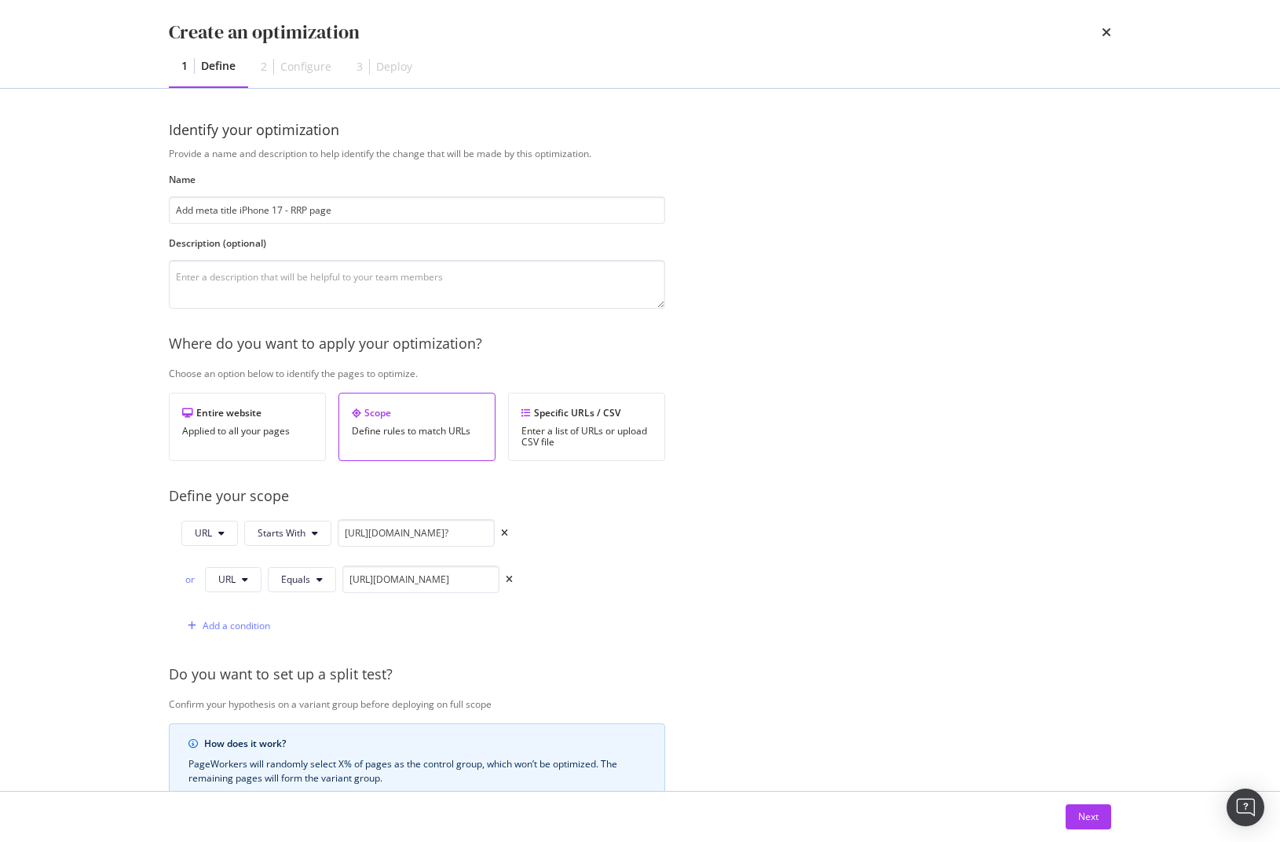
scroll to position [0, 0]
click at [899, 619] on div "Provide a name and description to help identify the change that will be made by…" at bounding box center [640, 594] width 943 height 894
click at [1098, 828] on div "Next" at bounding box center [1089, 817] width 20 height 24
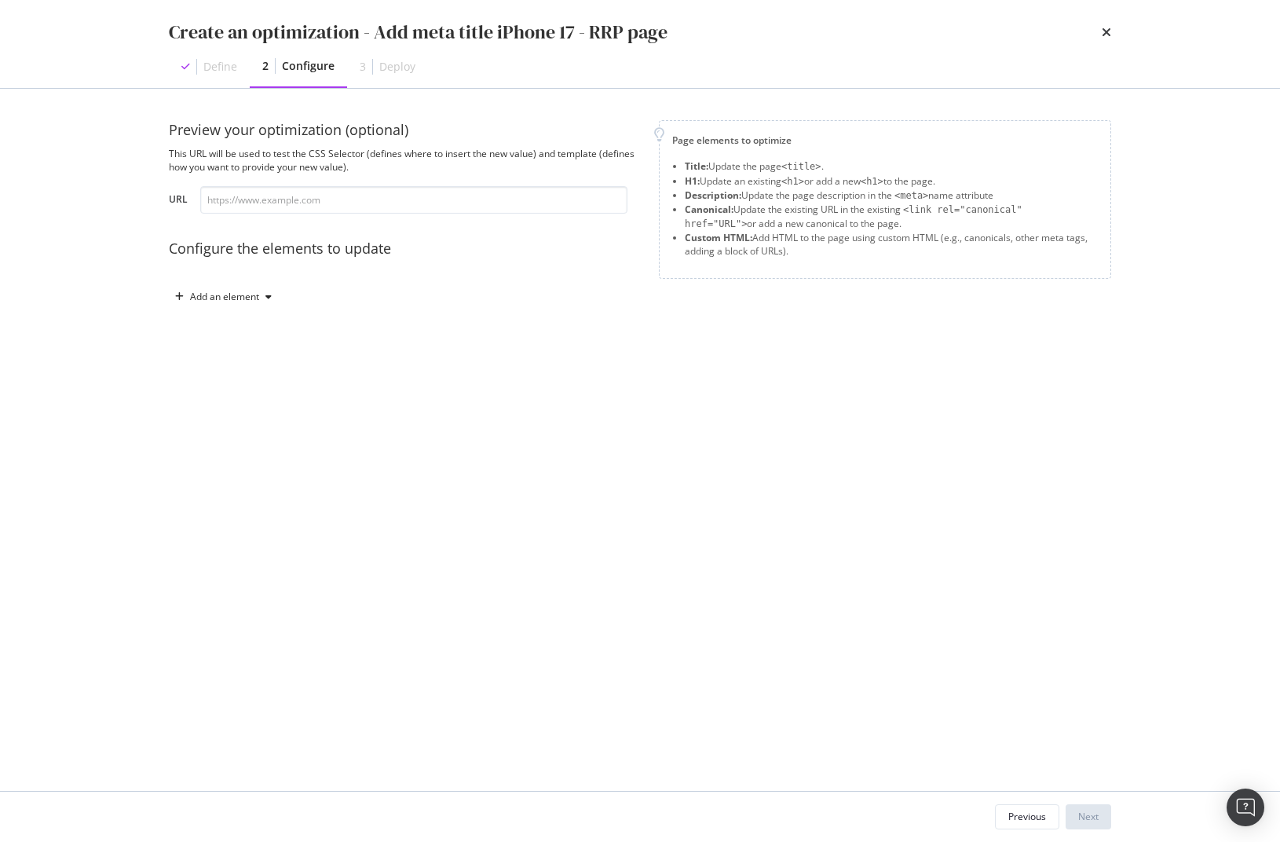
click at [422, 299] on div "Add an element" at bounding box center [404, 296] width 471 height 25
click at [241, 301] on div "Add an element" at bounding box center [224, 296] width 69 height 9
click at [246, 318] on div "Title" at bounding box center [232, 327] width 106 height 20
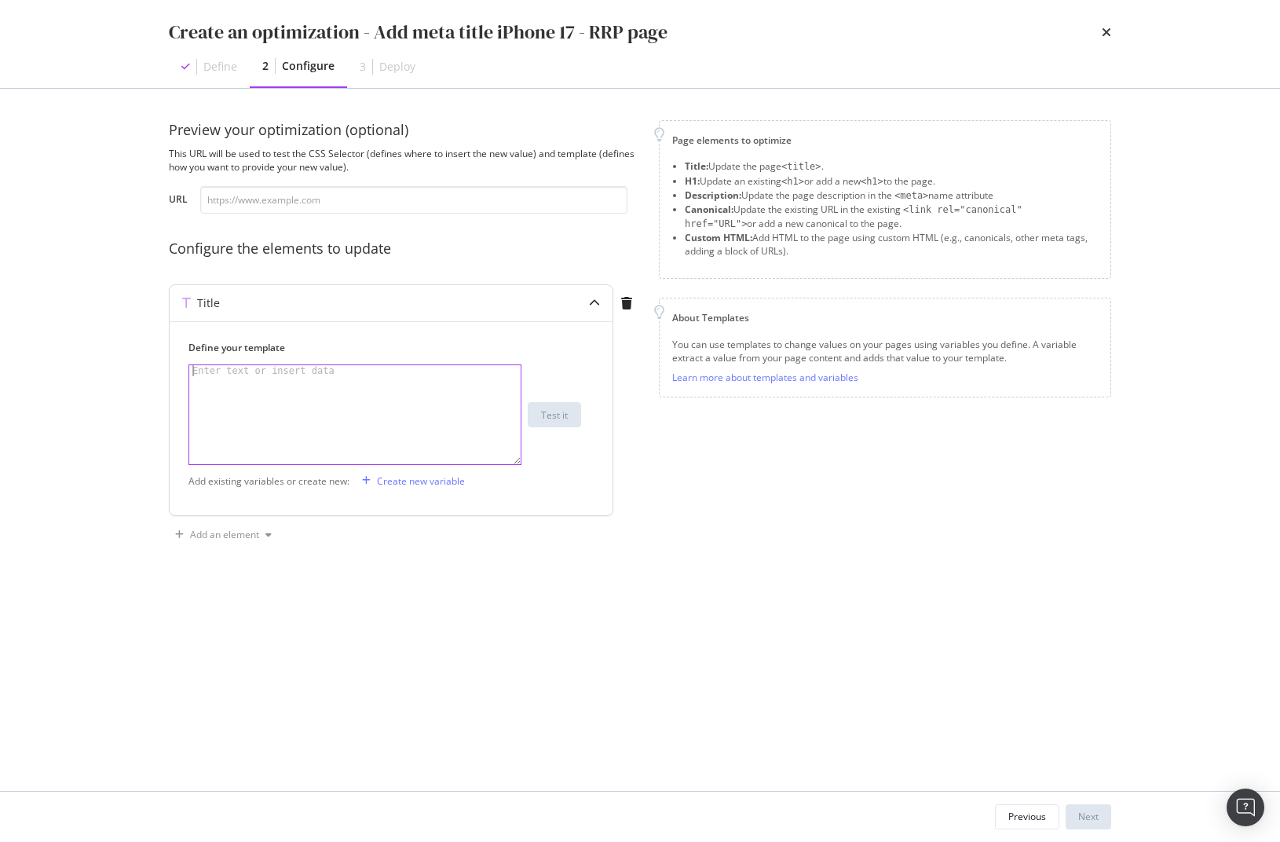
click at [267, 390] on div "modal" at bounding box center [355, 425] width 332 height 121
paste textarea "Buy iPhone 17 first in [GEOGRAPHIC_DATA] | Flexible Instalments - Singtel"
type textarea "Buy iPhone 17 first in [GEOGRAPHIC_DATA] | Flexible Instalments - Singtel"
click at [229, 542] on div "Add an element" at bounding box center [223, 535] width 109 height 24
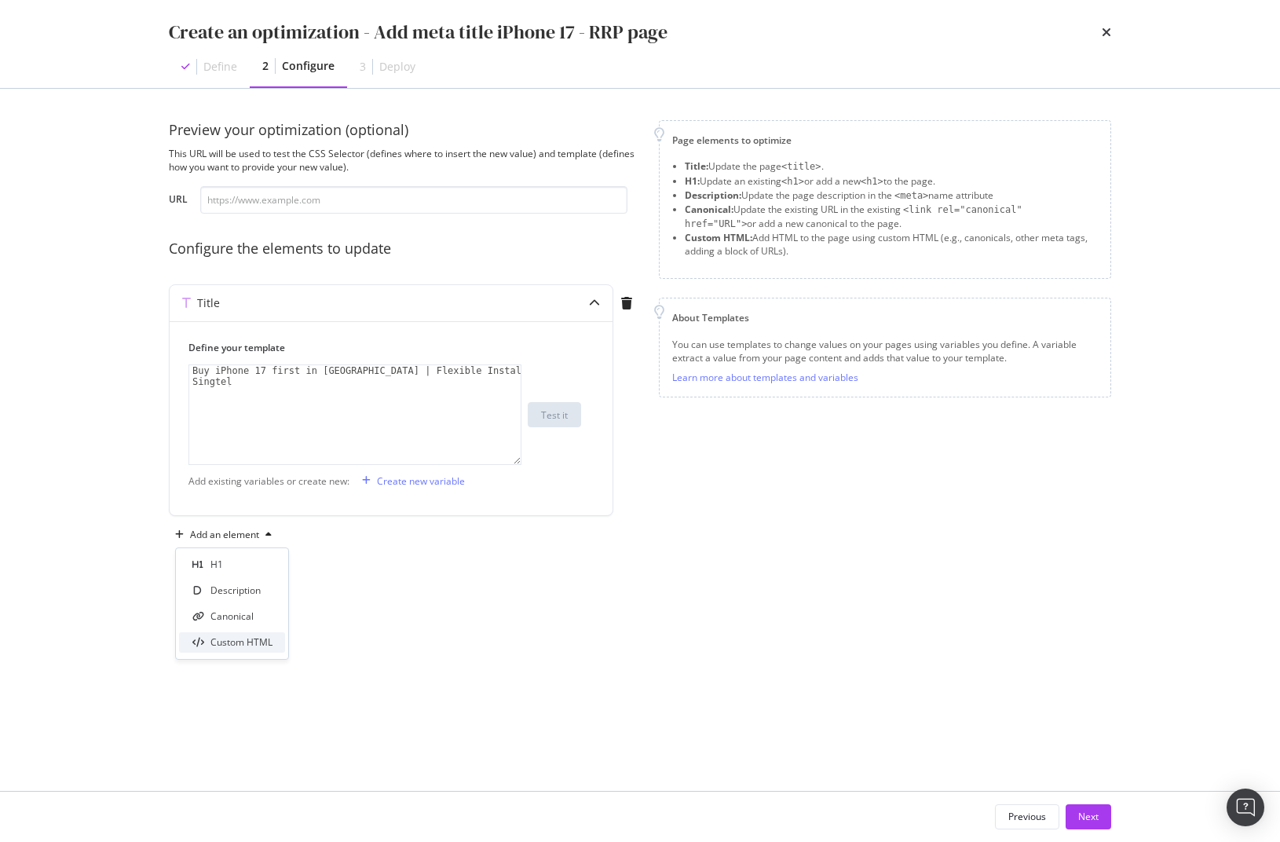
click at [244, 644] on div "Custom HTML" at bounding box center [242, 642] width 62 height 13
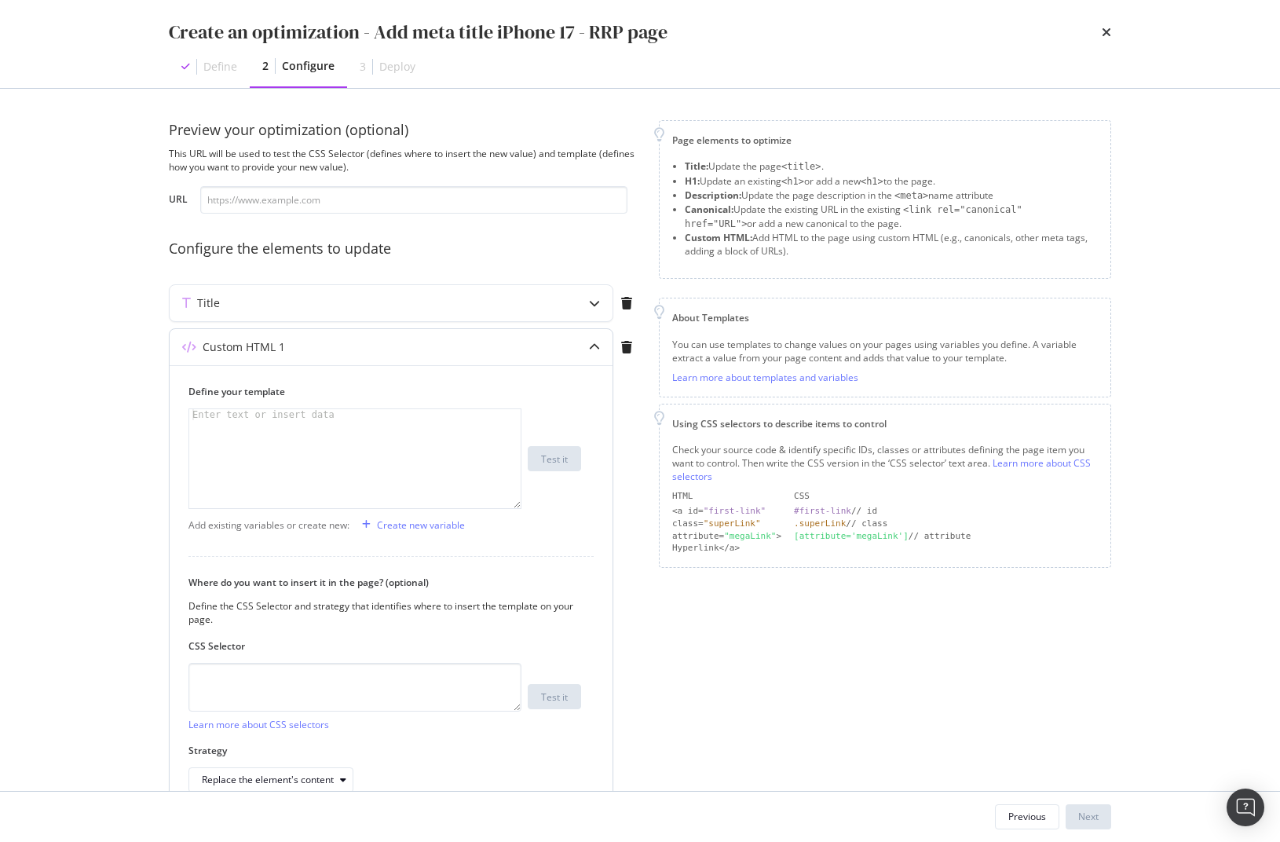
click at [453, 437] on div "modal" at bounding box center [355, 469] width 332 height 121
paste textarea "<meta name="pageTitle" content="Buy iPhone 16 & more on interest free instalmen…"
type textarea "<meta name="pageTitle" content="Buy iPhone 16 & more on interest free instalmen…"
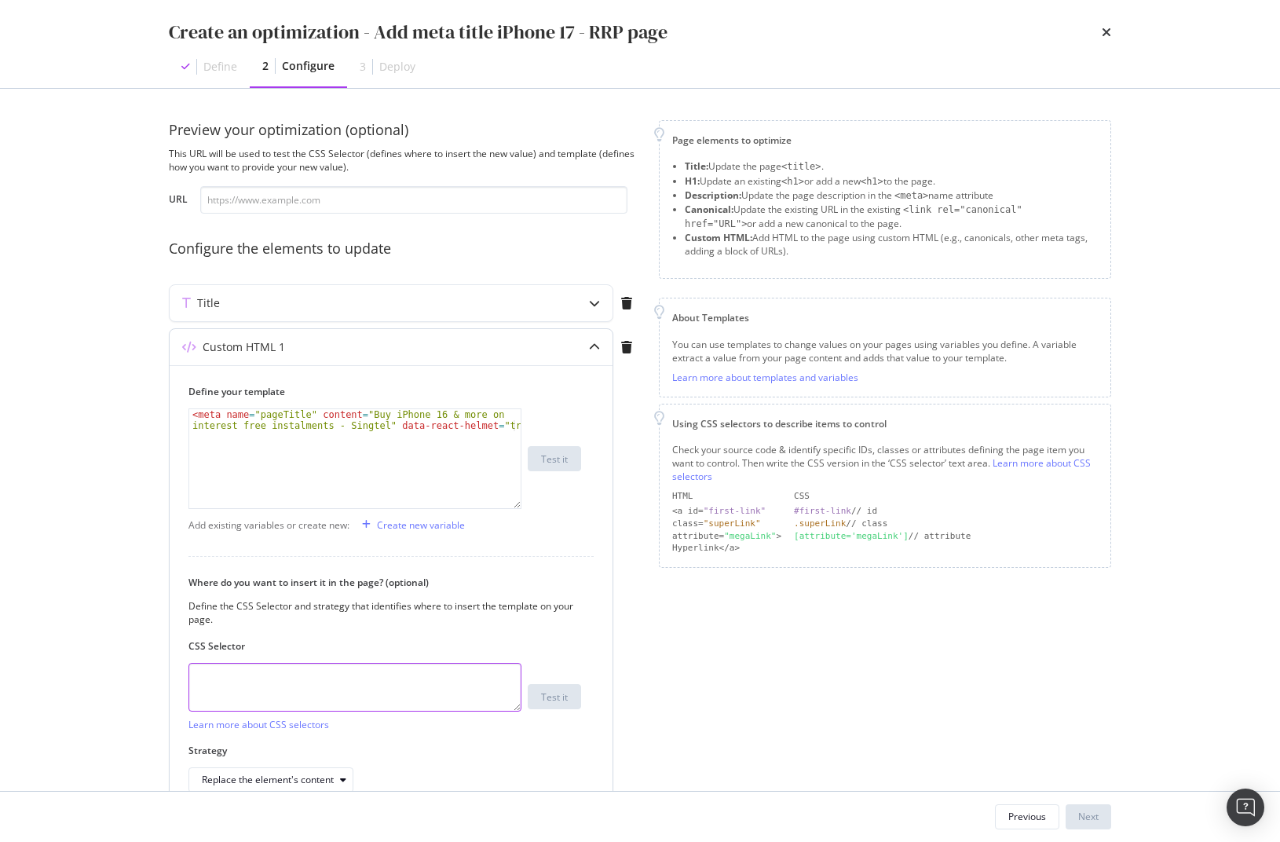
click at [399, 677] on textarea "modal" at bounding box center [355, 687] width 333 height 49
paste textarea "head > meta[name="pageTitle"]"
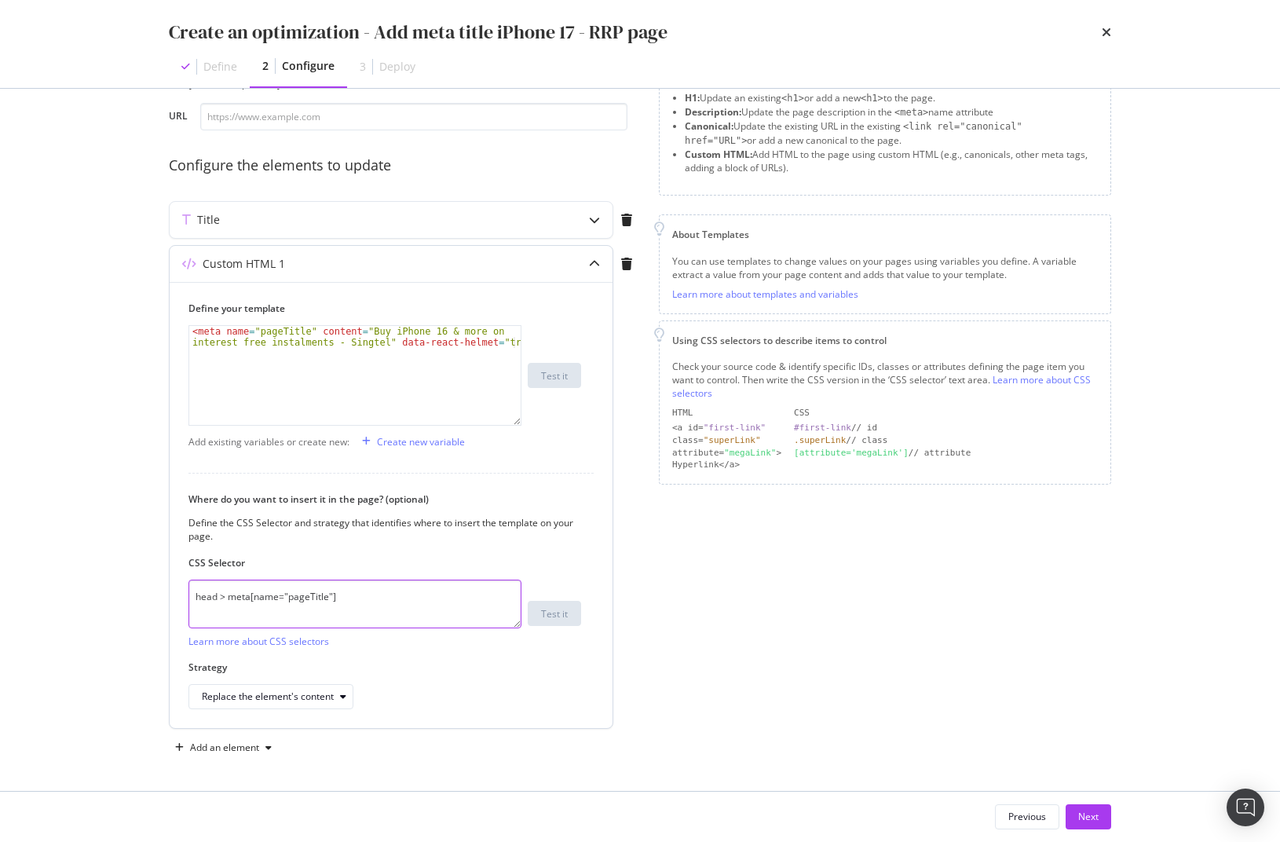
scroll to position [84, 0]
type textarea "head > meta[name="pageTitle"]"
drag, startPoint x: 360, startPoint y: 329, endPoint x: 372, endPoint y: 342, distance: 17.8
click at [372, 342] on div "< meta name = "pageTitle" content = "Buy iPhone 16 & more on interest free inst…" at bounding box center [355, 396] width 332 height 143
paste textarea "7 first in [GEOGRAPHIC_DATA] | Flexible I"
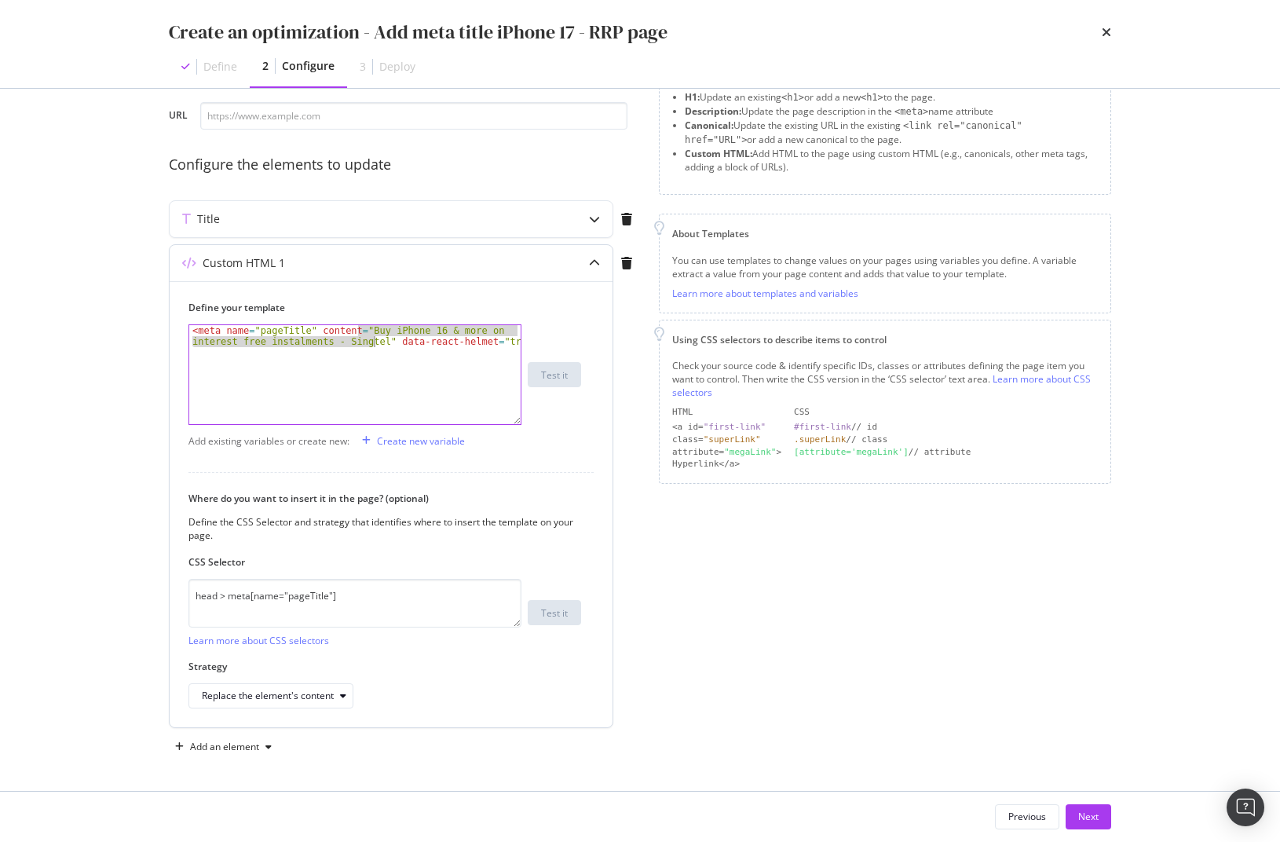
type textarea "<meta name="pageTitle" content="Buy iPhone 17 first in [GEOGRAPHIC_DATA] | Flex…"
click at [1090, 819] on div "Next" at bounding box center [1089, 816] width 20 height 13
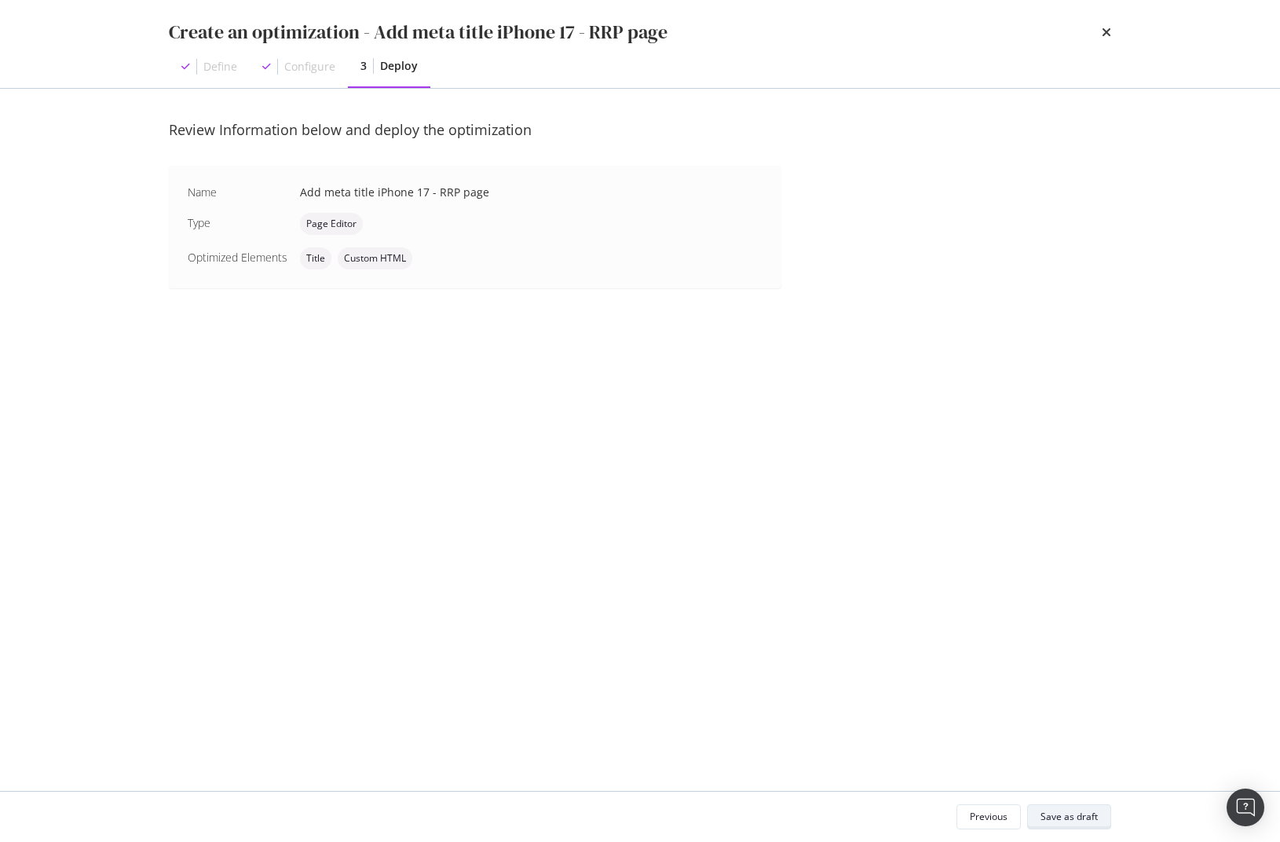
click at [1063, 811] on div "Save as draft" at bounding box center [1069, 816] width 57 height 13
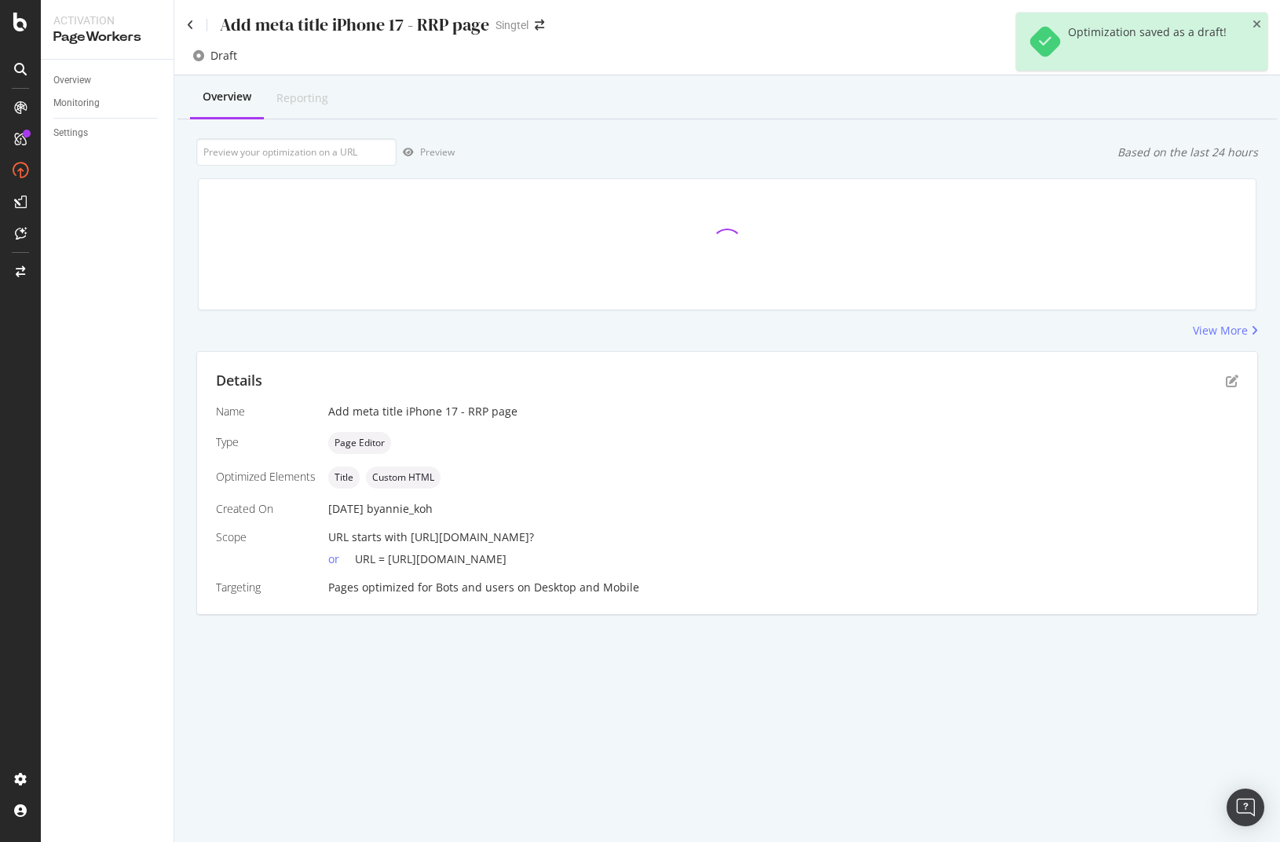
drag, startPoint x: 386, startPoint y: 560, endPoint x: 589, endPoint y: 562, distance: 202.7
click at [589, 562] on div "or URL = [URL][DOMAIN_NAME]" at bounding box center [783, 556] width 910 height 22
copy span "[URL][DOMAIN_NAME]"
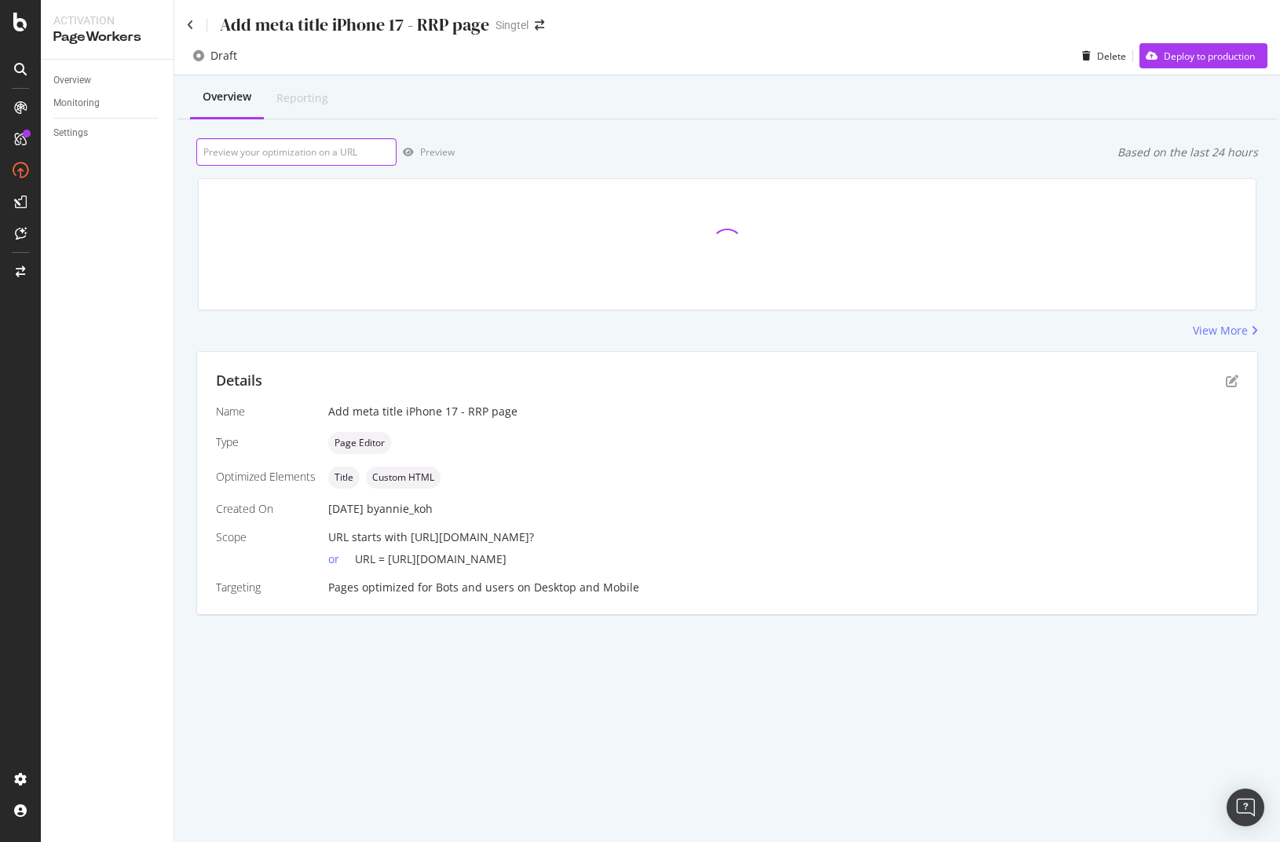
click at [339, 148] on input "url" at bounding box center [296, 151] width 200 height 27
paste input "[URL][DOMAIN_NAME]"
type input "[URL][DOMAIN_NAME]"
click at [423, 152] on div "Preview" at bounding box center [437, 151] width 35 height 13
click at [192, 27] on icon at bounding box center [190, 25] width 7 height 11
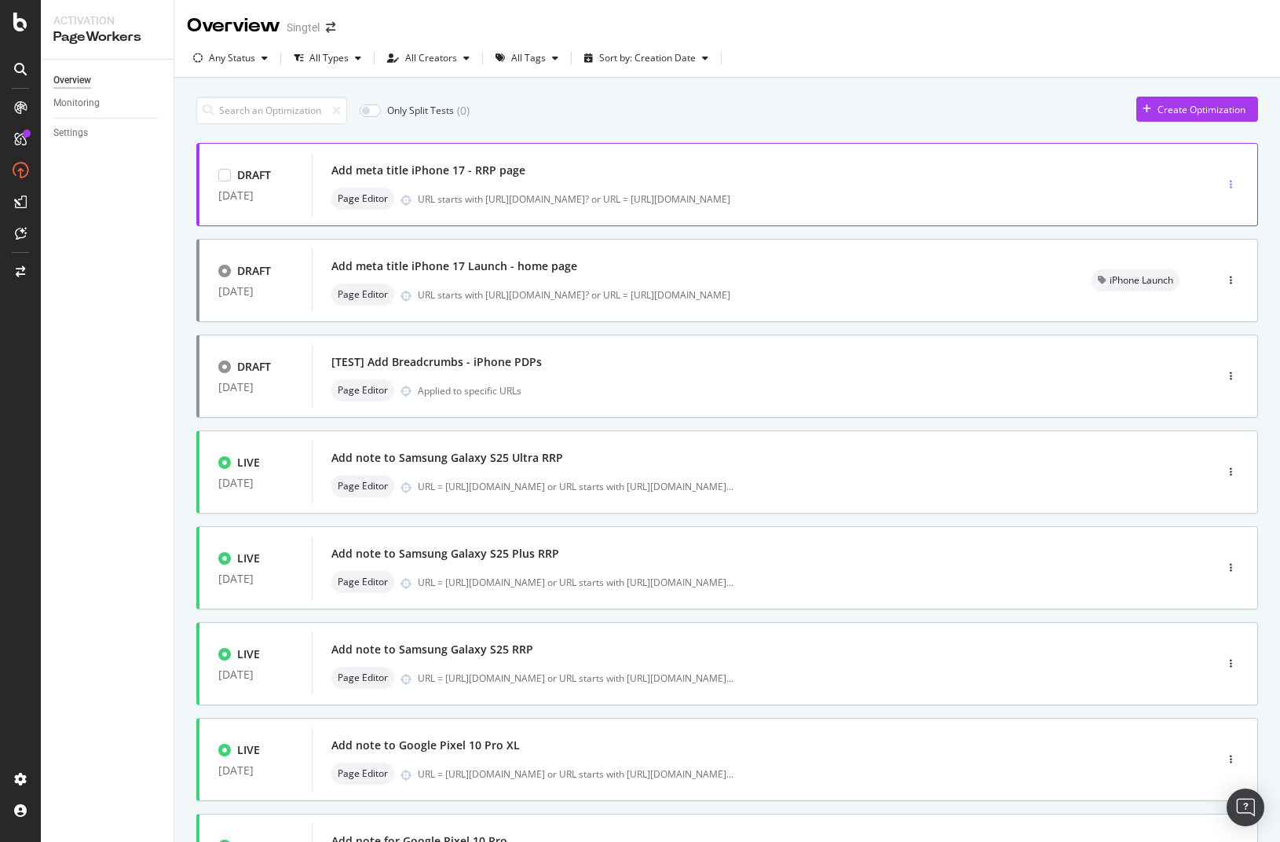
click at [1224, 179] on div "button" at bounding box center [1231, 185] width 15 height 24
click at [1205, 244] on div "Tags" at bounding box center [1198, 239] width 21 height 13
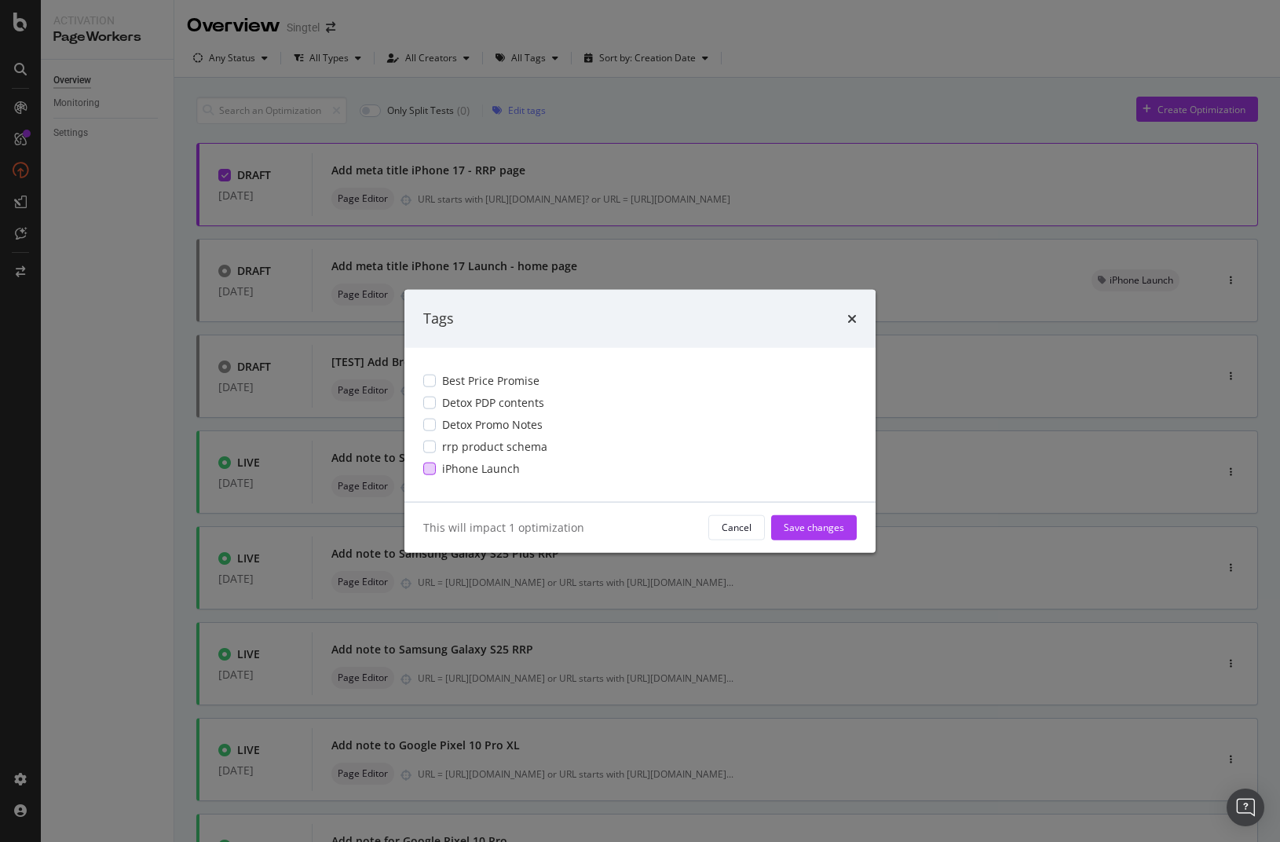
click at [454, 470] on span "iPhone Launch" at bounding box center [481, 468] width 78 height 16
click at [791, 525] on div "Save changes" at bounding box center [814, 527] width 60 height 13
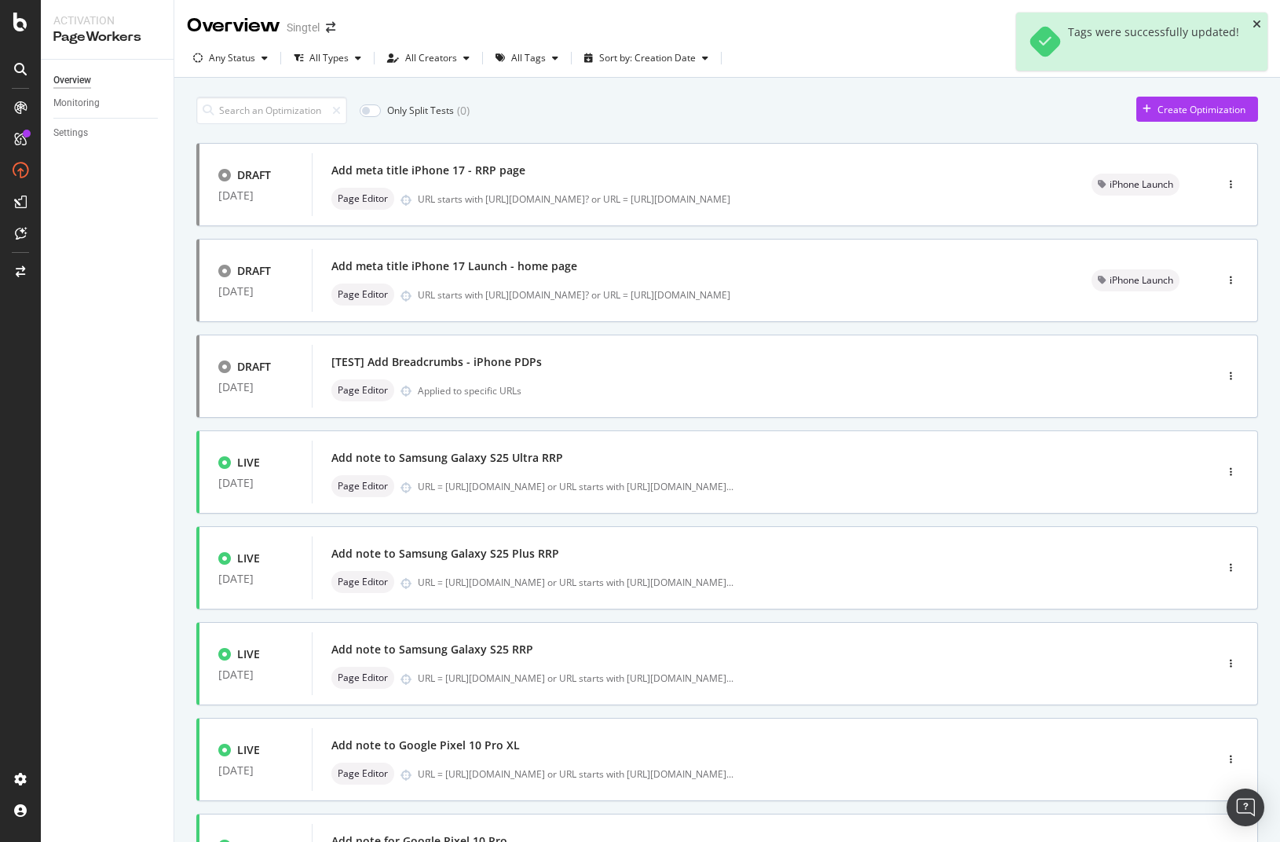
click at [1257, 26] on icon "close toast" at bounding box center [1257, 24] width 9 height 11
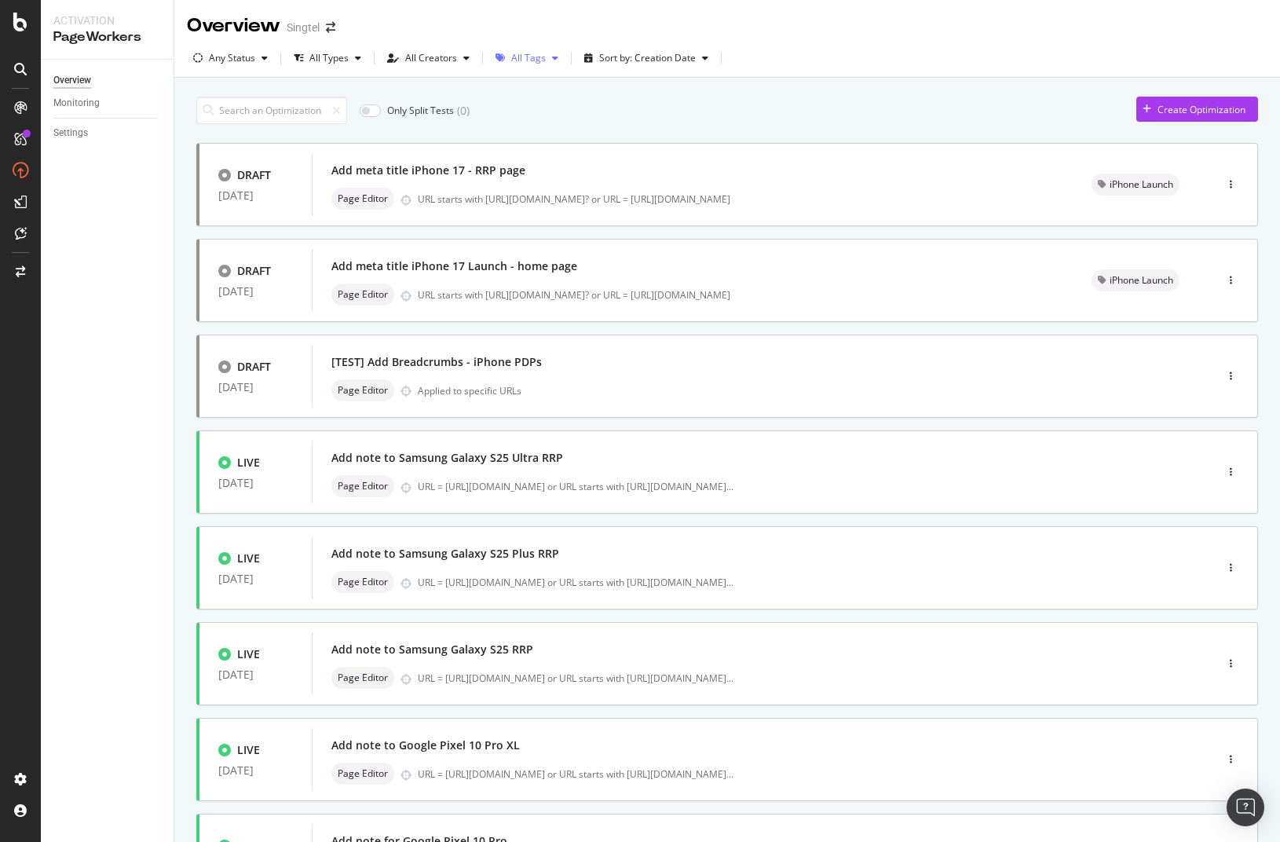
click at [553, 59] on icon "button" at bounding box center [555, 57] width 6 height 9
click at [531, 92] on div "All Tags" at bounding box center [536, 90] width 36 height 13
click at [522, 57] on div "All Tags" at bounding box center [528, 57] width 35 height 9
click at [950, 196] on div "URL starts with [URL][DOMAIN_NAME]? or URL = [URL][DOMAIN_NAME]" at bounding box center [736, 198] width 636 height 13
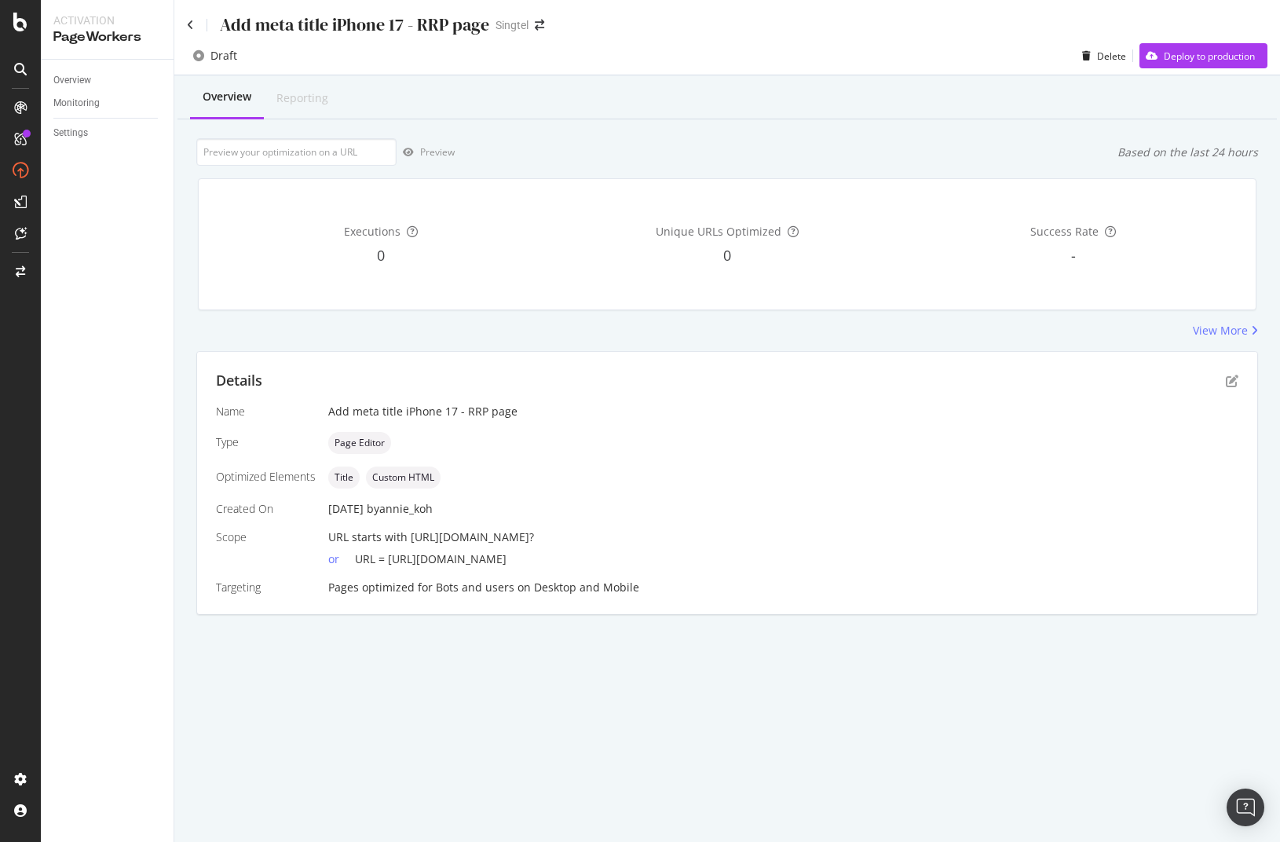
click at [1207, 322] on div "Executions 0 Unique URLs Optimized 0 Success Rate -" at bounding box center [728, 244] width 1078 height 157
click at [1214, 333] on div "View More" at bounding box center [1220, 331] width 55 height 16
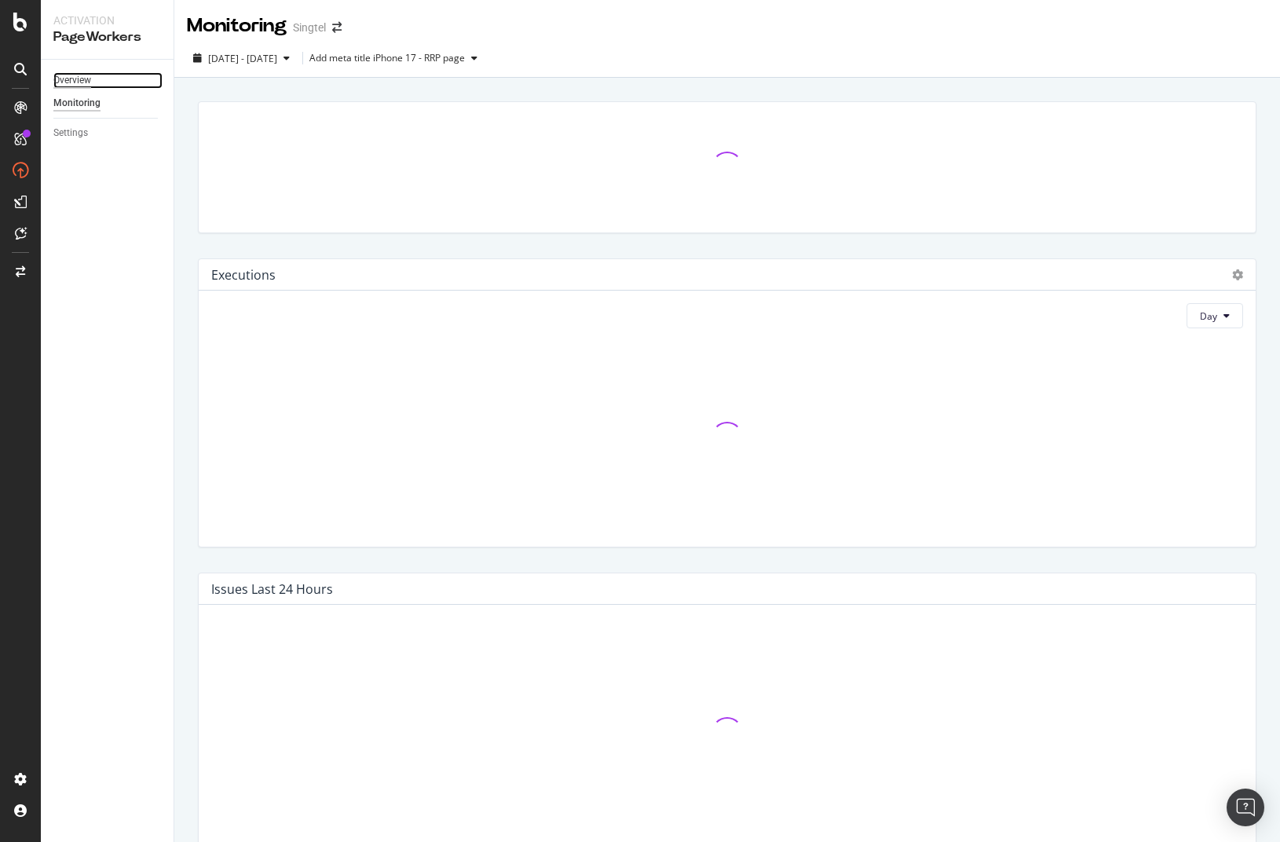
click at [73, 80] on div "Overview" at bounding box center [72, 80] width 38 height 16
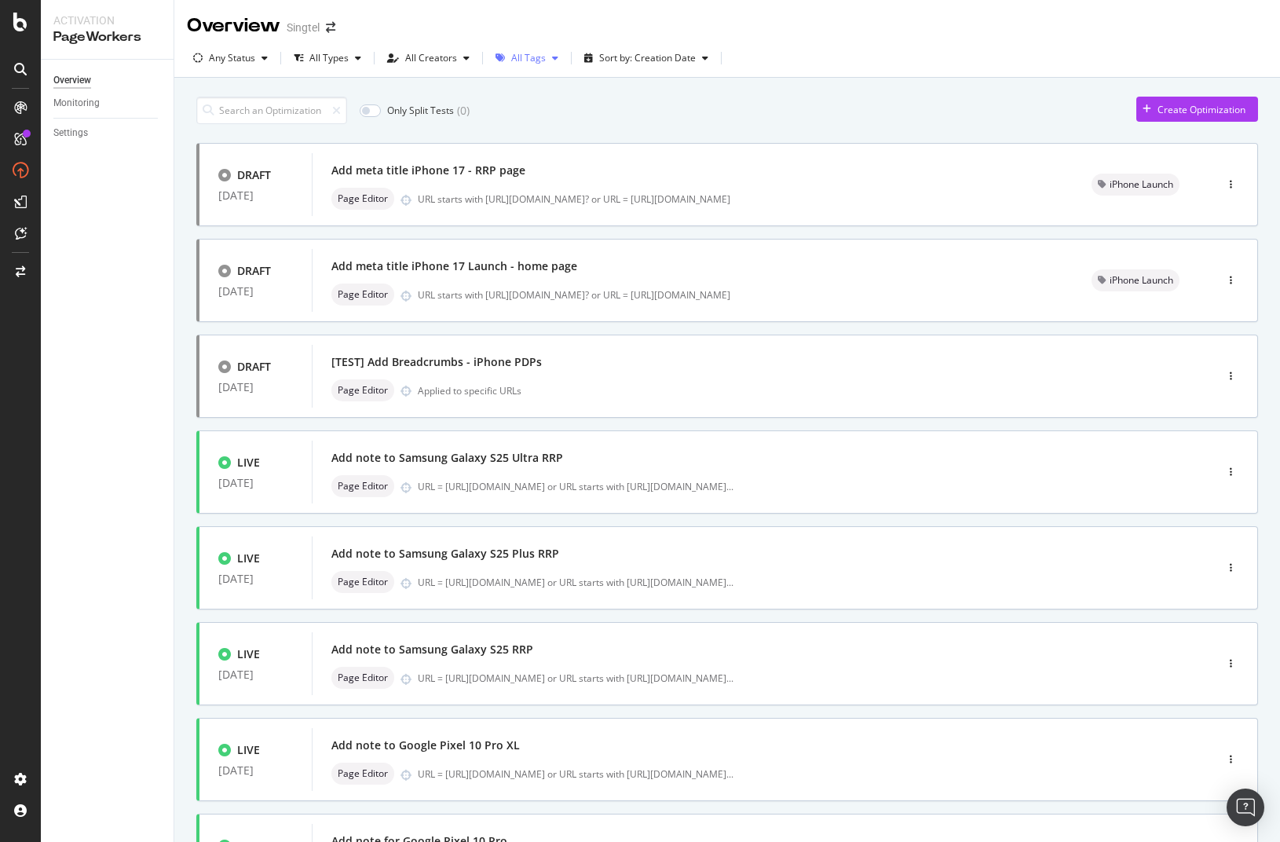
click at [532, 63] on div "All Tags" at bounding box center [528, 57] width 35 height 9
click at [456, 86] on div "Only Split Tests ( 0 ) Create Optimization DRAFT [DATE] Add meta title iPhone 1…" at bounding box center [727, 634] width 1106 height 1112
click at [555, 364] on div "[TEST] Add Breadcrumbs - iPhone PDPs" at bounding box center [740, 362] width 817 height 22
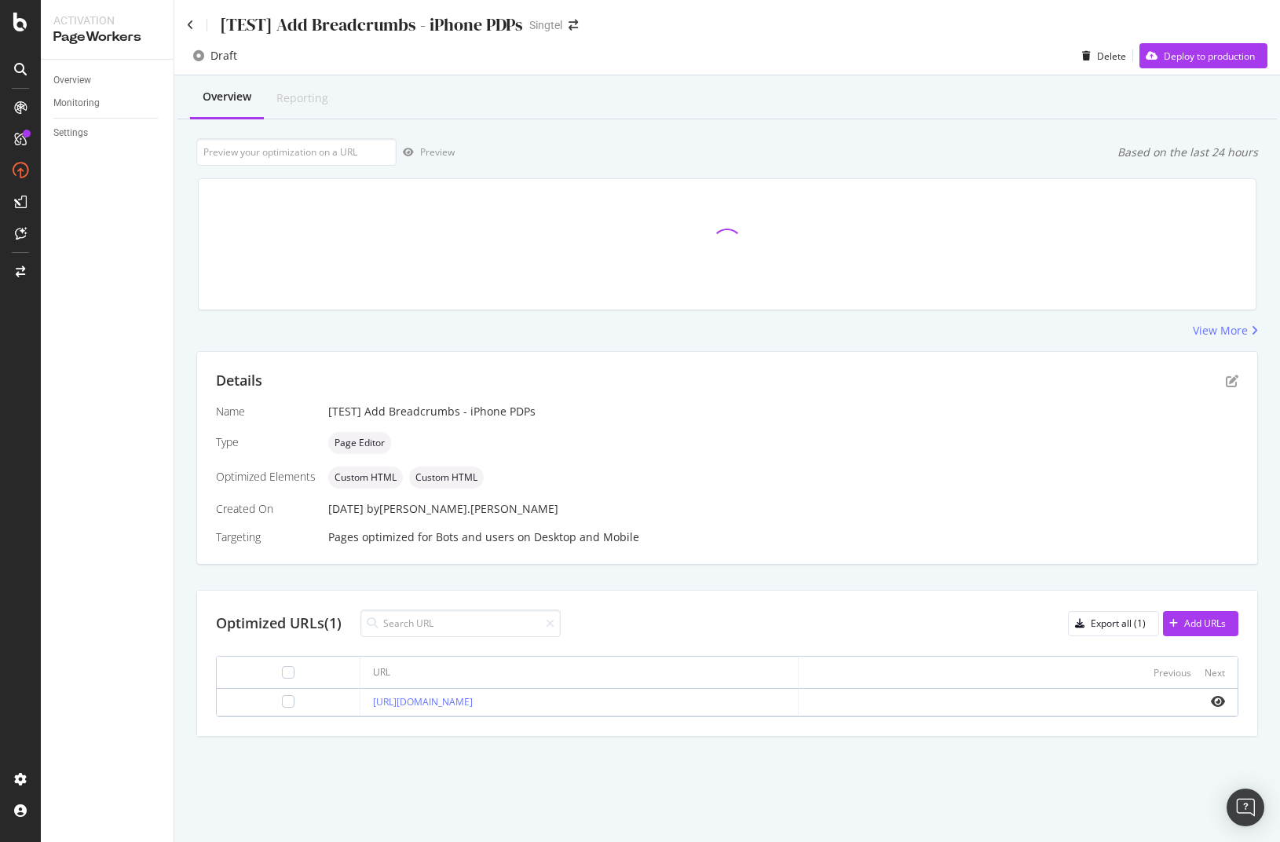
click at [192, 33] on div "[TEST] Add Breadcrumbs - iPhone PDPs" at bounding box center [355, 25] width 336 height 24
click at [193, 28] on icon at bounding box center [190, 25] width 7 height 11
